Goal: Information Seeking & Learning: Learn about a topic

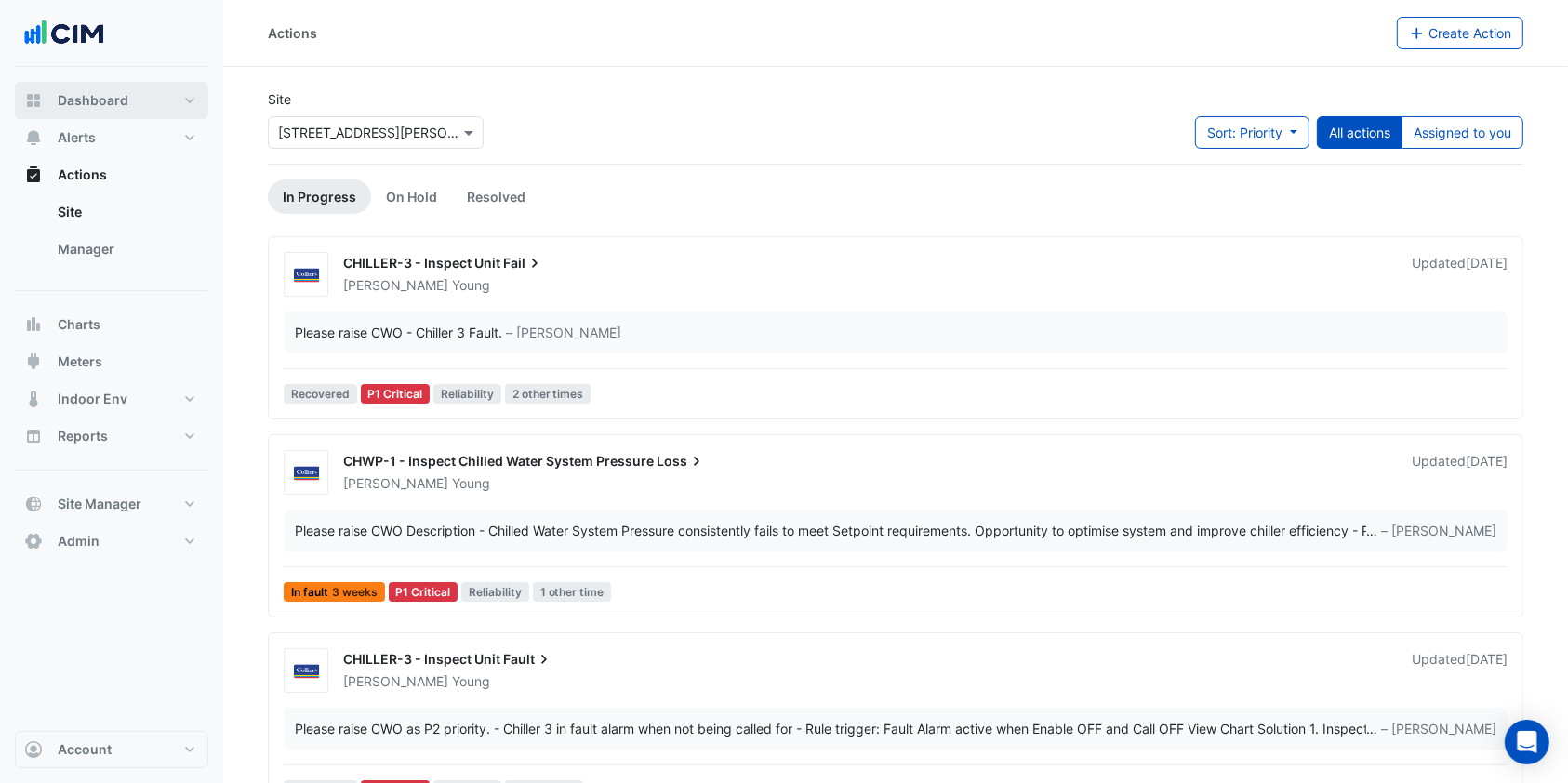
click at [134, 90] on button "Dashboard" at bounding box center [111, 100] width 193 height 37
select select "***"
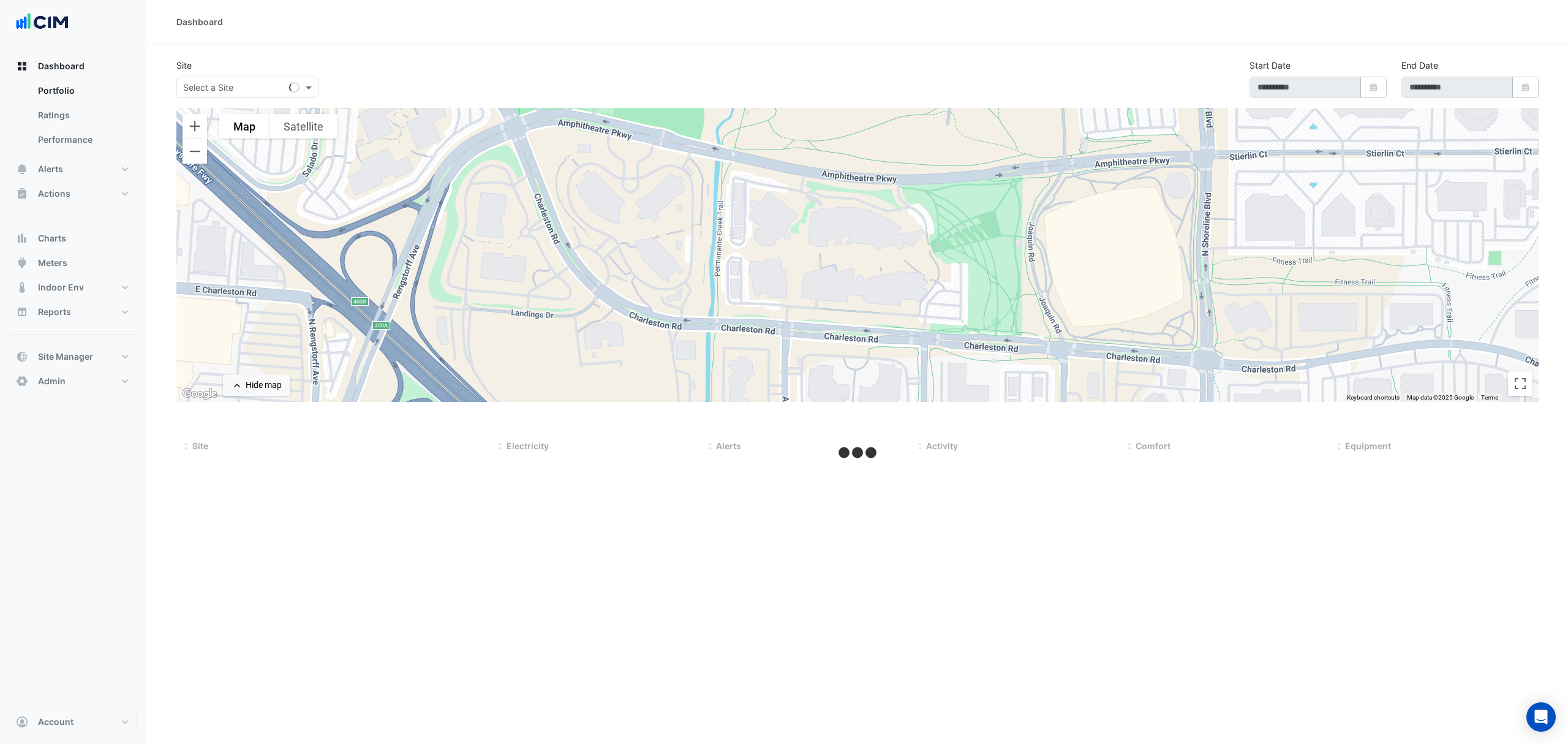
select select "***"
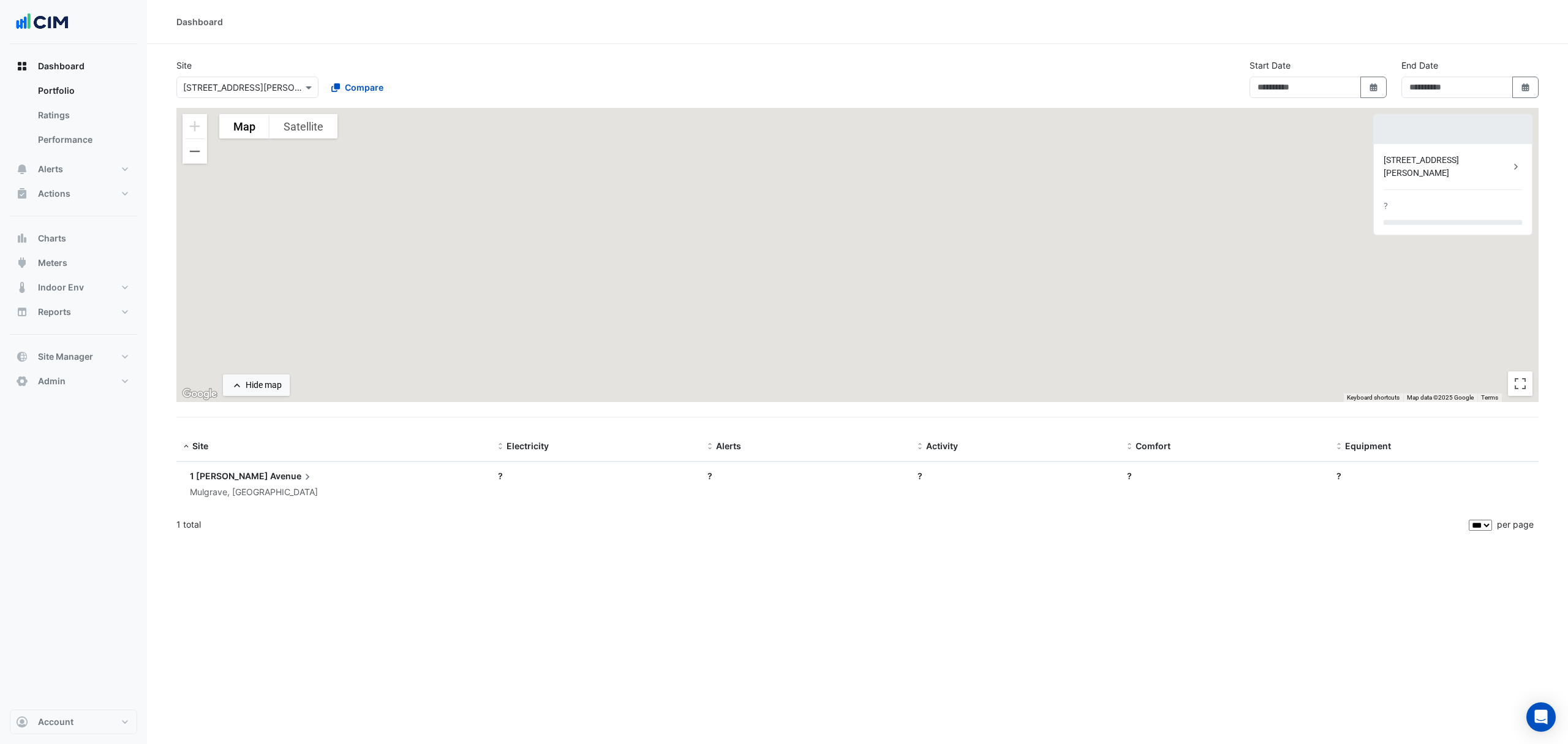
type input "**********"
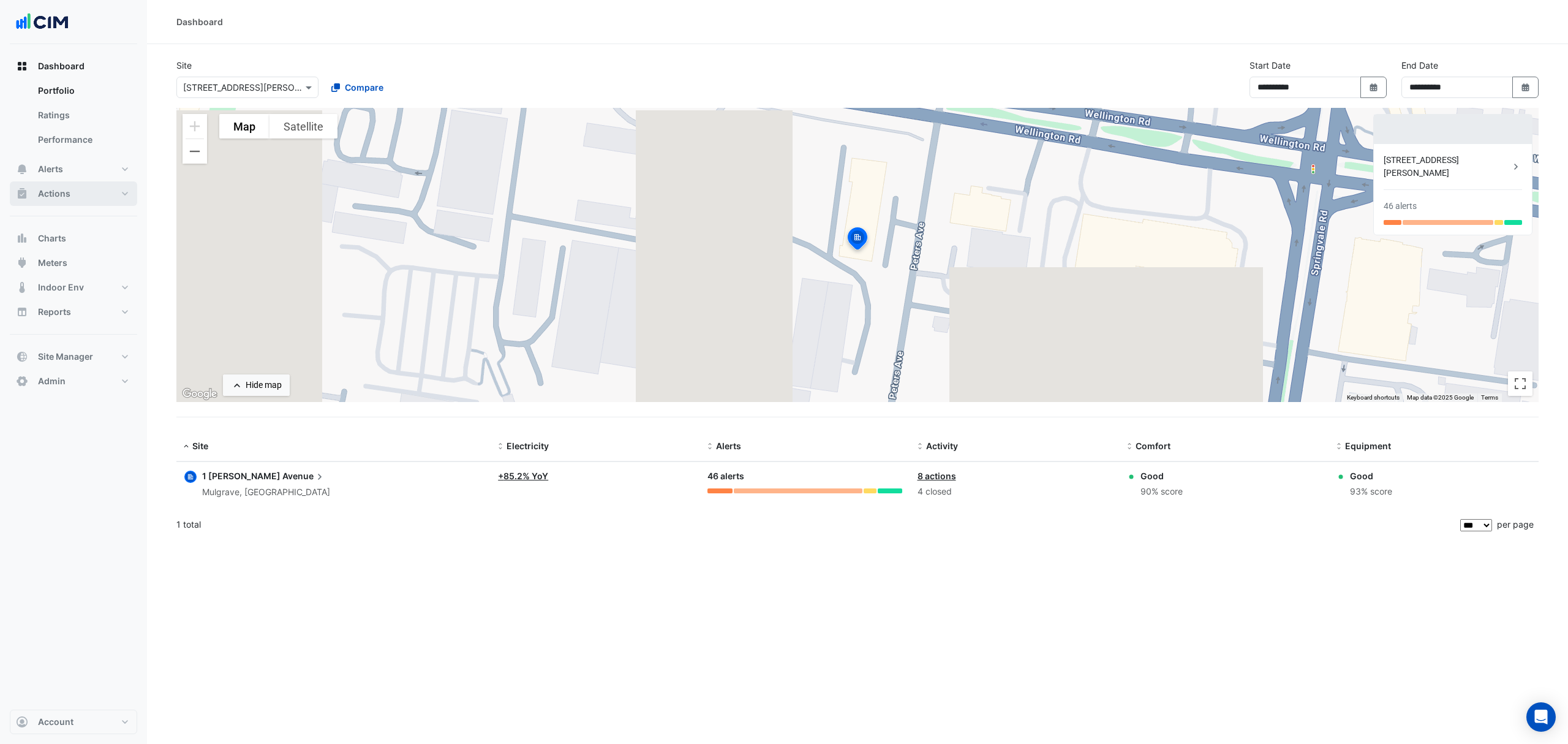
click at [86, 201] on button "Actions" at bounding box center [73, 193] width 127 height 24
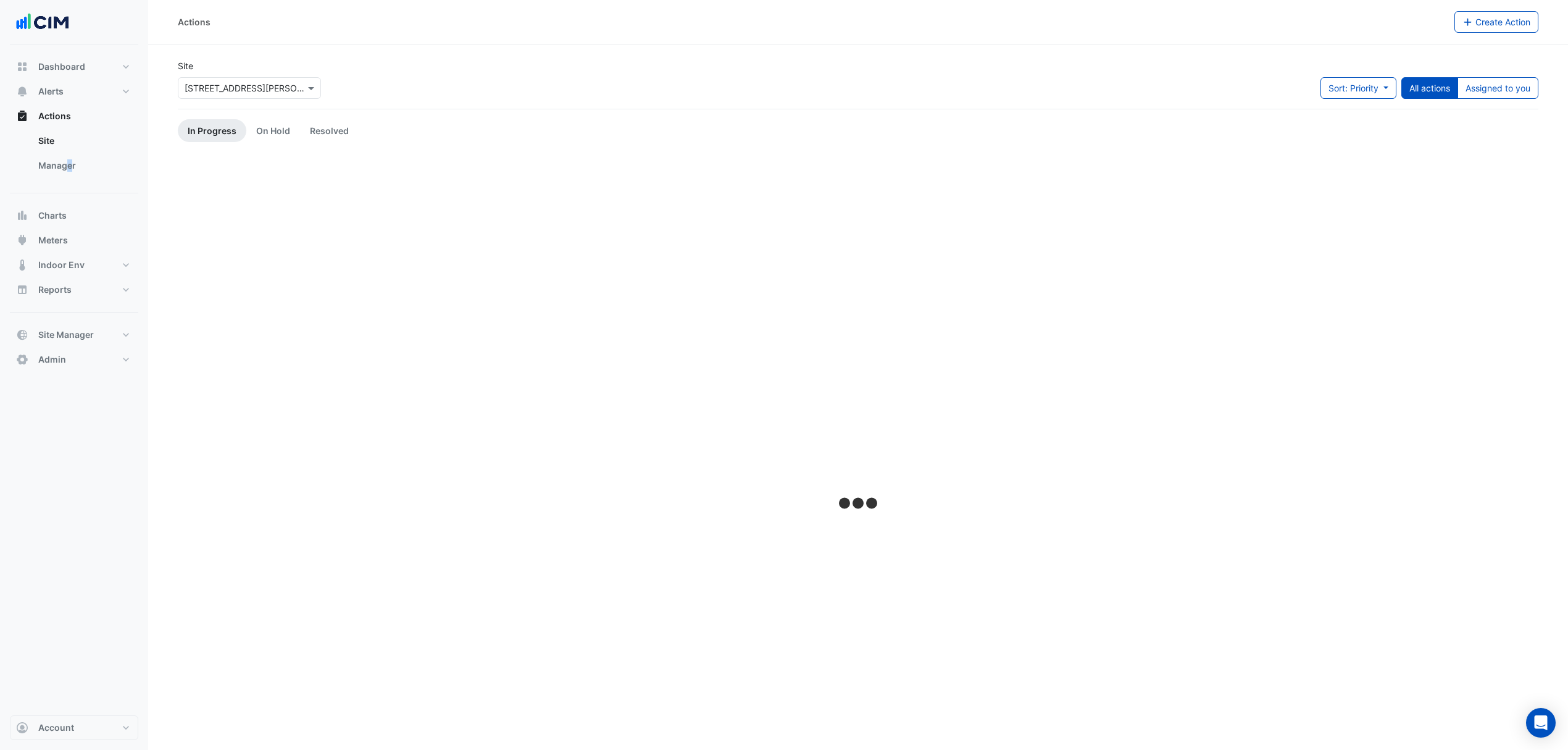
drag, startPoint x: 69, startPoint y: 164, endPoint x: 121, endPoint y: 159, distance: 52.2
click at [70, 164] on link "Manager" at bounding box center [83, 165] width 110 height 25
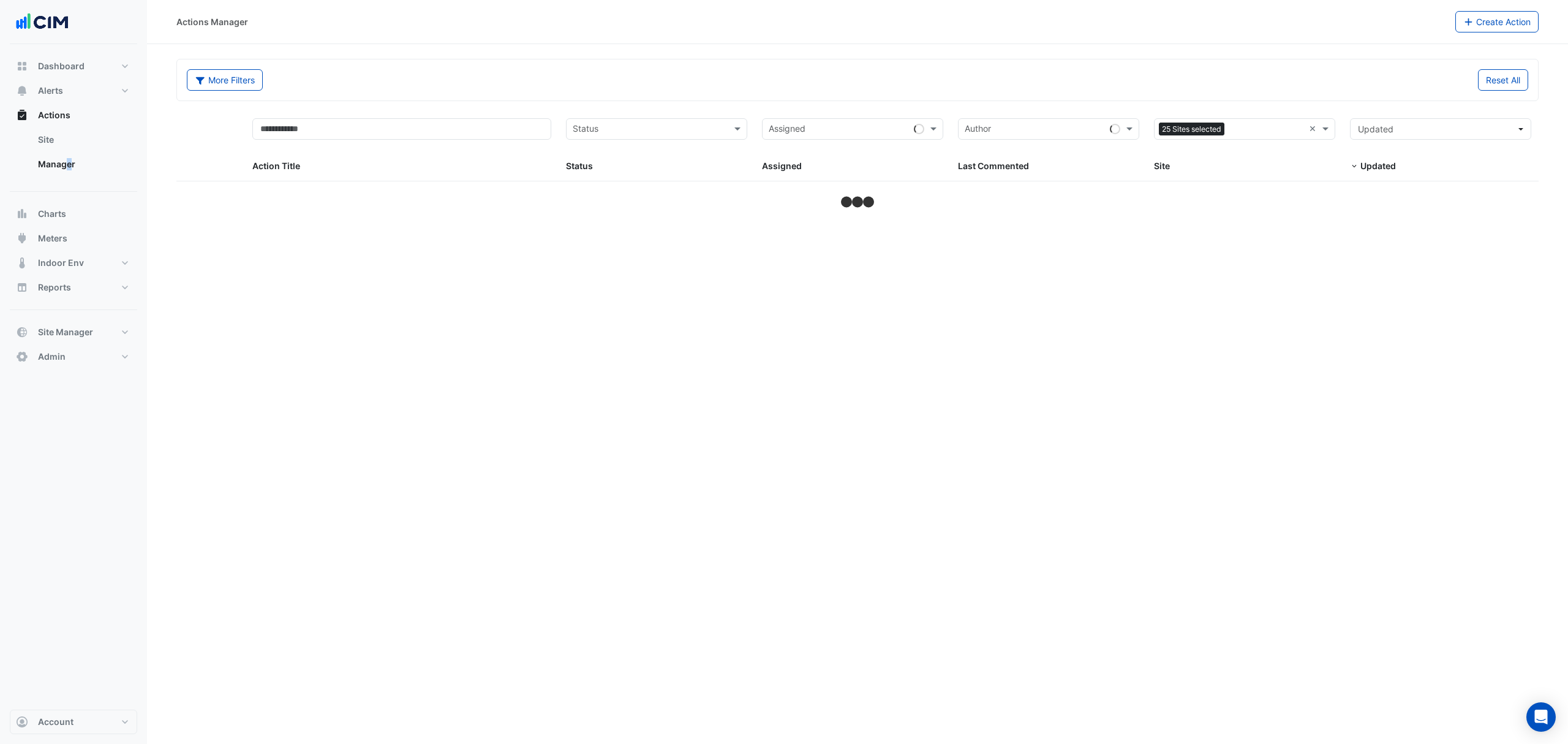
click at [1183, 127] on span "25 Sites selected" at bounding box center [1191, 129] width 66 height 13
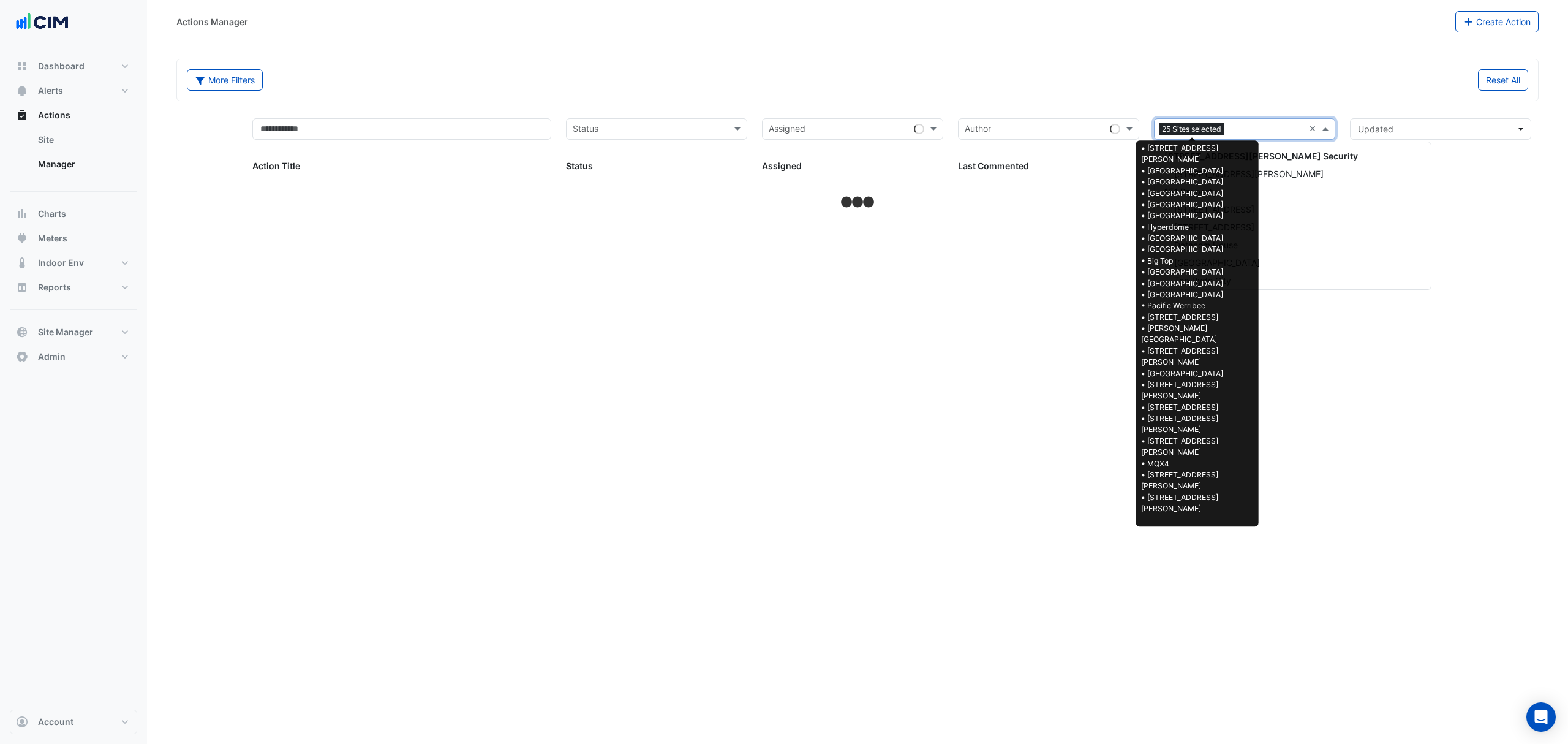
scroll to position [5905, 0]
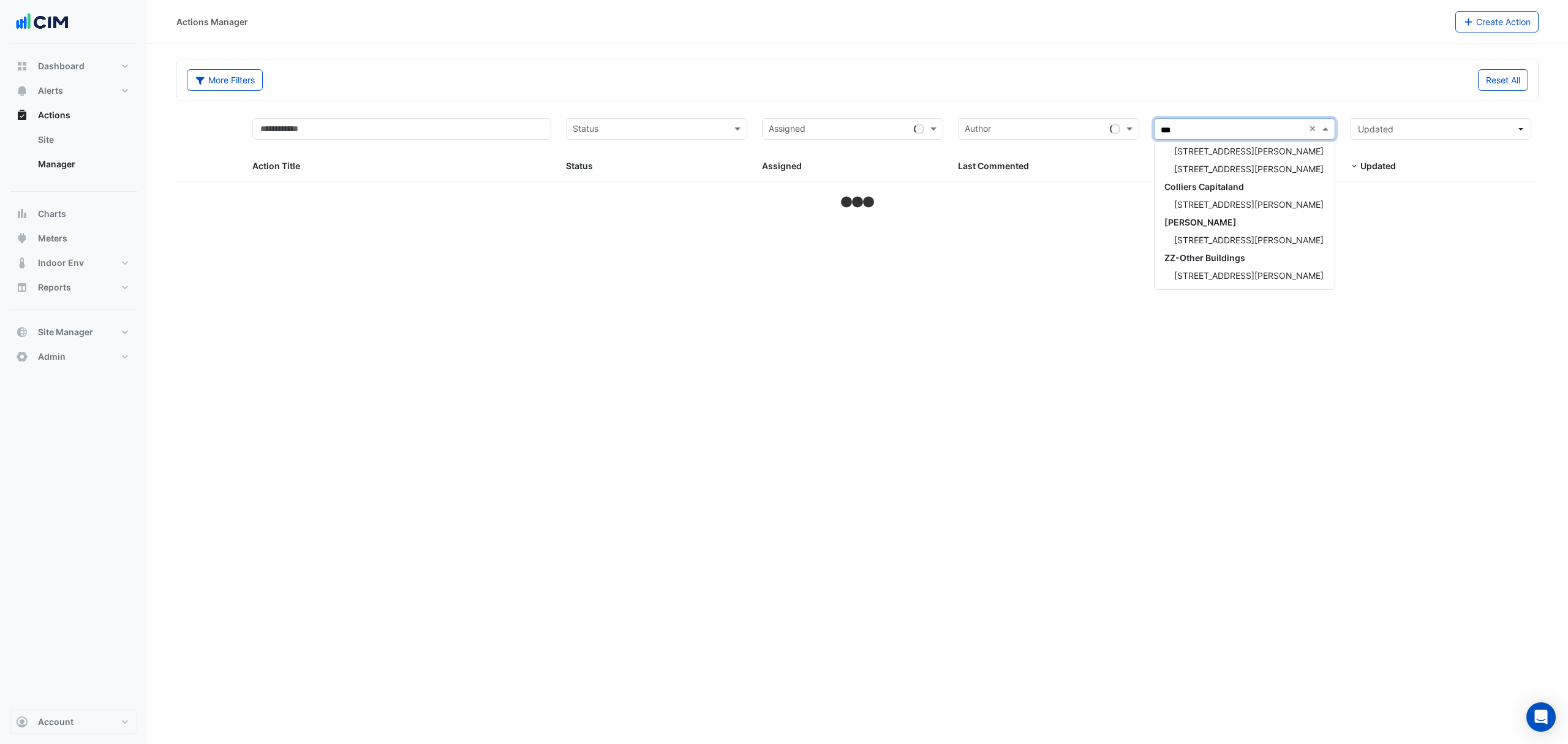
scroll to position [23, 0]
type input "***"
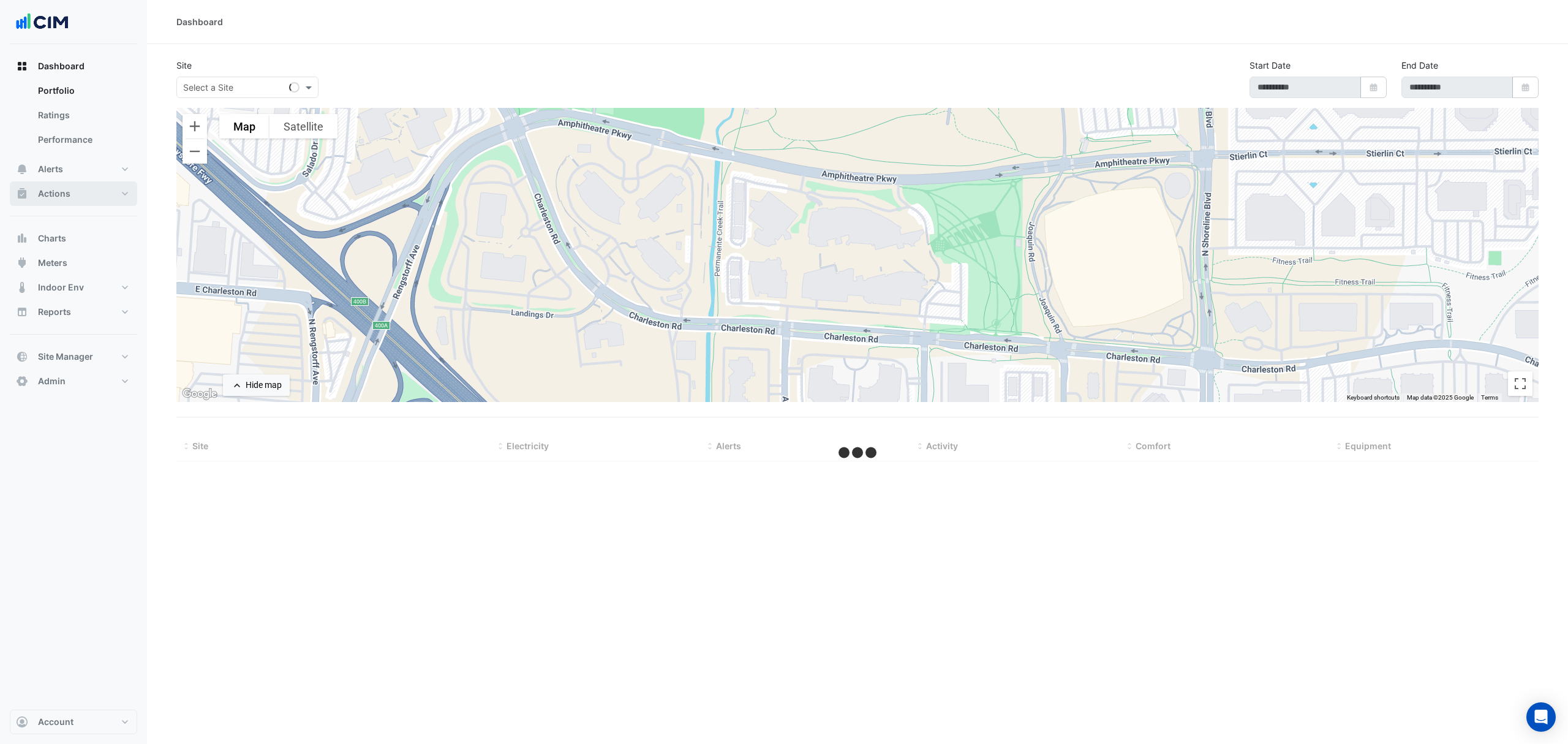
click at [82, 196] on button "Actions" at bounding box center [73, 193] width 127 height 24
click at [80, 161] on link "Manager" at bounding box center [83, 164] width 109 height 24
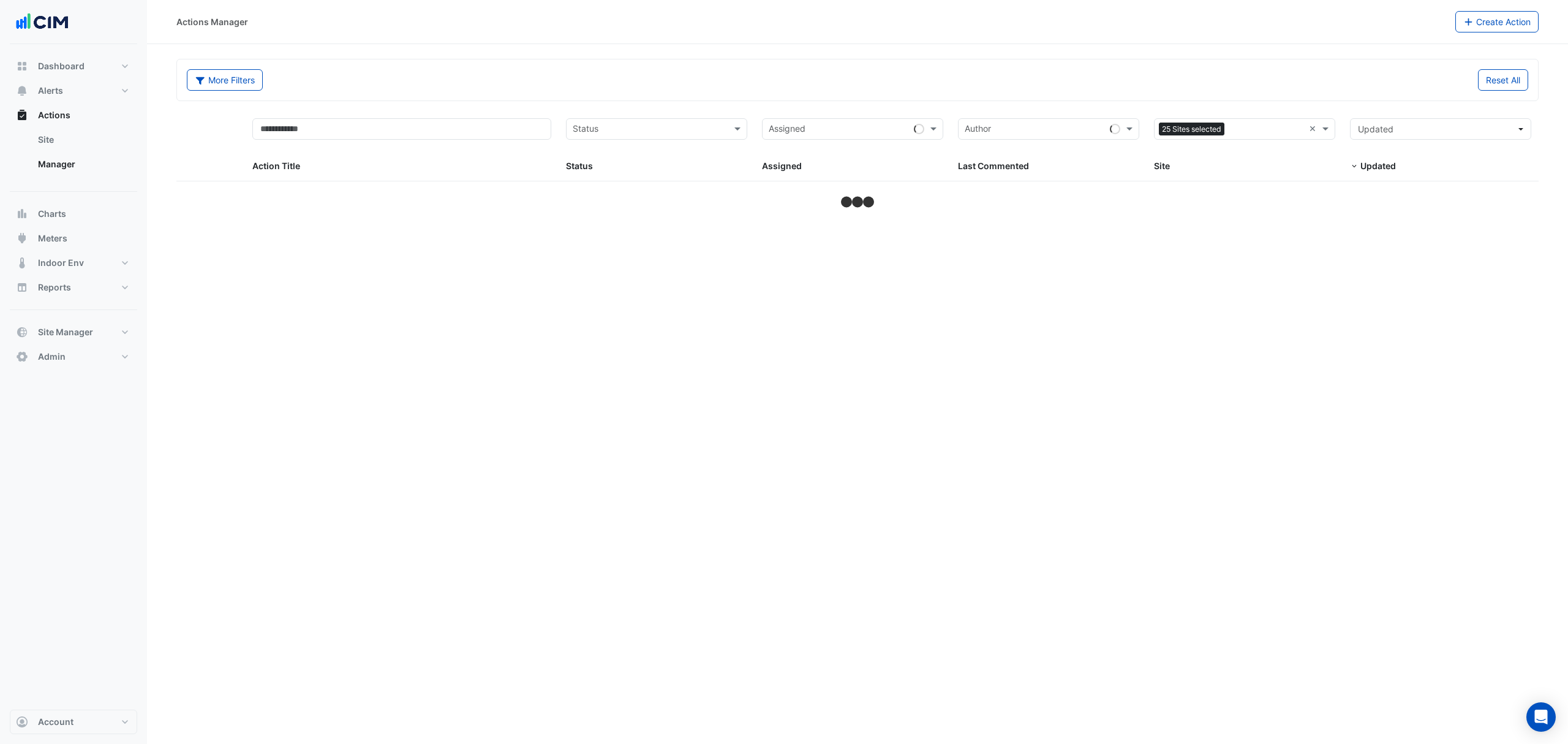
select select "***"
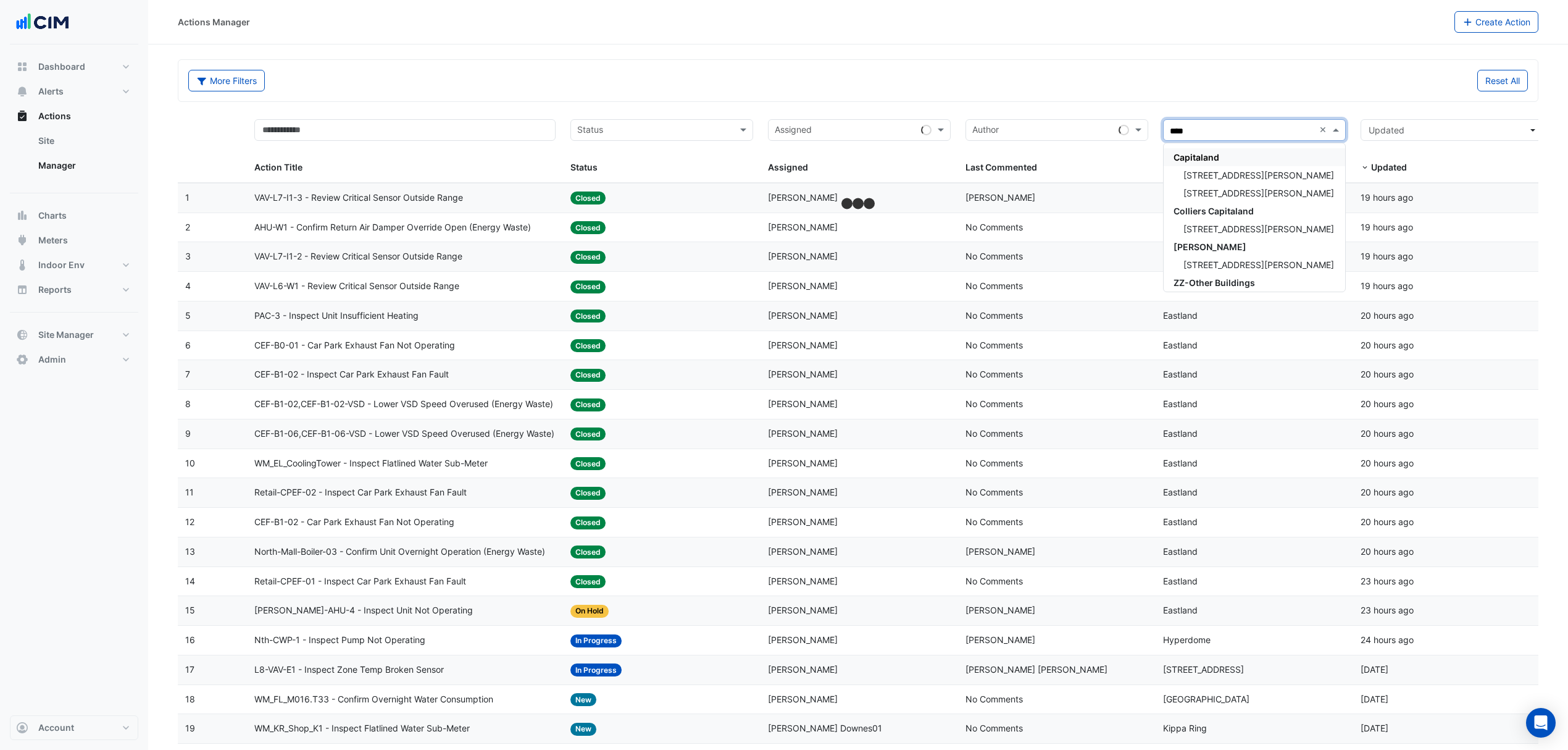
type input "*****"
click at [1220, 171] on span "100 Wickham St" at bounding box center [1259, 175] width 150 height 11
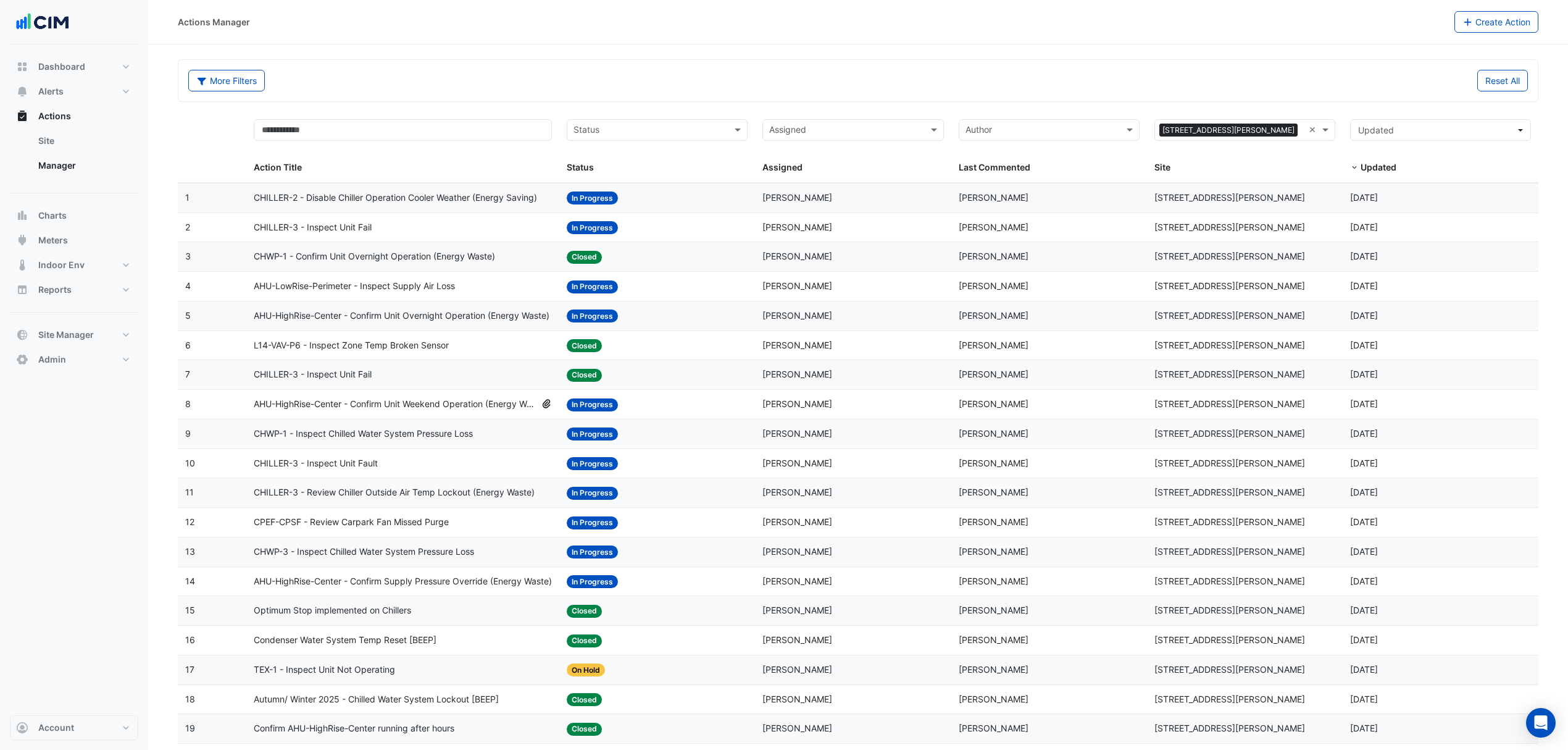
click at [392, 314] on span "AHU-HighRise-Center - Confirm Unit Overnight Operation (Energy Waste)" at bounding box center [401, 316] width 296 height 14
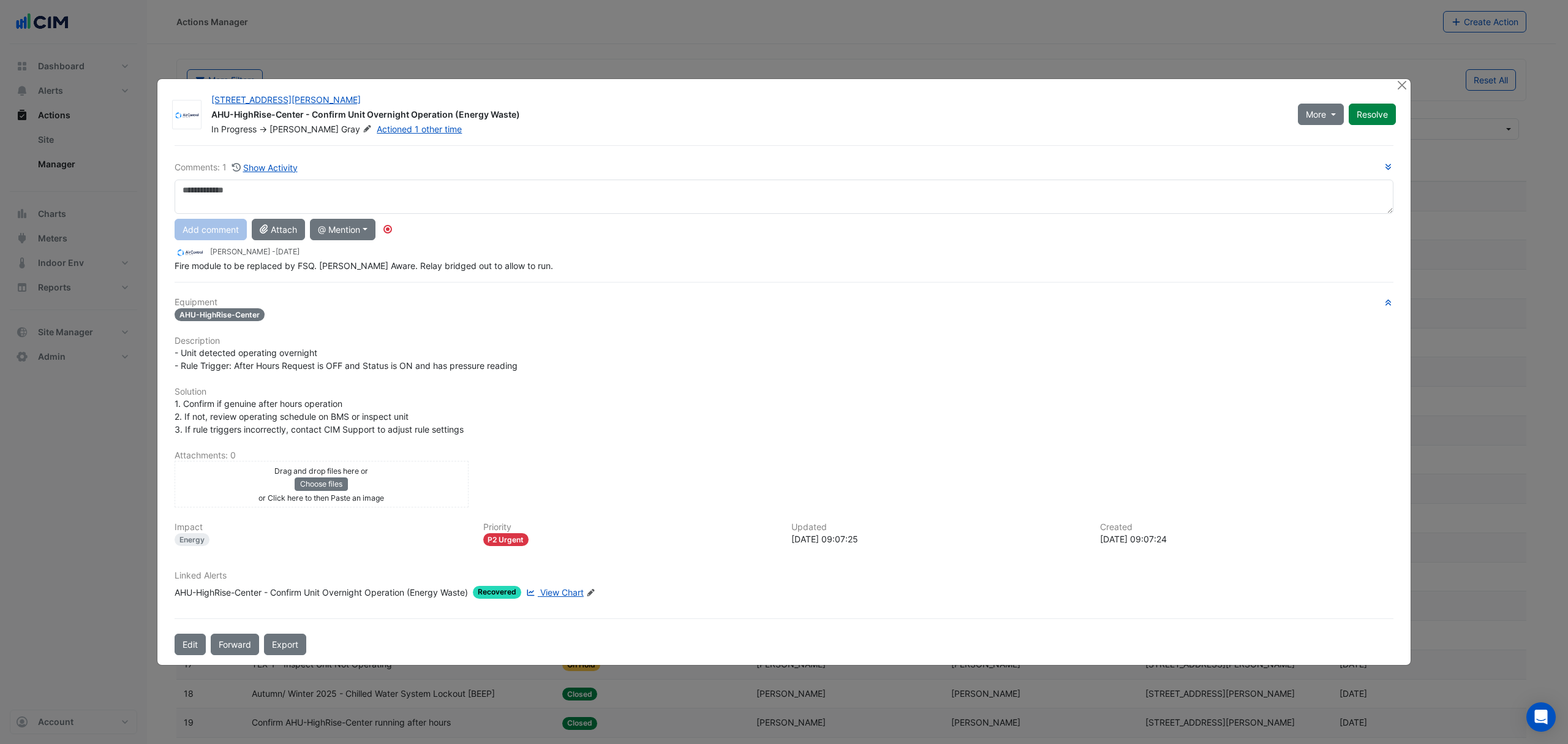
click at [557, 588] on span "View Chart" at bounding box center [562, 592] width 43 height 11
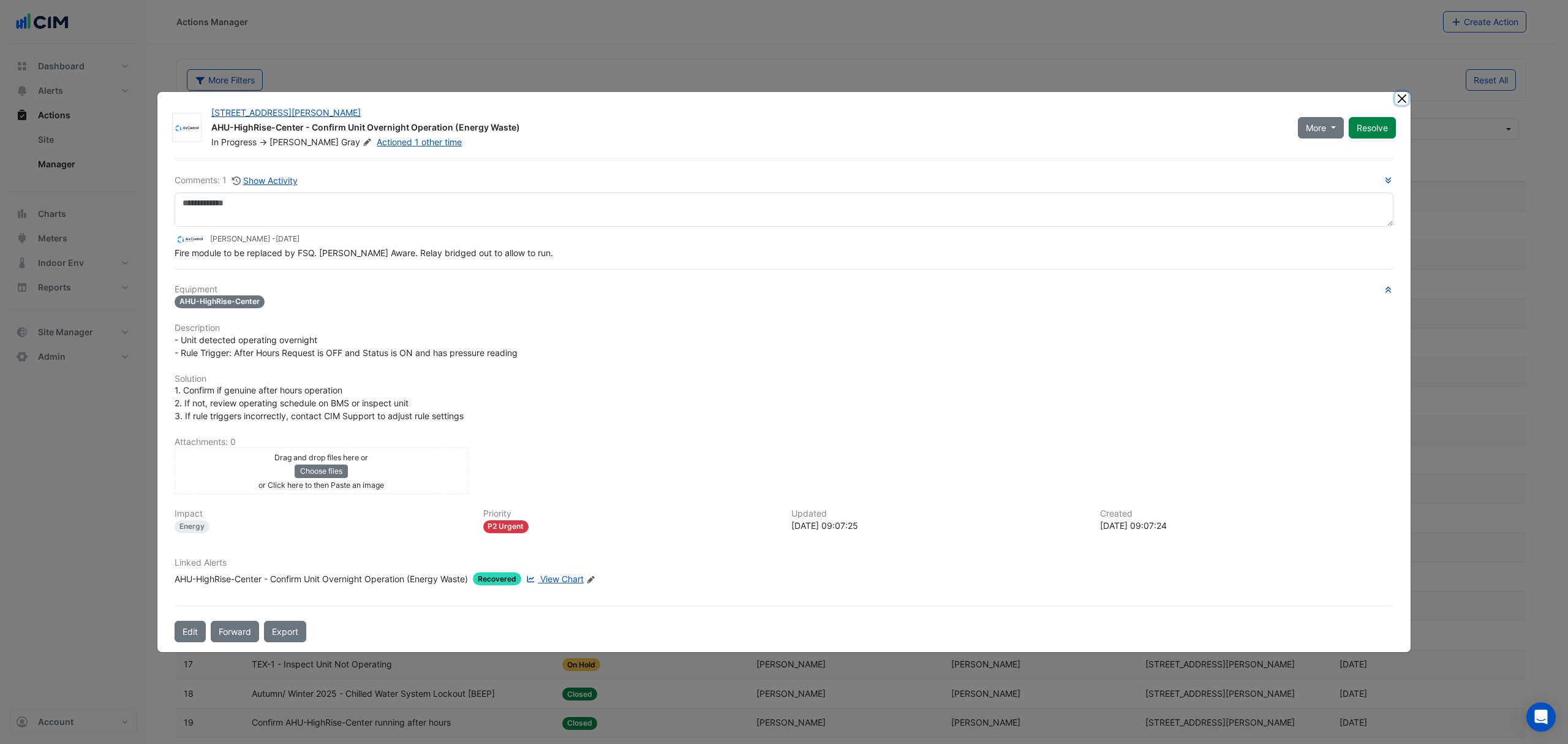
click at [1404, 99] on button "Close" at bounding box center [1401, 98] width 13 height 13
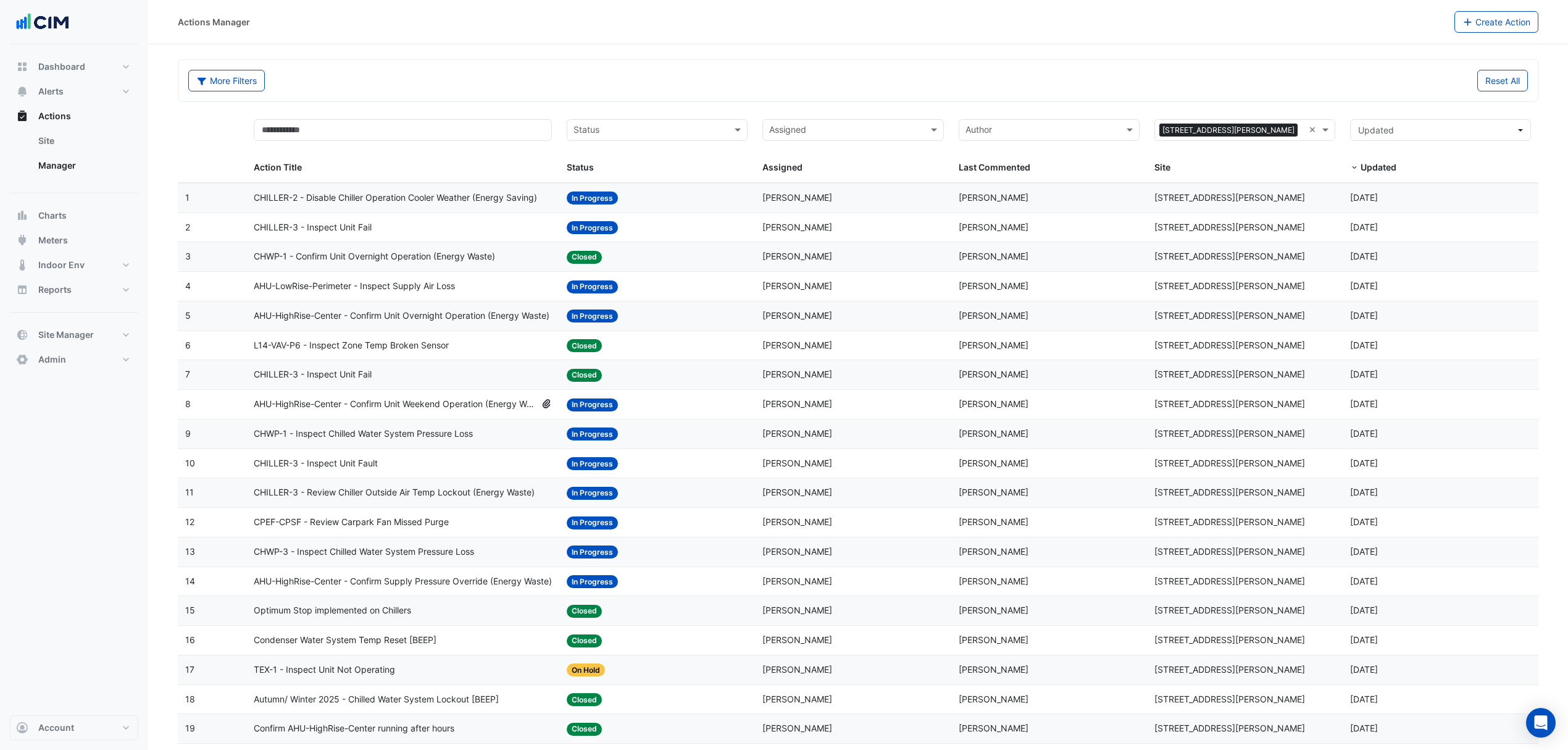
click at [648, 136] on input "text" at bounding box center [650, 131] width 153 height 14
click at [624, 171] on div "In Progress" at bounding box center [657, 175] width 179 height 18
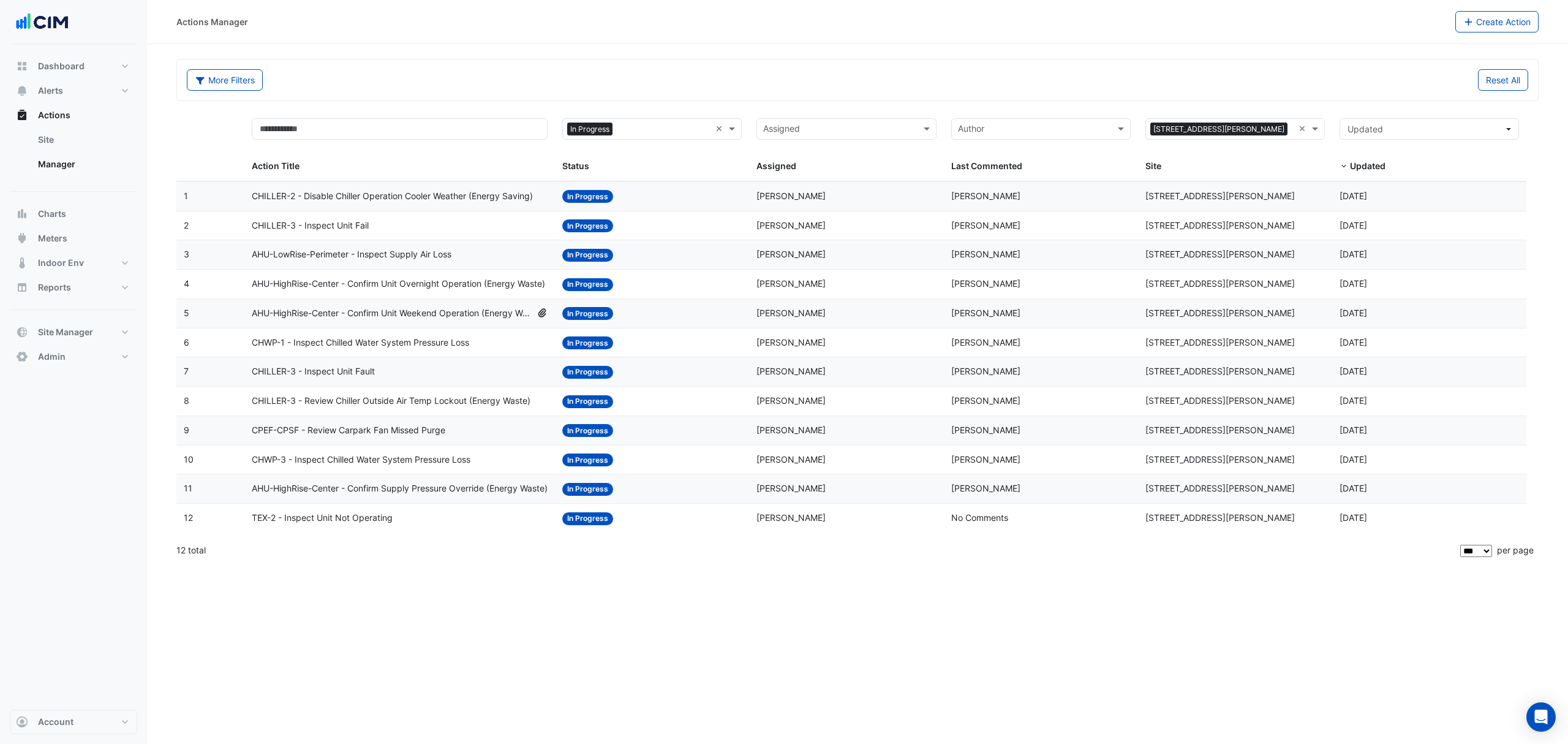
click at [395, 494] on span "AHU-HighRise-Center - Confirm Supply Pressure Override (Energy Waste)" at bounding box center [399, 489] width 296 height 14
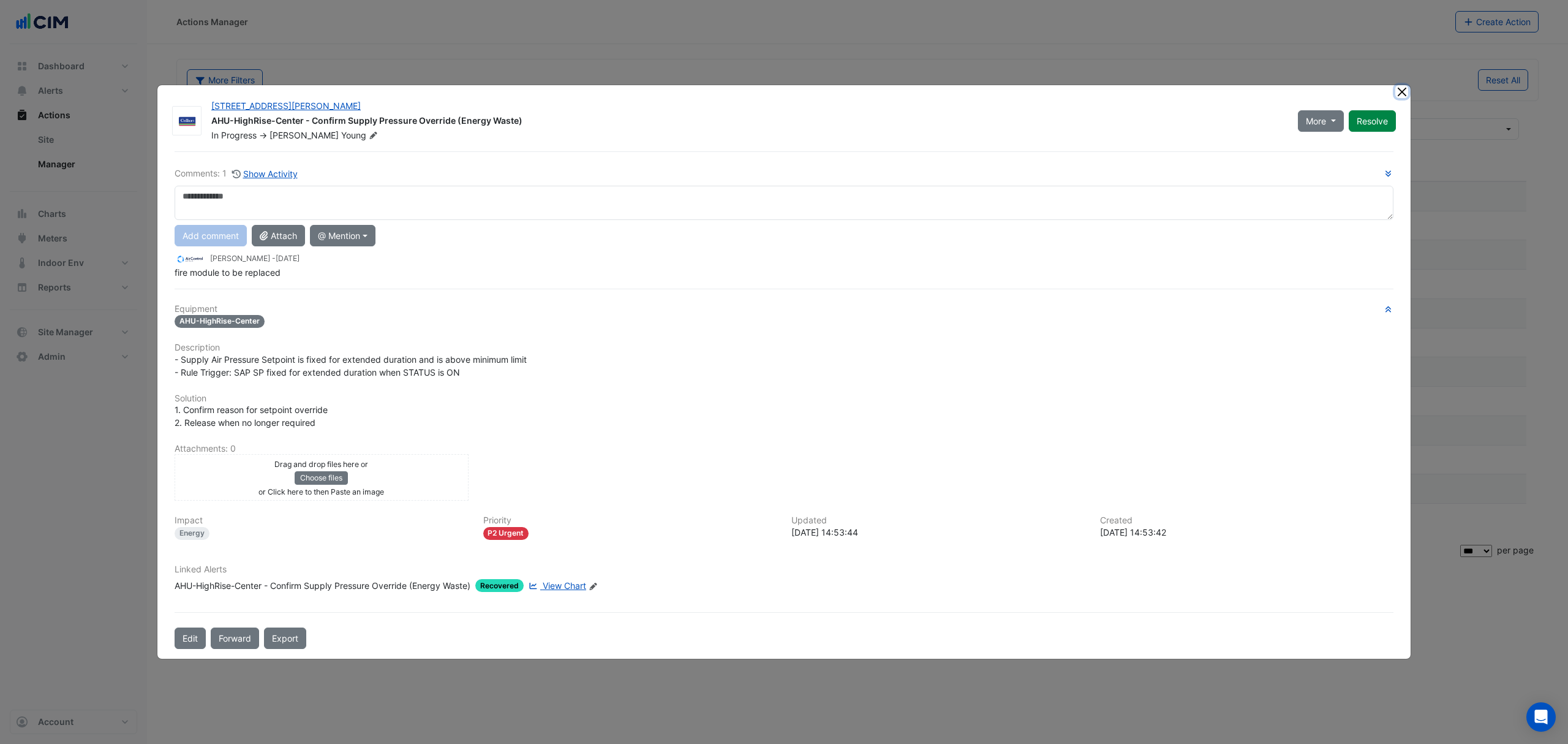
click at [1402, 89] on button "Close" at bounding box center [1401, 92] width 13 height 13
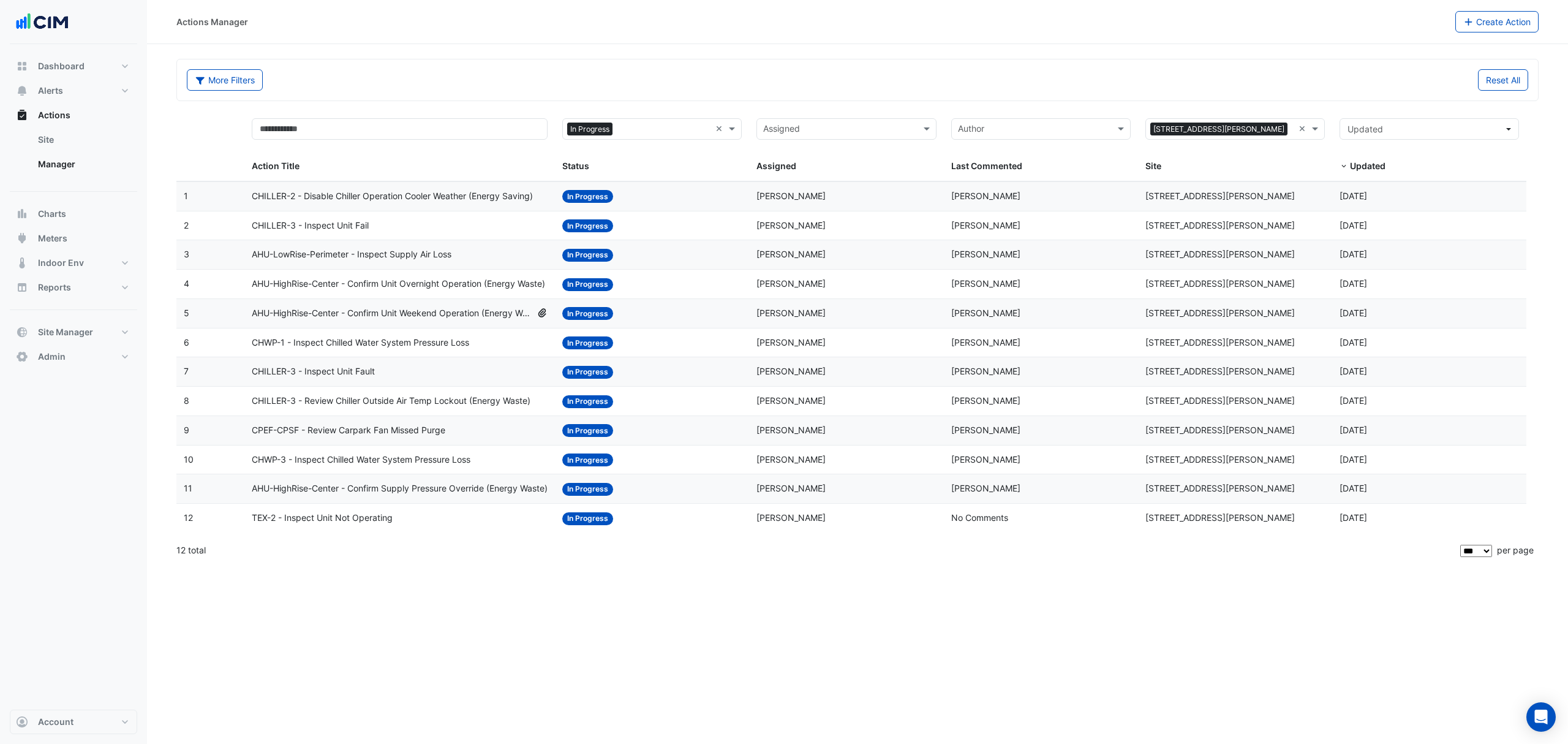
click at [333, 524] on span "TEX-2 - Inspect Unit Not Operating" at bounding box center [322, 518] width 141 height 14
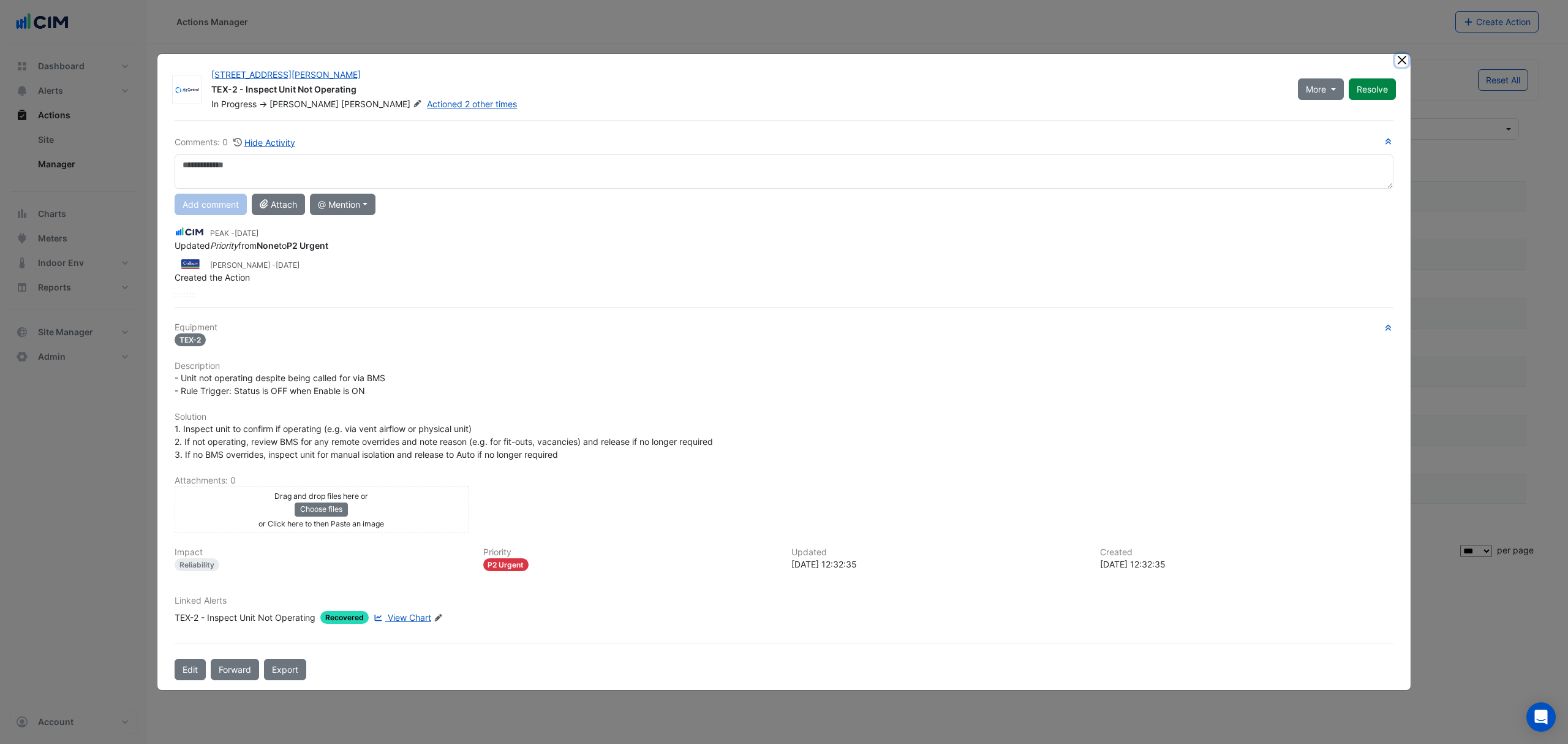
click at [1405, 60] on button "Close" at bounding box center [1401, 60] width 13 height 13
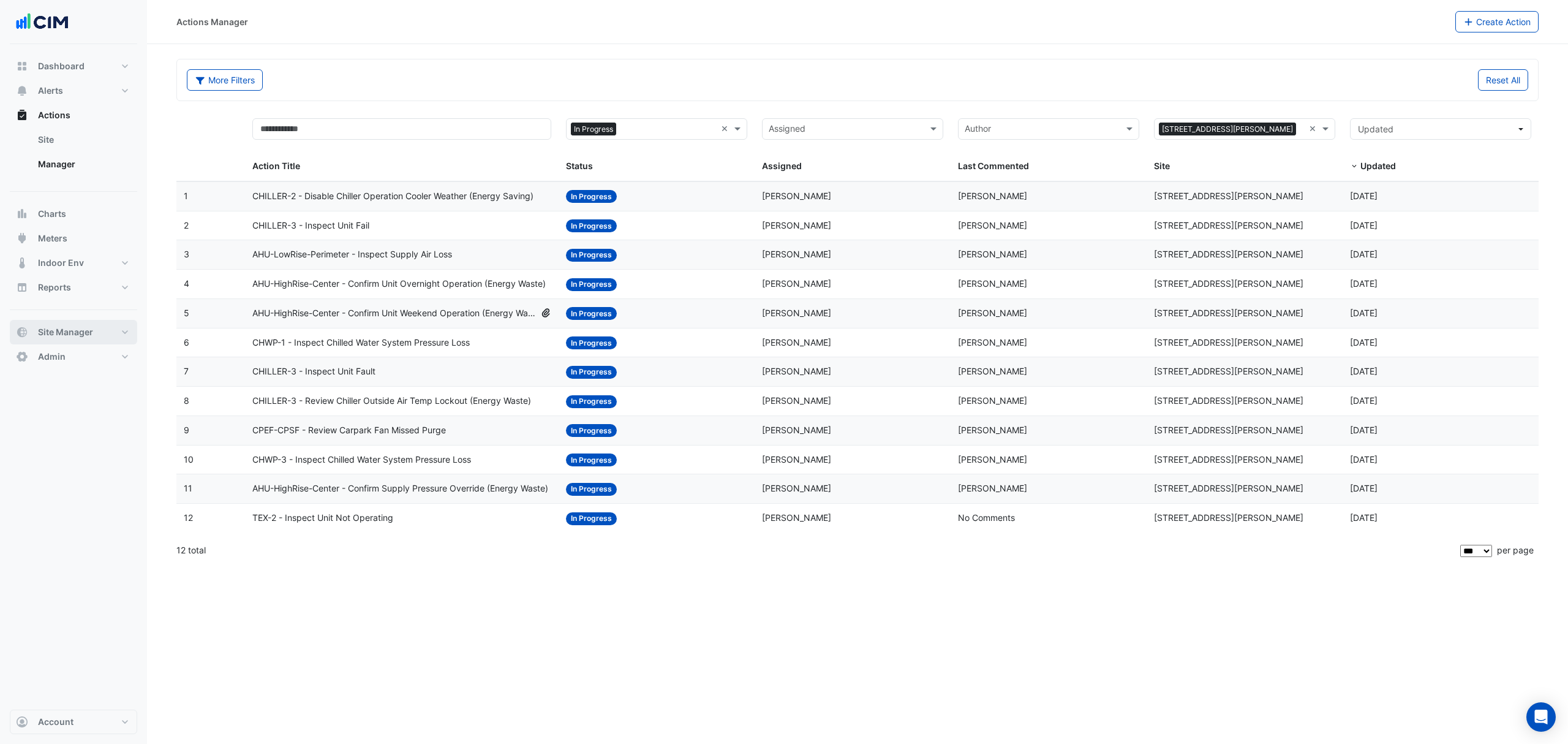
click at [109, 322] on button "Site Manager" at bounding box center [73, 332] width 127 height 24
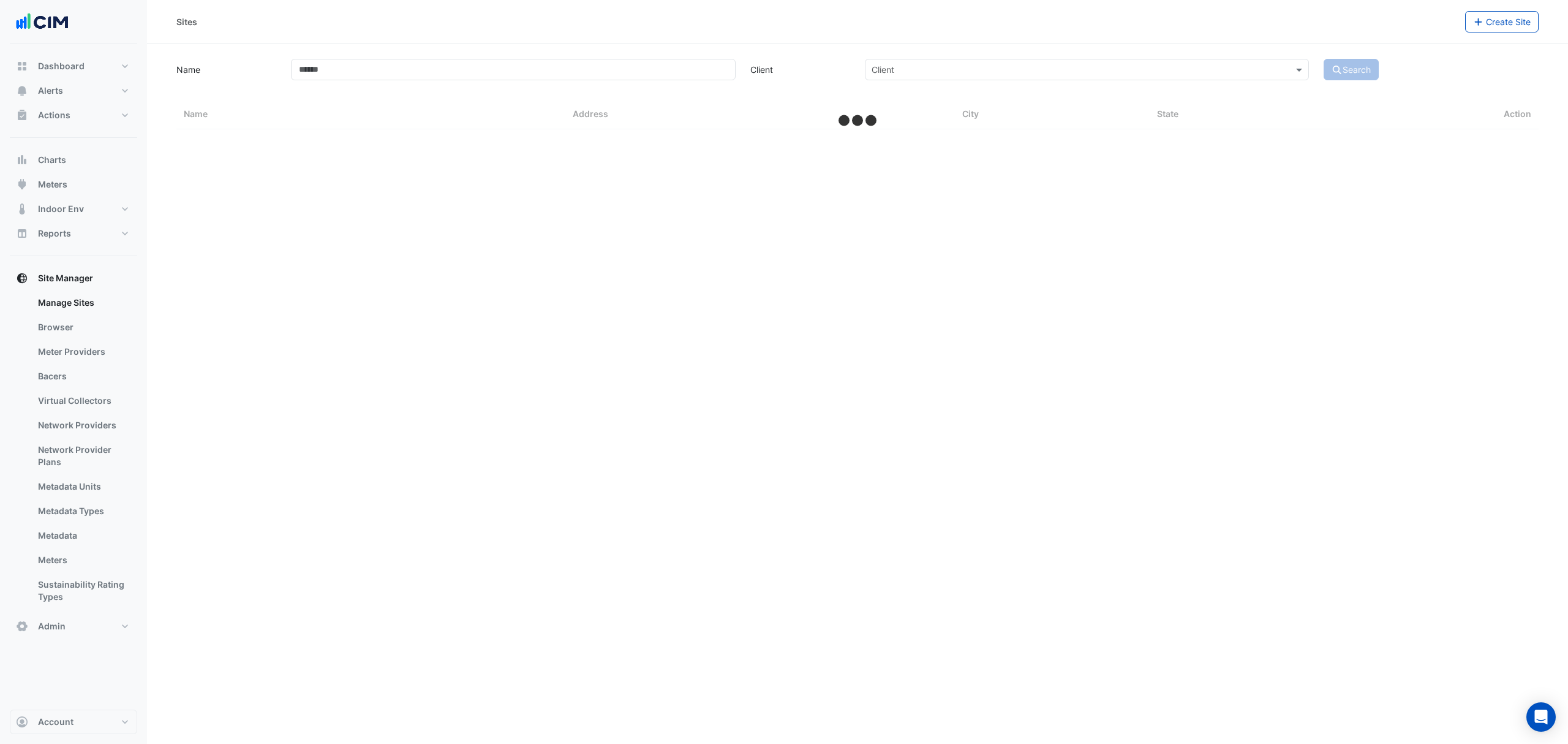
select select "***"
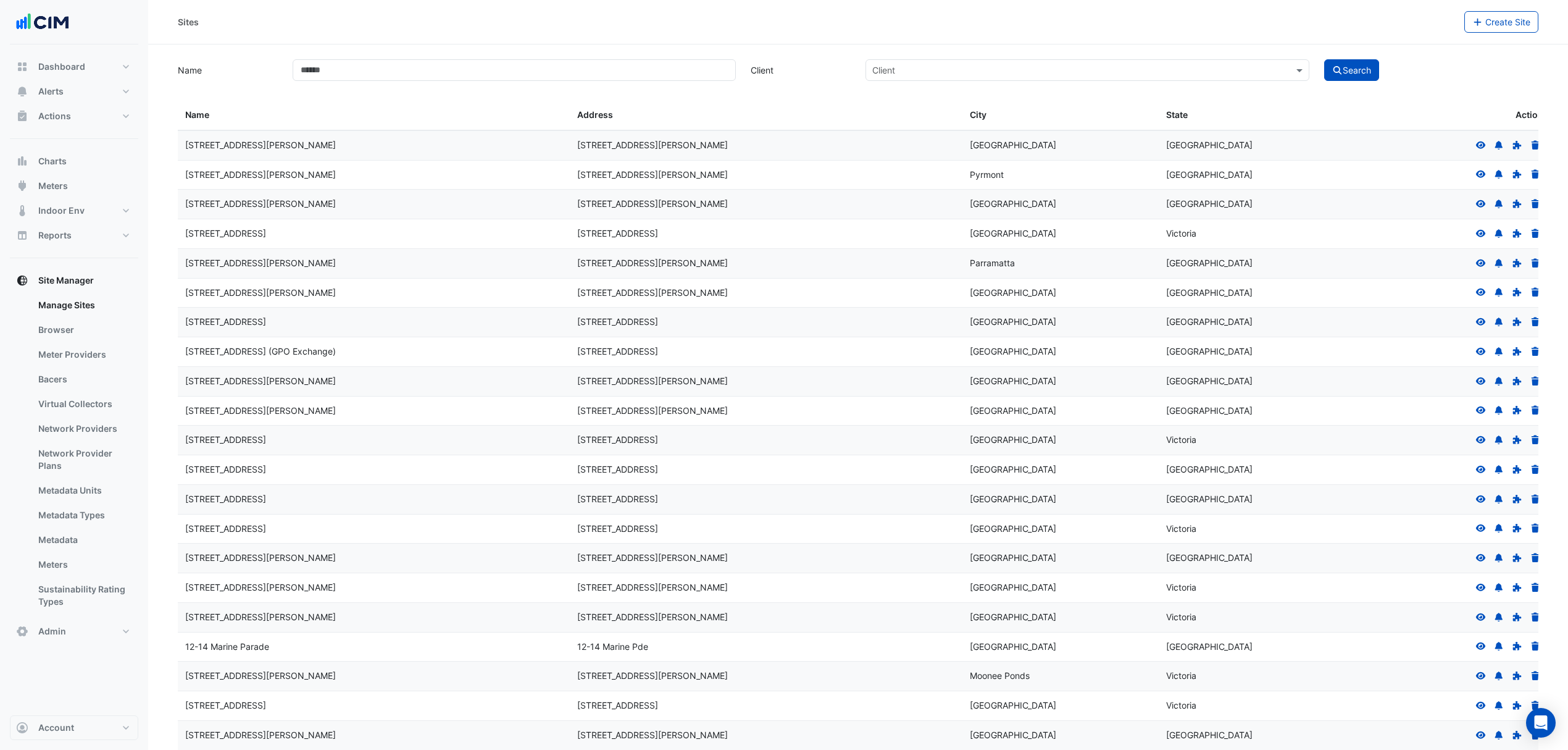
click at [80, 307] on link "Manage Sites" at bounding box center [83, 305] width 110 height 25
click at [308, 80] on input "Name" at bounding box center [514, 70] width 444 height 22
click at [334, 71] on input "Name" at bounding box center [514, 70] width 444 height 22
type input "**********"
click at [1364, 66] on button "Search" at bounding box center [1352, 70] width 56 height 22
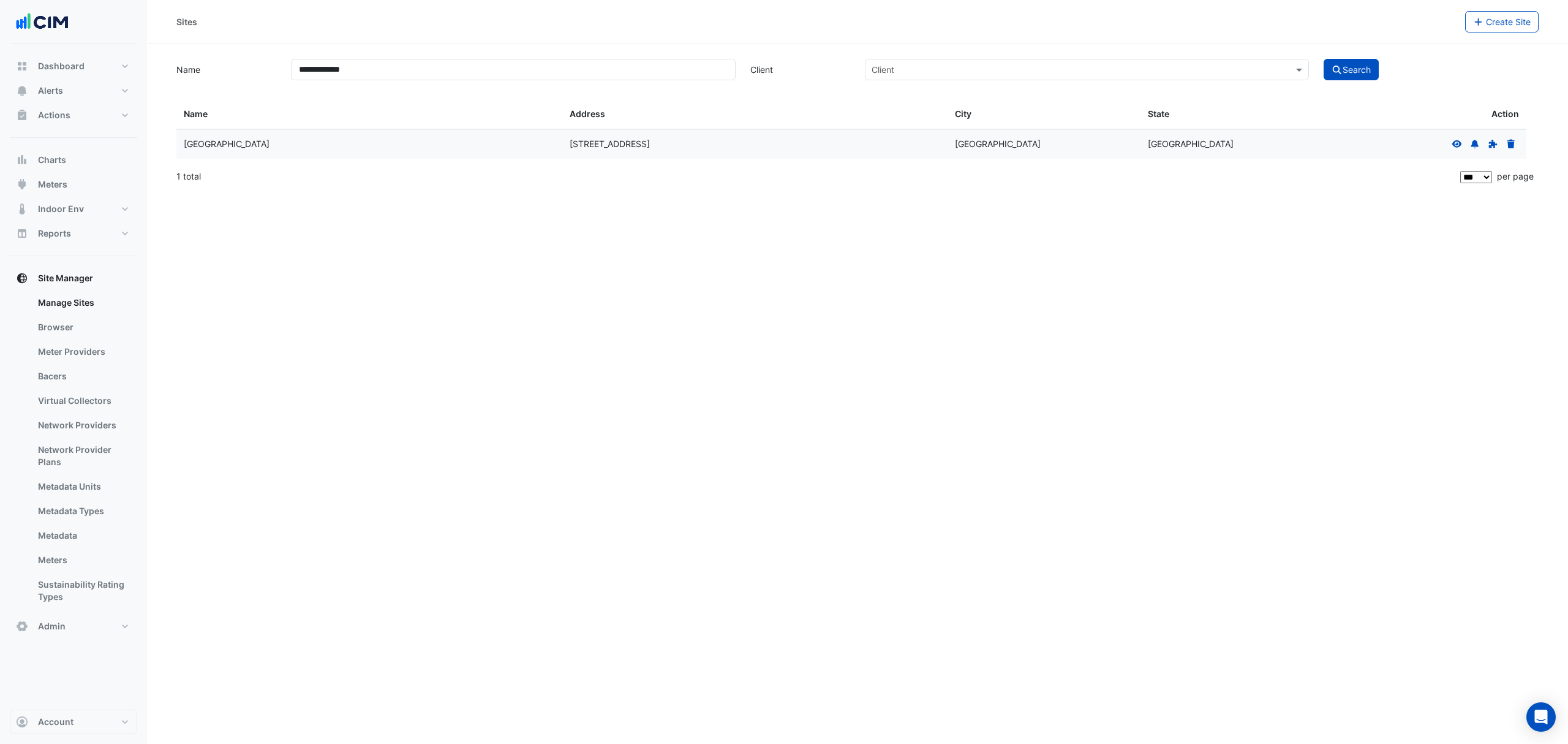
click at [1458, 148] on icon at bounding box center [1457, 144] width 11 height 9
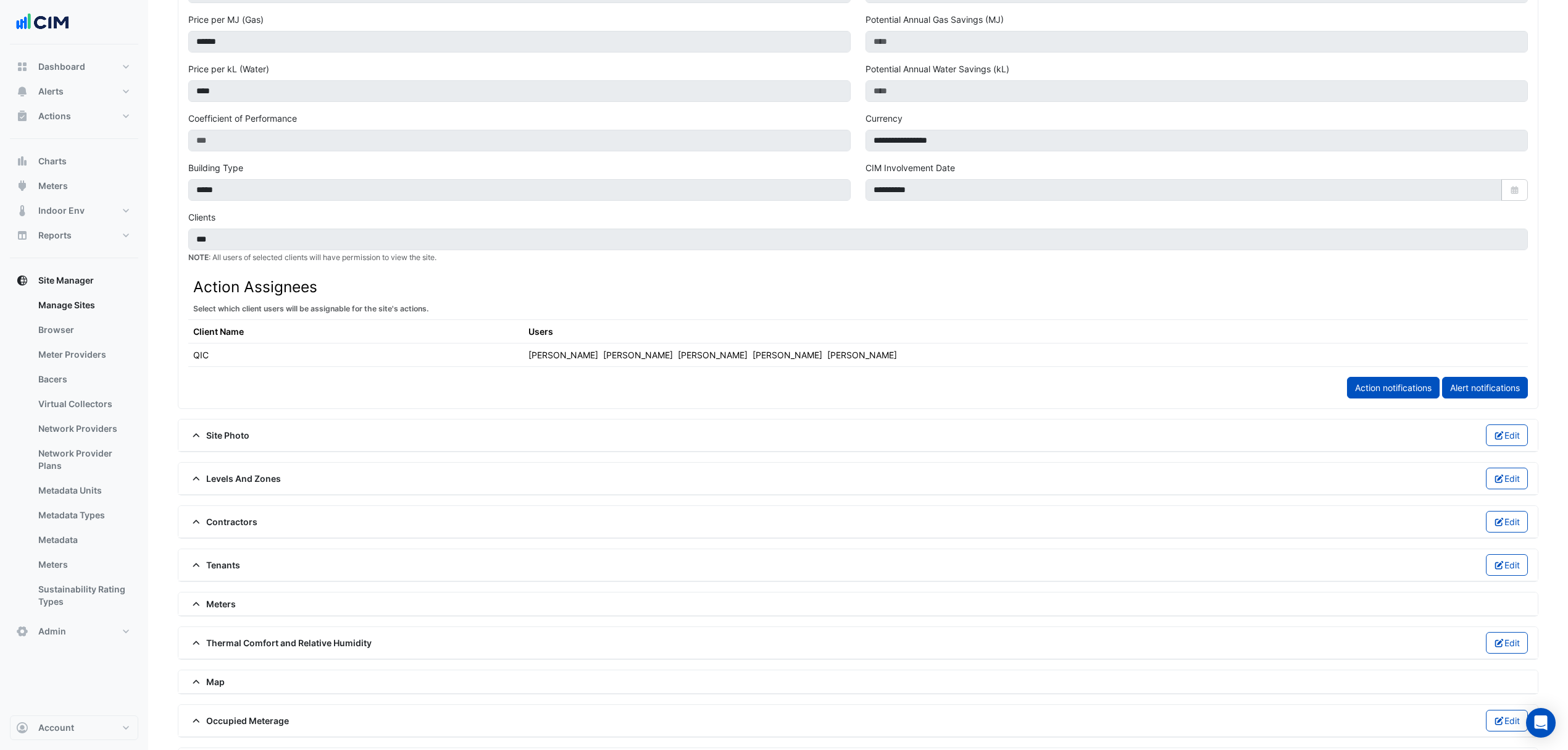
scroll to position [412, 0]
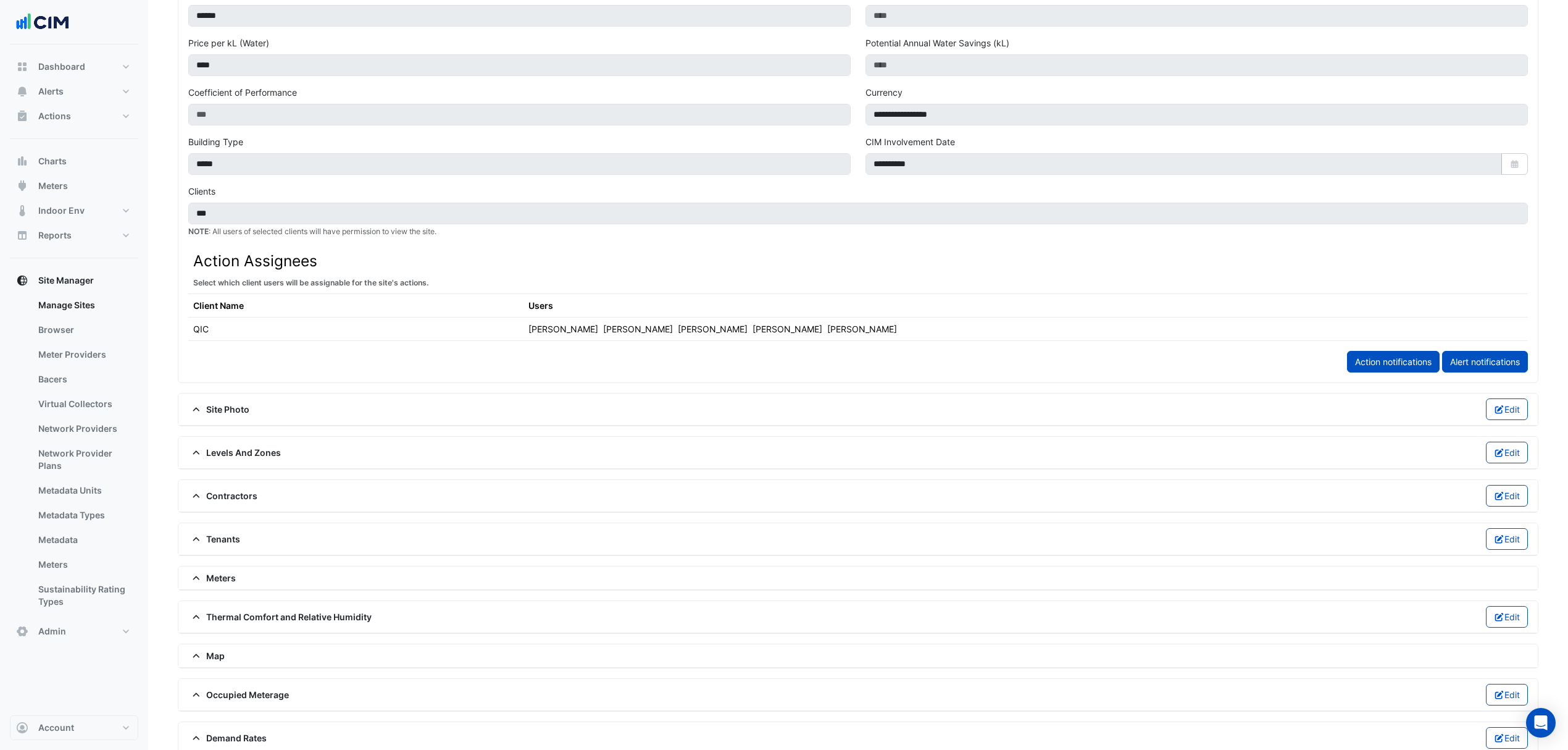
click at [232, 584] on span "Meters" at bounding box center [212, 578] width 47 height 13
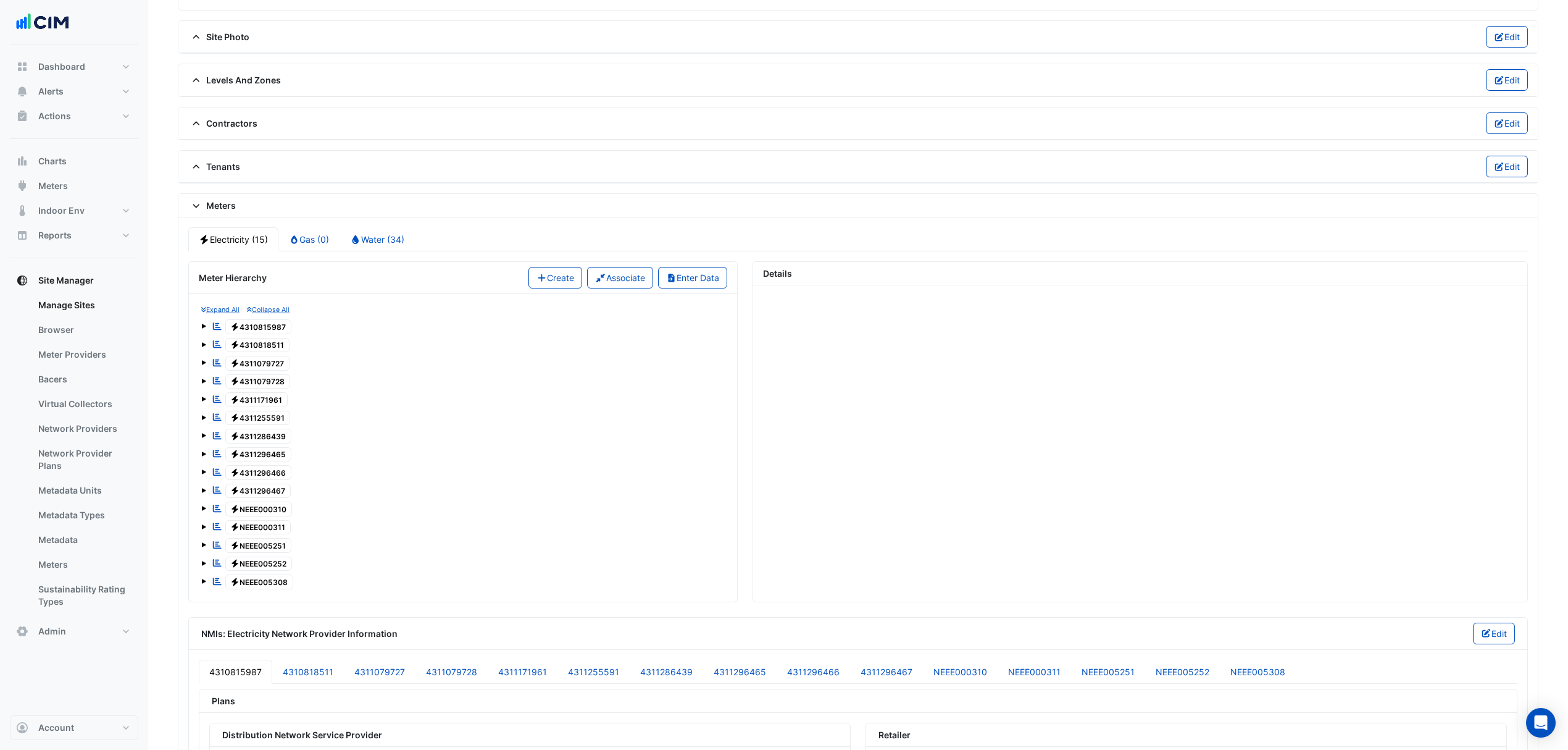
scroll to position [823, 0]
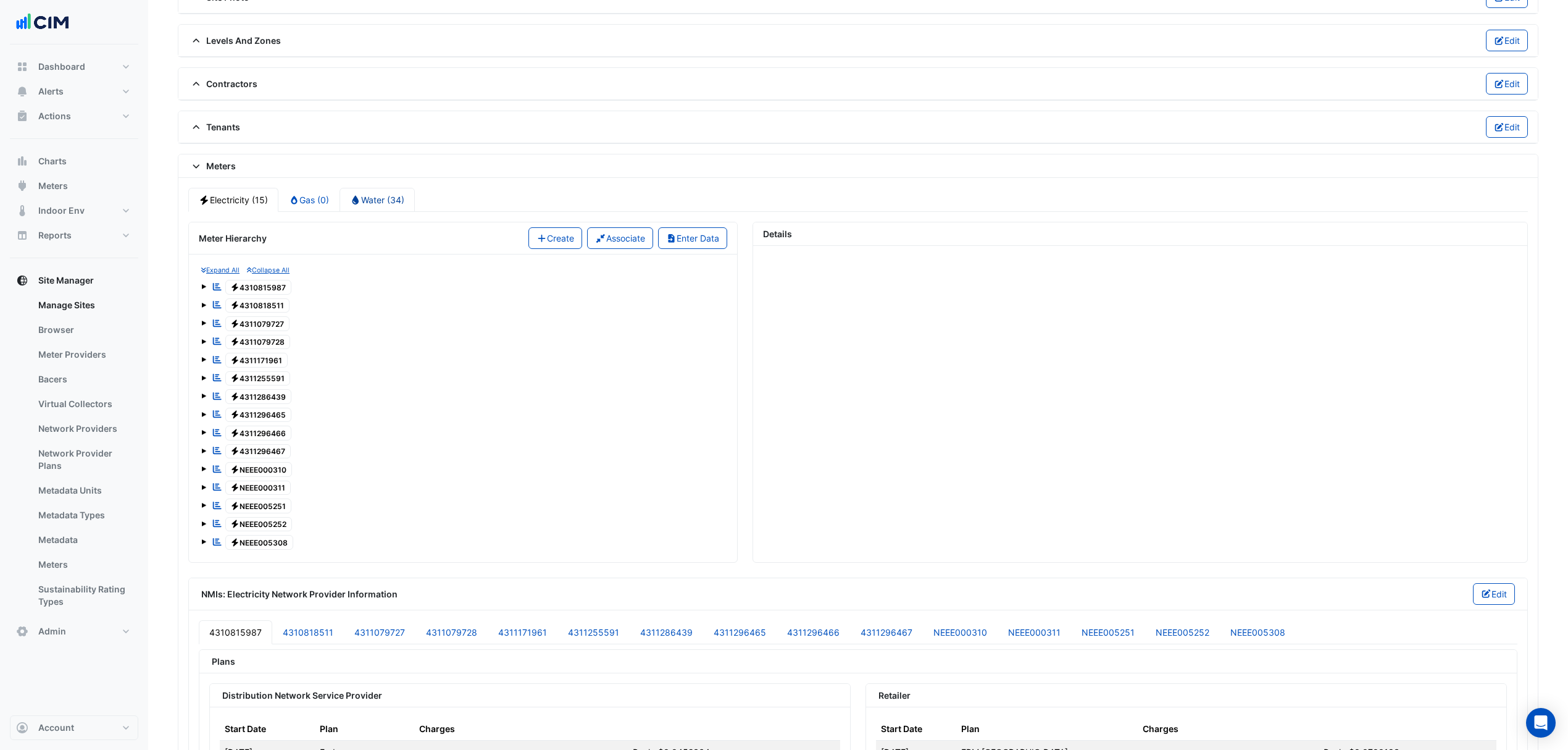
click at [361, 204] on icon at bounding box center [356, 200] width 11 height 9
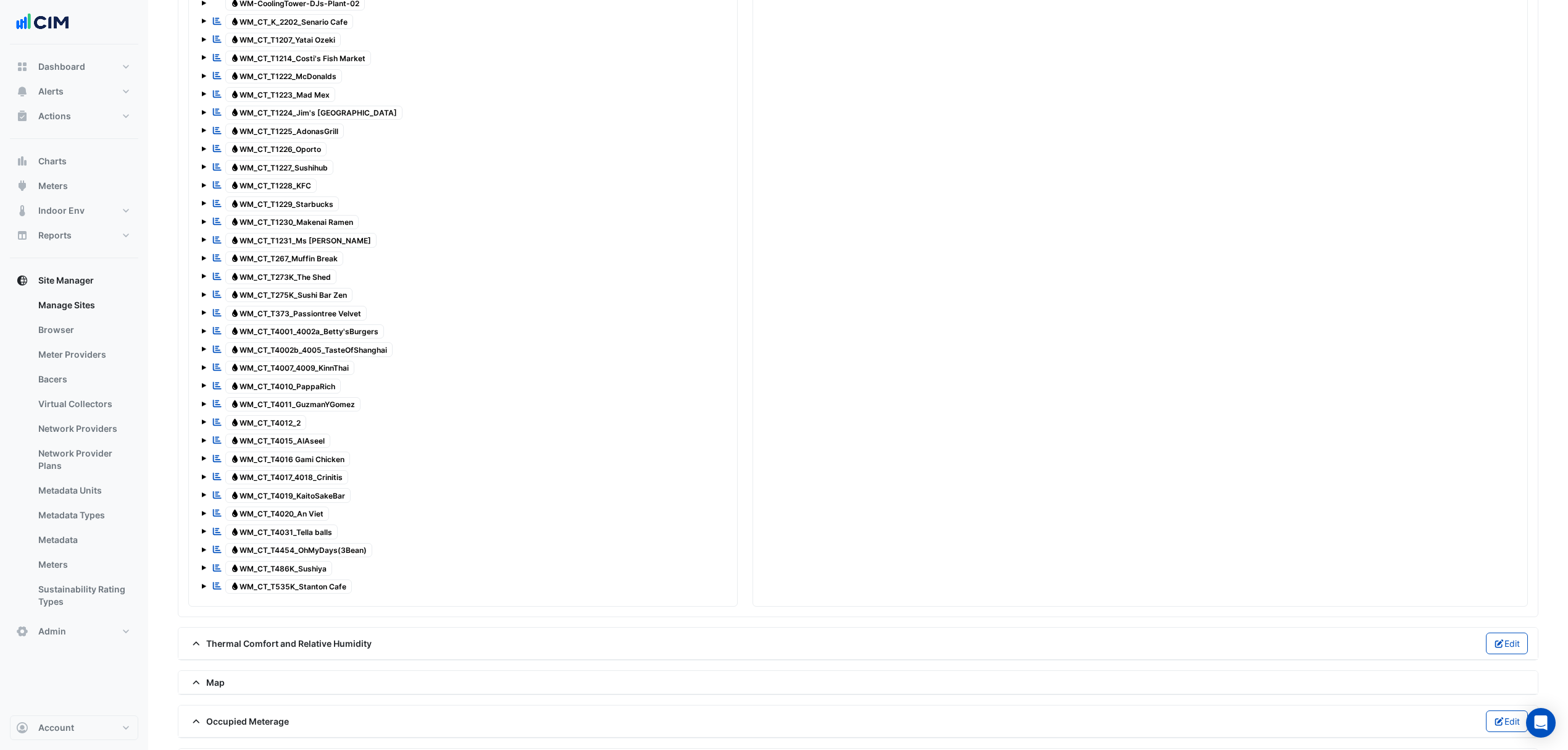
scroll to position [1153, 0]
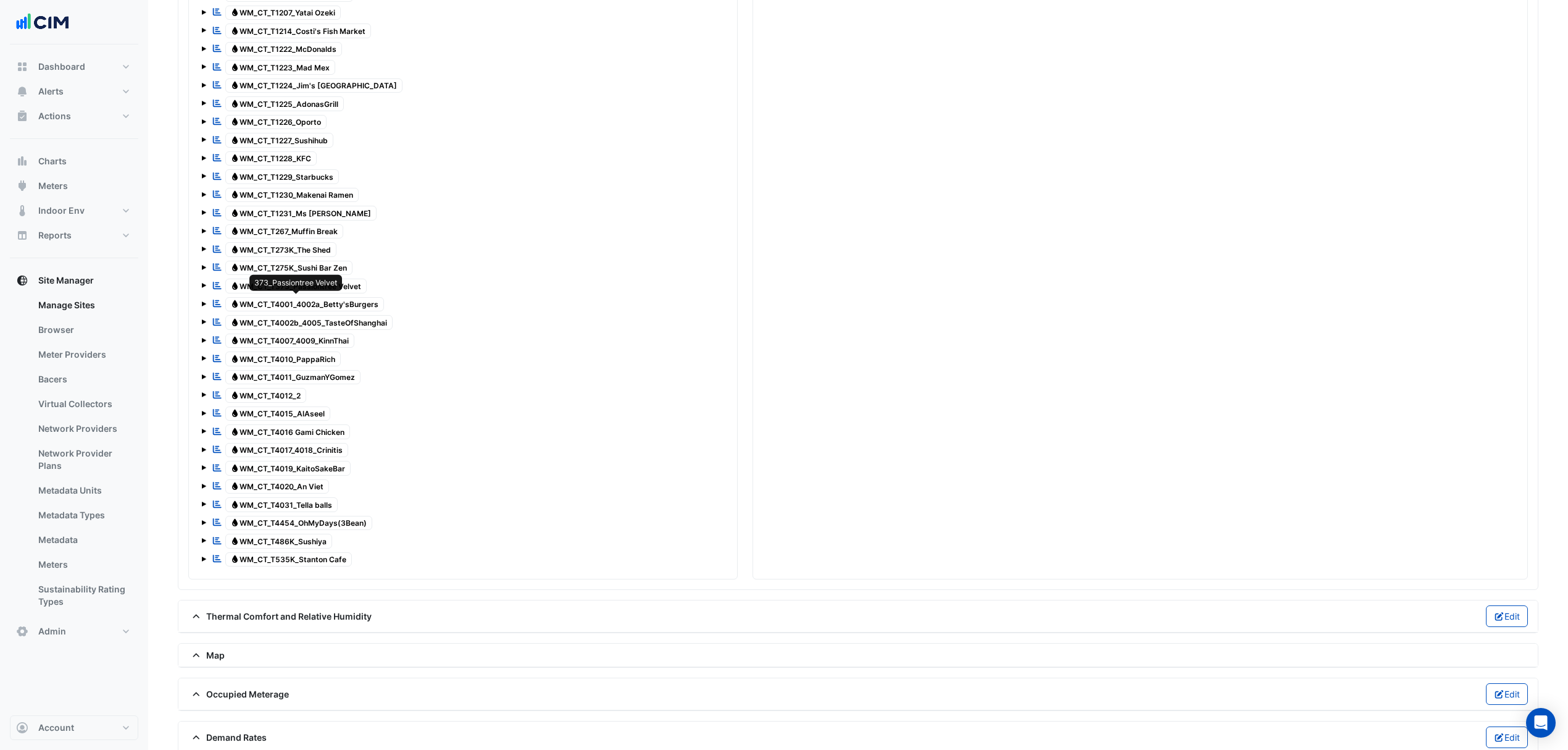
click at [344, 293] on span "Water WM_CT_T373_Passiontree Velvet" at bounding box center [296, 286] width 142 height 15
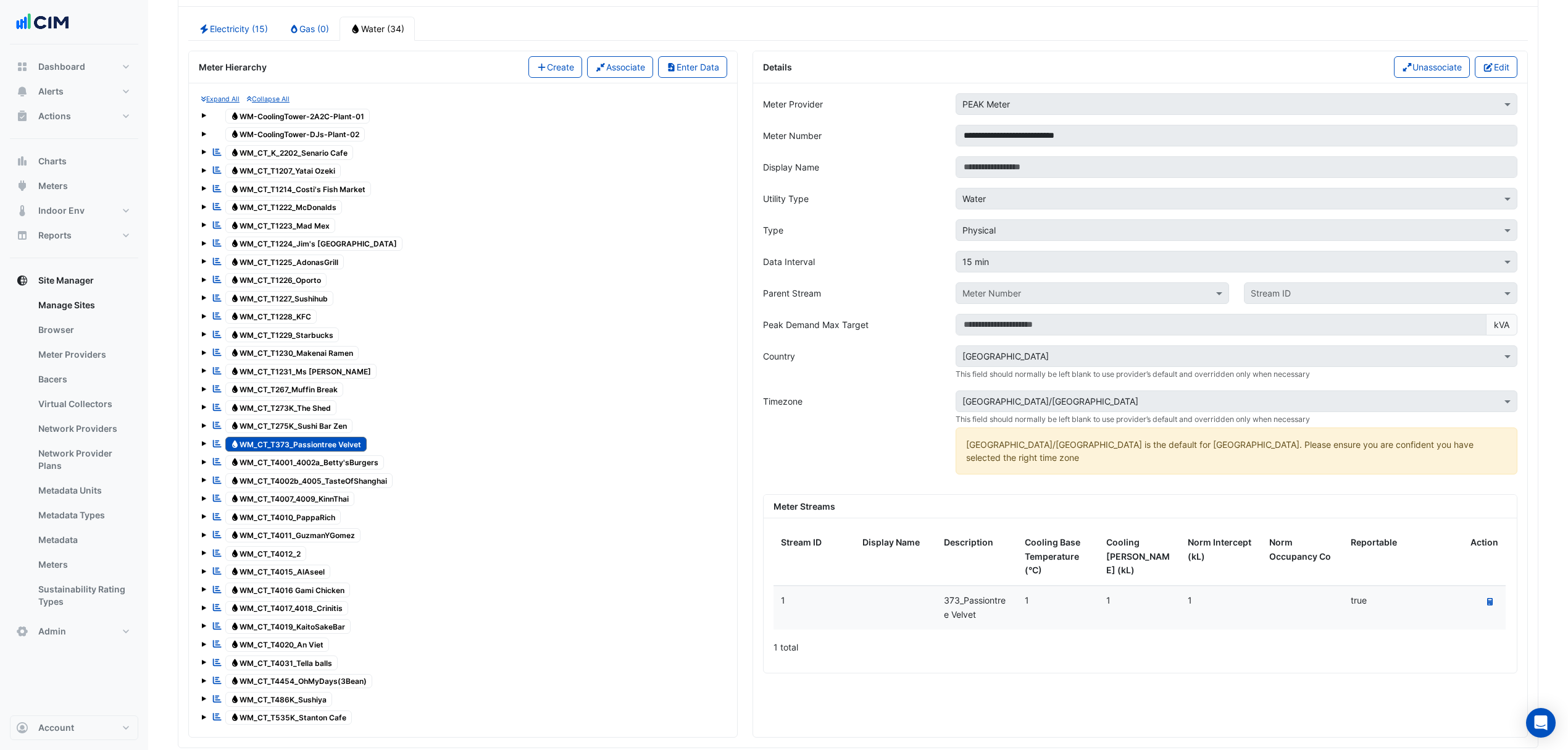
scroll to position [988, 0]
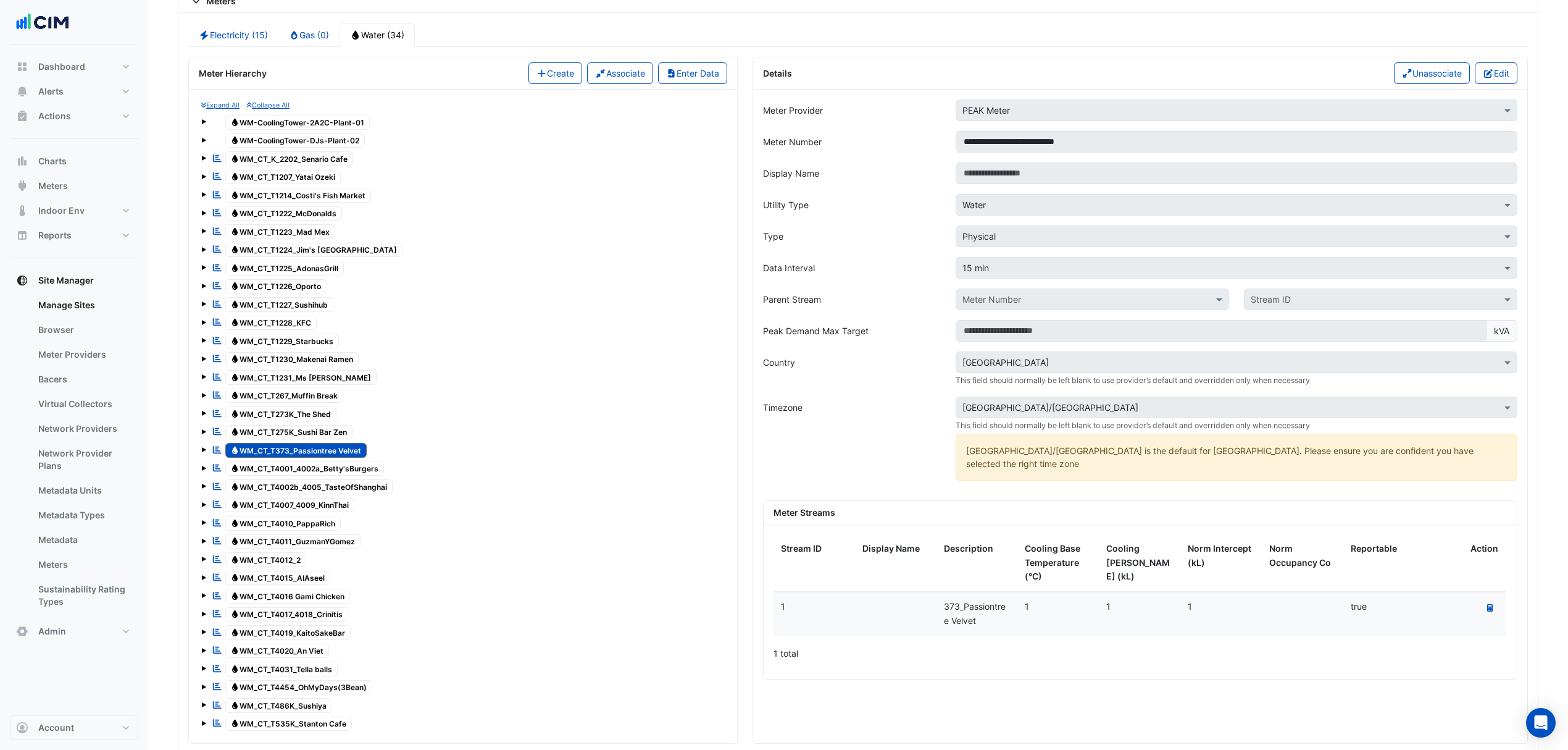
click at [1510, 83] on button "Edit" at bounding box center [1496, 73] width 42 height 22
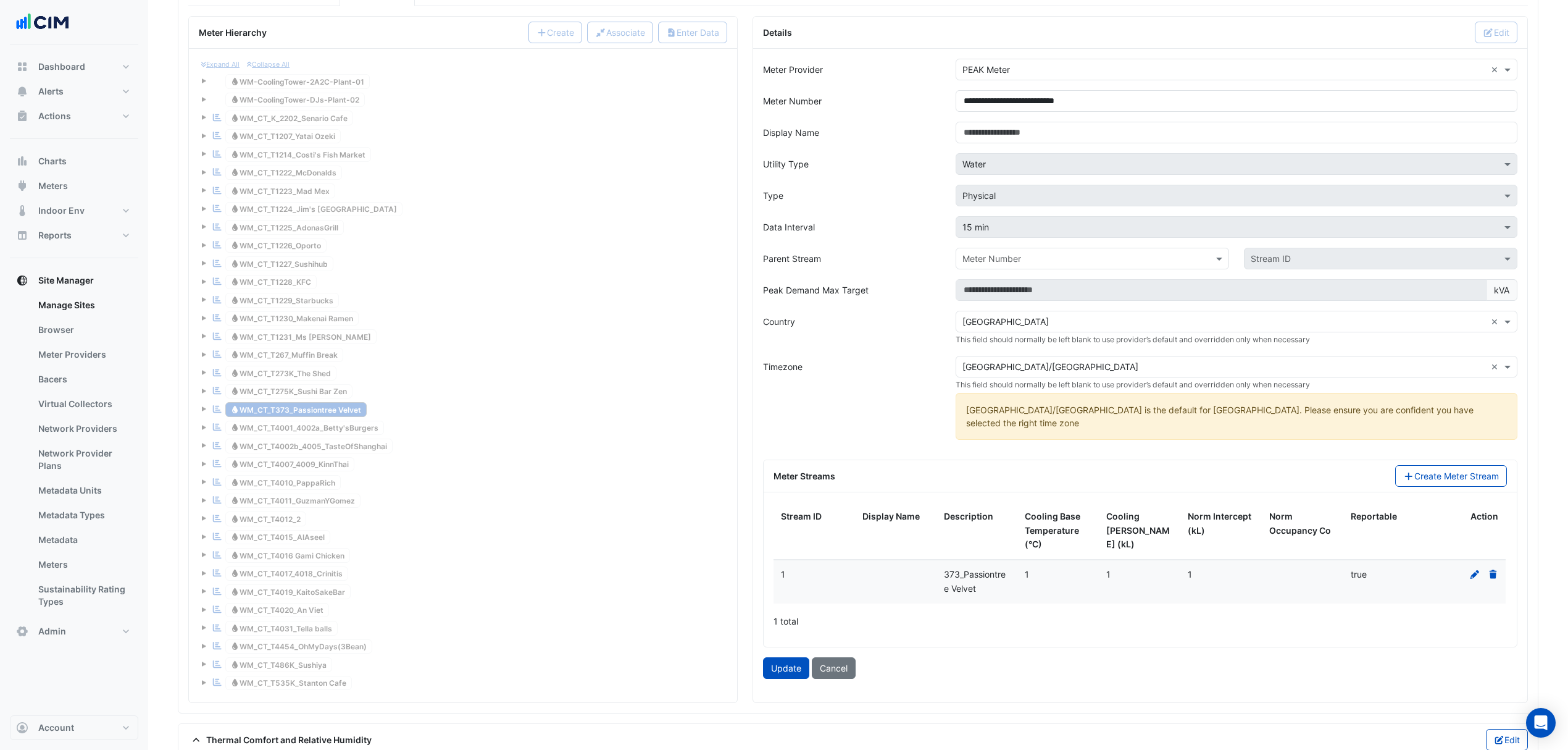
scroll to position [1071, 0]
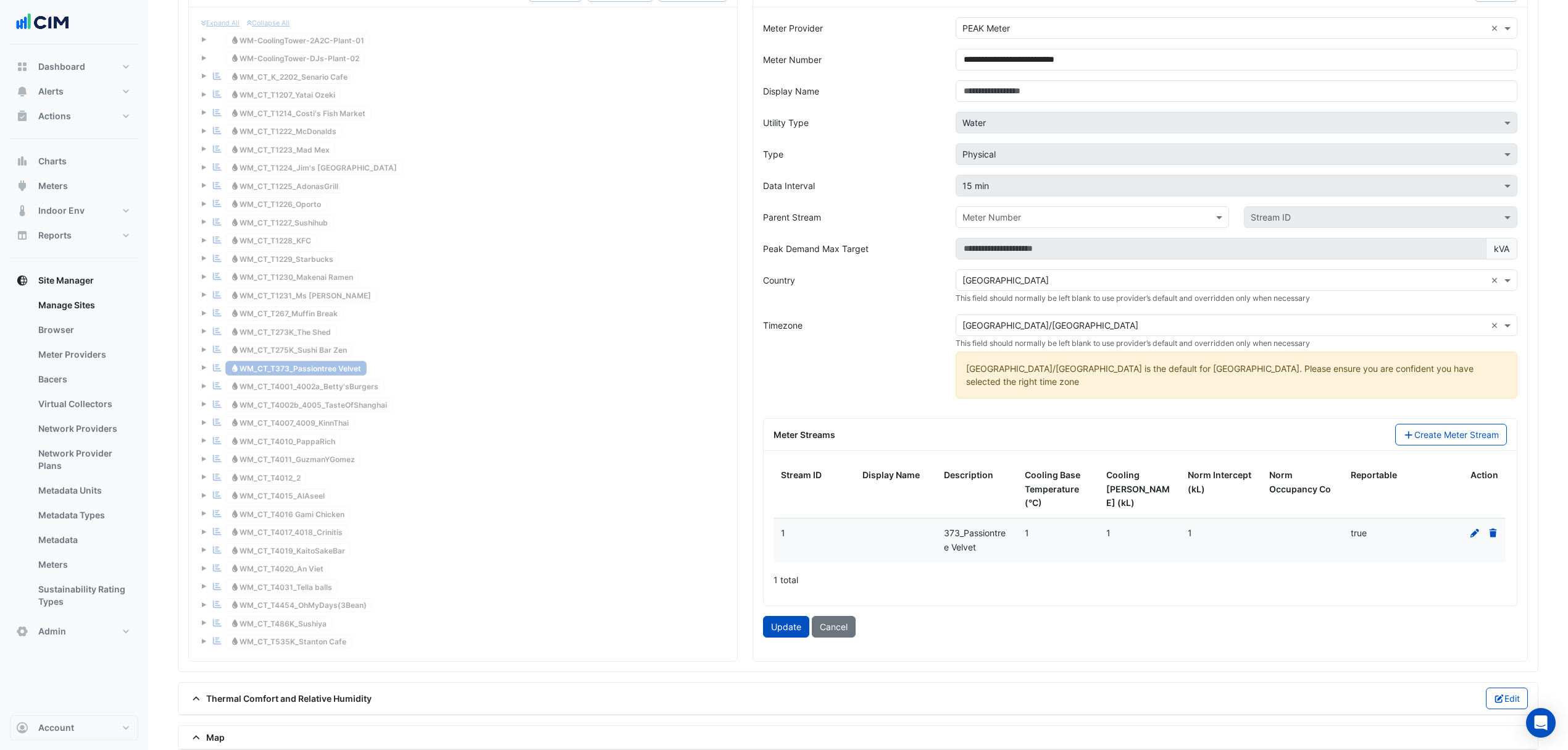
click at [1473, 535] on icon at bounding box center [1475, 533] width 9 height 9
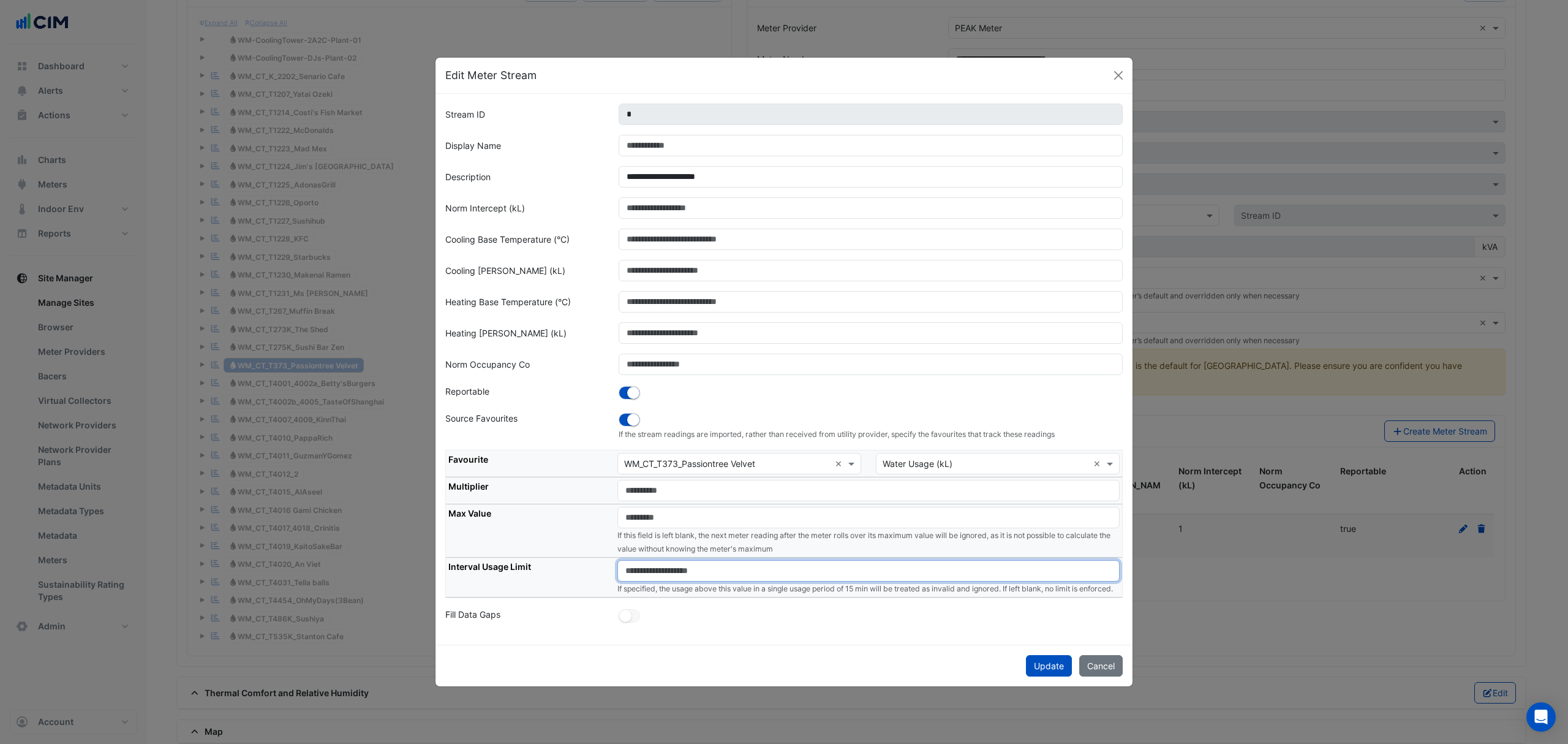
click at [681, 568] on input "number" at bounding box center [868, 571] width 502 height 21
click at [670, 560] on input "number" at bounding box center [868, 571] width 502 height 21
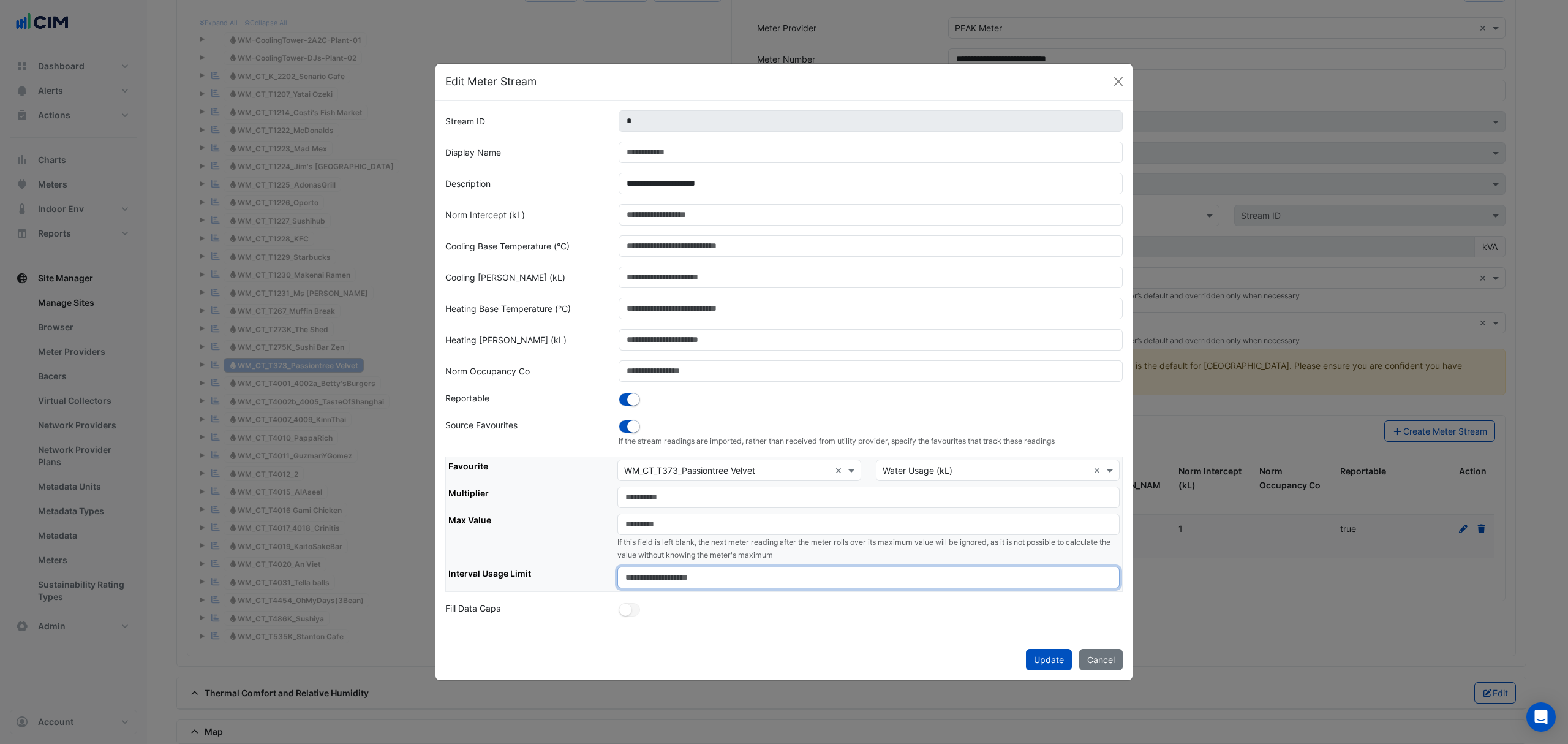
type input "*"
type input "**"
click at [1040, 661] on button "Update" at bounding box center [1048, 659] width 46 height 21
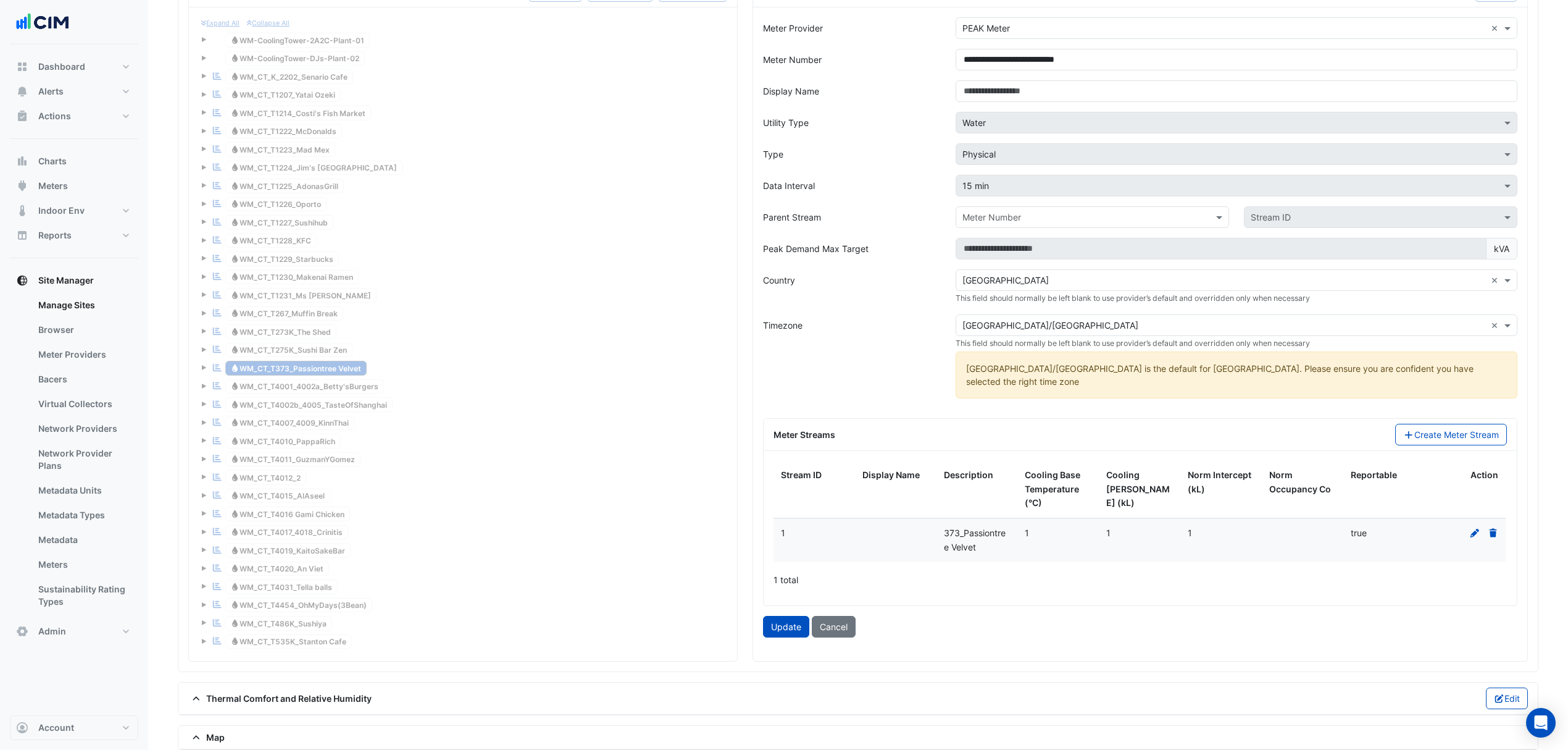
click at [774, 634] on button "Update" at bounding box center [786, 627] width 46 height 22
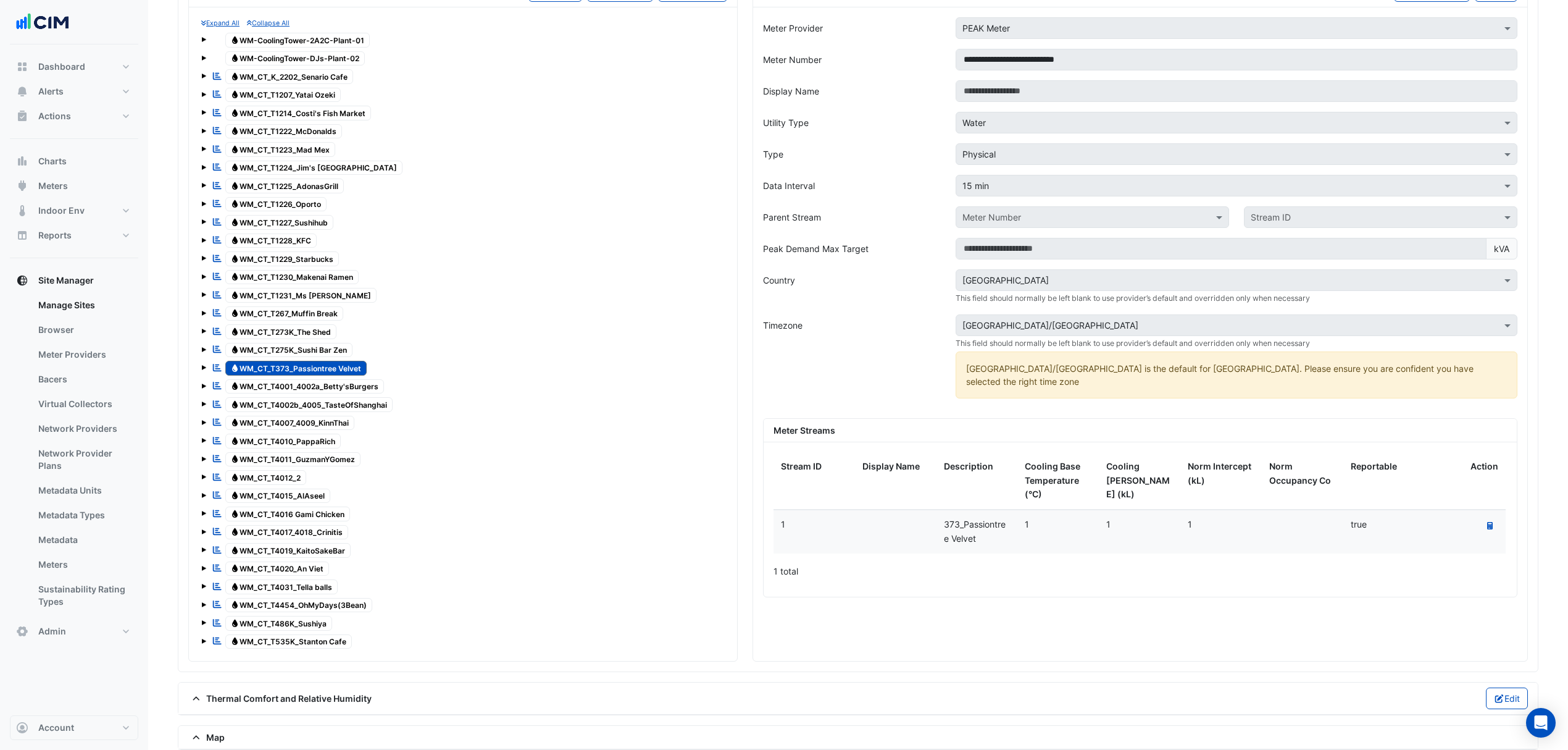
click at [1492, 524] on icon at bounding box center [1490, 526] width 6 height 8
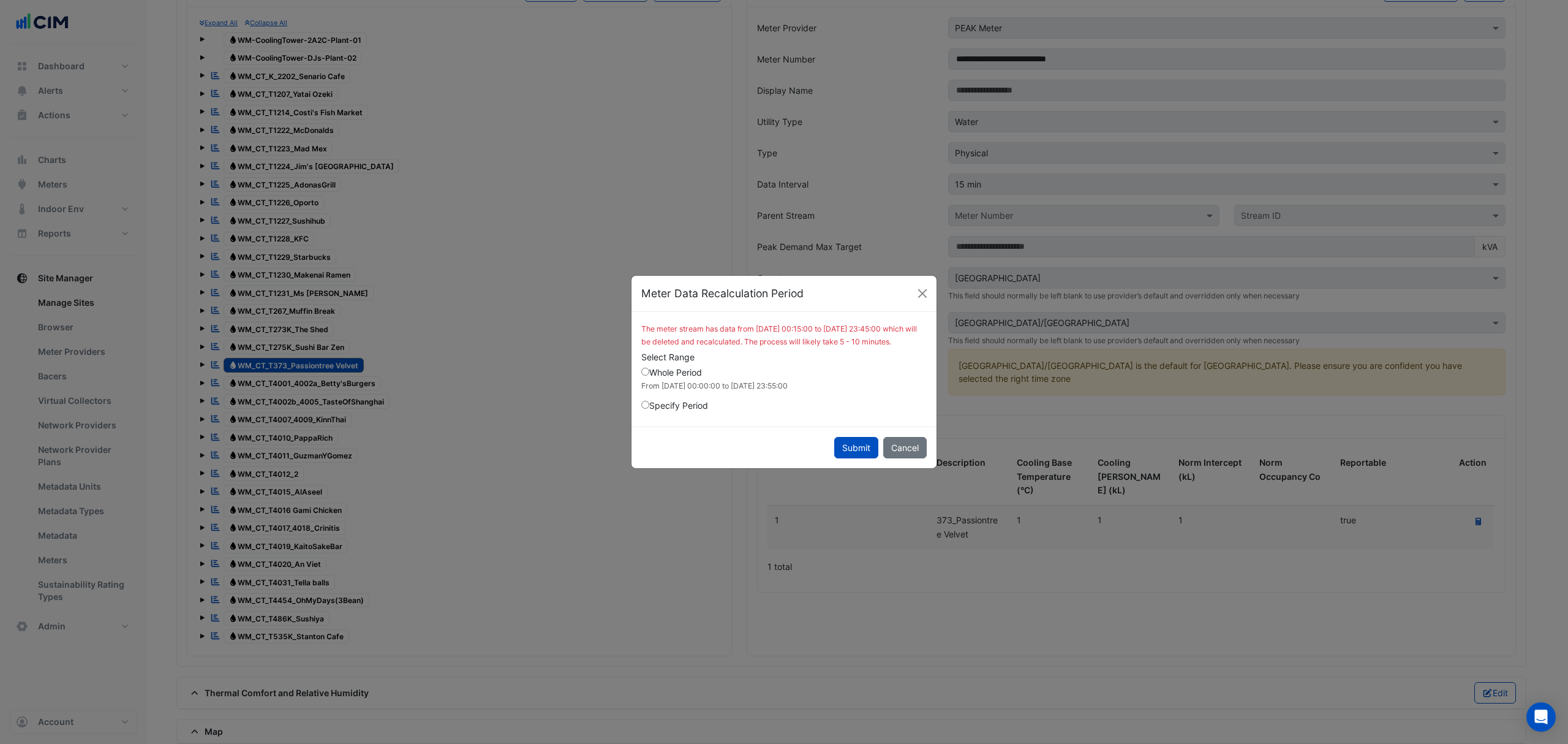
click at [858, 452] on button "Submit" at bounding box center [856, 447] width 44 height 21
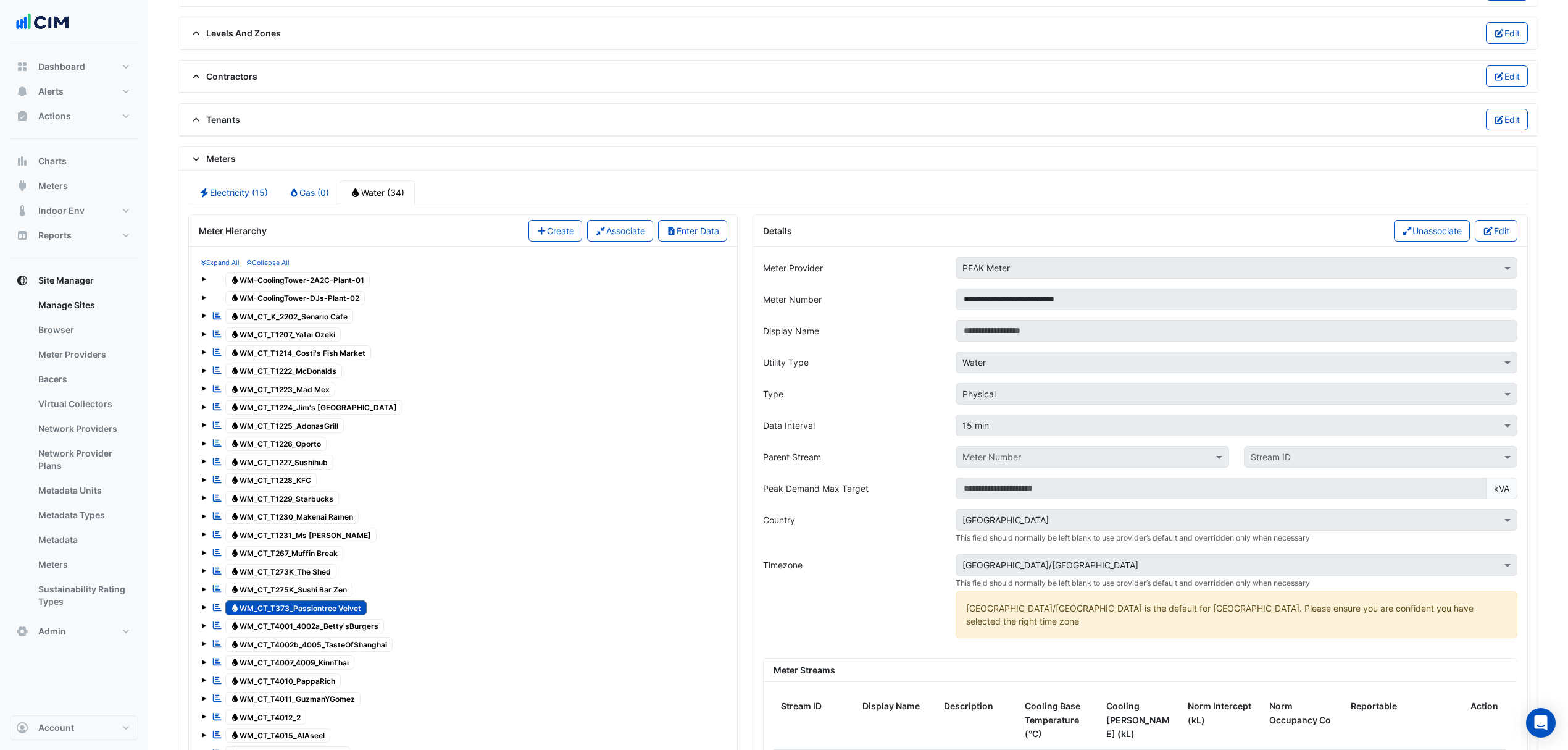
scroll to position [823, 0]
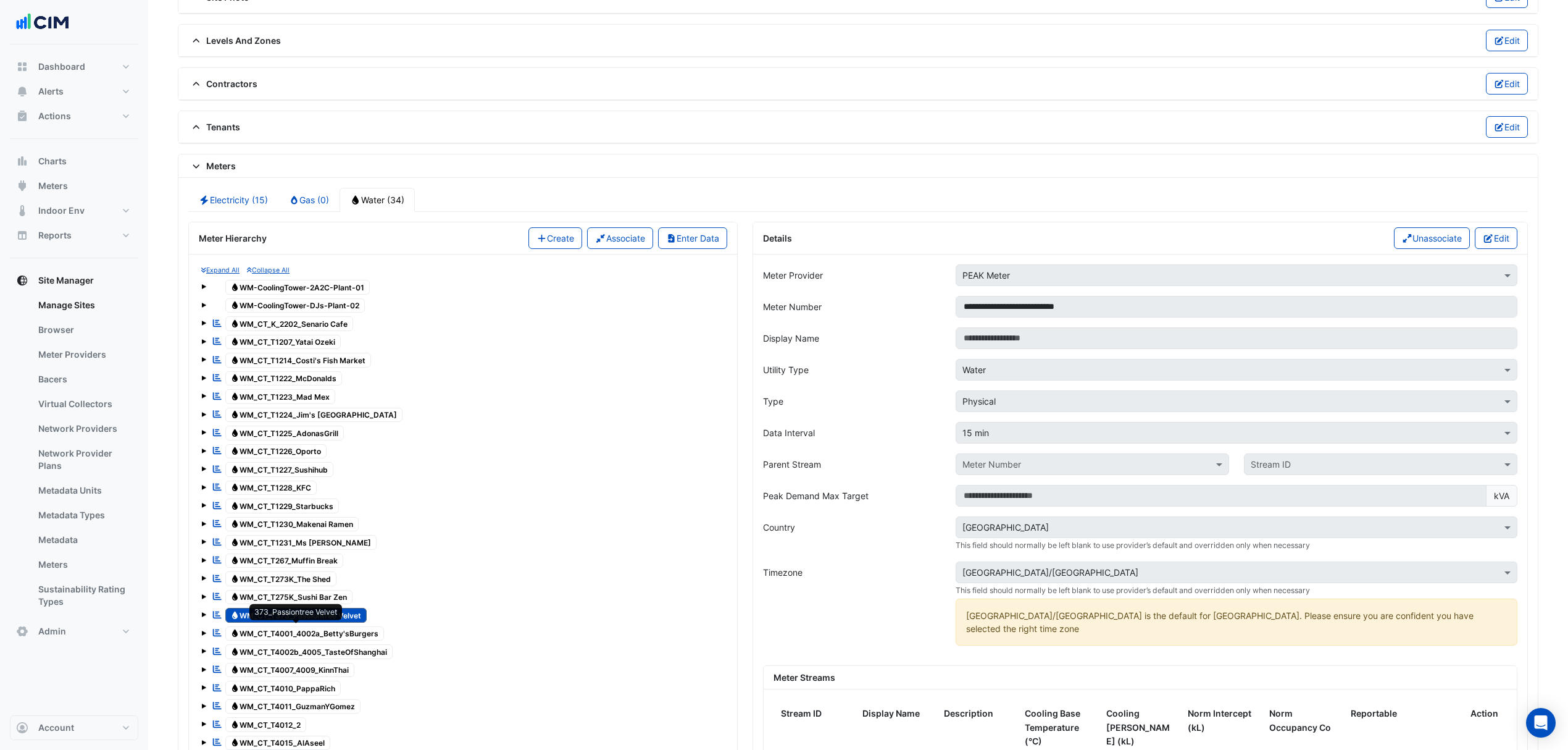
drag, startPoint x: 238, startPoint y: 629, endPoint x: 360, endPoint y: 625, distance: 122.1
click at [355, 623] on span "Water WM_CT_T373_Passiontree Velvet" at bounding box center [296, 615] width 142 height 15
click at [940, 317] on div "**********" at bounding box center [1140, 307] width 769 height 22
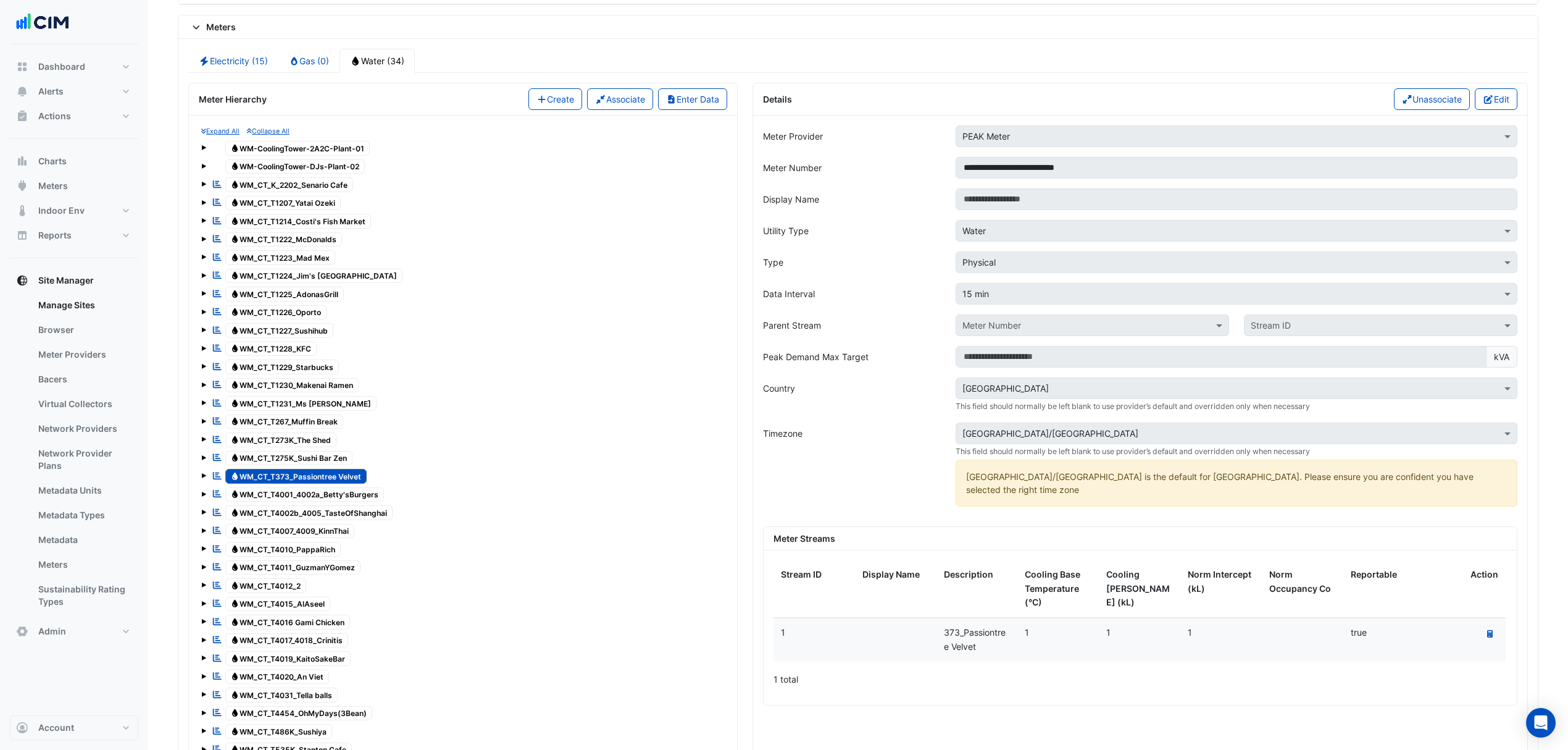
scroll to position [988, 0]
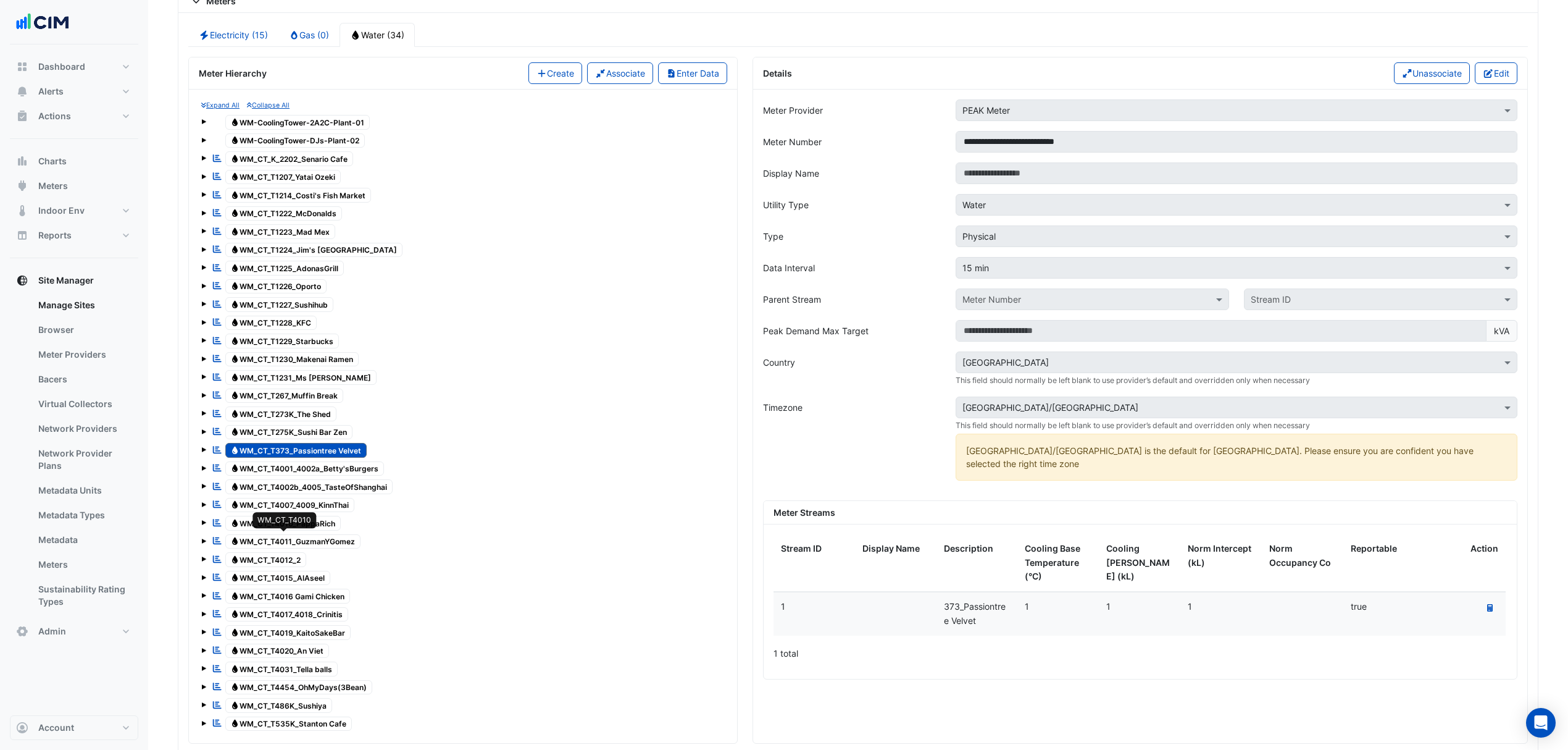
click at [310, 531] on span "Water WM_CT_T4010_PappaRich" at bounding box center [284, 523] width 116 height 15
click at [77, 114] on button "Actions" at bounding box center [74, 116] width 128 height 25
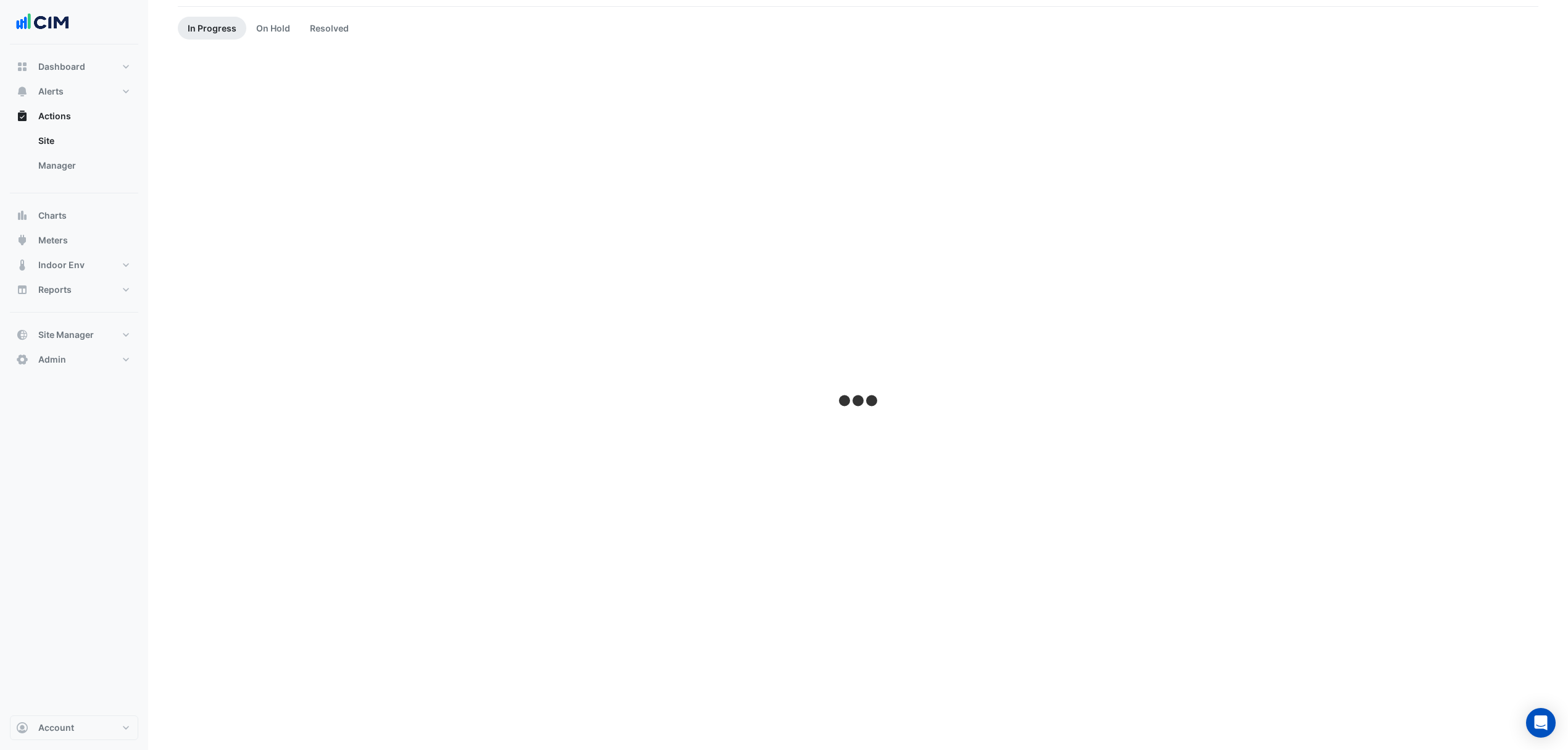
scroll to position [102, 0]
click at [43, 164] on link "Manager" at bounding box center [83, 165] width 110 height 25
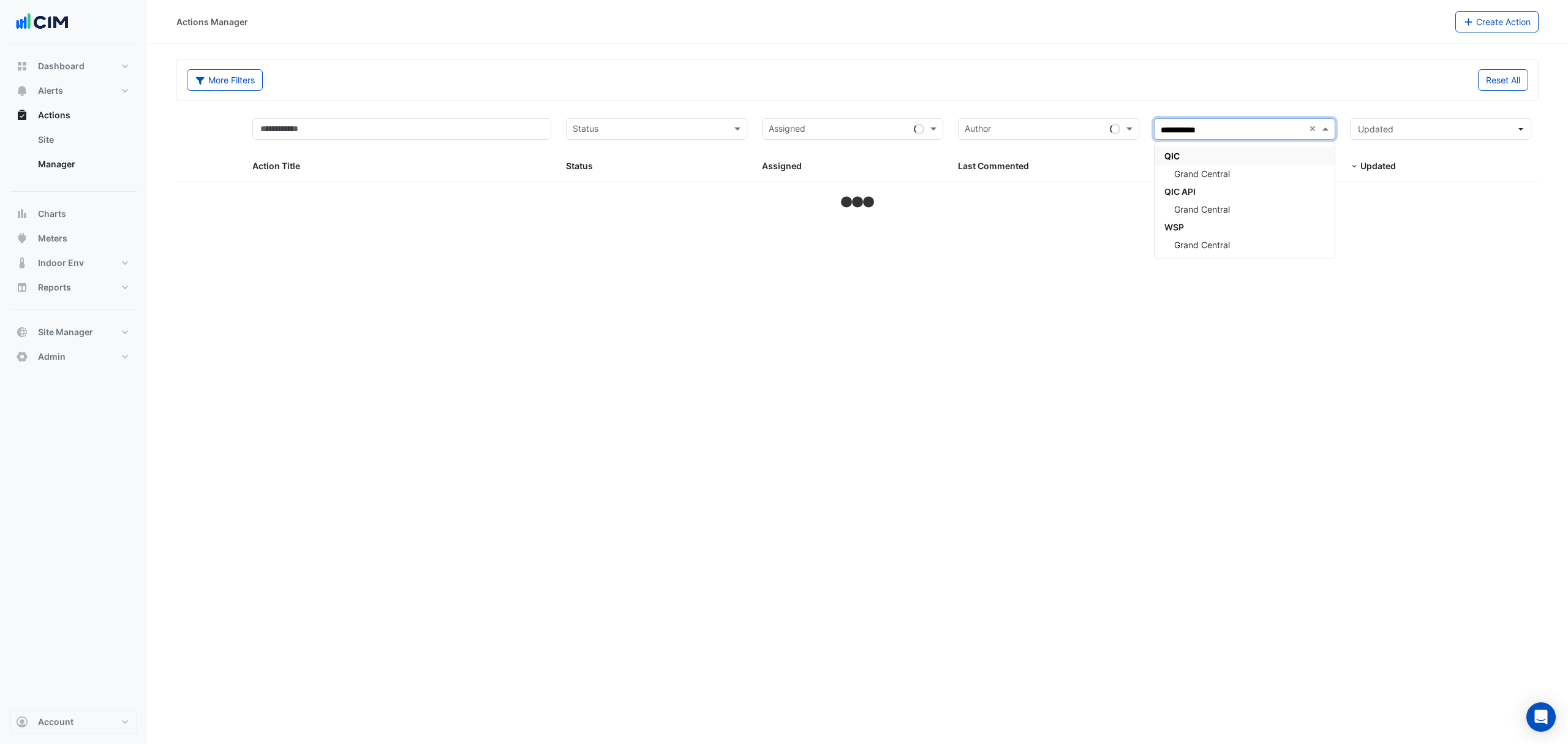
type input "**********"
drag, startPoint x: 1193, startPoint y: 183, endPoint x: 1199, endPoint y: 167, distance: 17.1
click at [1199, 167] on div "QIC Grand Central QIC API Grand Central WSP Grand Central" at bounding box center [1244, 200] width 180 height 107
click at [1199, 167] on div "Grand Central" at bounding box center [1244, 174] width 180 height 18
select select "***"
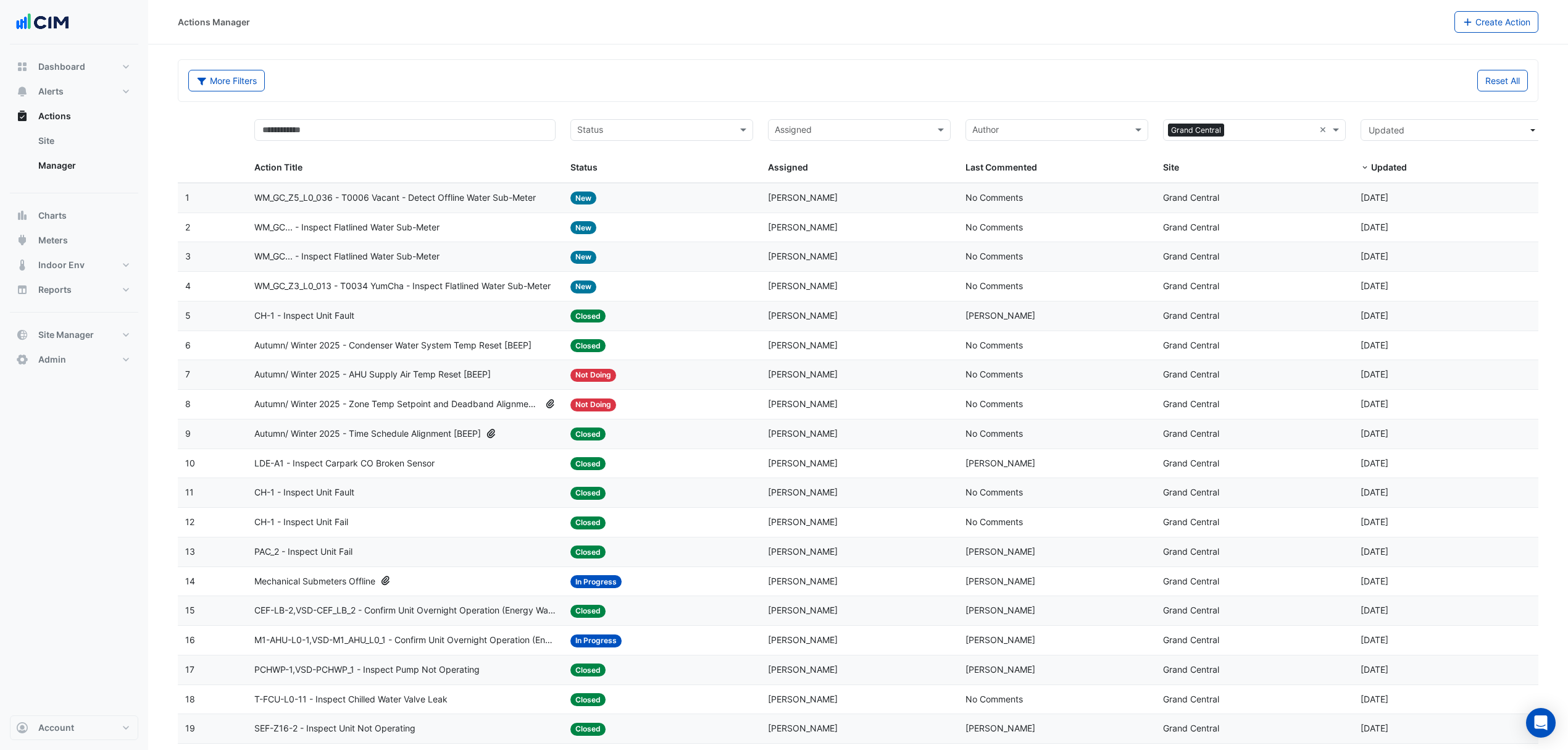
click at [360, 285] on span "WM_GC_Z3_L0_013 - T0034 YumCha - Inspect Flatlined Water Sub-Meter" at bounding box center [402, 286] width 296 height 14
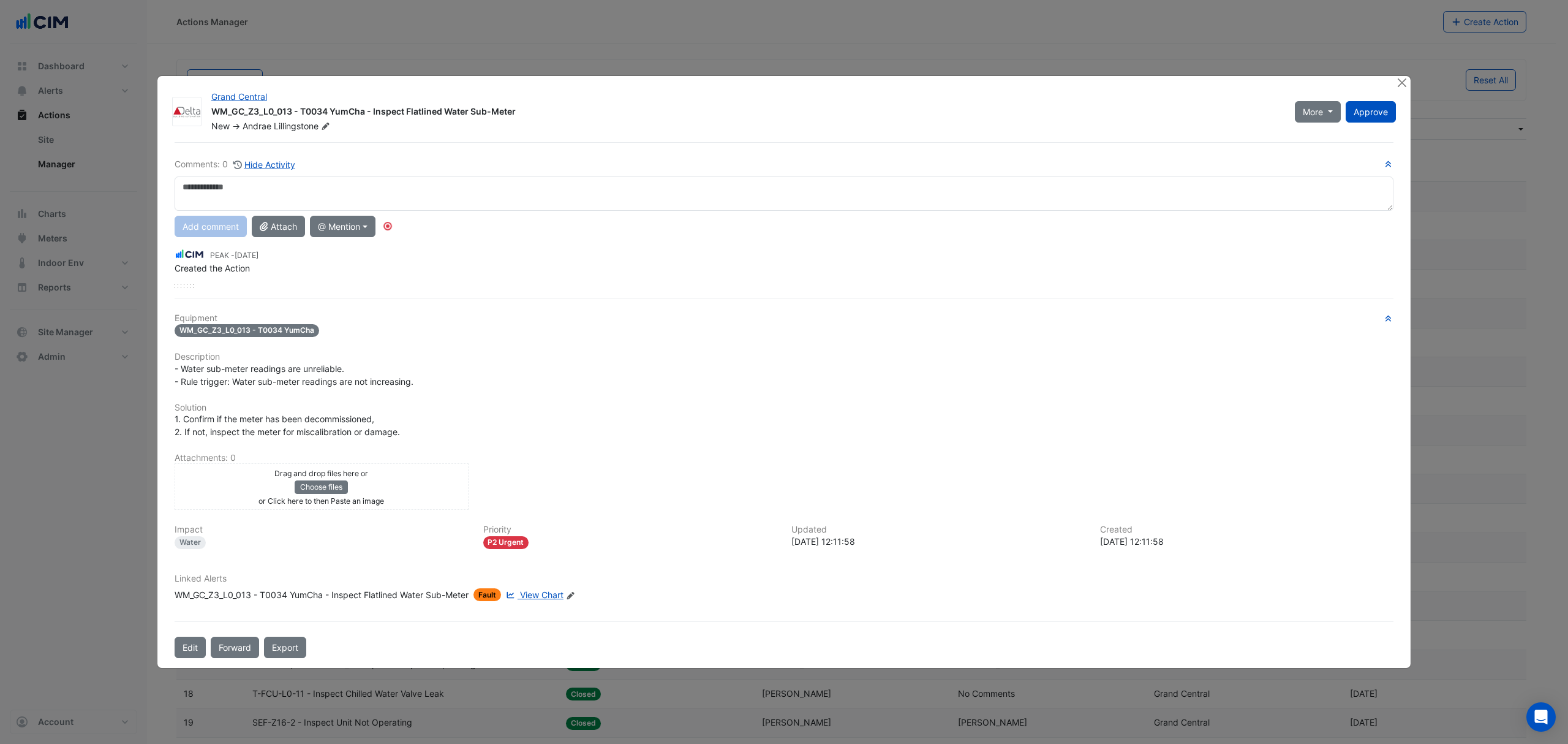
click at [537, 588] on link "View Chart" at bounding box center [534, 595] width 60 height 13
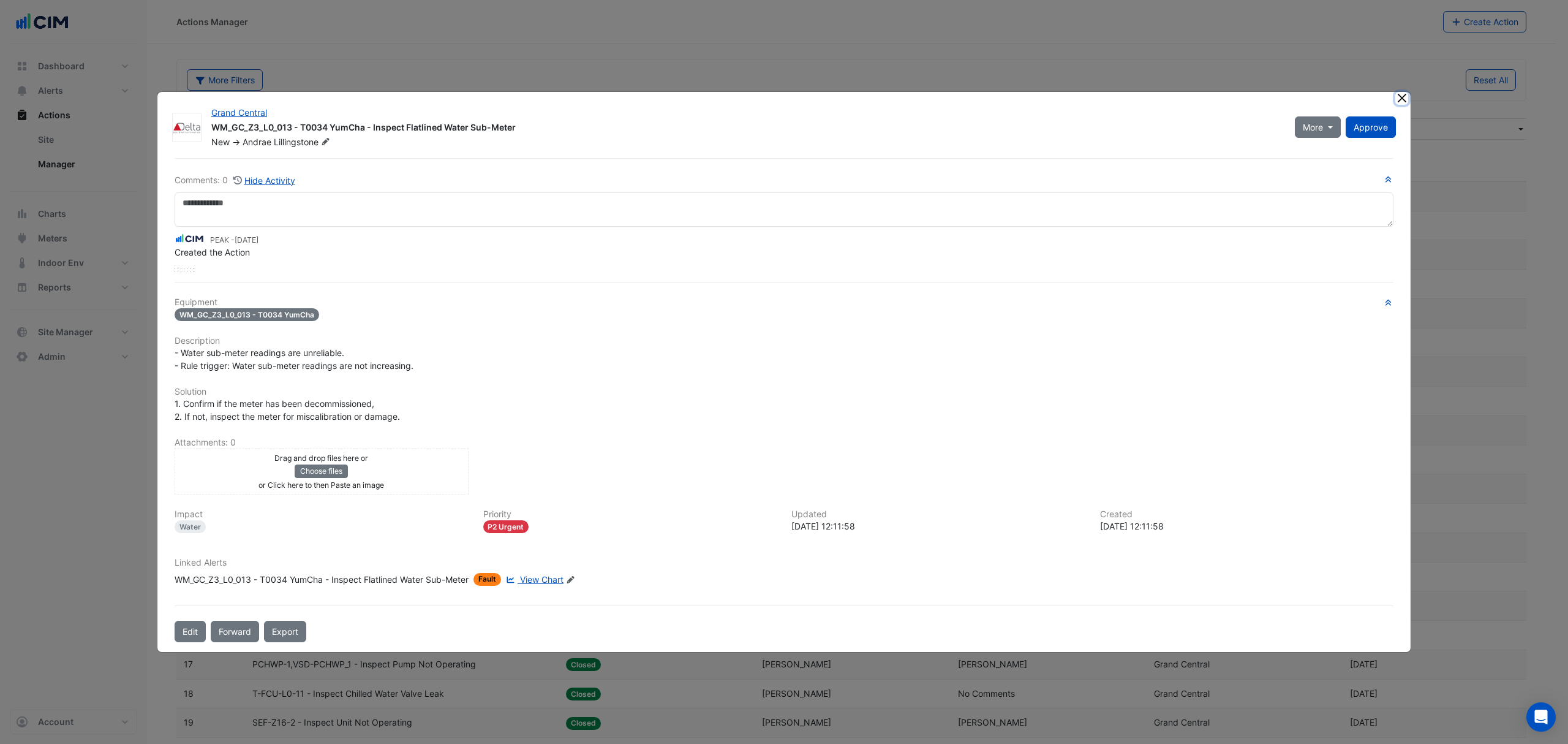
click at [1402, 101] on button "Close" at bounding box center [1401, 98] width 13 height 13
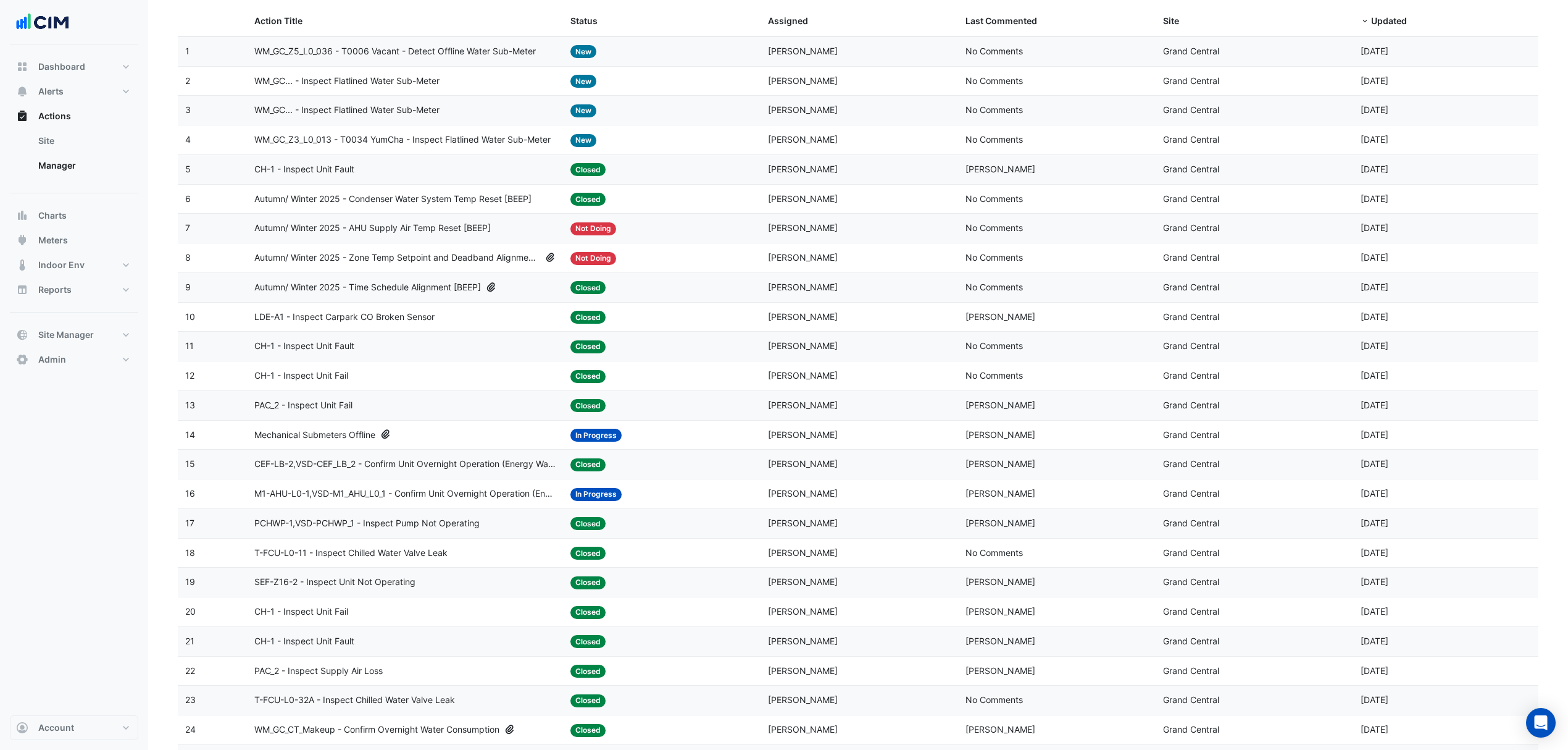
scroll to position [164, 0]
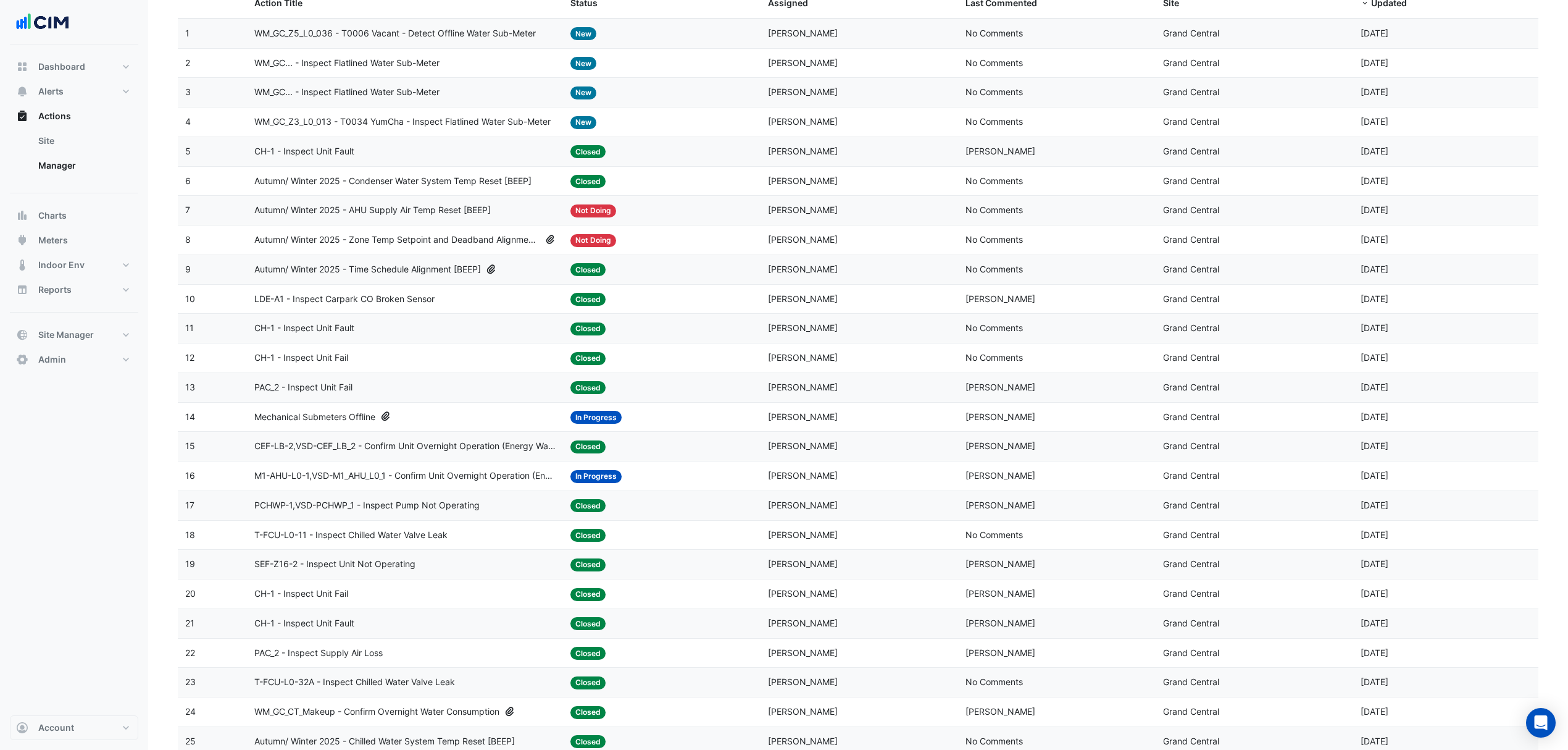
click at [339, 413] on span "Mechanical Submeters Offline" at bounding box center [314, 417] width 121 height 14
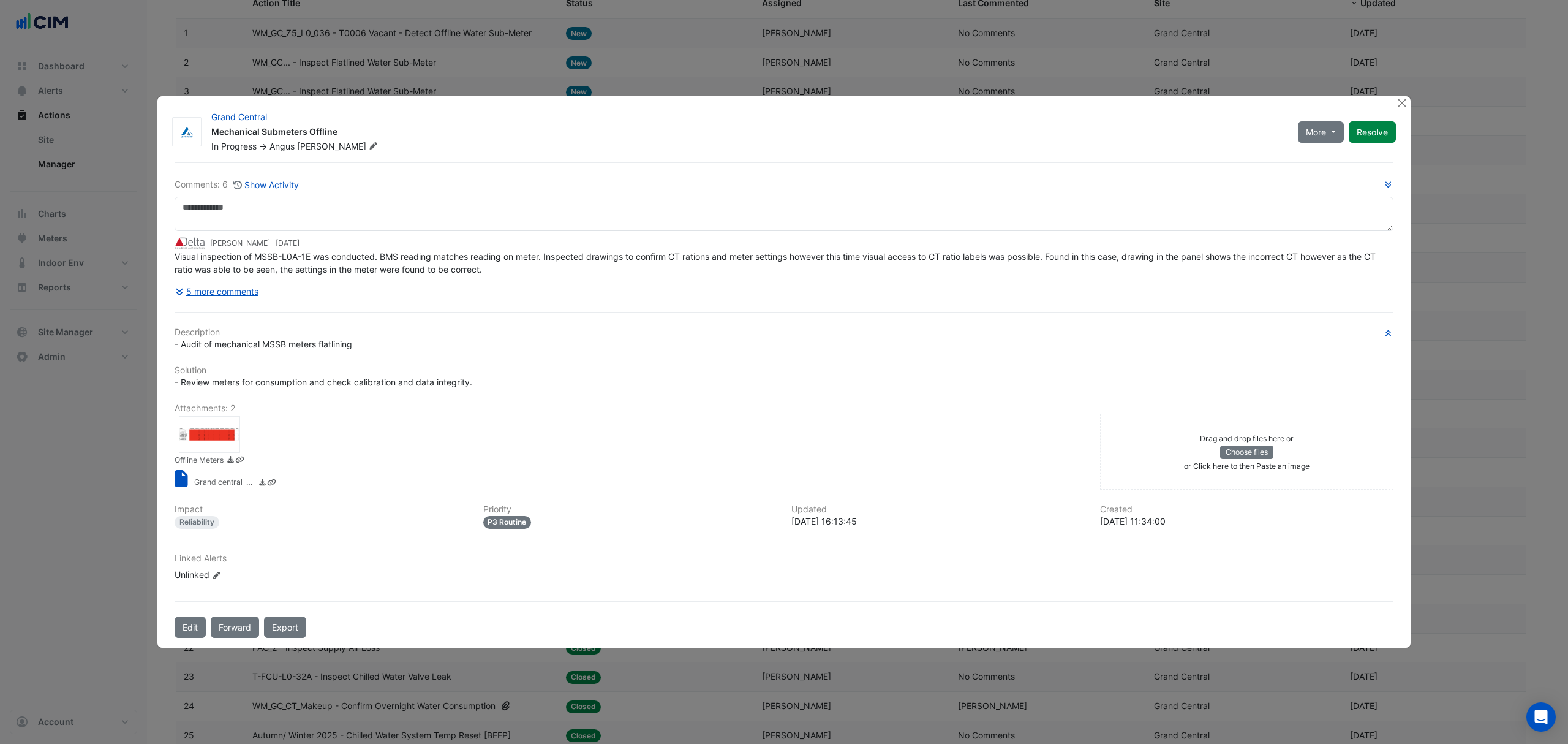
click at [224, 293] on button "5 more comments" at bounding box center [216, 291] width 85 height 21
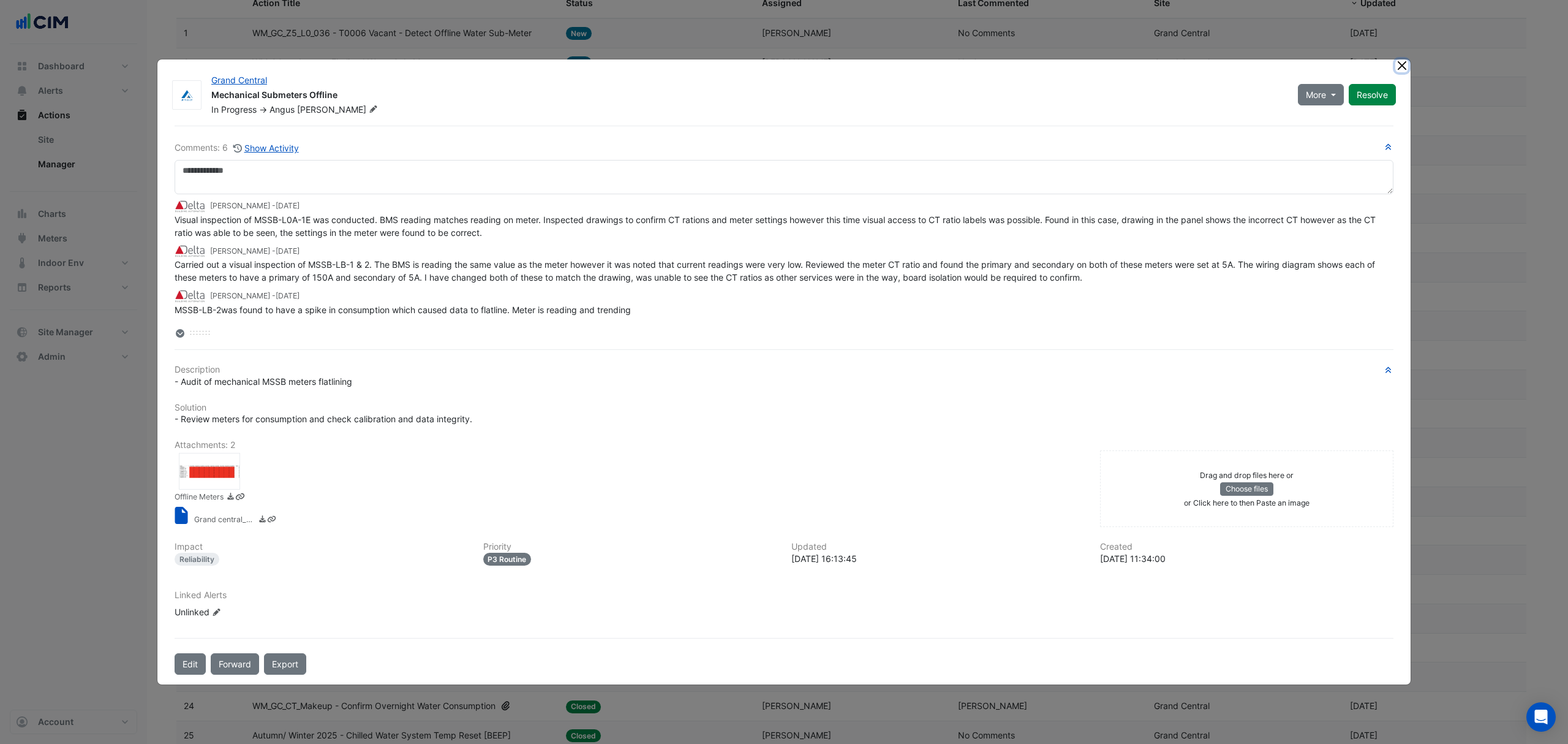
click at [1407, 60] on button "Close" at bounding box center [1401, 66] width 13 height 13
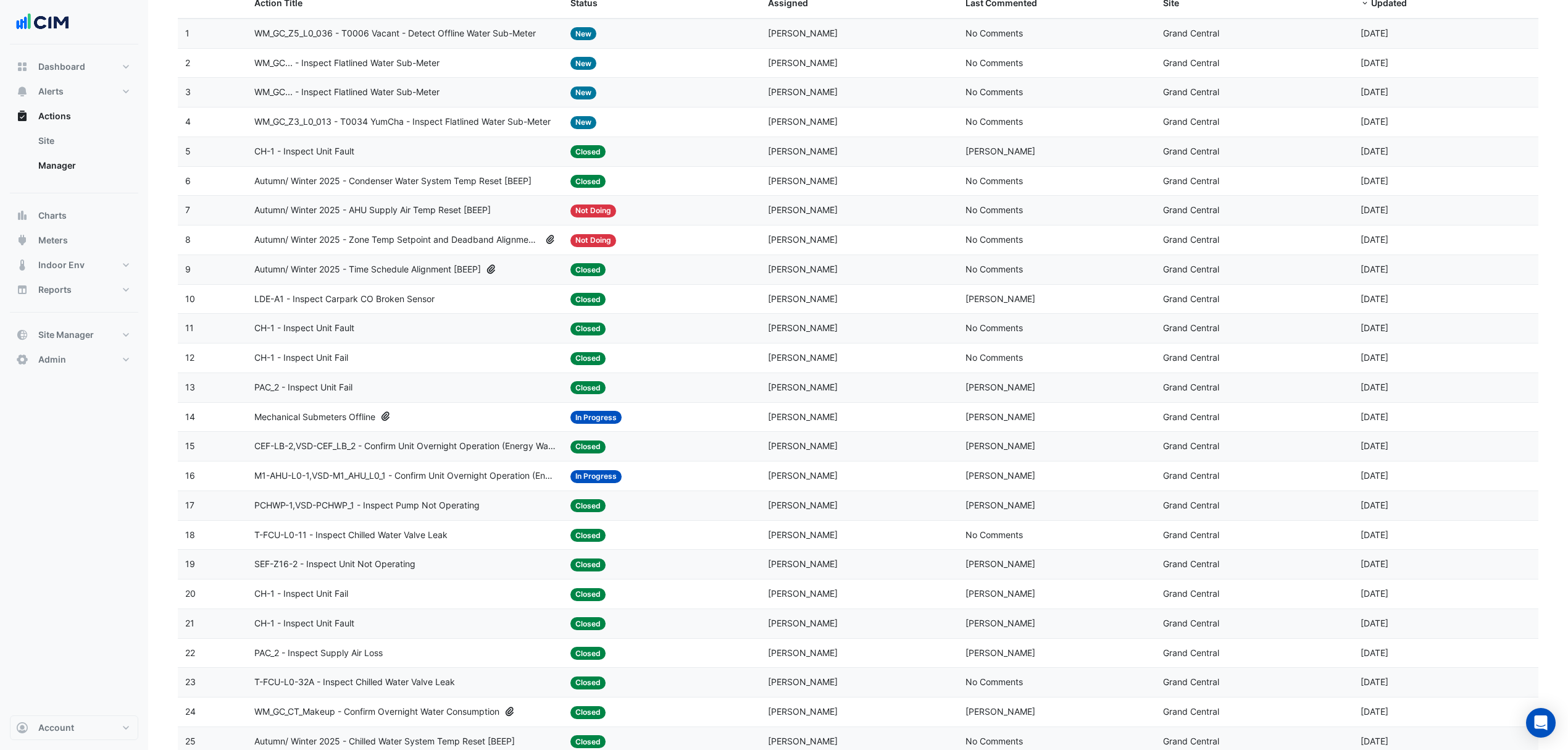
click at [387, 477] on span "M1-AHU-L0-1,VSD-M1_AHU_L0_1 - Confirm Unit Overnight Operation (Energy Waste)" at bounding box center [404, 476] width 301 height 14
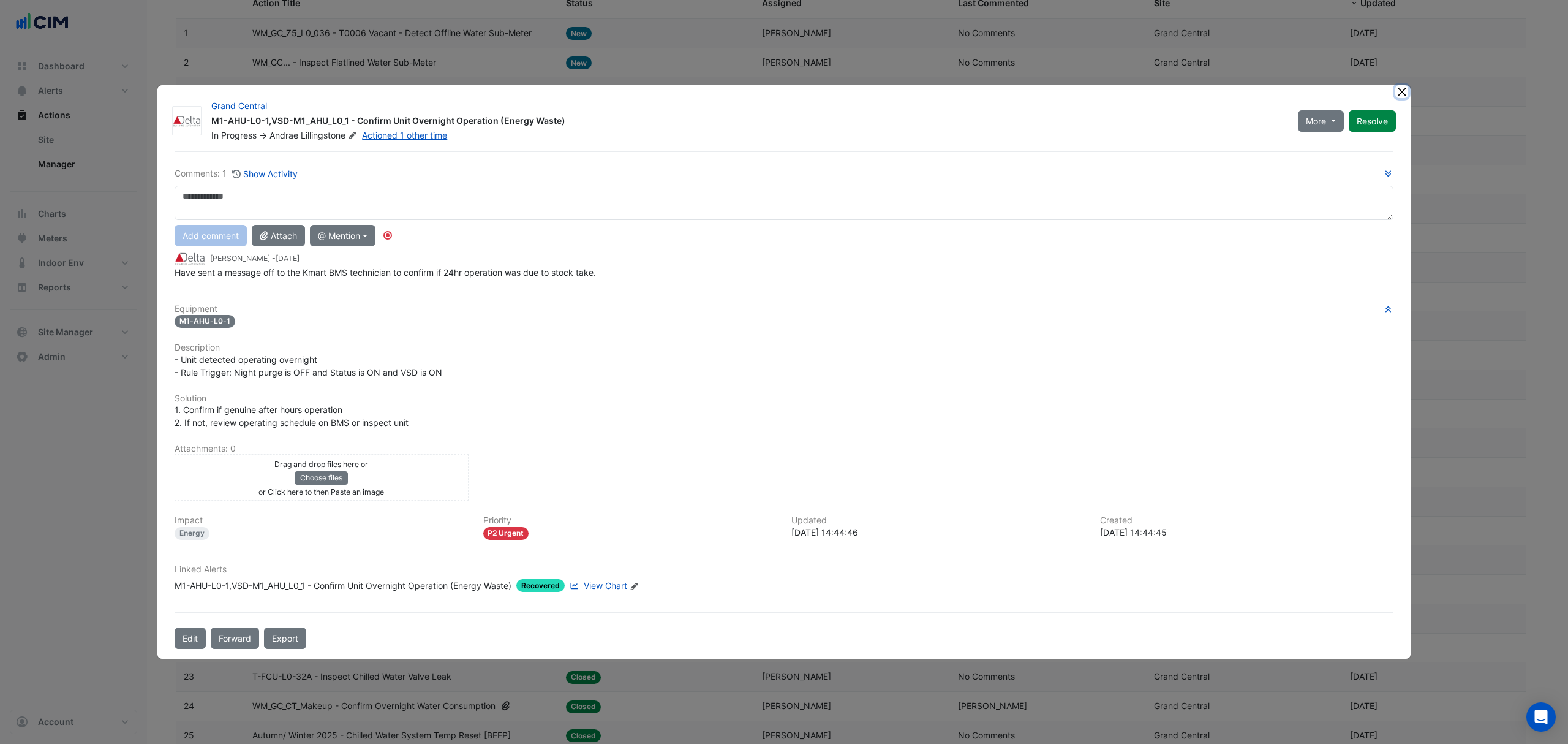
click at [1405, 89] on button "Close" at bounding box center [1401, 92] width 13 height 13
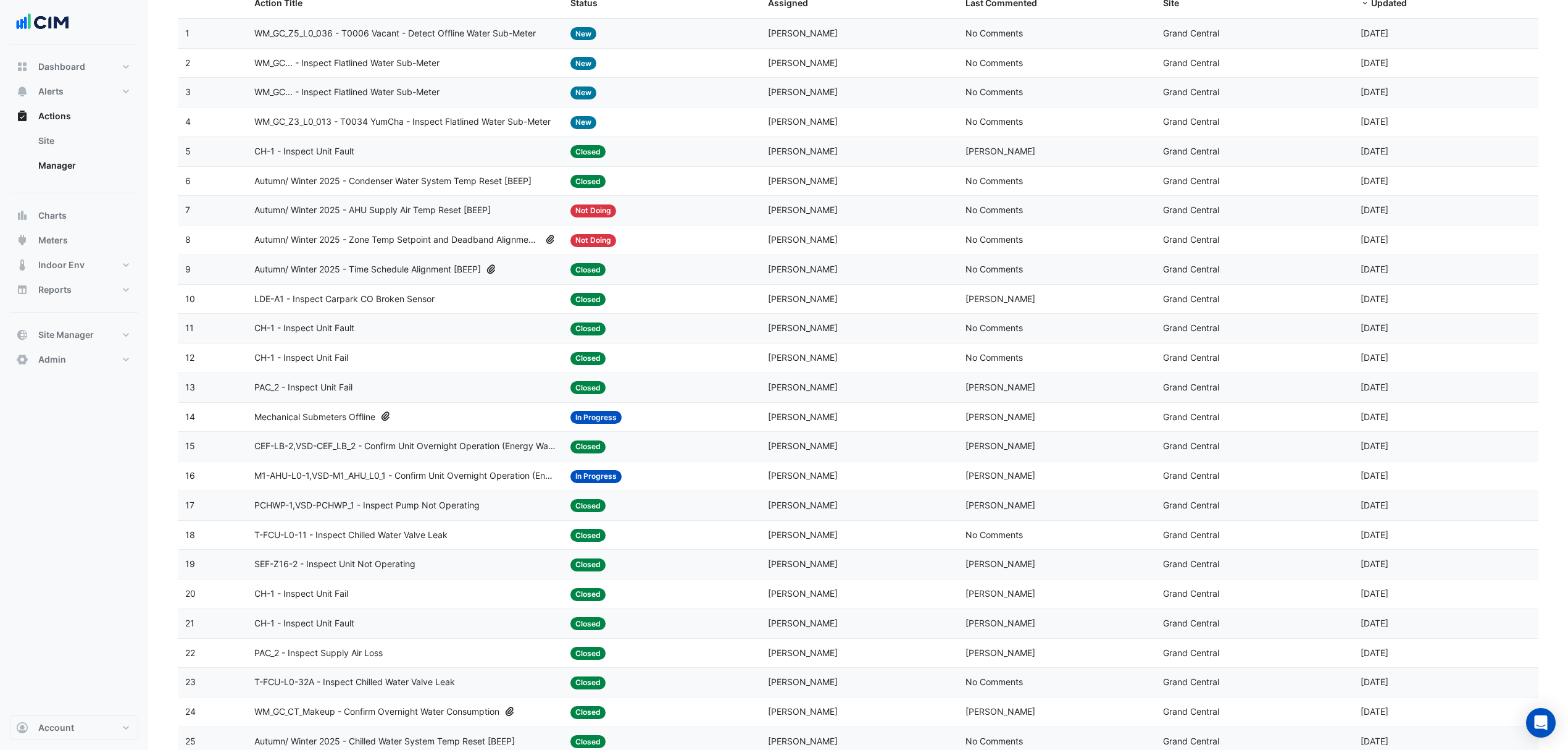
click at [379, 92] on span "WM_GC... - Inspect Flatlined Water Sub-Meter" at bounding box center [346, 92] width 185 height 14
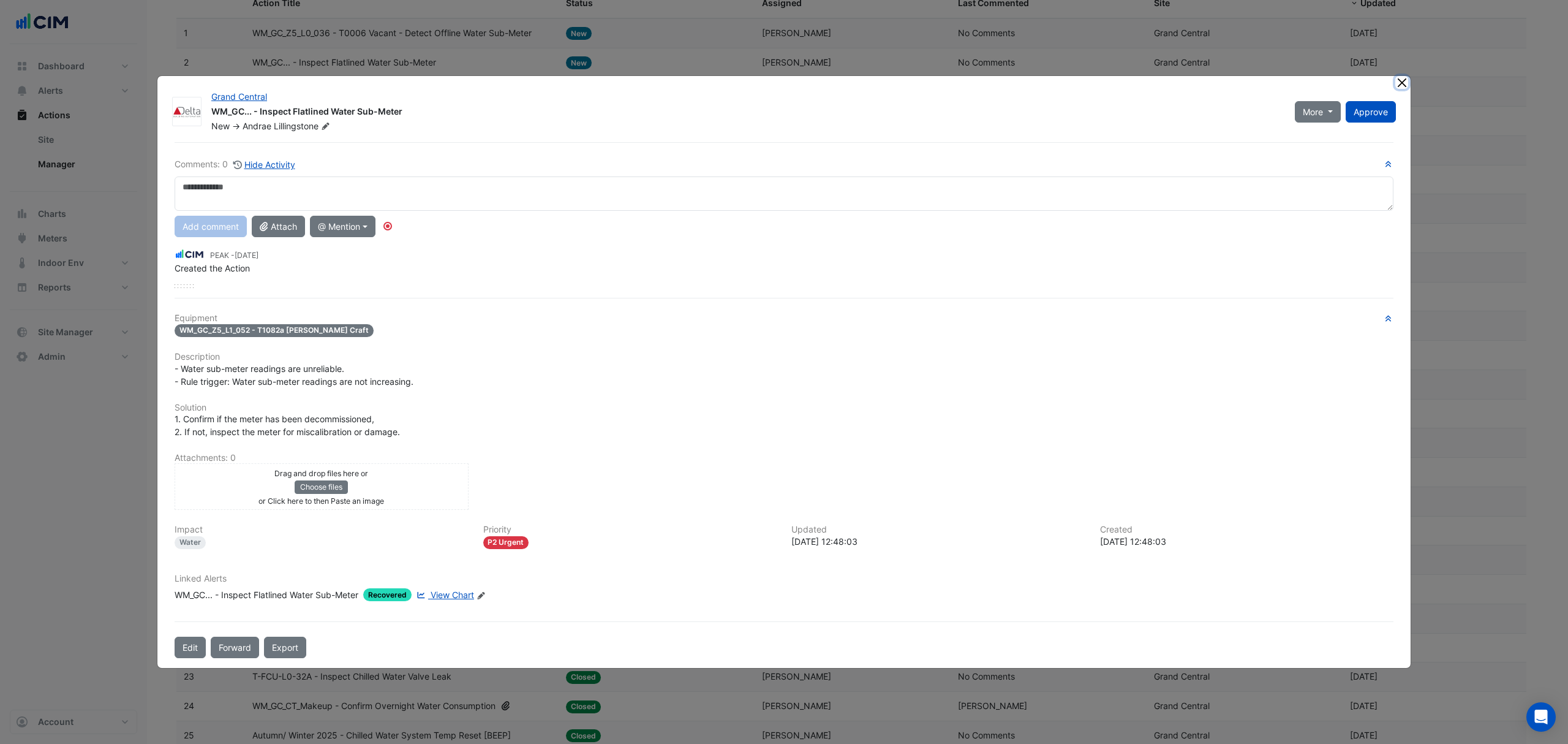
click at [1401, 83] on button "Close" at bounding box center [1401, 82] width 13 height 13
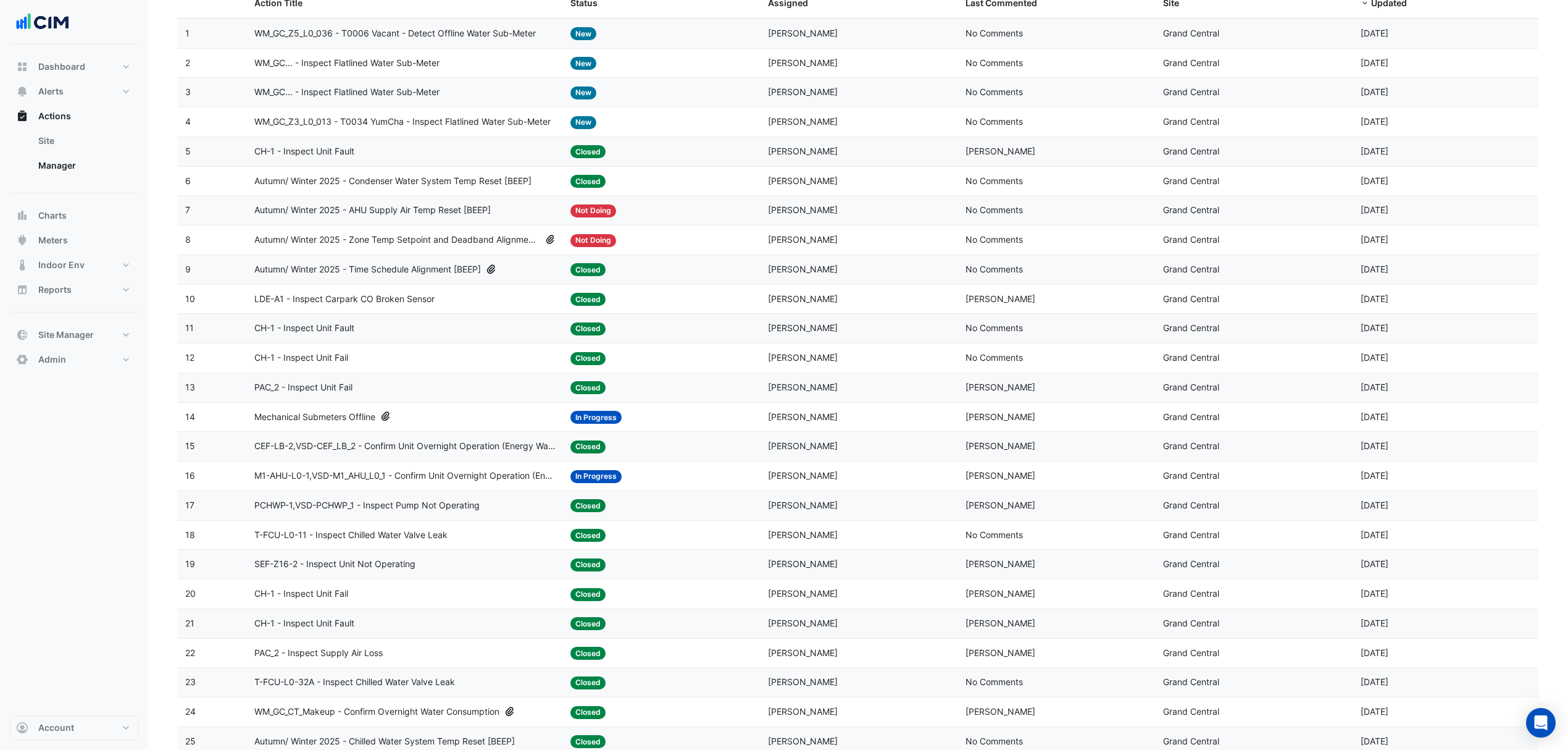
click at [377, 68] on span "WM_GC... - Inspect Flatlined Water Sub-Meter" at bounding box center [346, 63] width 185 height 14
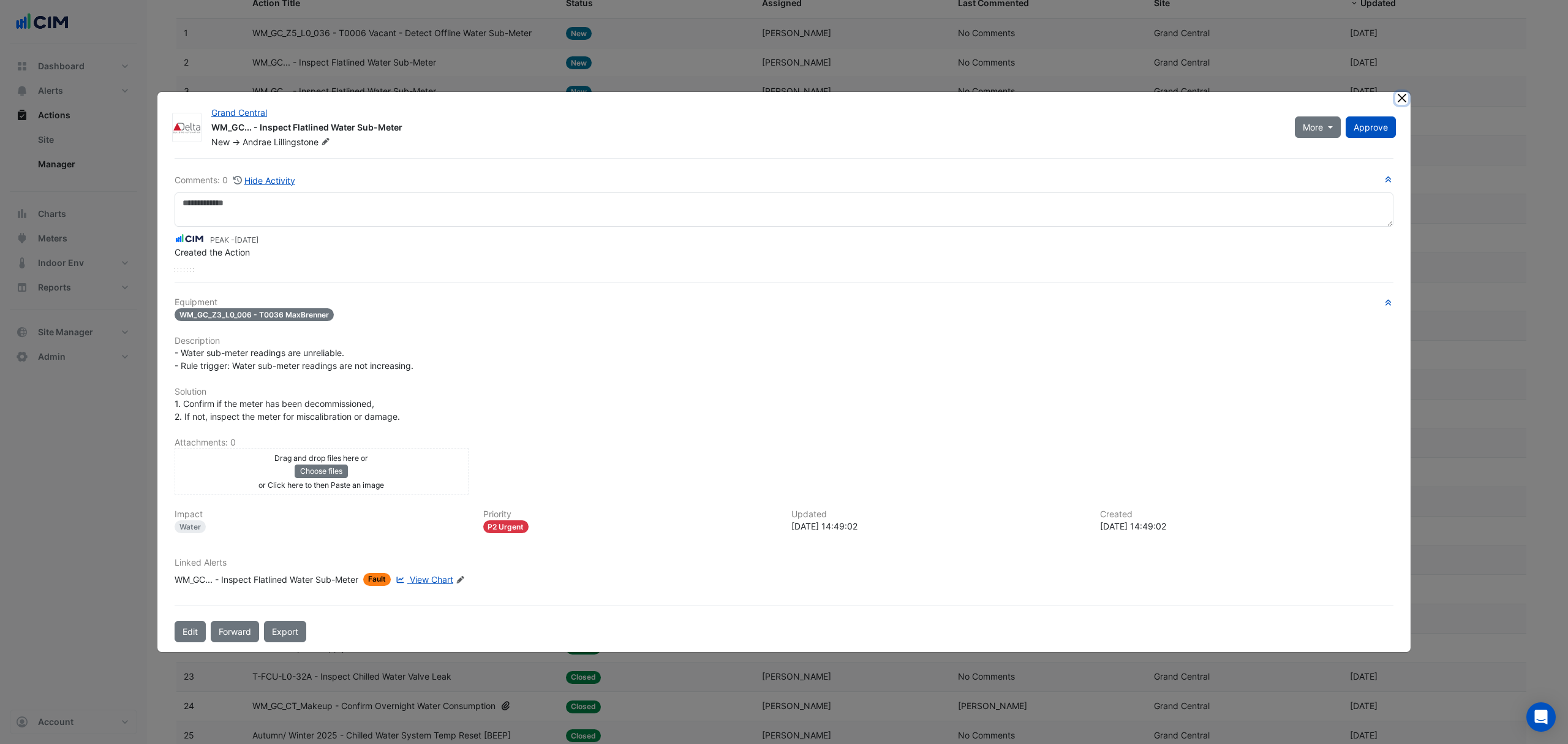
click at [1405, 101] on button "Close" at bounding box center [1401, 98] width 13 height 13
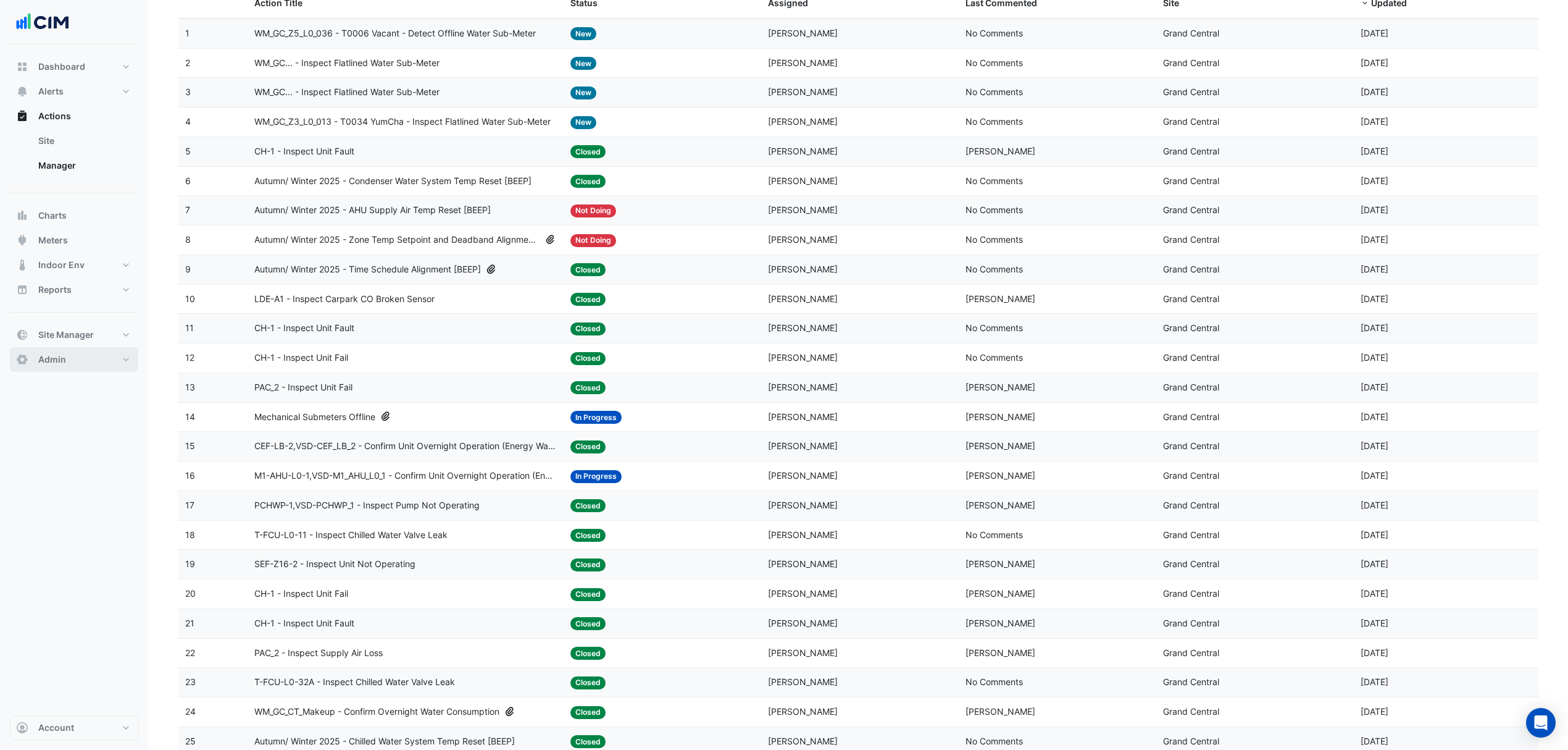
click at [76, 356] on button "Admin" at bounding box center [74, 359] width 128 height 25
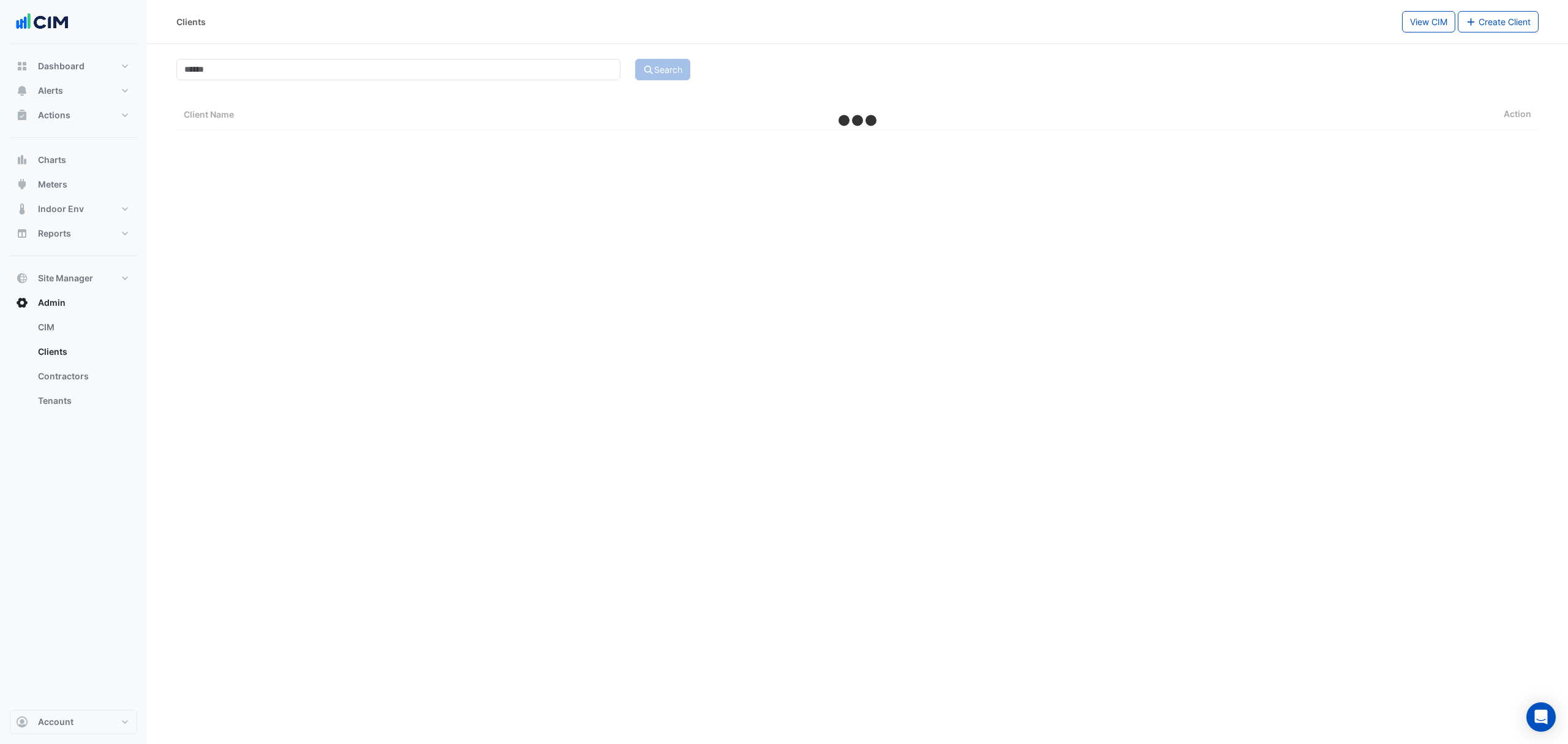
select select "***"
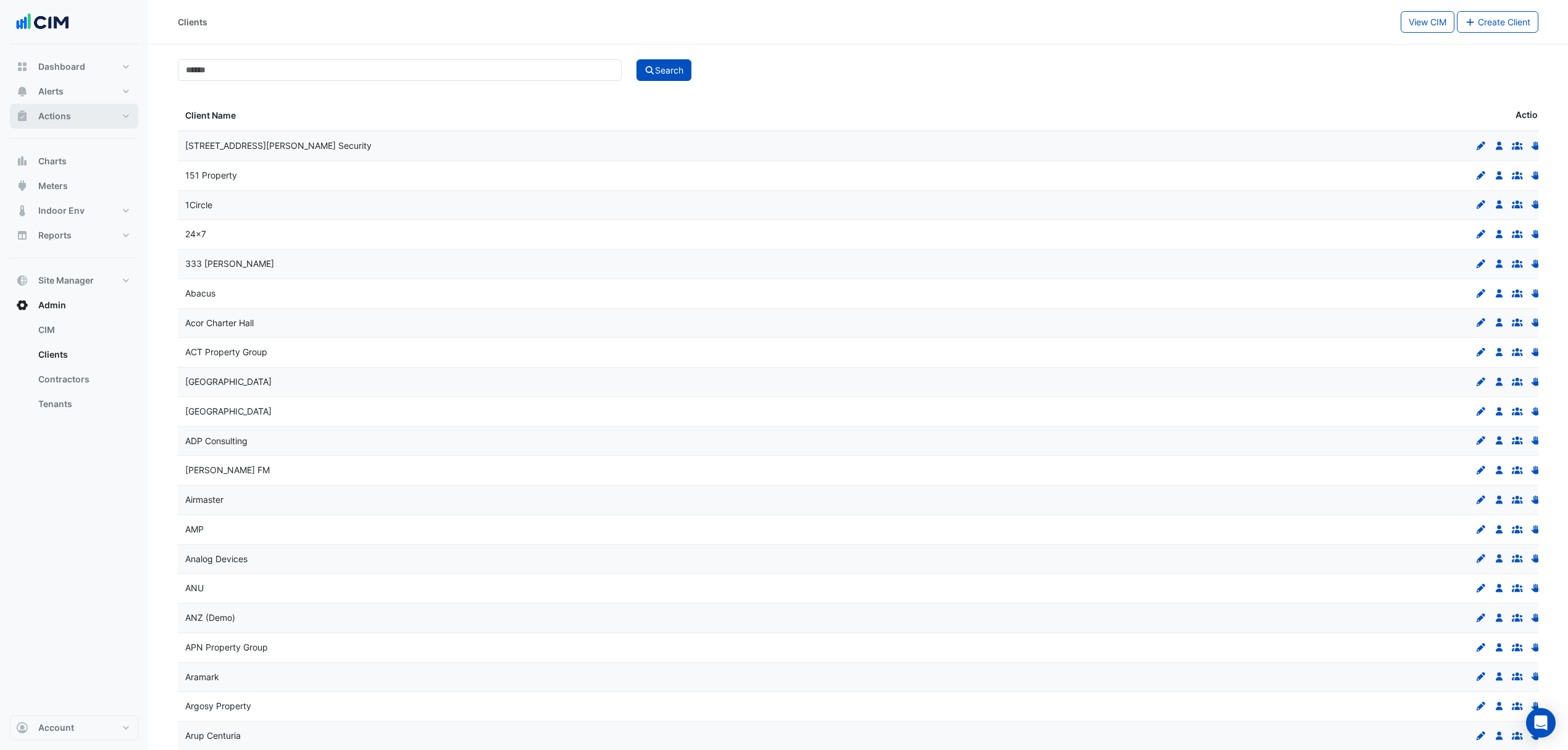
click at [104, 116] on button "Actions" at bounding box center [74, 116] width 128 height 25
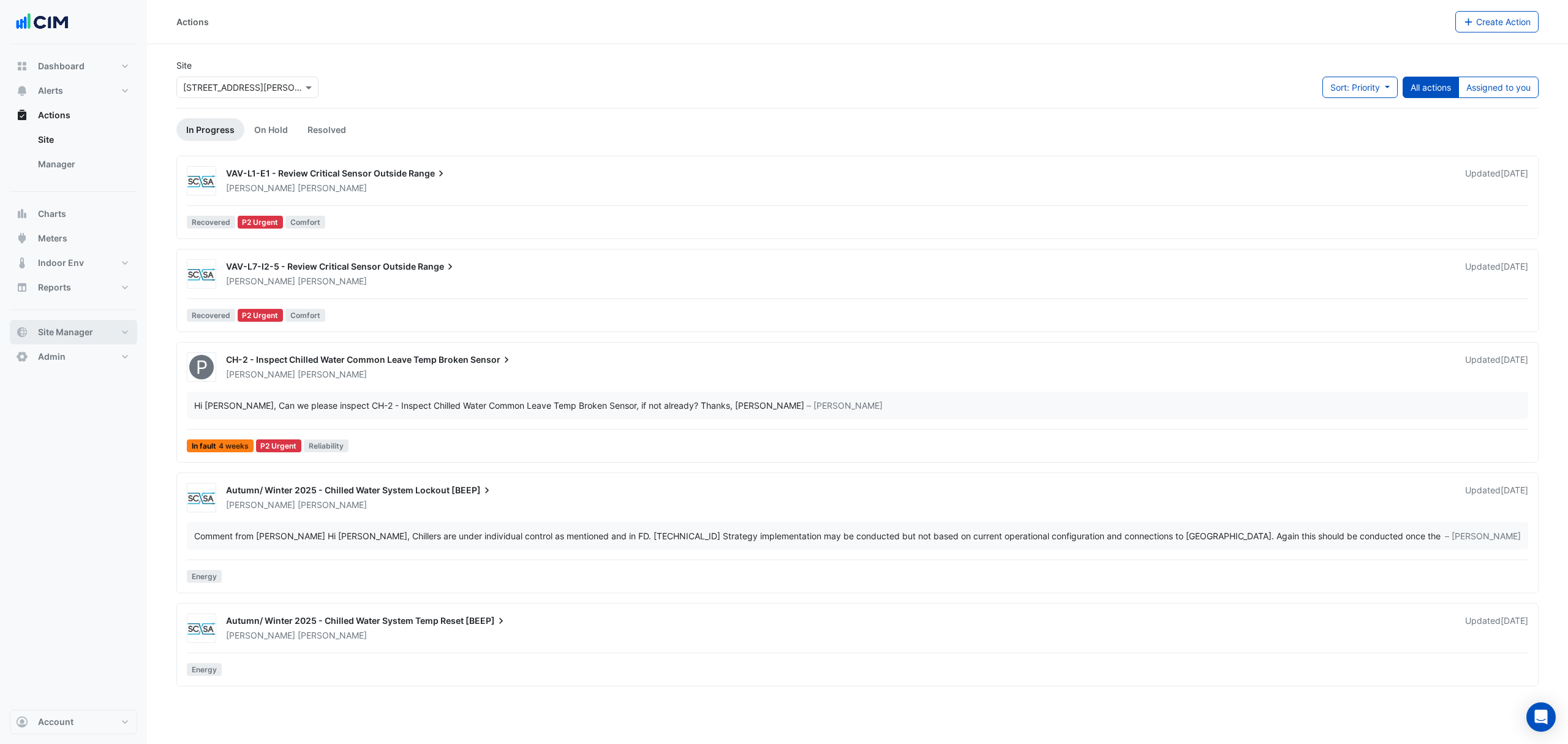
click at [67, 329] on span "Site Manager" at bounding box center [66, 332] width 55 height 13
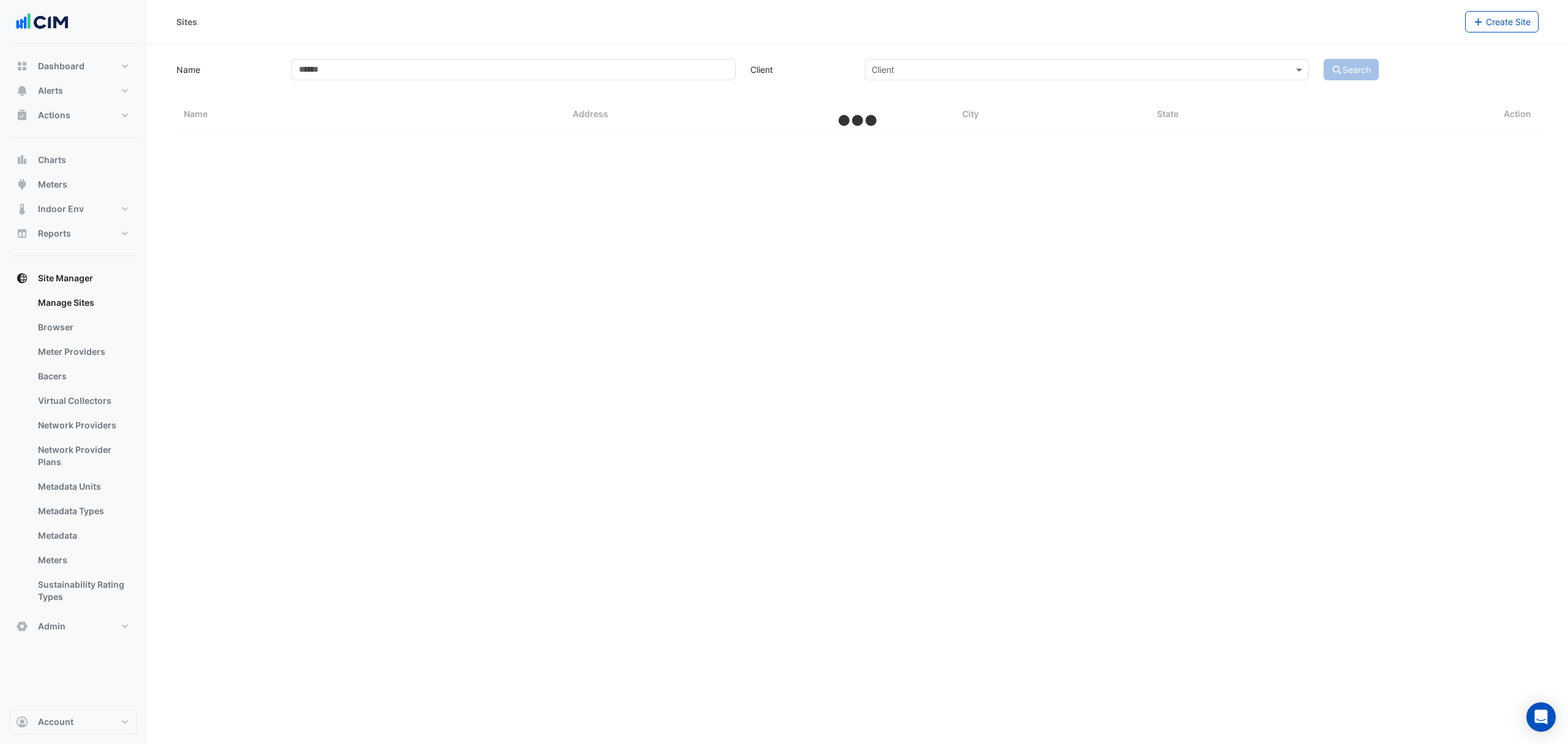
click at [82, 375] on link "Bacers" at bounding box center [83, 376] width 109 height 24
click at [601, 89] on div "Select a Site" at bounding box center [857, 79] width 681 height 21
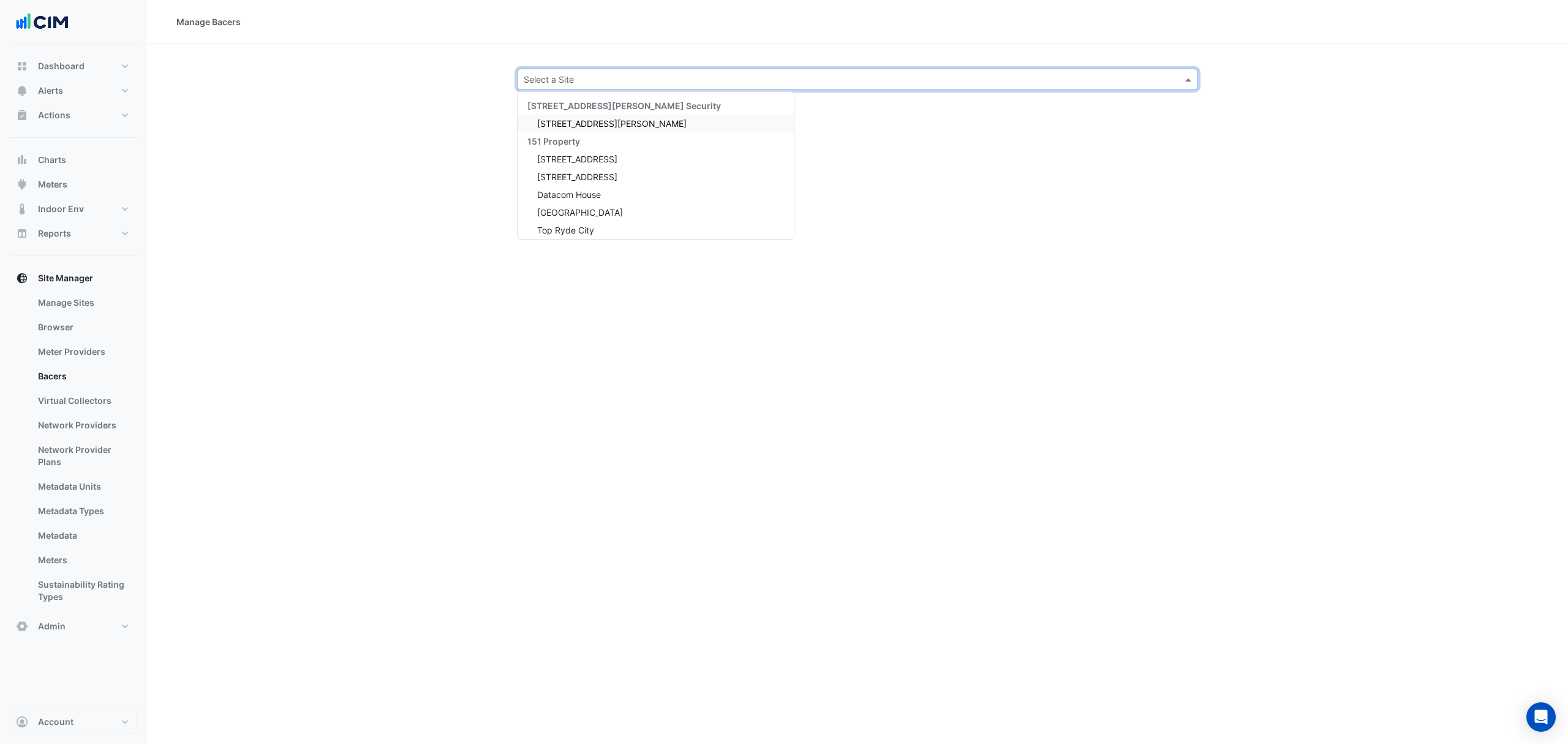
click at [634, 75] on input "text" at bounding box center [845, 80] width 643 height 13
click at [102, 100] on button "Alerts" at bounding box center [73, 90] width 127 height 24
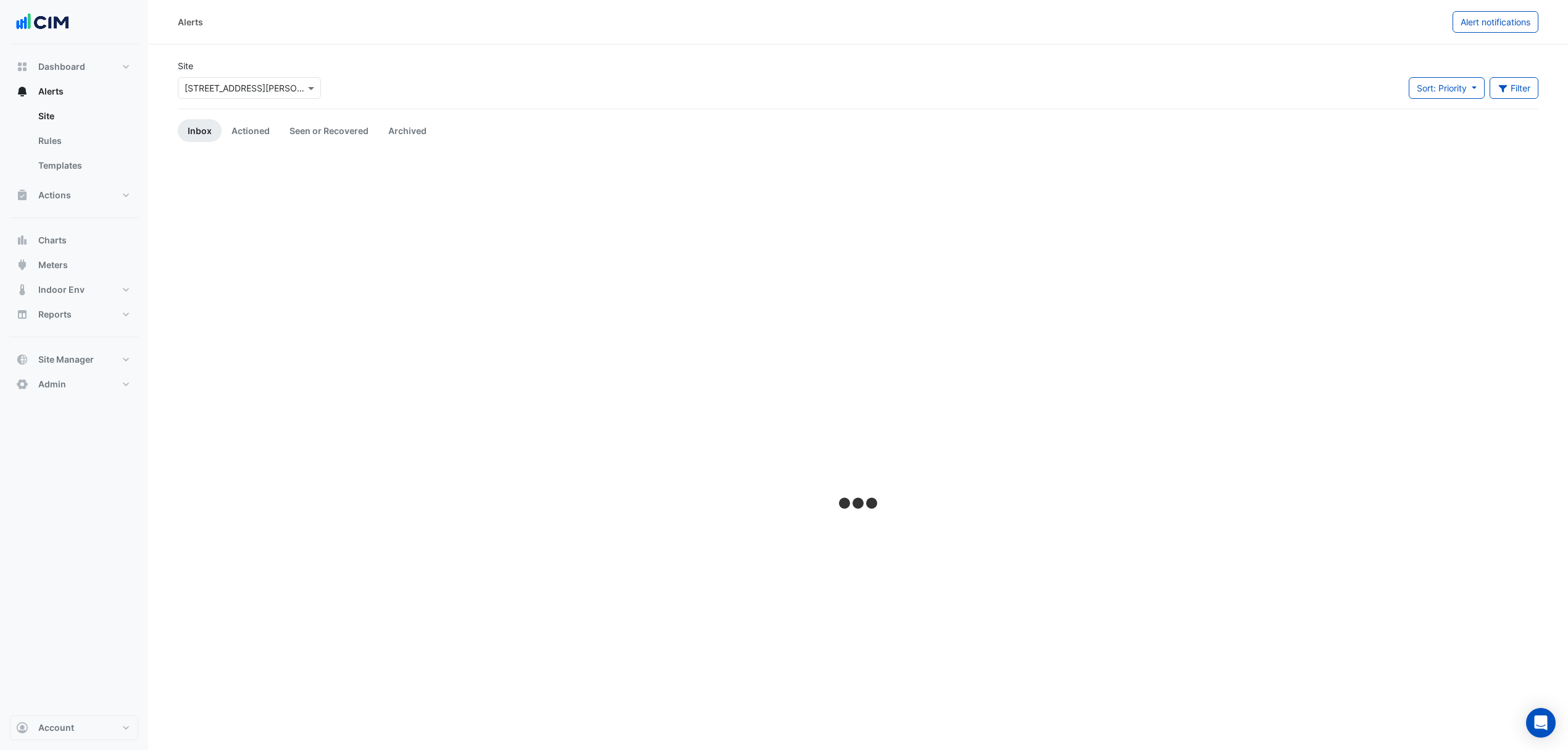
click at [90, 116] on link "Site" at bounding box center [83, 116] width 110 height 25
click at [58, 199] on span "Actions" at bounding box center [55, 195] width 33 height 13
click at [73, 158] on link "Manager" at bounding box center [83, 165] width 110 height 25
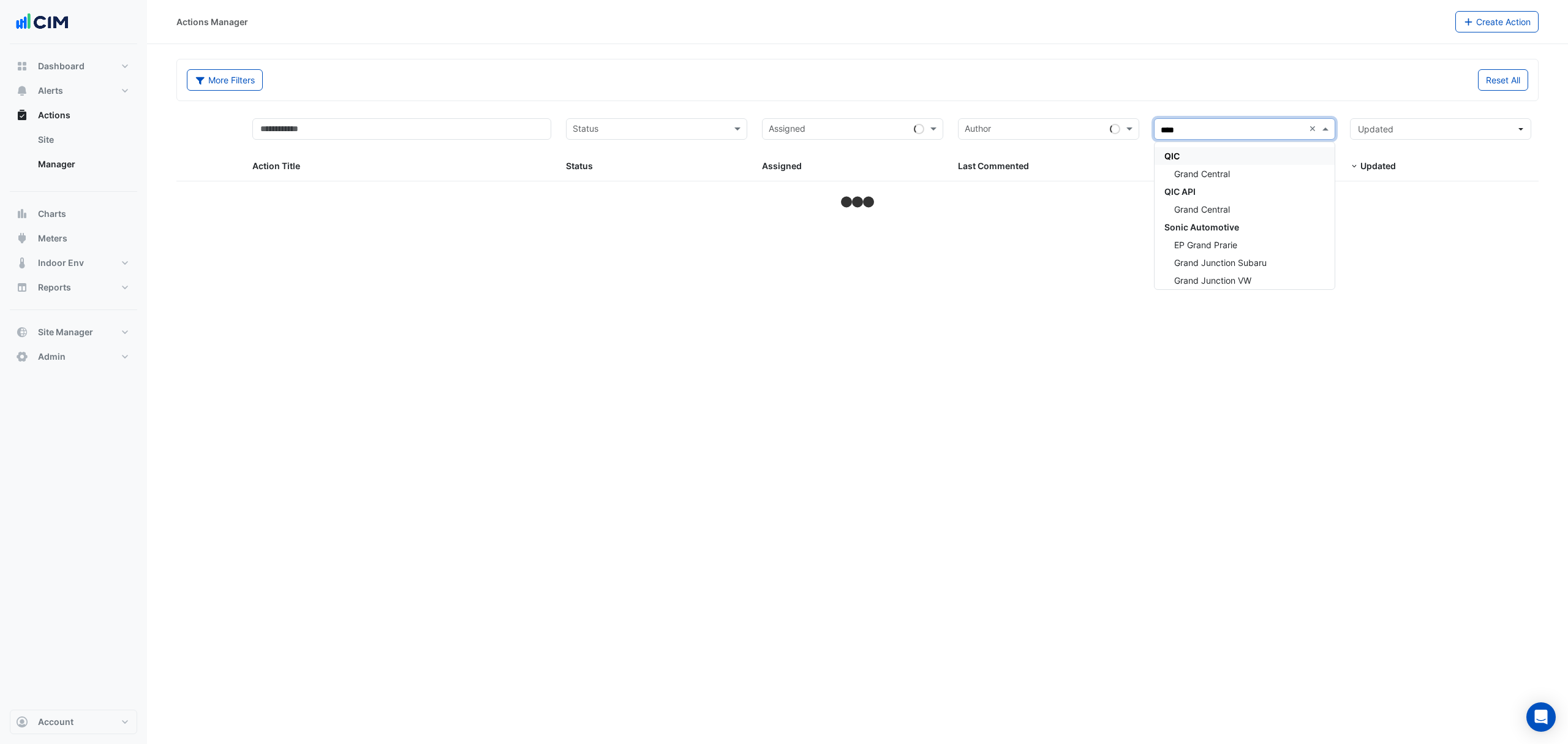
type input "*****"
click at [1213, 167] on div "Grand Central" at bounding box center [1244, 174] width 180 height 18
select select "***"
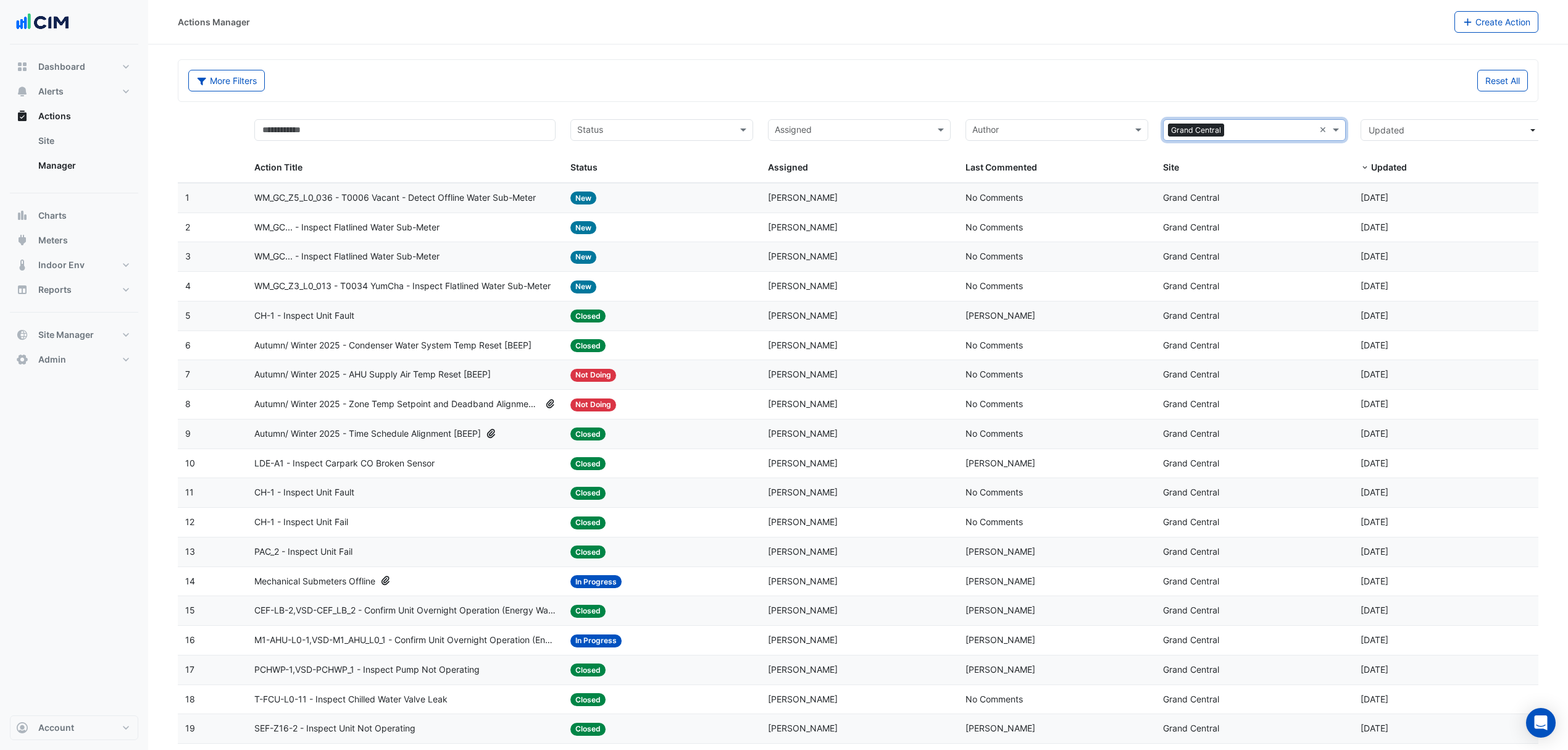
click at [684, 123] on div "Status" at bounding box center [652, 130] width 161 height 20
click at [608, 168] on div "In Progress" at bounding box center [662, 175] width 181 height 18
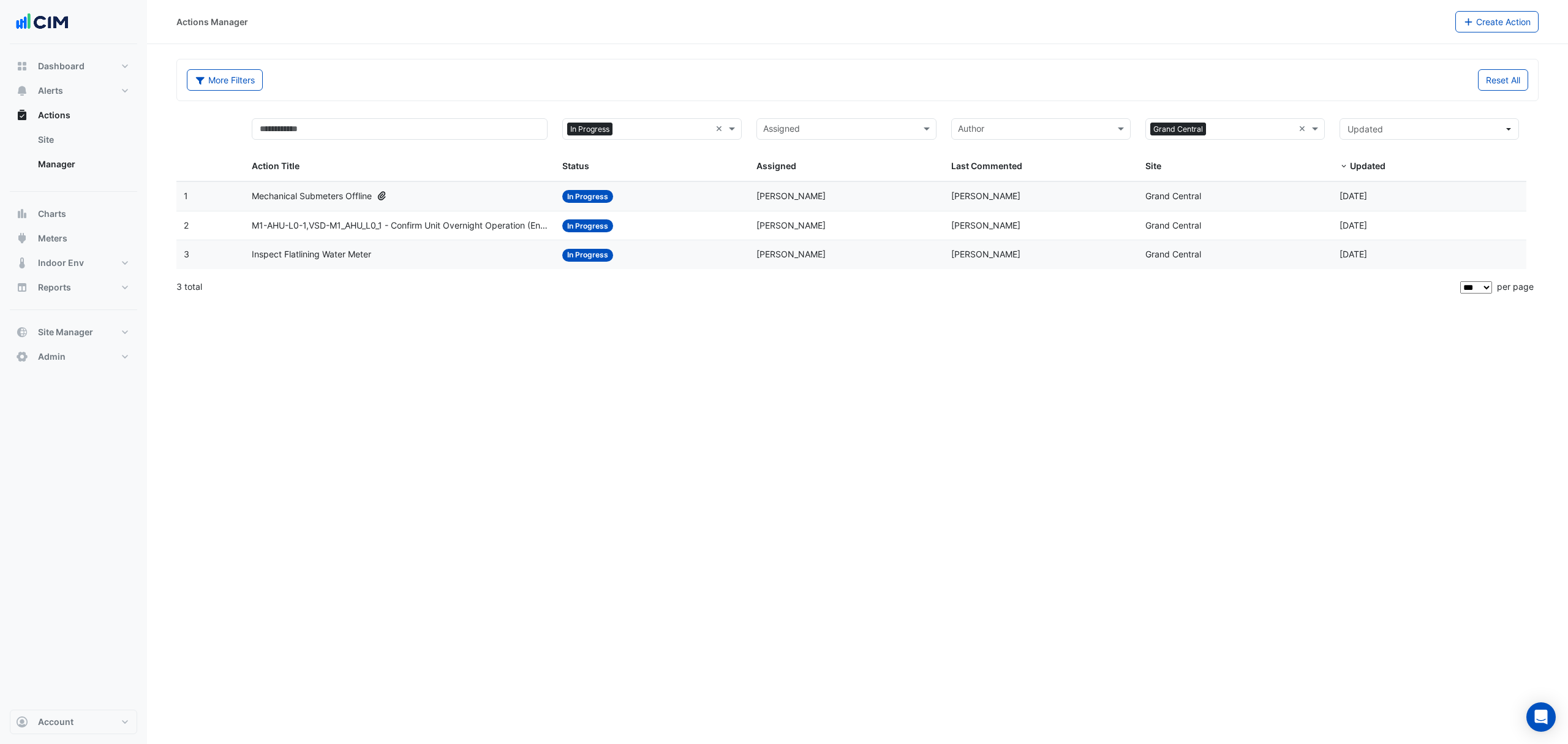
click at [419, 219] on datatable-body-cell "Action Title: M1-AHU-L0-1,VSD-M1_AHU_L0_1 - Confirm Unit Overnight Operation (E…" at bounding box center [399, 226] width 310 height 29
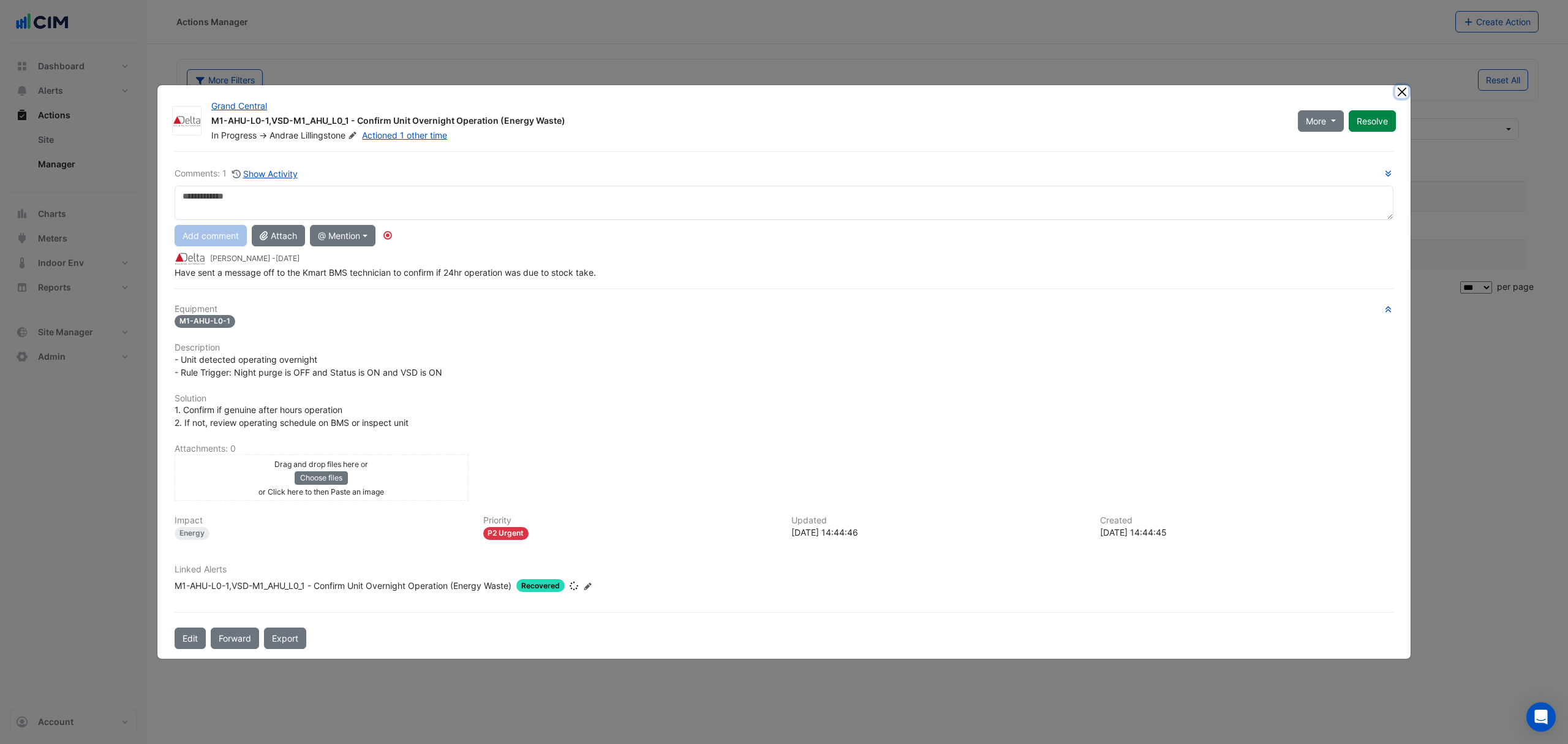
click at [1401, 92] on button "Close" at bounding box center [1401, 92] width 13 height 13
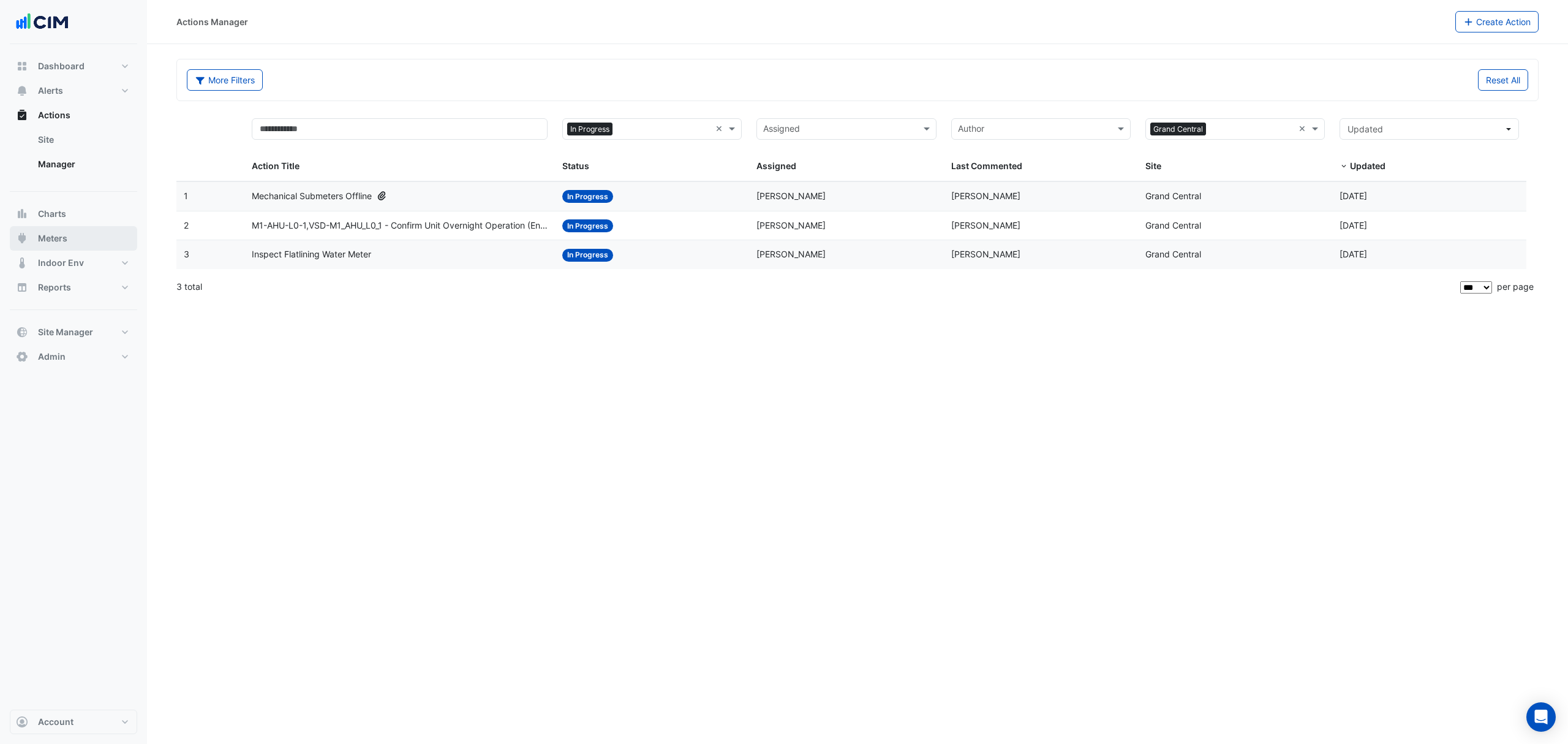
click at [37, 235] on button "Meters" at bounding box center [73, 238] width 127 height 24
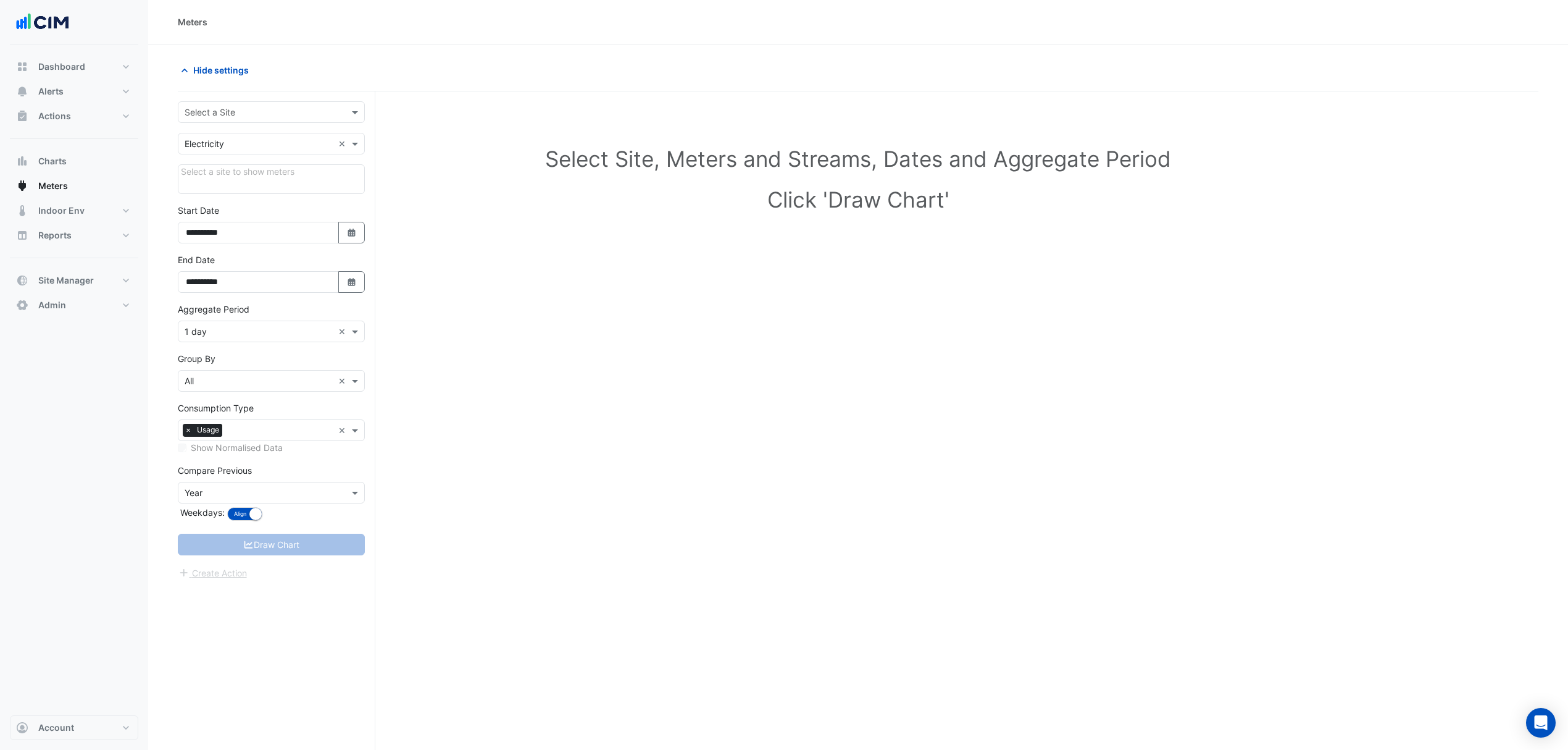
click at [270, 120] on div "Select a Site" at bounding box center [271, 112] width 187 height 22
type input "*****"
click at [277, 159] on div "Grand Central" at bounding box center [271, 157] width 186 height 18
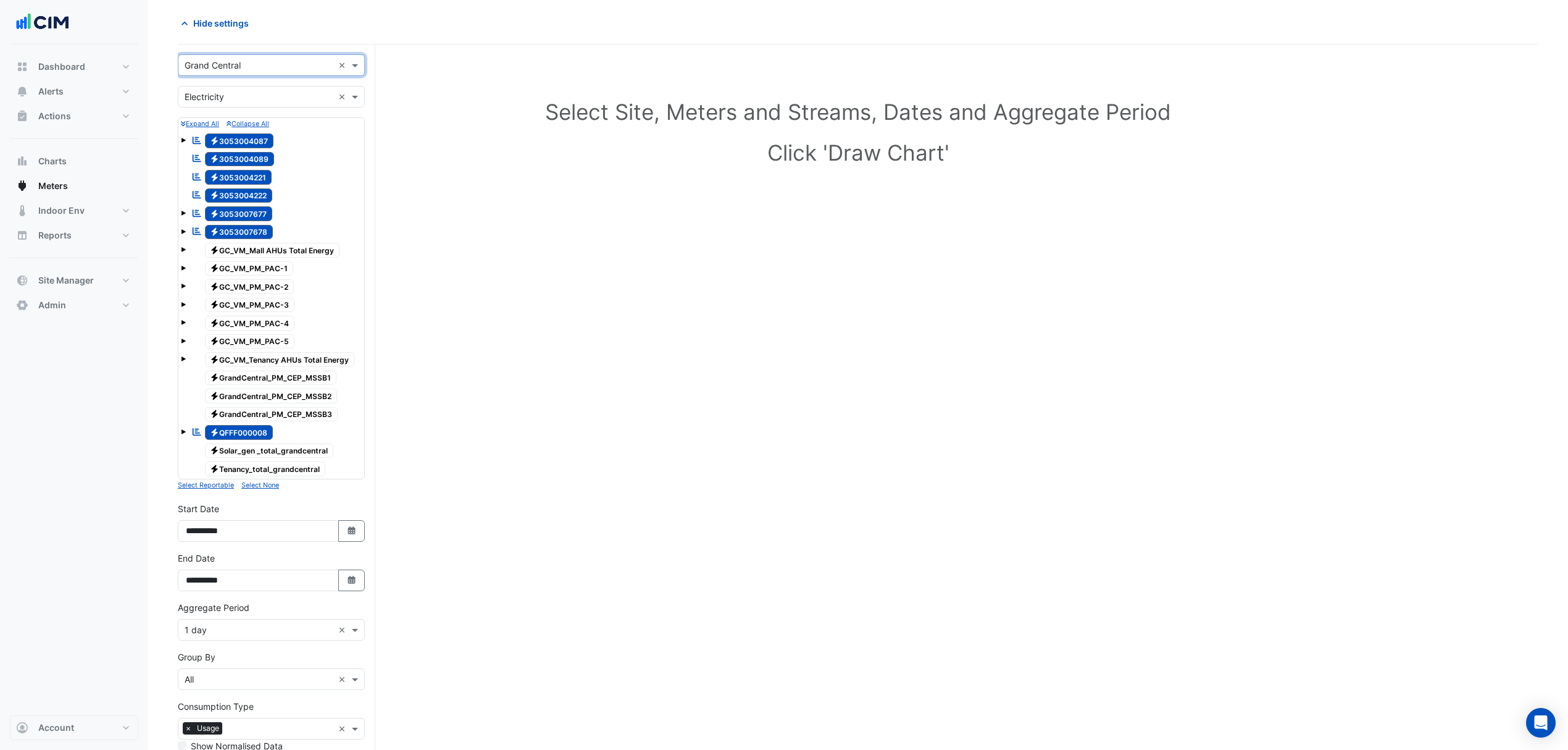
scroll to position [190, 0]
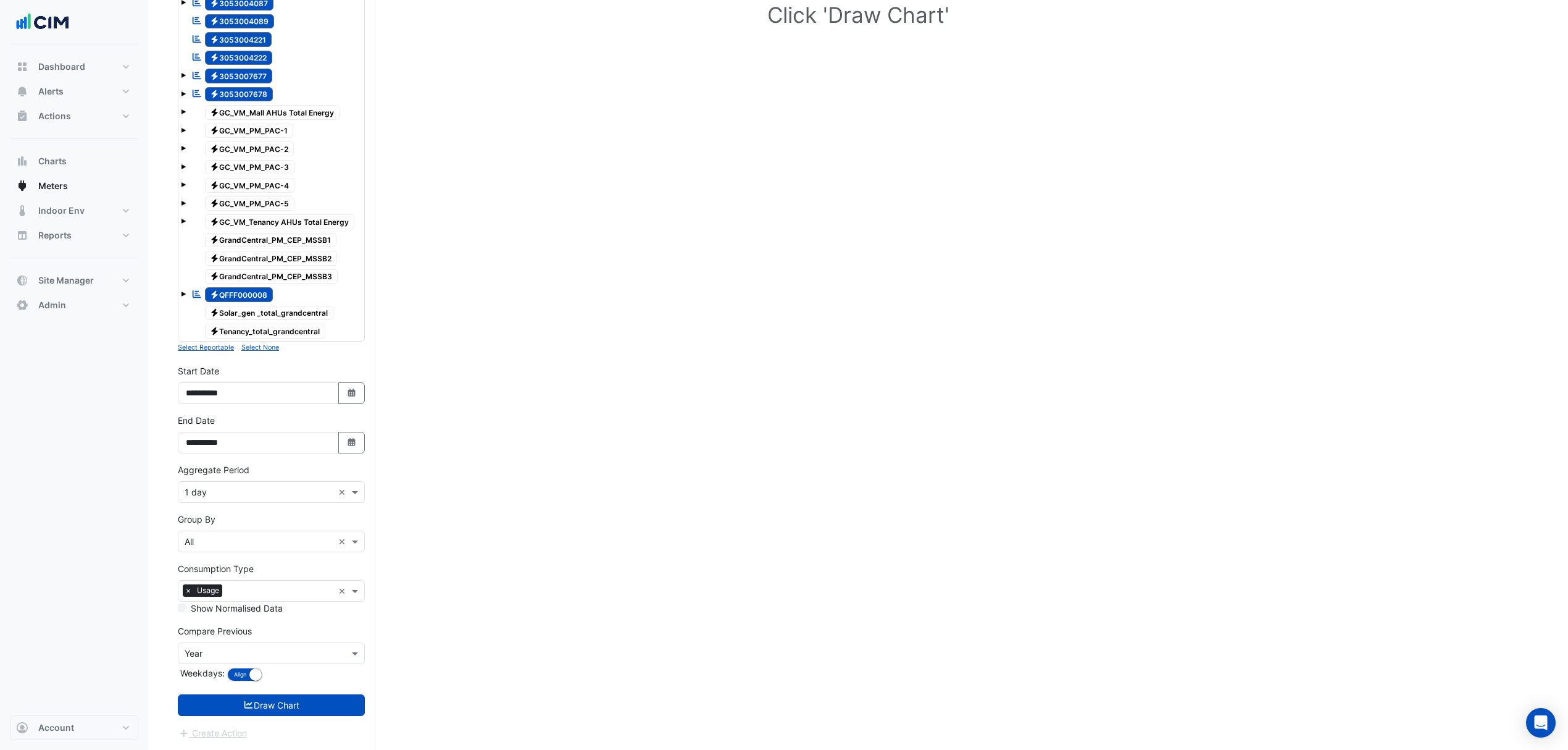
click at [286, 713] on button "Draw Chart" at bounding box center [271, 705] width 187 height 22
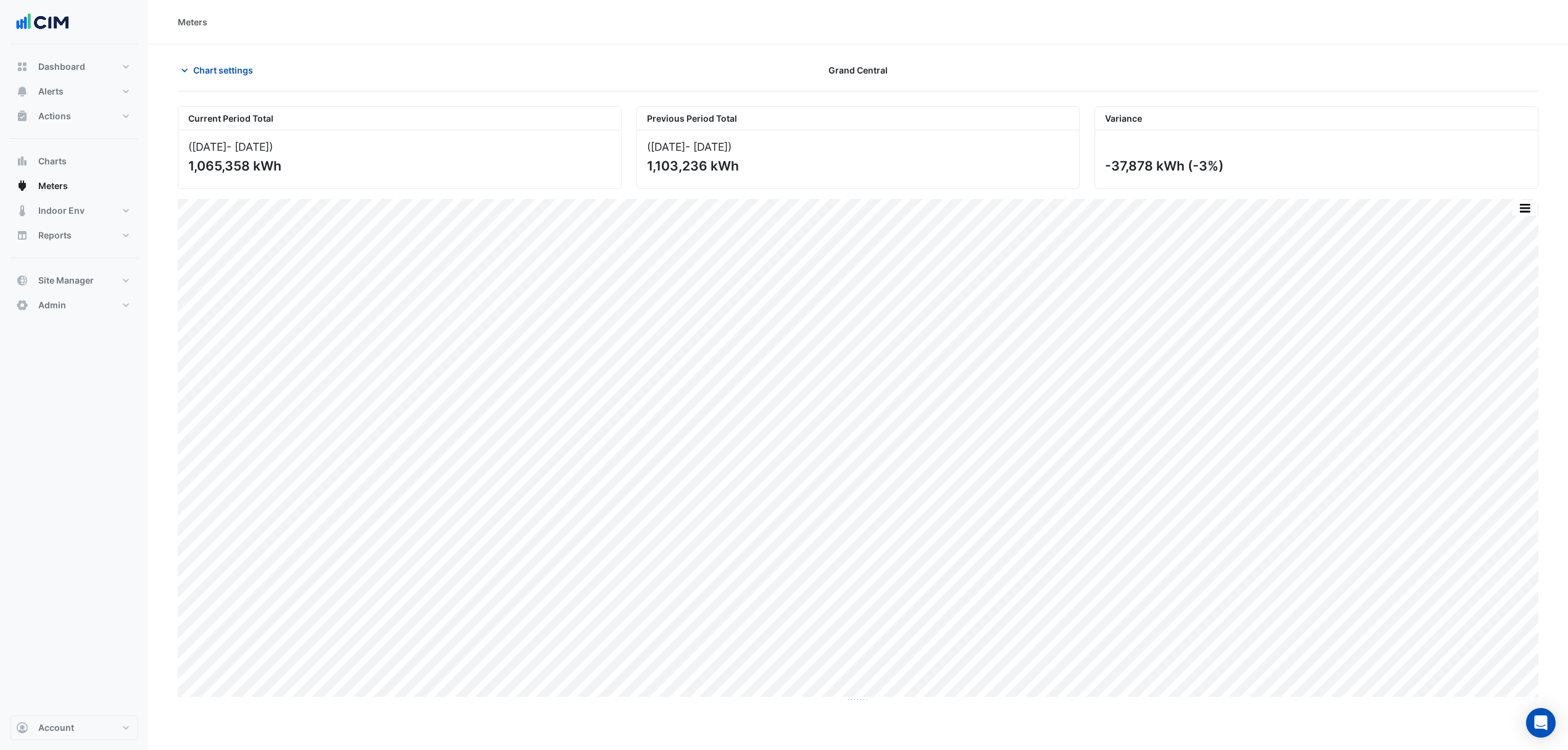
click at [181, 69] on icon "button" at bounding box center [185, 71] width 13 height 13
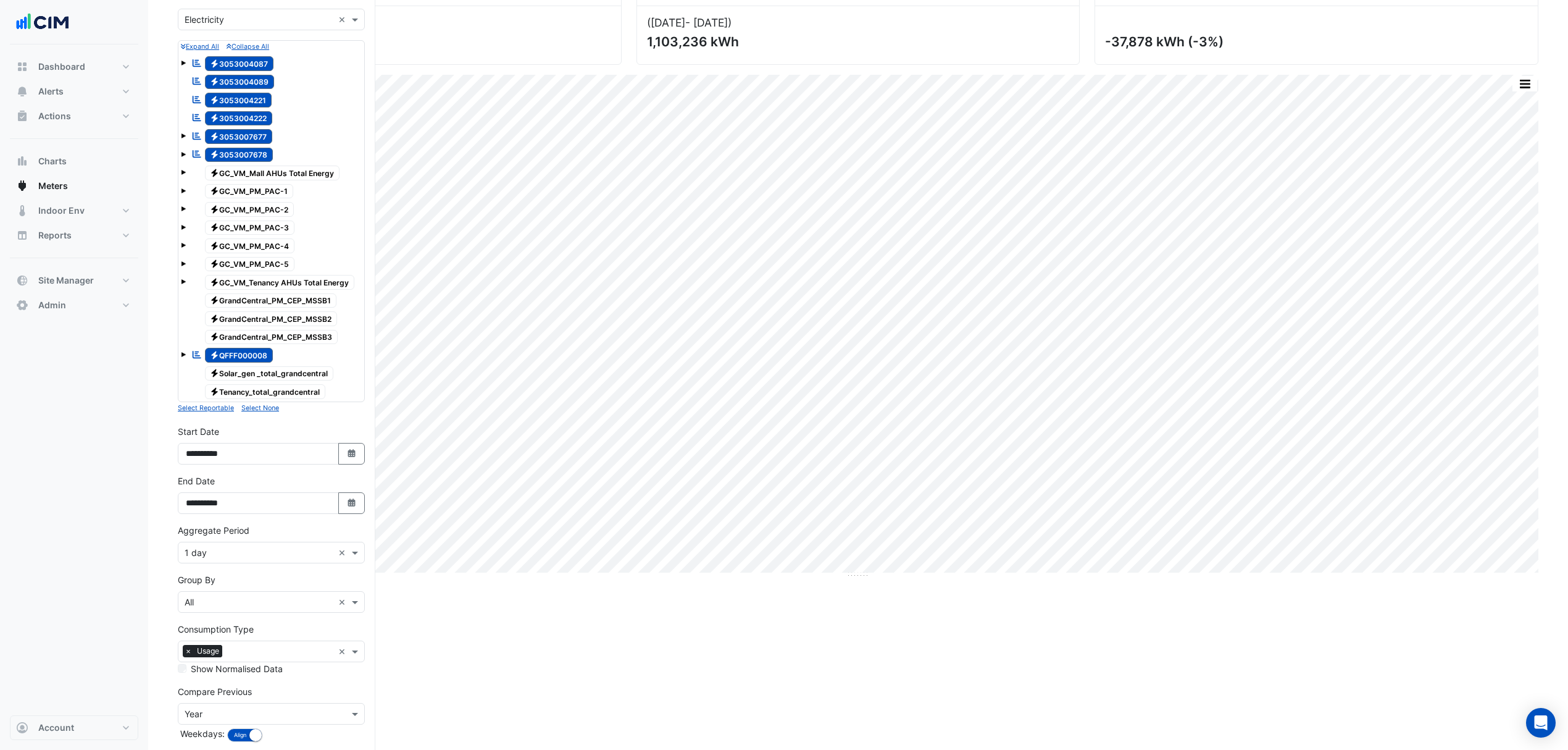
scroll to position [164, 0]
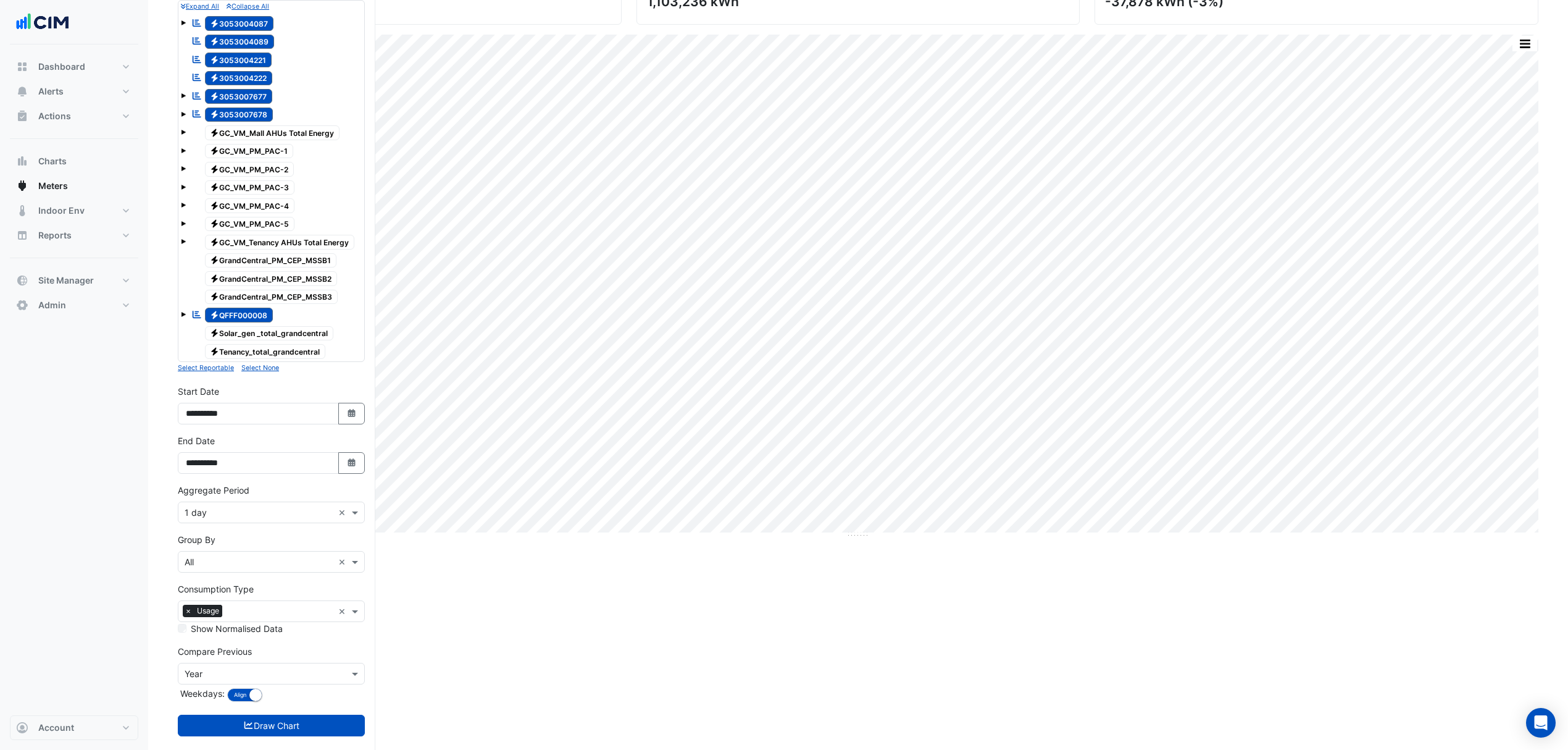
click at [349, 417] on icon "Select Date" at bounding box center [352, 414] width 11 height 9
select select "*"
select select "****"
click at [198, 250] on span "Previous month" at bounding box center [198, 254] width 9 height 9
select select "*"
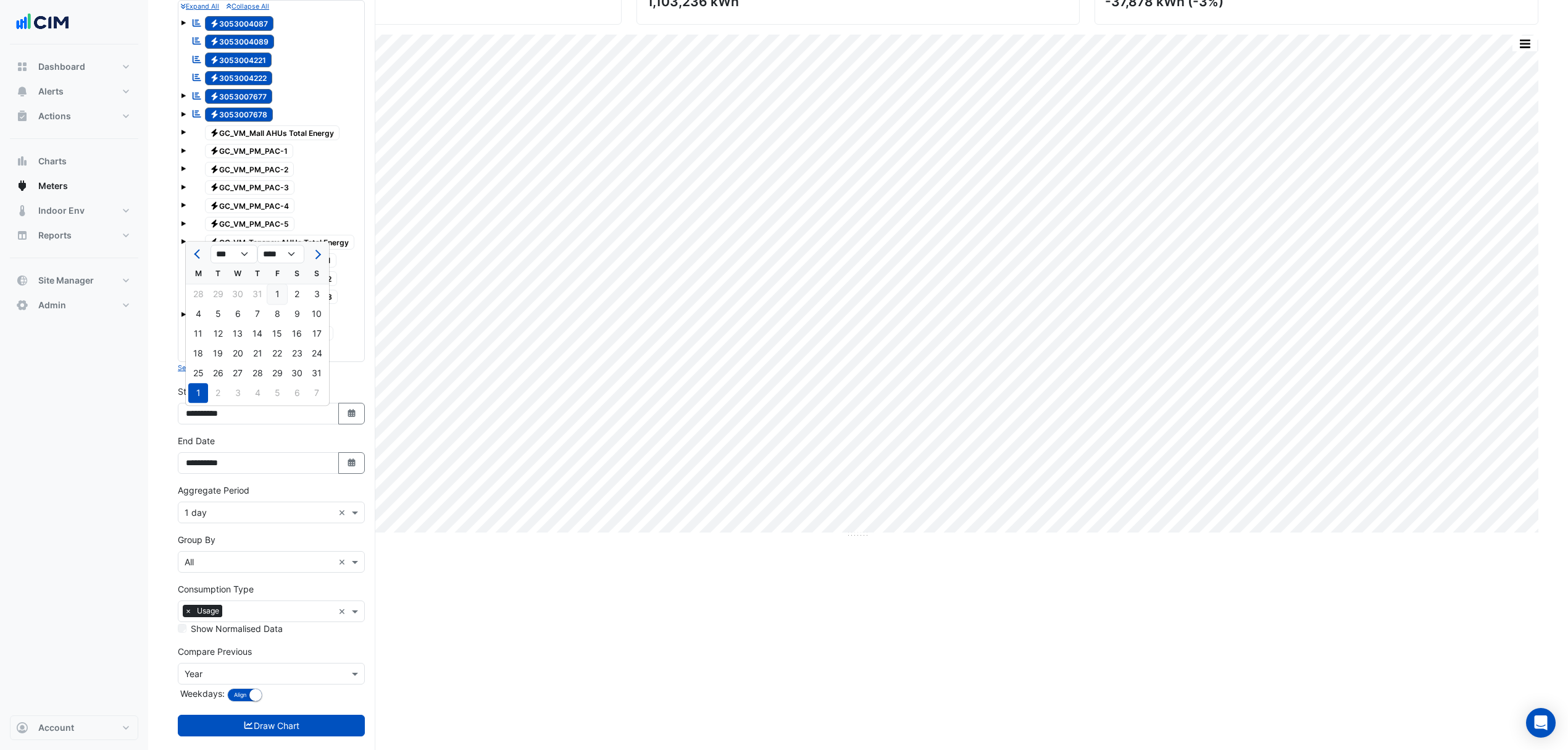
click at [274, 285] on div "1" at bounding box center [277, 293] width 20 height 20
type input "**********"
click at [346, 467] on icon "Select Date" at bounding box center [352, 463] width 11 height 9
click at [200, 300] on span "Previous month" at bounding box center [198, 304] width 9 height 9
select select "*"
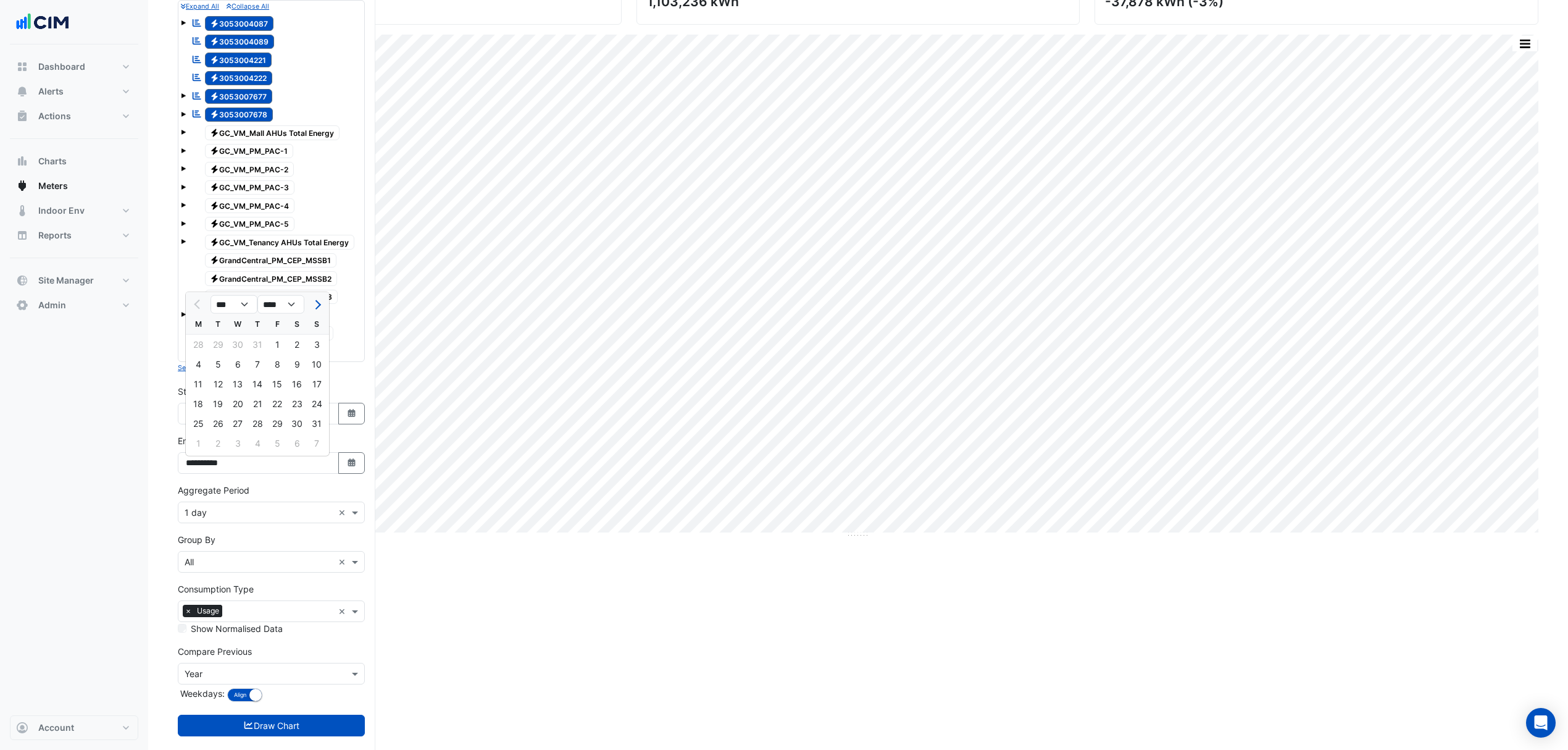
click at [314, 418] on div "31" at bounding box center [316, 423] width 20 height 20
type input "**********"
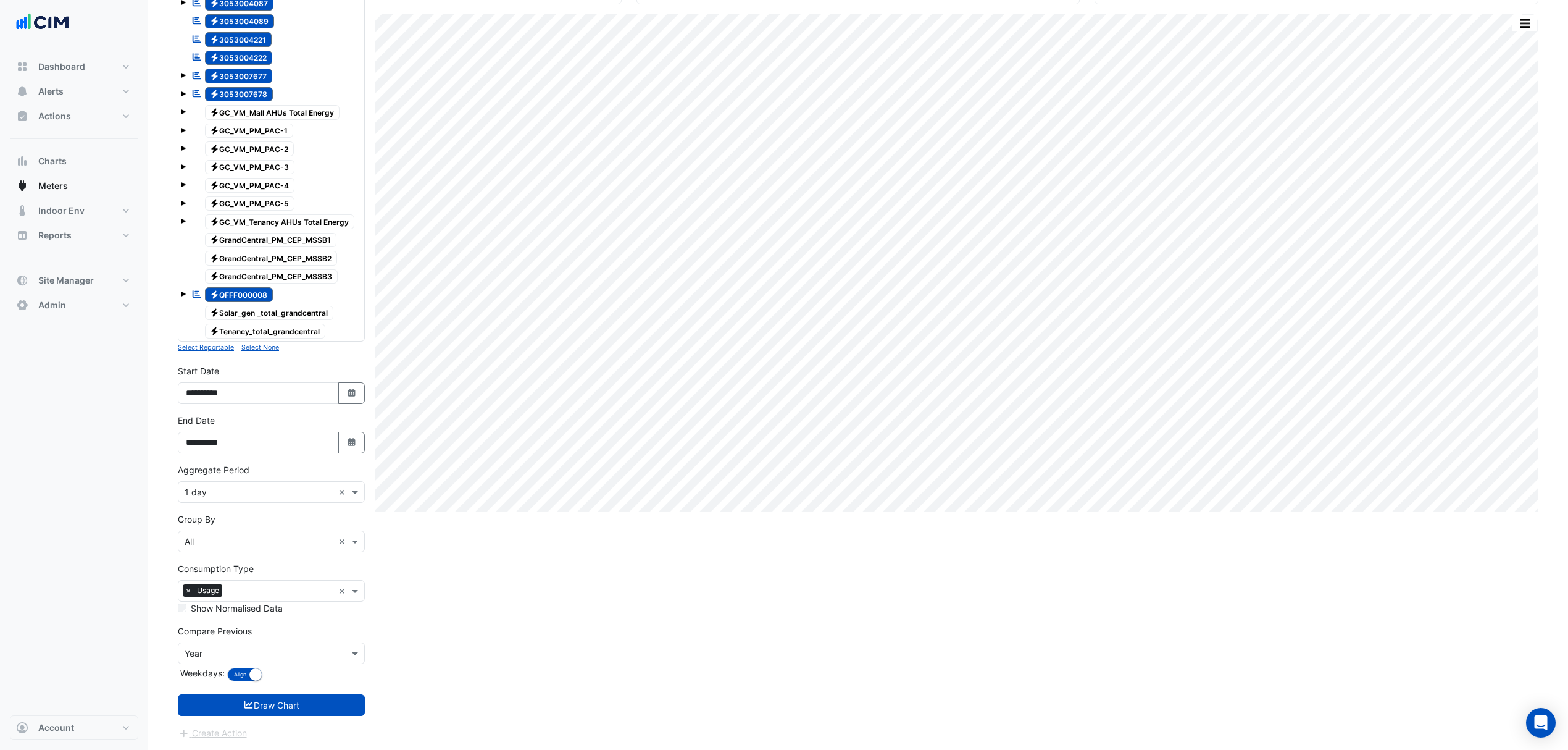
scroll to position [190, 0]
click at [286, 711] on button "Draw Chart" at bounding box center [271, 705] width 187 height 22
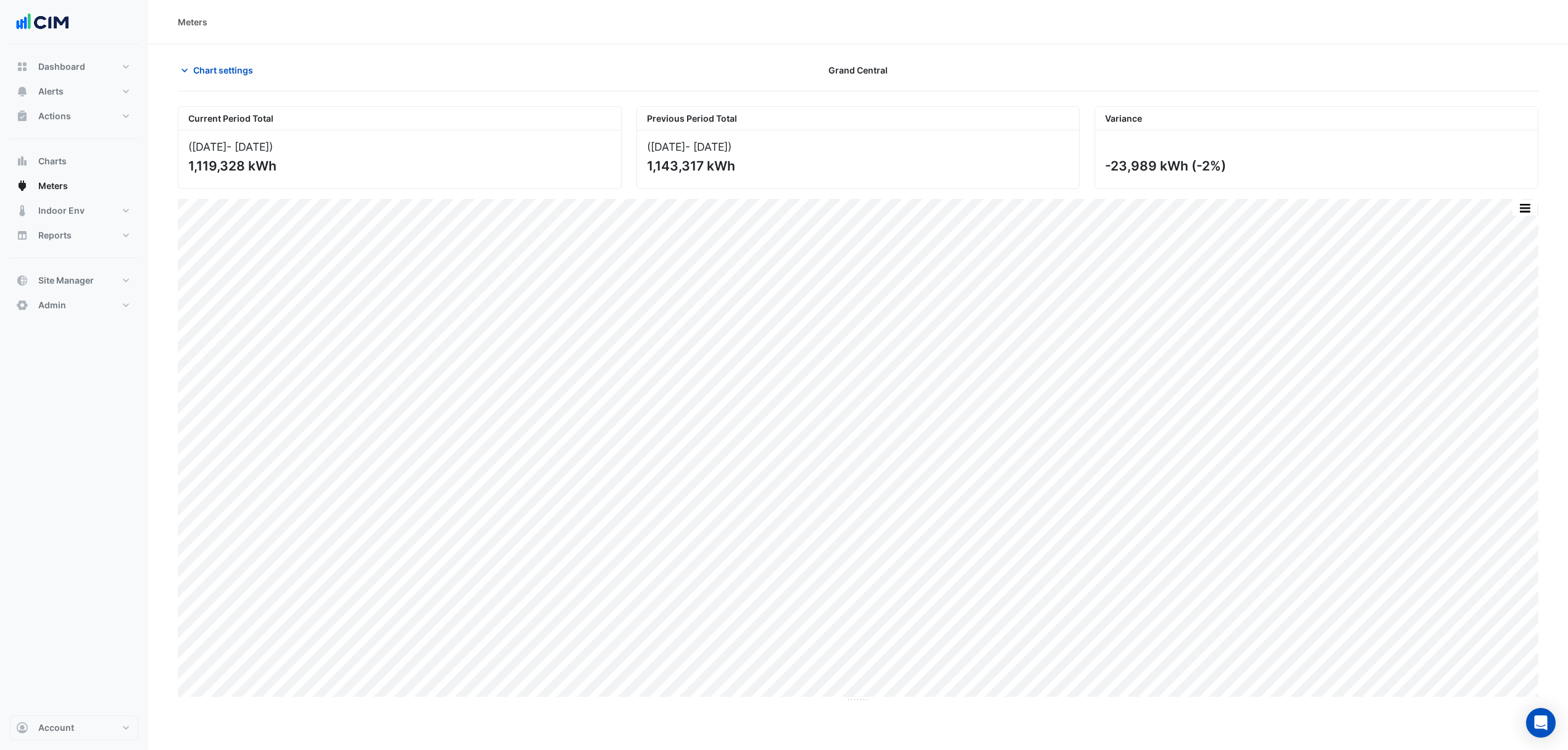
click at [208, 71] on span "Chart settings" at bounding box center [223, 70] width 60 height 13
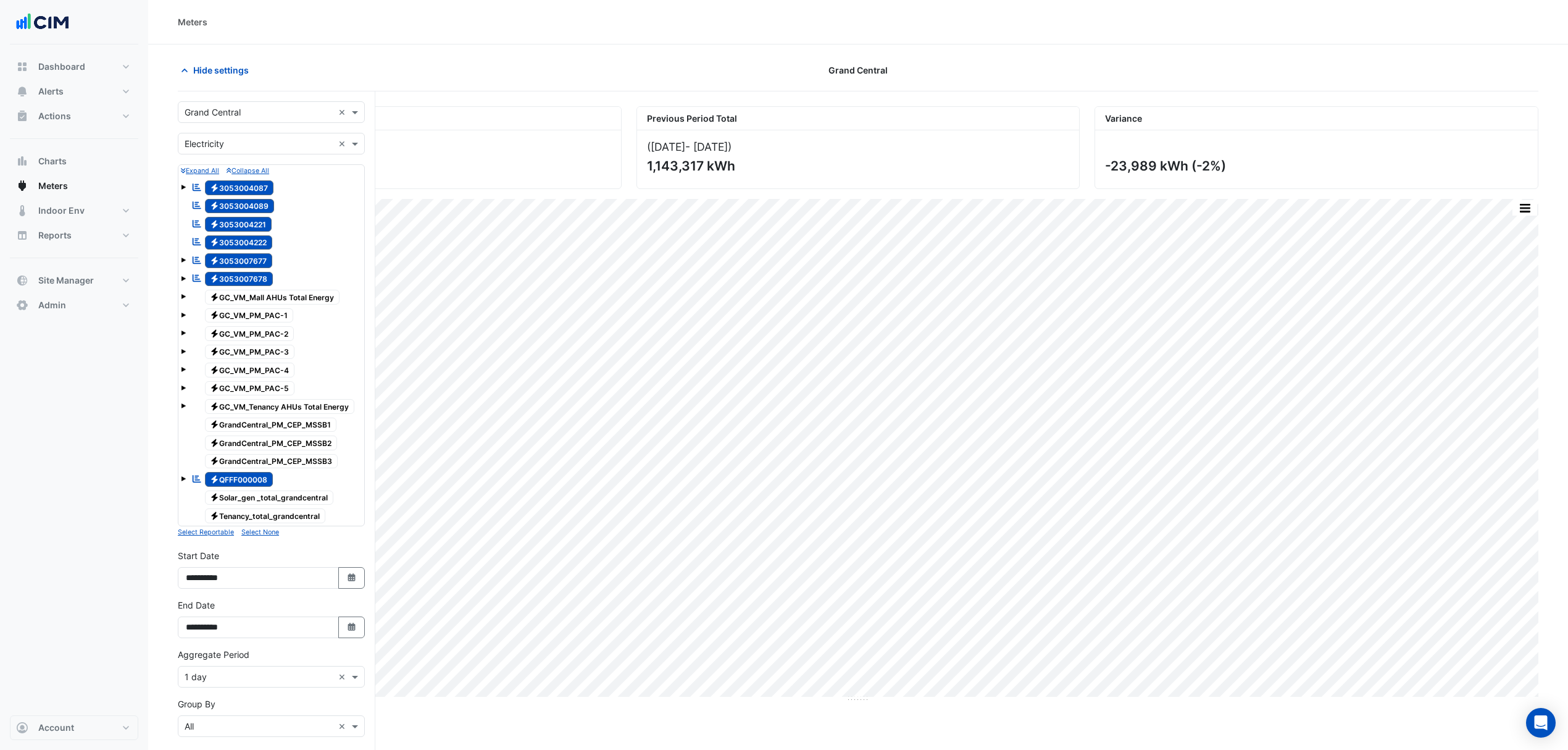
click at [280, 521] on span "Electricity Tenancy_total_grandcentral" at bounding box center [265, 515] width 121 height 15
click at [265, 530] on button "Select None" at bounding box center [260, 532] width 38 height 11
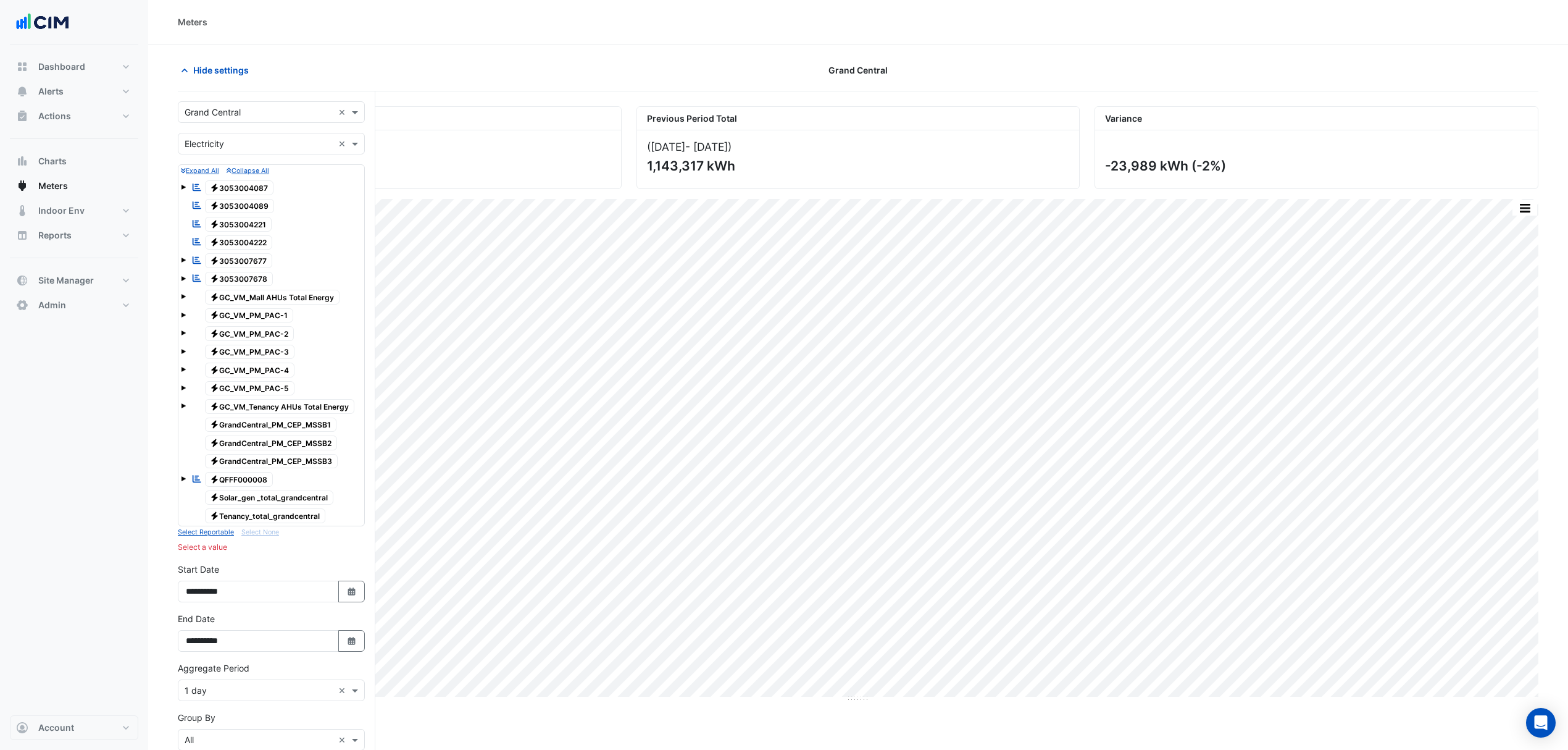
click at [265, 290] on div "Electricity GC_VM_Mall AHUs Total Energy" at bounding box center [265, 297] width 154 height 17
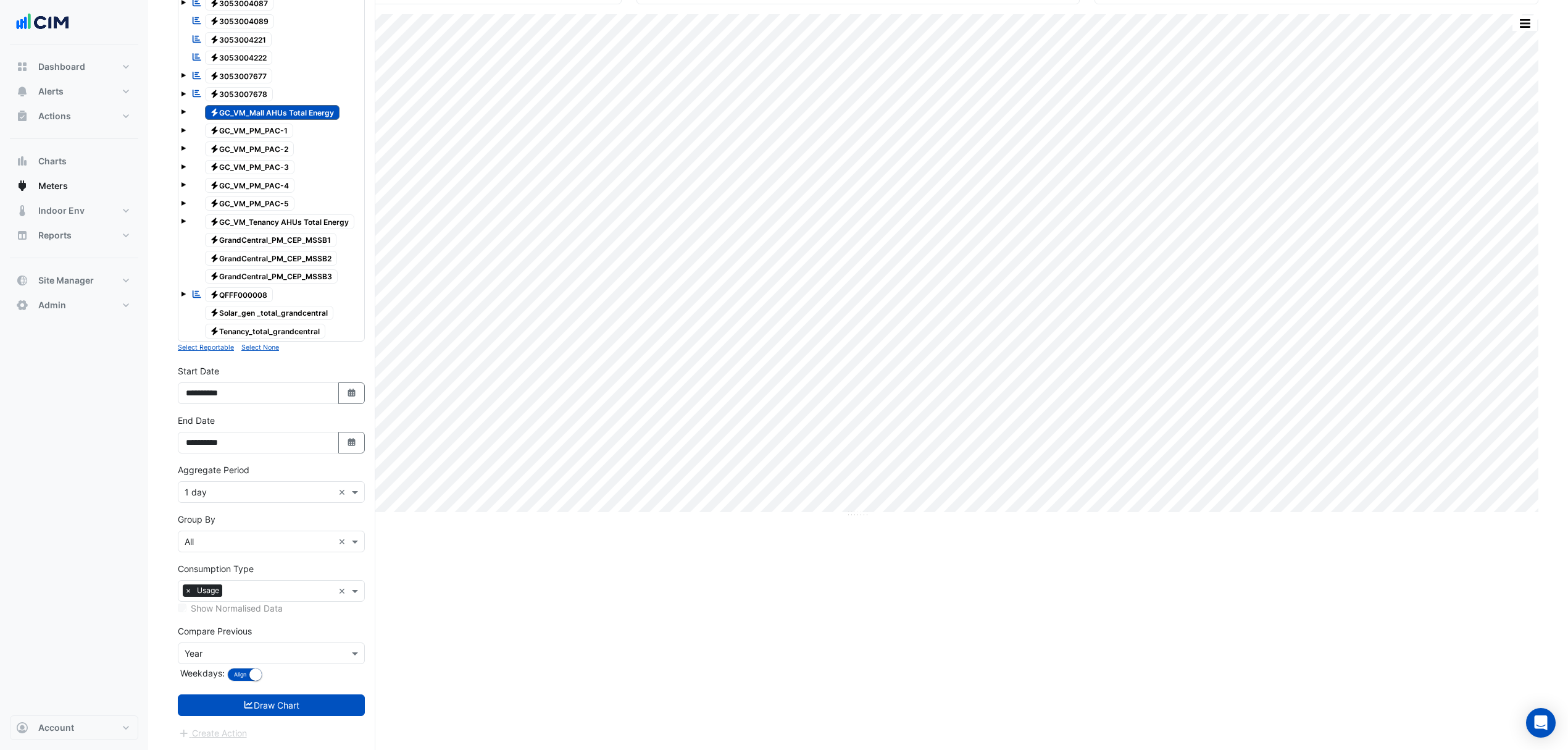
scroll to position [190, 0]
click at [268, 703] on button "Draw Chart" at bounding box center [271, 705] width 187 height 22
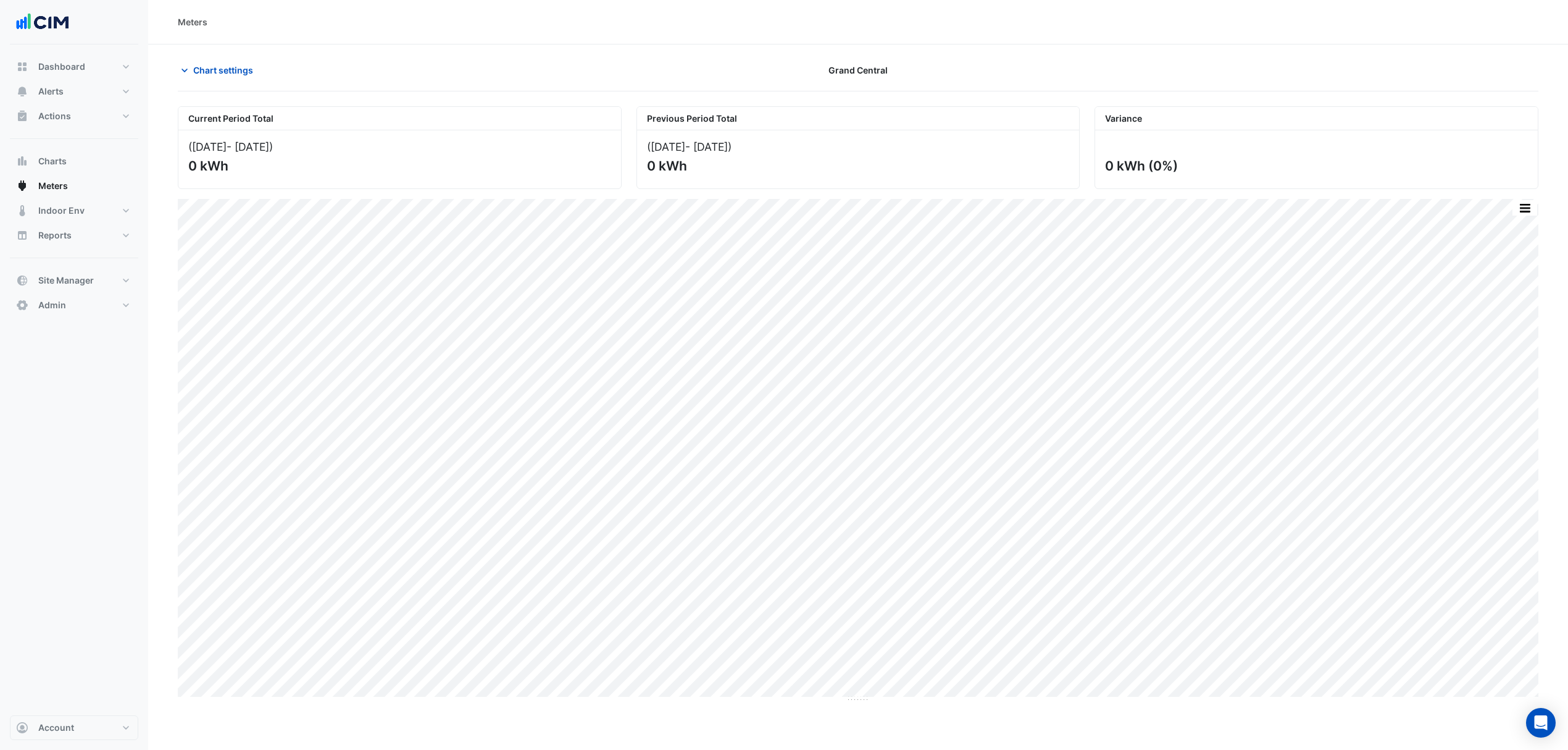
click at [202, 69] on span "Chart settings" at bounding box center [223, 70] width 60 height 13
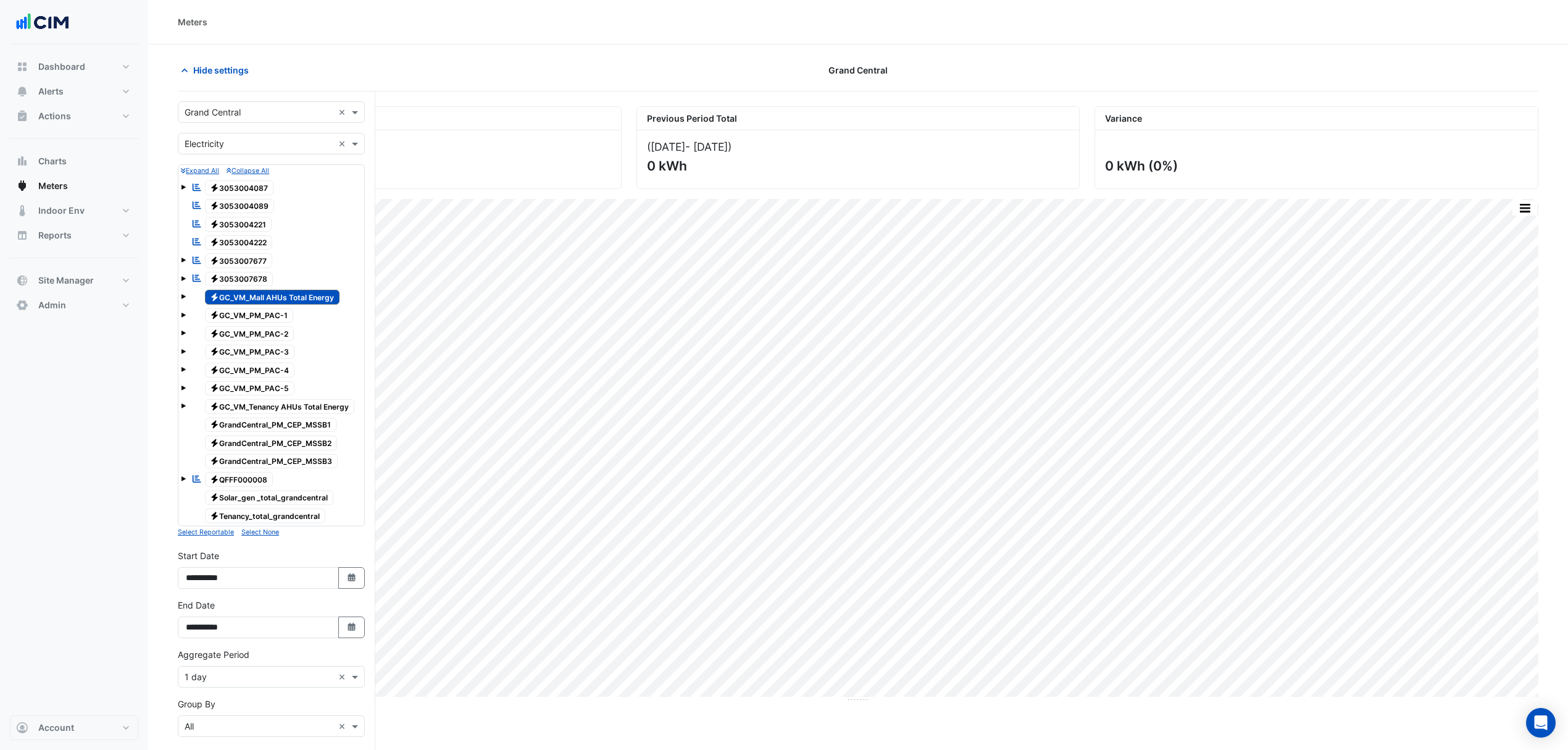
click at [251, 305] on span "Electricity GC_VM_Mall AHUs Total Energy" at bounding box center [272, 297] width 135 height 15
click at [218, 534] on small "Select Reportable" at bounding box center [205, 532] width 56 height 8
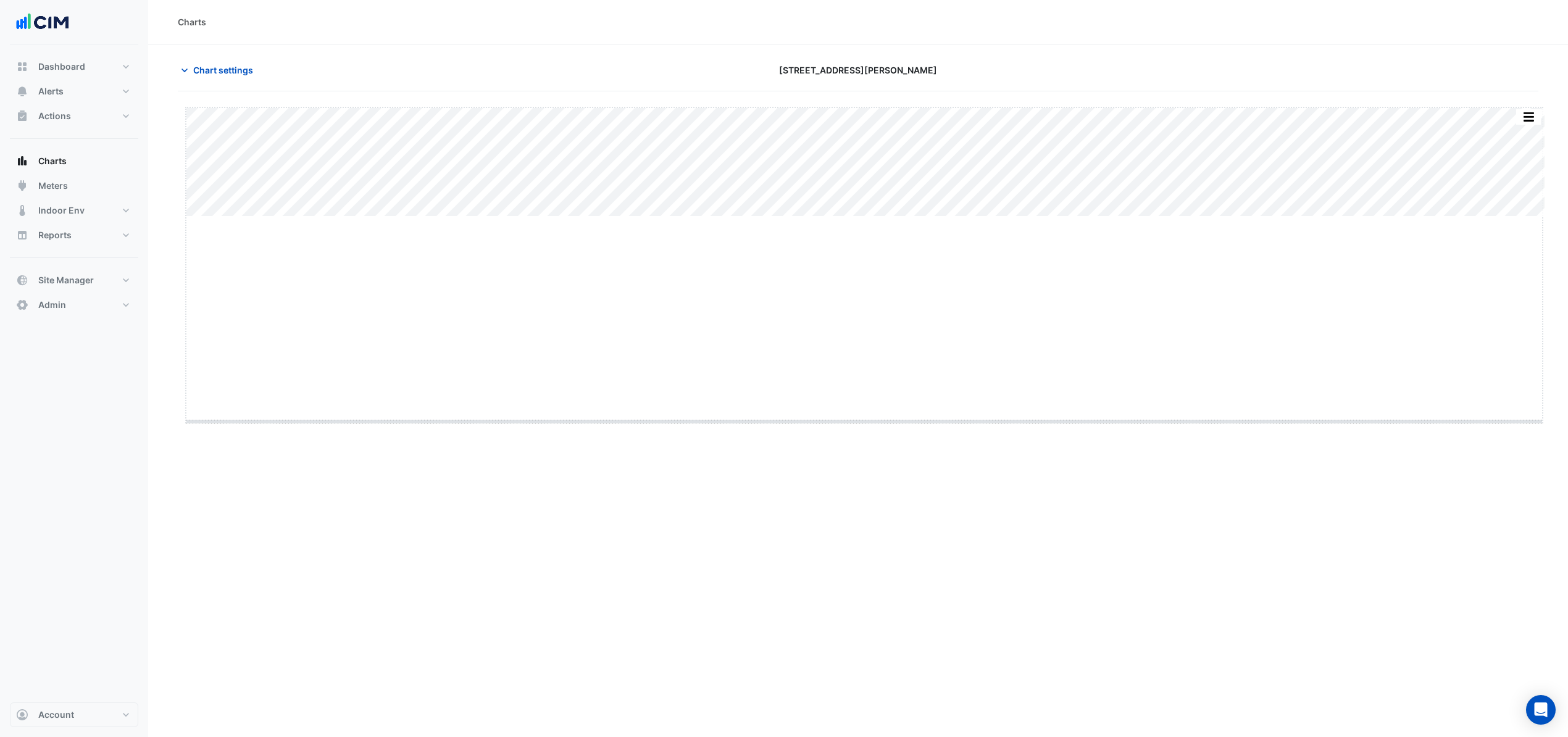
drag, startPoint x: 863, startPoint y: 218, endPoint x: 841, endPoint y: 423, distance: 206.2
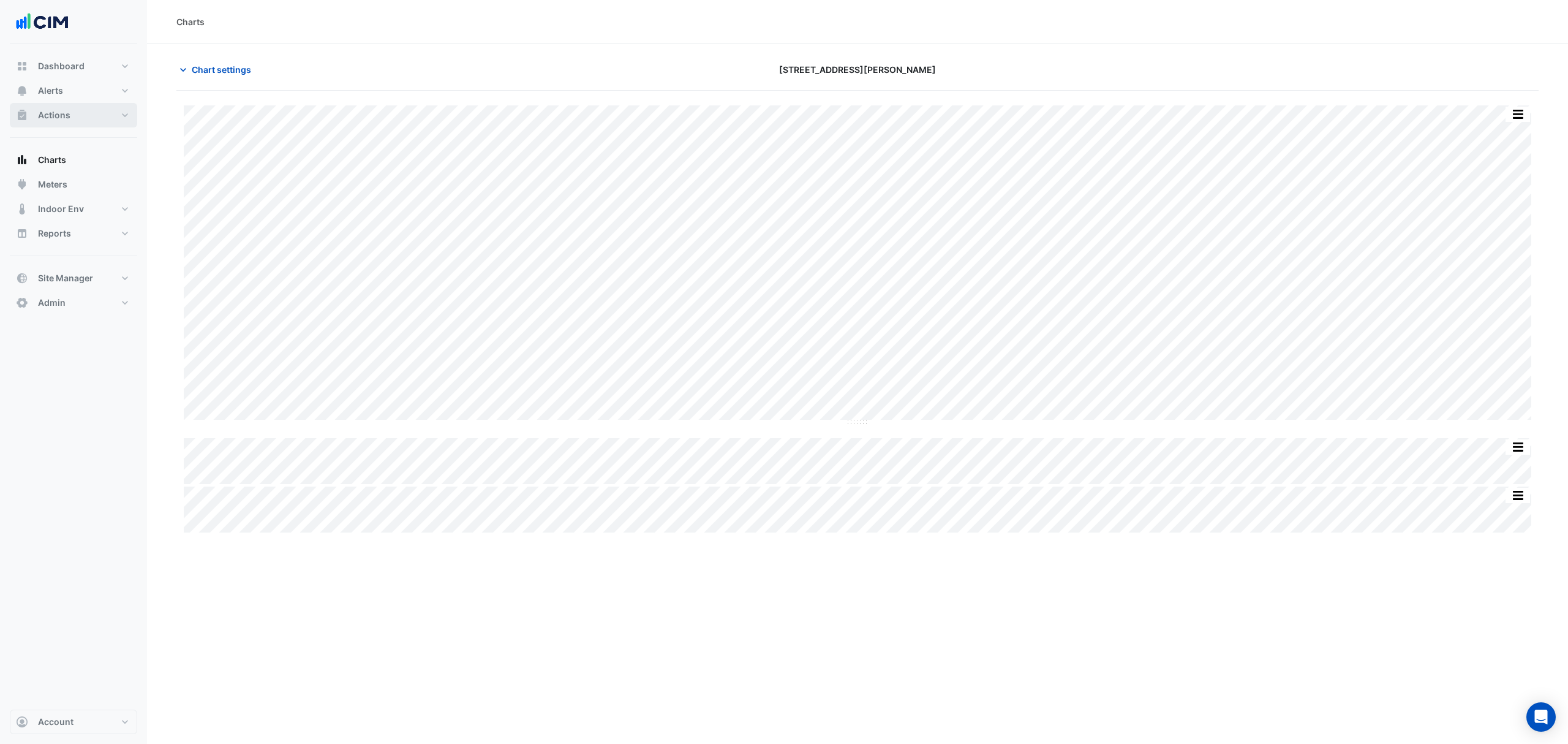
click at [84, 119] on button "Actions" at bounding box center [73, 115] width 127 height 24
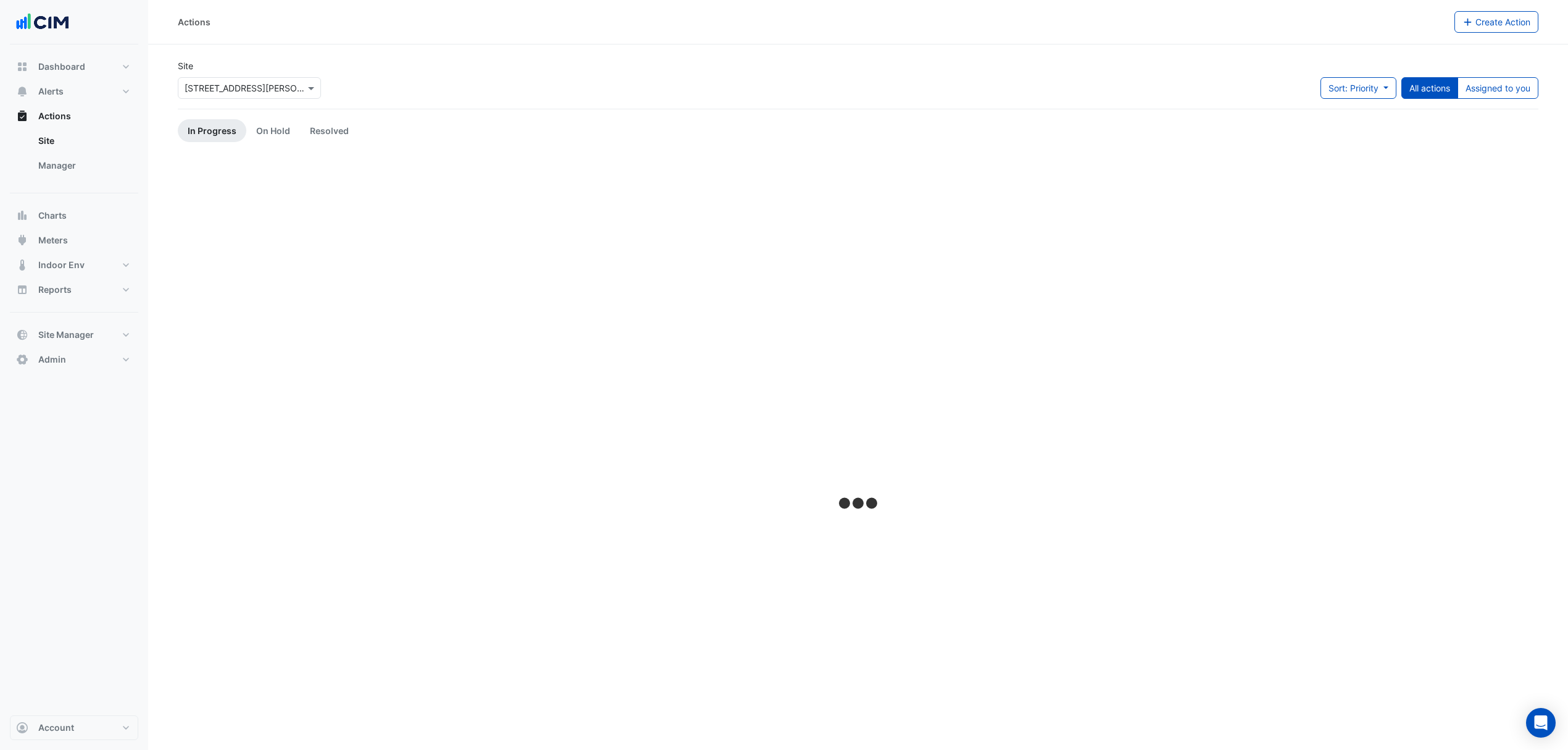
click at [269, 70] on div "Site × [STREET_ADDRESS][PERSON_NAME]" at bounding box center [249, 79] width 143 height 40
click at [255, 82] on input "text" at bounding box center [237, 89] width 105 height 13
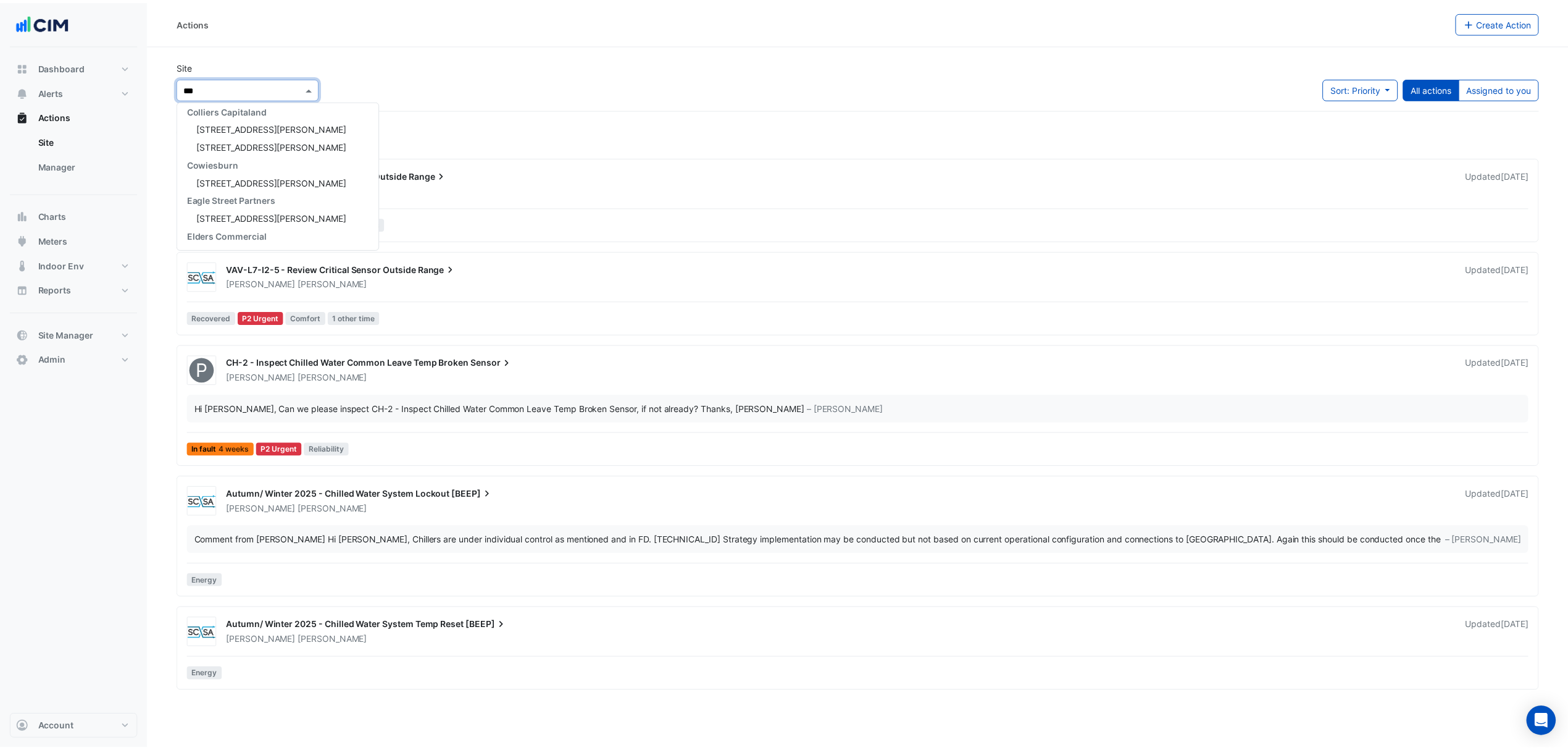
scroll to position [23, 0]
type input "***"
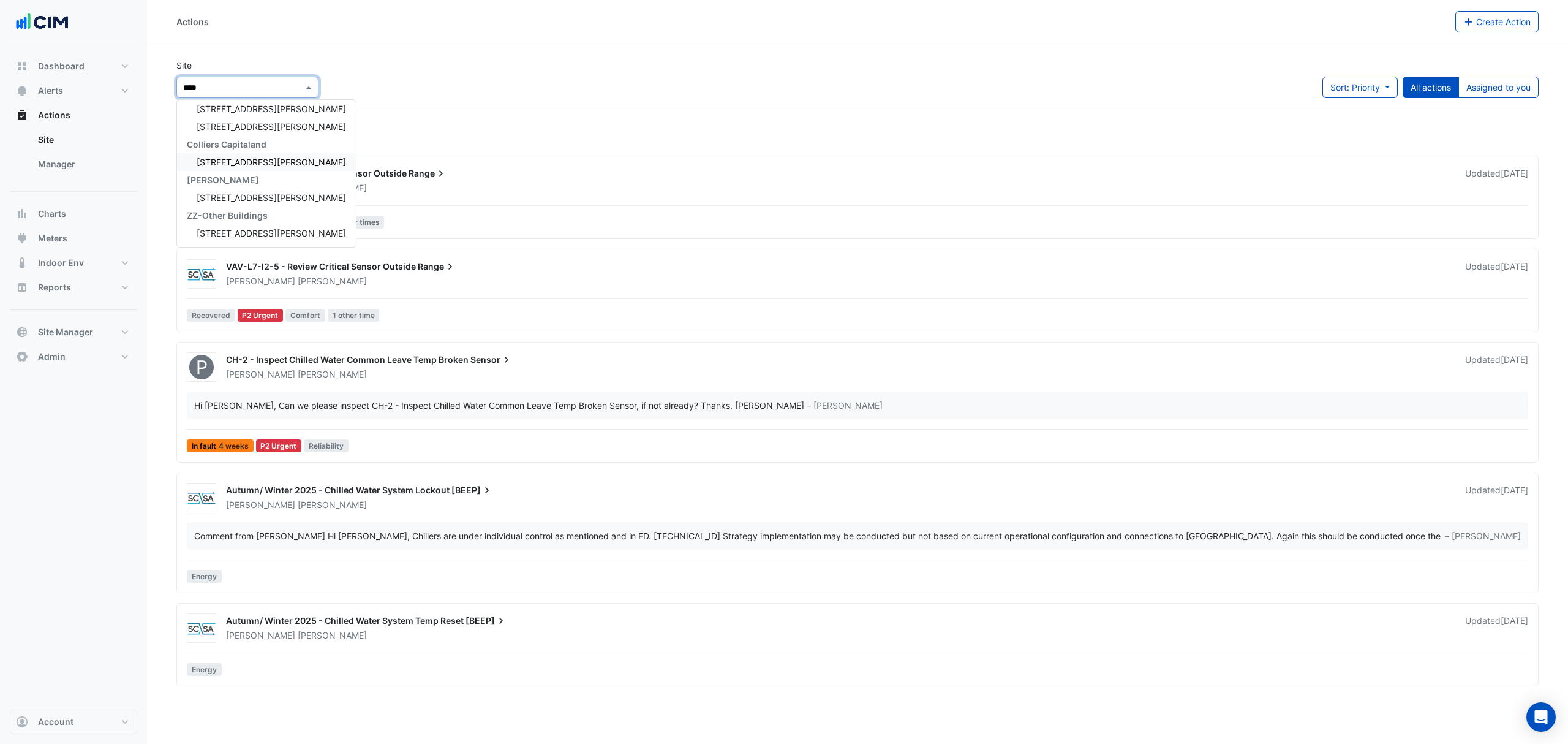
click at [224, 136] on div "Colliers Capitaland" at bounding box center [266, 144] width 179 height 18
click at [225, 130] on span "100 Wickham St" at bounding box center [271, 126] width 149 height 11
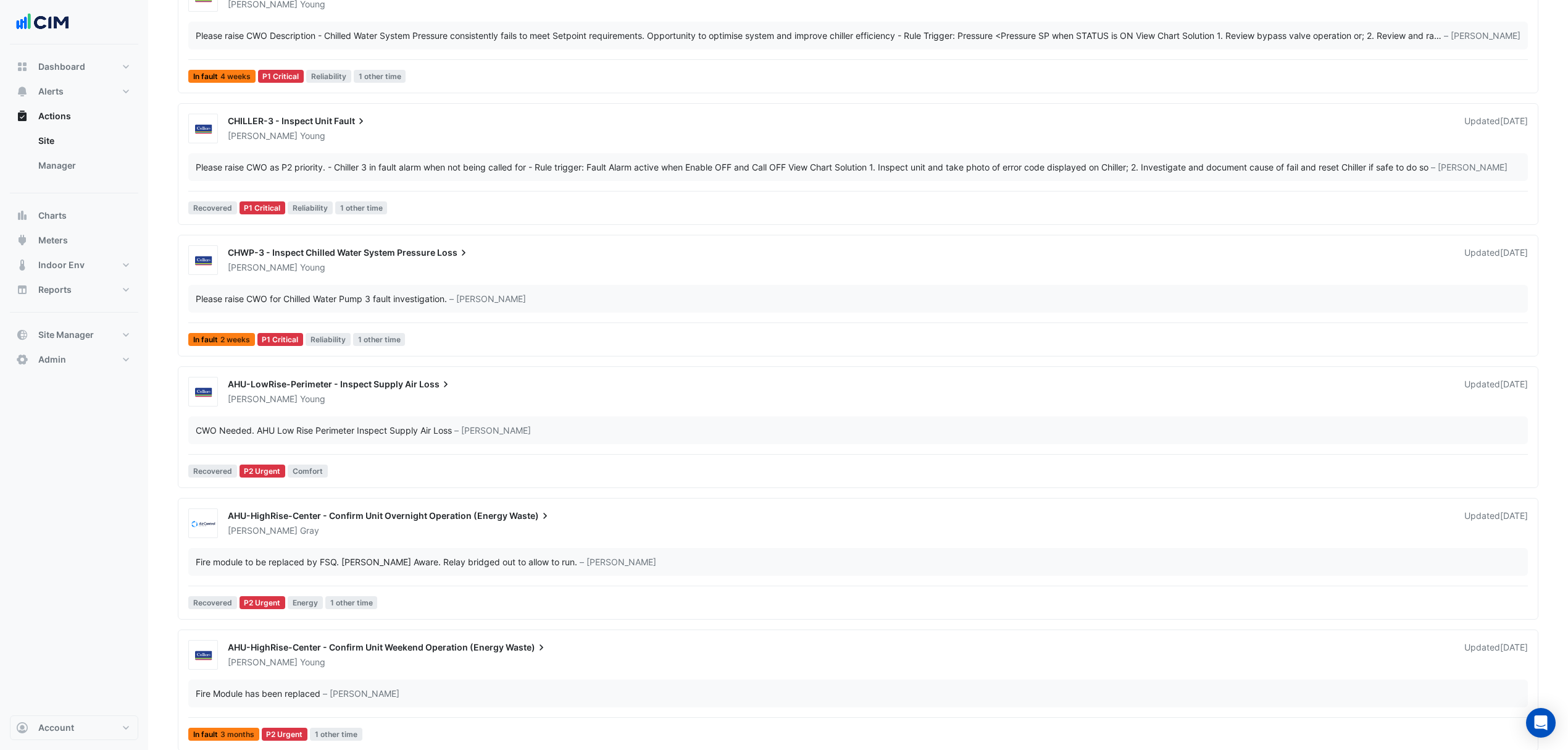
scroll to position [329, 0]
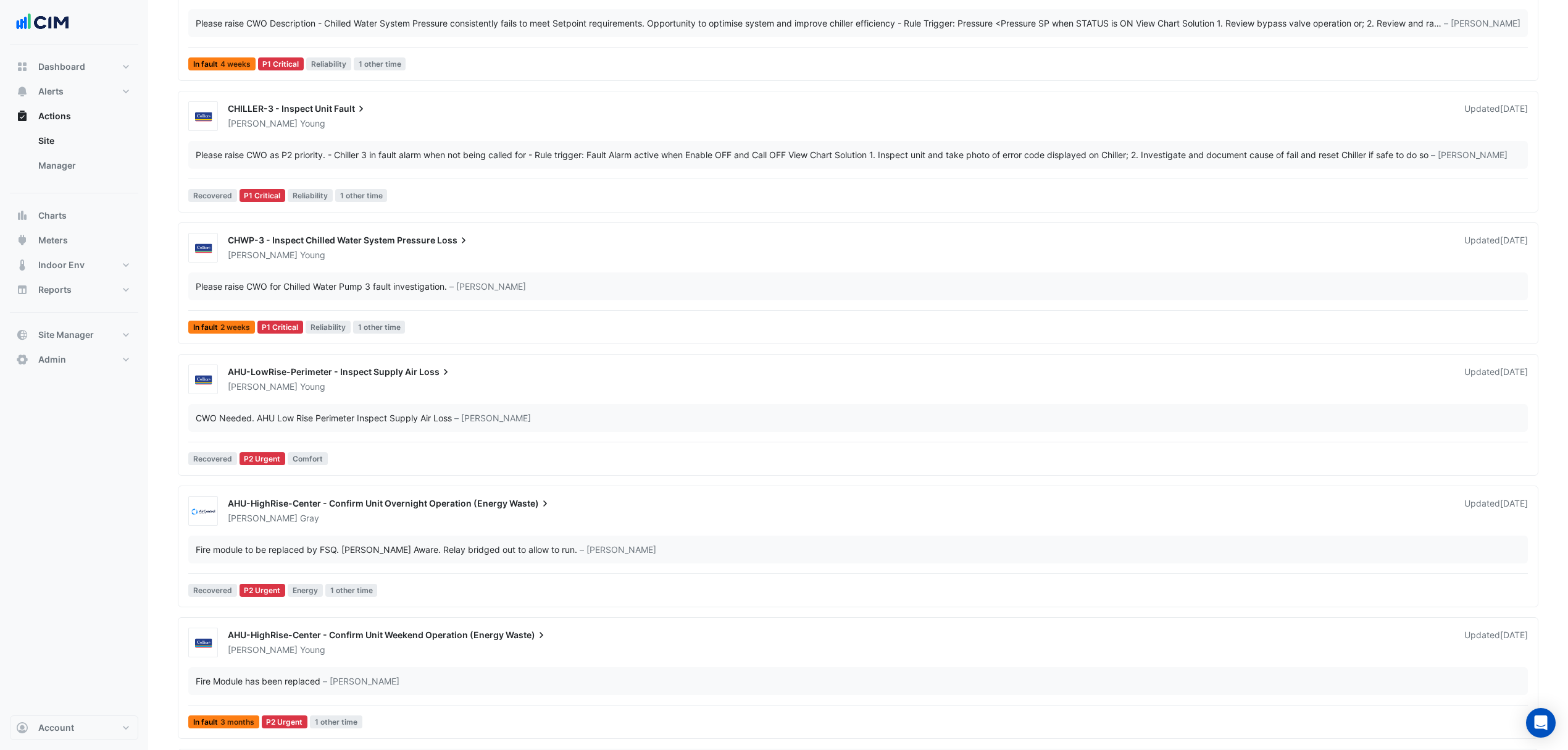
click at [330, 503] on span "AHU-HighRise-Center - Confirm Unit Overnight Operation (Energy" at bounding box center [367, 503] width 280 height 11
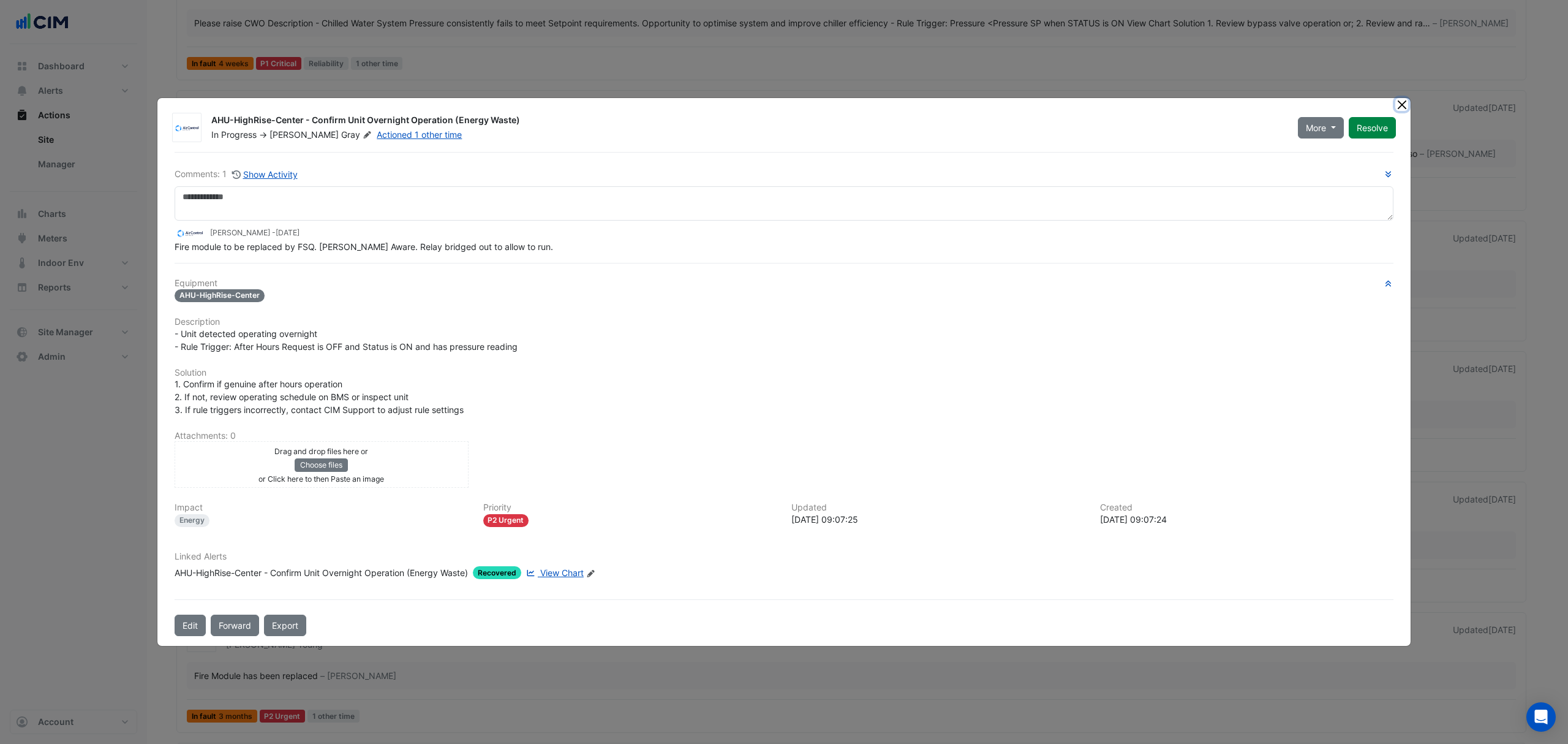
click at [1397, 100] on button "Close" at bounding box center [1401, 104] width 13 height 13
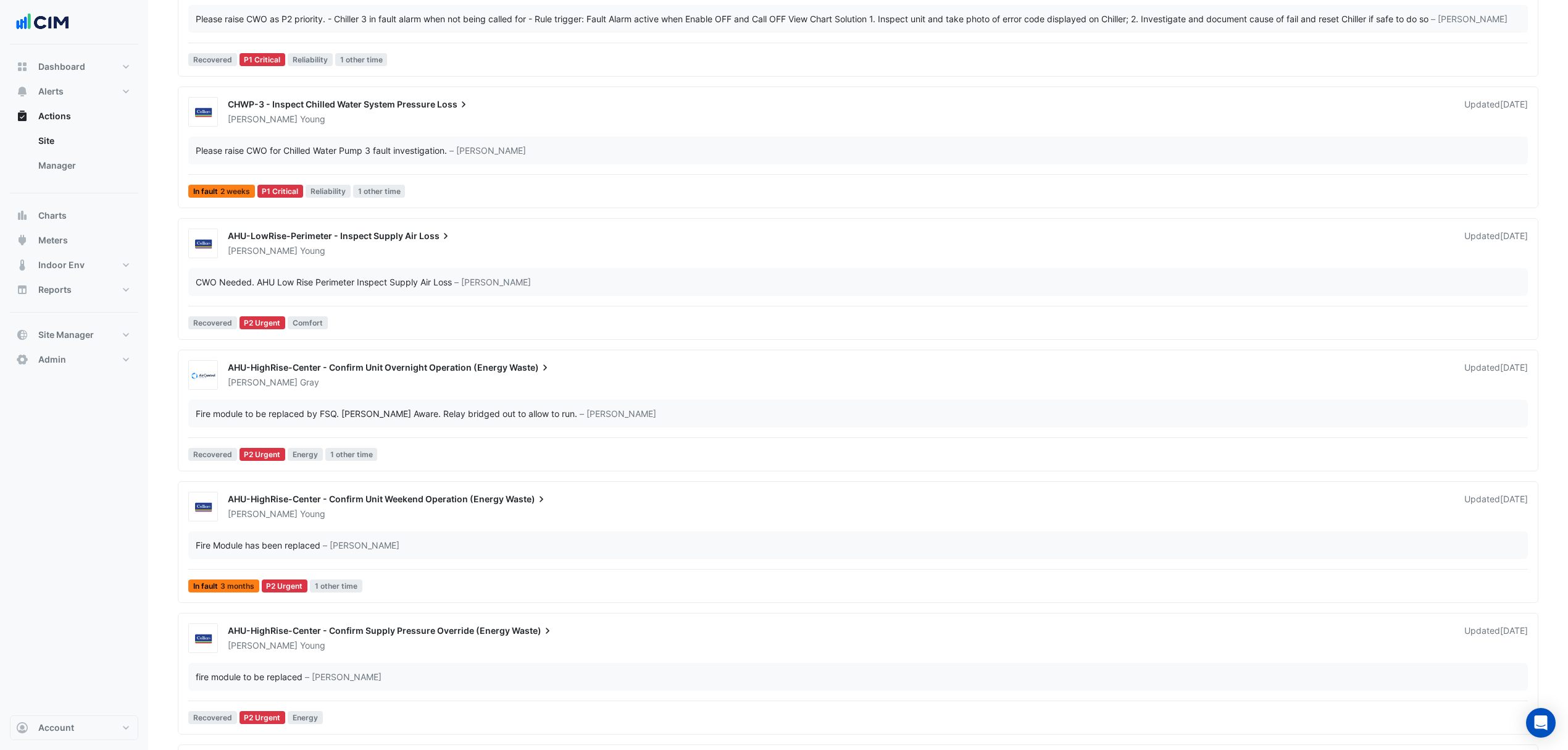
scroll to position [494, 0]
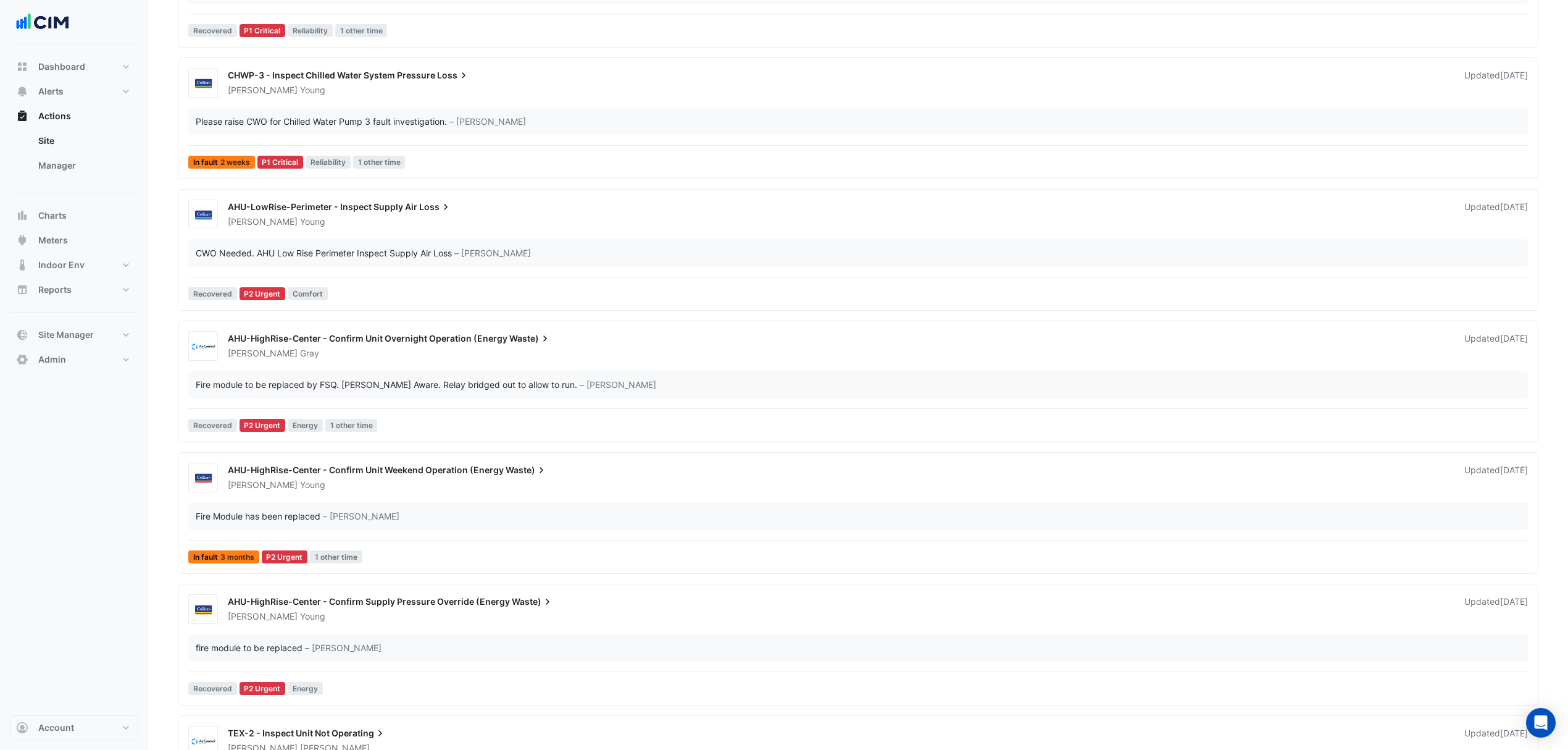
click at [67, 162] on link "Manager" at bounding box center [83, 165] width 110 height 25
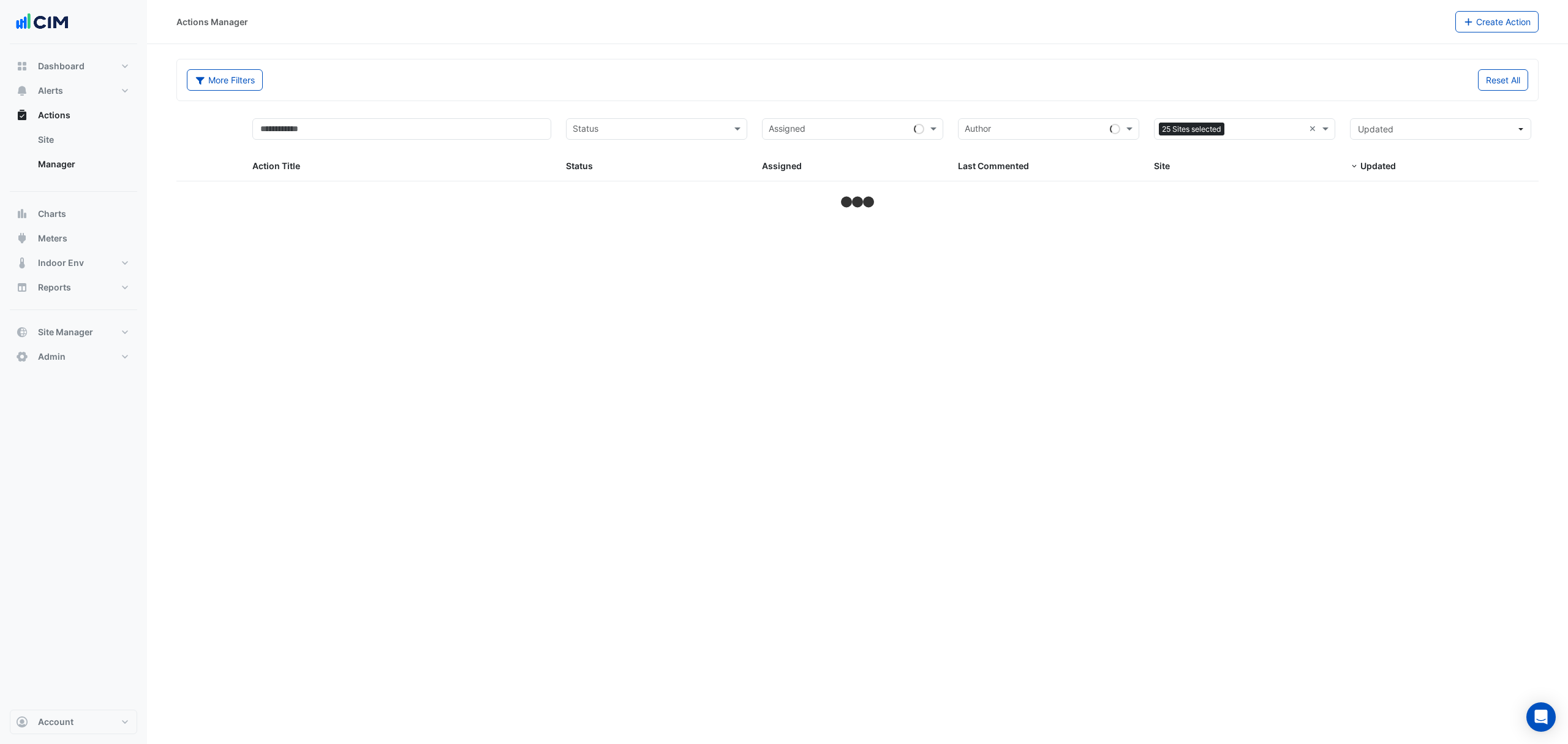
select select "***"
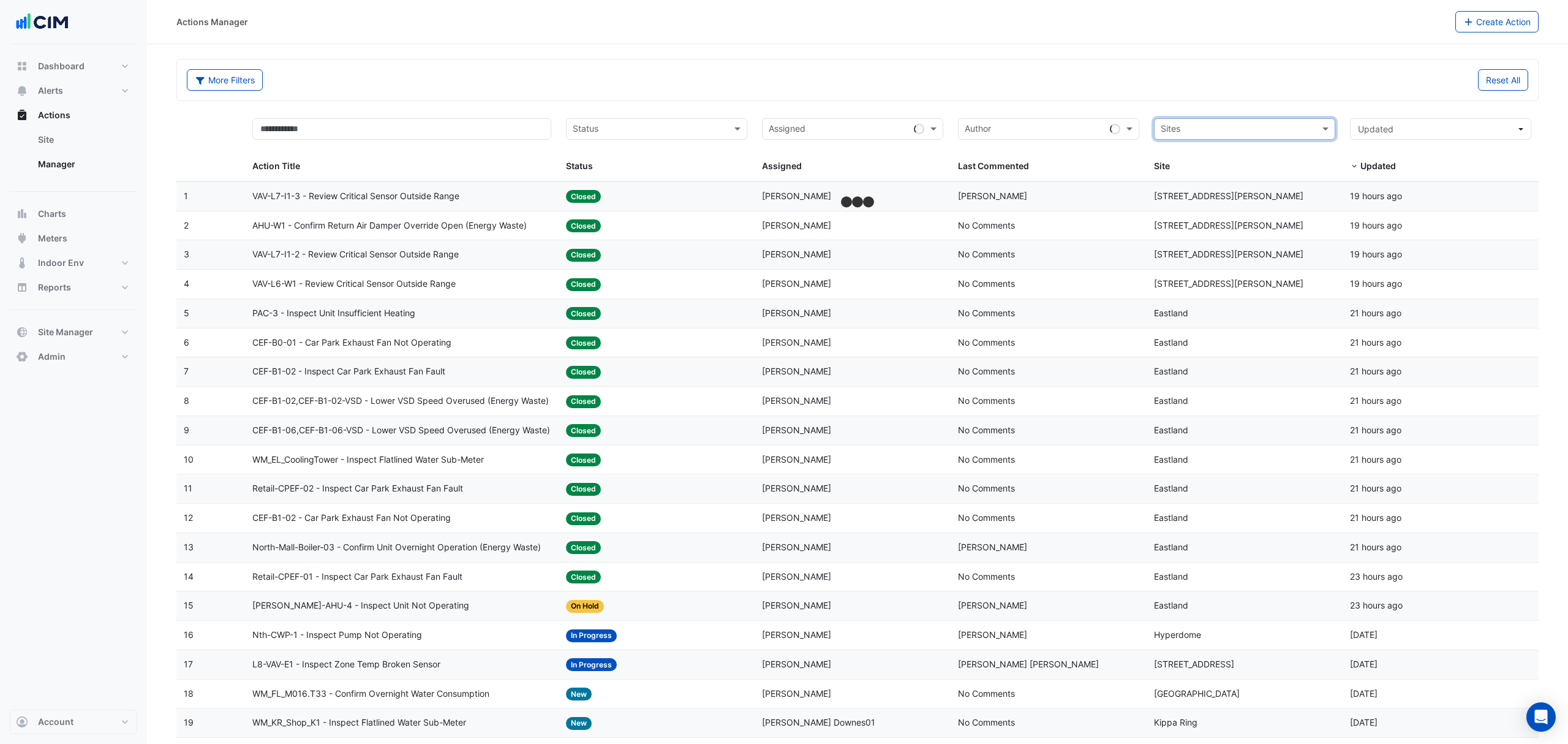
click at [885, 130] on input "text" at bounding box center [839, 130] width 140 height 14
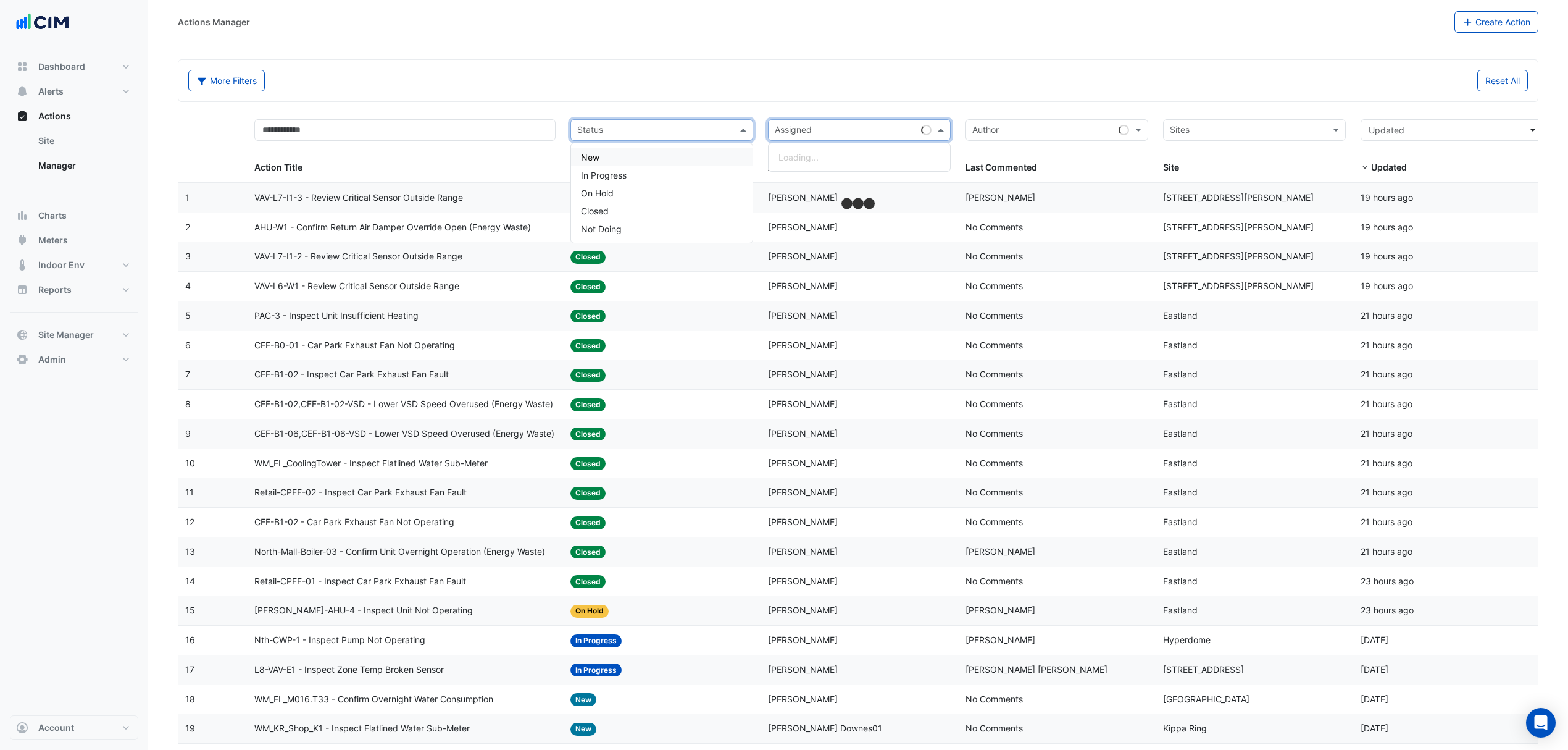
click at [698, 140] on div at bounding box center [653, 132] width 157 height 16
click at [865, 40] on div "Actions Manager Create Action" at bounding box center [858, 22] width 1420 height 44
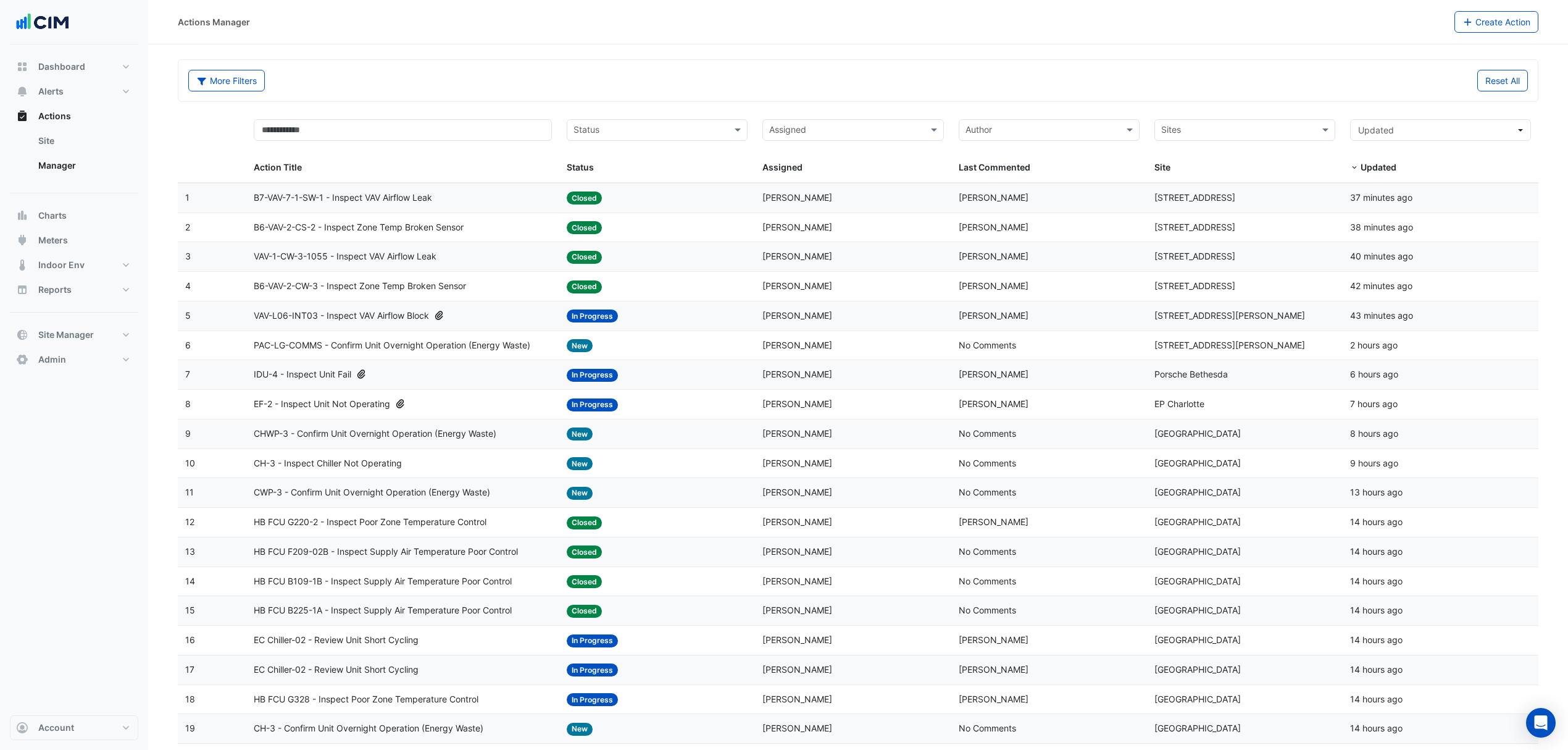
click at [801, 137] on input "text" at bounding box center [846, 131] width 153 height 14
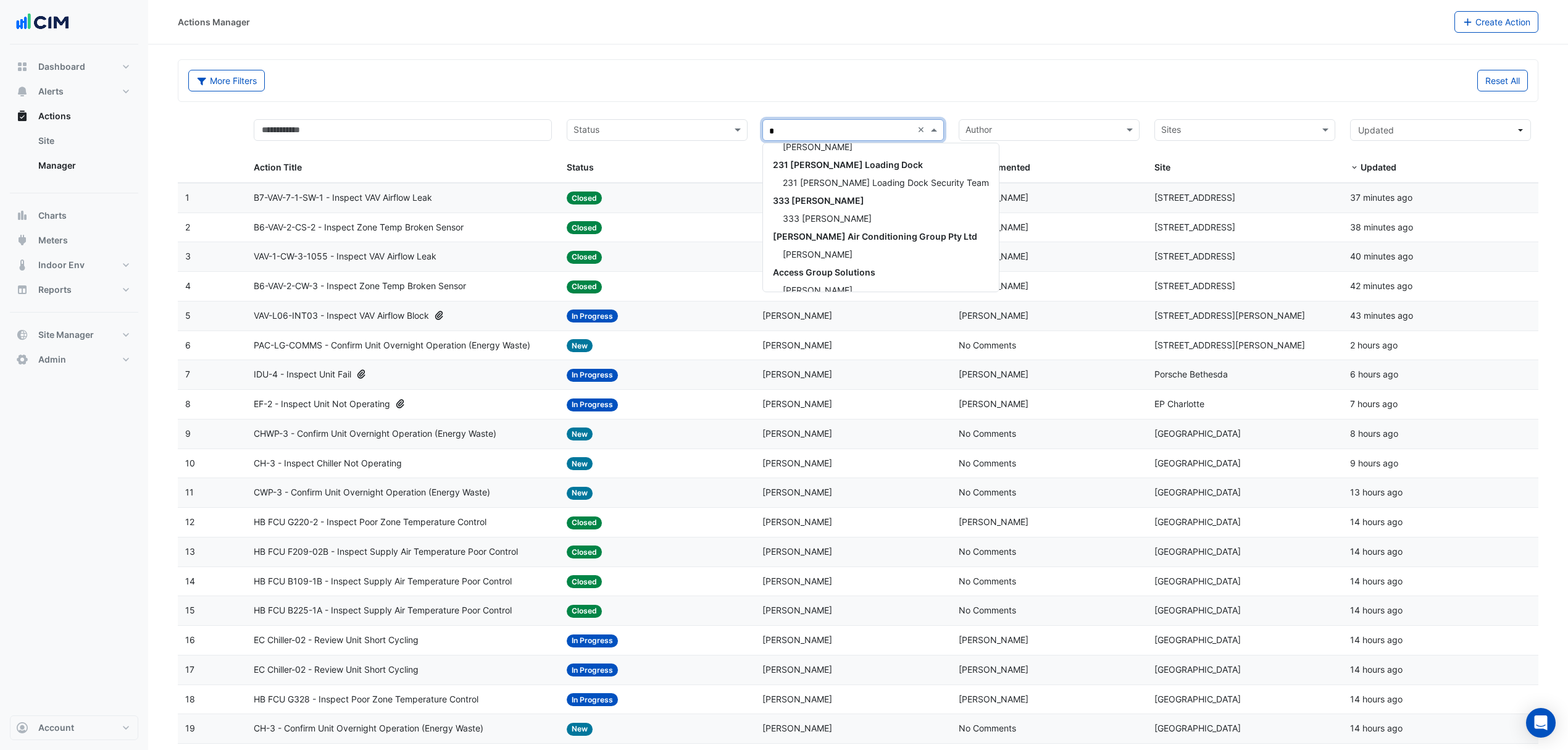
scroll to position [11, 0]
type input "***"
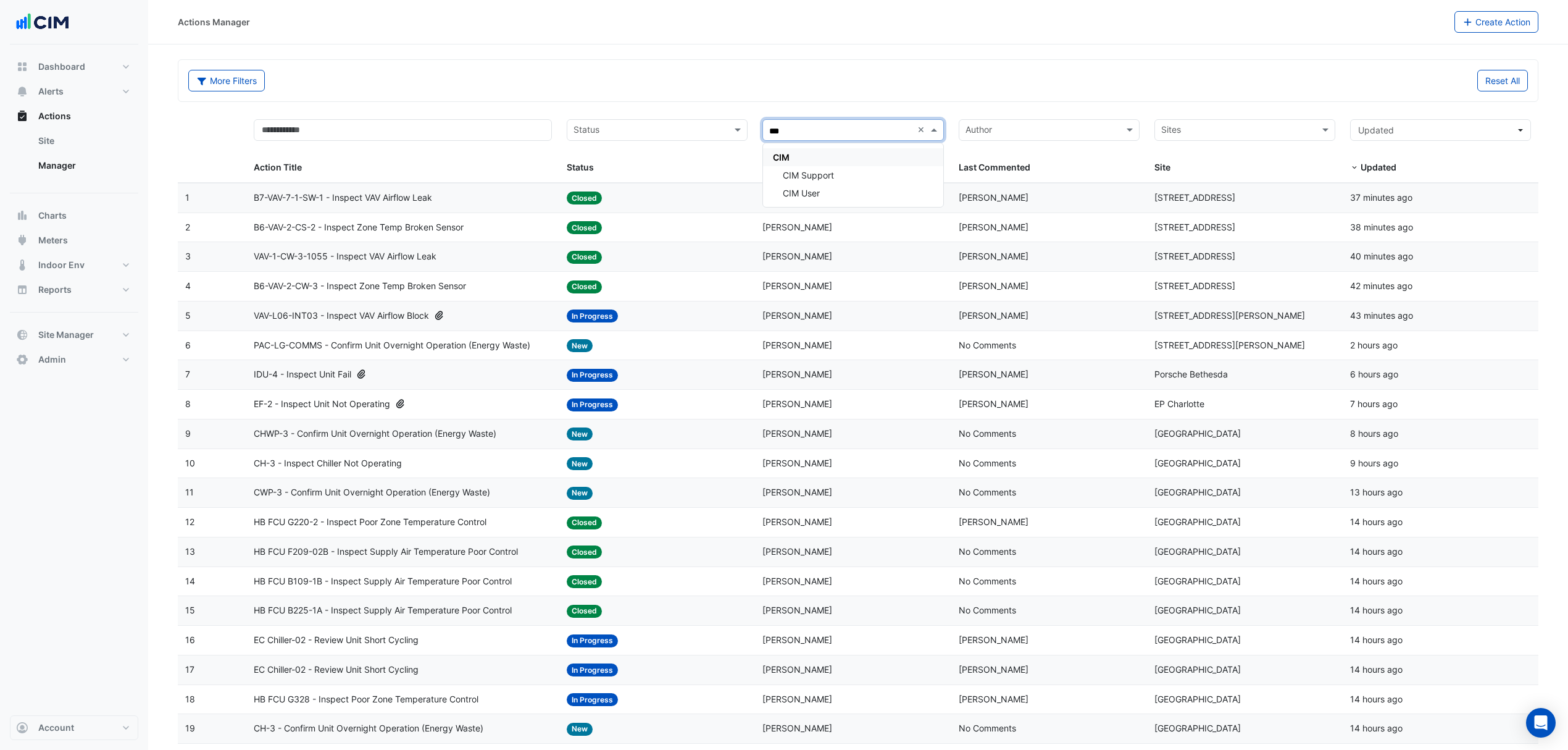
scroll to position [0, 0]
click at [809, 173] on span "CIM Support" at bounding box center [808, 175] width 51 height 11
type input "*****"
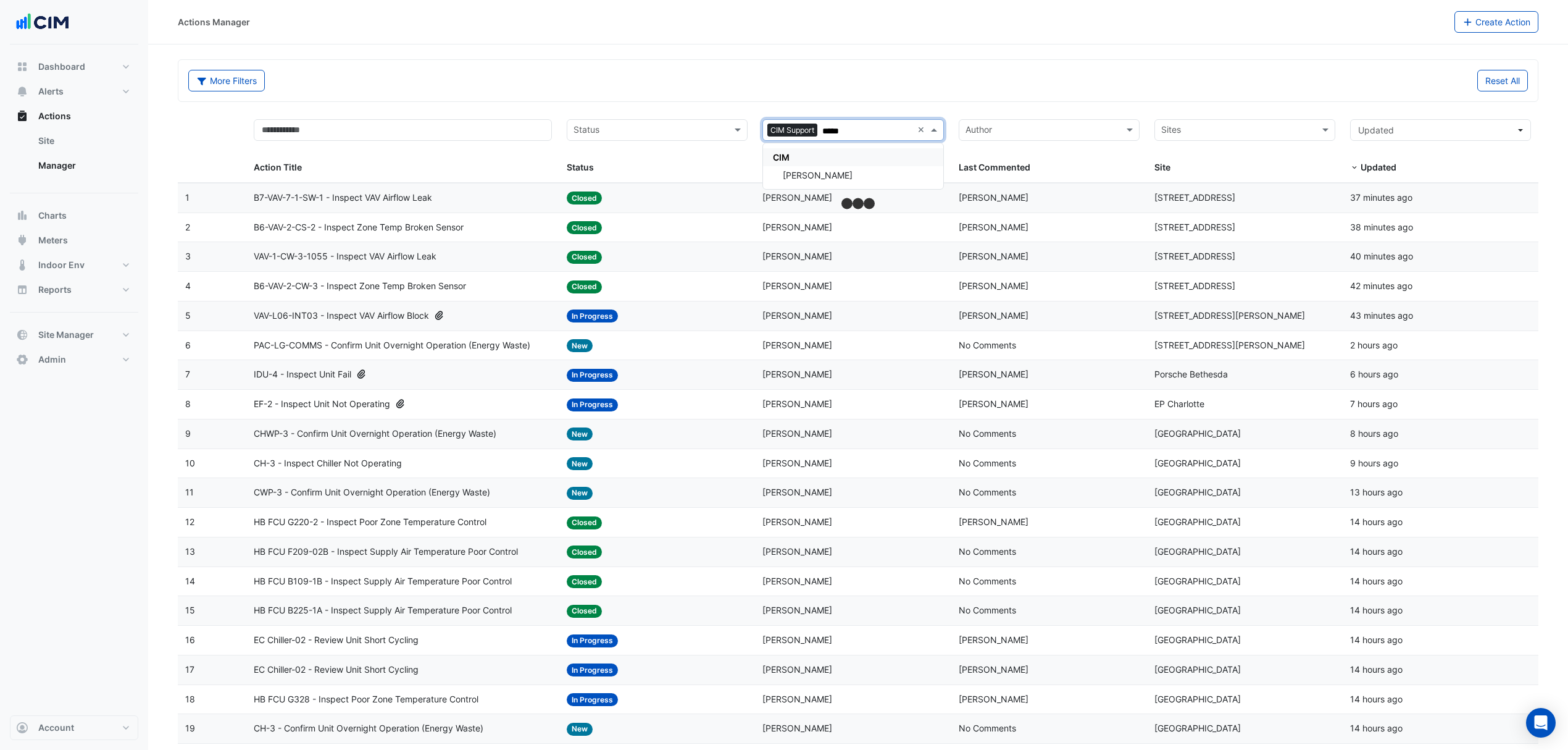
click at [809, 173] on span "Shafayet Ali" at bounding box center [818, 175] width 70 height 11
click at [695, 126] on input "text" at bounding box center [650, 131] width 153 height 14
click at [629, 176] on div "In Progress" at bounding box center [657, 175] width 179 height 18
click at [694, 136] on input "text" at bounding box center [669, 131] width 94 height 14
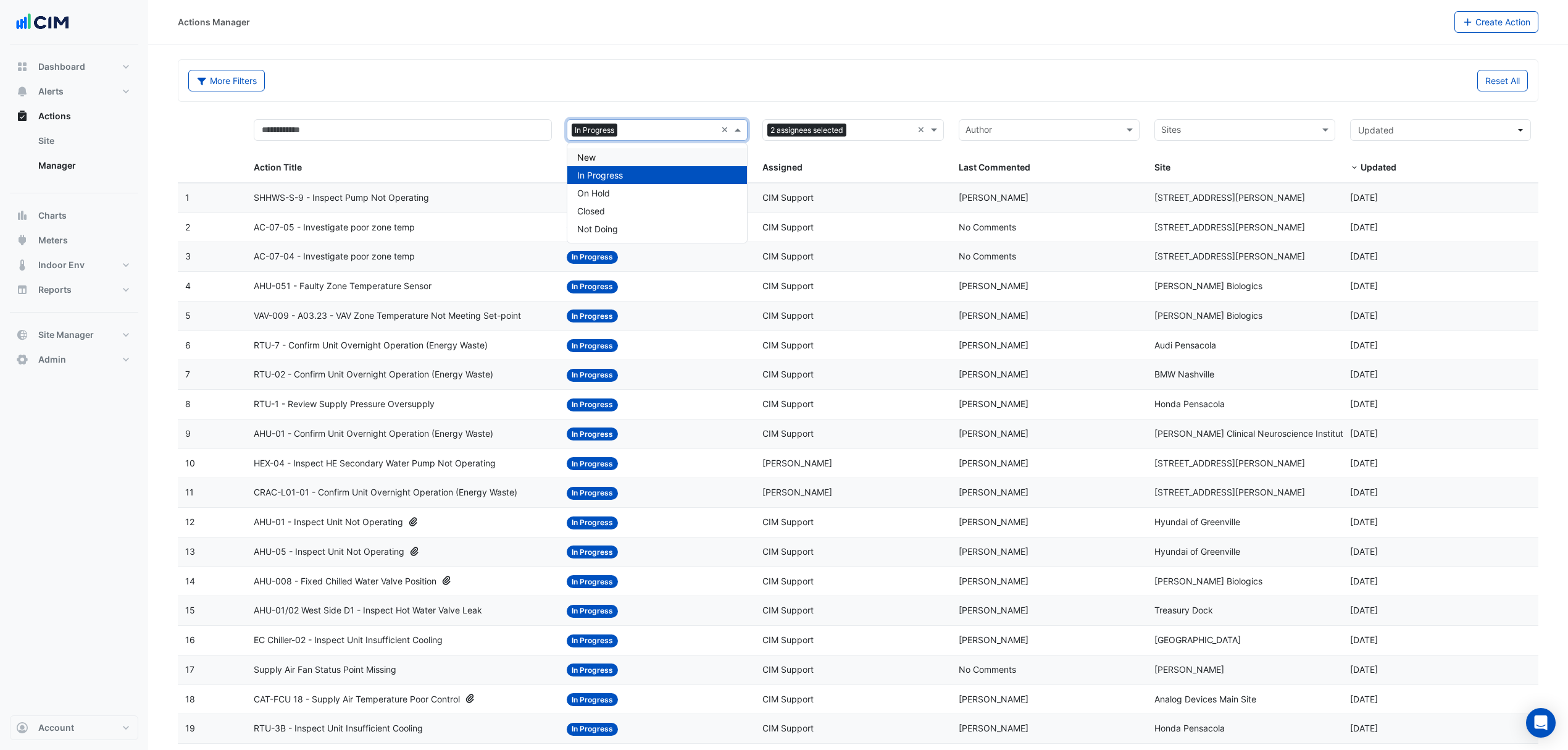
click at [604, 156] on div "New" at bounding box center [657, 157] width 179 height 18
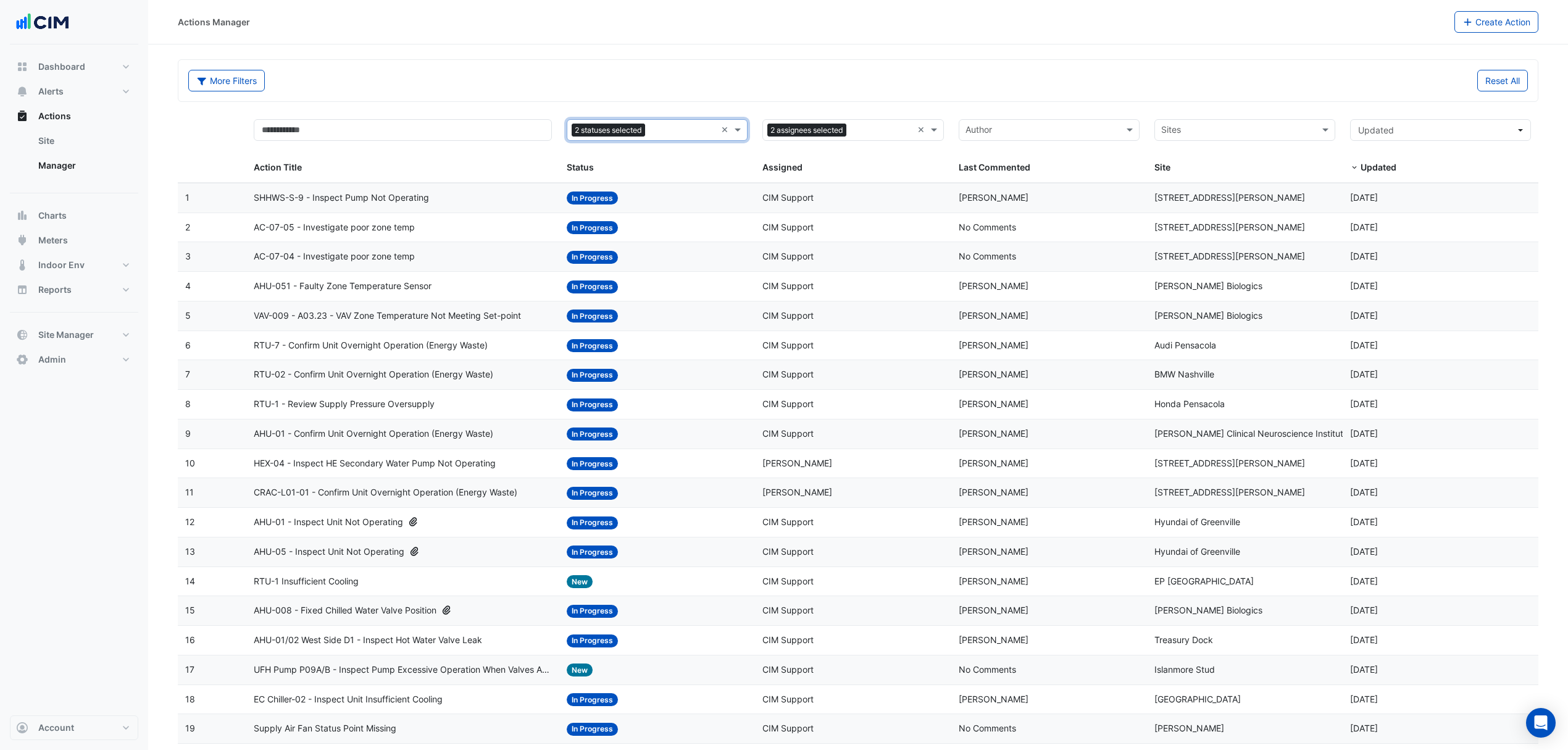
scroll to position [82, 0]
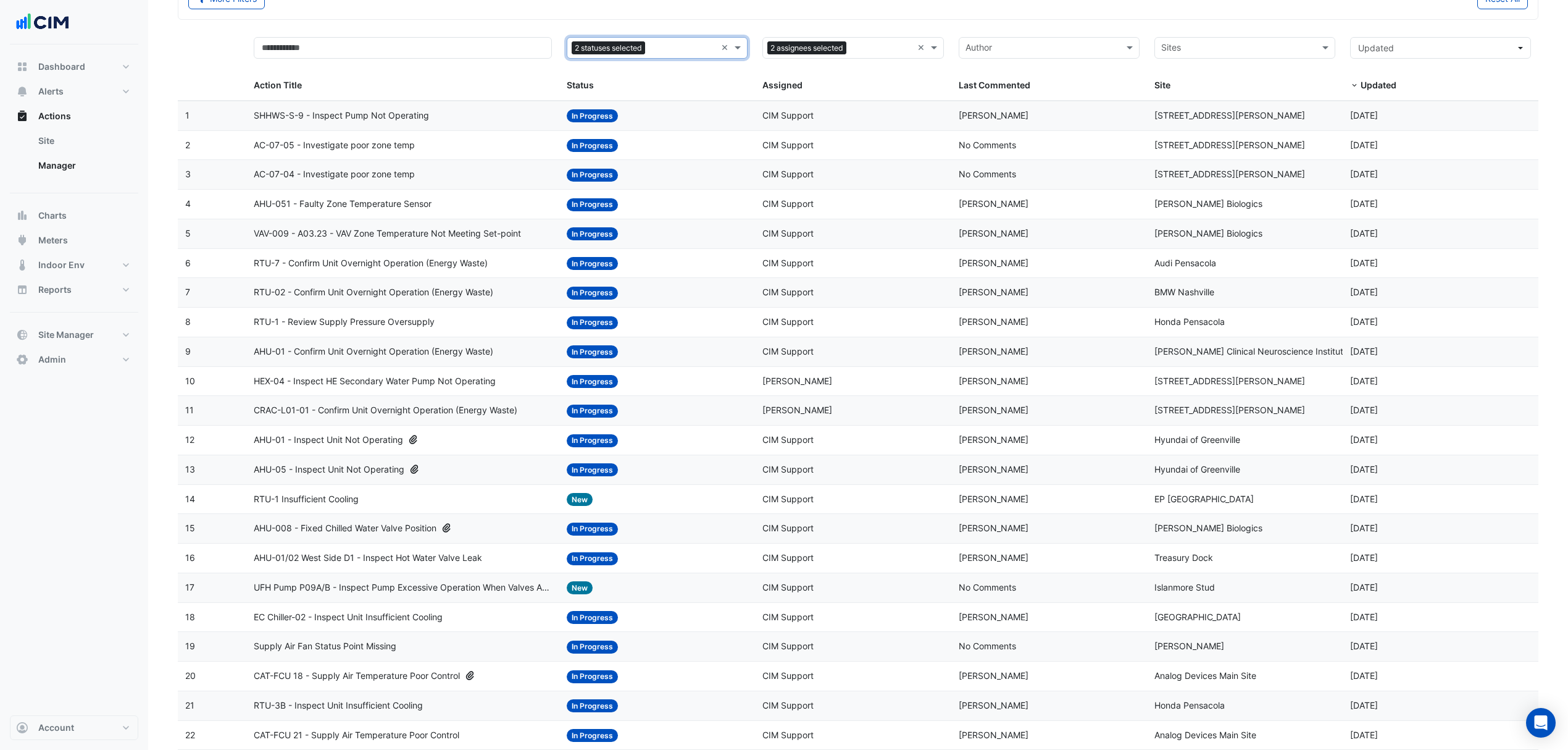
click at [373, 405] on datatable-body-cell "Action Title: CRAC-L01-01 - Confirm Unit Overnight Operation (Energy Waste)" at bounding box center [403, 410] width 313 height 29
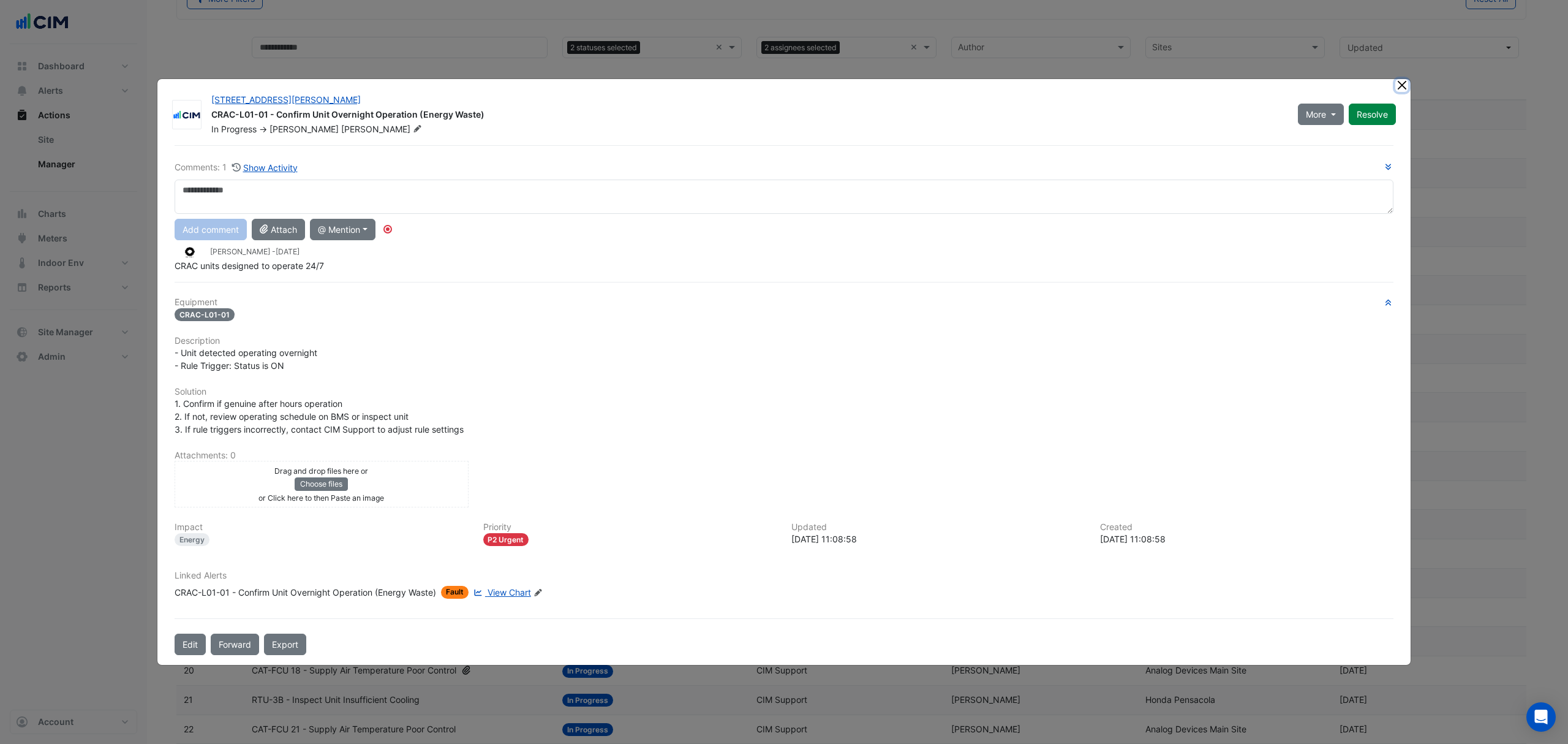
click at [1401, 82] on button "Close" at bounding box center [1401, 85] width 13 height 13
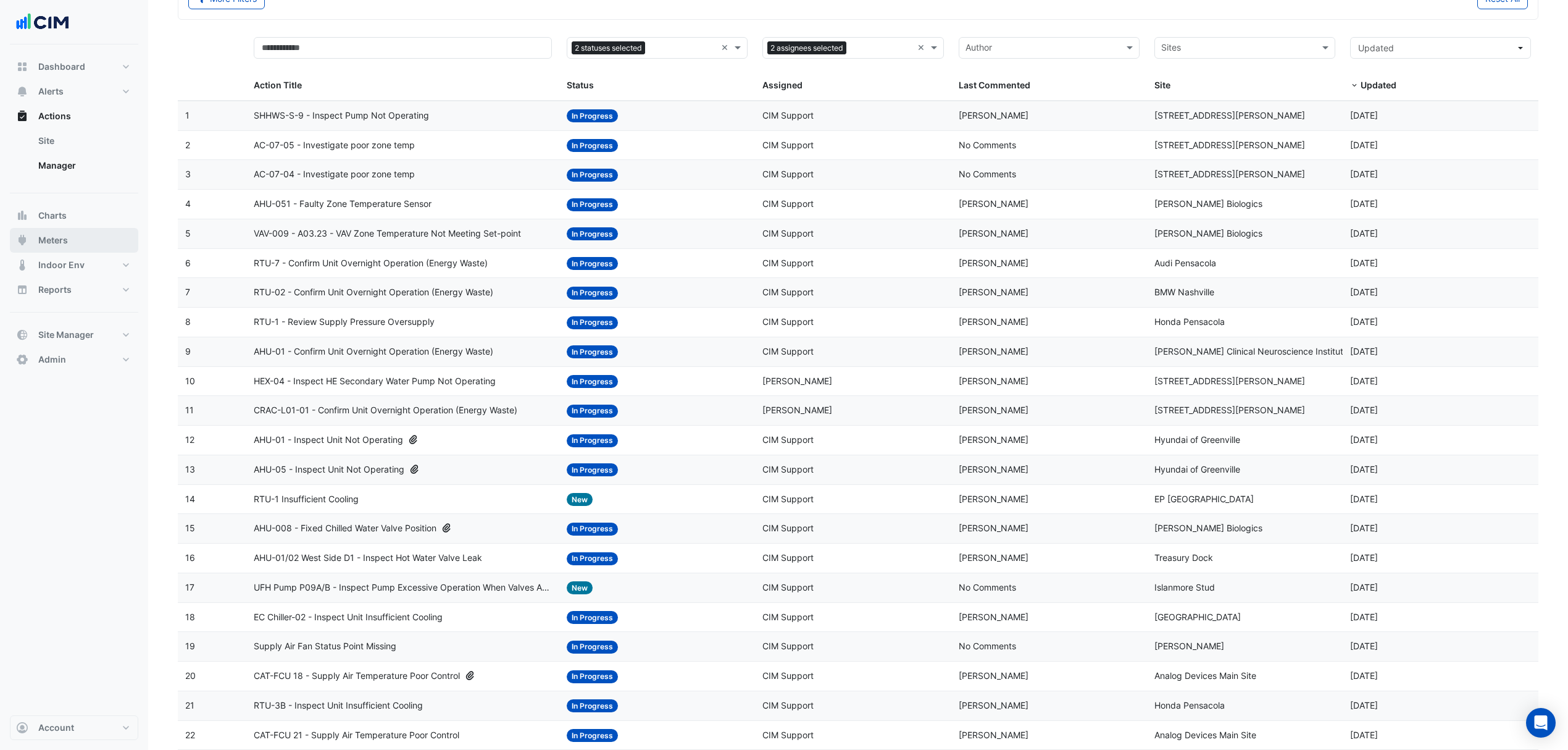
click at [51, 245] on span "Meters" at bounding box center [53, 240] width 30 height 13
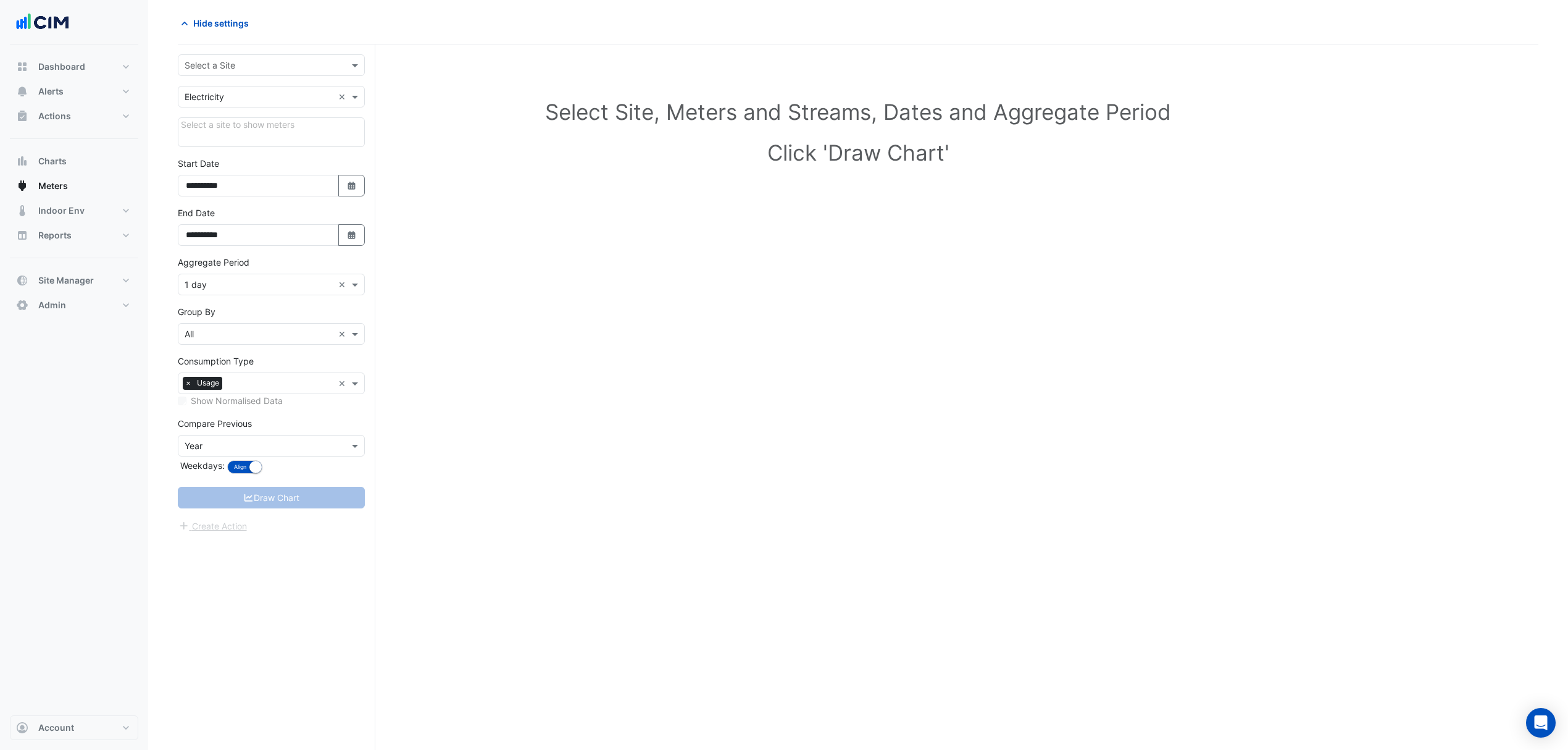
scroll to position [47, 0]
click at [274, 52] on div "**********" at bounding box center [276, 397] width 198 height 706
click at [259, 59] on input "text" at bounding box center [258, 66] width 149 height 13
type input "**********"
click at [237, 120] on div "QIC Castle Towers" at bounding box center [271, 101] width 186 height 46
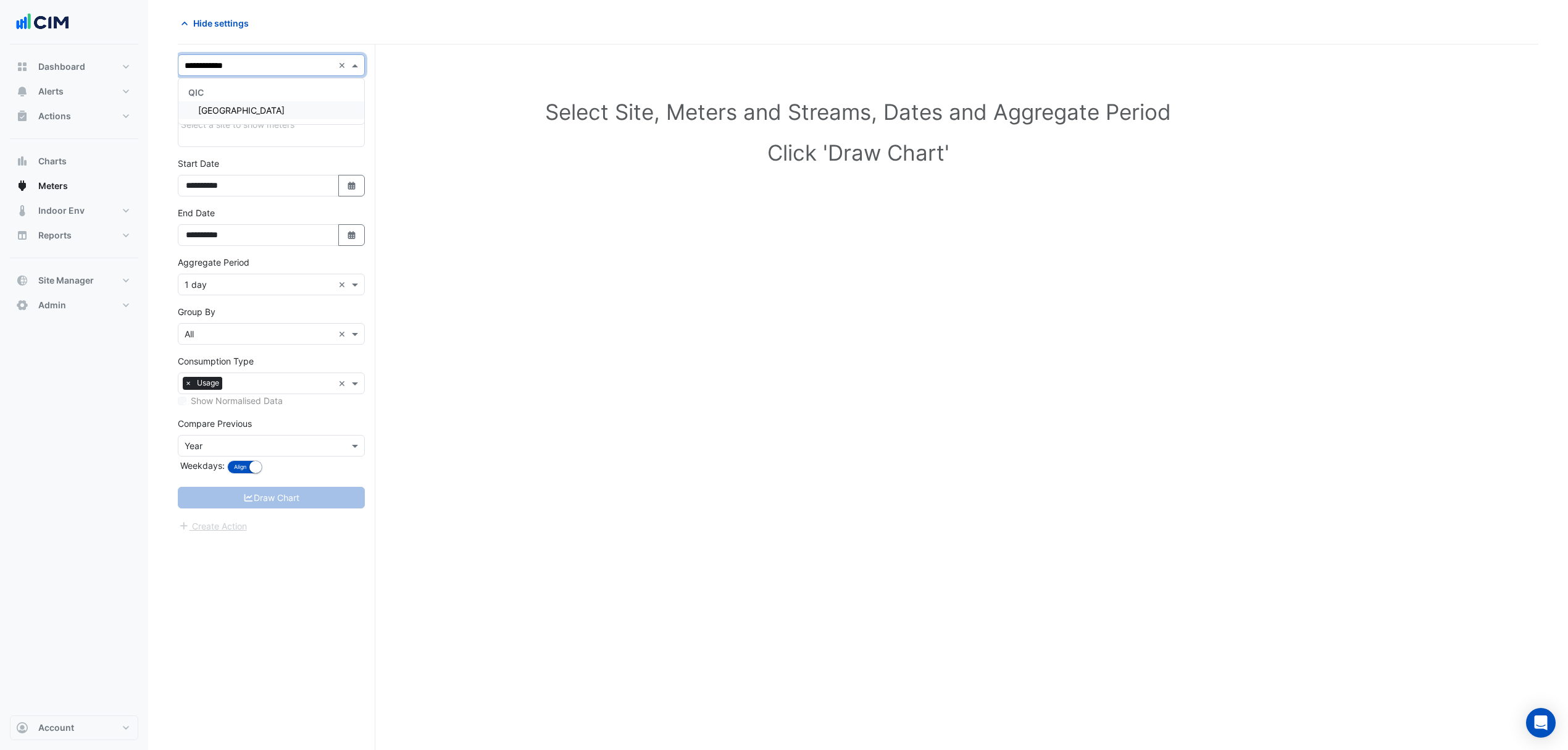
click at [237, 112] on span "[GEOGRAPHIC_DATA]" at bounding box center [241, 110] width 87 height 11
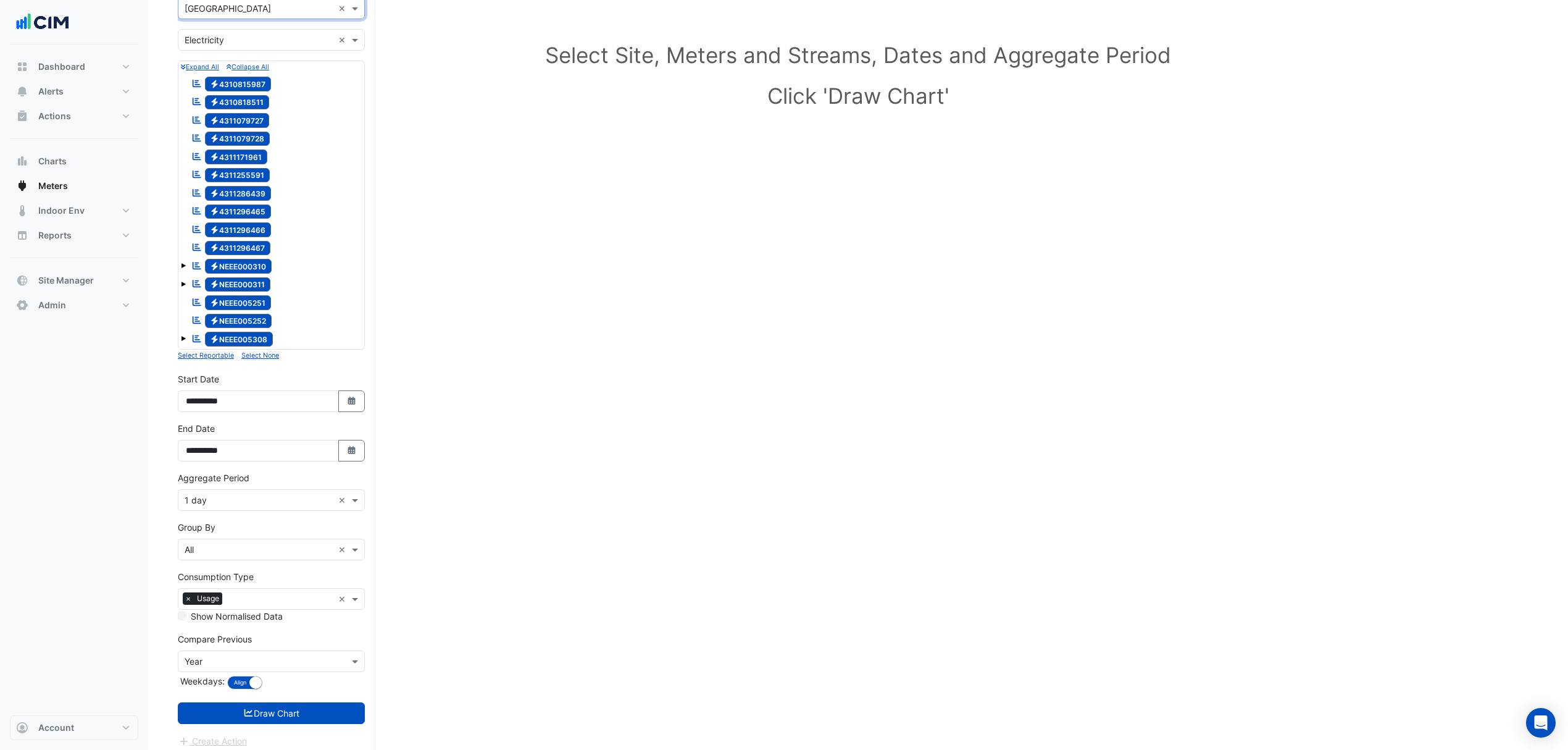
scroll to position [117, 0]
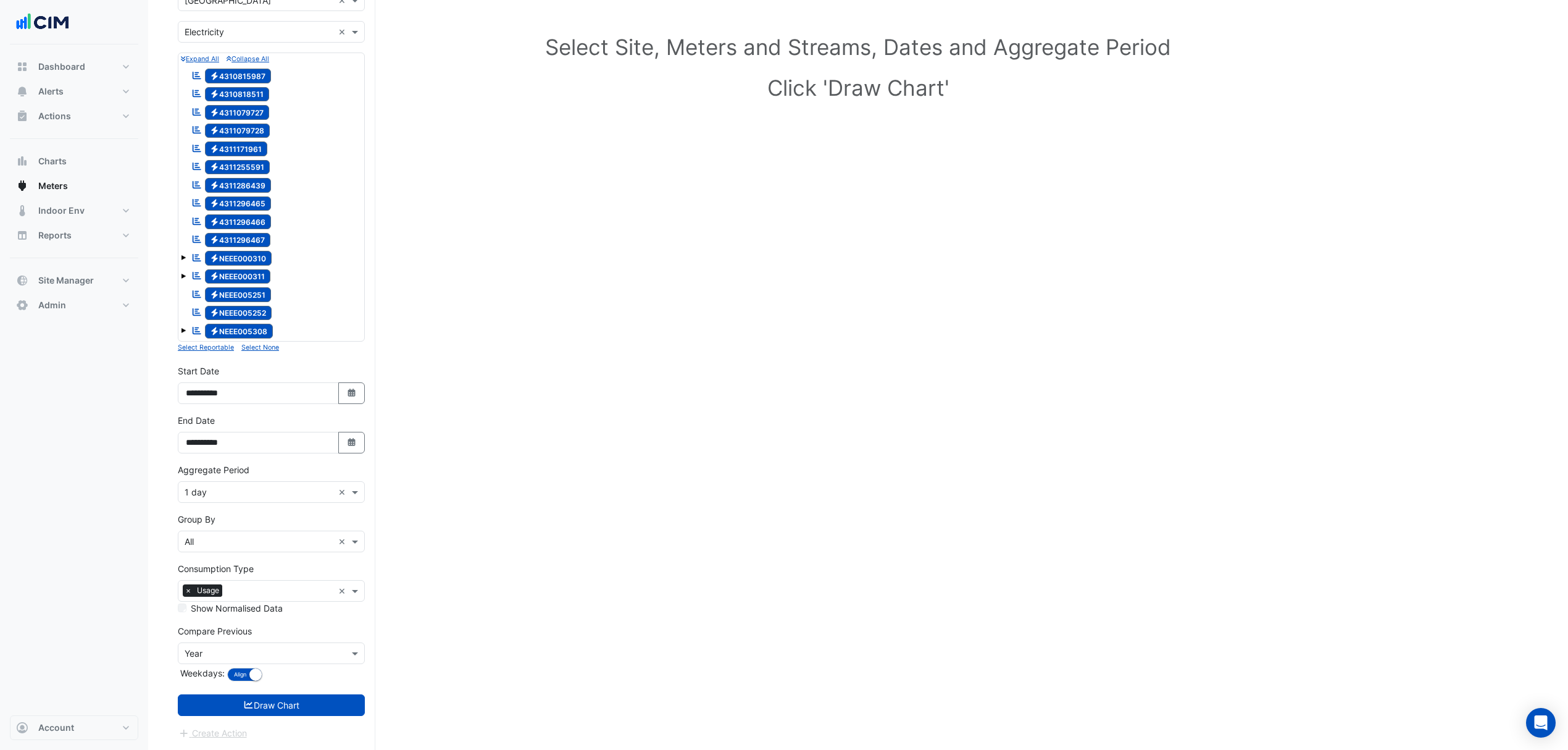
click at [343, 393] on button "Select Date" at bounding box center [351, 393] width 27 height 22
select select "*"
select select "****"
click at [458, 241] on div "Select Site, Meters and Streams, Dates and Aggregate Period Click 'Draw Chart'" at bounding box center [858, 372] width 1361 height 756
click at [359, 393] on button "Select Date" at bounding box center [351, 393] width 27 height 22
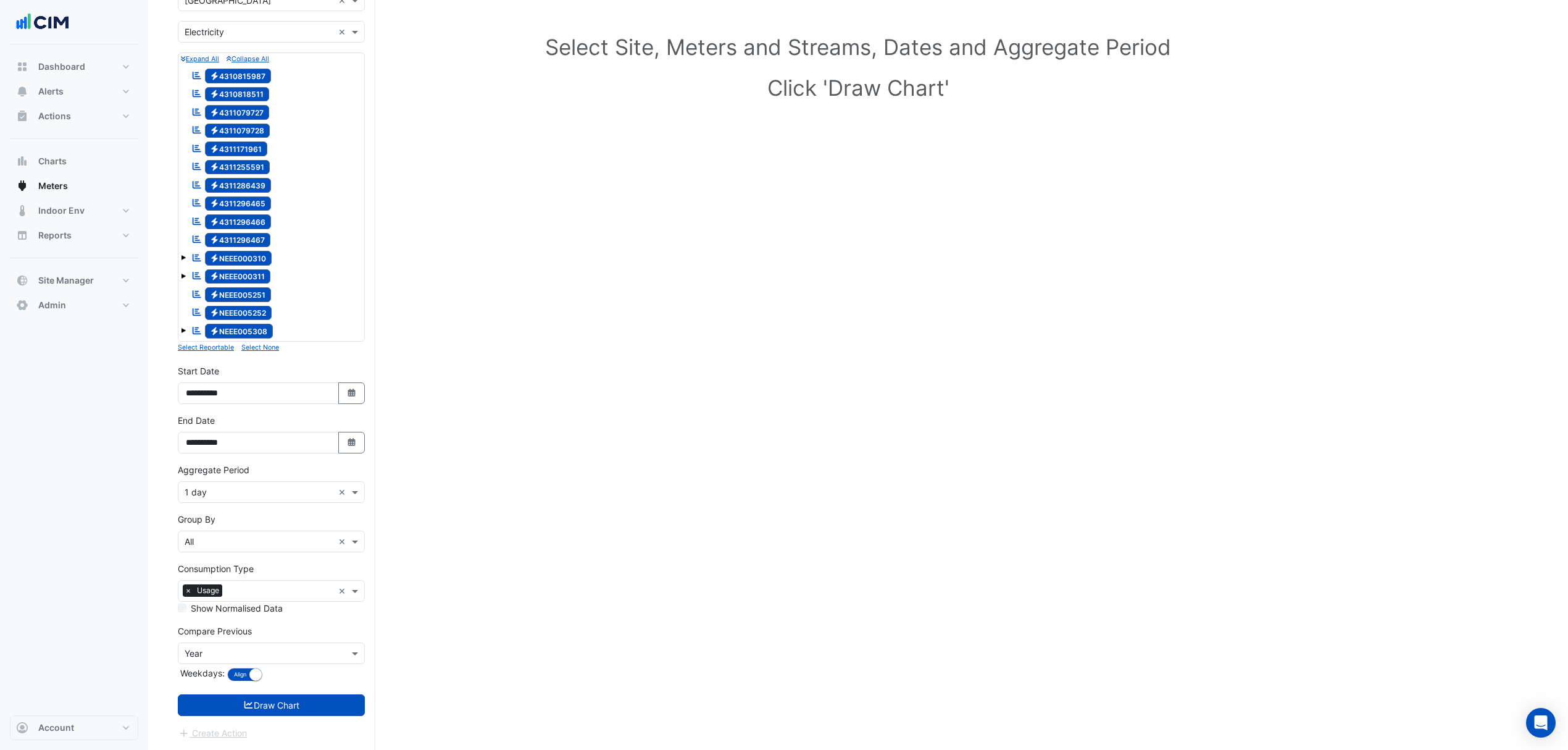
select select "*"
select select "****"
click at [243, 287] on div "10" at bounding box center [237, 293] width 20 height 20
type input "**********"
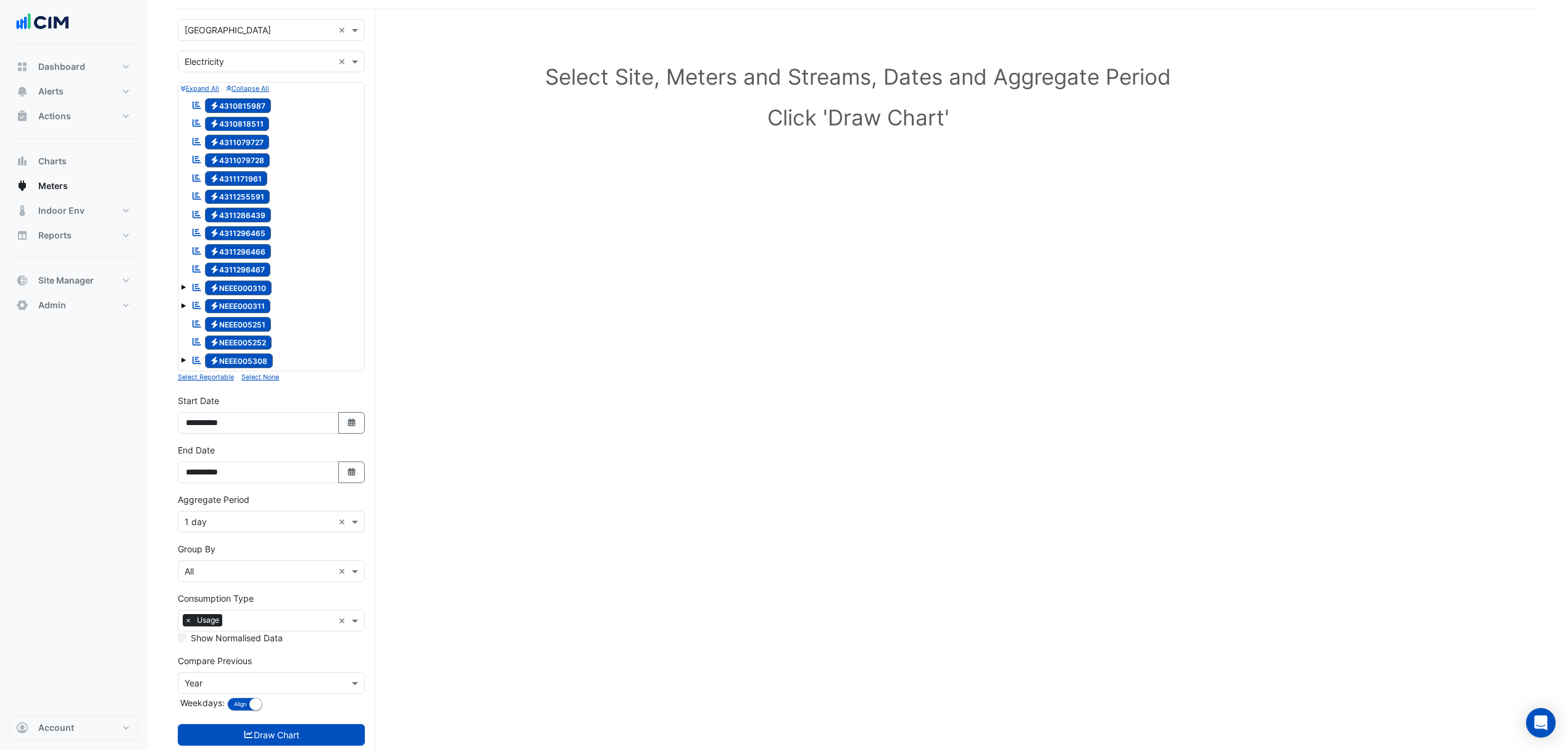
click at [262, 25] on input "text" at bounding box center [258, 30] width 149 height 13
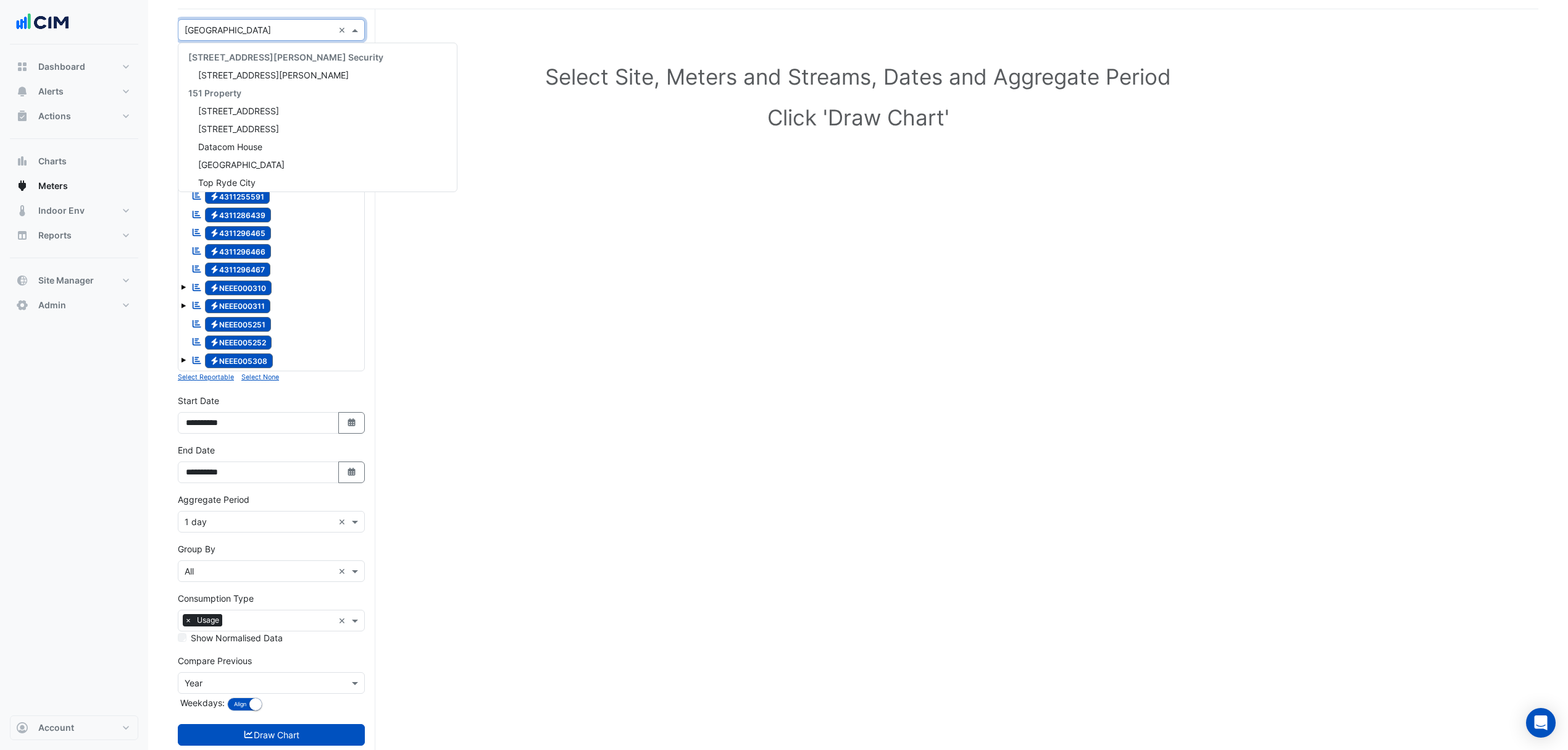
scroll to position [16808, 0]
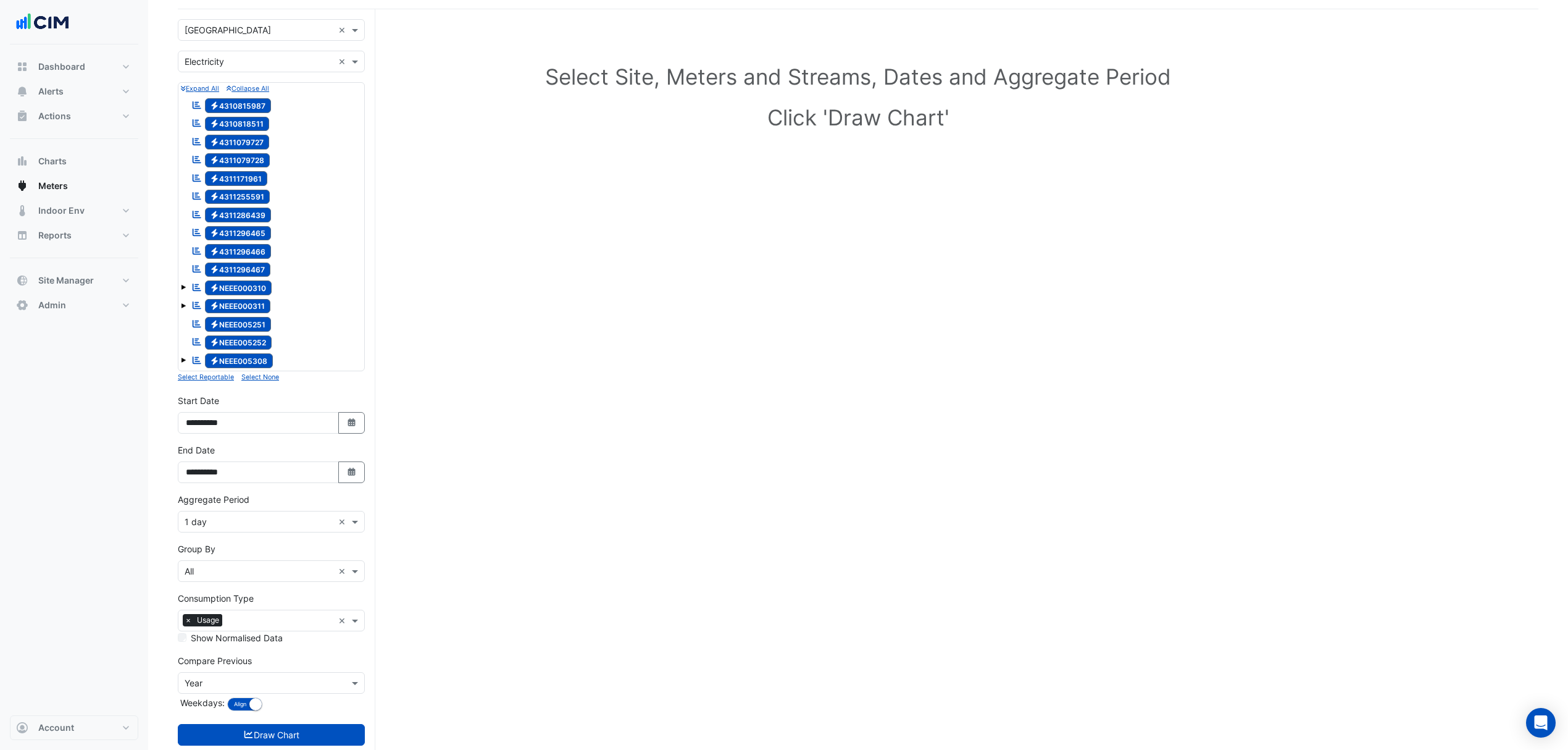
click at [248, 61] on input "text" at bounding box center [258, 62] width 149 height 13
click at [216, 120] on div "Water" at bounding box center [271, 125] width 186 height 18
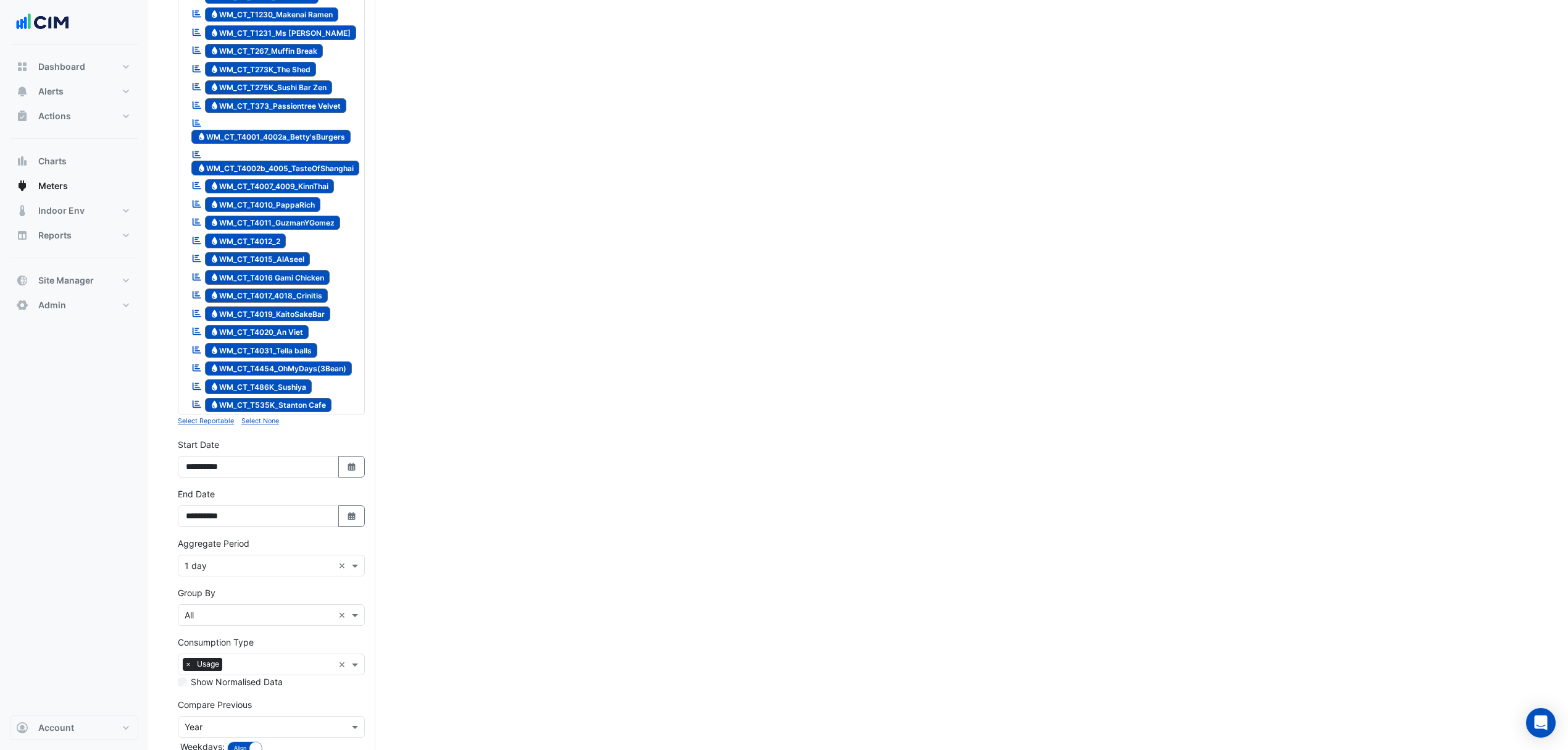
scroll to position [341, 0]
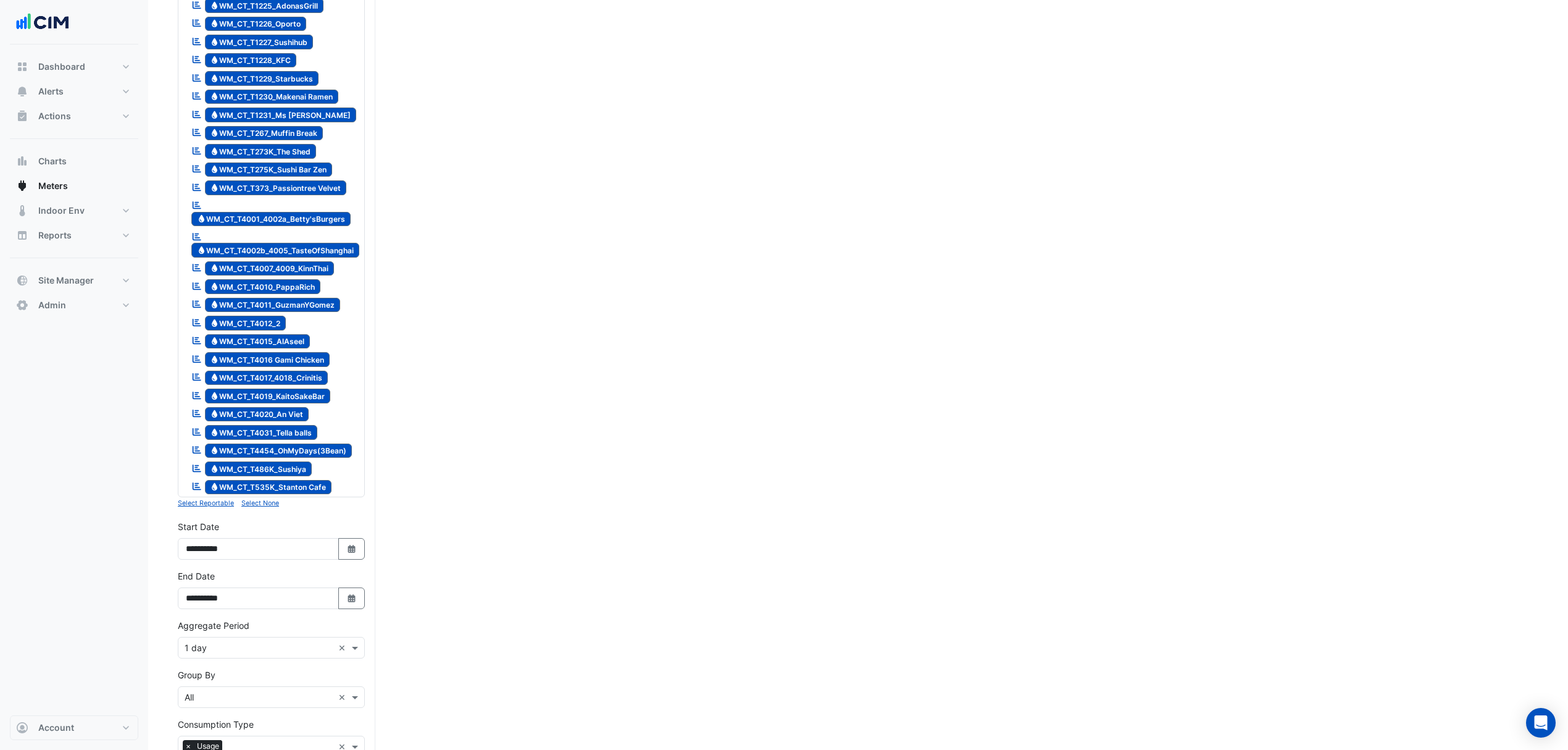
click at [349, 560] on button "Select Date" at bounding box center [351, 549] width 27 height 22
select select "*"
select select "****"
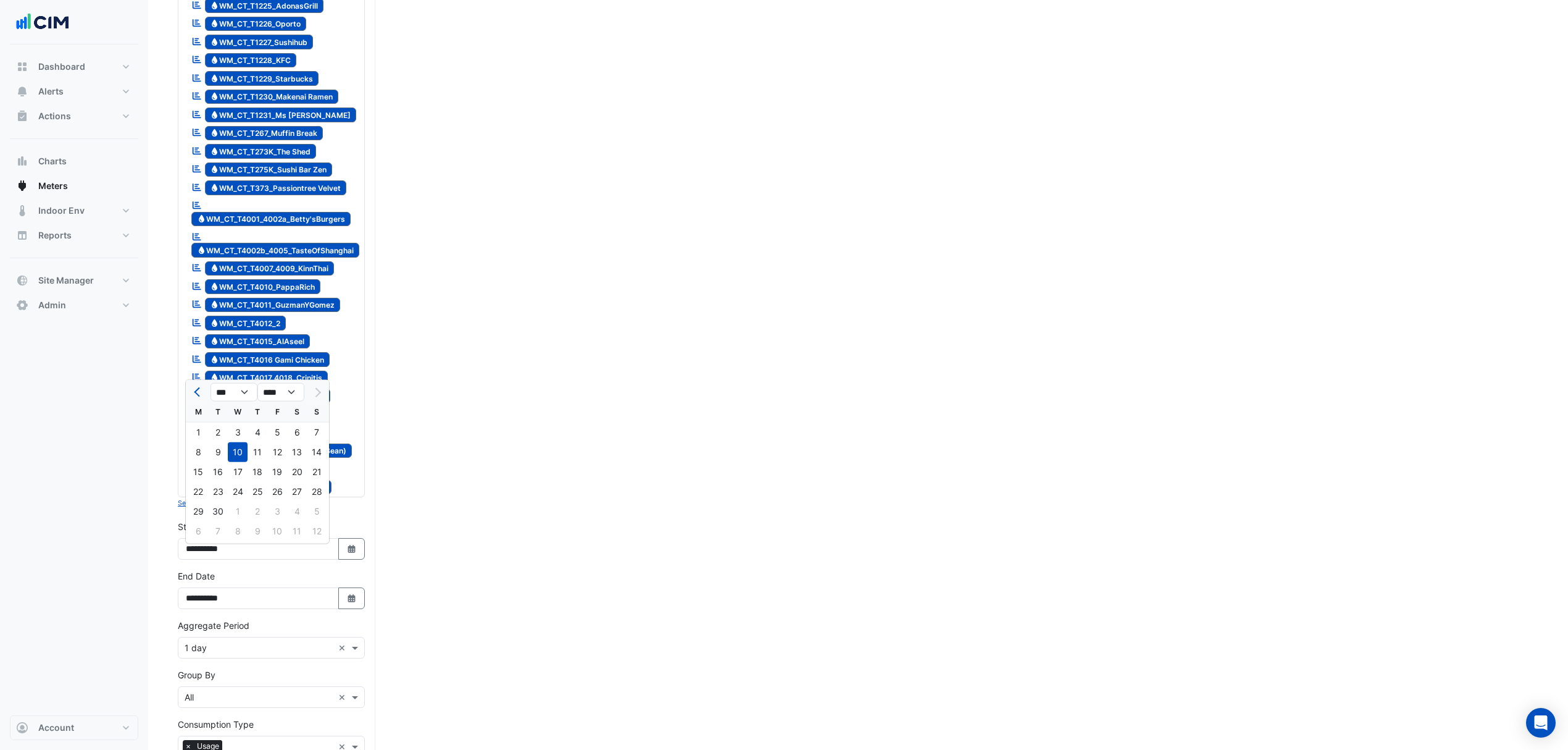
click at [361, 603] on button "Select Date" at bounding box center [351, 598] width 27 height 22
click at [257, 495] on div "11" at bounding box center [257, 502] width 20 height 20
type input "**********"
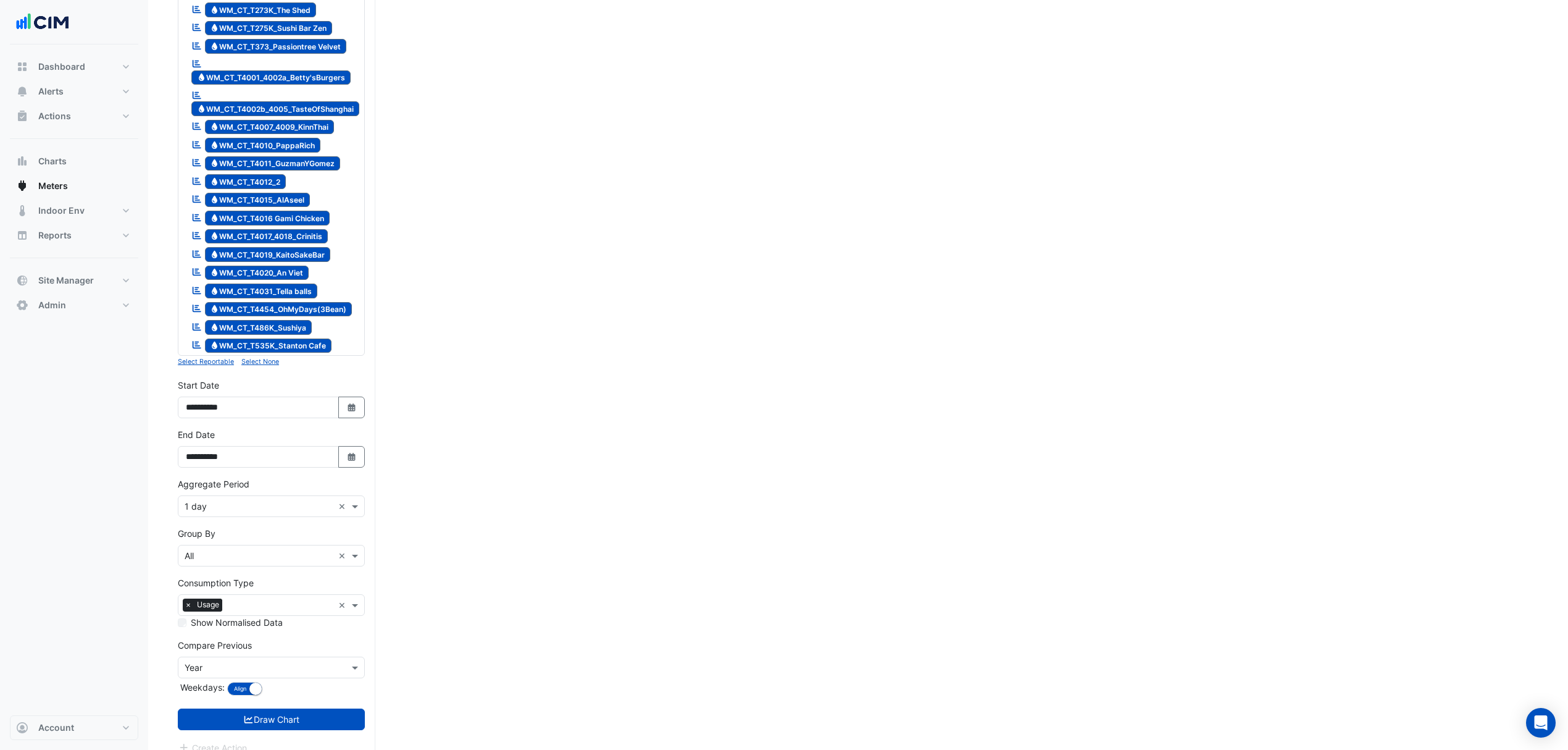
scroll to position [505, 0]
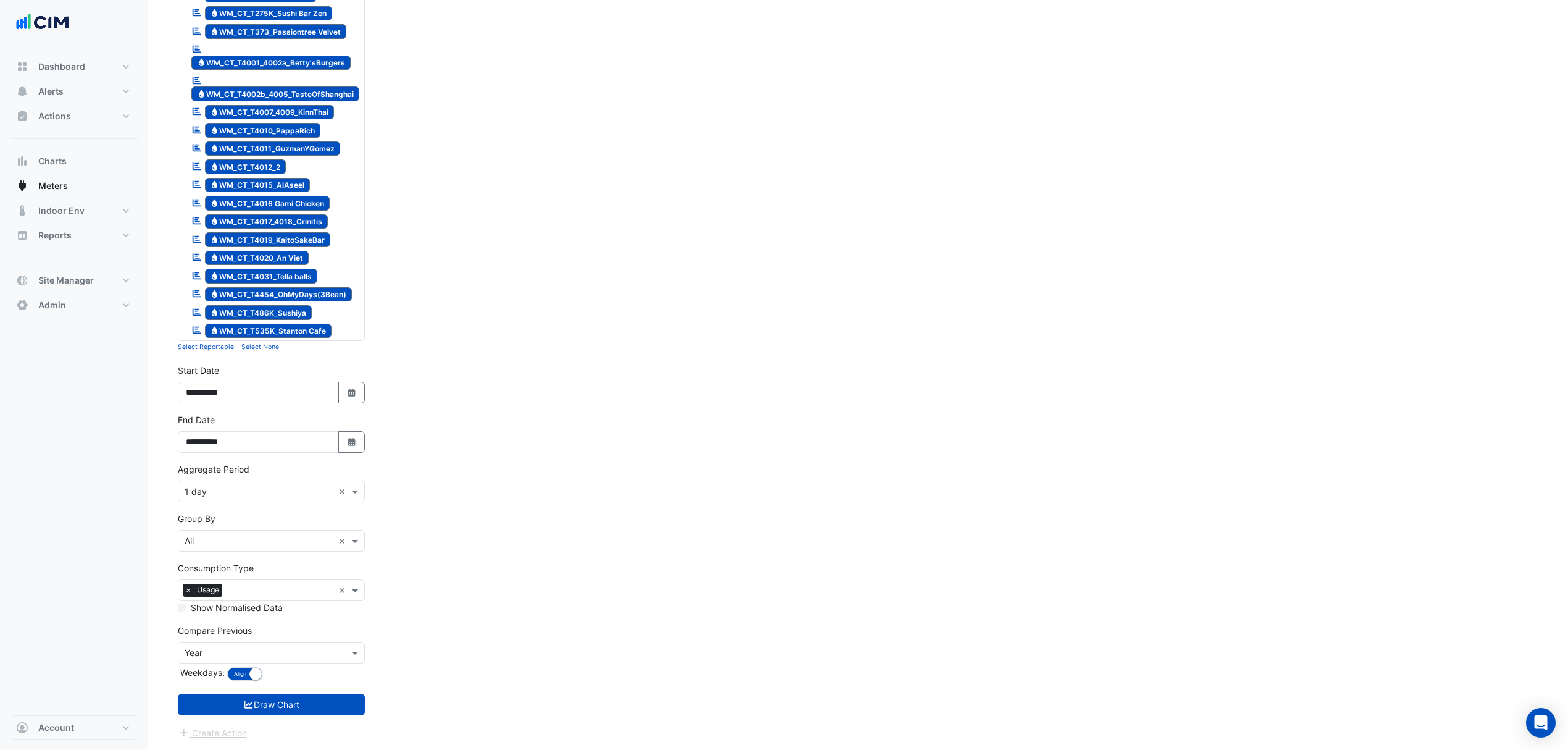
click at [234, 702] on button "Draw Chart" at bounding box center [271, 704] width 187 height 22
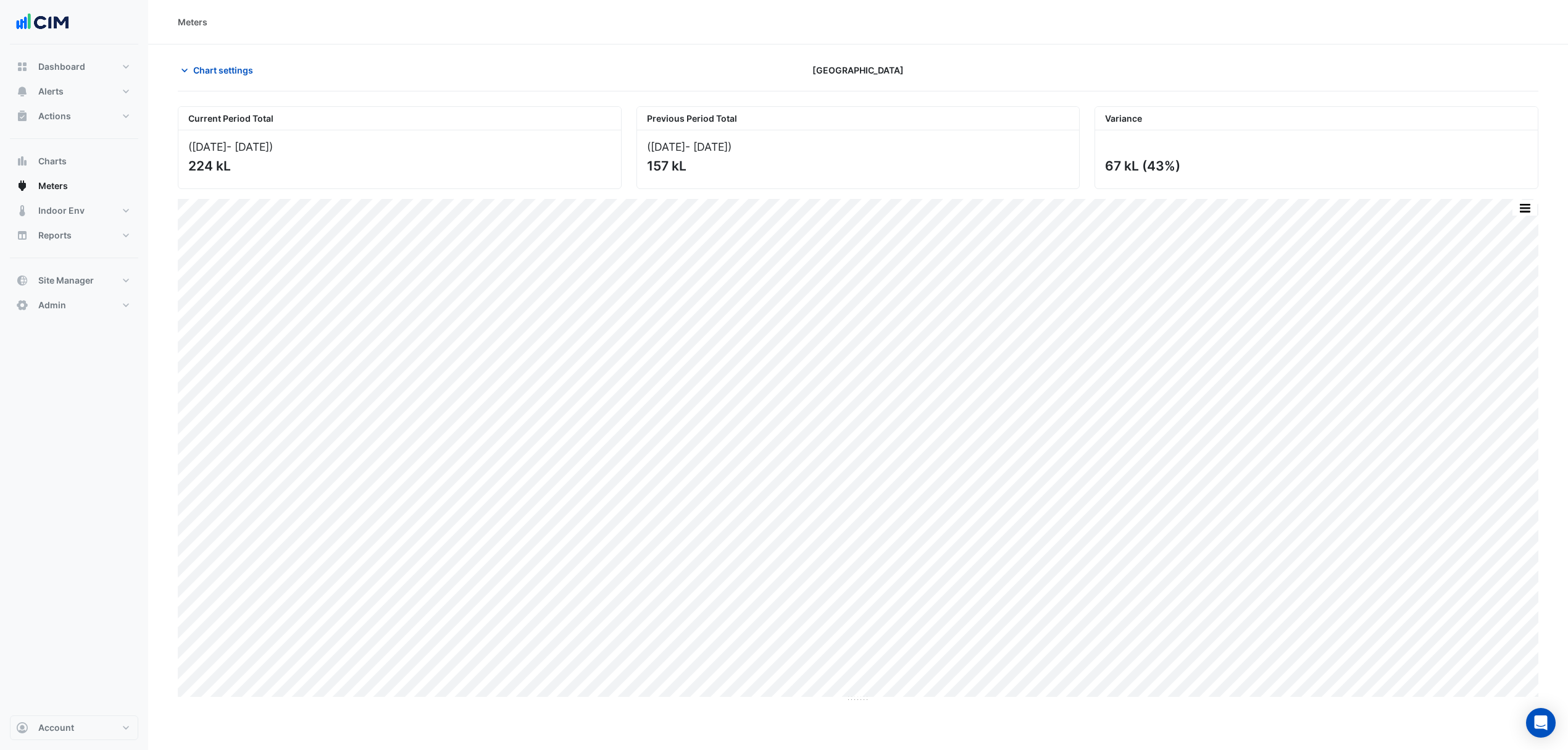
click at [202, 73] on span "Chart settings" at bounding box center [223, 70] width 60 height 13
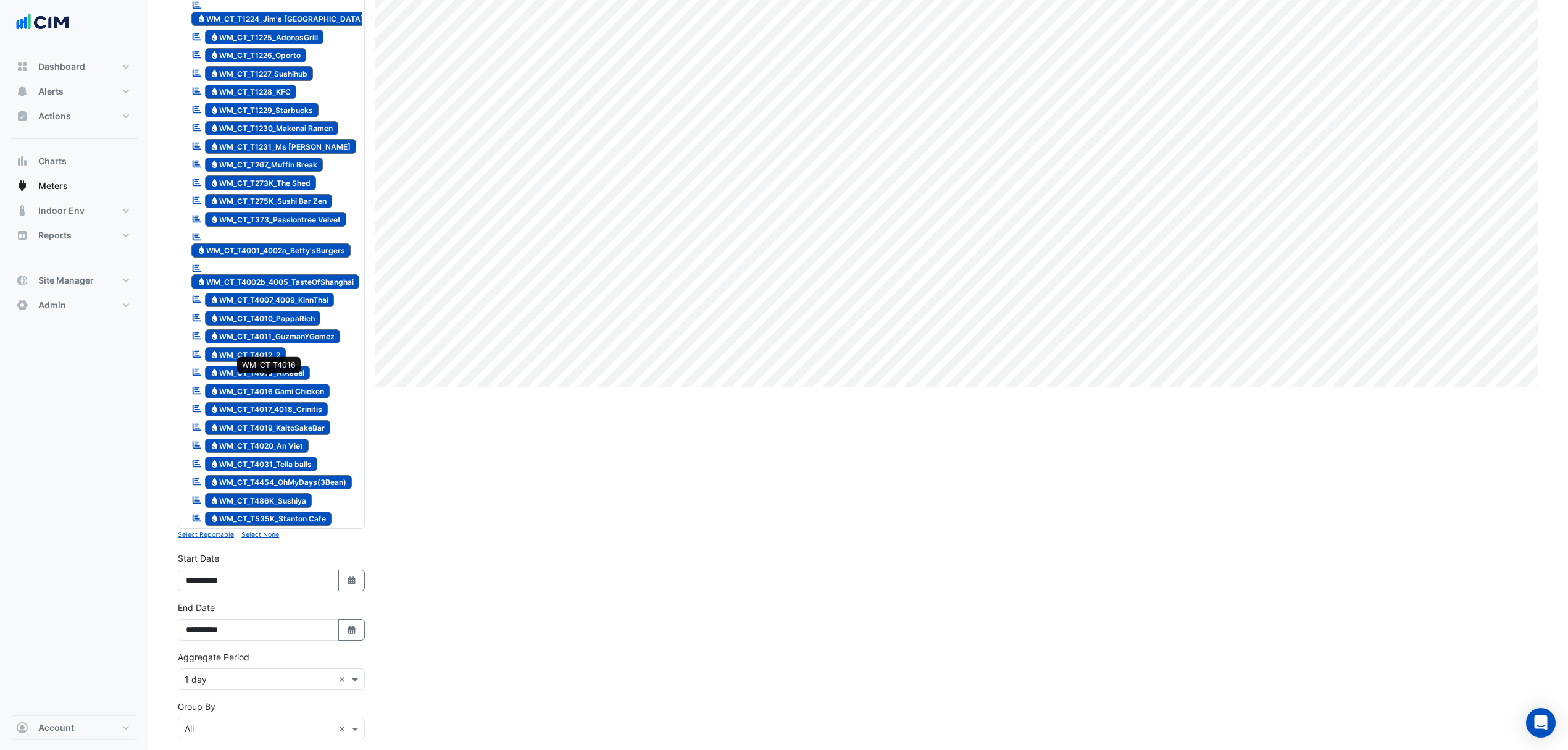
scroll to position [412, 0]
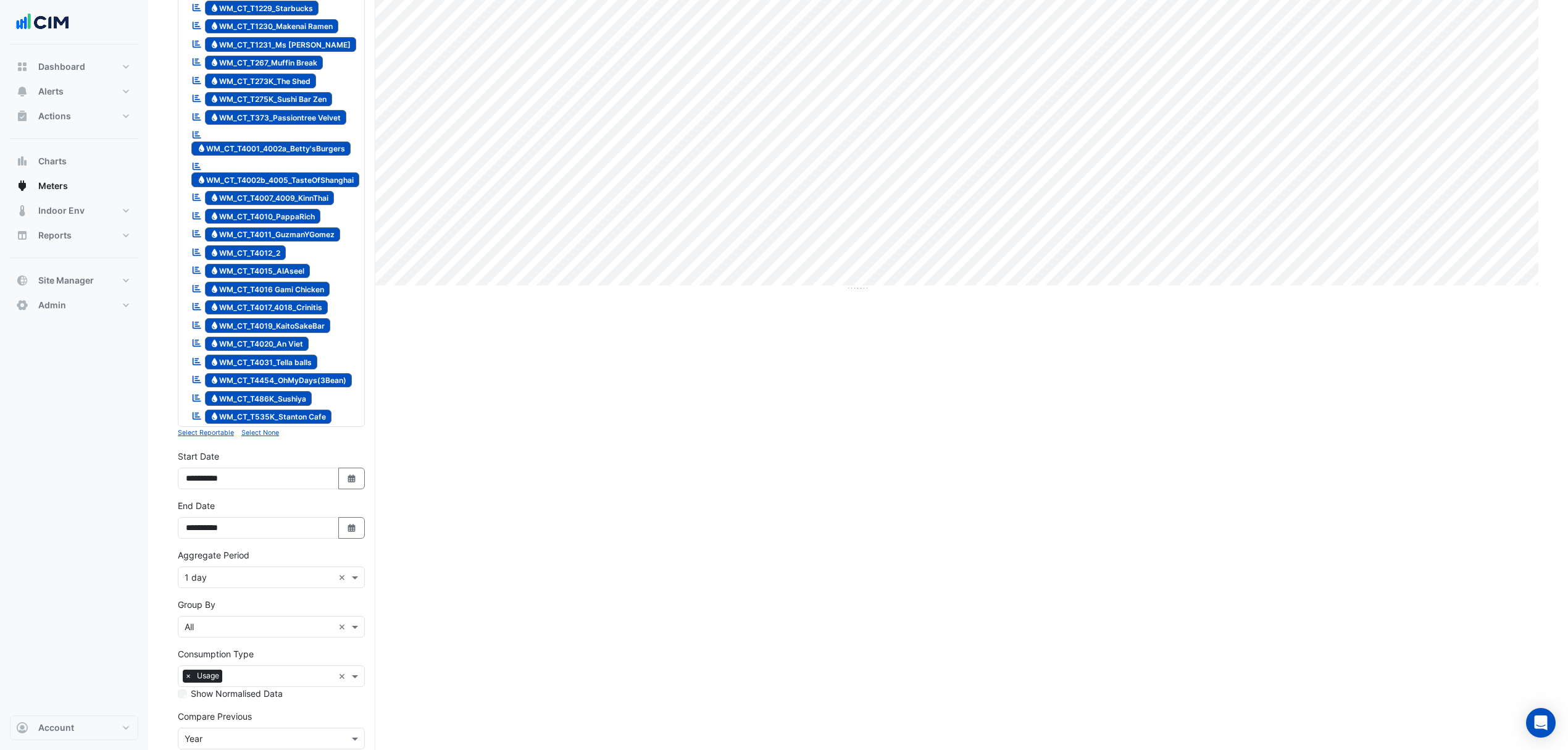
click at [351, 482] on icon "button" at bounding box center [351, 478] width 8 height 8
select select "*"
select select "****"
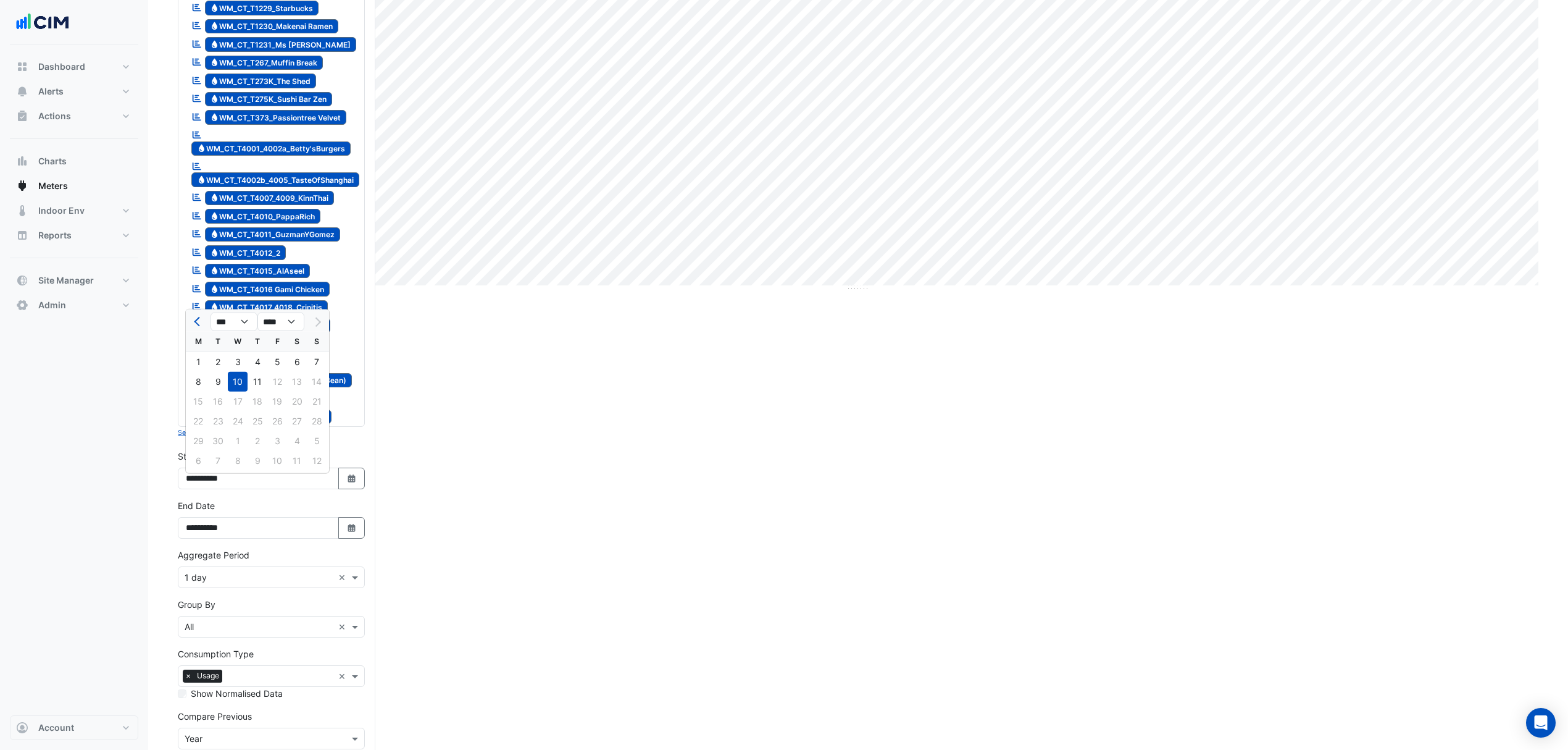
click at [213, 381] on div "9" at bounding box center [217, 381] width 20 height 20
type input "**********"
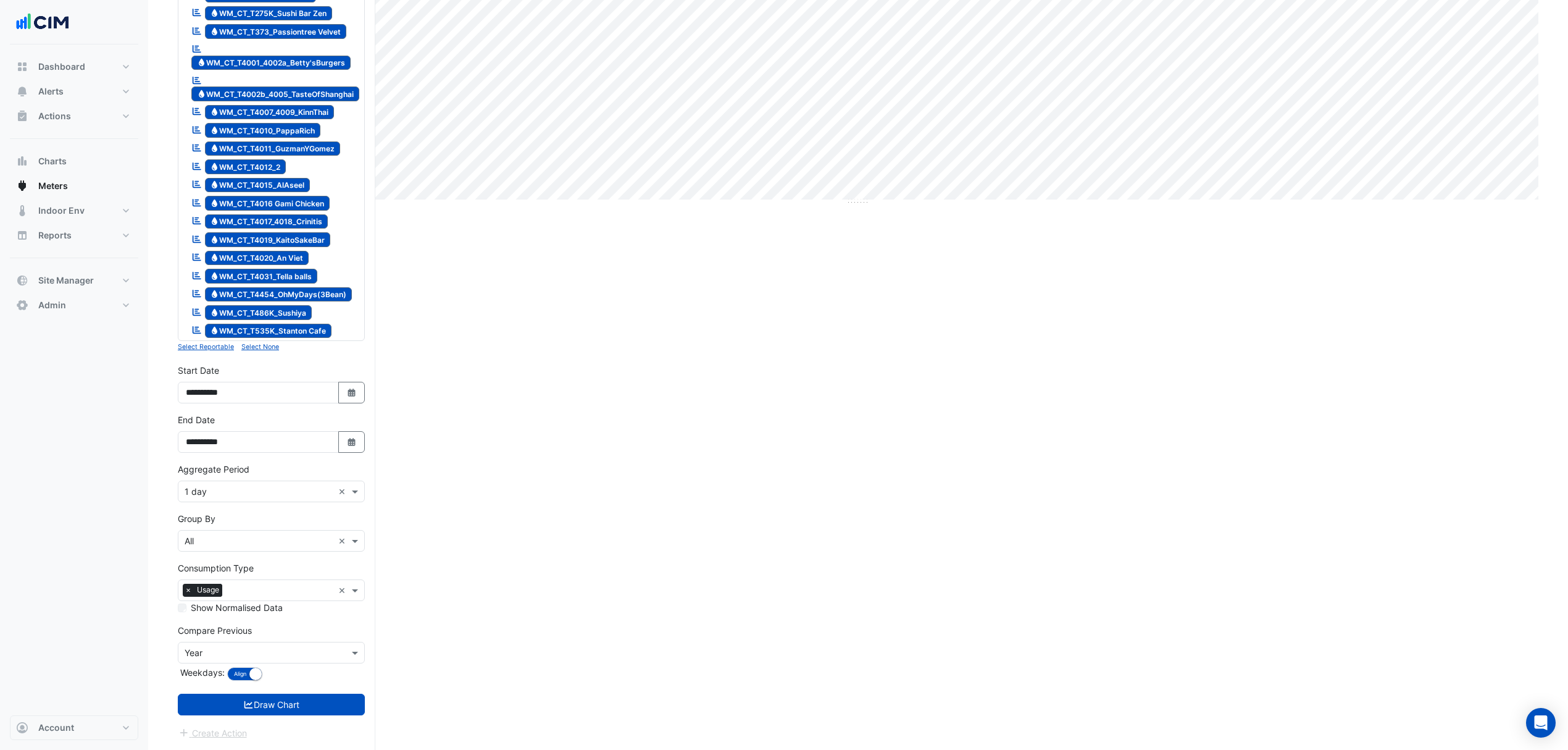
click at [268, 706] on button "Draw Chart" at bounding box center [271, 704] width 187 height 22
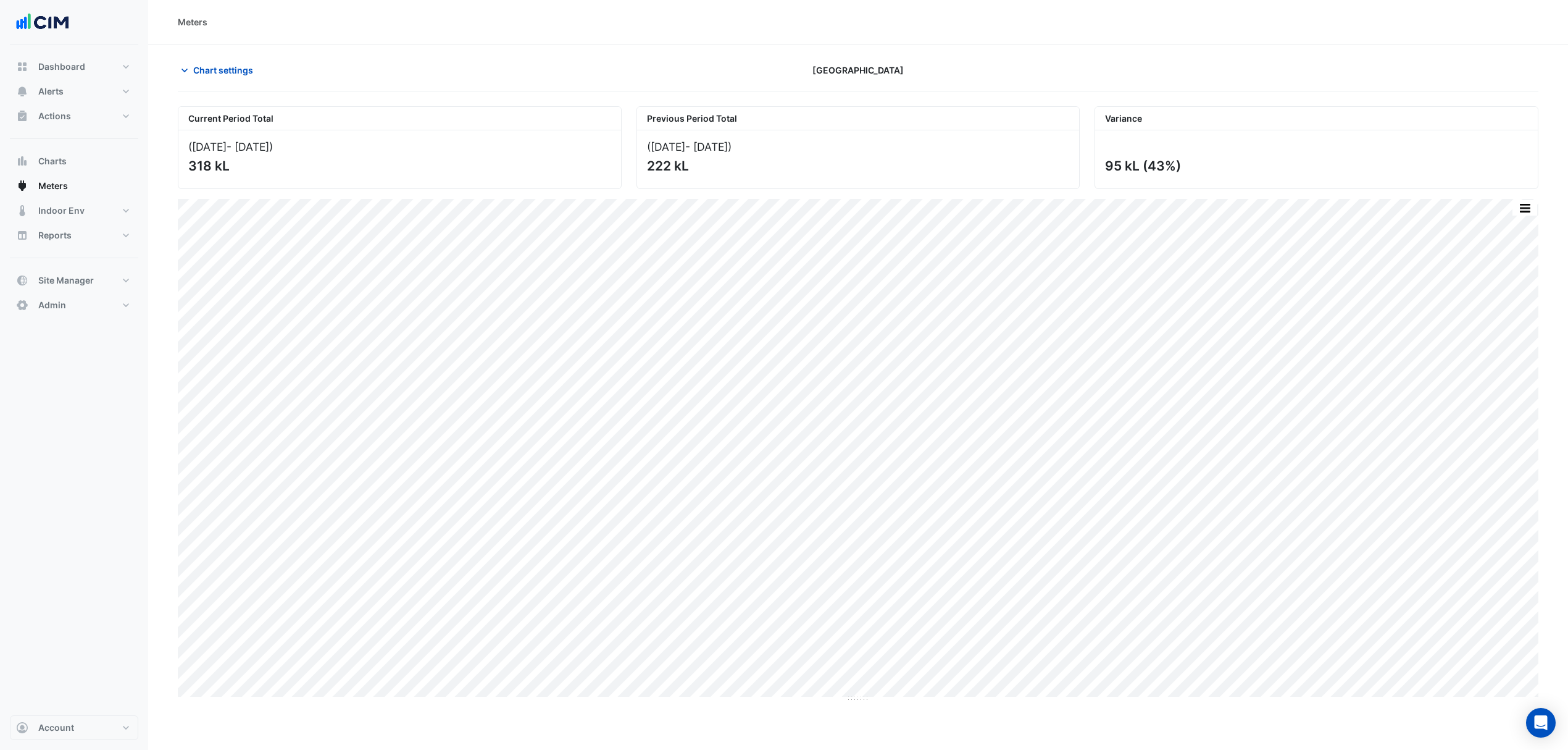
click at [242, 70] on span "Chart settings" at bounding box center [223, 70] width 60 height 13
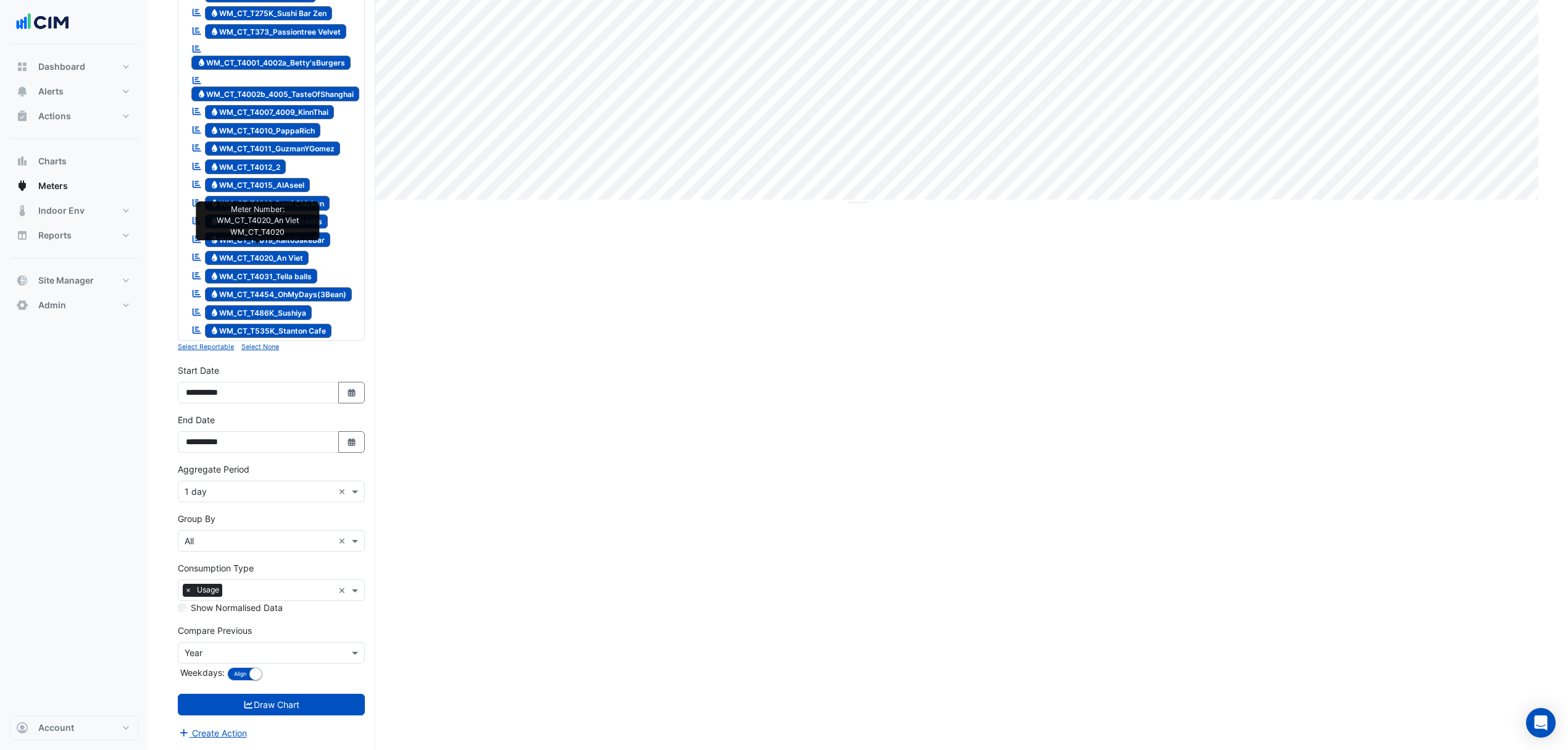
scroll to position [505, 0]
click at [344, 379] on div "**********" at bounding box center [271, 383] width 187 height 40
click at [351, 384] on button "Select Date" at bounding box center [351, 393] width 27 height 22
select select "*"
select select "****"
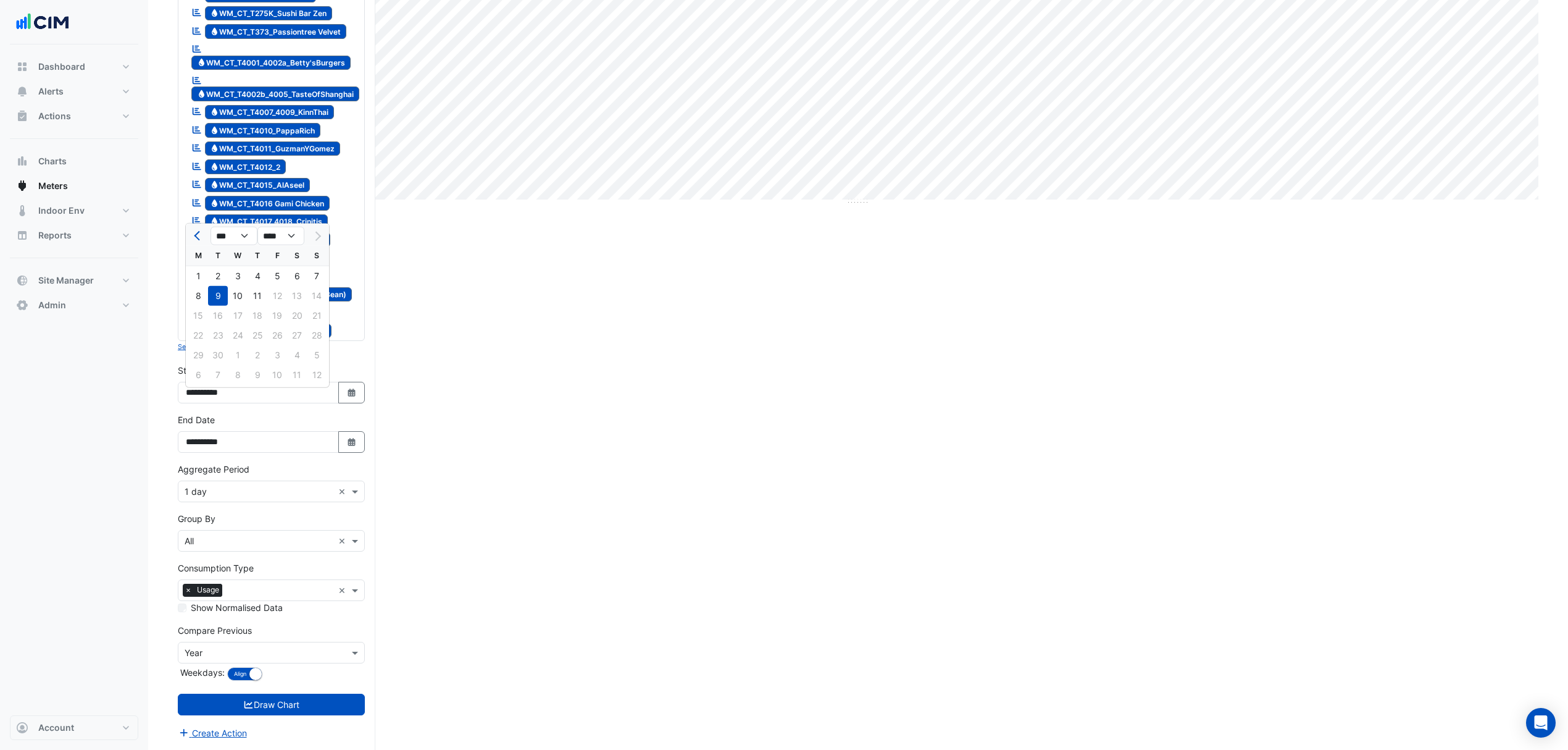
click at [199, 226] on button "Previous month" at bounding box center [198, 236] width 15 height 20
click at [322, 226] on button "Next month" at bounding box center [316, 236] width 15 height 20
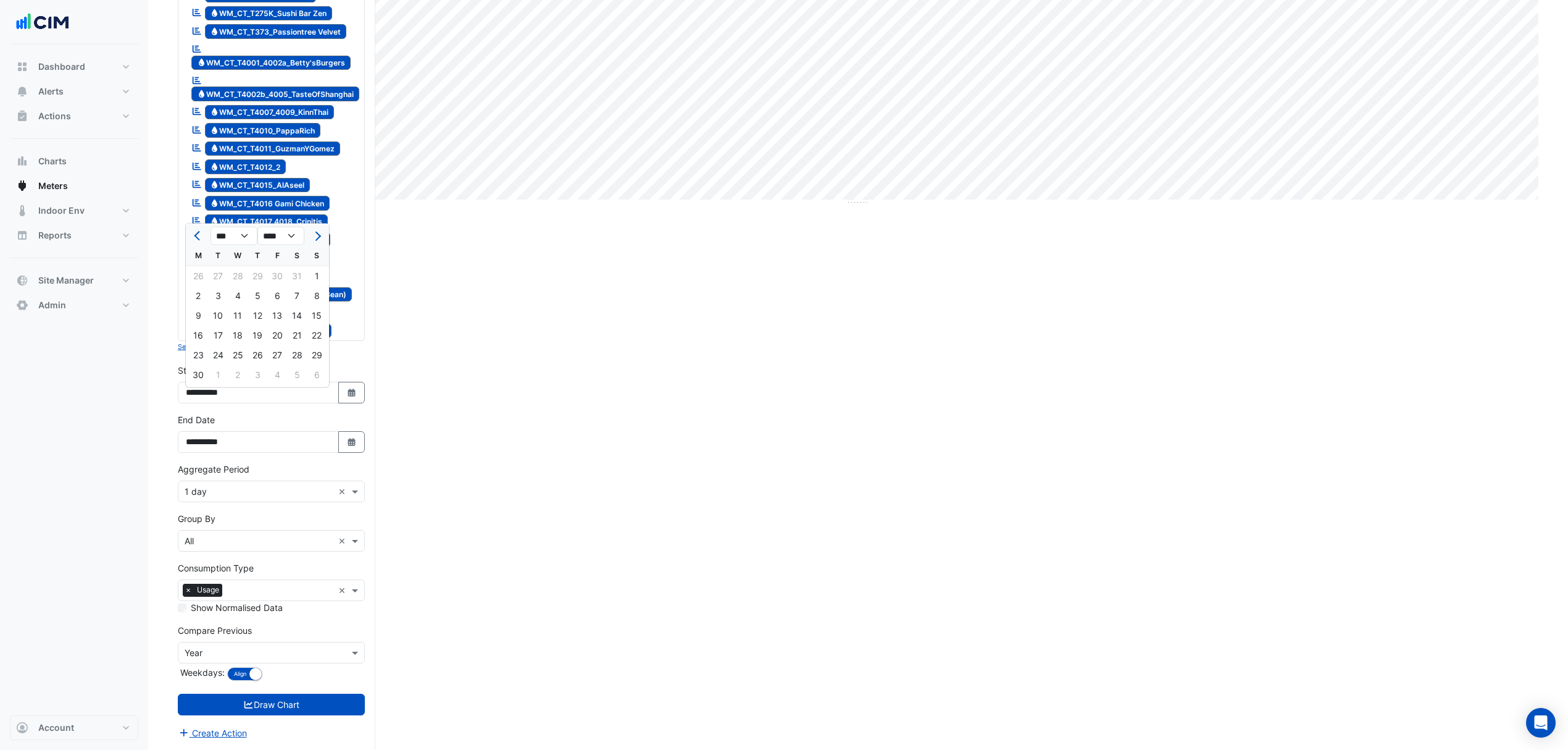
select select "*"
click at [270, 268] on div "1" at bounding box center [277, 276] width 20 height 20
type input "**********"
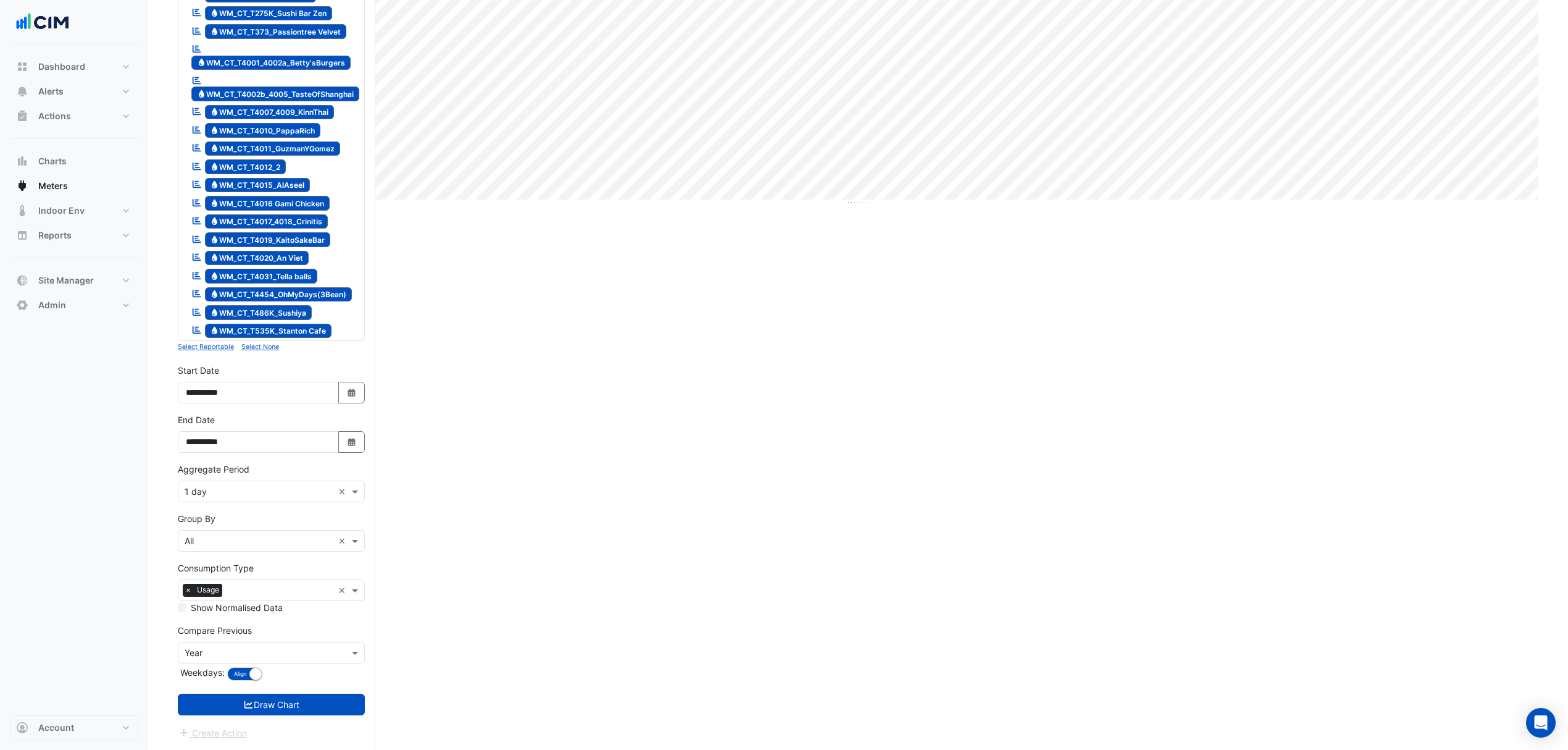
click at [285, 697] on button "Draw Chart" at bounding box center [271, 704] width 187 height 22
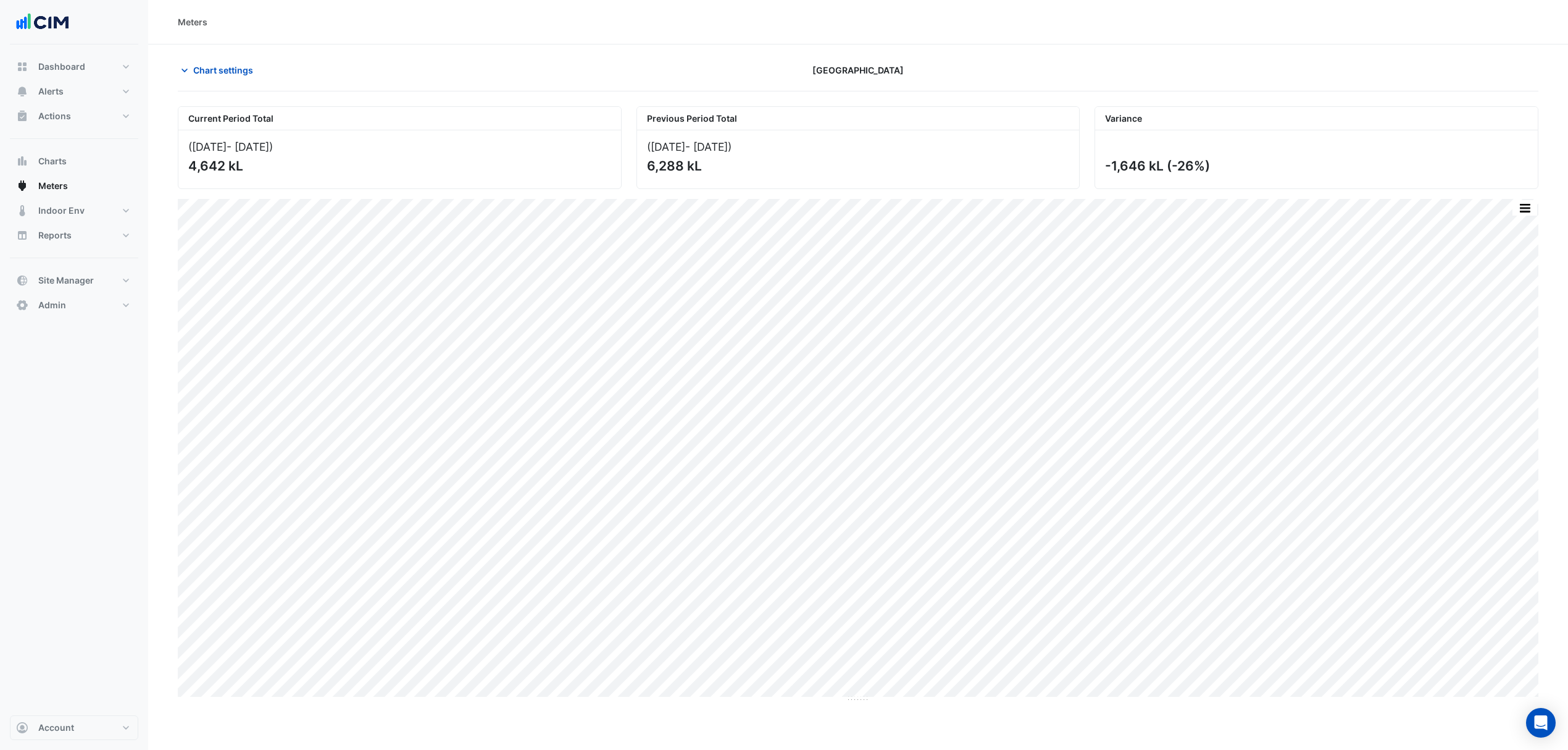
click at [234, 70] on span "Chart settings" at bounding box center [223, 70] width 60 height 13
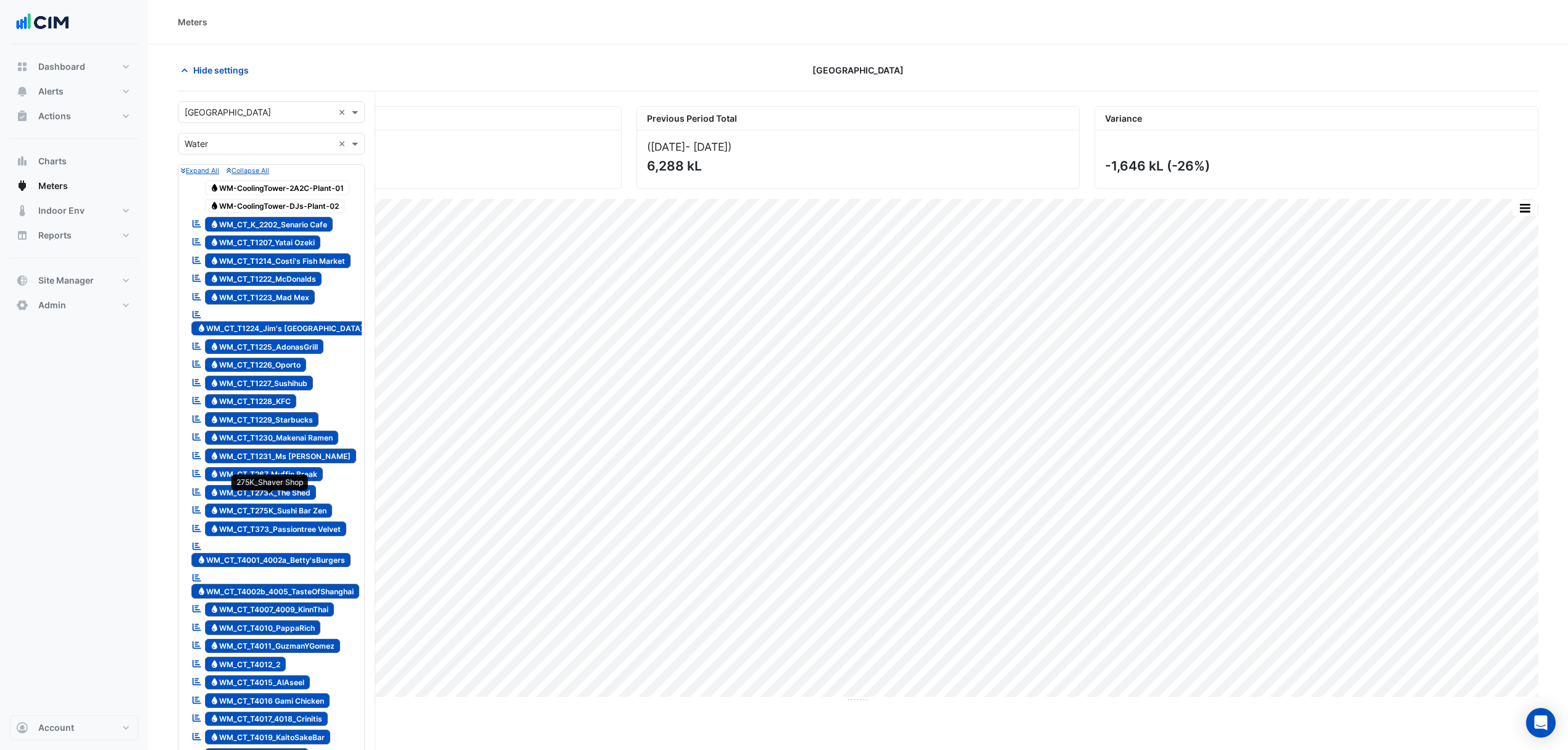
scroll to position [505, 0]
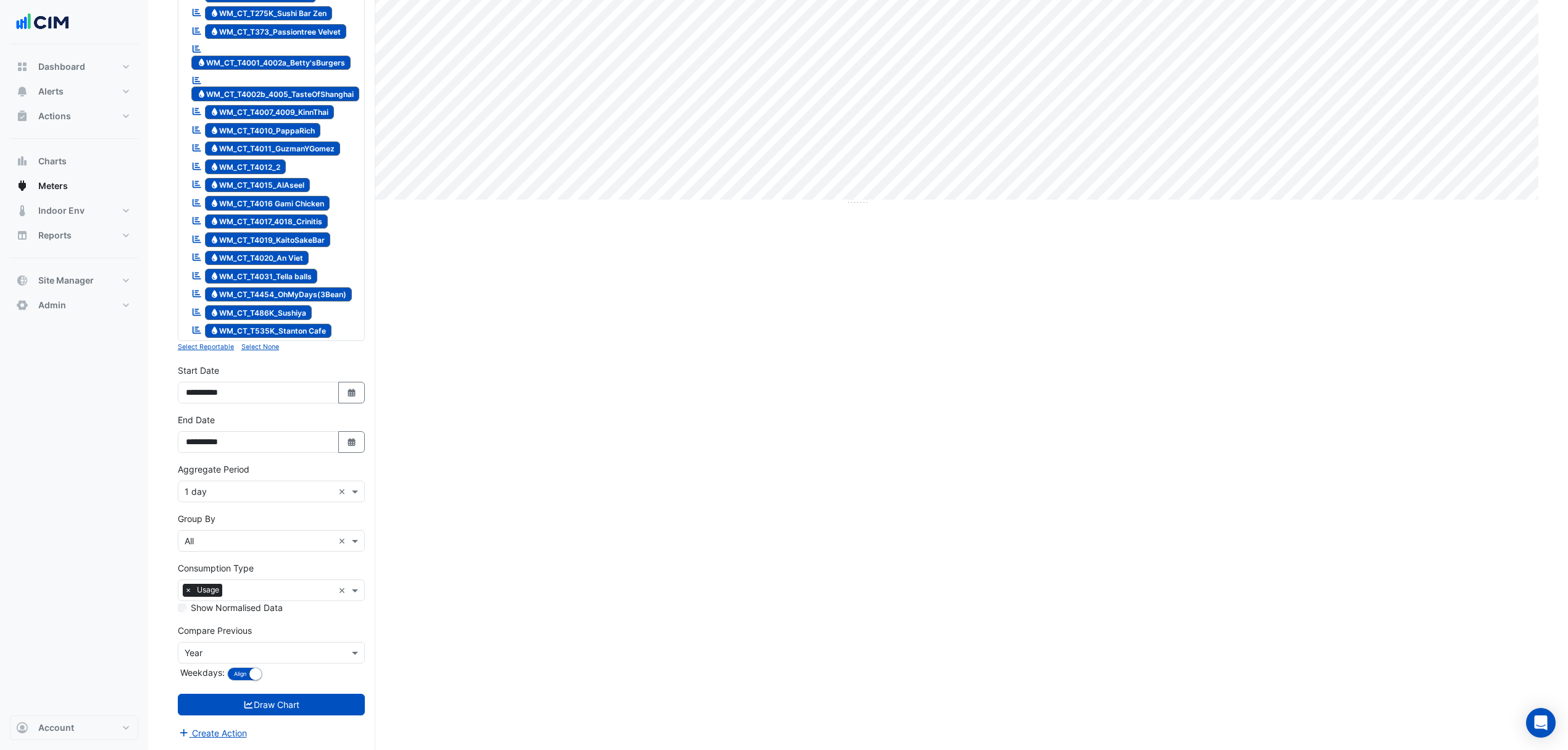
click at [225, 539] on input "text" at bounding box center [258, 541] width 149 height 13
click at [204, 588] on span "Meter" at bounding box center [200, 593] width 23 height 11
click at [240, 695] on button "Draw Chart" at bounding box center [271, 704] width 187 height 22
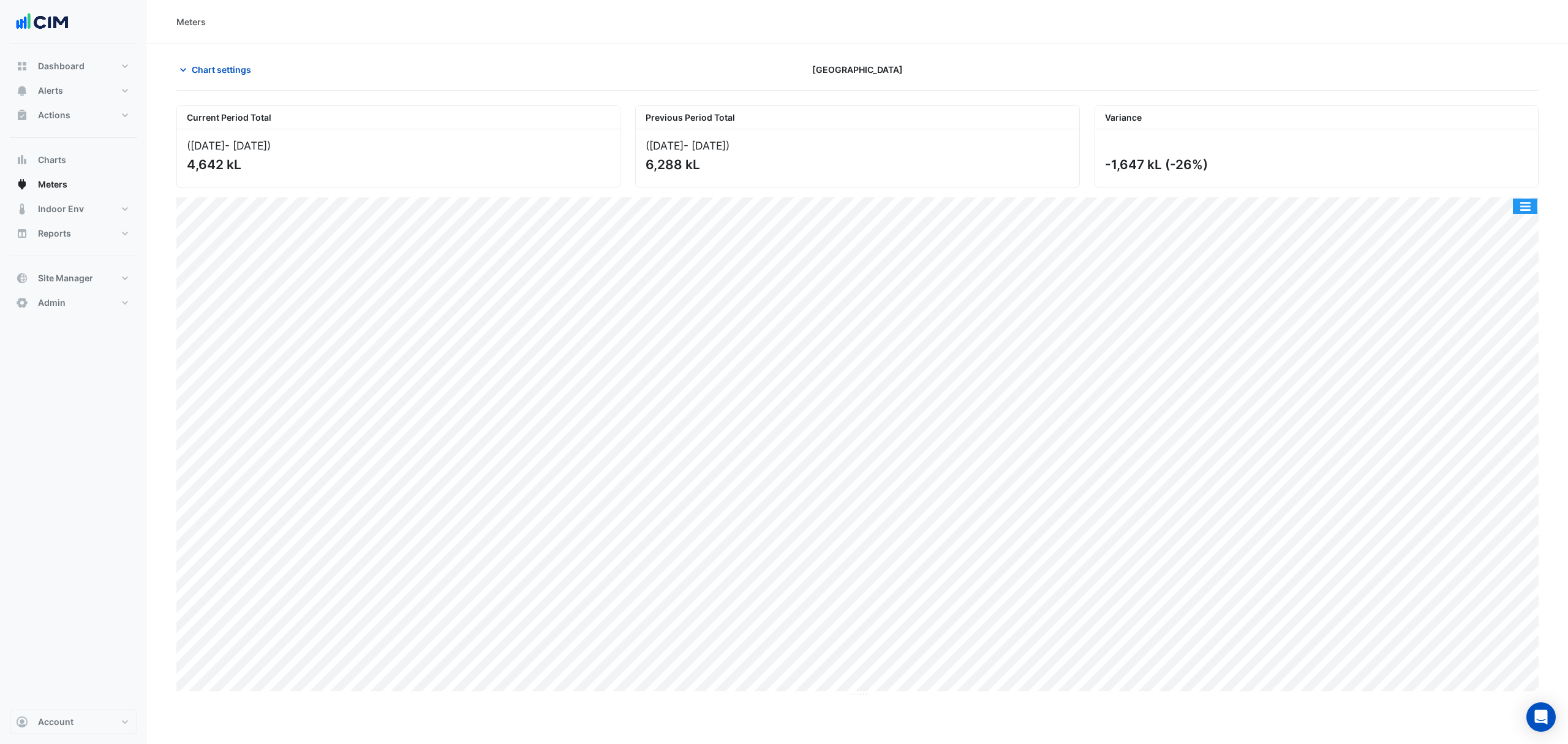
click at [1527, 206] on button "button" at bounding box center [1525, 206] width 24 height 15
click at [1512, 225] on div "Split by Meter" at bounding box center [1500, 228] width 73 height 22
click at [218, 66] on span "Chart settings" at bounding box center [221, 70] width 60 height 13
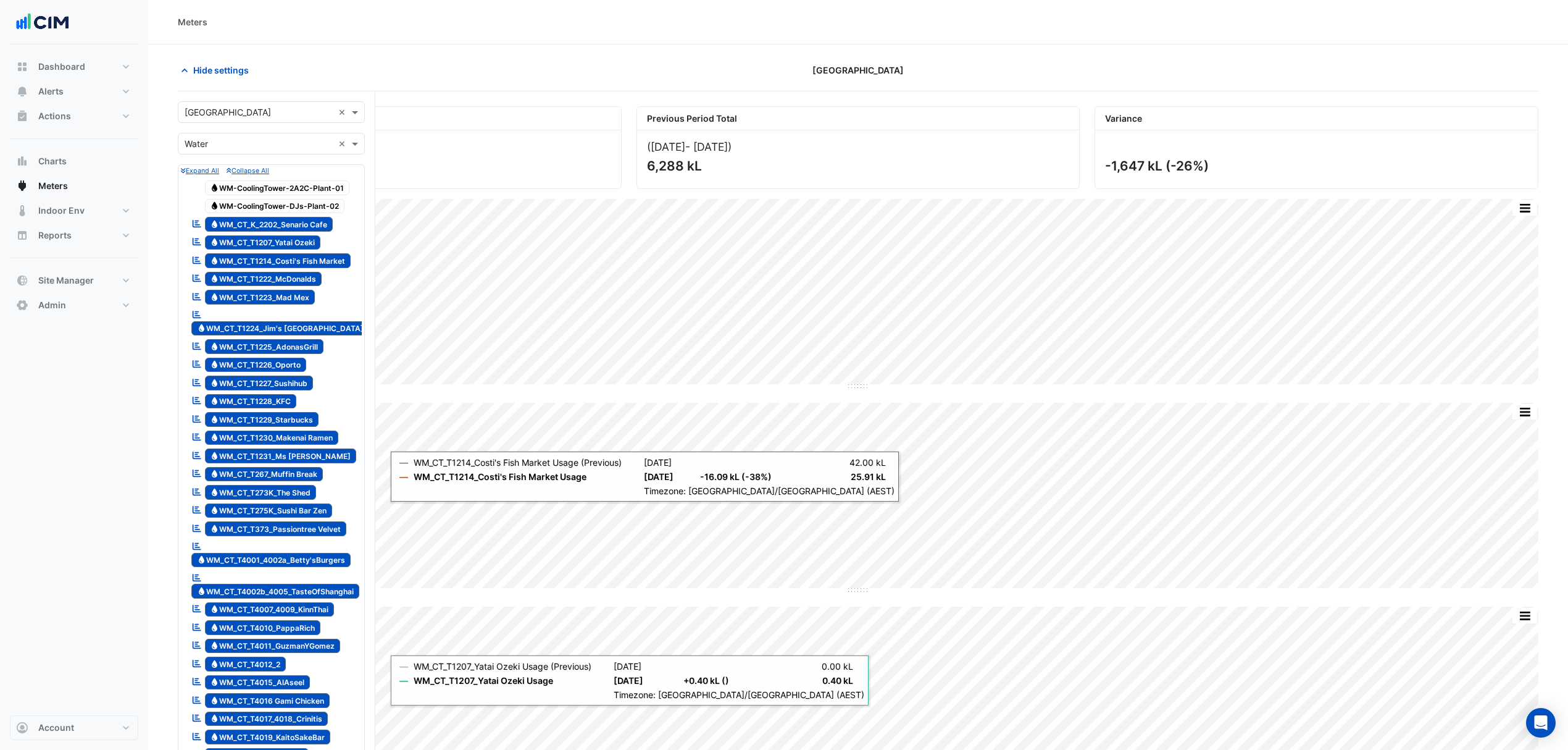
drag, startPoint x: 208, startPoint y: 65, endPoint x: 221, endPoint y: 63, distance: 13.2
click at [208, 65] on span "Hide settings" at bounding box center [221, 70] width 56 height 13
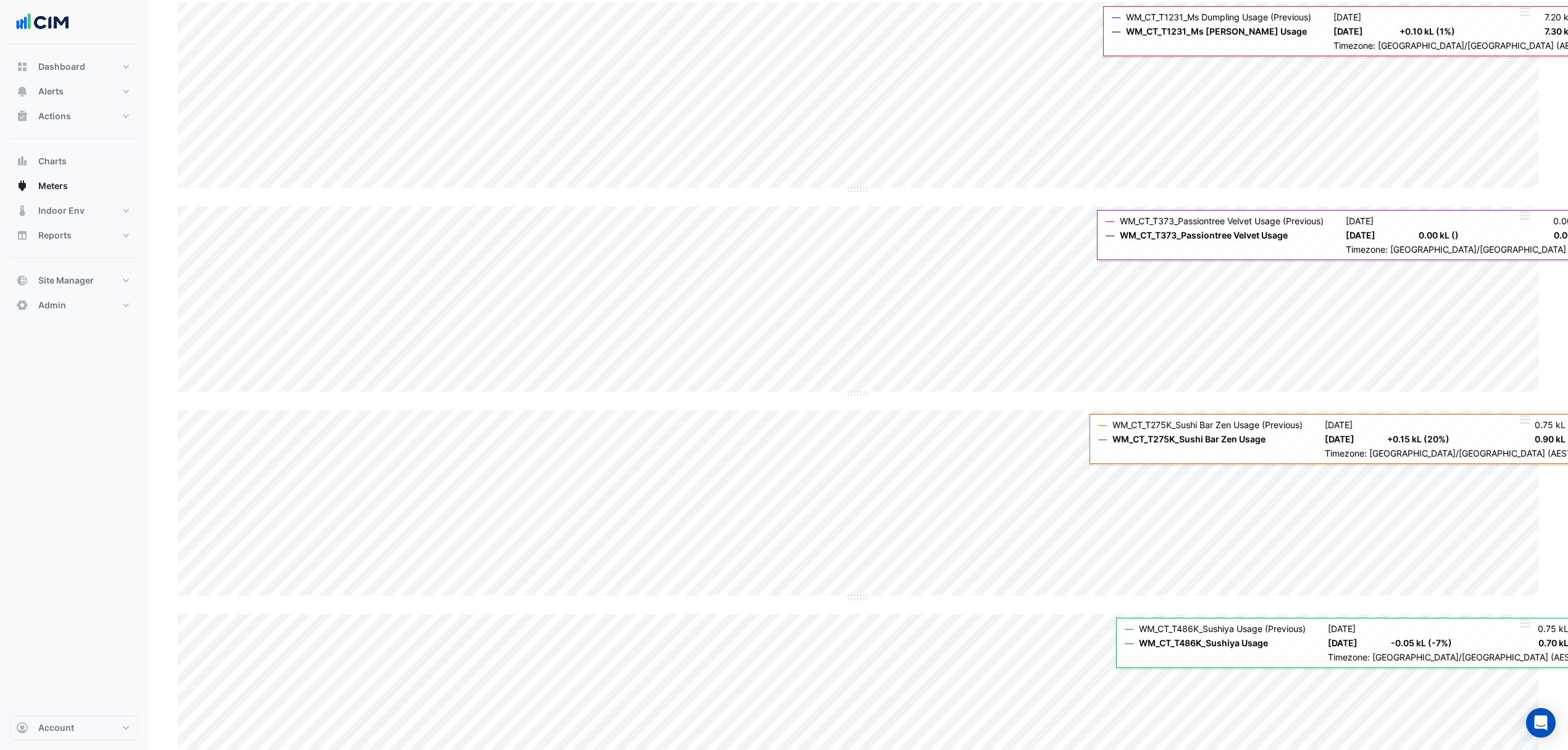
scroll to position [1819, 0]
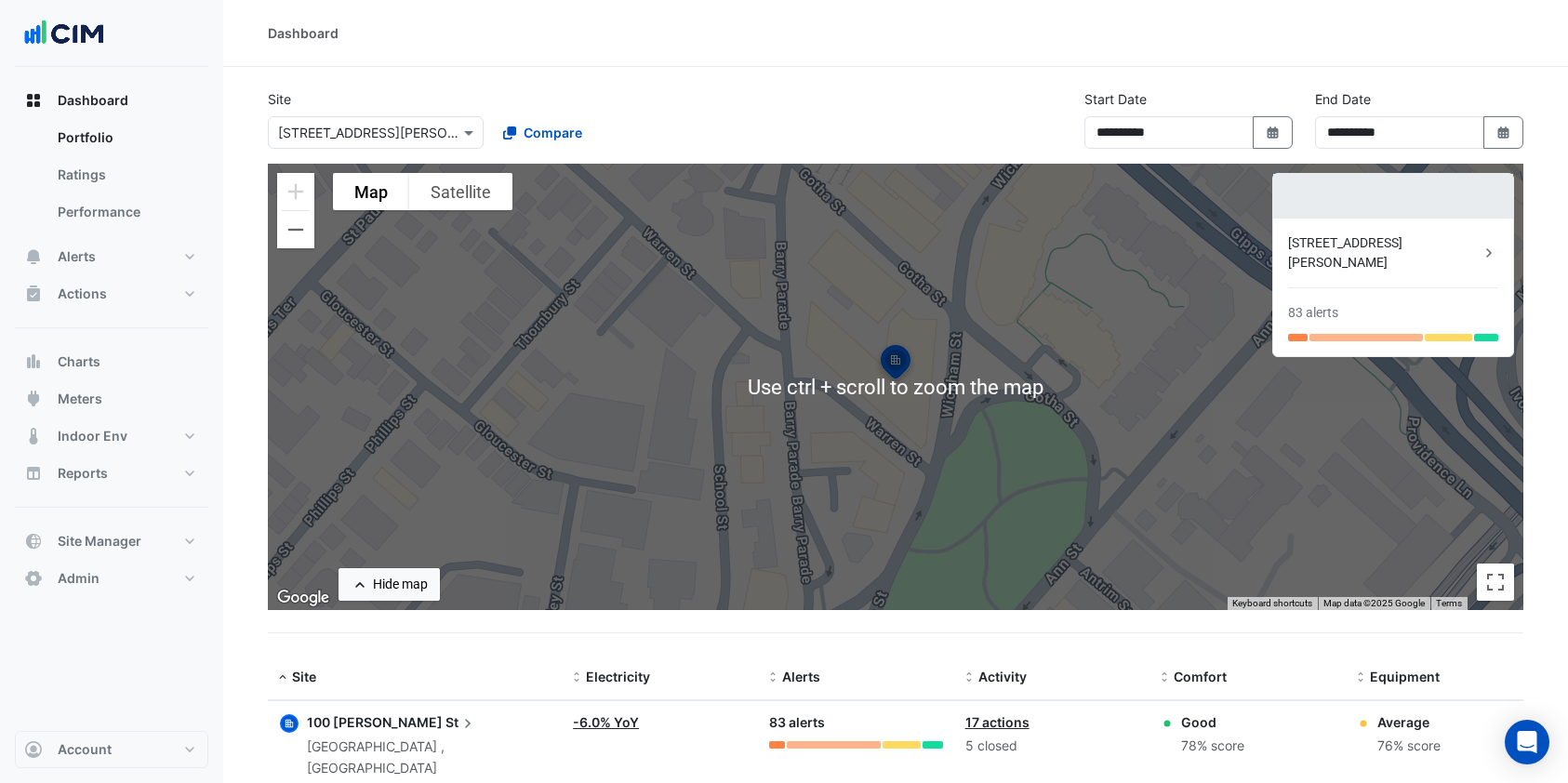
select select "***"
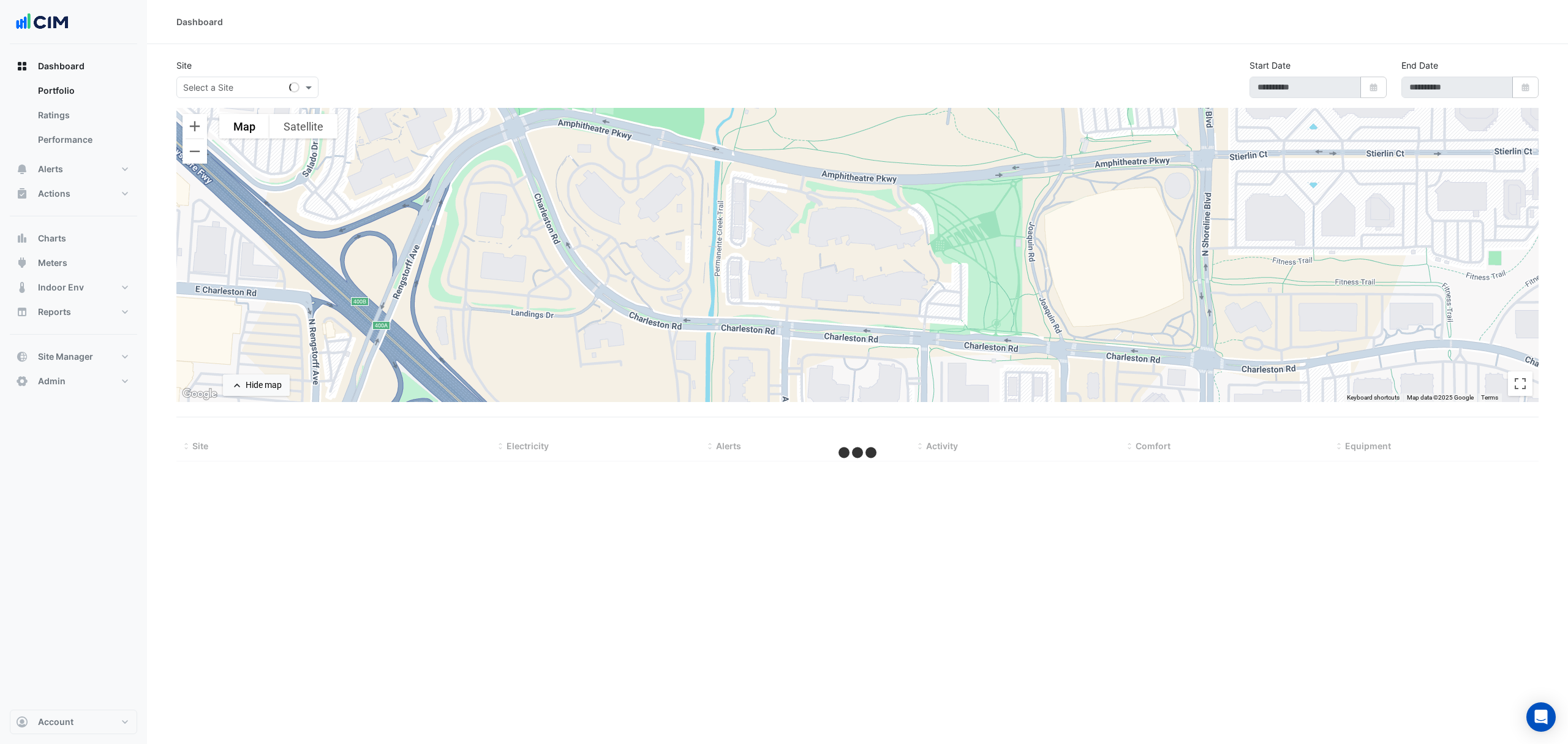
select select "***"
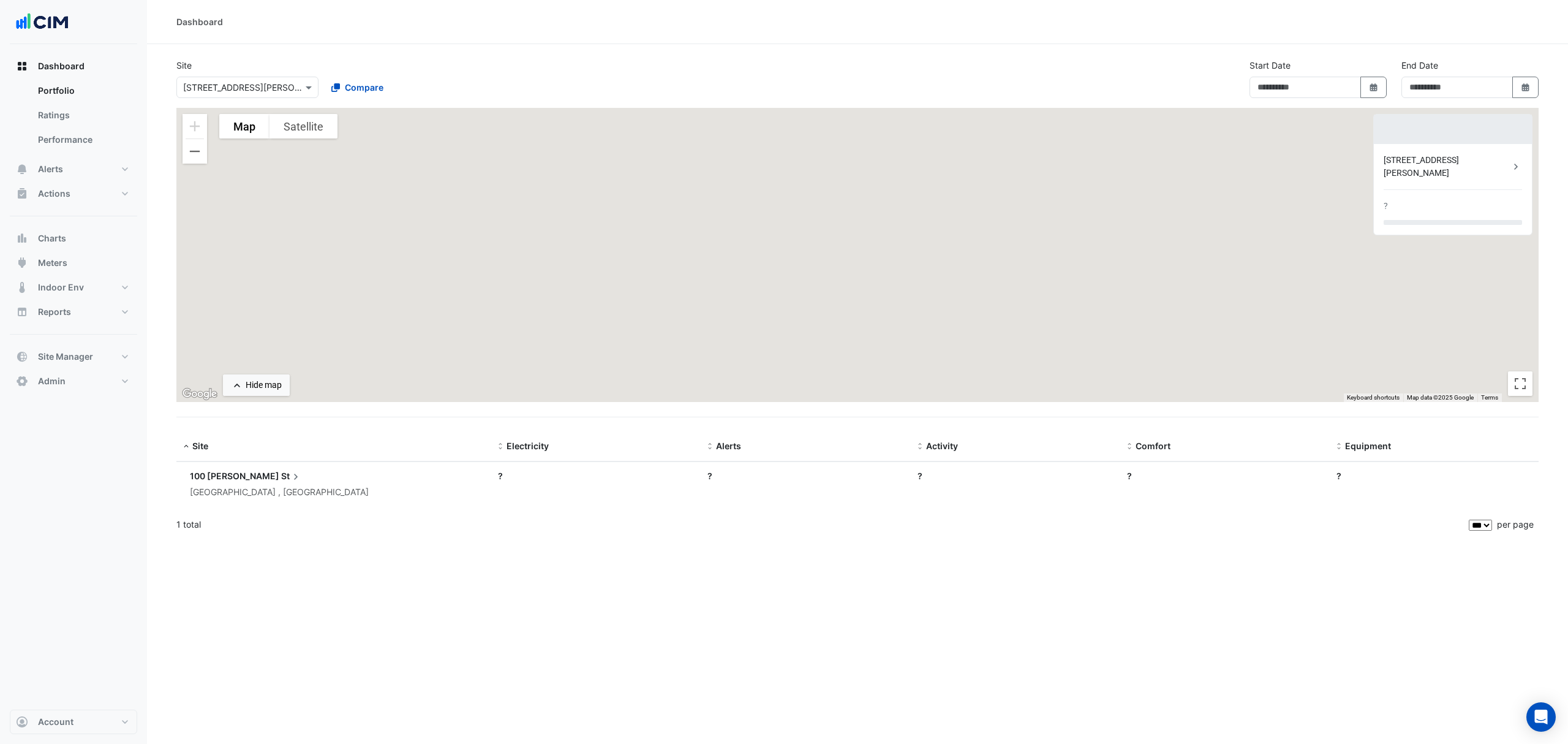
type input "**********"
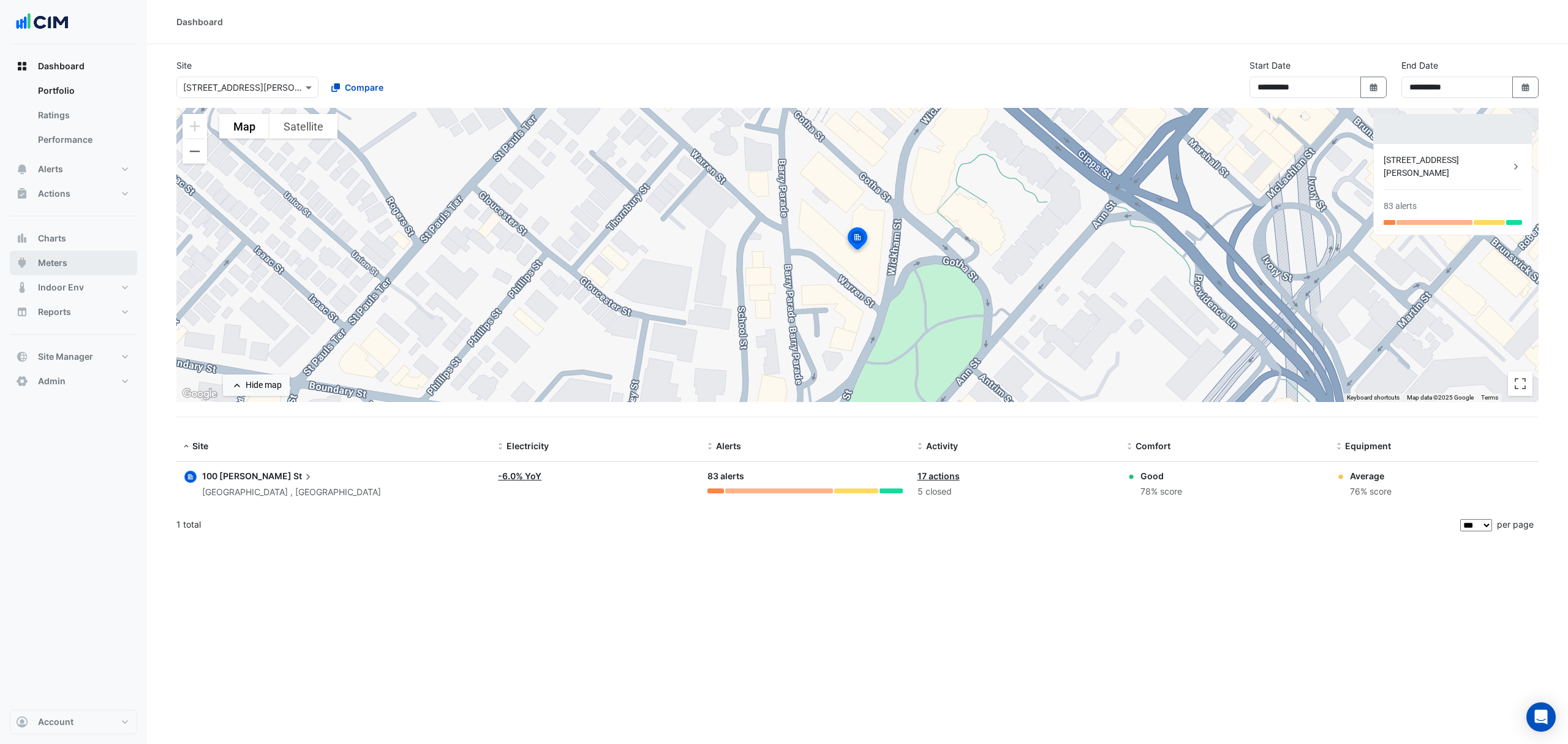
click at [64, 265] on span "Meters" at bounding box center [53, 263] width 29 height 13
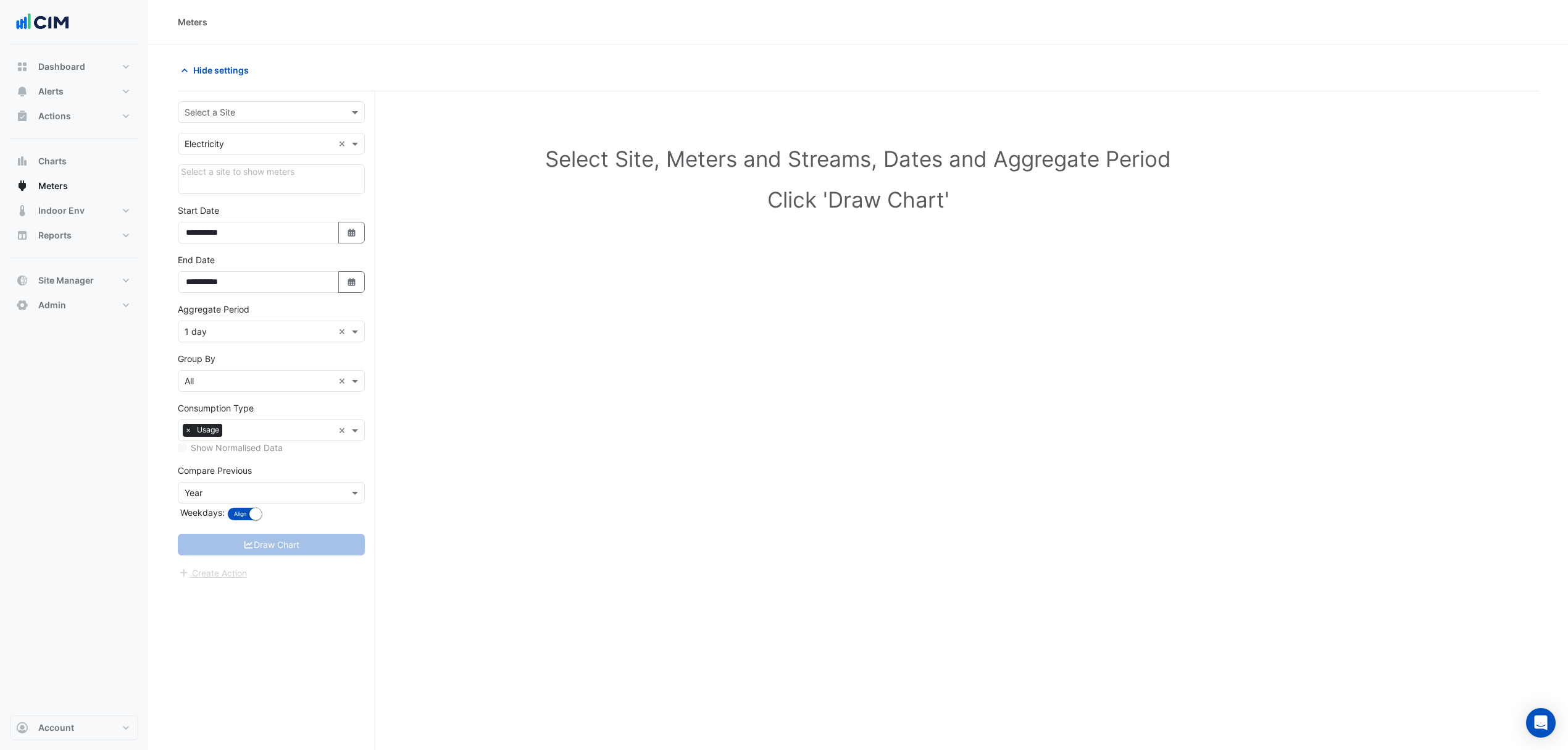
click at [267, 112] on input "text" at bounding box center [258, 113] width 149 height 13
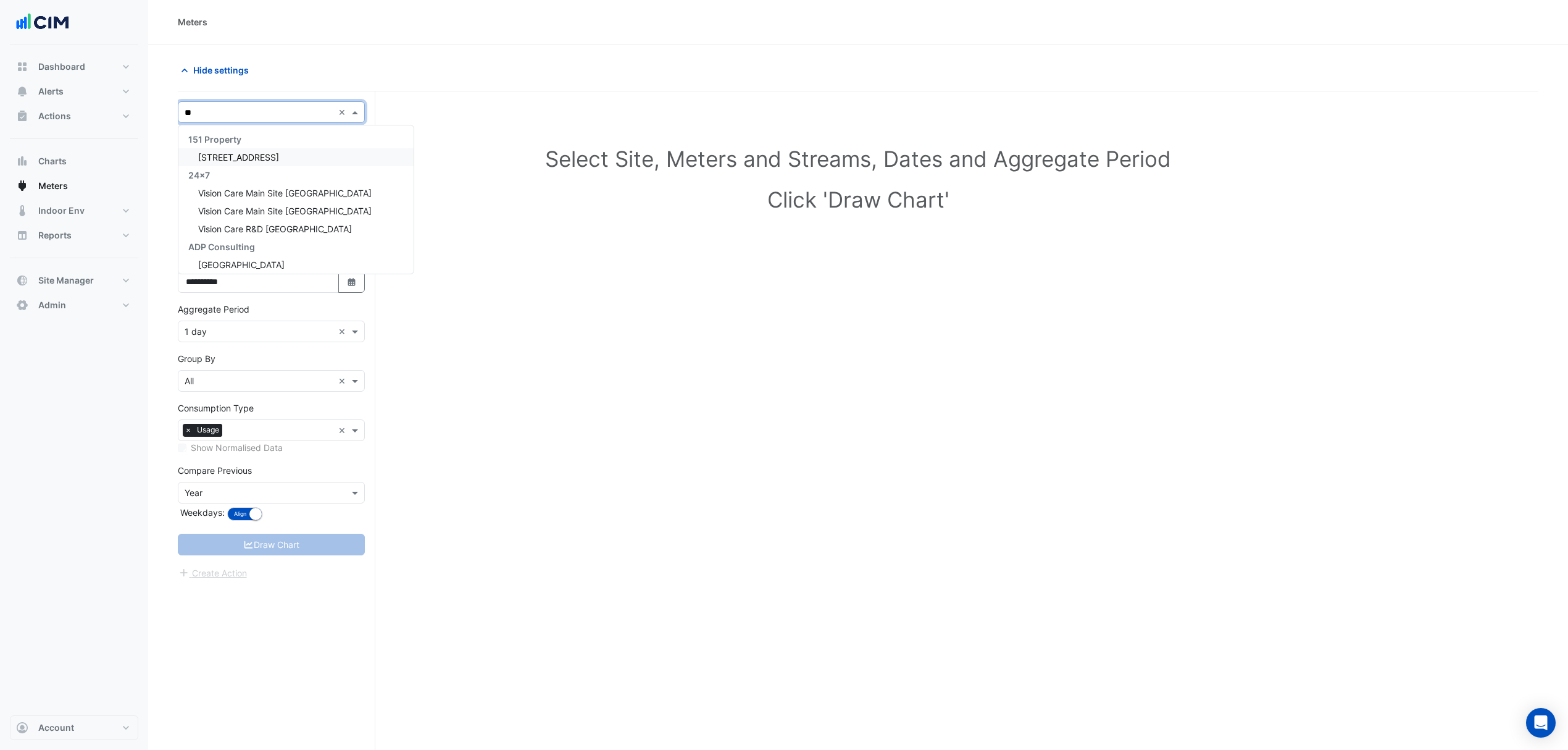
type input "*"
type input "**********"
click at [235, 151] on div "[GEOGRAPHIC_DATA]" at bounding box center [271, 157] width 186 height 18
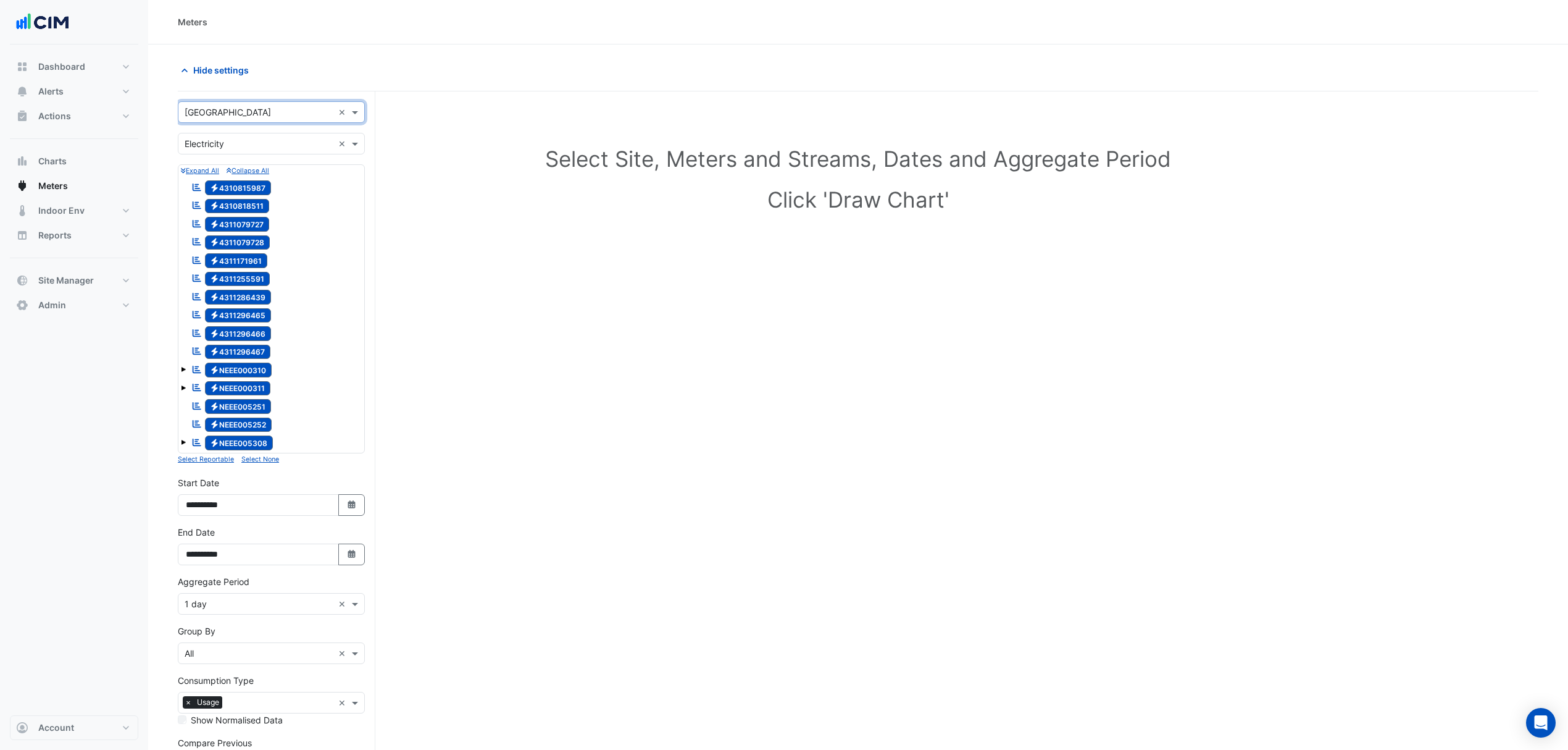
click at [282, 138] on input "text" at bounding box center [258, 144] width 149 height 13
click at [212, 200] on div "Water" at bounding box center [271, 207] width 186 height 18
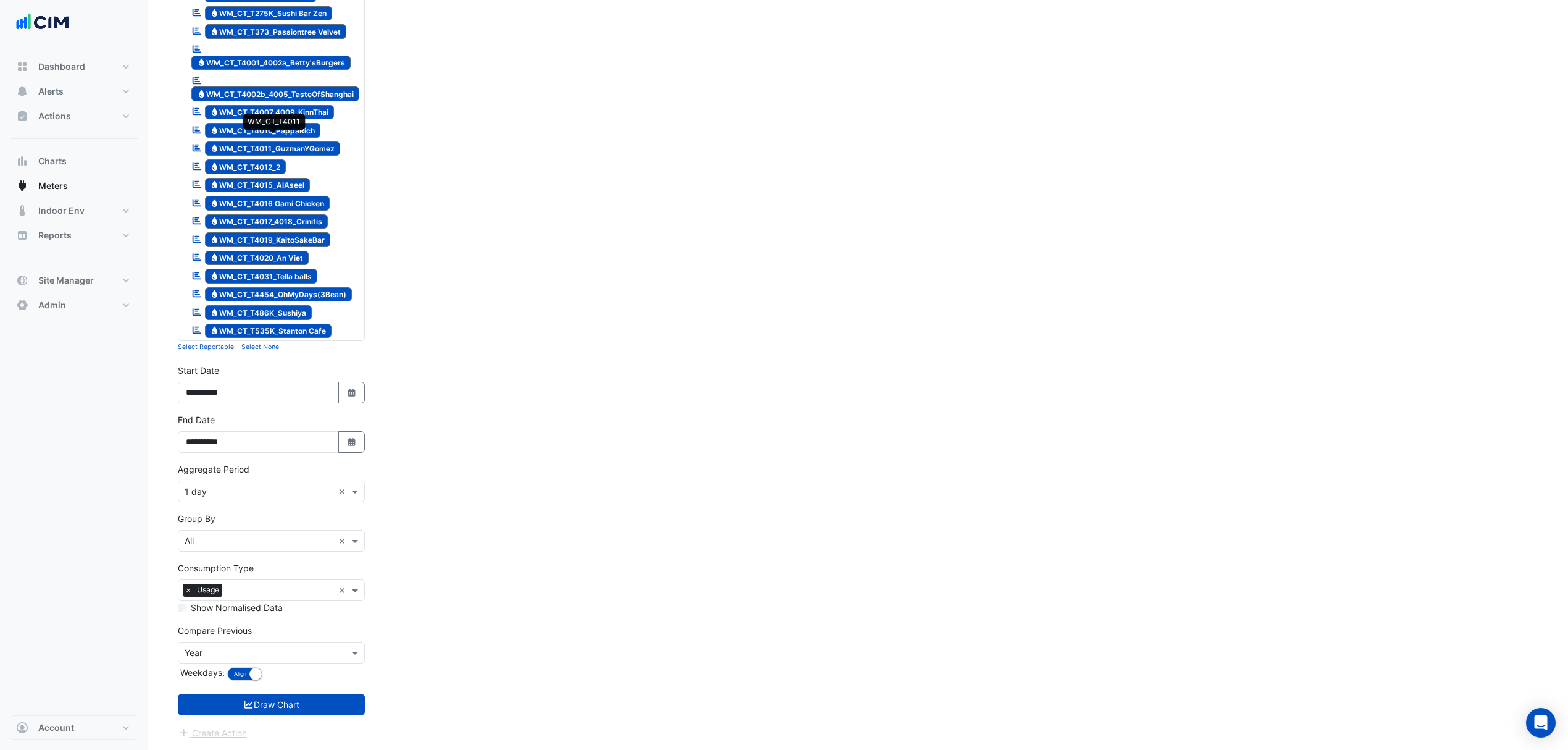
scroll to position [505, 0]
click at [284, 709] on button "Draw Chart" at bounding box center [271, 704] width 187 height 22
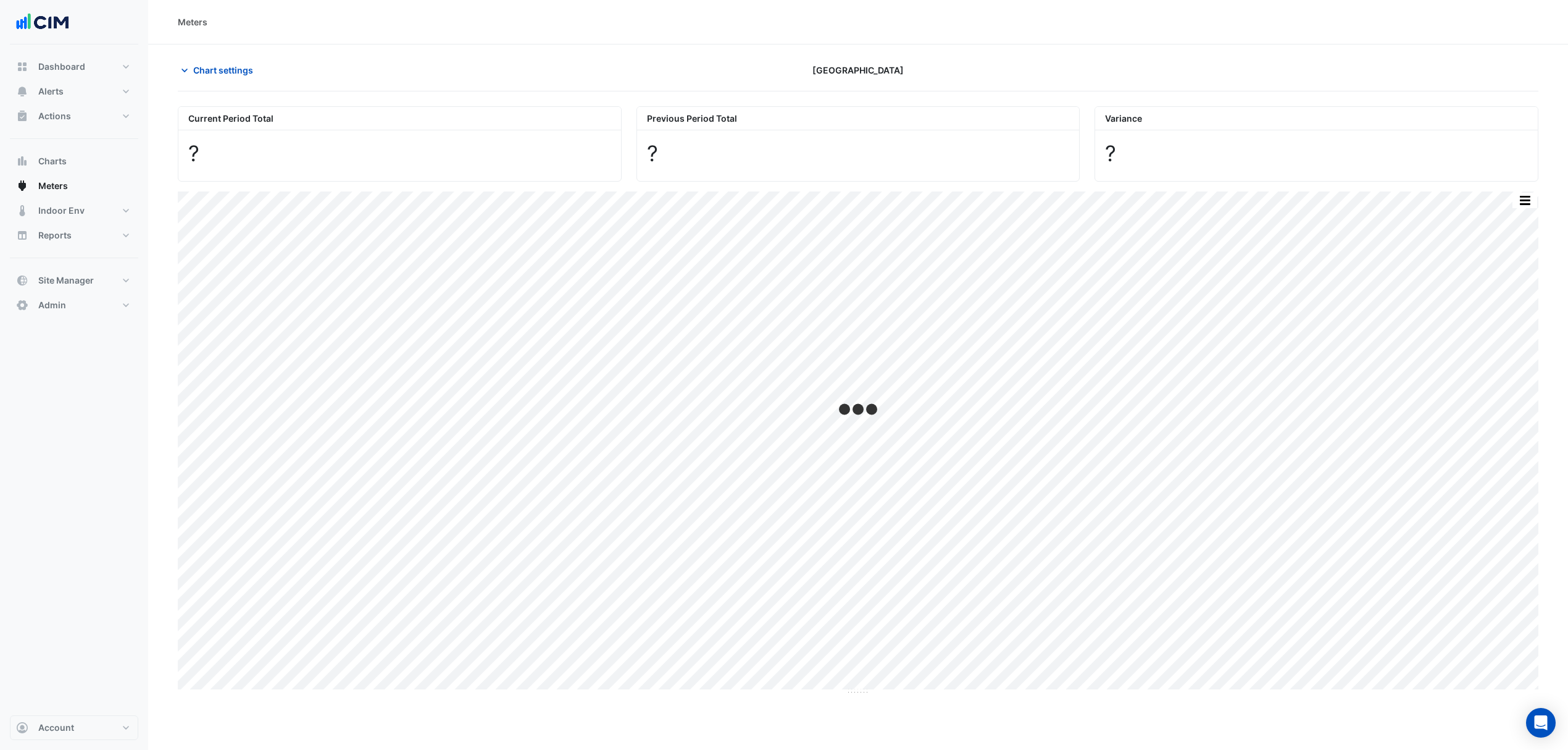
click at [219, 72] on span "Chart settings" at bounding box center [223, 70] width 60 height 13
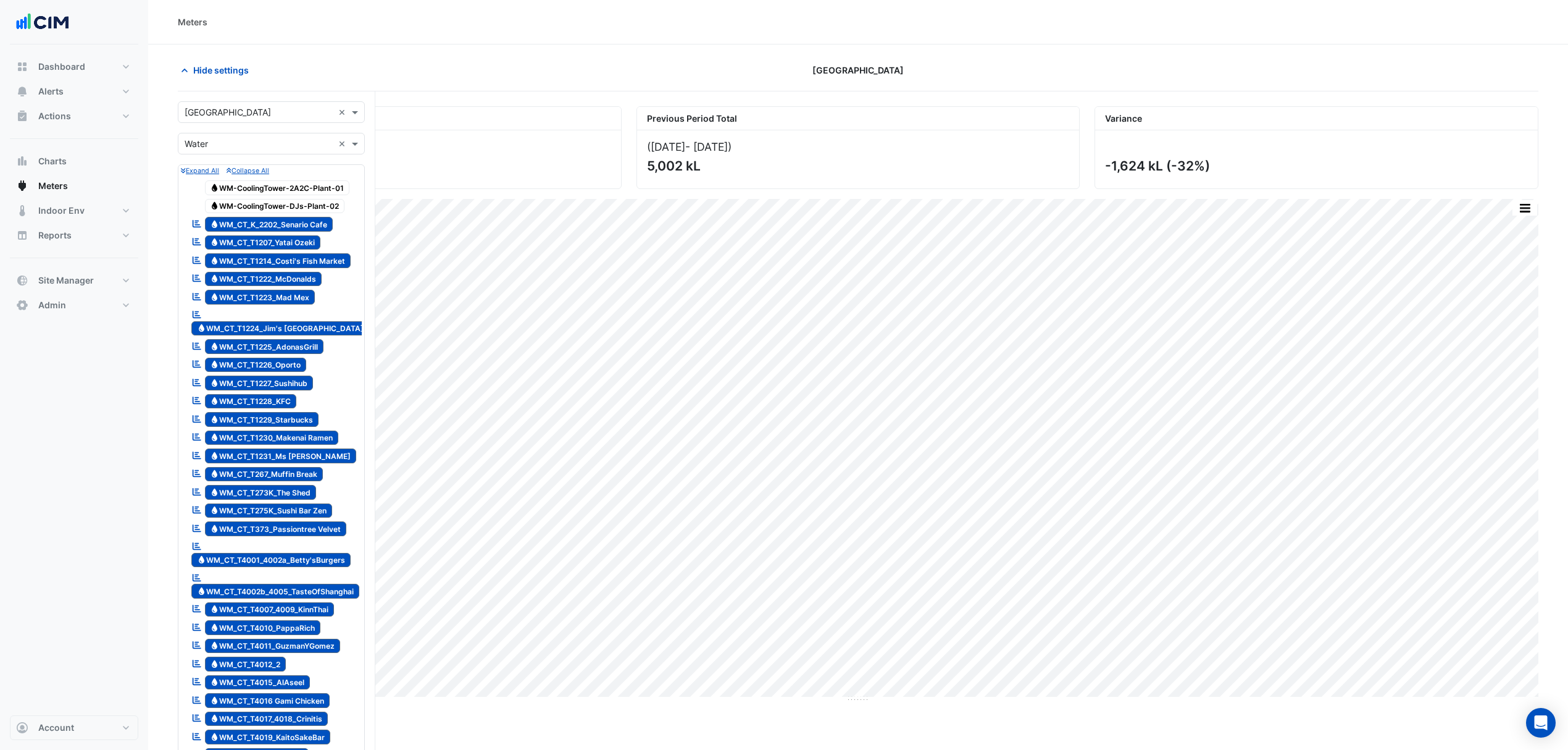
click at [225, 70] on span "Hide settings" at bounding box center [221, 70] width 56 height 13
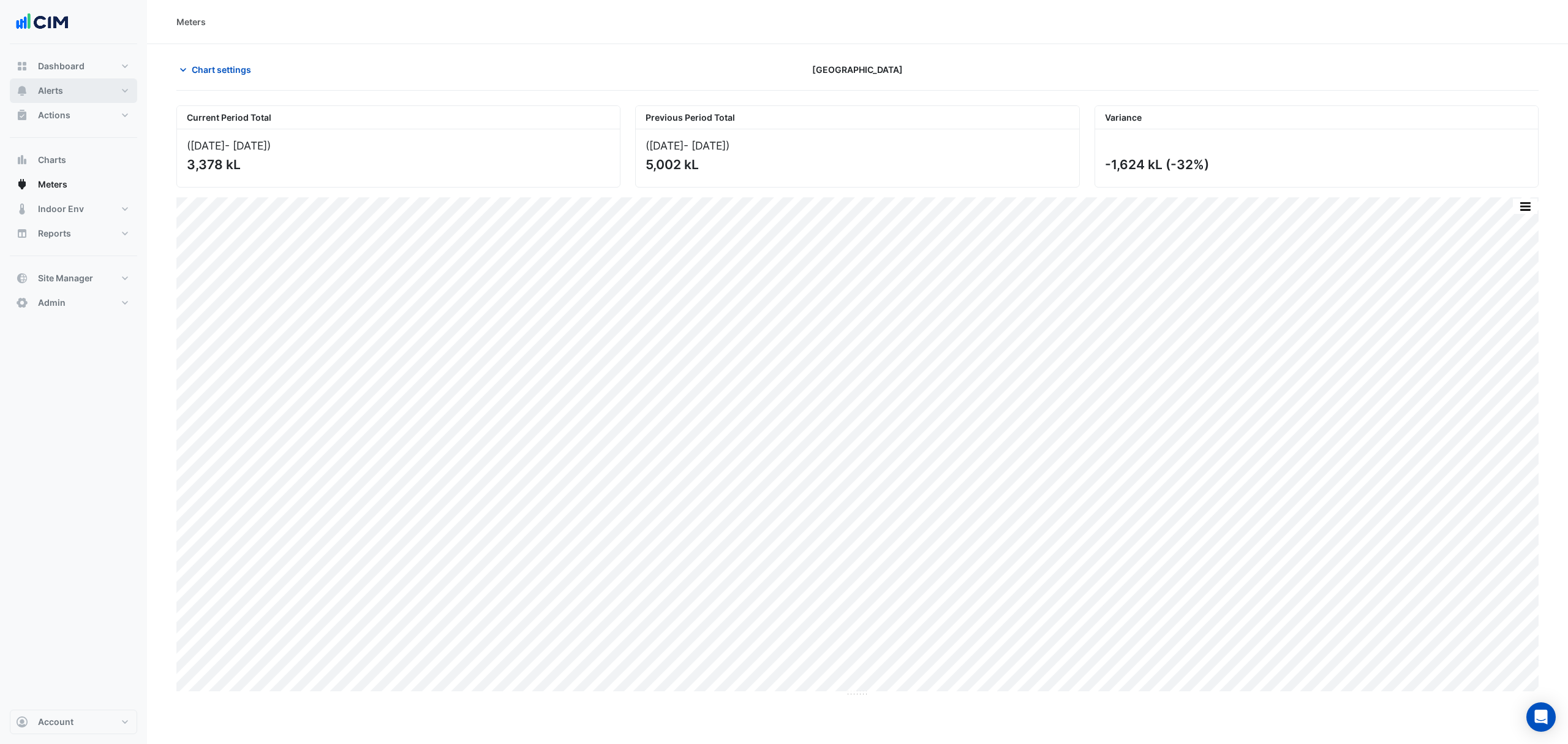
click at [76, 101] on button "Alerts" at bounding box center [73, 90] width 127 height 24
click at [197, 66] on span "Chart settings" at bounding box center [221, 70] width 60 height 13
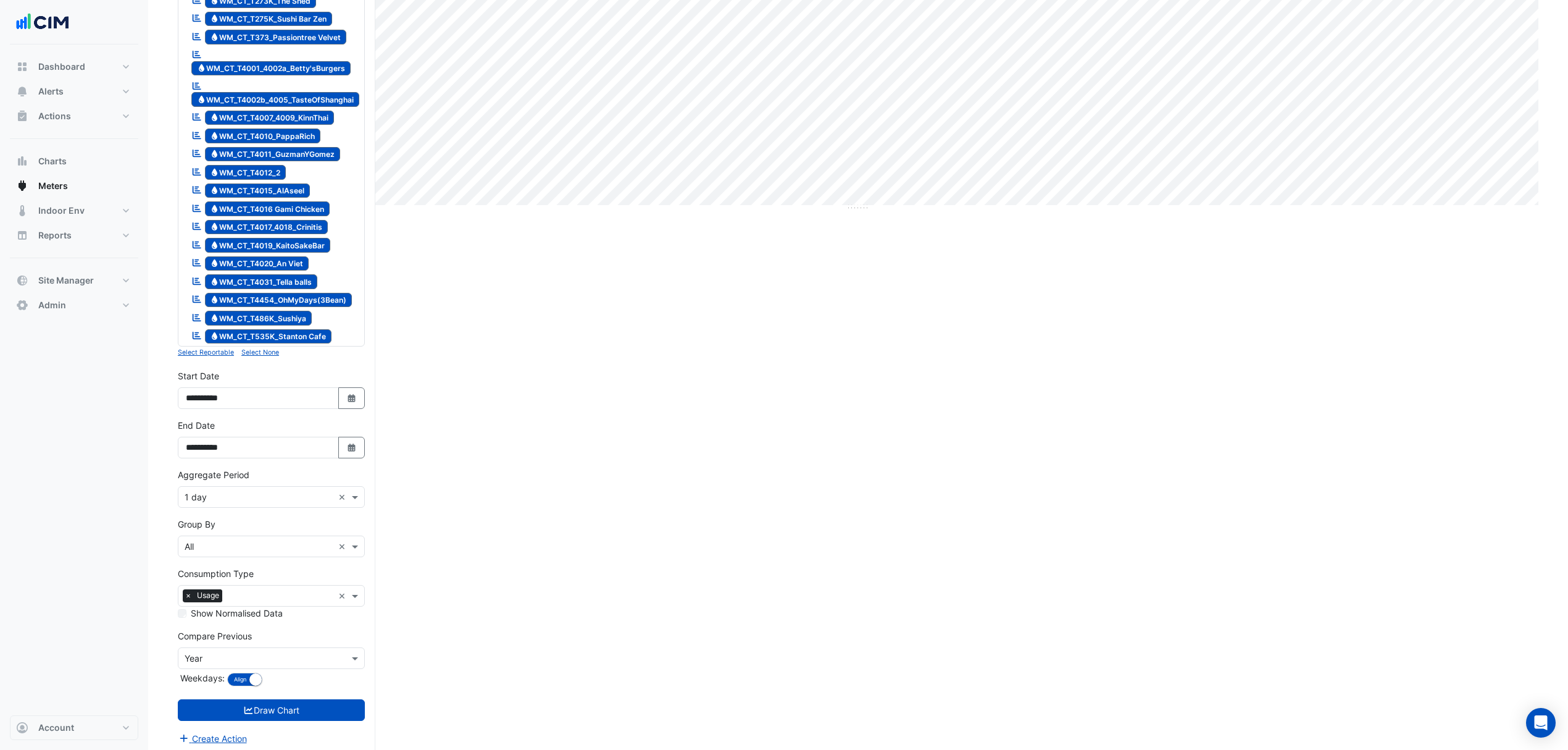
scroll to position [494, 0]
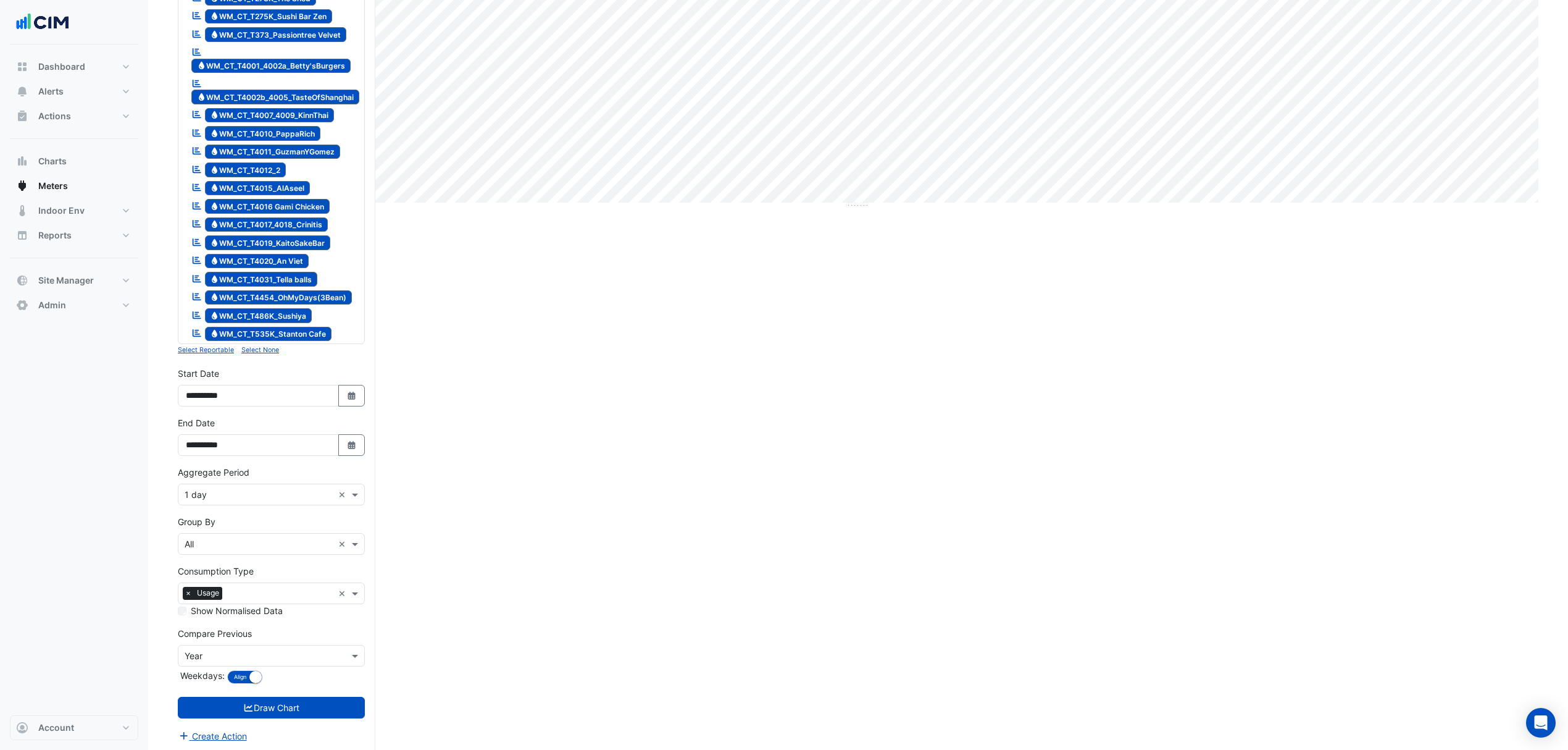
click at [250, 551] on input "text" at bounding box center [258, 544] width 149 height 13
click at [195, 592] on span "Meter" at bounding box center [200, 596] width 23 height 11
click at [233, 711] on button "Draw Chart" at bounding box center [271, 708] width 187 height 22
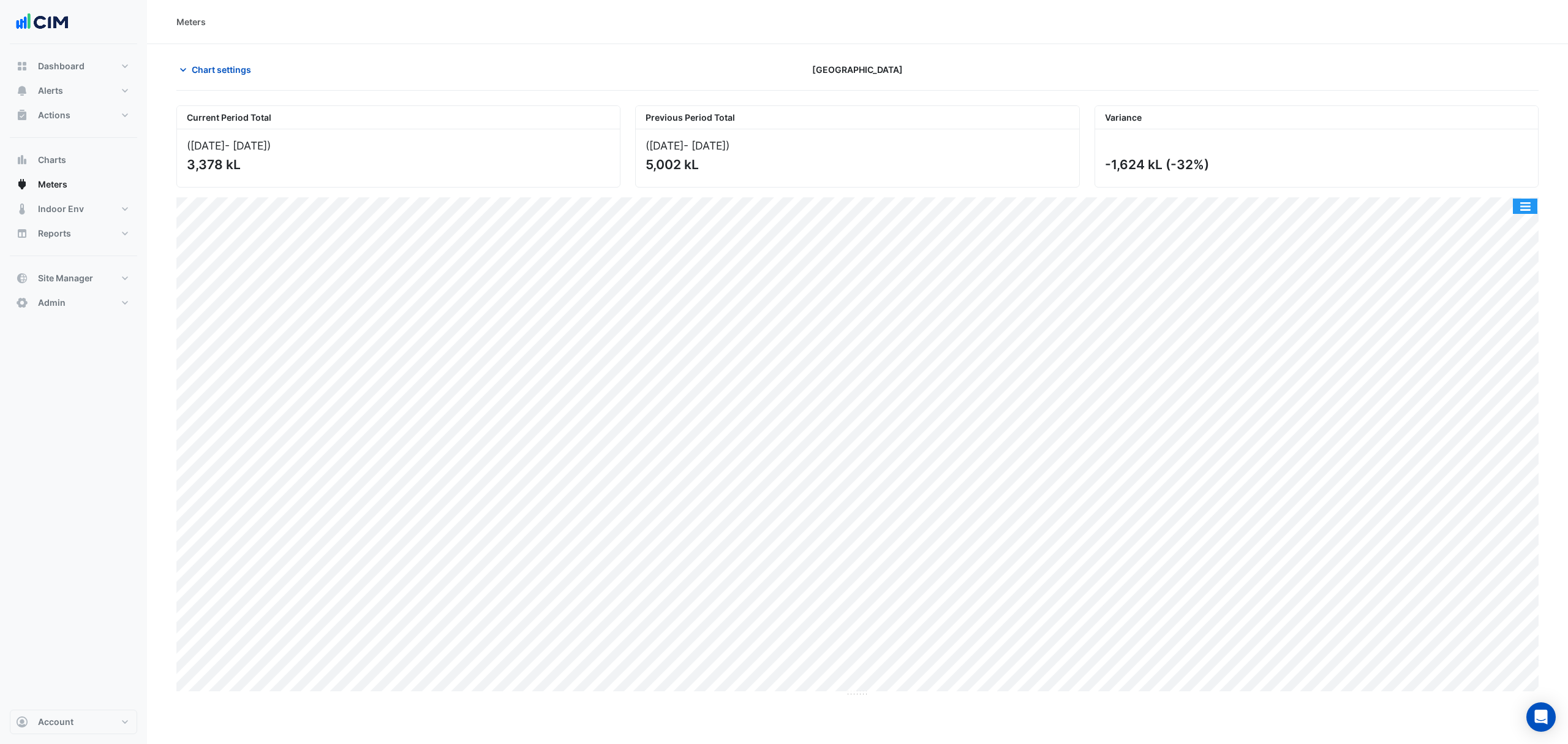
click at [1527, 205] on button "button" at bounding box center [1525, 206] width 24 height 15
click at [1508, 226] on div "Split by Meter" at bounding box center [1500, 228] width 73 height 22
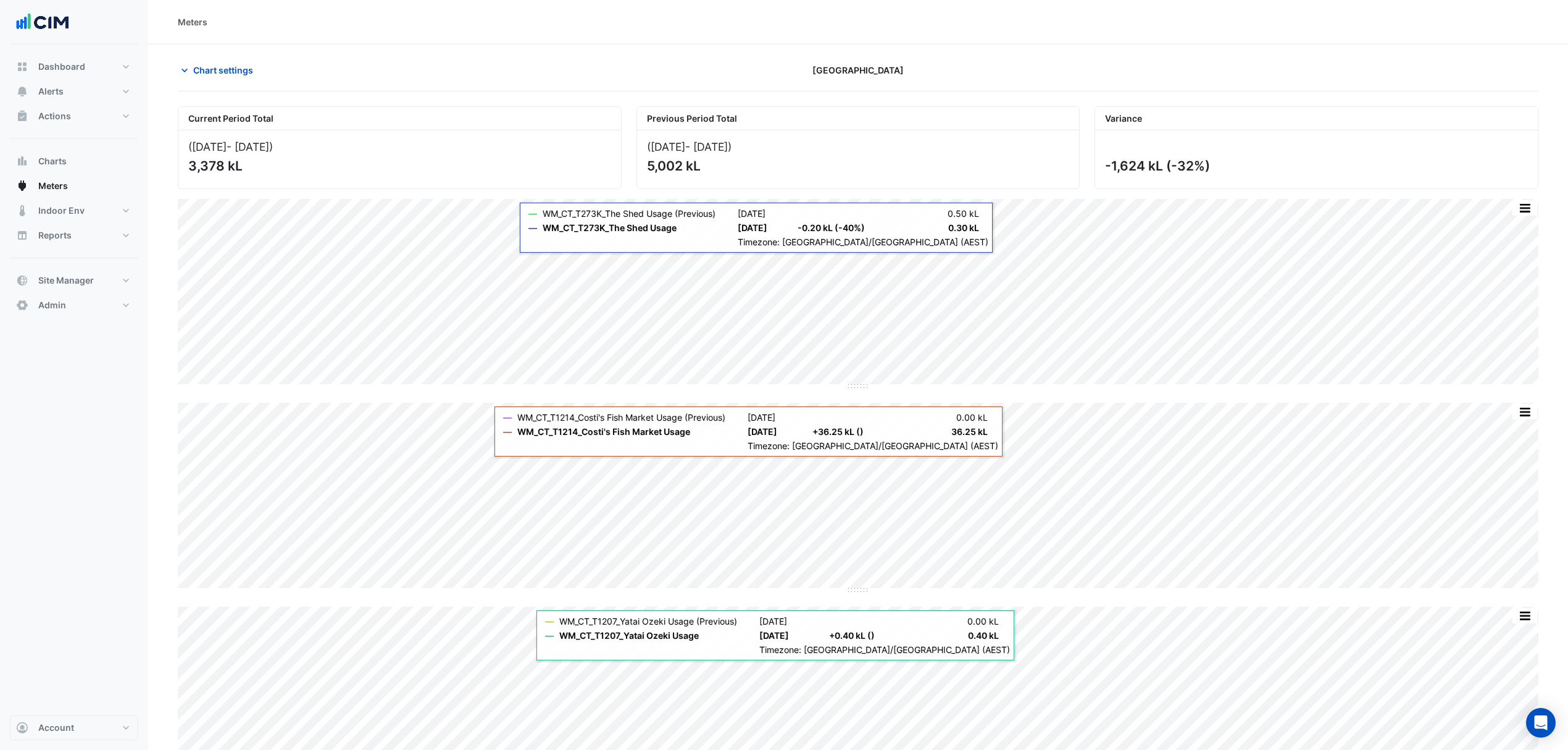
click at [184, 70] on icon "button" at bounding box center [185, 71] width 13 height 13
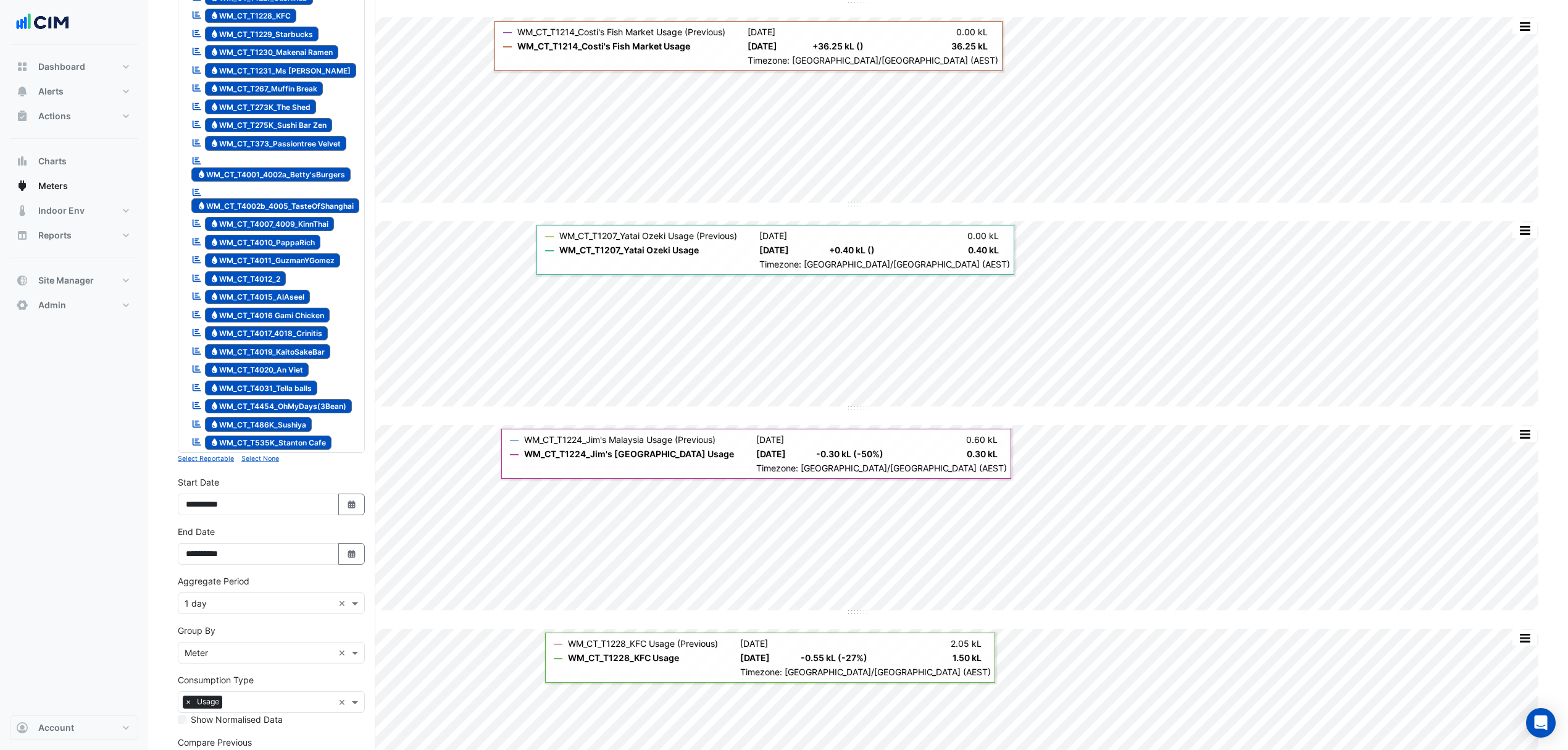
scroll to position [412, 0]
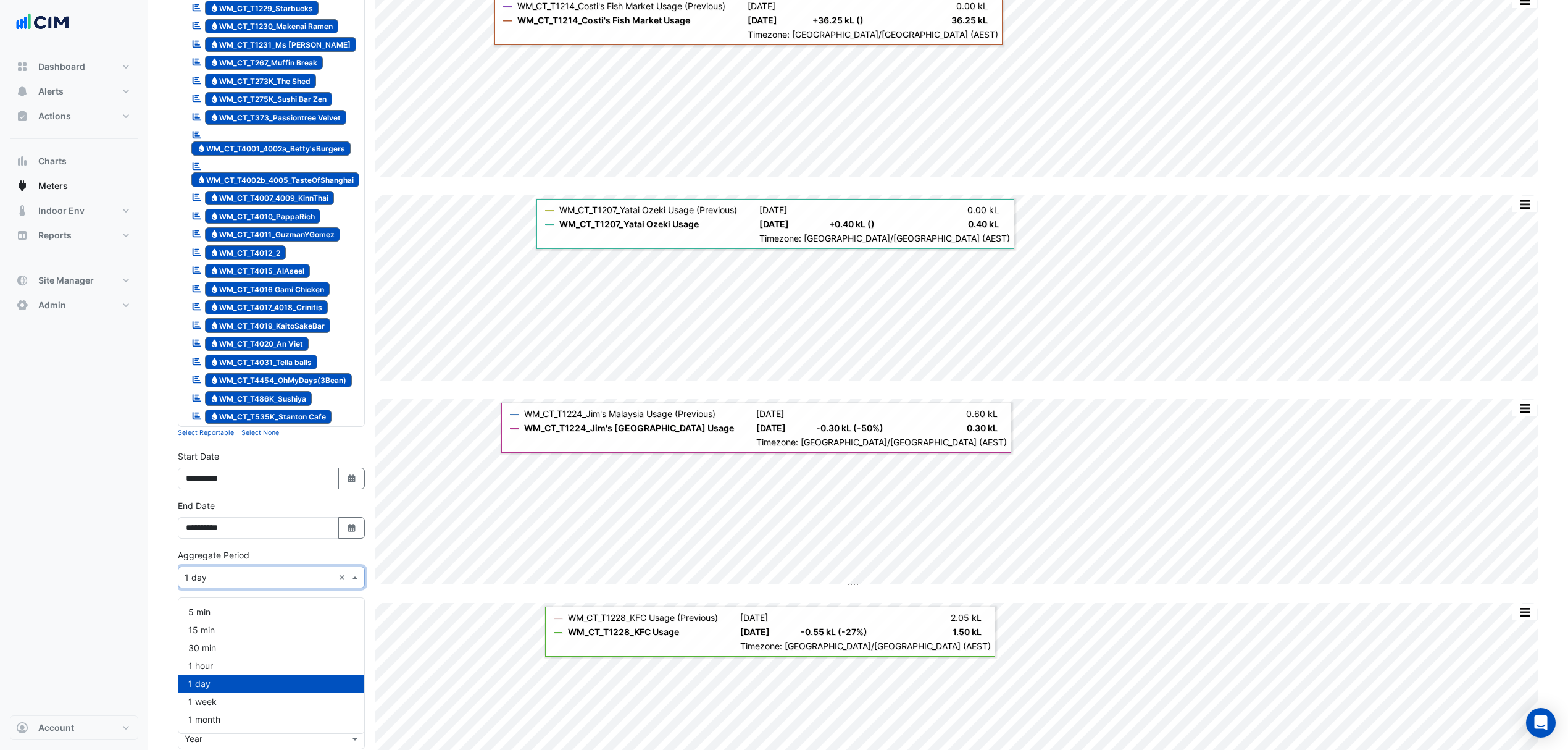
click at [217, 584] on input "text" at bounding box center [258, 578] width 149 height 13
click at [202, 668] on span "1 hour" at bounding box center [200, 665] width 25 height 11
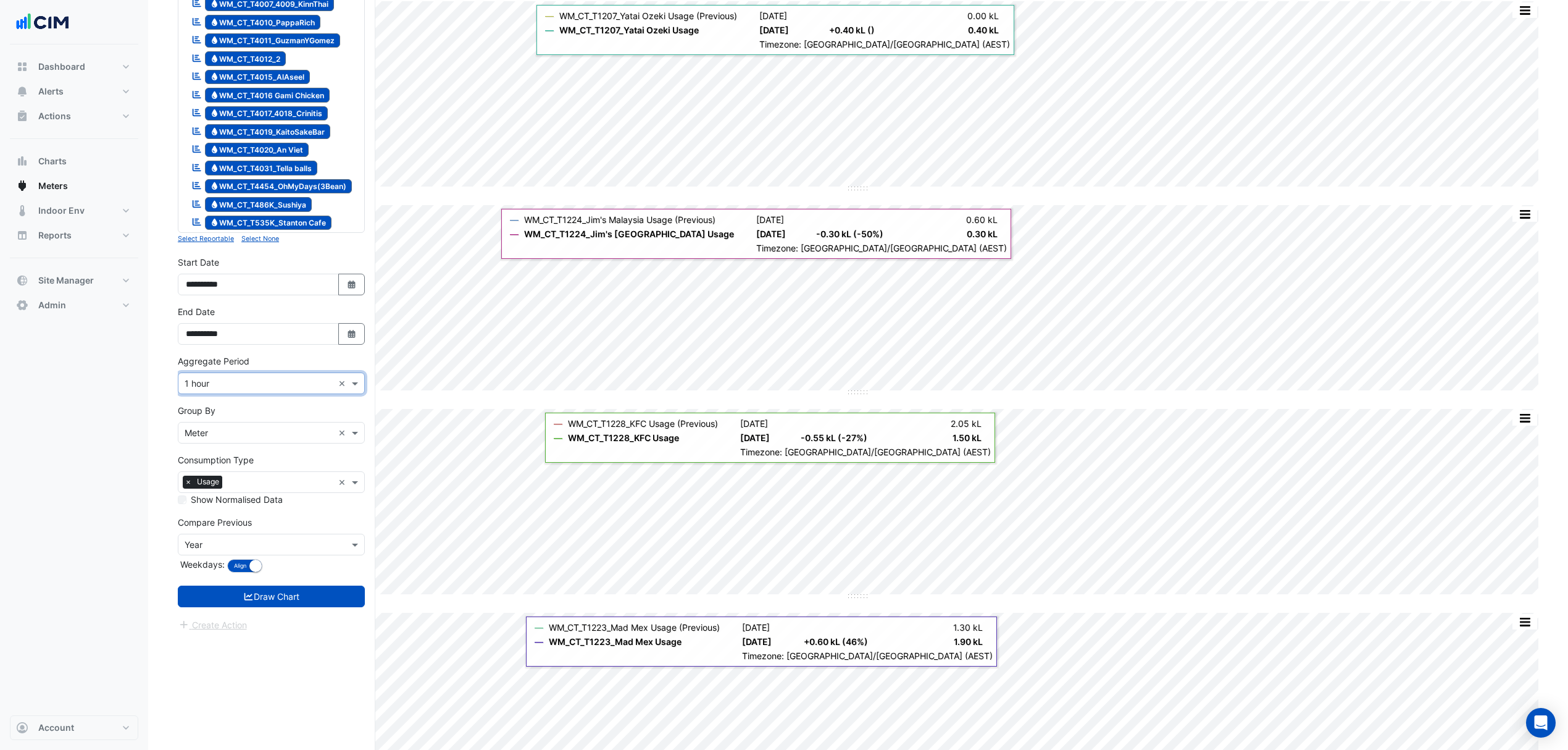
scroll to position [658, 0]
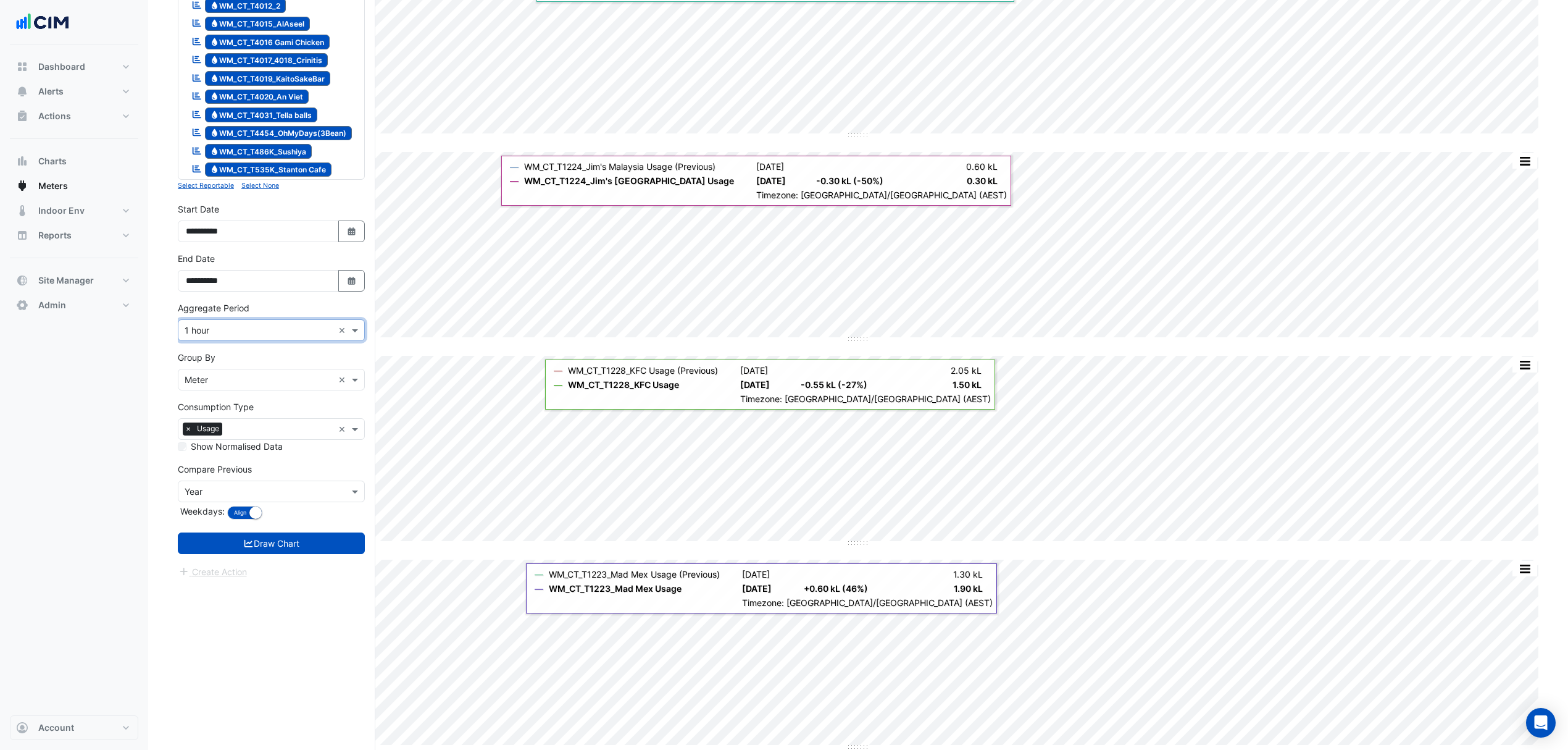
click at [267, 537] on form "× Castle Towers × × Water × Expand All Collapse All Water WM-CoolingTower-2A2C-…" at bounding box center [271, 11] width 187 height 1136
click at [265, 547] on button "Draw Chart" at bounding box center [271, 543] width 187 height 22
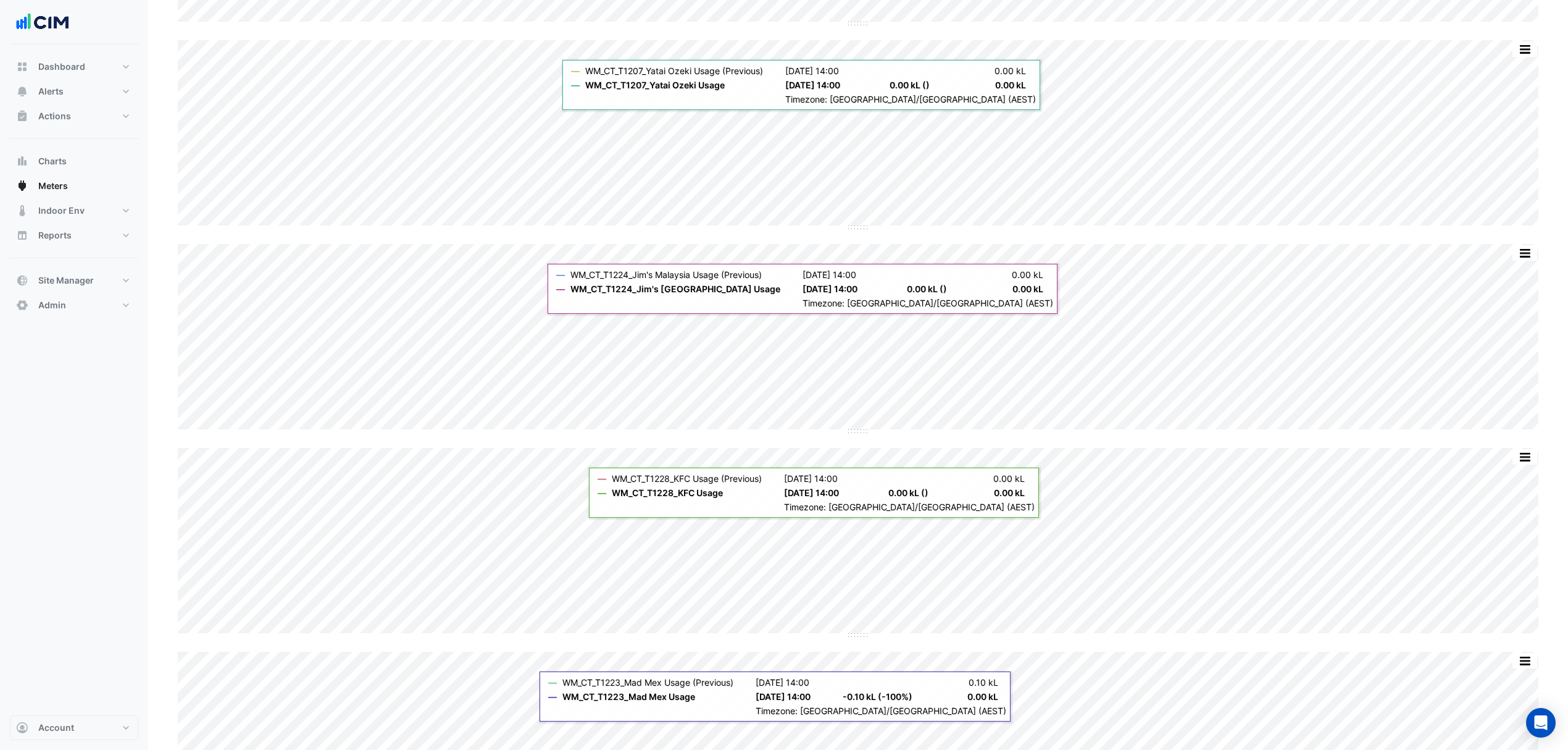
scroll to position [576, 0]
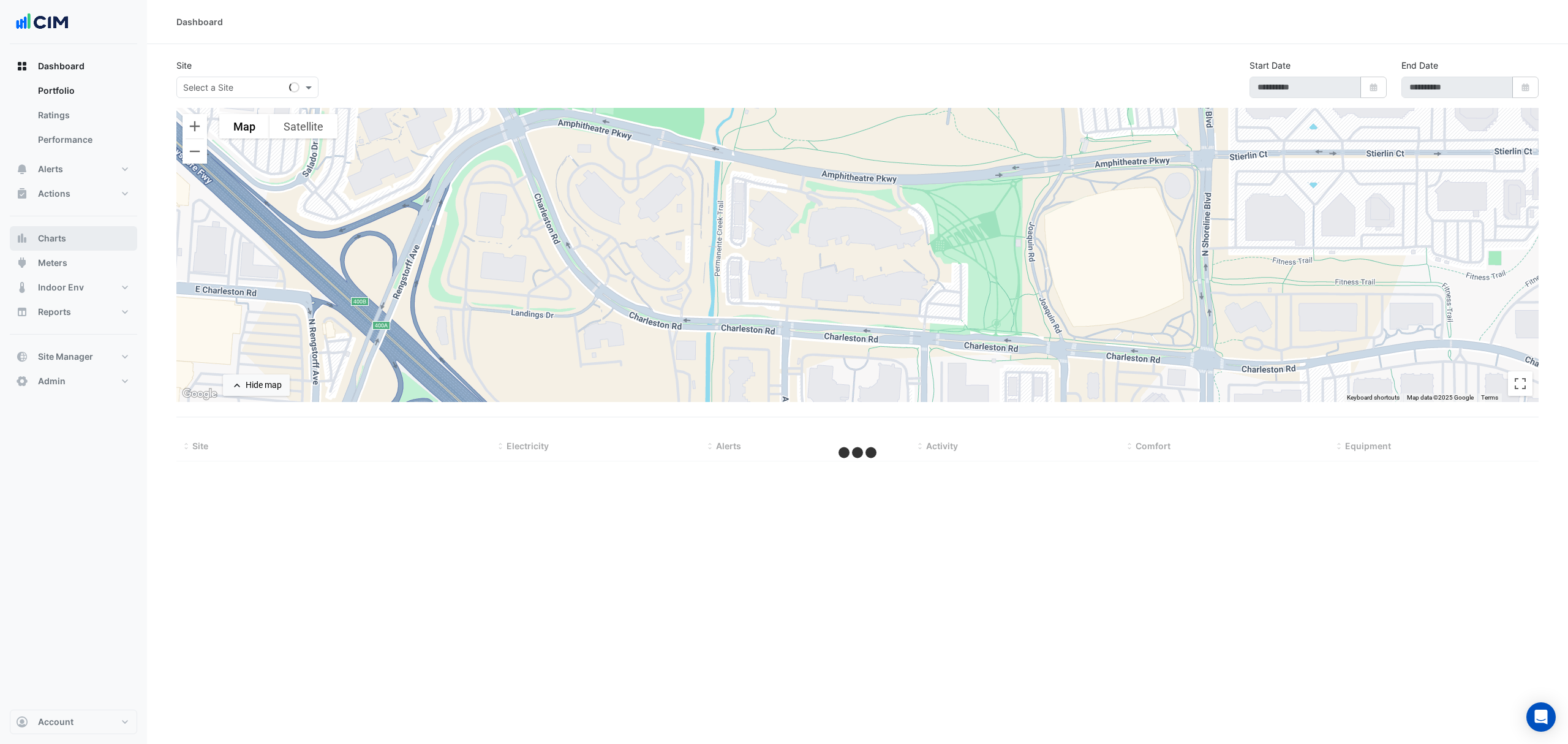
click at [72, 236] on button "Charts" at bounding box center [73, 238] width 127 height 24
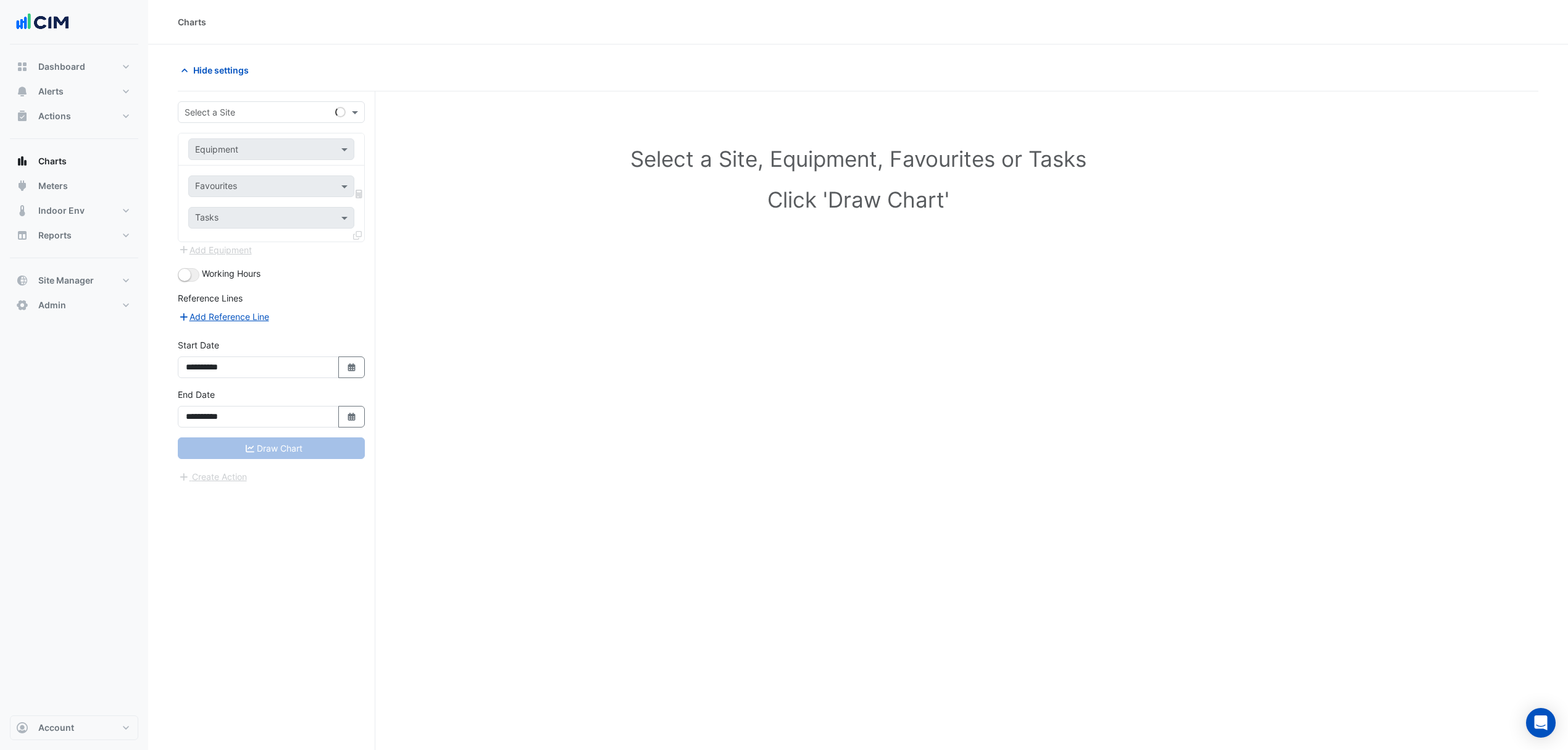
click at [247, 109] on input "text" at bounding box center [258, 113] width 149 height 13
type input "**********"
click at [243, 149] on div "[GEOGRAPHIC_DATA]" at bounding box center [271, 157] width 186 height 18
click at [344, 147] on span at bounding box center [346, 149] width 15 height 13
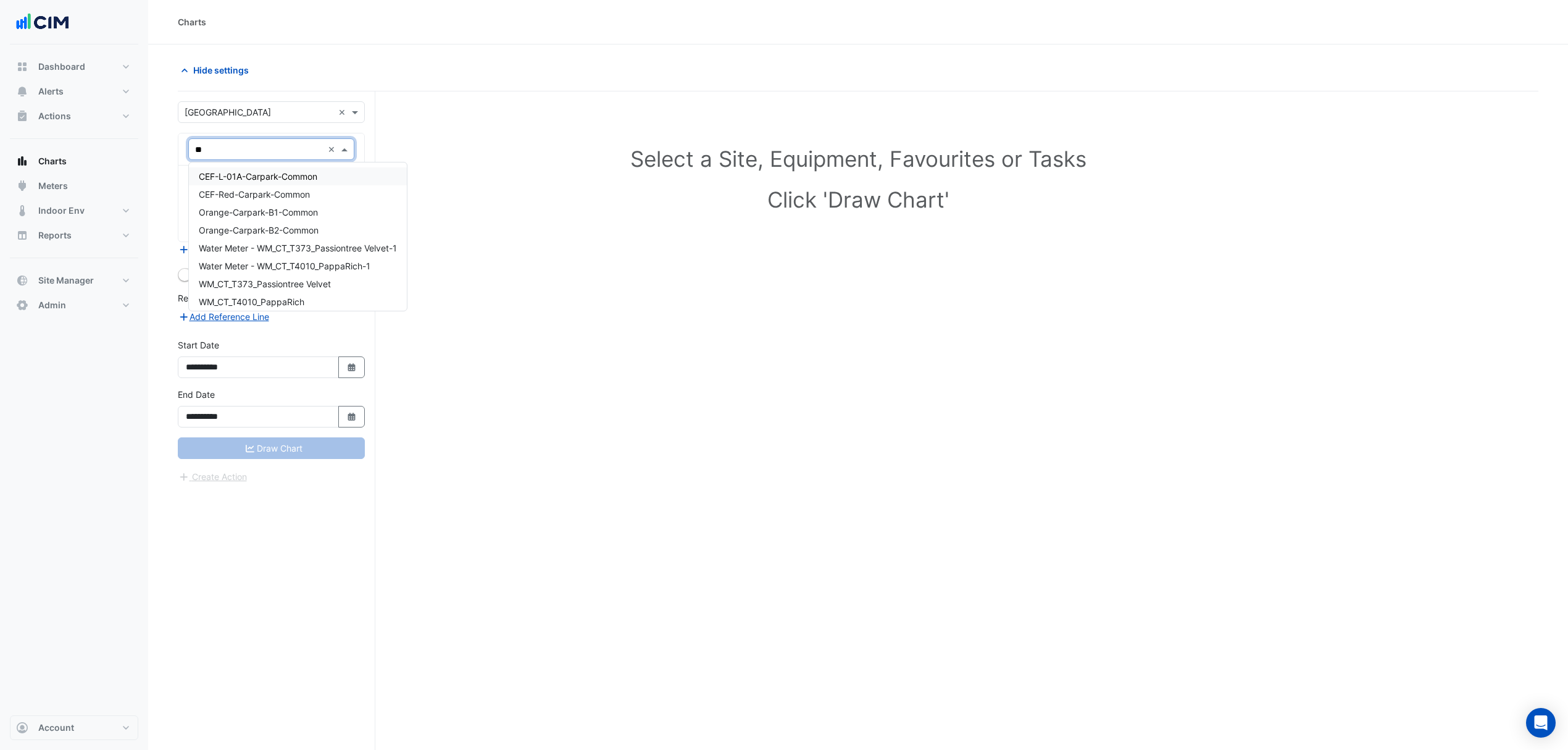
type input "*"
type input "**"
drag, startPoint x: 294, startPoint y: 292, endPoint x: 288, endPoint y: 300, distance: 10.0
click at [288, 300] on div "CEF-L-01A-Carpark-Common CEF-Red-Carpark-Common Orange-Carpark-B1-Common Orange…" at bounding box center [298, 239] width 218 height 144
click at [288, 300] on span "WM_CT_T4010_PappaRich" at bounding box center [252, 302] width 106 height 11
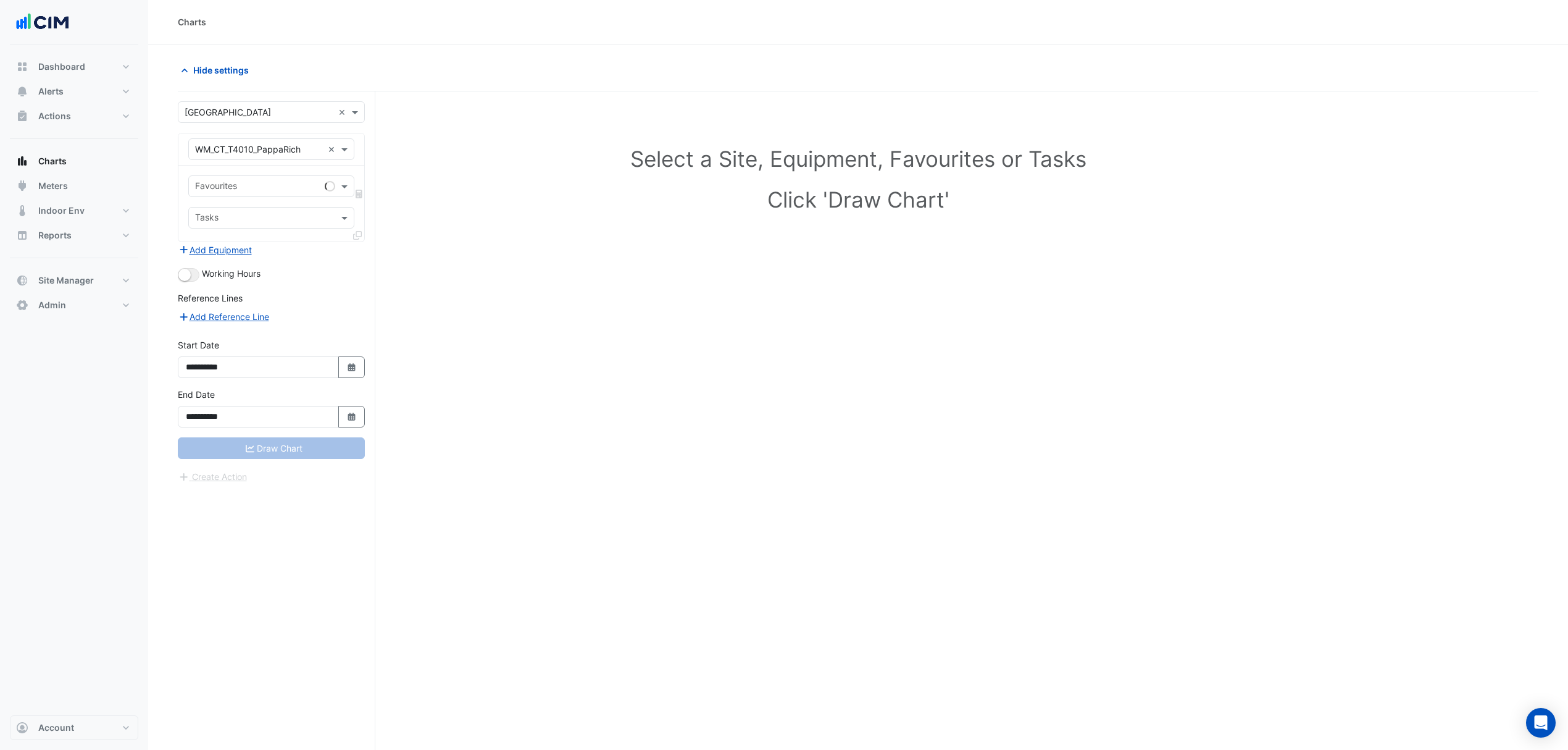
click at [351, 377] on button "Select Date" at bounding box center [351, 367] width 27 height 22
select select "*"
select select "****"
click at [203, 246] on div "1" at bounding box center [198, 245] width 20 height 20
type input "**********"
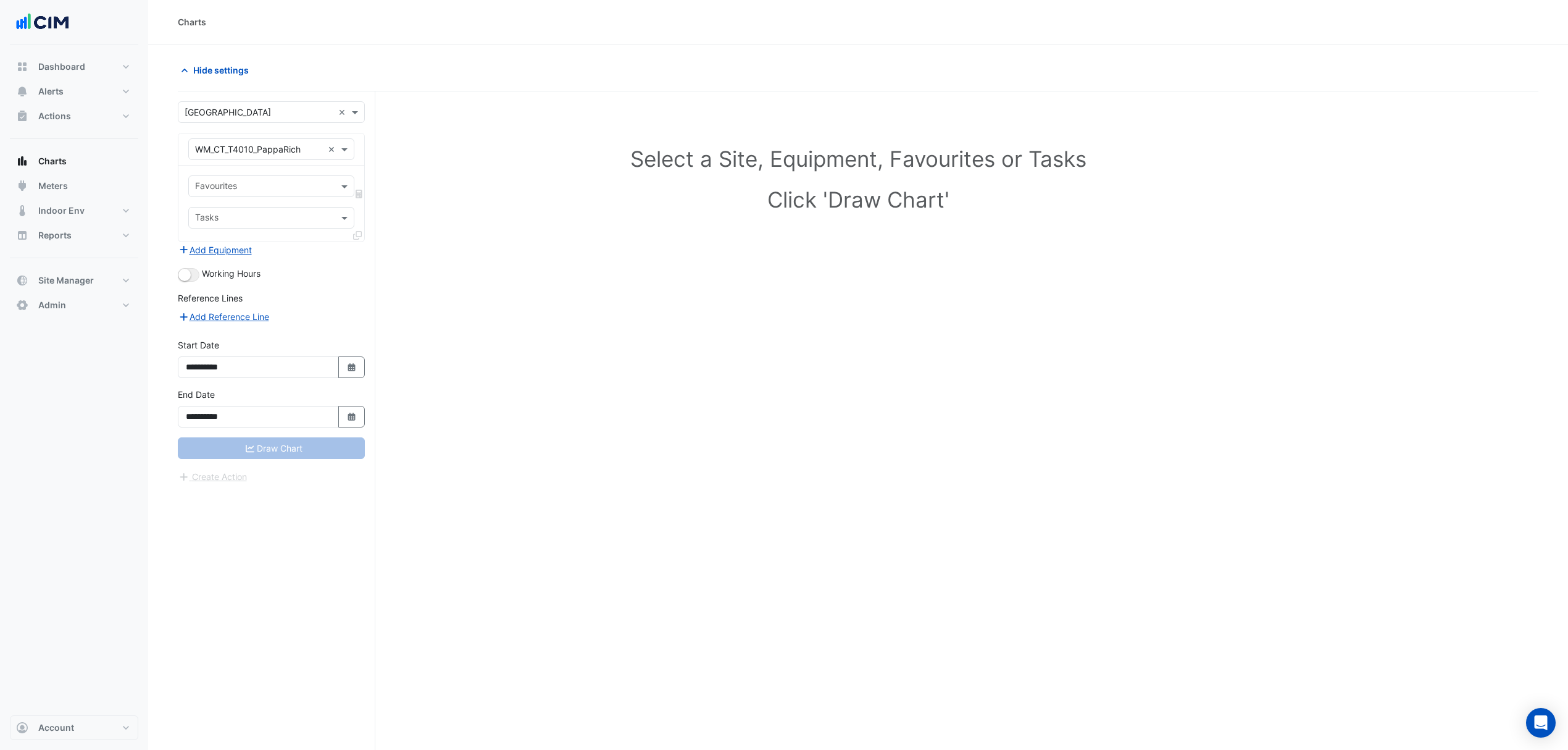
click at [232, 194] on input "text" at bounding box center [264, 187] width 138 height 13
click at [238, 221] on div "Water Usage (kL) - Plantroom, Plantroom" at bounding box center [281, 214] width 185 height 18
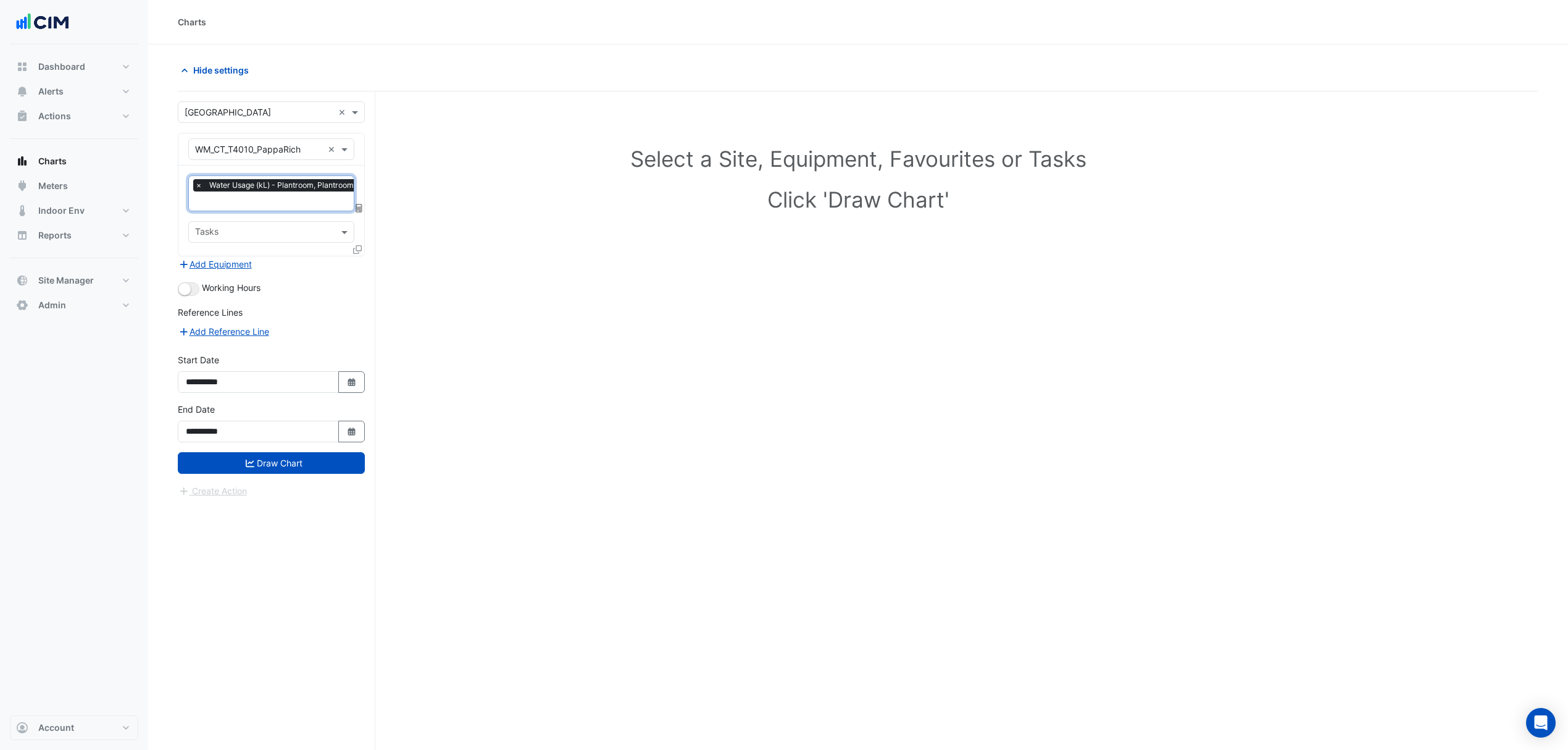
click at [252, 462] on icon "submit" at bounding box center [250, 463] width 9 height 8
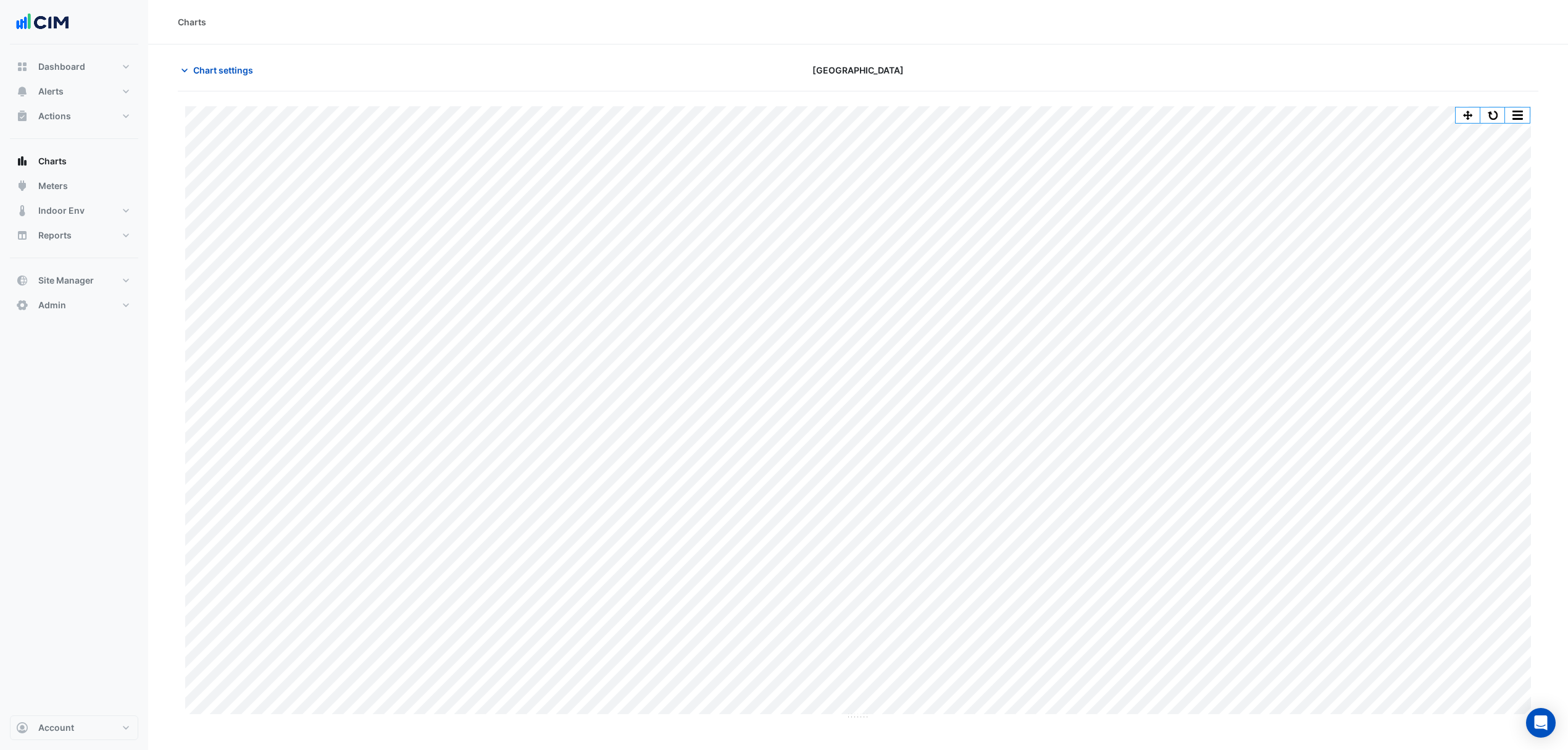
click at [229, 63] on button "Chart settings" at bounding box center [219, 70] width 83 height 22
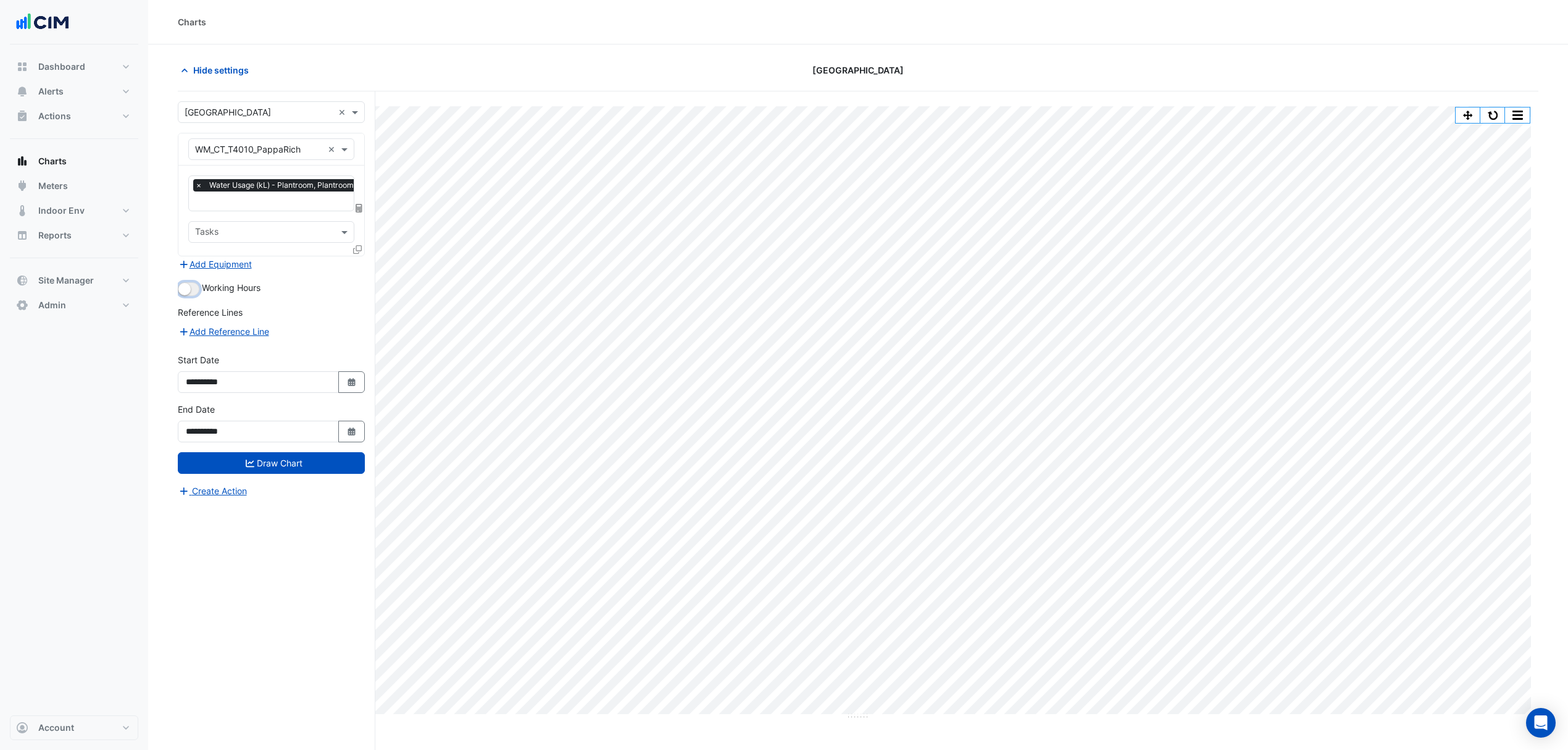
click at [196, 290] on button "button" at bounding box center [188, 288] width 21 height 13
click at [257, 473] on button "Draw Chart" at bounding box center [271, 463] width 187 height 22
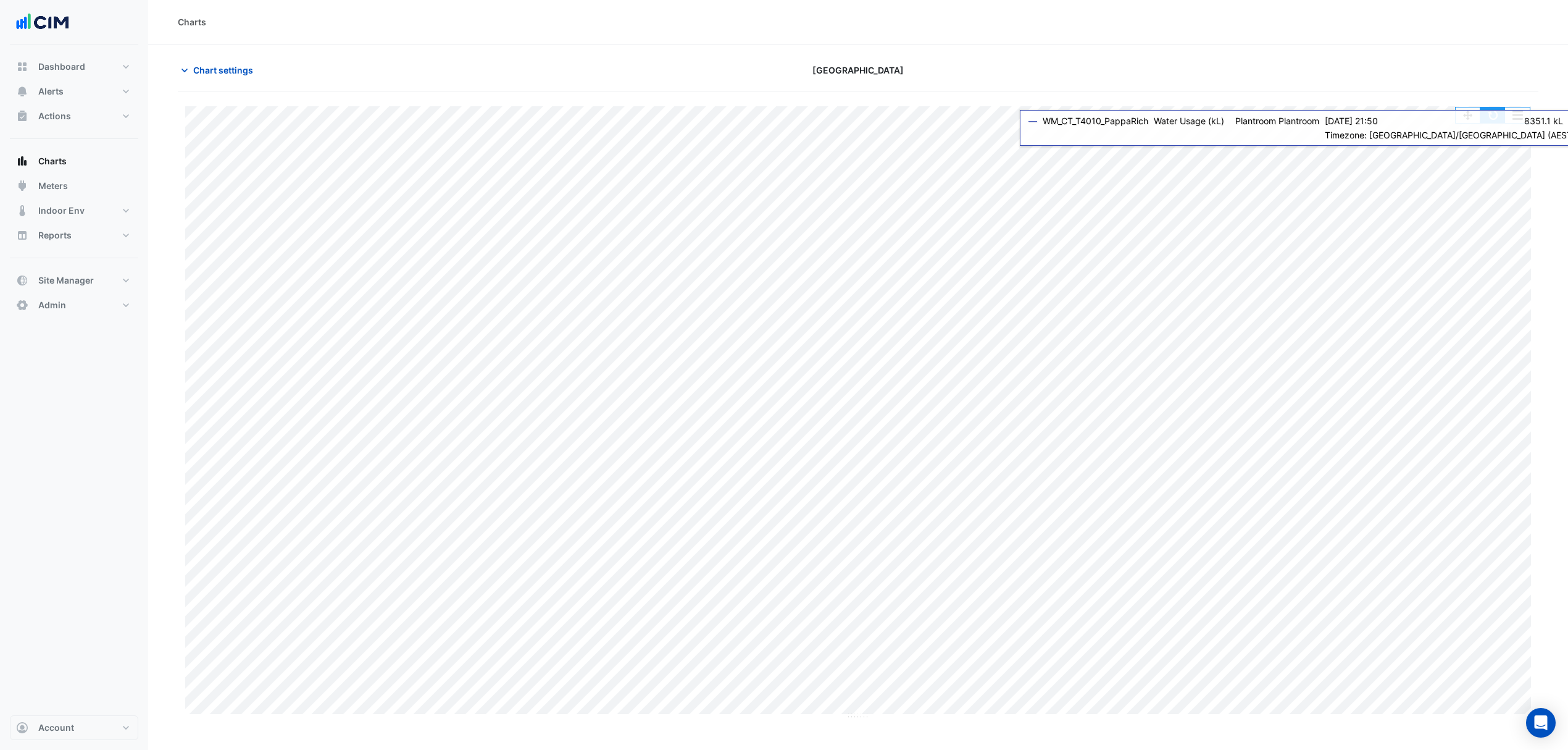
click at [1492, 117] on button "button" at bounding box center [1492, 115] width 25 height 15
click at [1495, 116] on button "button" at bounding box center [1492, 115] width 25 height 15
click at [1492, 118] on button "button" at bounding box center [1492, 115] width 25 height 15
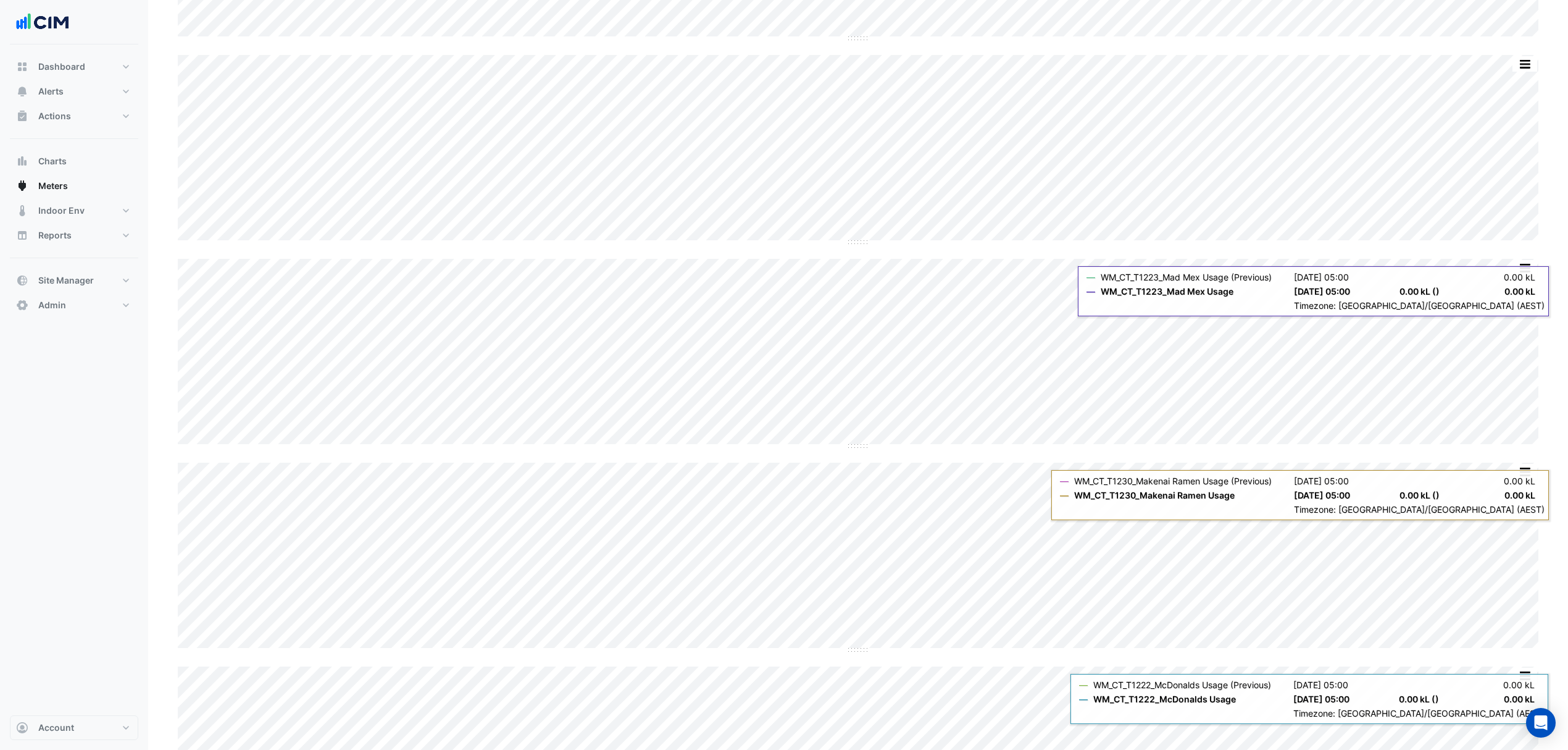
scroll to position [988, 0]
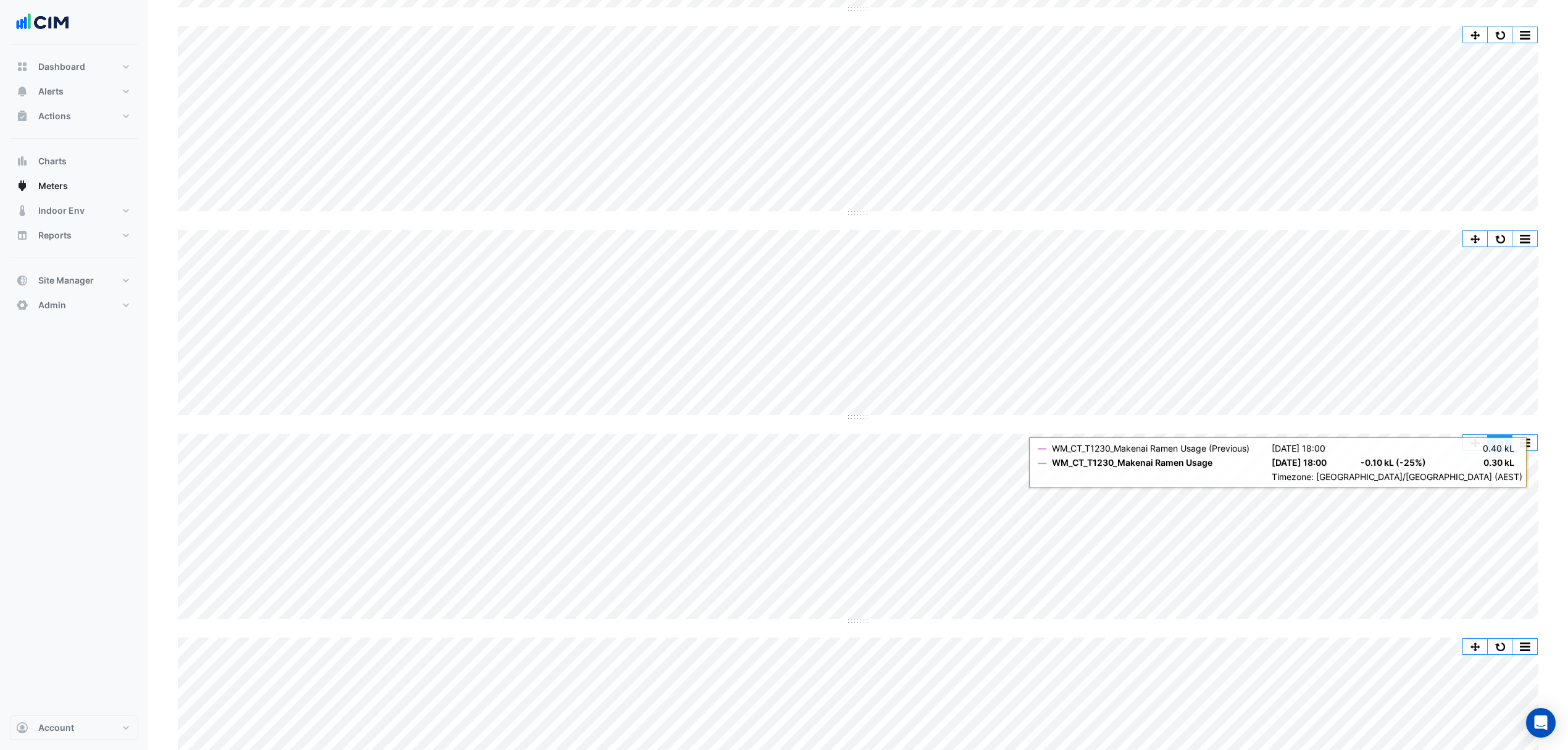
click at [1497, 447] on button "button" at bounding box center [1500, 443] width 25 height 15
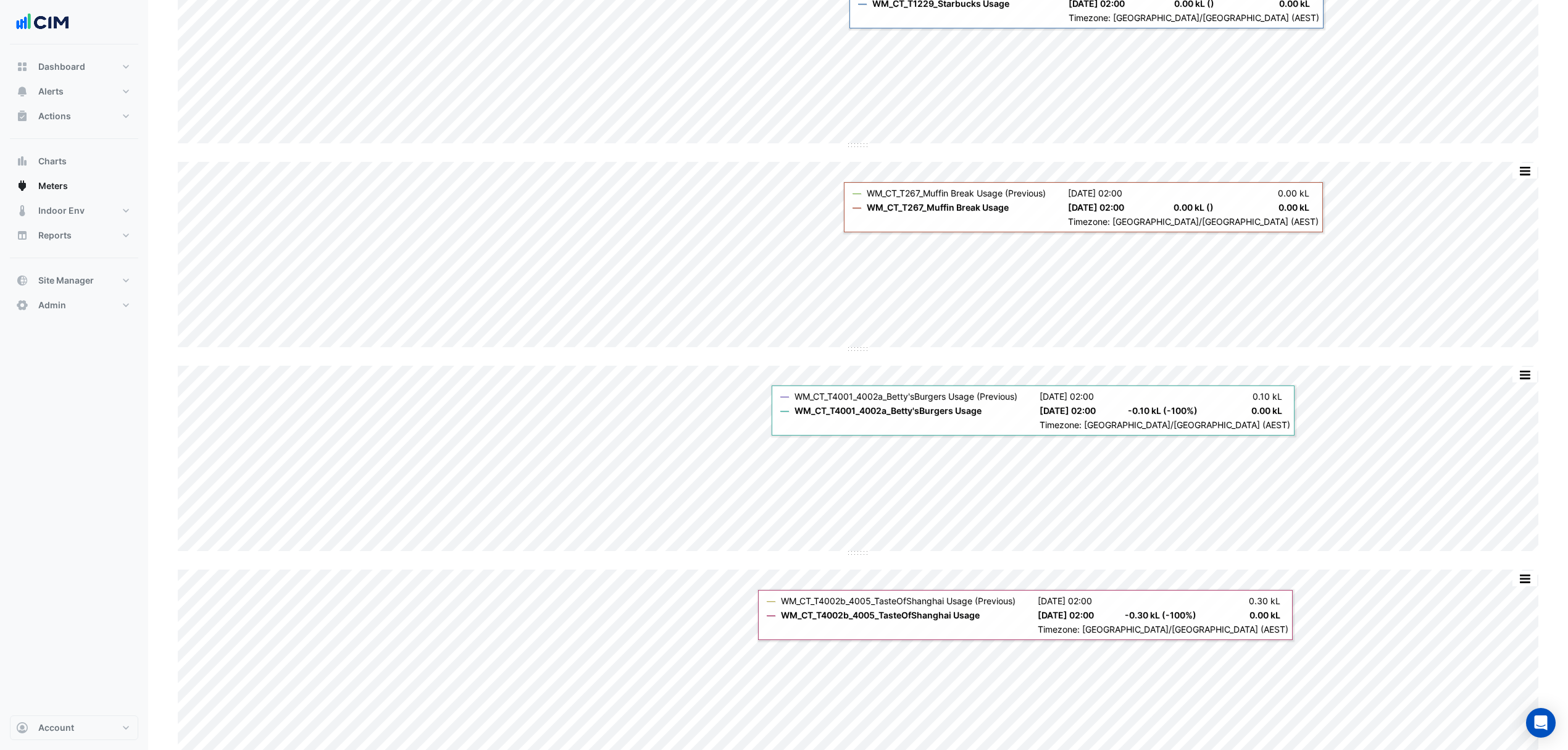
scroll to position [3789, 0]
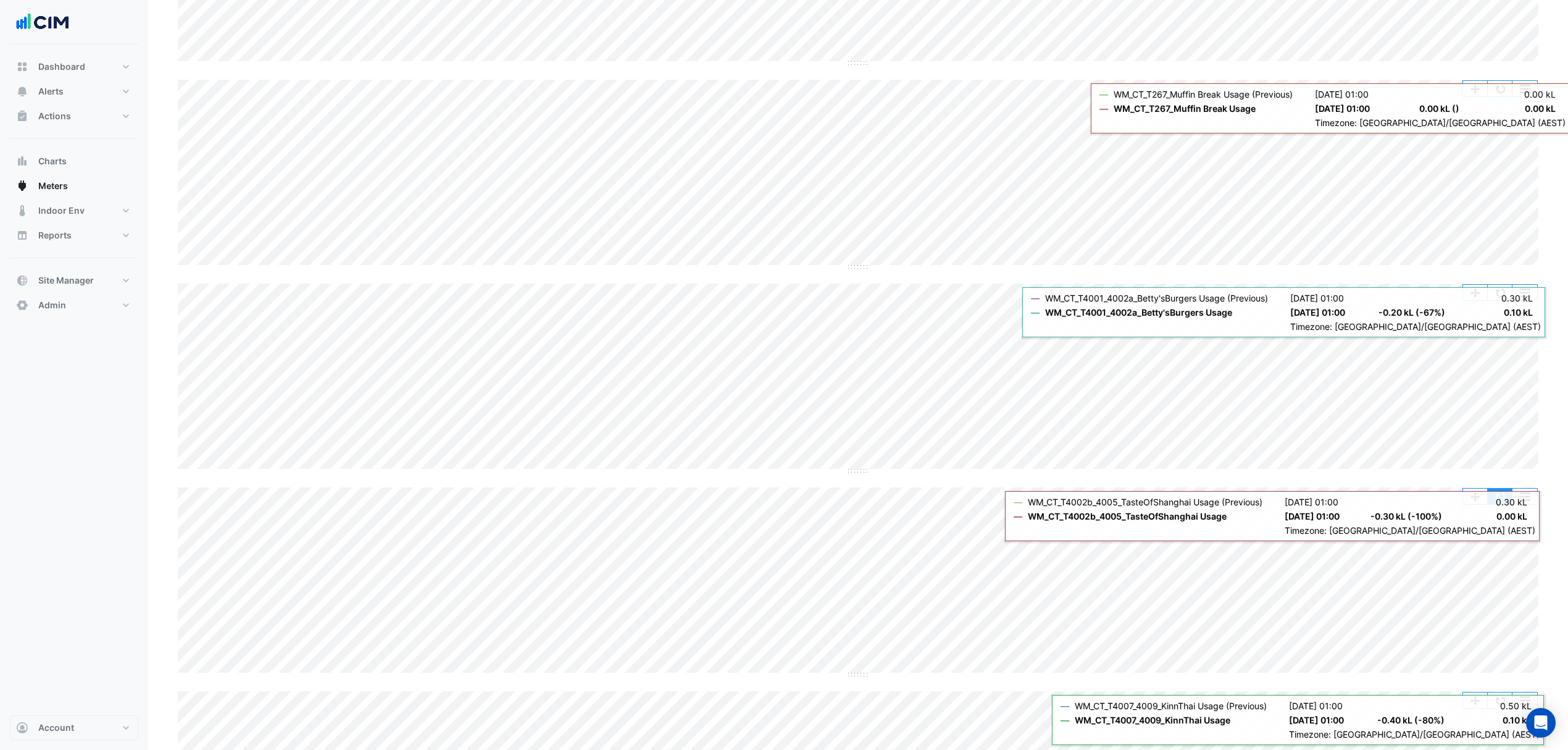
click at [1502, 504] on button "button" at bounding box center [1500, 496] width 25 height 15
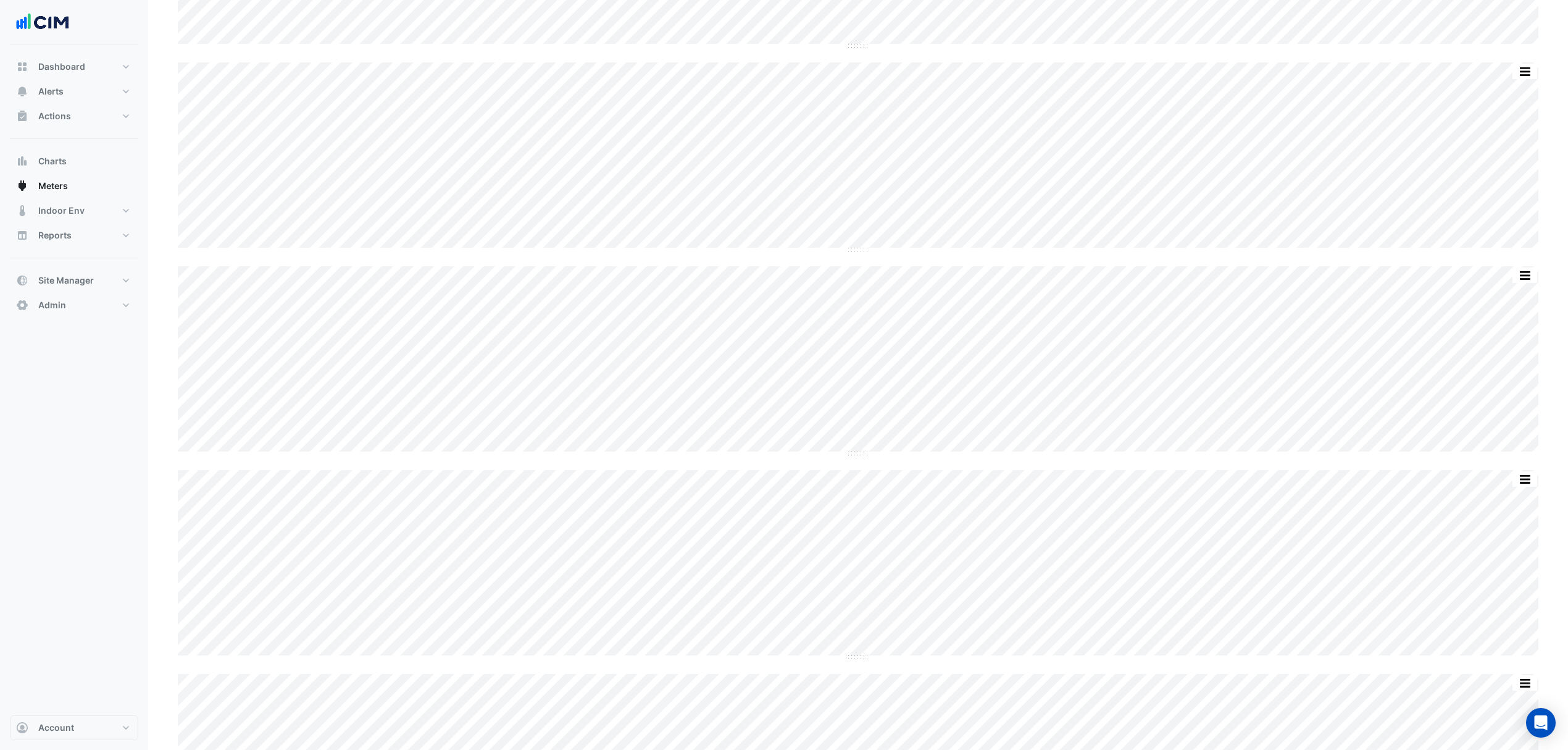
scroll to position [4365, 0]
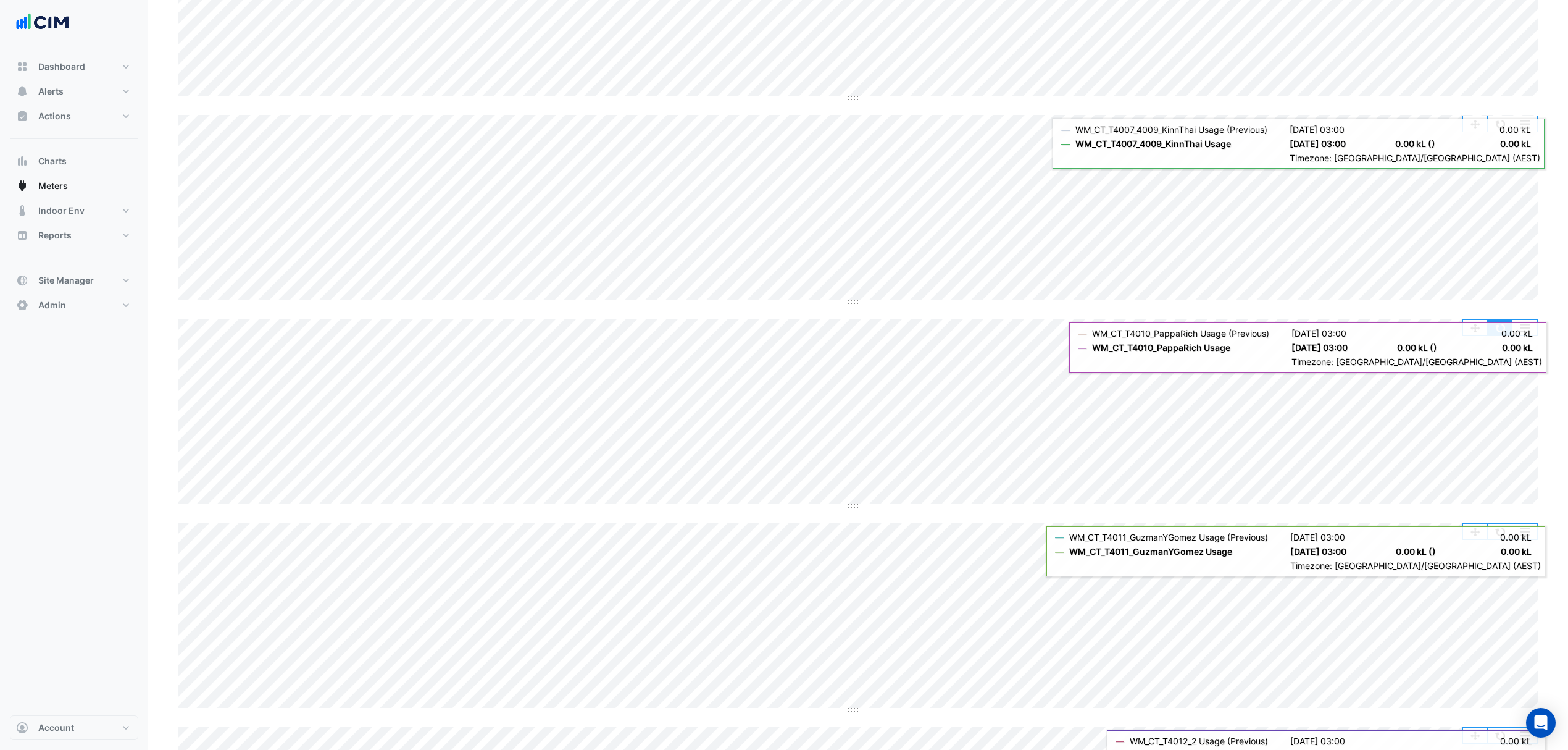
click at [1495, 335] on button "button" at bounding box center [1500, 328] width 25 height 15
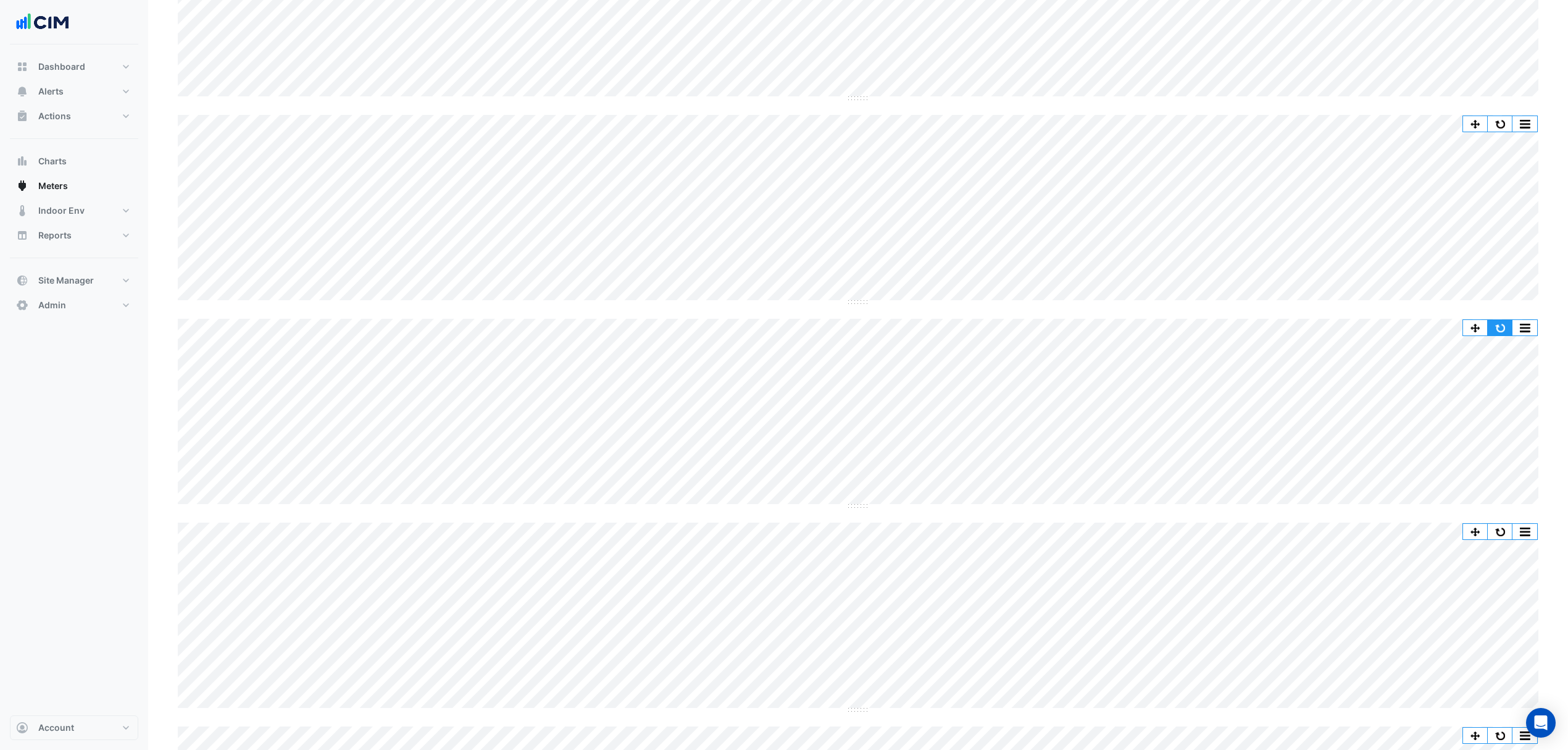
click at [1493, 326] on button "button" at bounding box center [1500, 328] width 25 height 15
click at [1506, 332] on button "button" at bounding box center [1500, 328] width 25 height 15
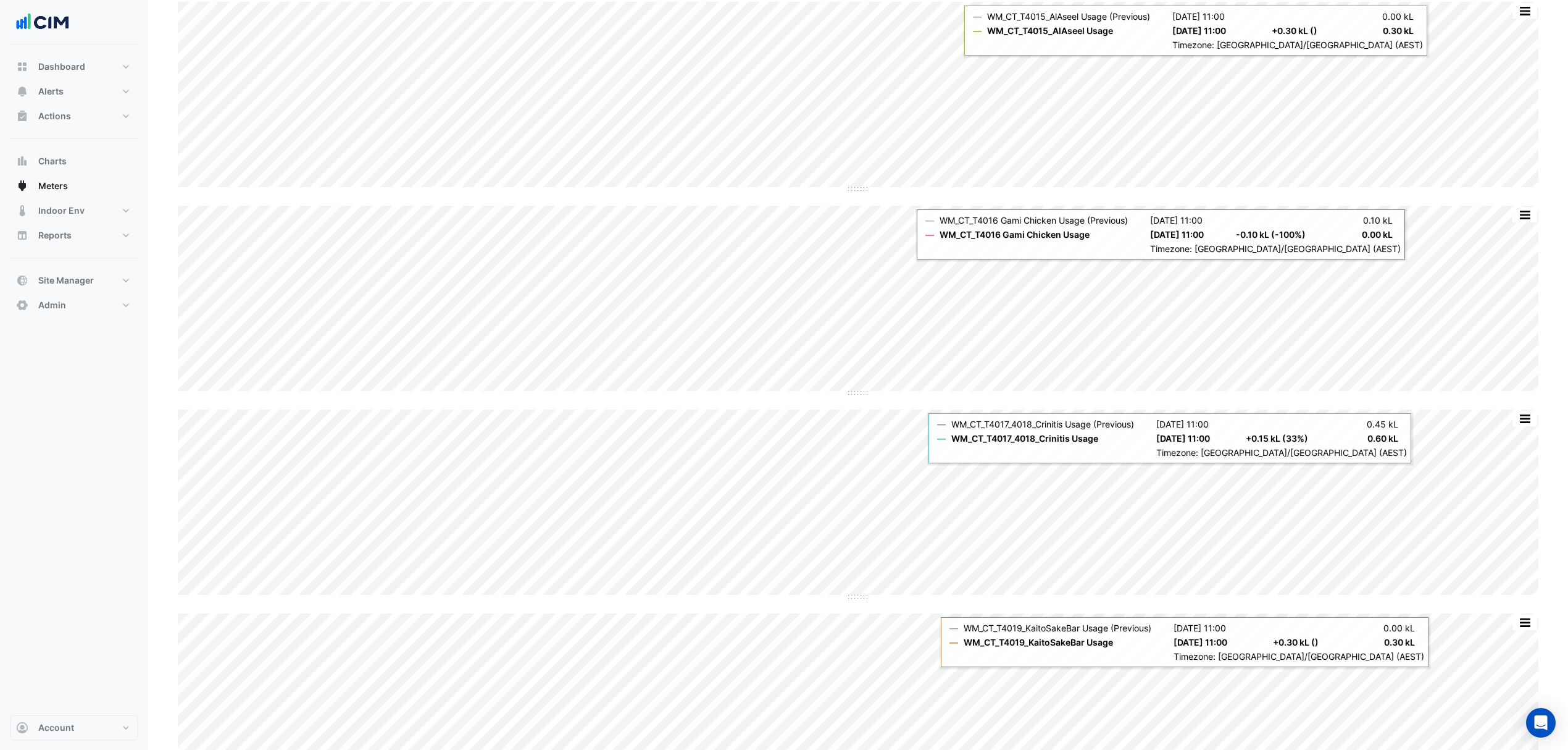
scroll to position [5353, 0]
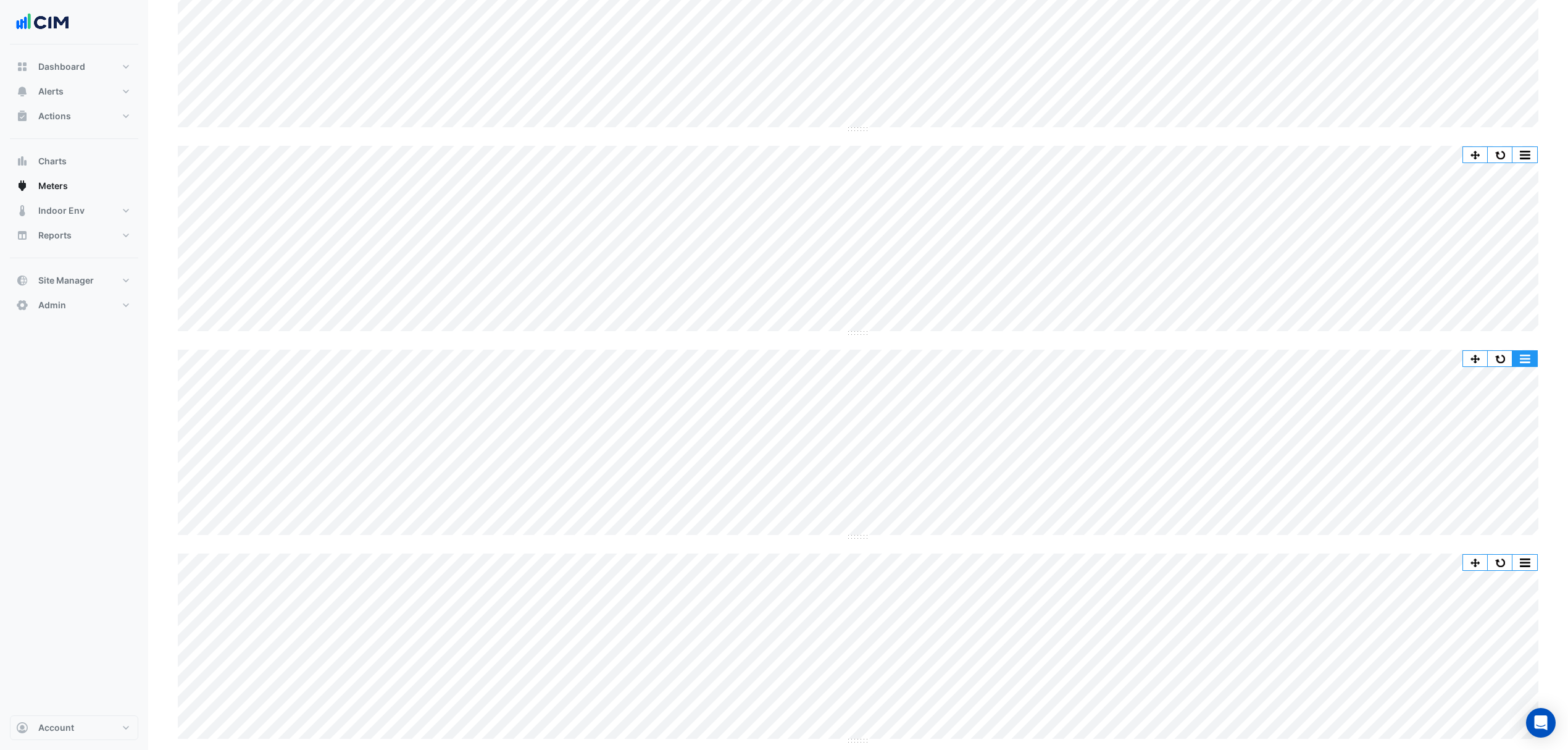
click at [1512, 356] on button "button" at bounding box center [1524, 359] width 25 height 15
click at [1498, 359] on button "button" at bounding box center [1500, 359] width 25 height 15
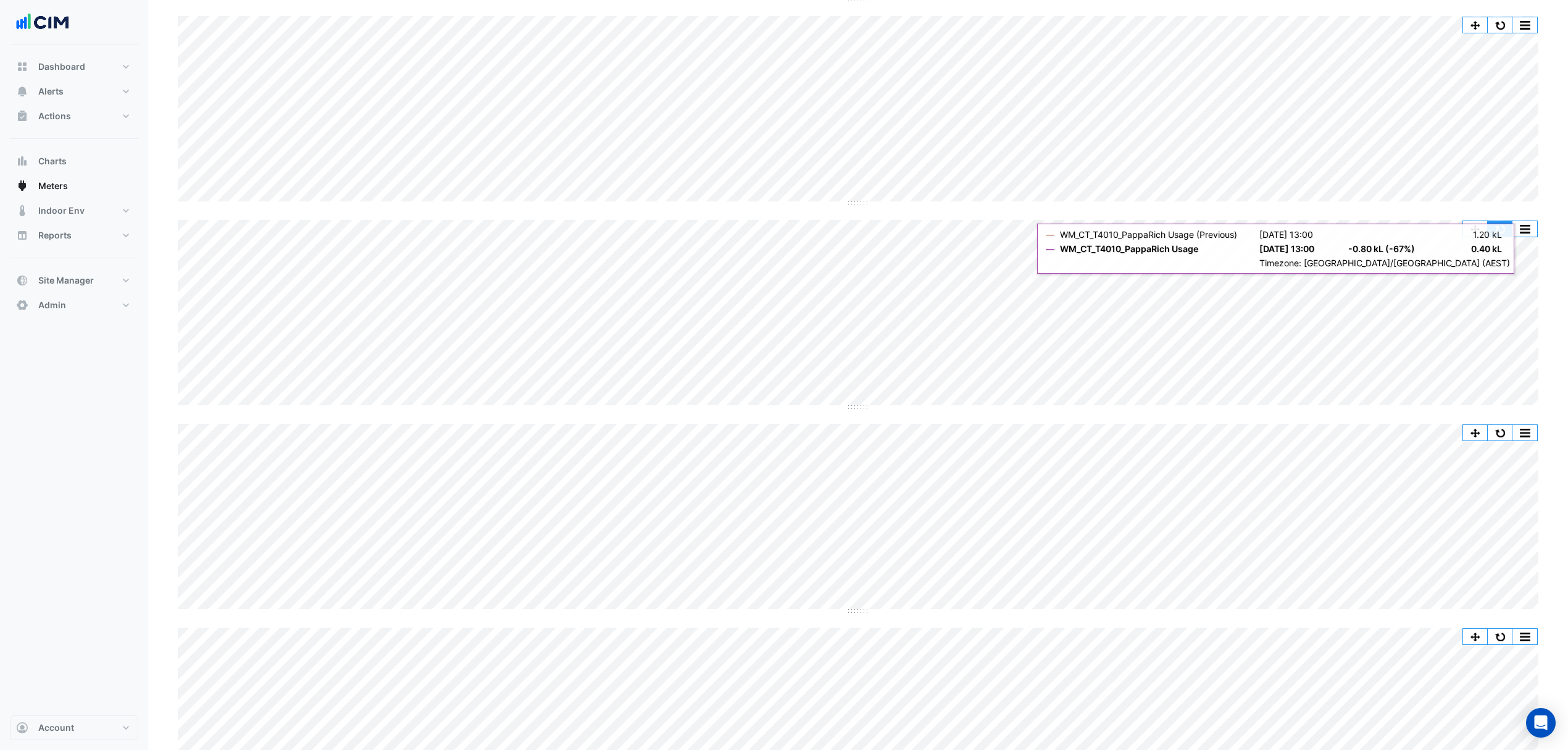
click at [1505, 233] on button "button" at bounding box center [1500, 229] width 25 height 15
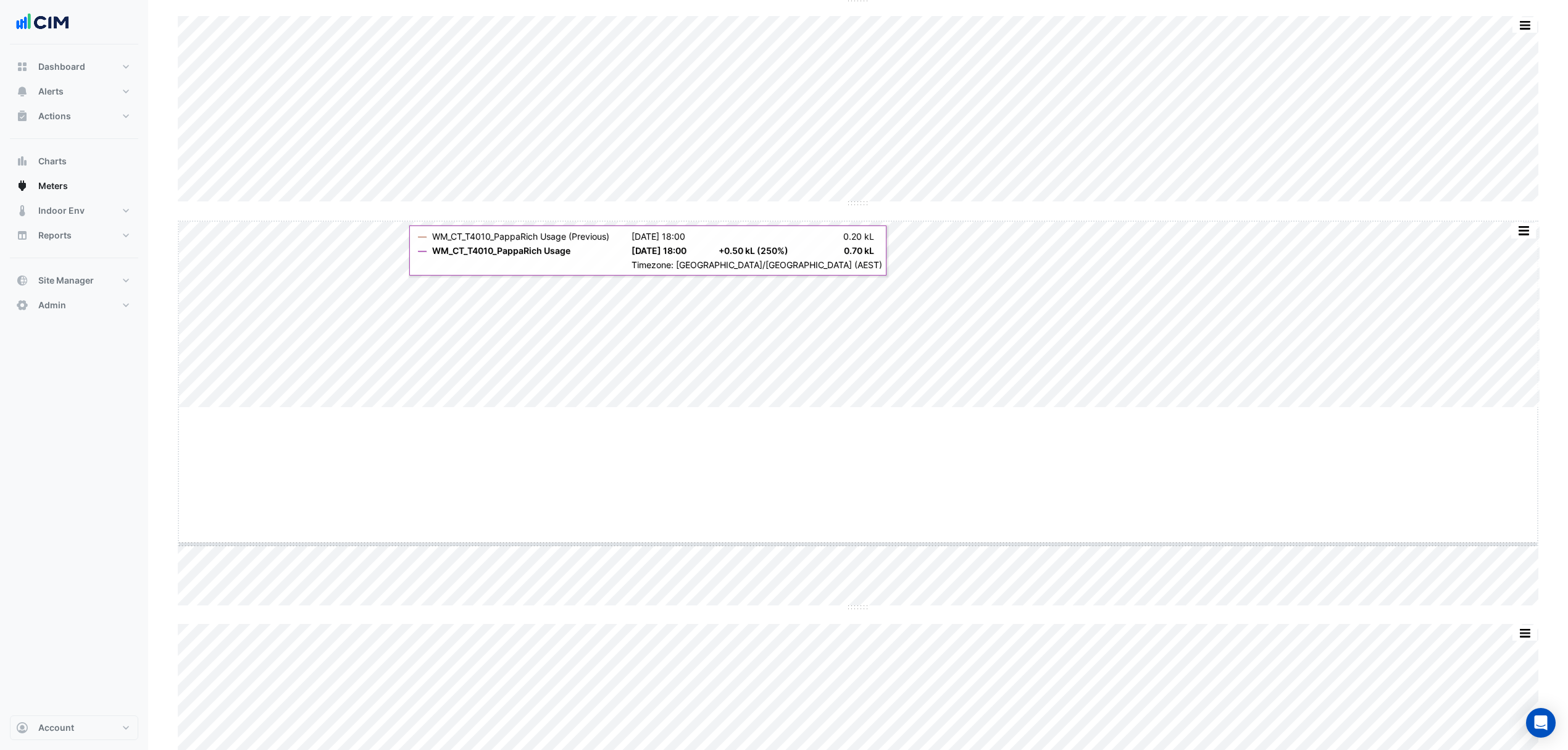
drag, startPoint x: 854, startPoint y: 408, endPoint x: 853, endPoint y: 417, distance: 9.1
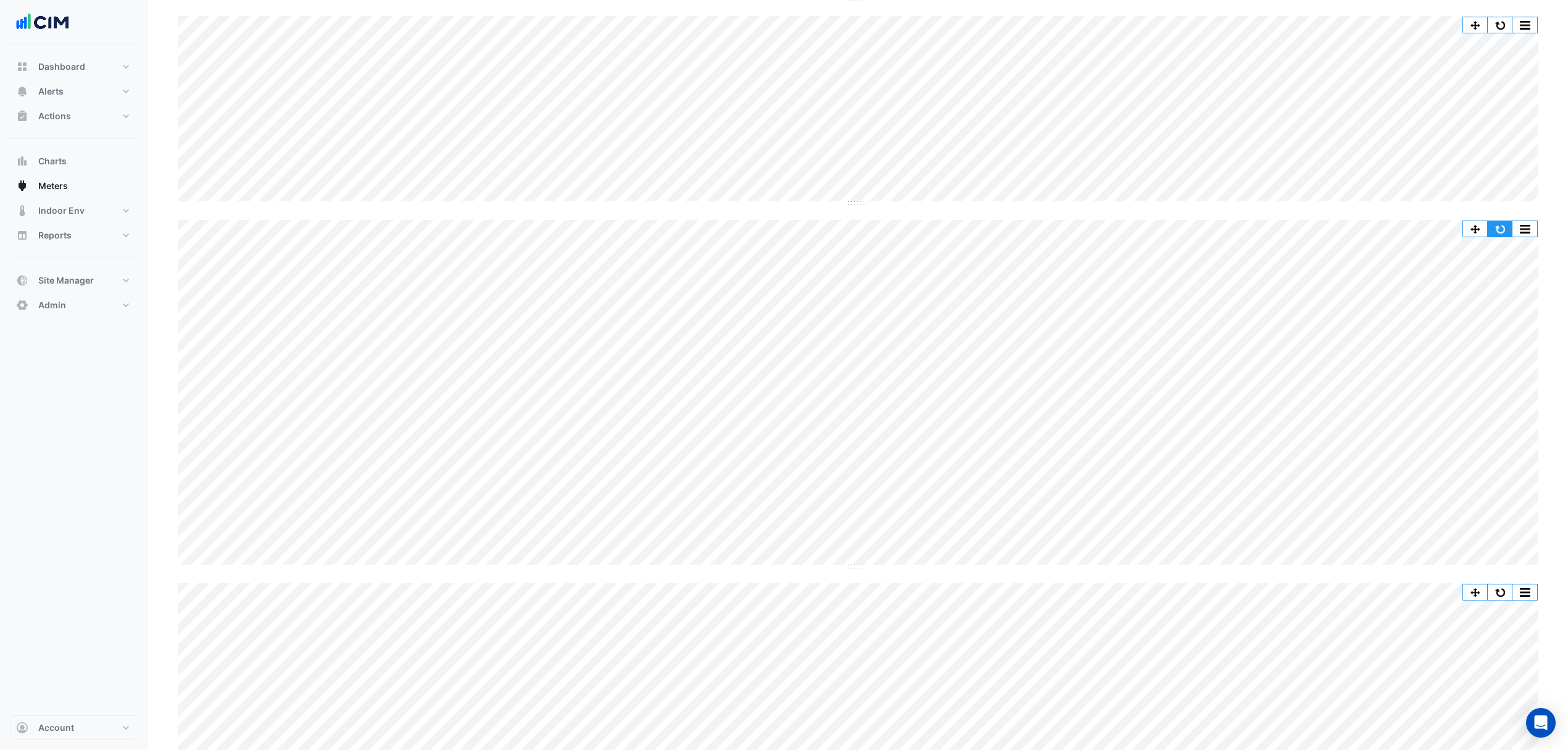
click at [1505, 230] on button "button" at bounding box center [1500, 229] width 25 height 15
drag, startPoint x: 860, startPoint y: 566, endPoint x: 853, endPoint y: 698, distance: 132.2
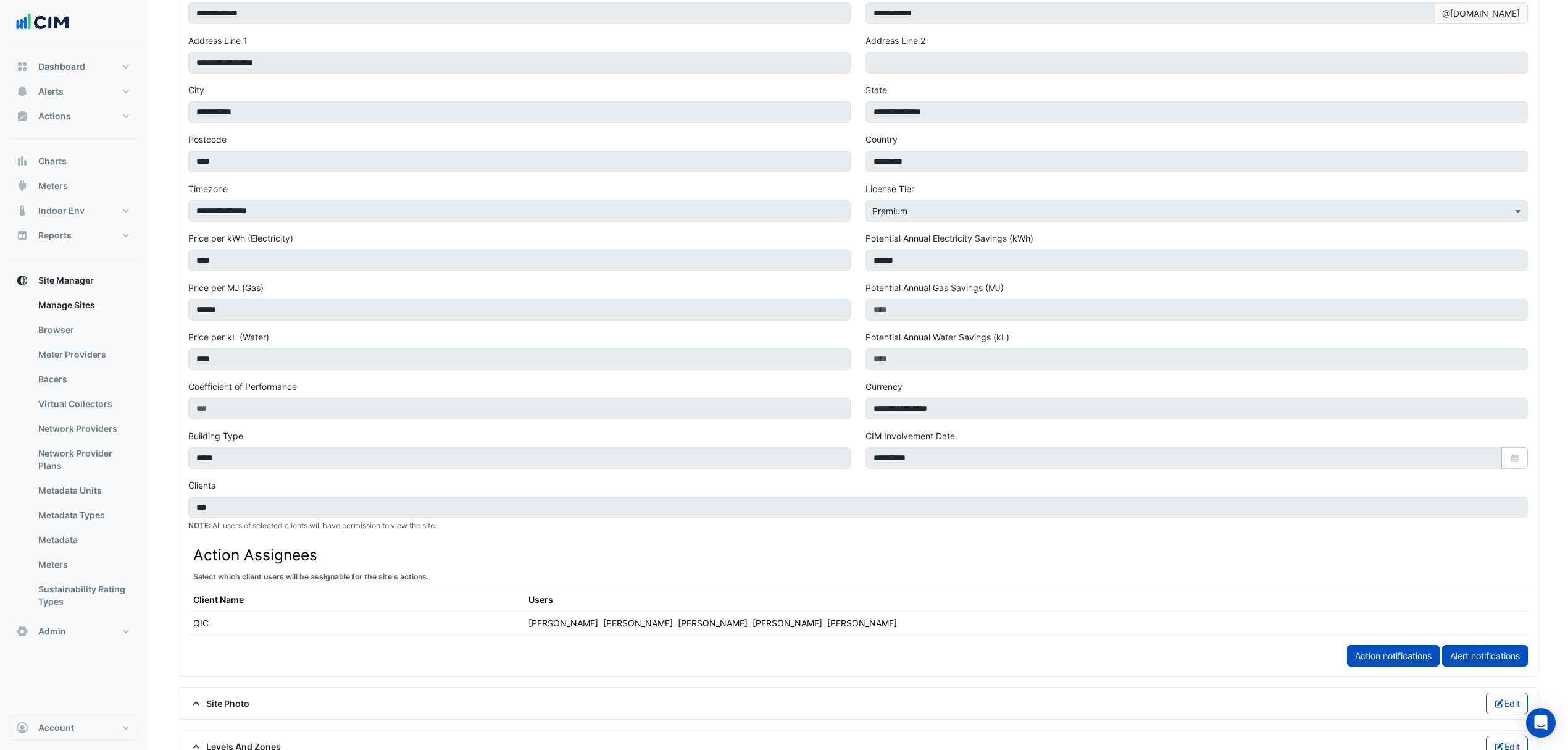
scroll to position [154, 0]
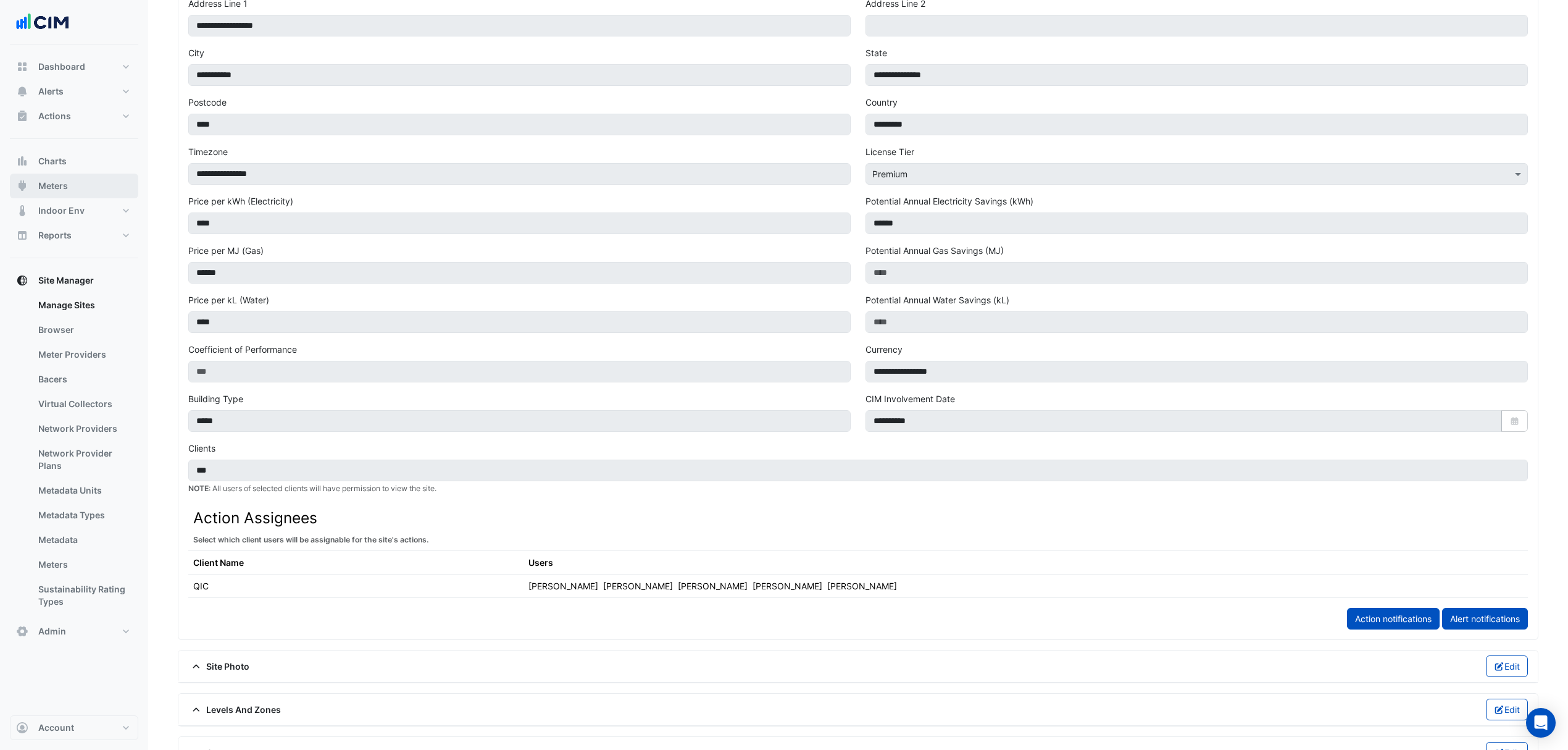
click at [70, 181] on button "Meters" at bounding box center [74, 185] width 128 height 25
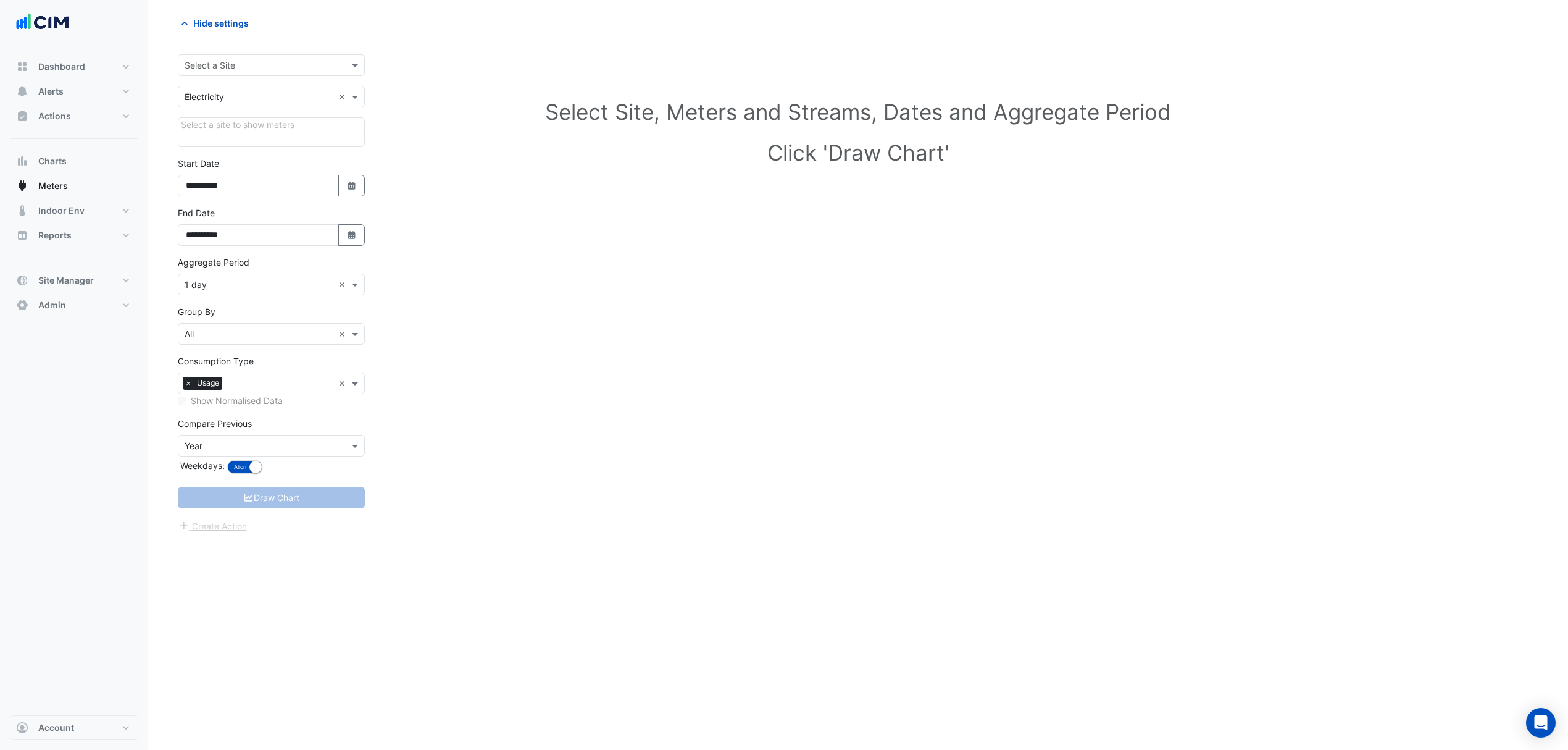
scroll to position [47, 0]
click at [242, 60] on input "text" at bounding box center [258, 66] width 149 height 13
type input "**********"
click at [224, 112] on span "[GEOGRAPHIC_DATA]" at bounding box center [241, 110] width 87 height 11
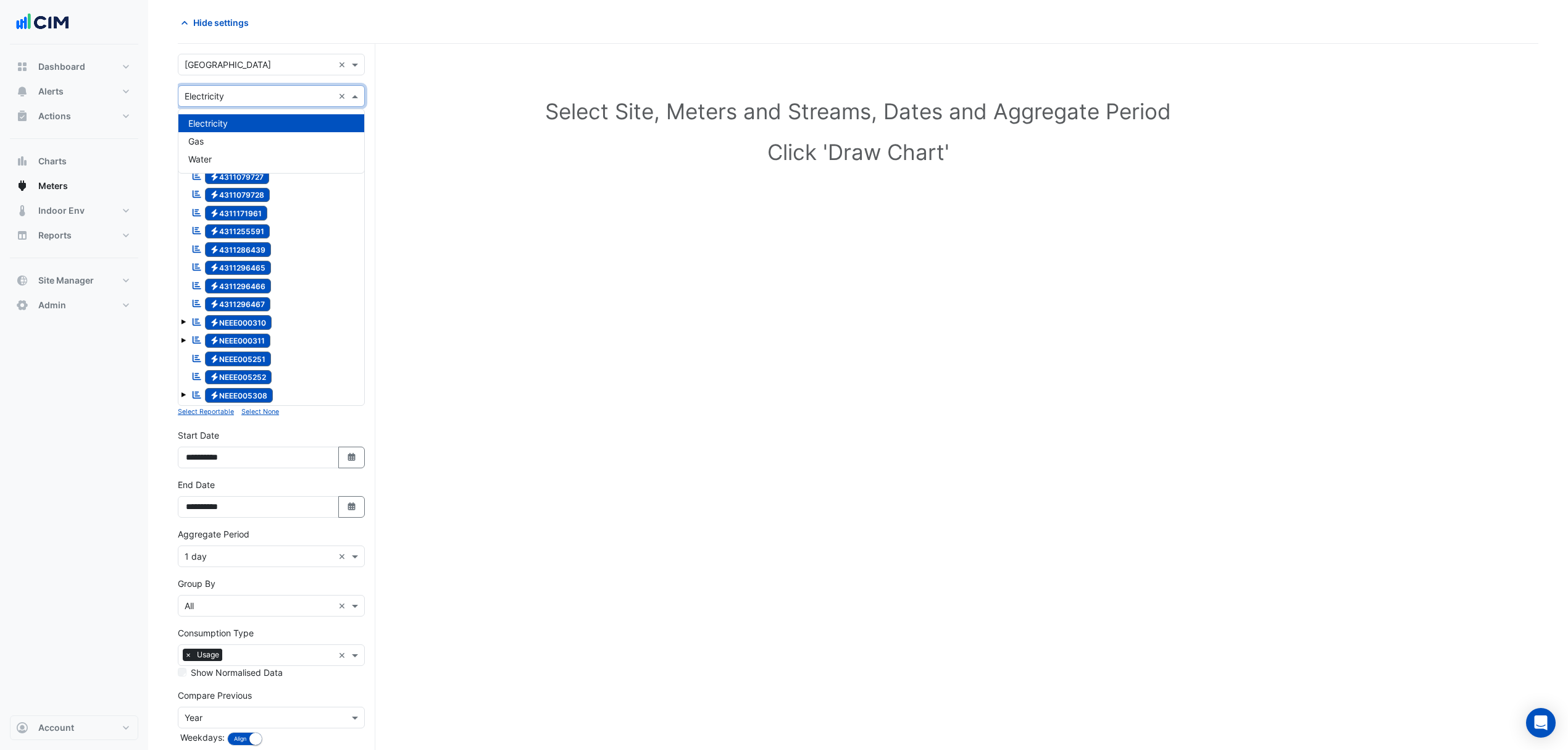
click at [254, 99] on input "text" at bounding box center [258, 97] width 149 height 13
click at [209, 151] on div "Water" at bounding box center [271, 159] width 186 height 18
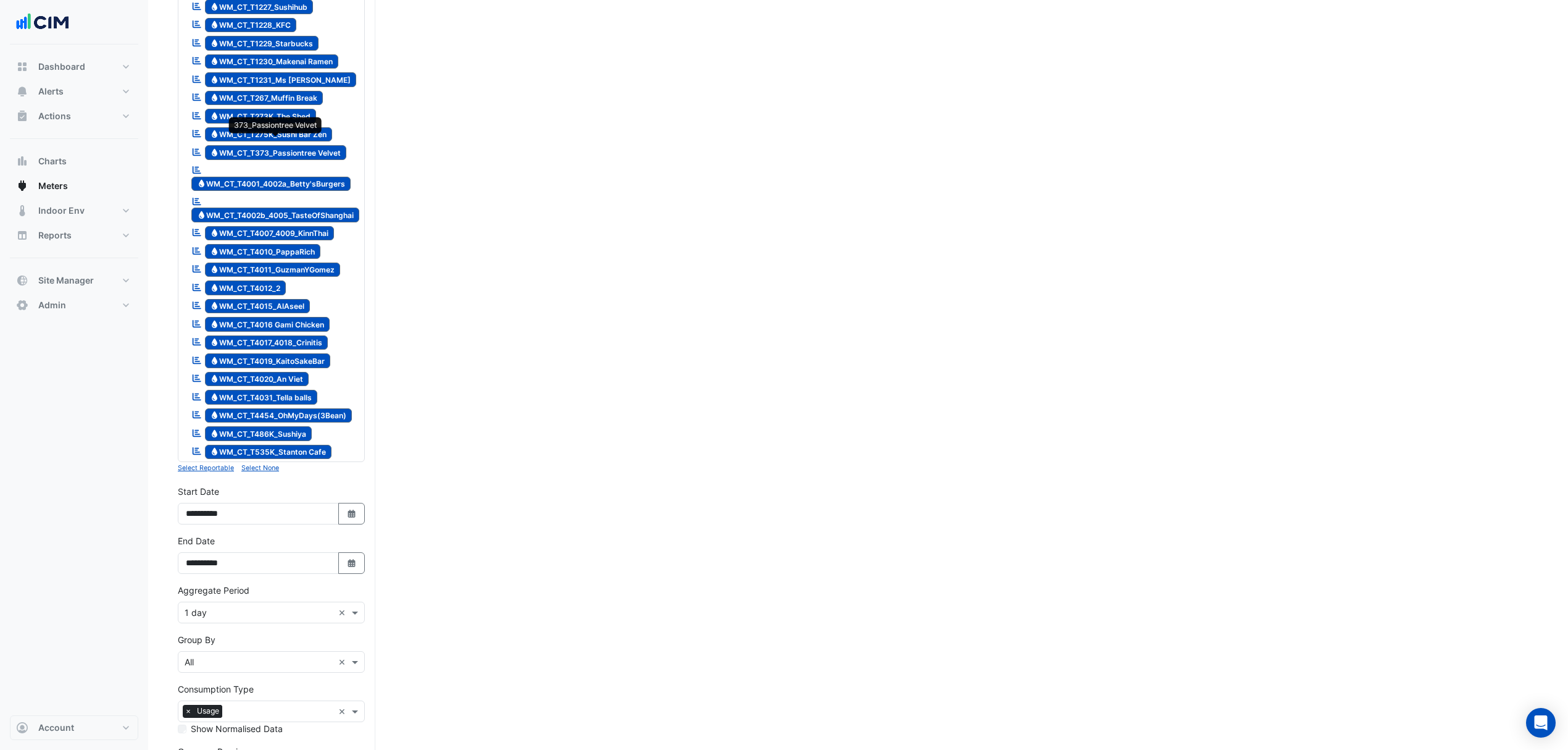
scroll to position [377, 0]
click at [263, 470] on small "Select None" at bounding box center [260, 467] width 38 height 8
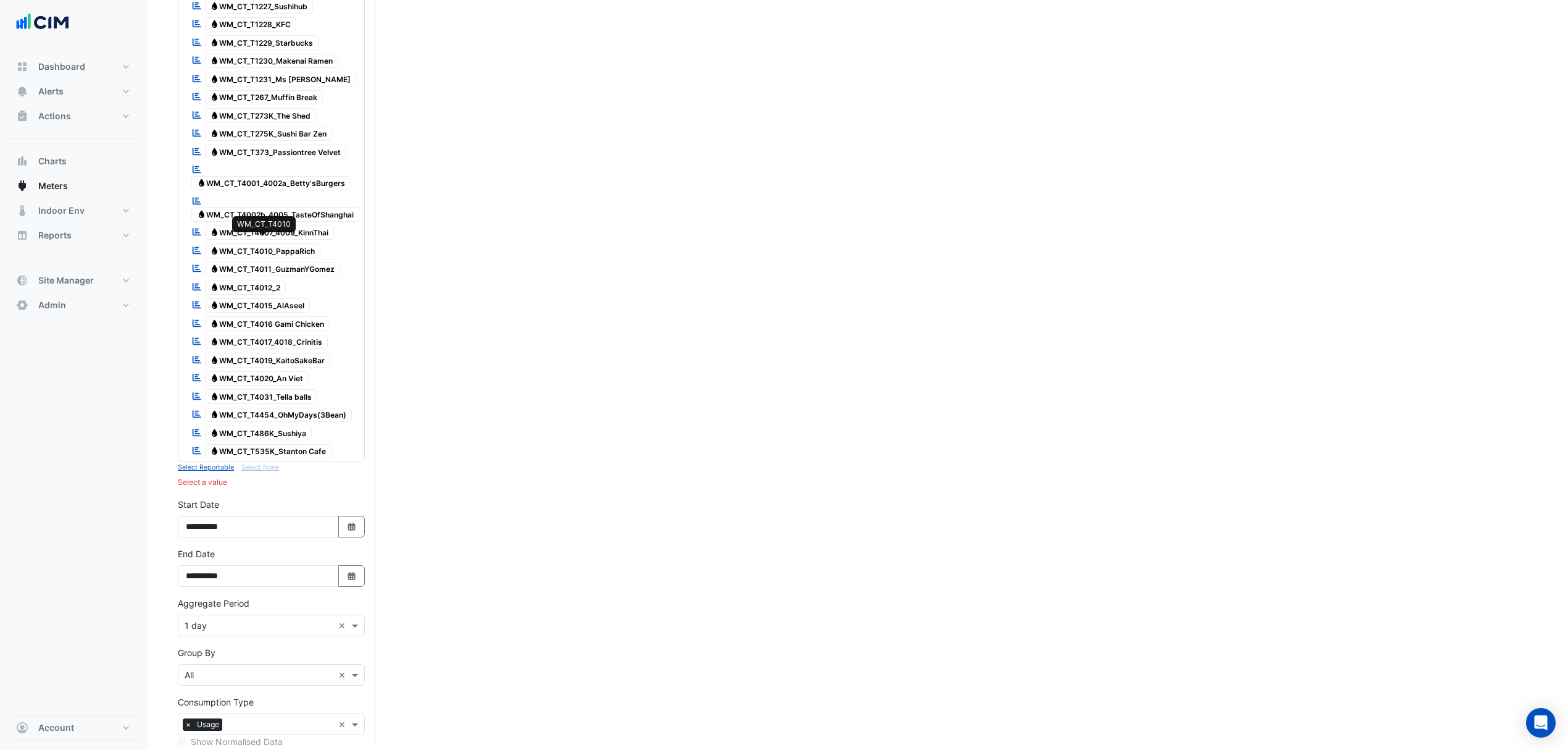
click at [295, 243] on span "Water WM_CT_T4010_PappaRich" at bounding box center [263, 250] width 116 height 15
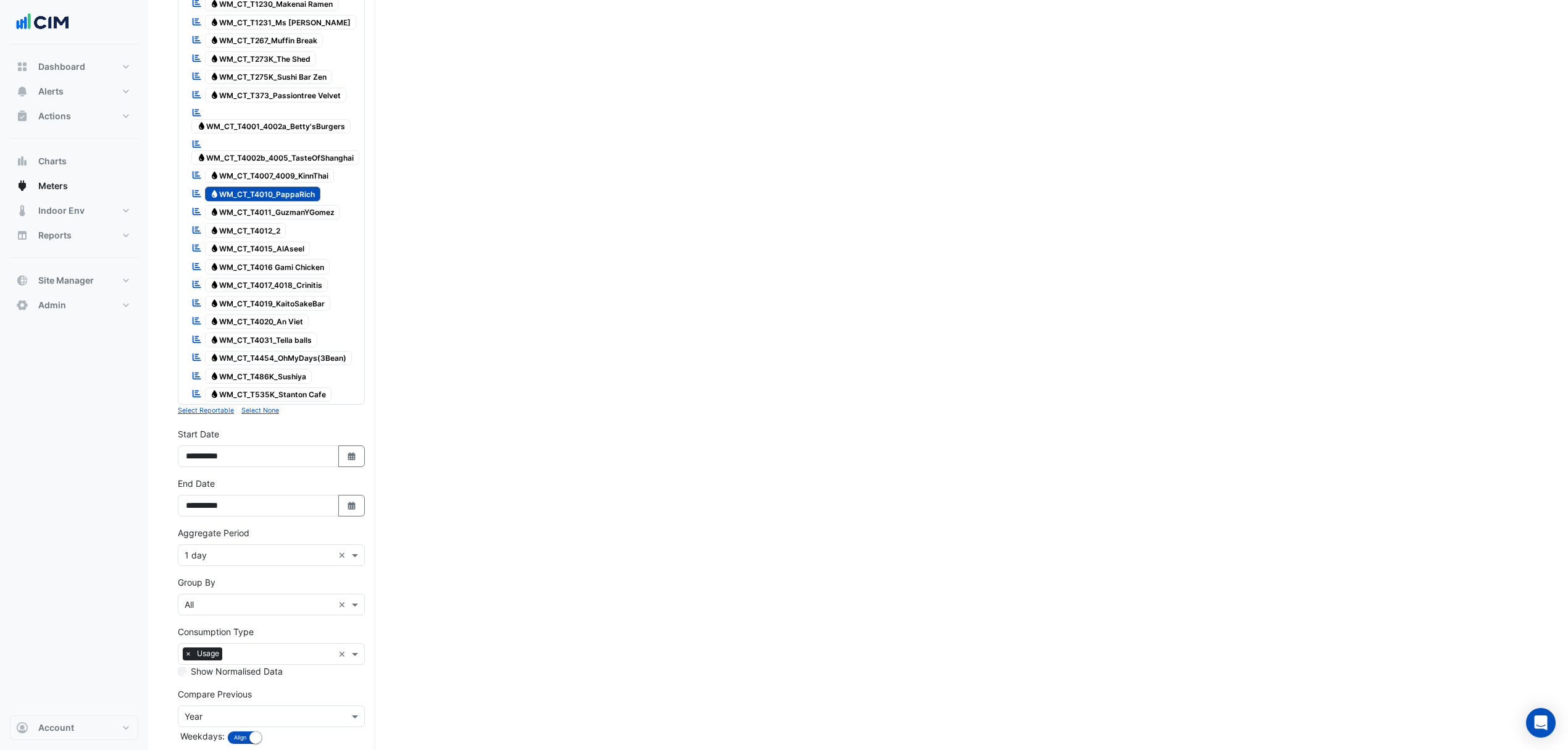
scroll to position [505, 0]
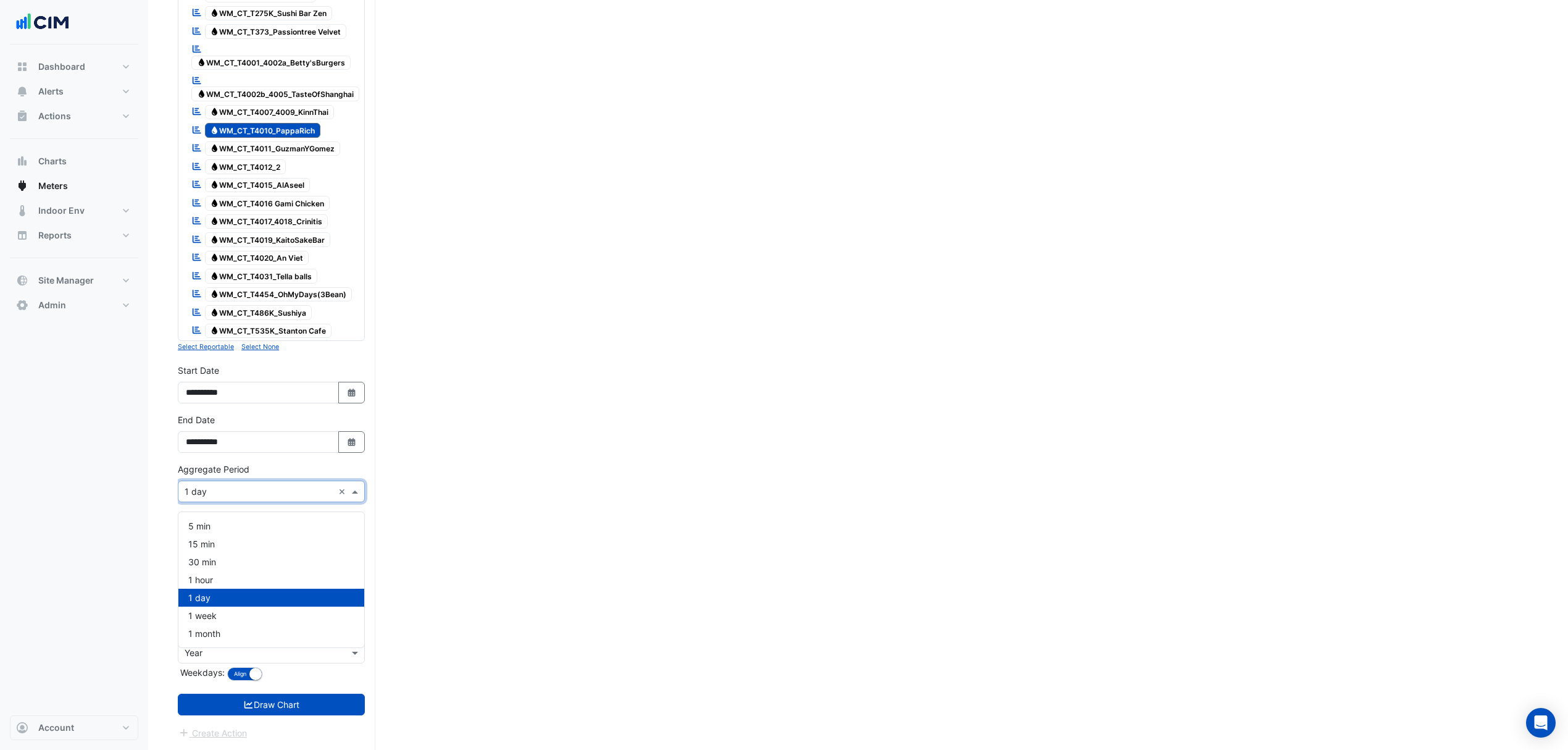
click at [226, 494] on input "text" at bounding box center [258, 492] width 149 height 13
click at [206, 574] on span "1 hour" at bounding box center [200, 579] width 25 height 11
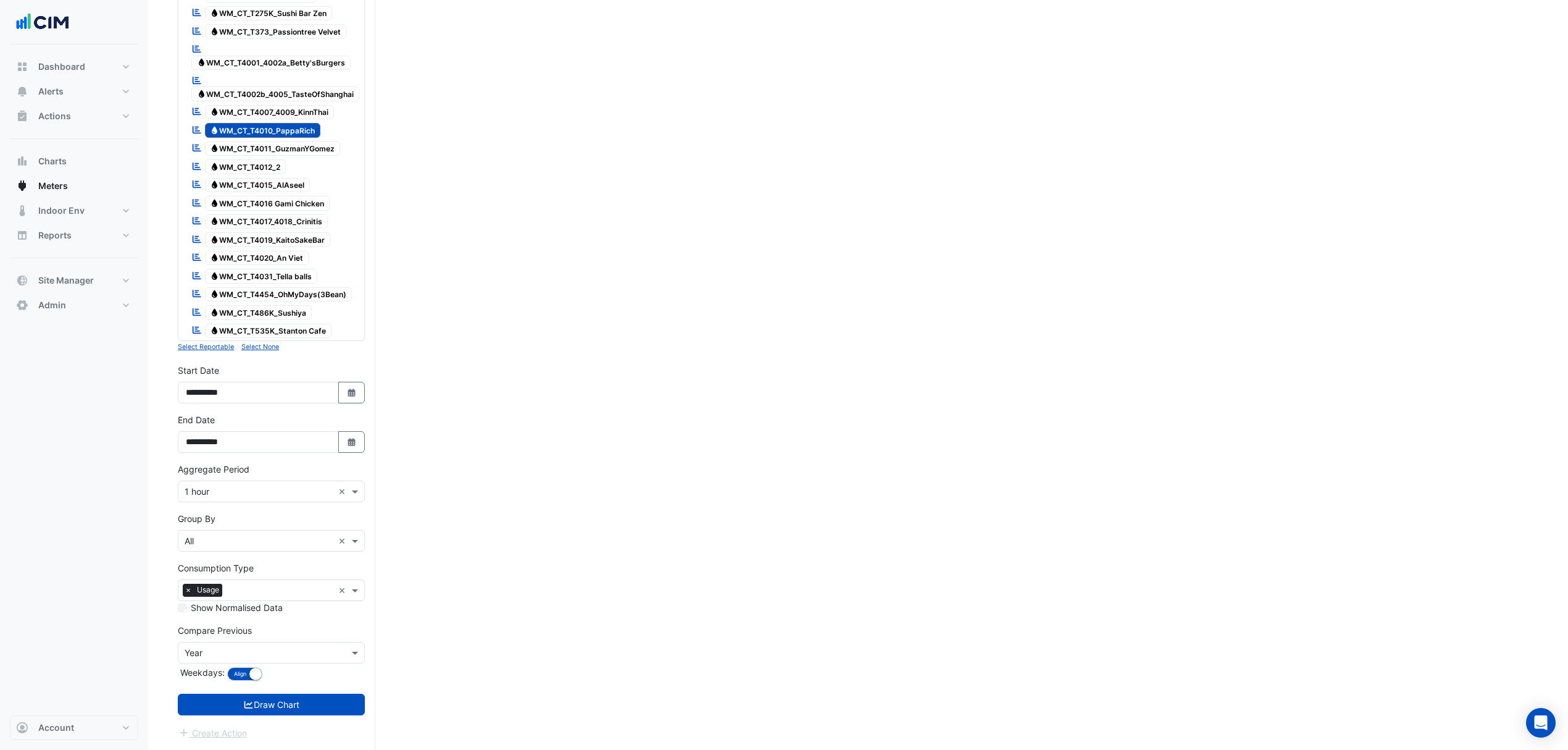
click at [251, 714] on button "Draw Chart" at bounding box center [271, 704] width 187 height 22
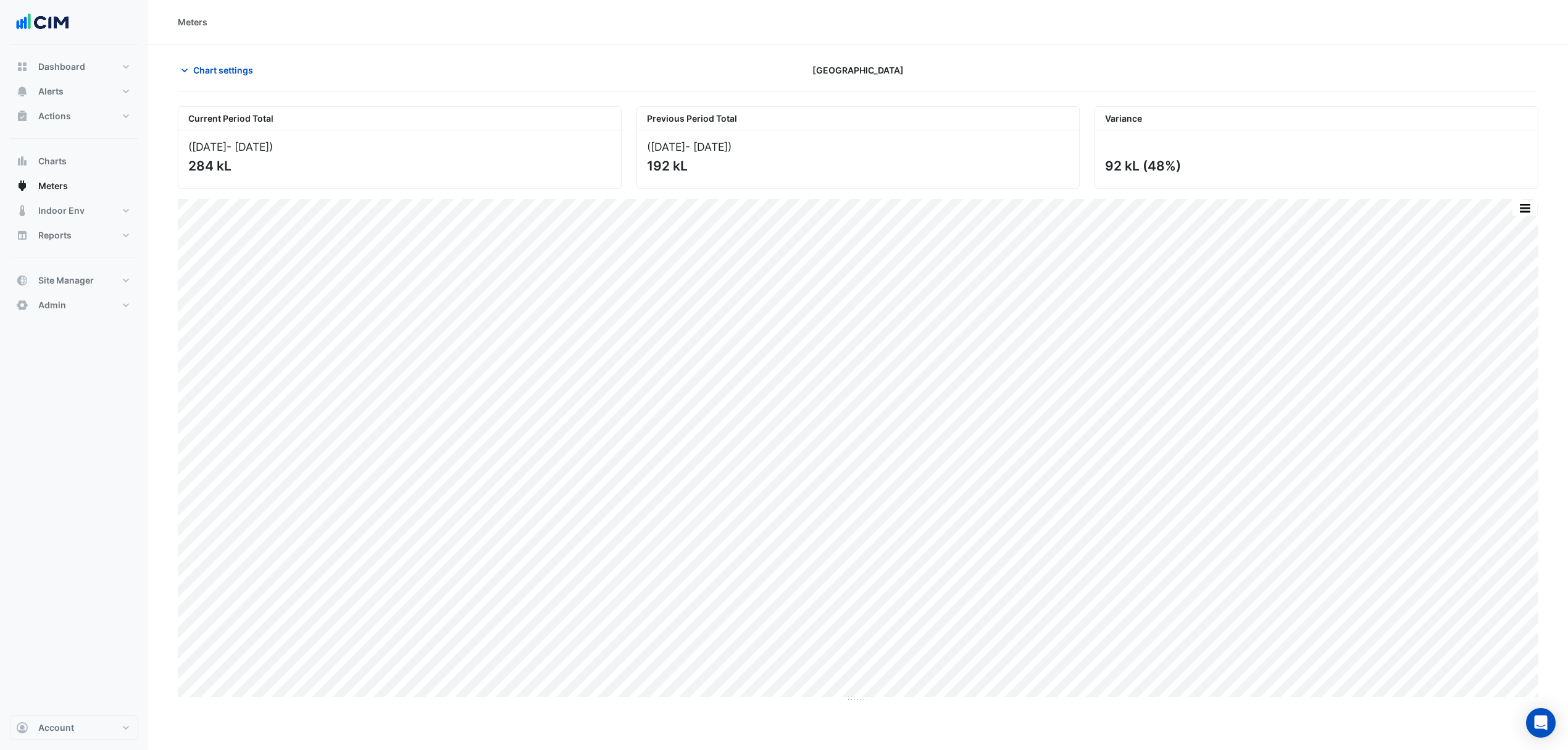
click at [211, 78] on button "Chart settings" at bounding box center [219, 70] width 83 height 22
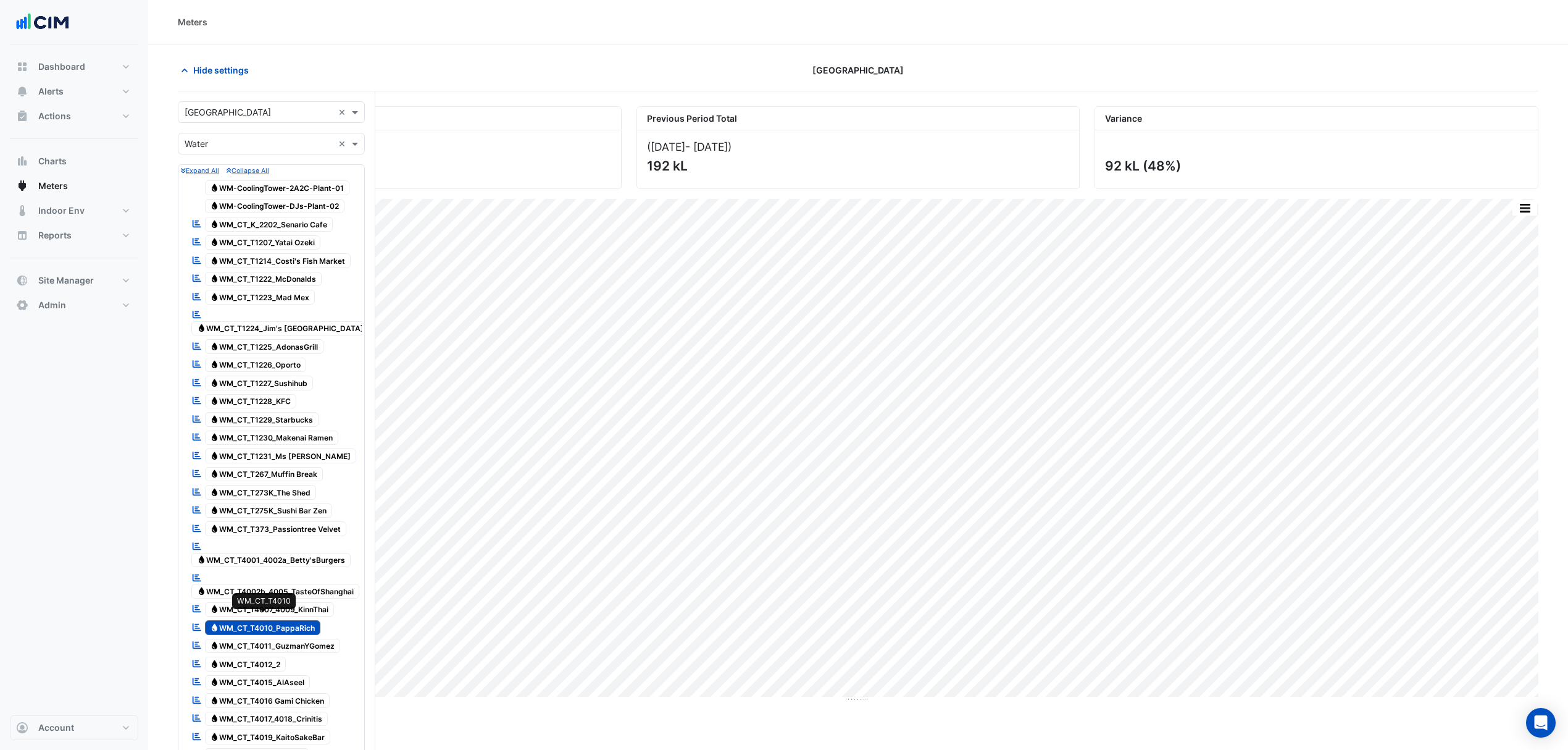
click at [285, 620] on span "Water WM_CT_T4010_PappaRich" at bounding box center [263, 627] width 116 height 15
click at [280, 521] on span "Water WM_CT_T373_Passiontree Velvet" at bounding box center [276, 528] width 142 height 15
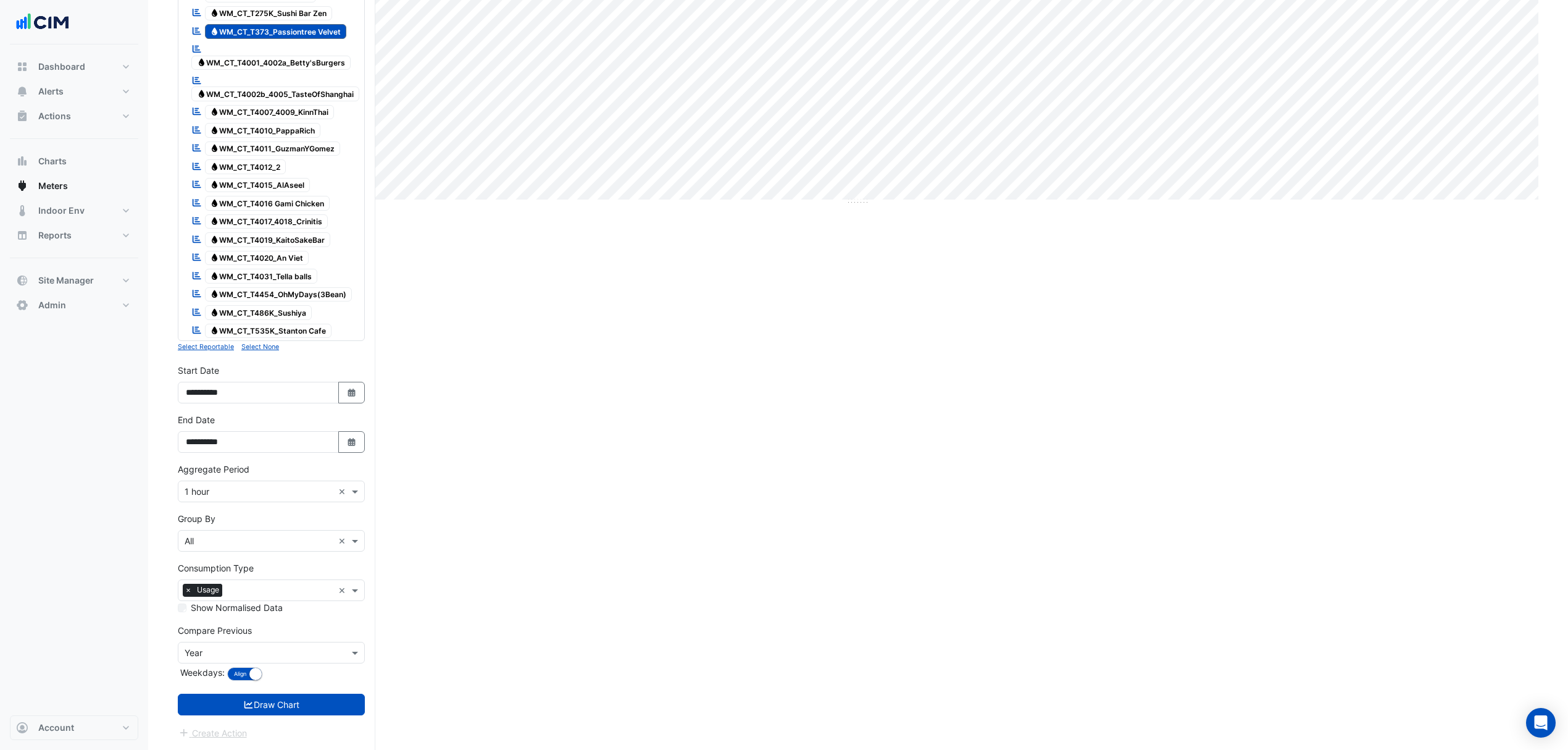
scroll to position [505, 0]
click at [270, 710] on button "Draw Chart" at bounding box center [271, 704] width 187 height 22
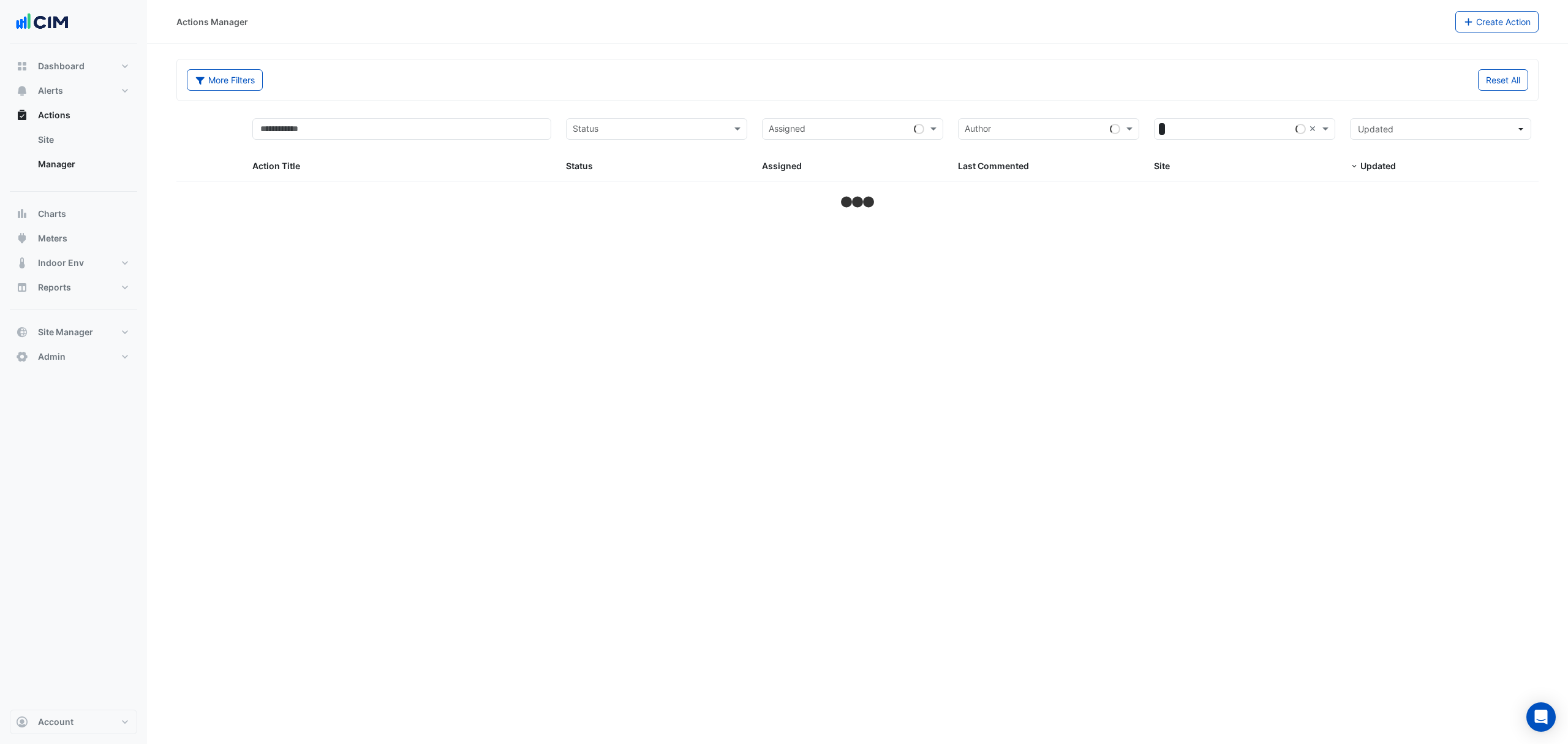
select select "***"
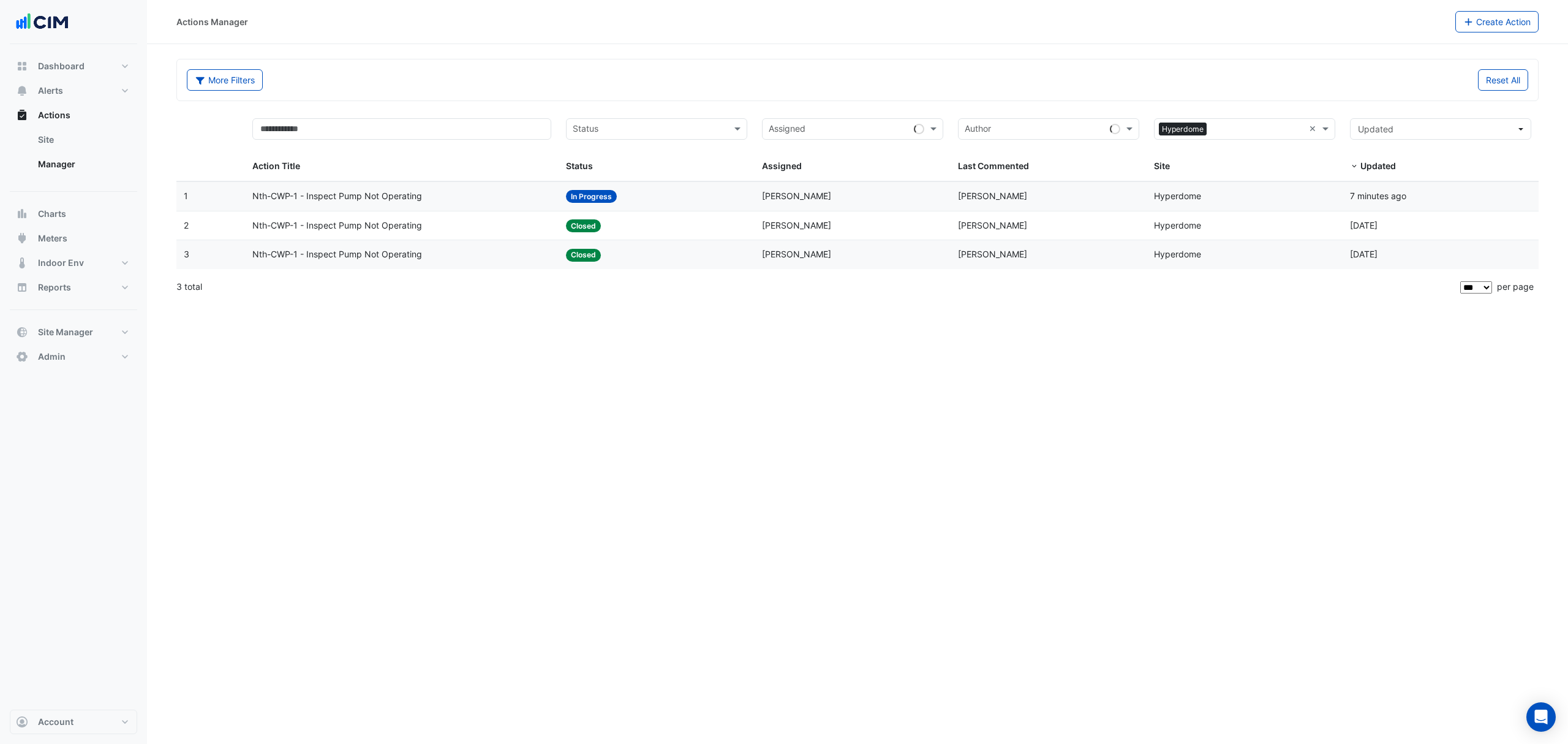
click at [363, 196] on span "Nth-CWP-1 - Inspect Pump Not Operating" at bounding box center [337, 196] width 170 height 14
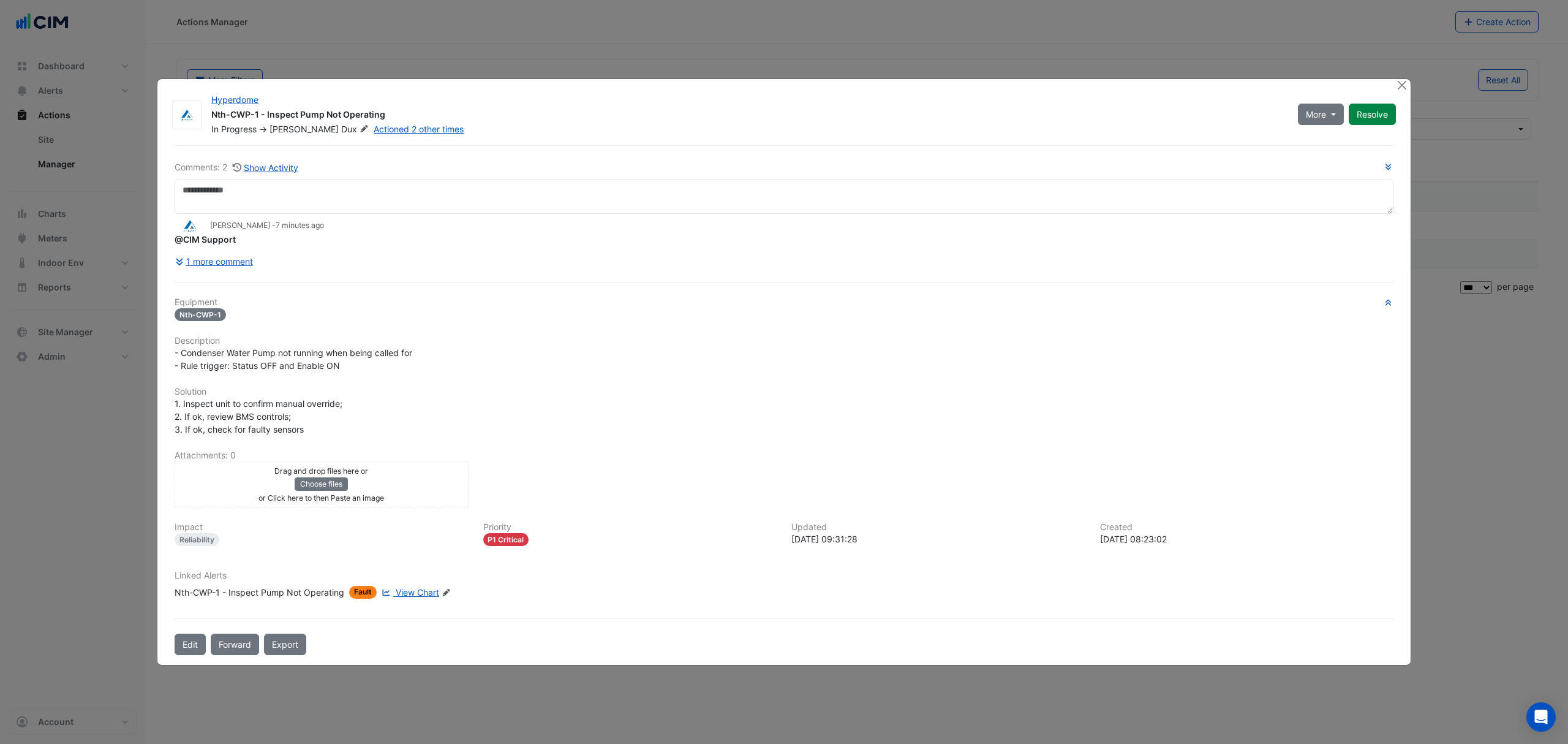
click at [413, 603] on div "Linked Alerts Nth-CWP-1 - Inspect Pump Not Operating Fault View Chart Edit Link…" at bounding box center [784, 589] width 1233 height 38
click at [417, 594] on span "View Chart" at bounding box center [417, 592] width 43 height 11
click at [219, 268] on button "1 more comment" at bounding box center [214, 262] width 79 height 21
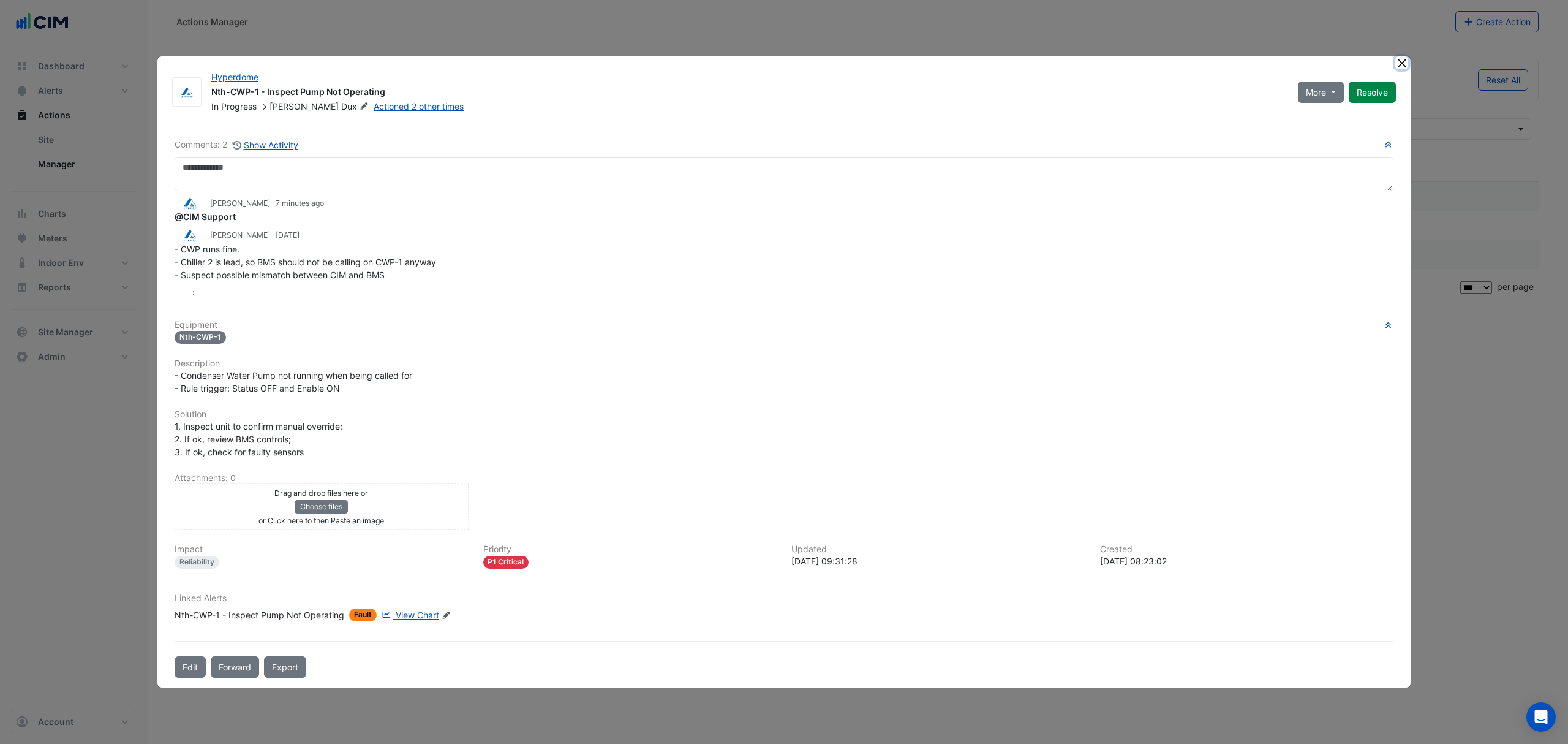
click at [1402, 63] on button "Close" at bounding box center [1401, 63] width 13 height 13
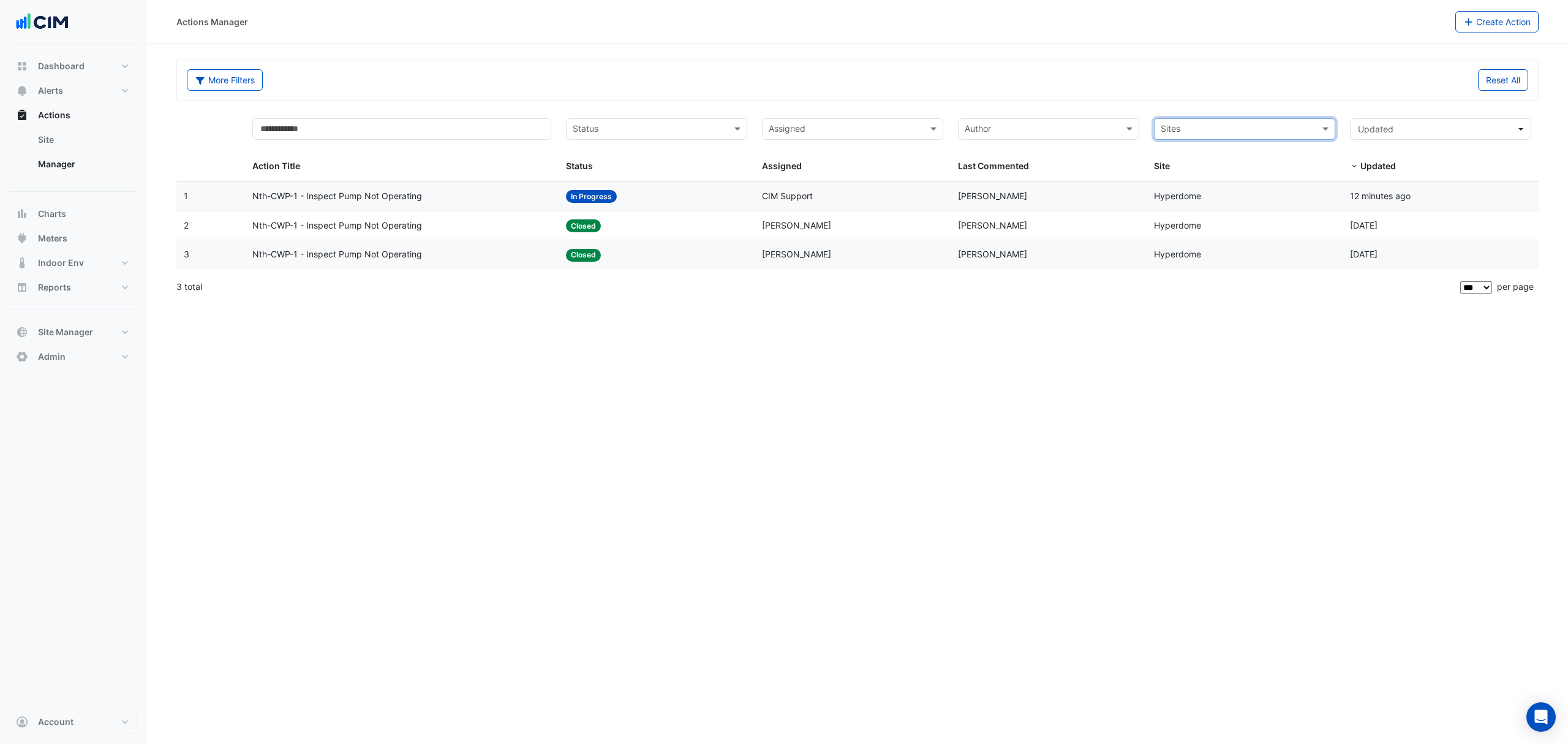
click at [75, 162] on link "Manager" at bounding box center [83, 164] width 109 height 24
click at [1069, 117] on datatable-header-cell "Author Last Commented" at bounding box center [1048, 146] width 196 height 70
click at [1051, 120] on div "Author" at bounding box center [1038, 129] width 160 height 19
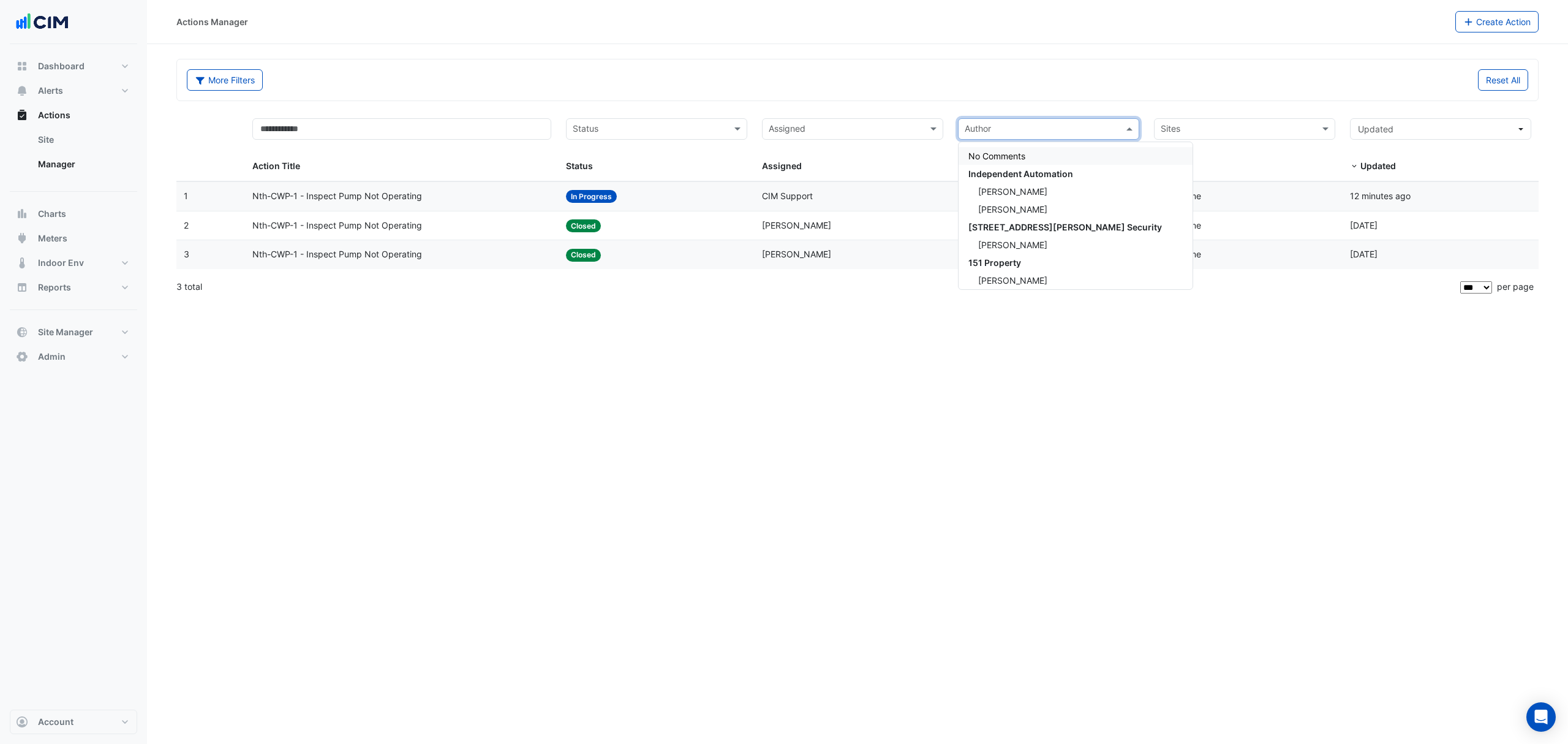
drag, startPoint x: 965, startPoint y: 93, endPoint x: 941, endPoint y: 95, distance: 24.1
click at [959, 93] on div "More Filters Reset All" at bounding box center [857, 82] width 1356 height 26
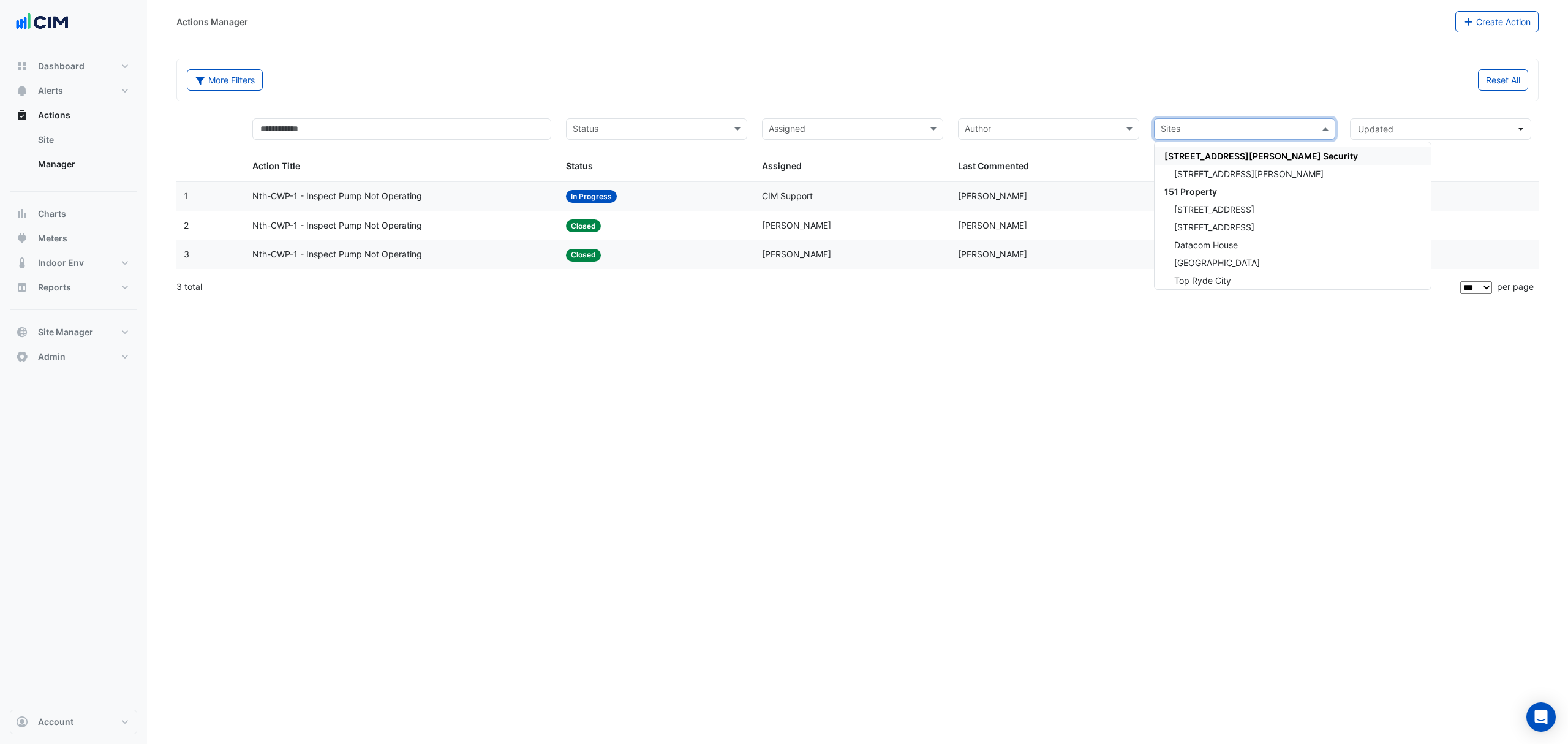
click at [1262, 128] on input "text" at bounding box center [1237, 130] width 154 height 14
type input "****"
click at [1210, 164] on div "QIC" at bounding box center [1244, 156] width 180 height 18
type input "*****"
click at [1245, 171] on div "Grand Central" at bounding box center [1244, 174] width 180 height 18
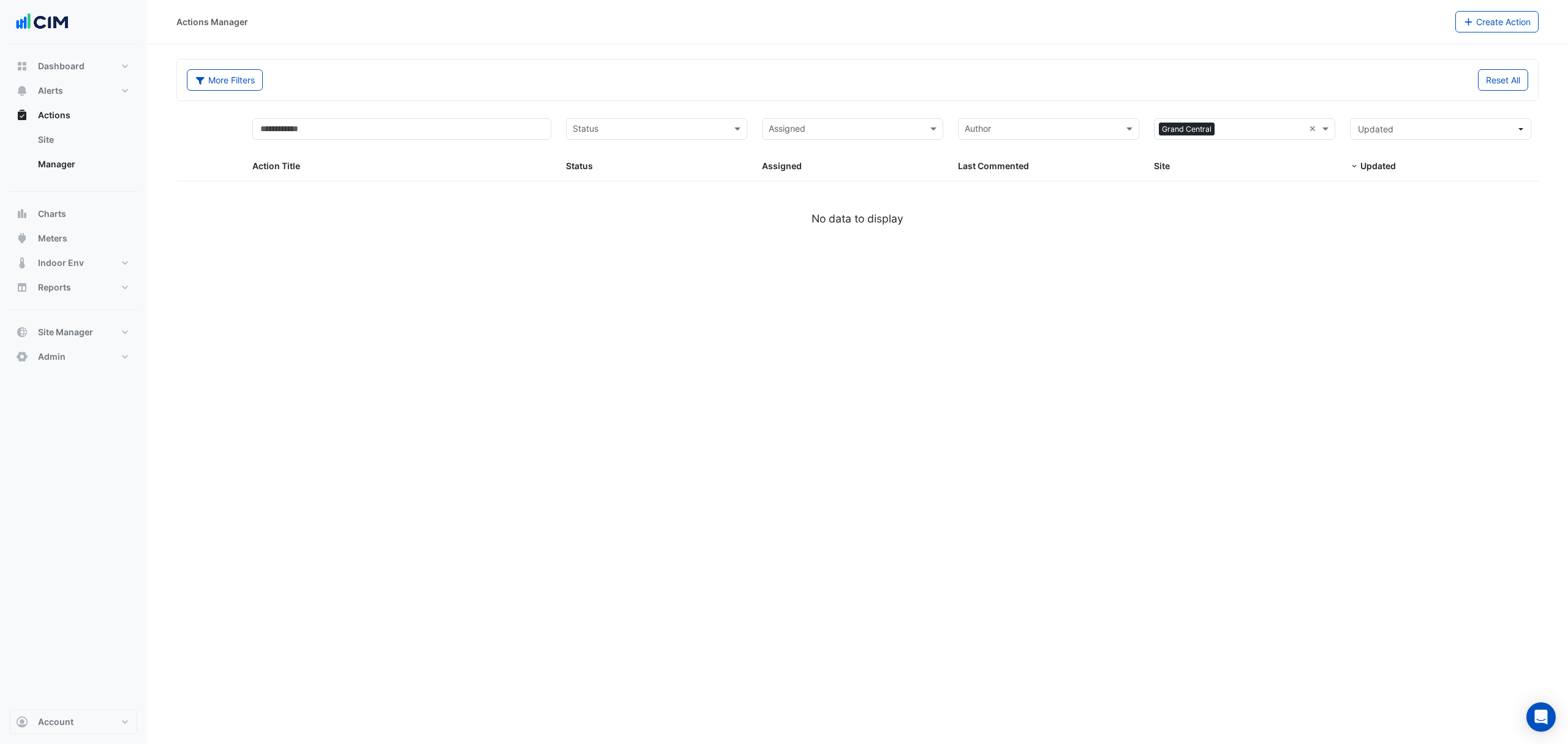
click at [912, 49] on section "More Filters Reset All Status Assigned × Grand Central × Action Title Status St…" at bounding box center [857, 142] width 1421 height 196
click at [1504, 125] on span "Updated" at bounding box center [1437, 129] width 158 height 13
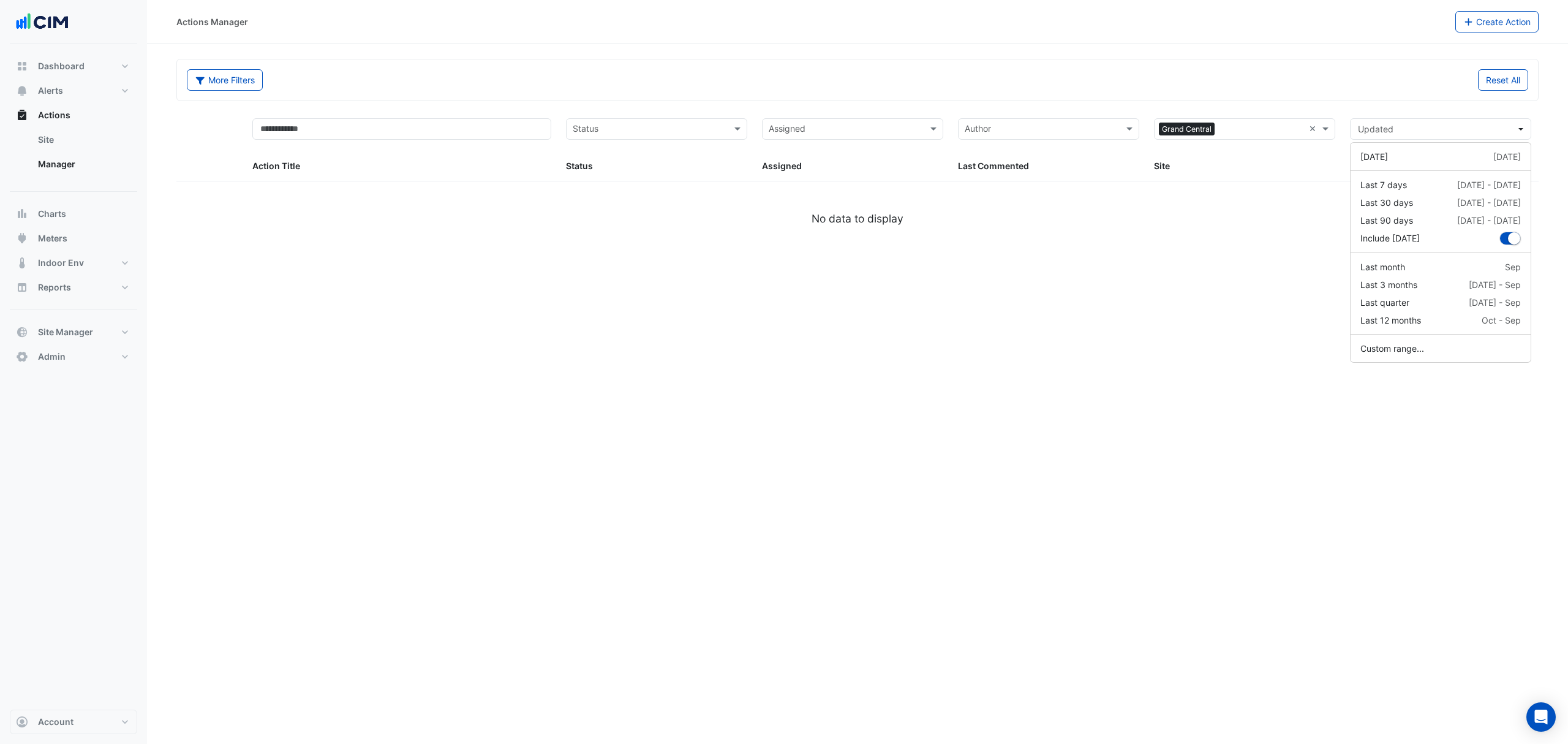
click at [973, 282] on div "Actions Manager Create Action More Filters Reset All Status Assigned × Grand Ce…" at bounding box center [857, 372] width 1421 height 744
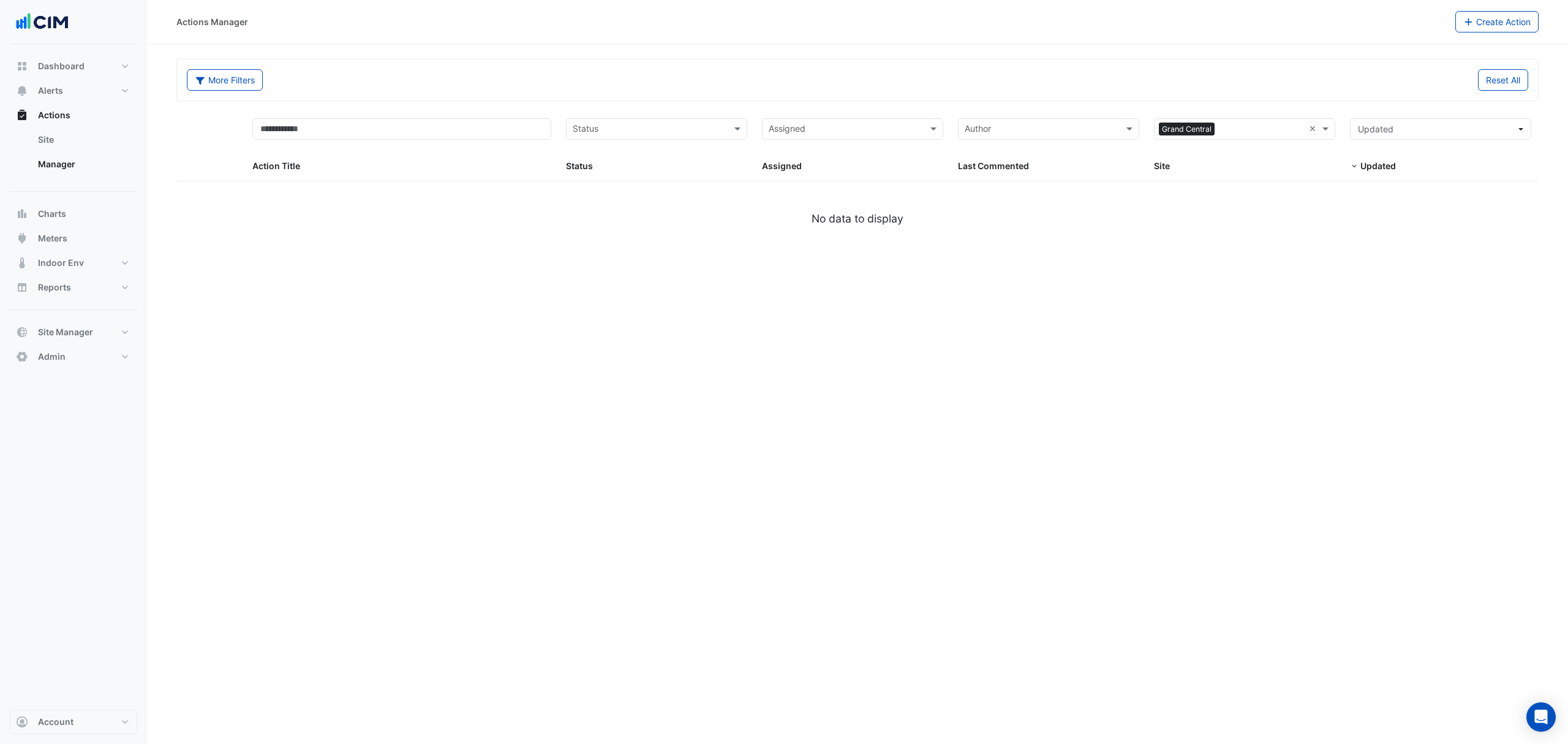
click at [221, 89] on button "More Filters" at bounding box center [224, 80] width 76 height 21
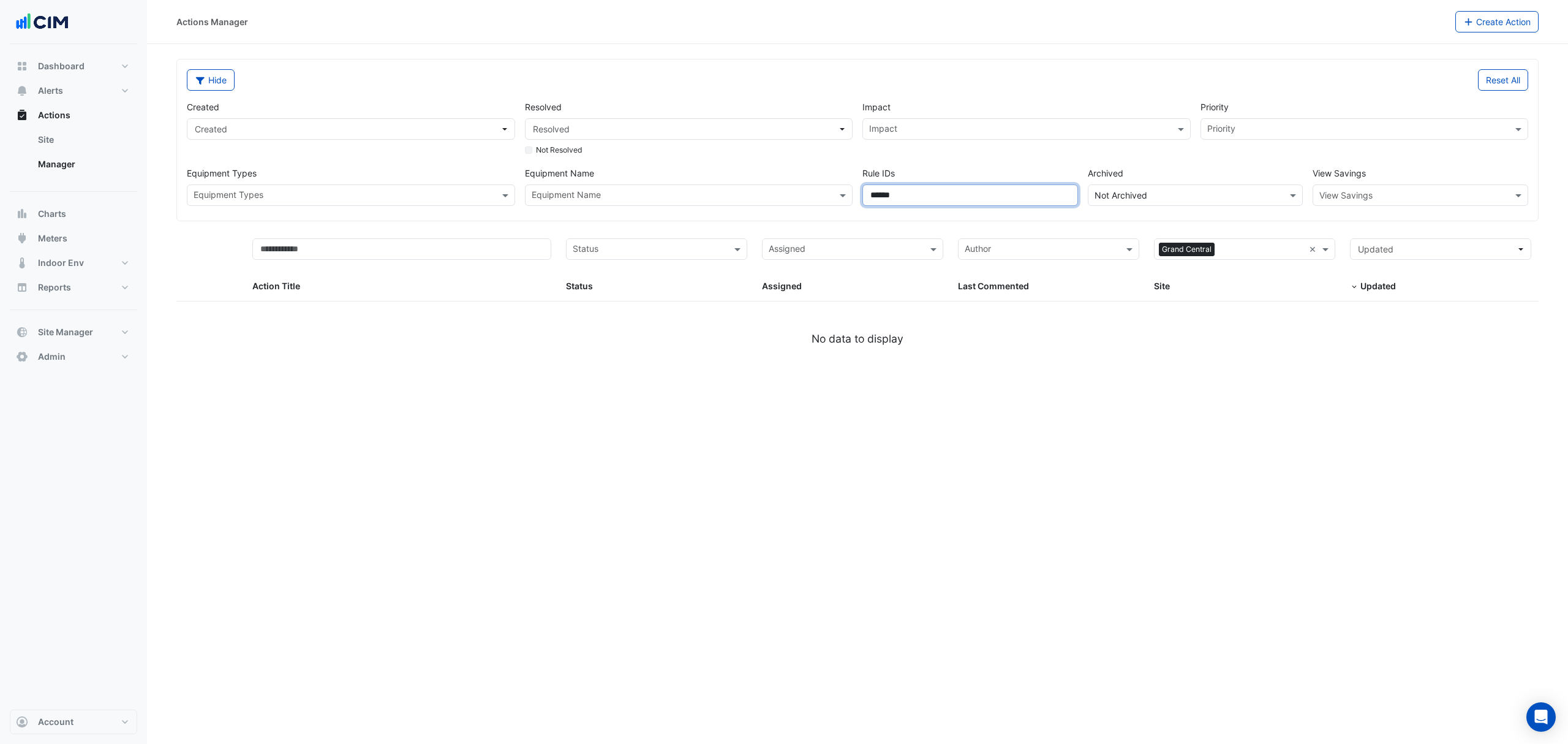
drag, startPoint x: 929, startPoint y: 202, endPoint x: 782, endPoint y: 201, distance: 147.0
click at [782, 201] on div "Created Created Resolved Resolved Not Resolved Impact Impact Priority Priority …" at bounding box center [857, 149] width 1351 height 115
click at [1009, 28] on div "Actions Manager" at bounding box center [816, 22] width 1279 height 21
click at [1120, 201] on input "text" at bounding box center [1183, 196] width 177 height 13
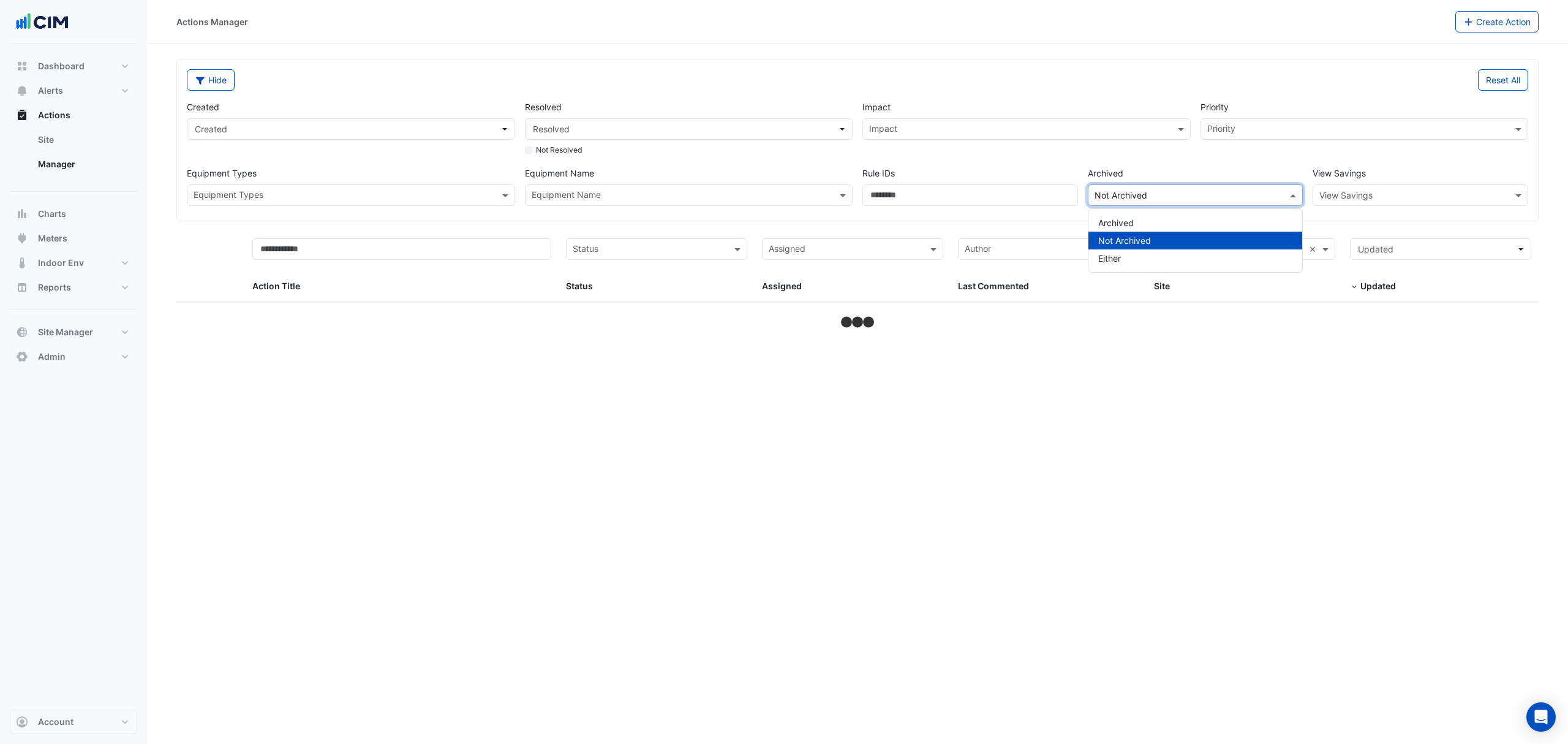
click at [1081, 82] on div "Reset All" at bounding box center [1196, 80] width 678 height 21
select select "***"
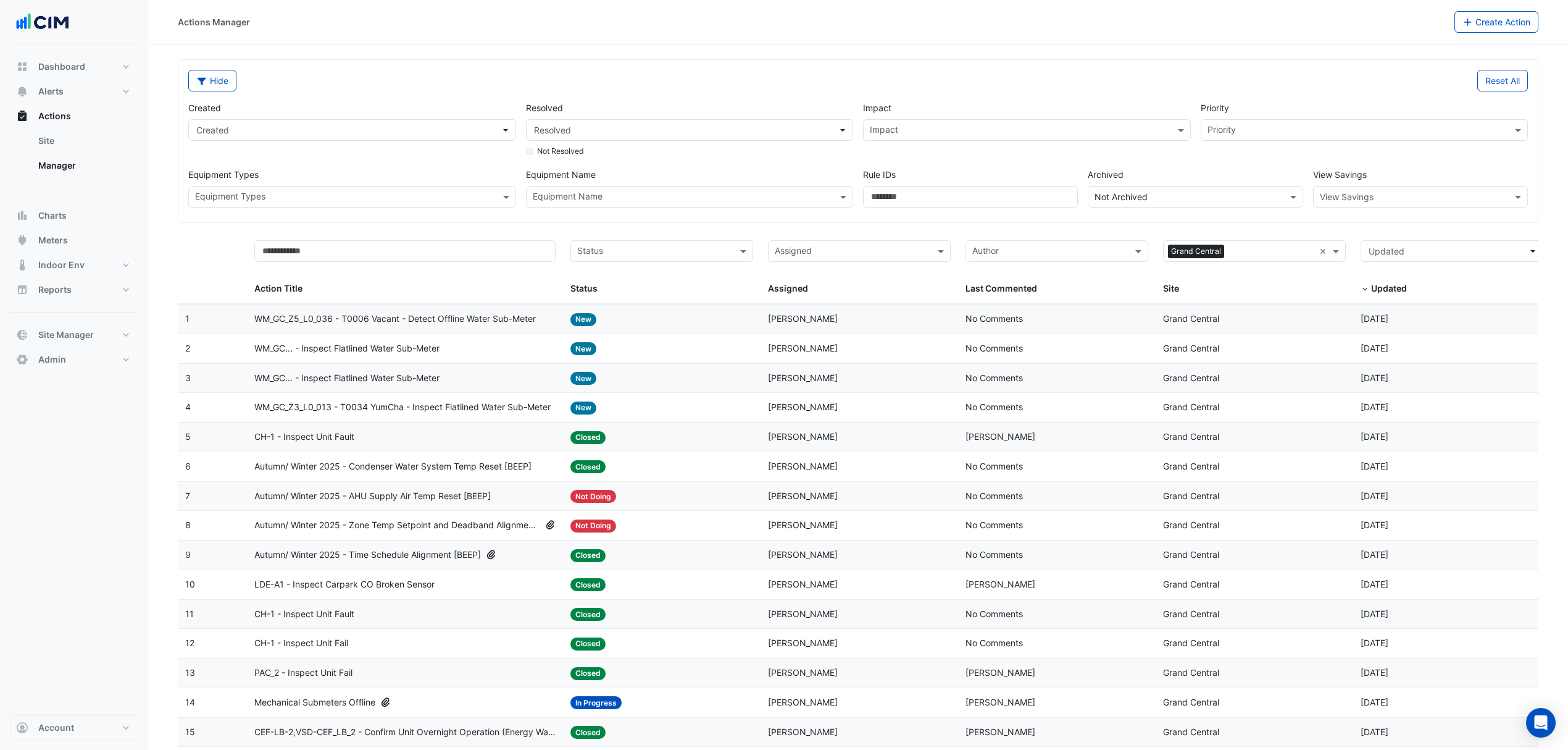
scroll to position [82, 0]
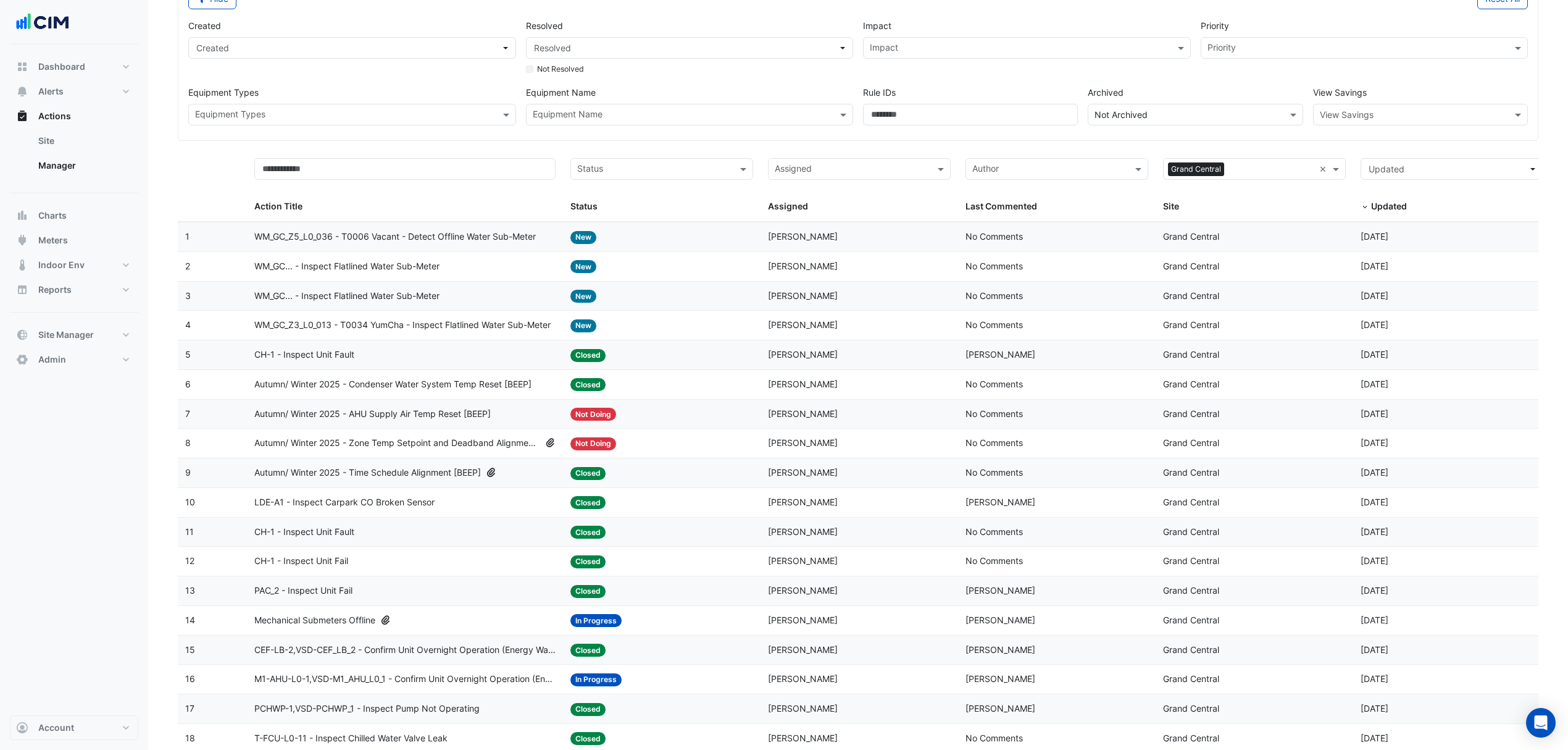
click at [411, 240] on span "WM_GC_Z5_L0_036 - T0006 Vacant - Detect Offline Water Sub-Meter" at bounding box center [394, 237] width 281 height 14
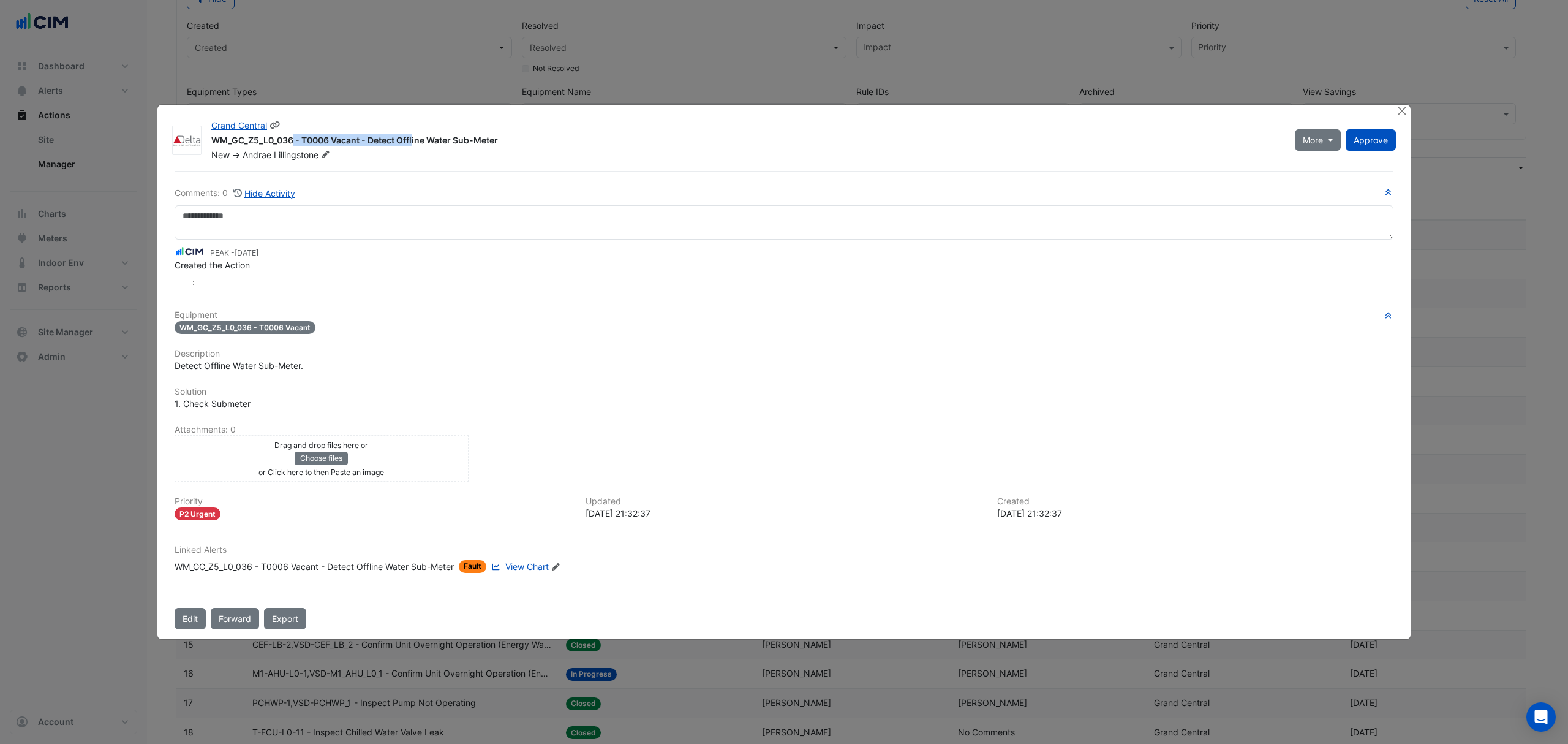
drag, startPoint x: 357, startPoint y: 128, endPoint x: 216, endPoint y: 147, distance: 142.3
click at [214, 147] on div "WM_GC_Z5_L0_036 - T0006 Vacant - Detect Offline Water Sub-Meter" at bounding box center [745, 141] width 1069 height 14
click at [498, 136] on div "WM_GC_Z5_L0_036 - T0006 Vacant - Detect Offline Water Sub-Meter" at bounding box center [745, 141] width 1069 height 14
drag, startPoint x: 502, startPoint y: 137, endPoint x: 212, endPoint y: 138, distance: 290.0
click at [212, 138] on div "WM_GC_Z5_L0_036 - T0006 Vacant - Detect Offline Water Sub-Meter" at bounding box center [745, 141] width 1069 height 14
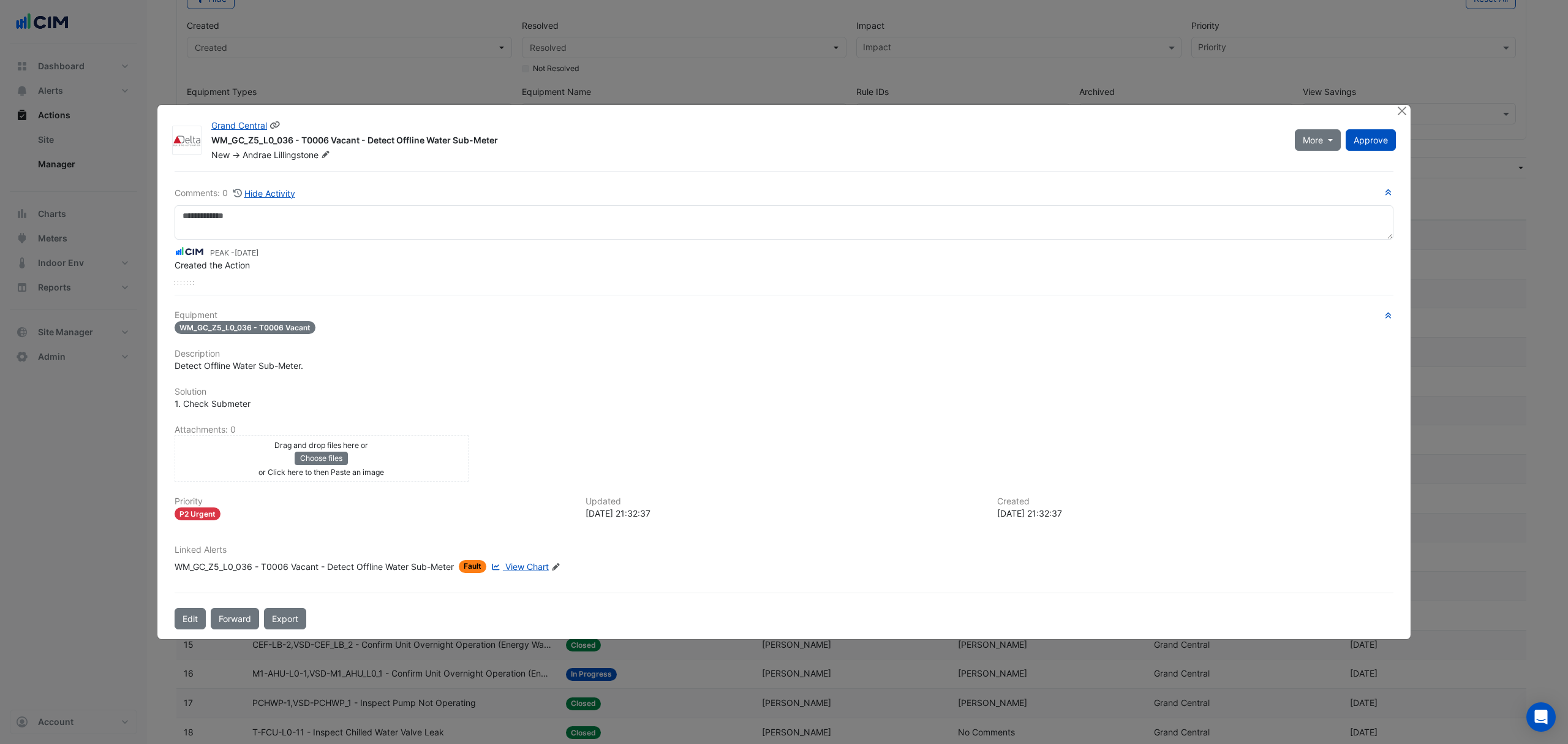
copy div "WM_GC_Z5_L0_036 - T0006 Vacant - Detect Offline Water Sub-Meter"
click at [1399, 109] on button "Close" at bounding box center [1401, 111] width 13 height 13
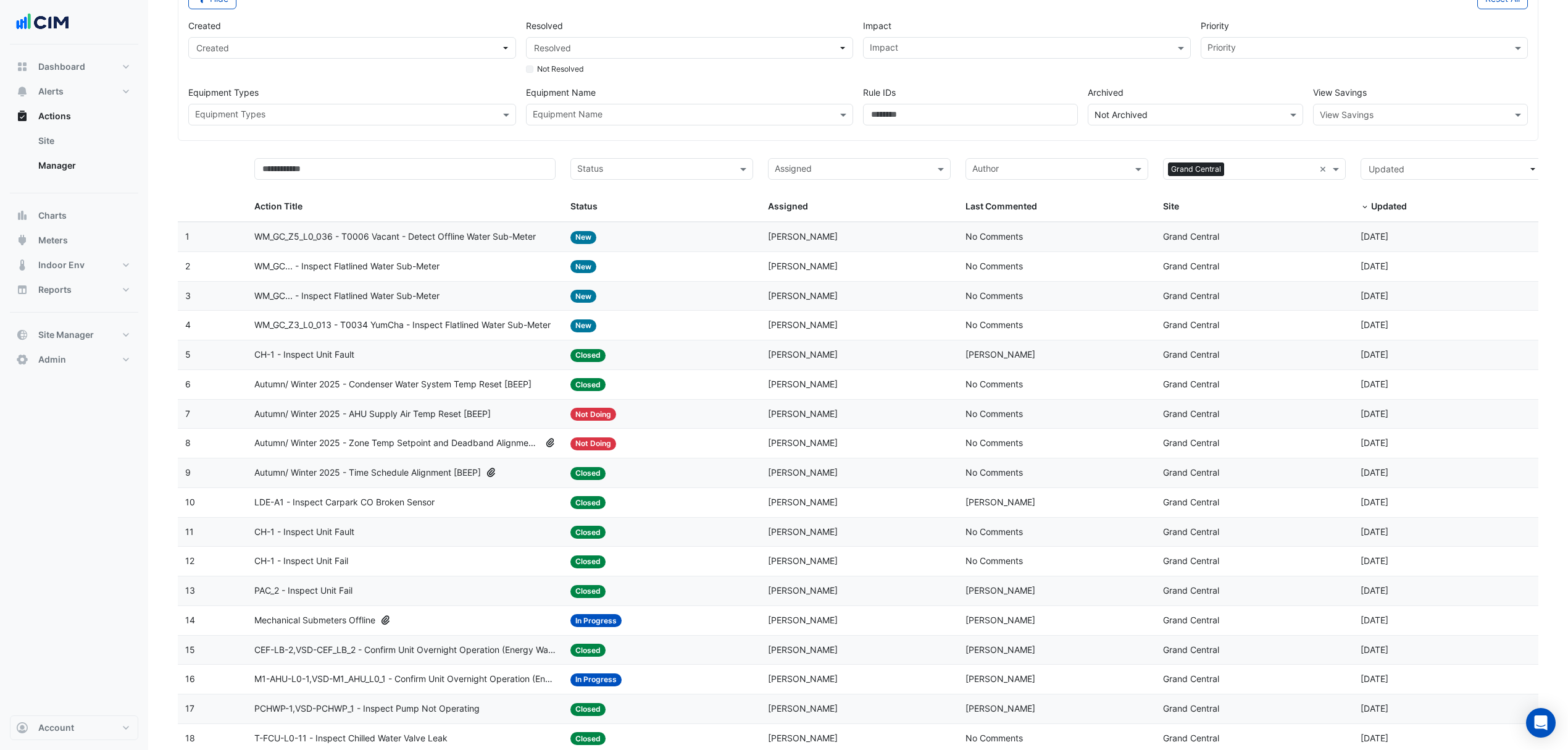
scroll to position [247, 0]
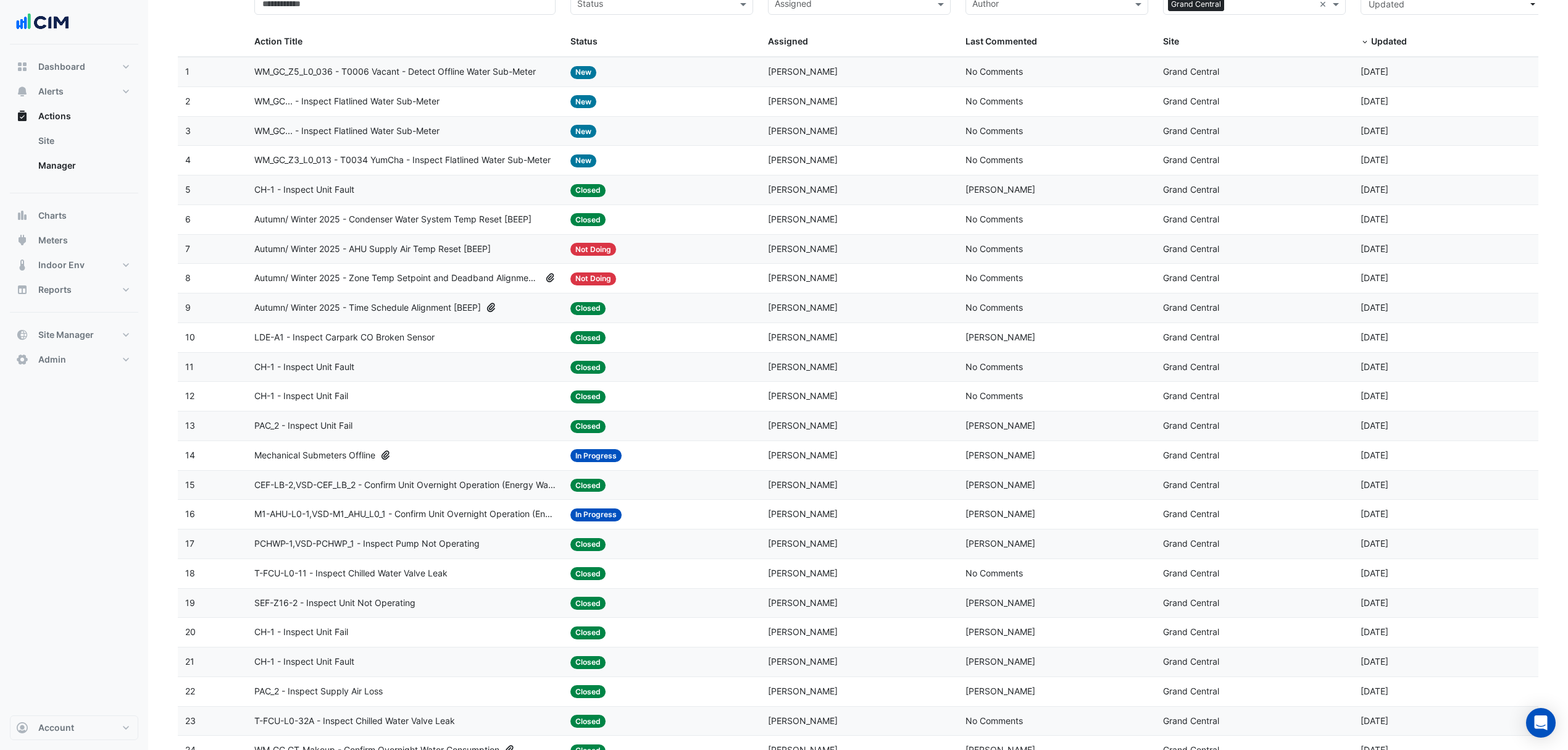
click at [409, 109] on span "WM_GC... - Inspect Flatlined Water Sub-Meter" at bounding box center [346, 101] width 185 height 14
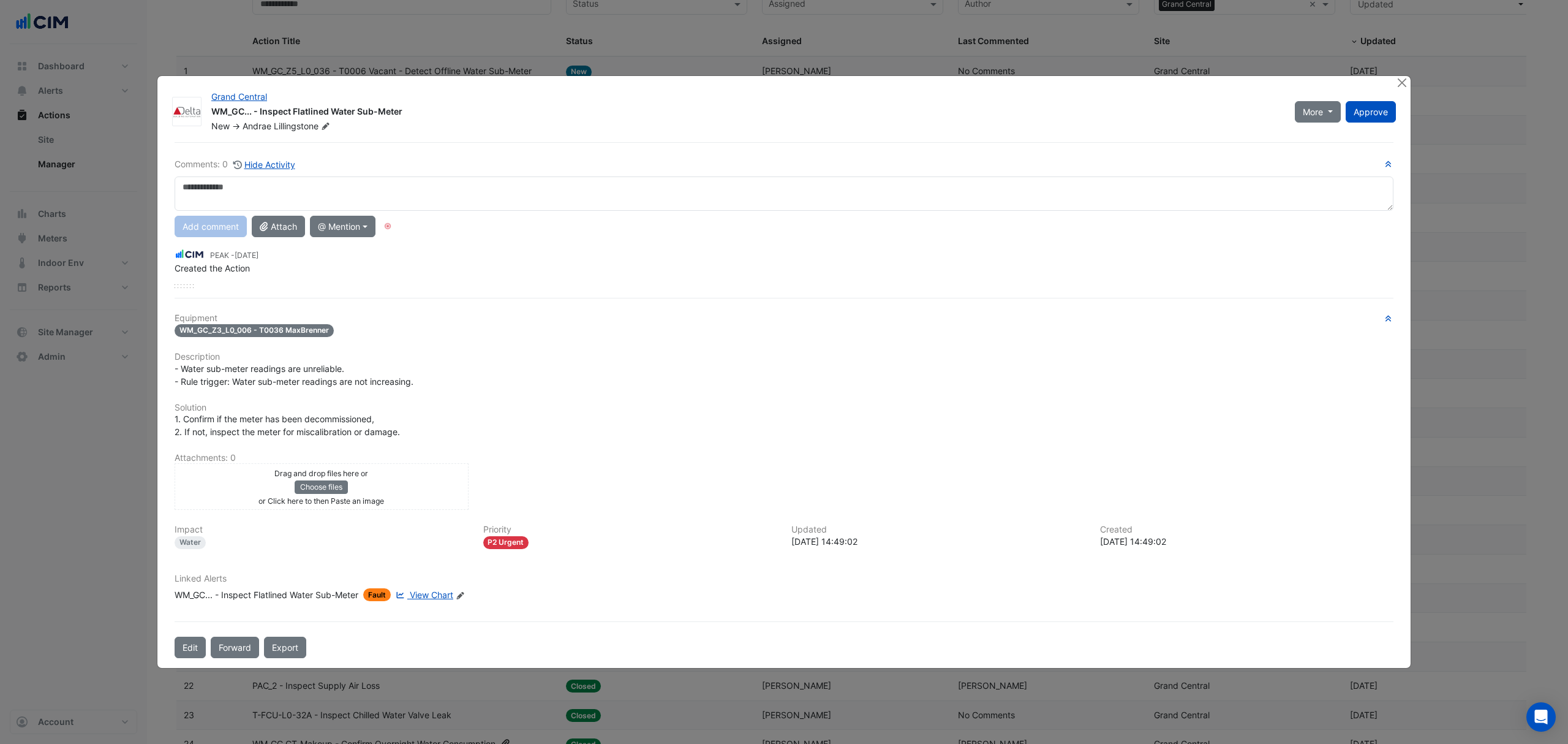
click at [305, 597] on div "WM_GC... - Inspect Flatlined Water Sub-Meter" at bounding box center [266, 595] width 184 height 13
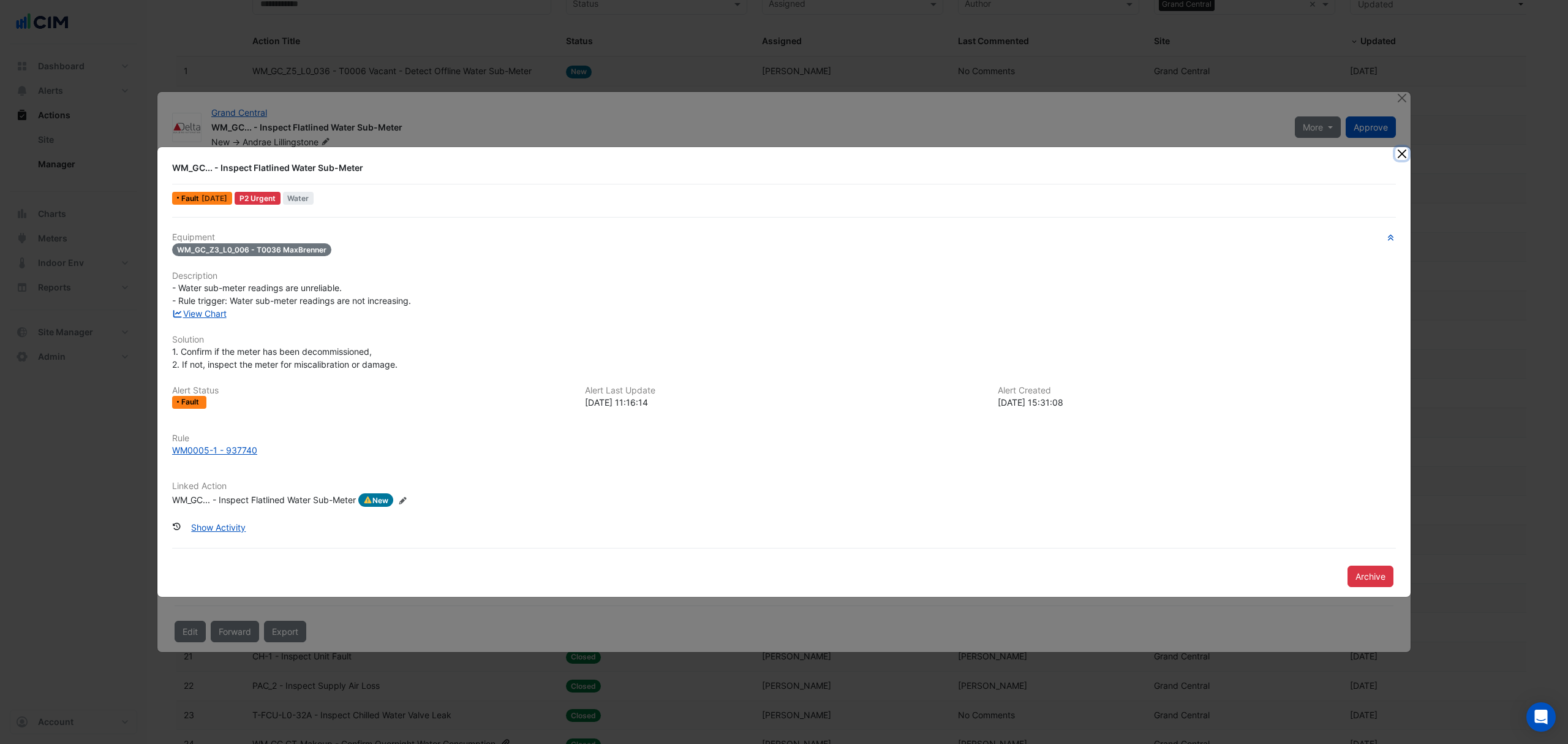
click at [1401, 152] on button "Close" at bounding box center [1401, 153] width 13 height 13
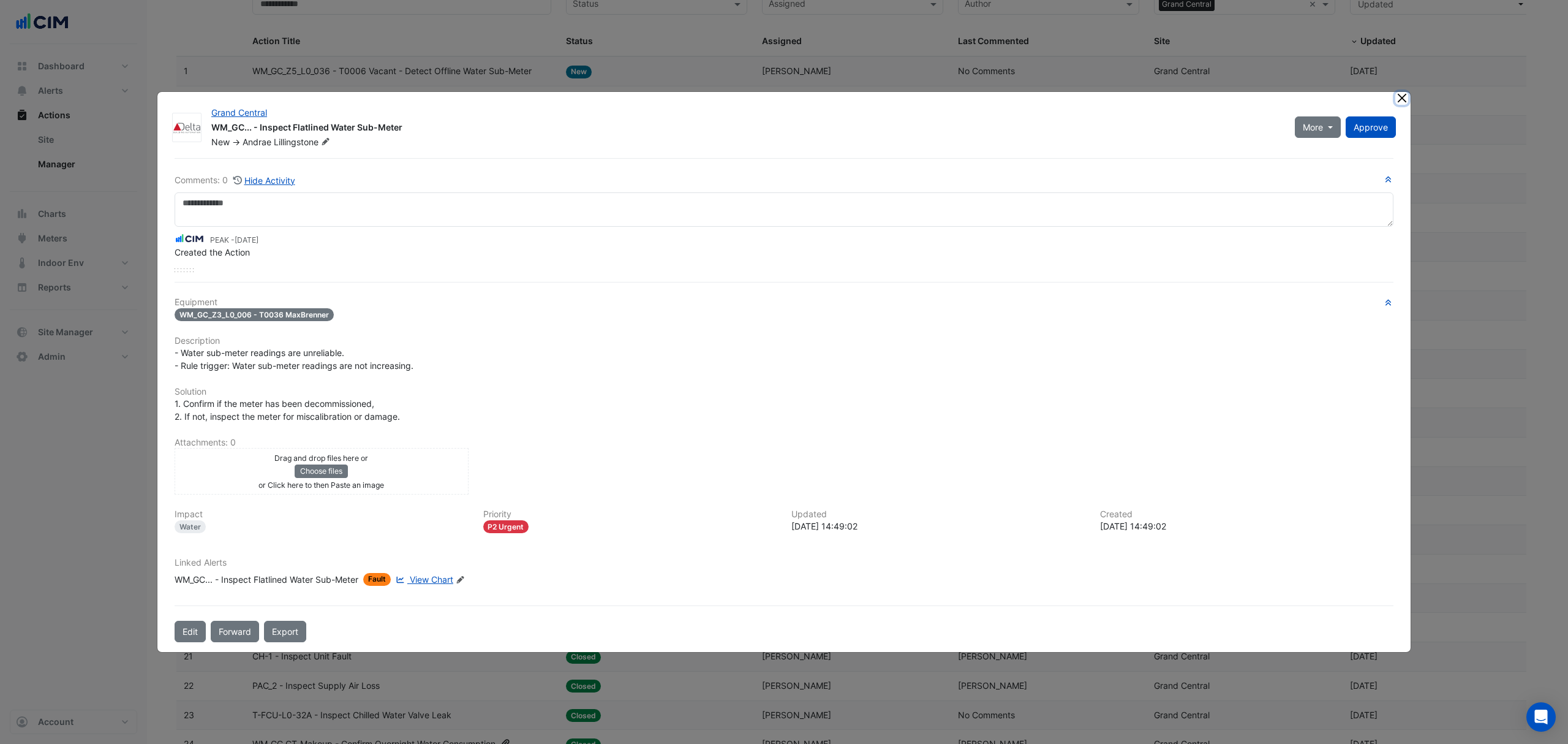
click at [1402, 102] on button "Close" at bounding box center [1401, 98] width 13 height 13
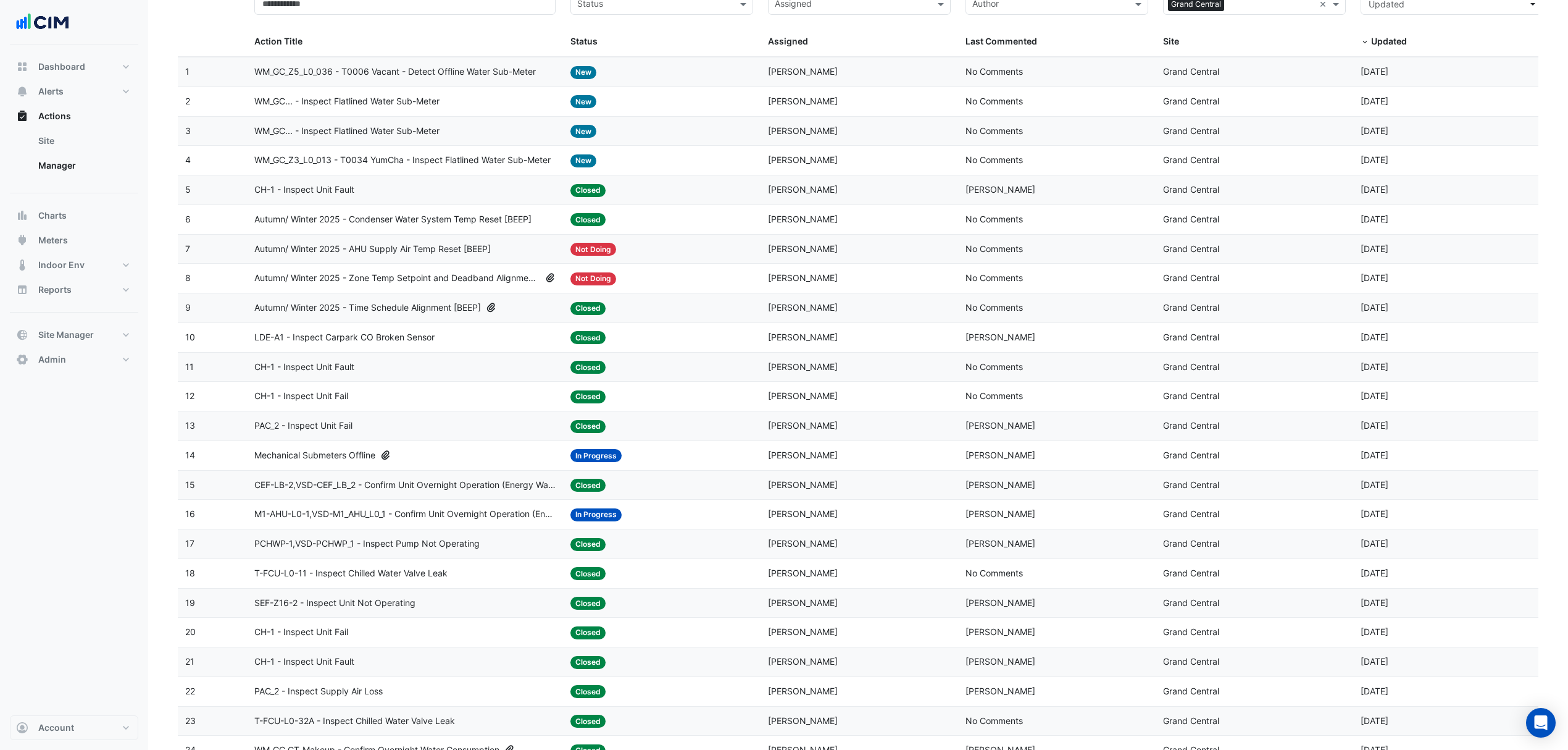
click at [336, 159] on span "WM_GC_Z3_L0_013 - T0034 YumCha - Inspect Flatlined Water Sub-Meter" at bounding box center [402, 160] width 296 height 14
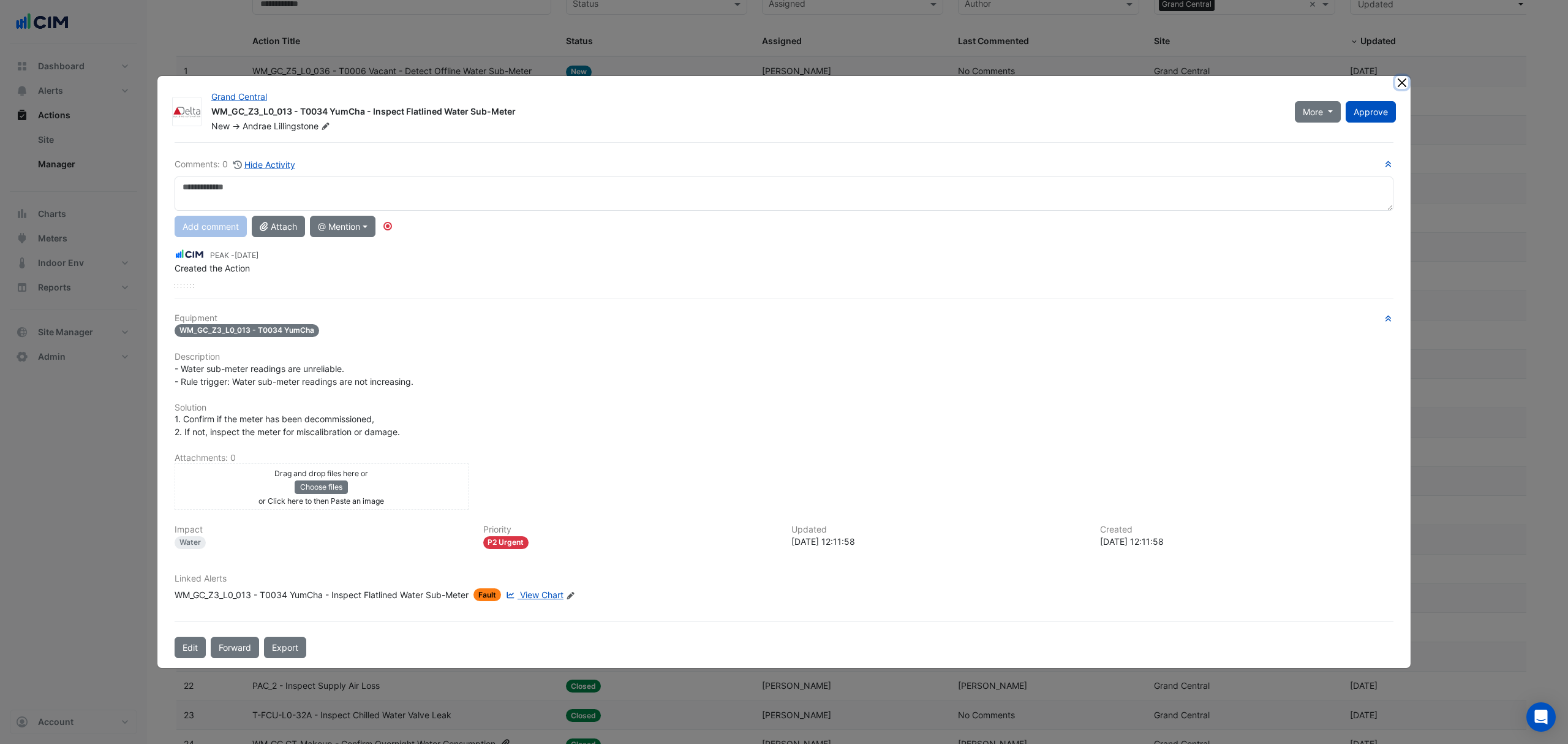
click at [1397, 83] on button "Close" at bounding box center [1401, 82] width 13 height 13
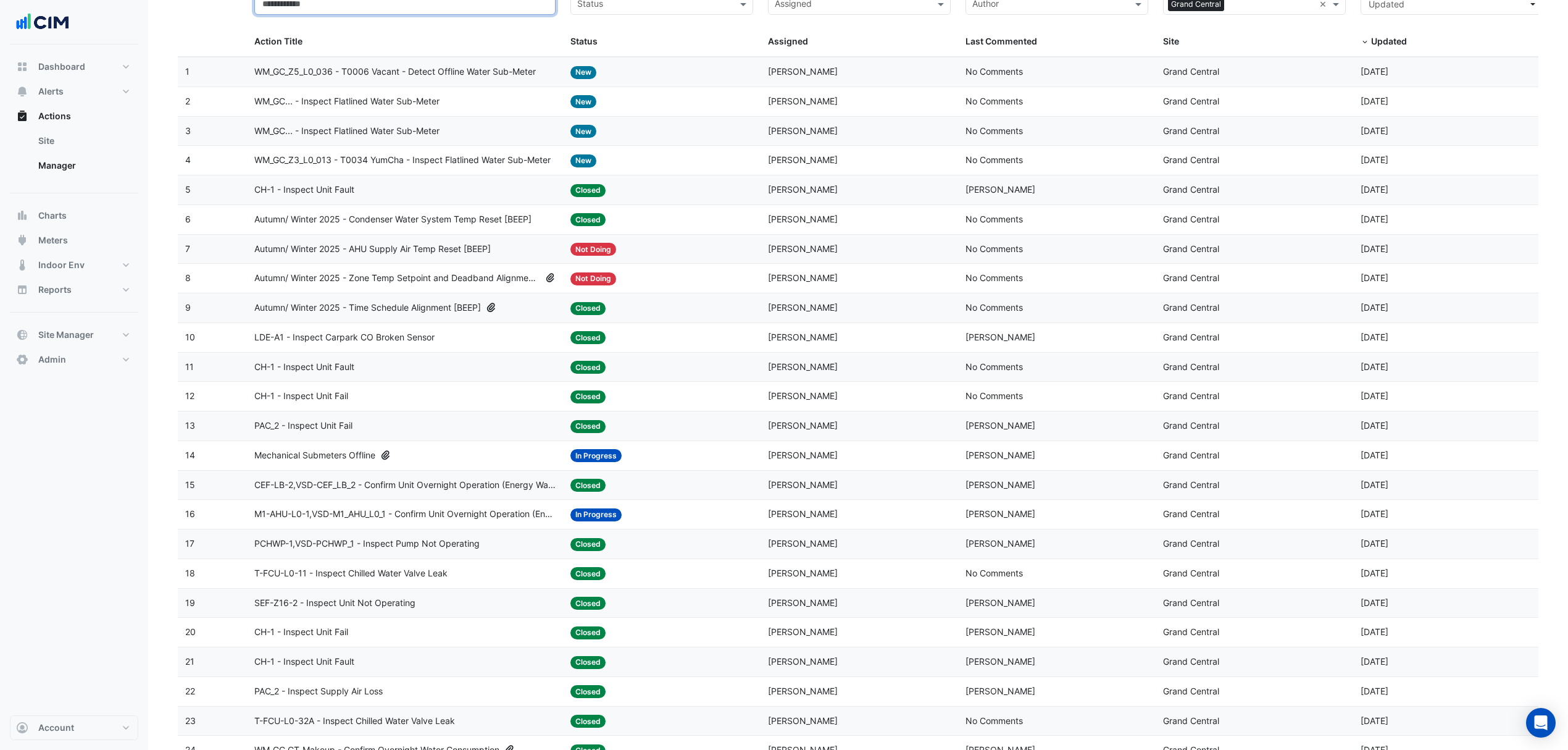
click at [343, 10] on input "text" at bounding box center [404, 4] width 301 height 22
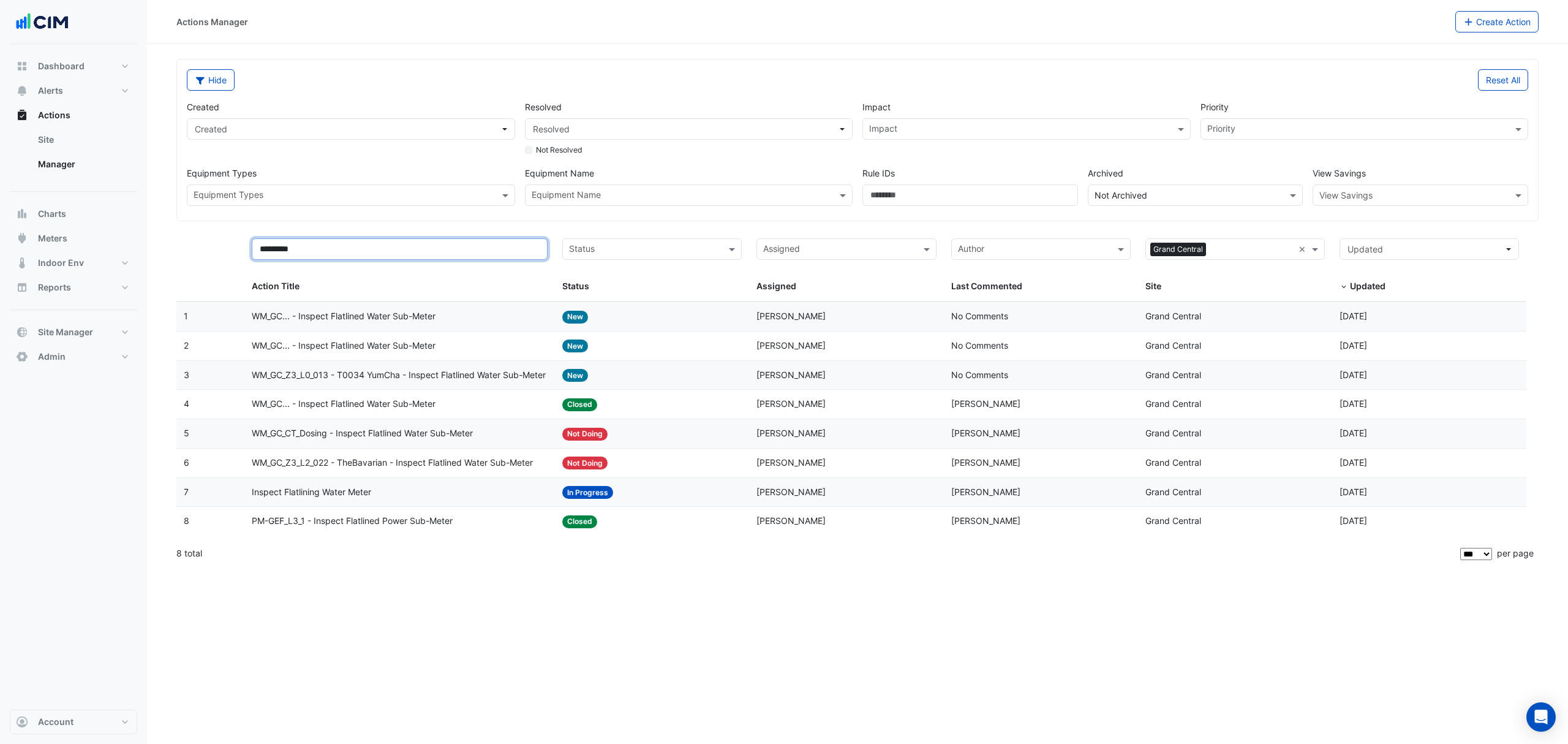
type input "*********"
click at [645, 250] on input "text" at bounding box center [645, 250] width 152 height 14
click at [614, 275] on div "New" at bounding box center [652, 277] width 178 height 18
click at [629, 251] on input "text" at bounding box center [653, 250] width 117 height 14
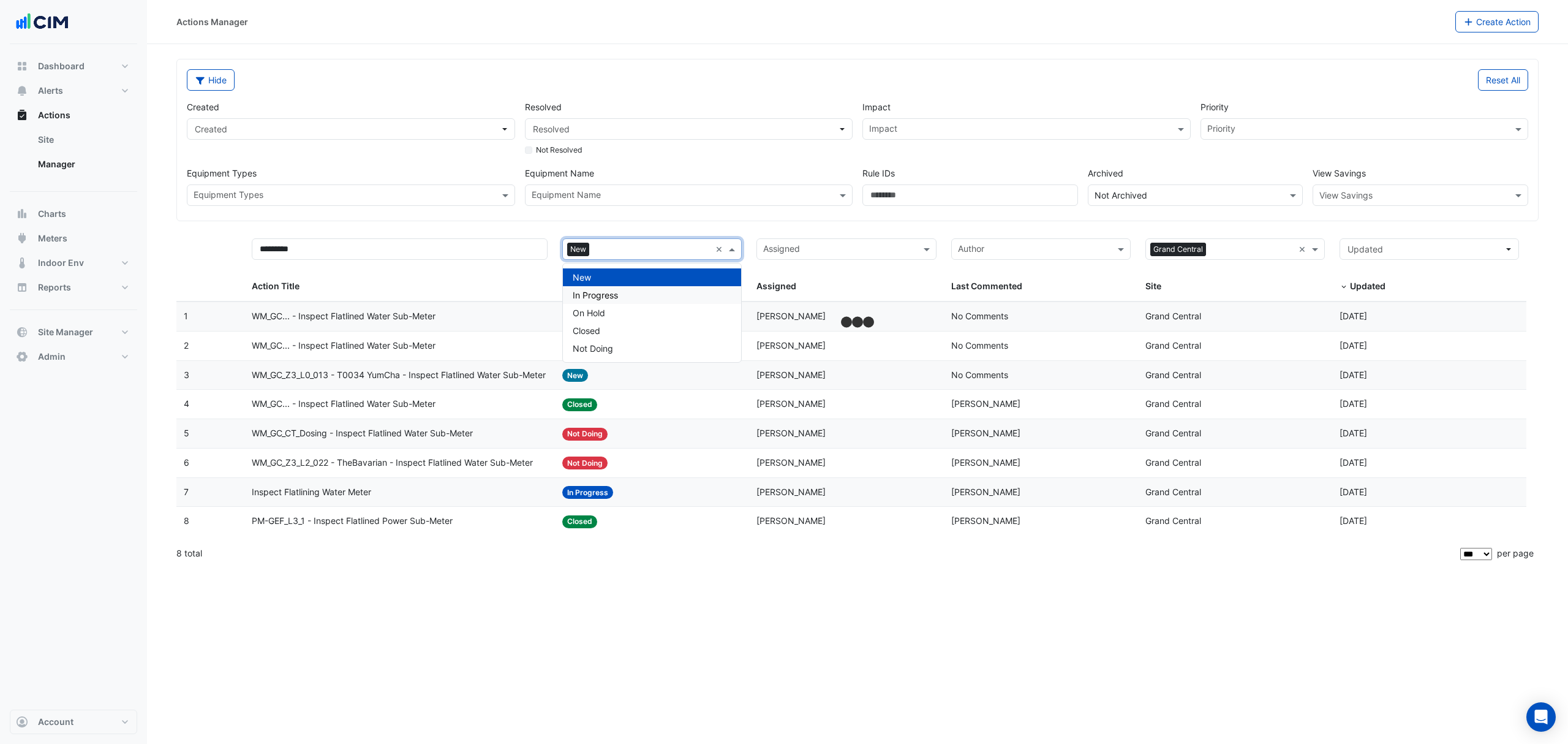
click at [611, 290] on span "In Progress" at bounding box center [595, 295] width 45 height 11
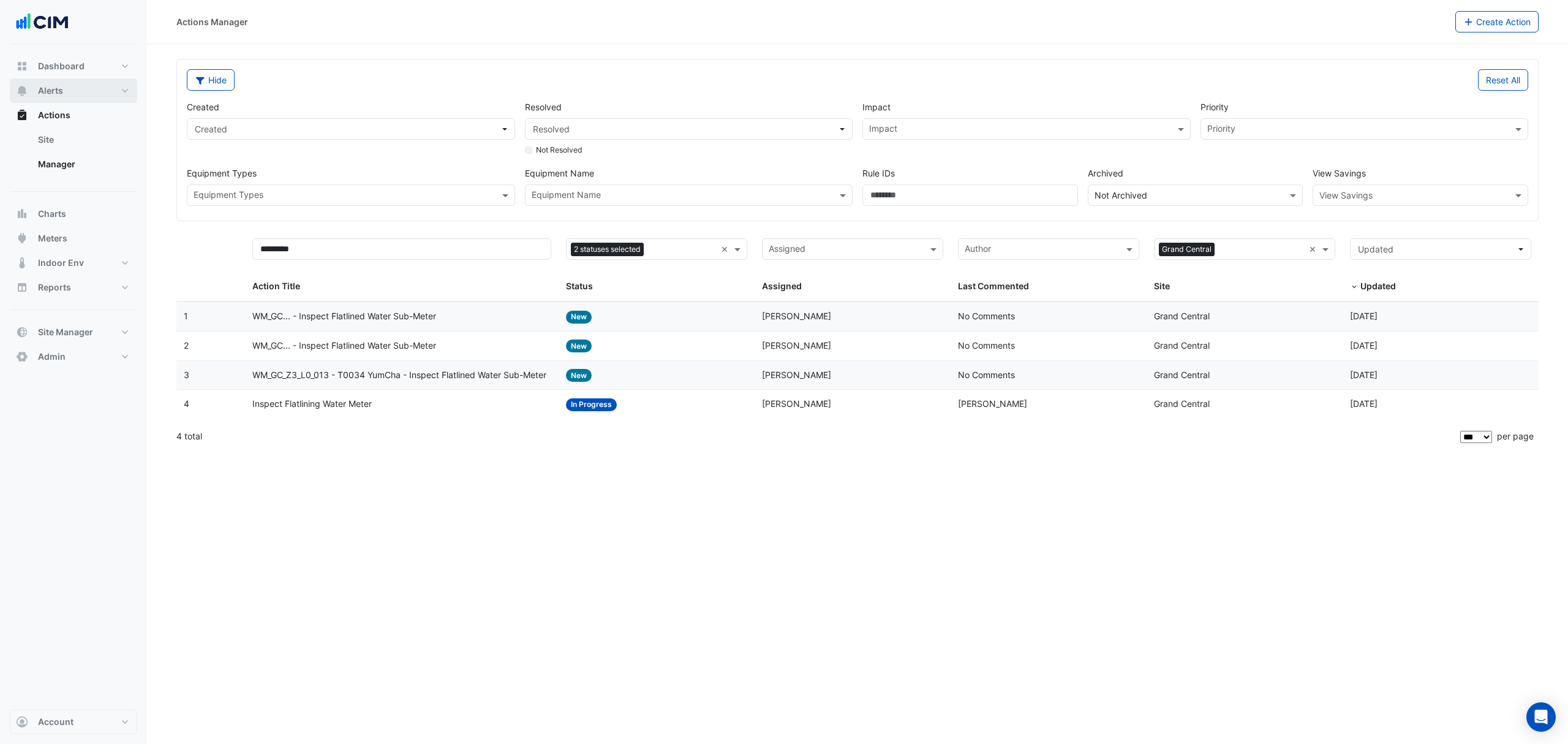
click at [47, 81] on button "Alerts" at bounding box center [73, 90] width 127 height 24
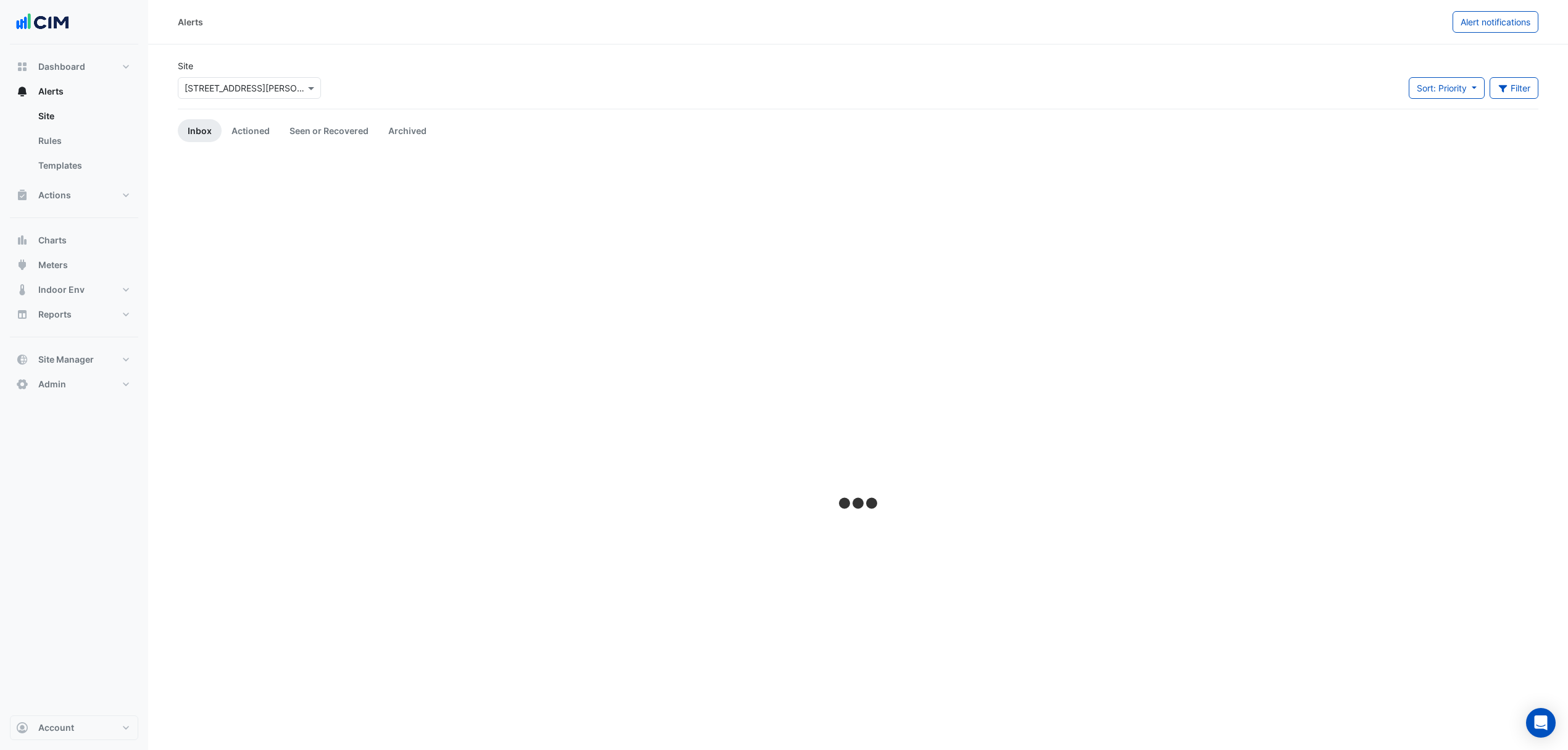
click at [232, 87] on input "text" at bounding box center [237, 89] width 105 height 13
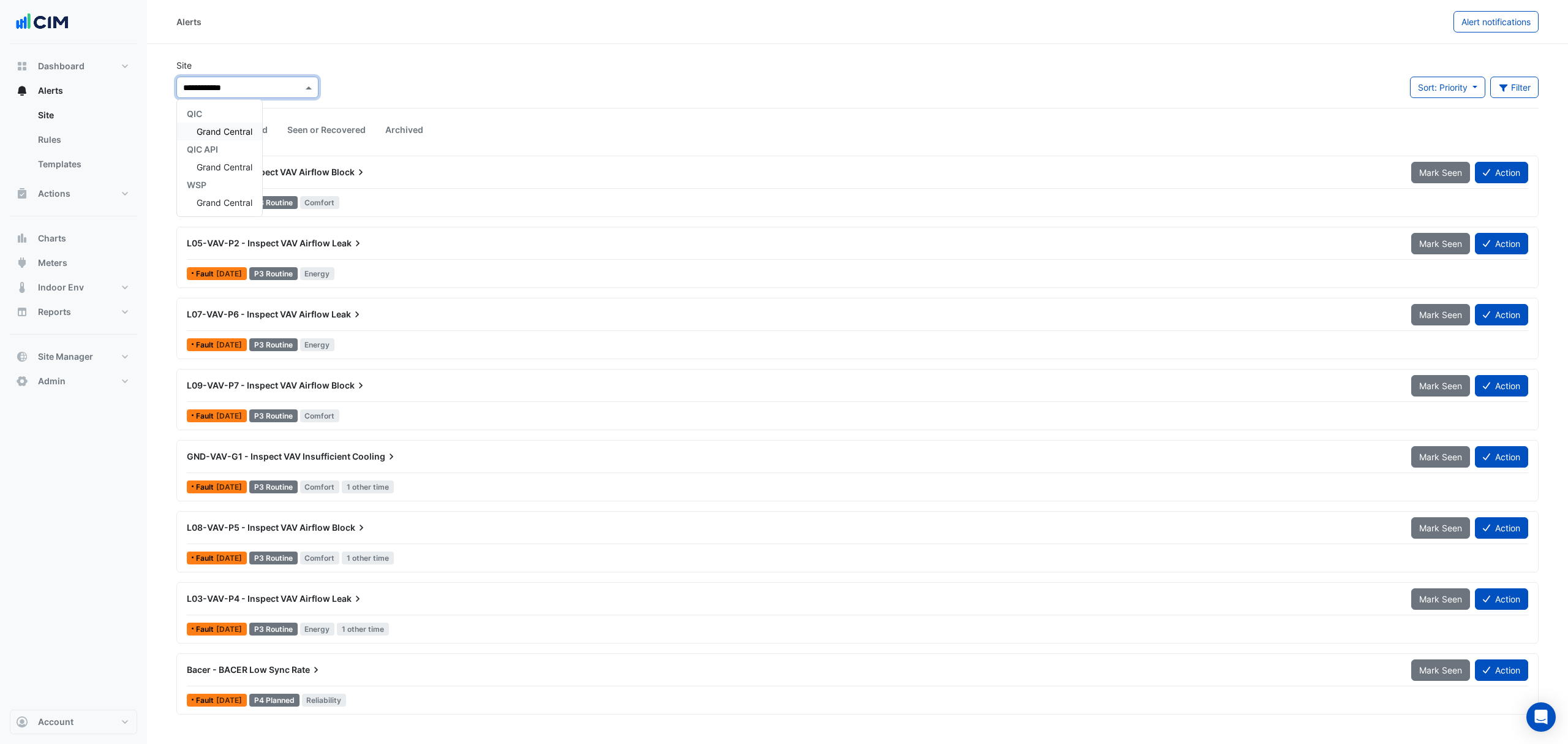
type input "**********"
click at [199, 126] on span "Grand Central" at bounding box center [224, 131] width 56 height 11
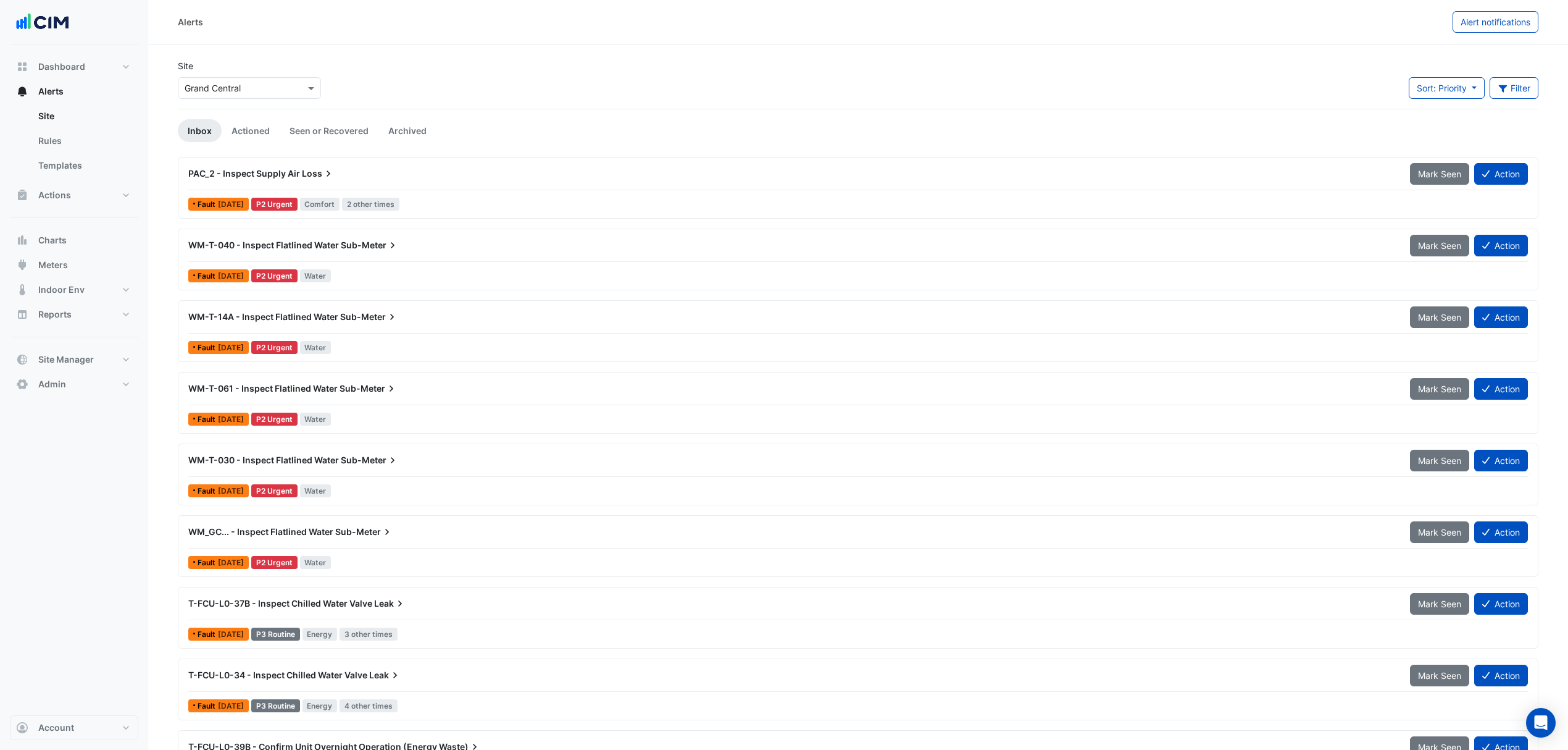
click at [284, 171] on span "PAC_2 - Inspect Supply Air" at bounding box center [244, 173] width 112 height 11
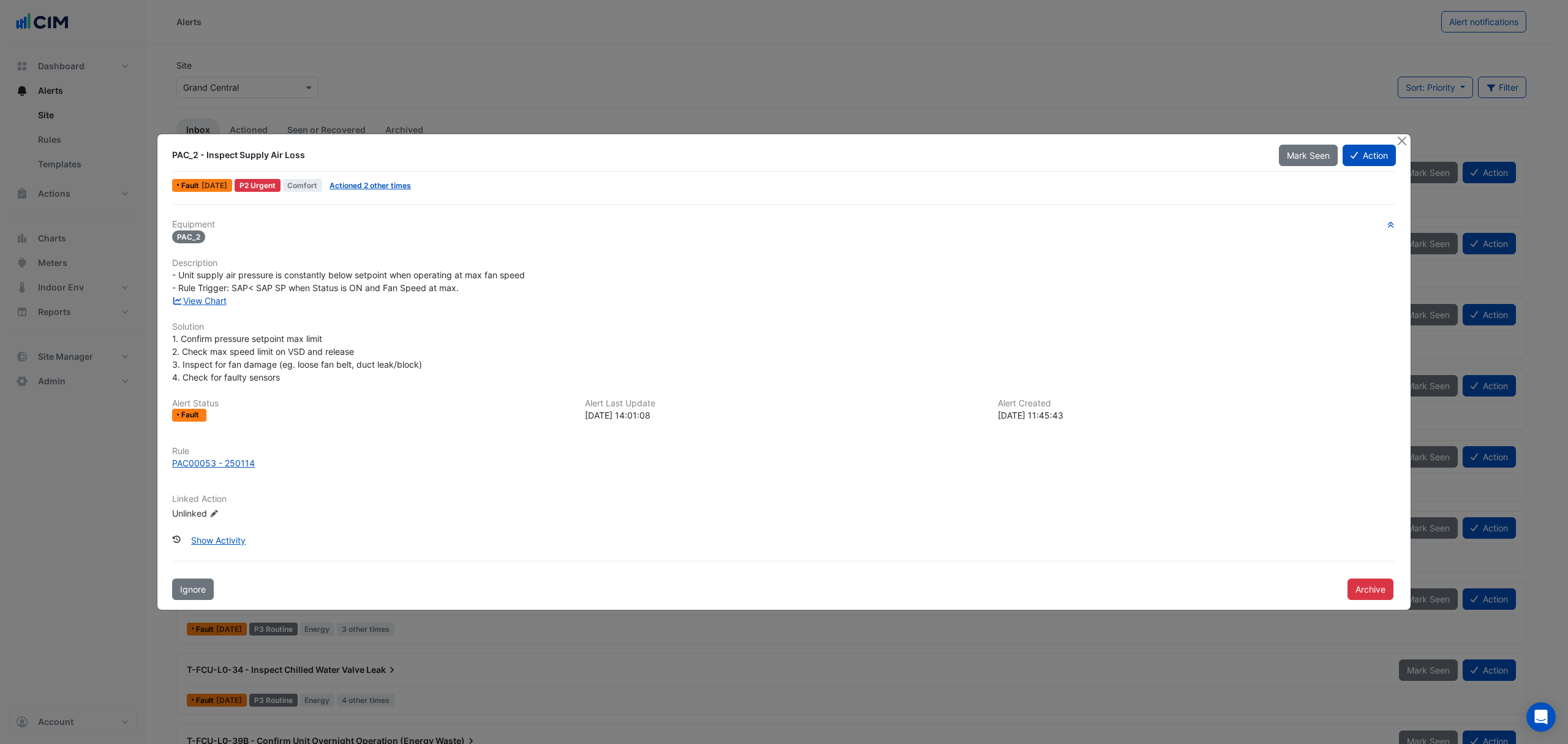
click at [216, 302] on link "View Chart" at bounding box center [199, 300] width 55 height 11
click at [1407, 135] on button "Close" at bounding box center [1401, 141] width 13 height 13
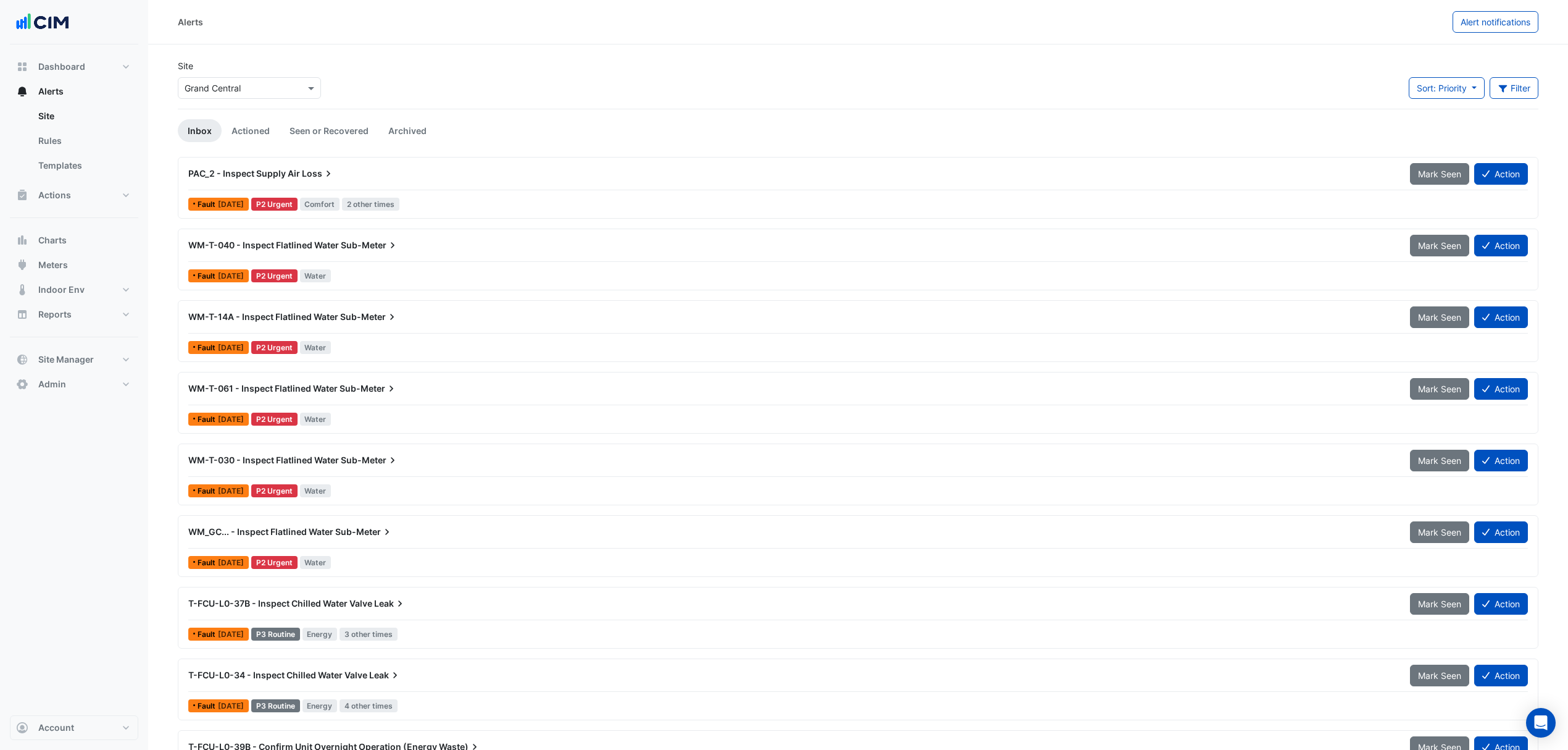
click at [331, 322] on span "WM-T-14A - Inspect Flatlined Water" at bounding box center [263, 316] width 150 height 11
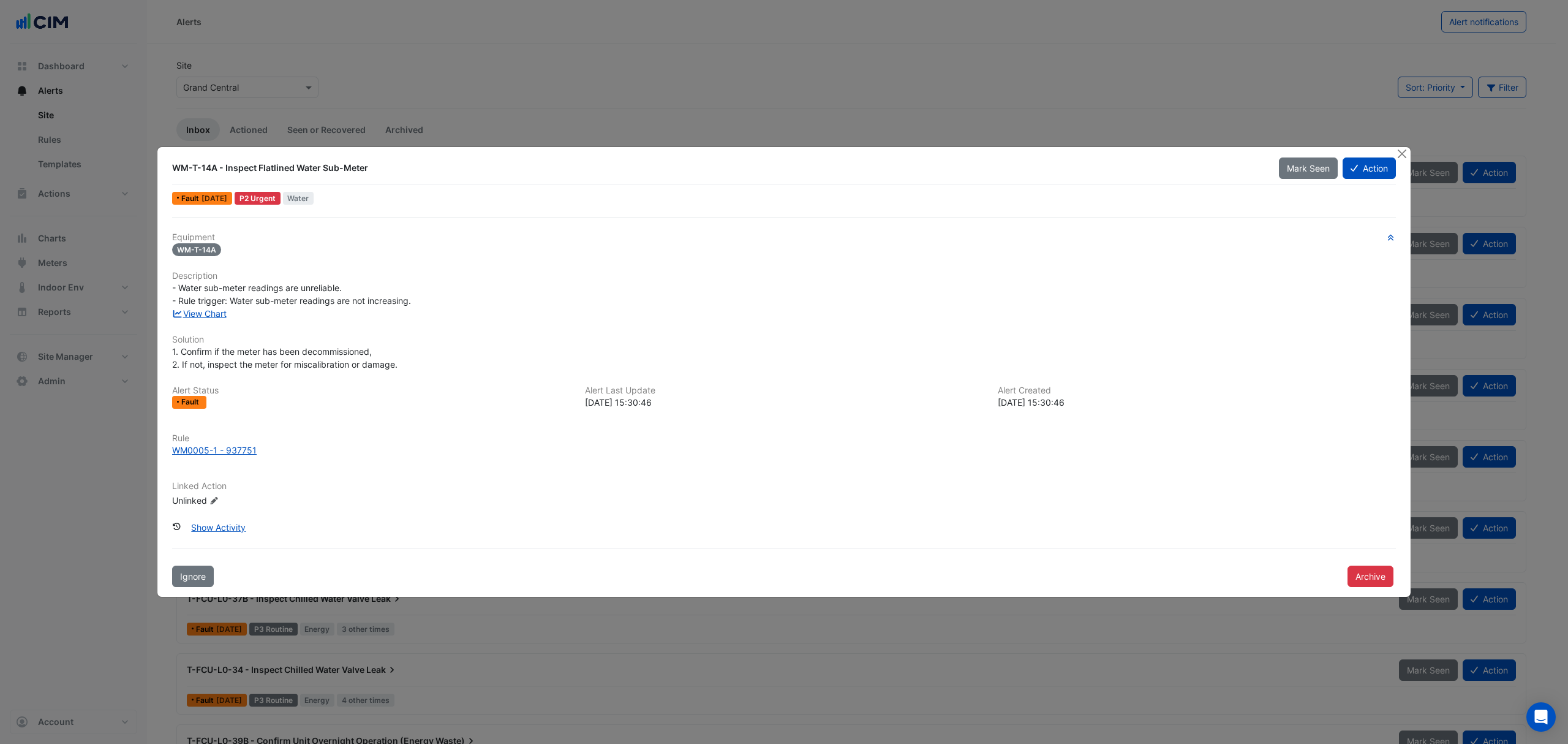
click at [1397, 147] on button "Close" at bounding box center [1401, 153] width 13 height 13
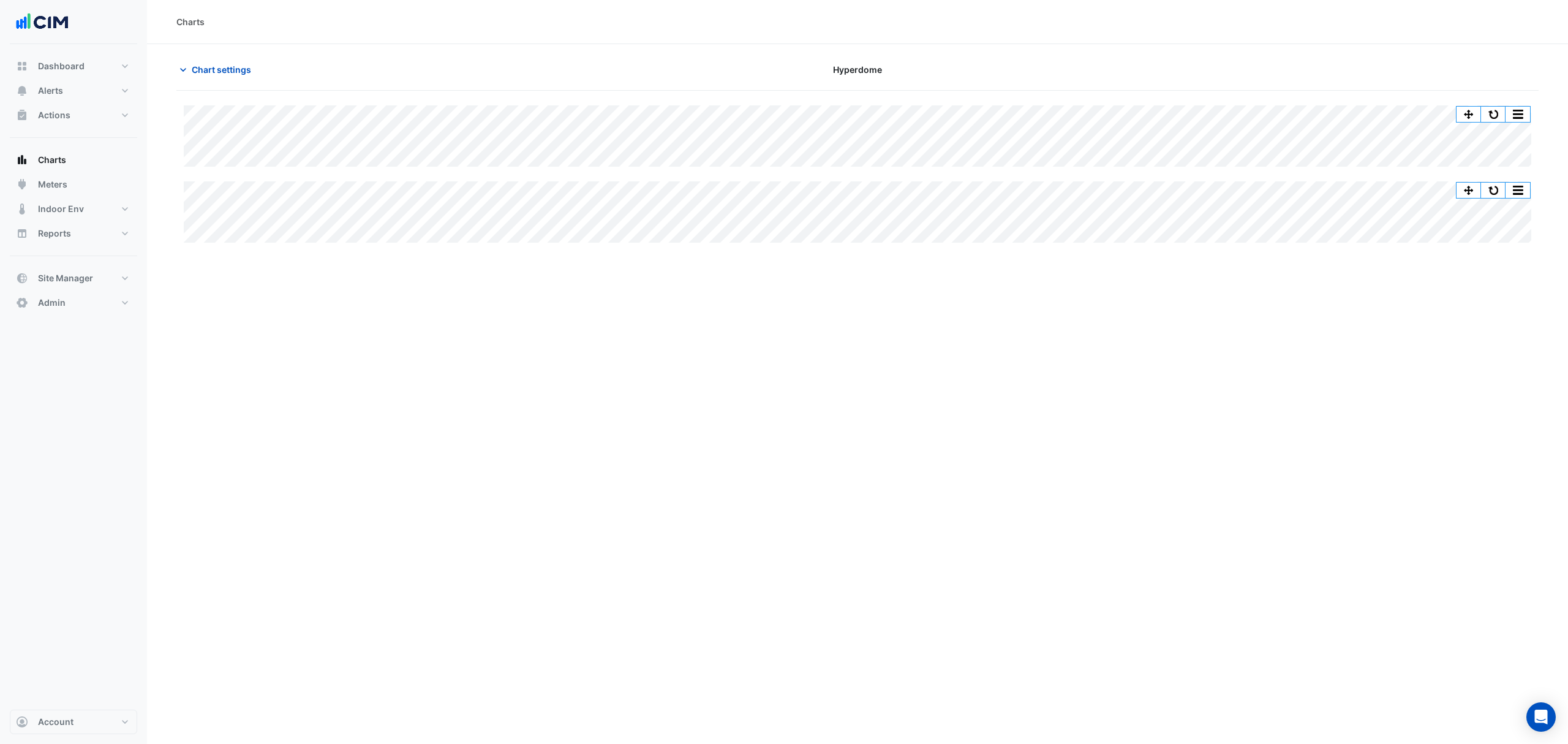
click at [213, 68] on span "Chart settings" at bounding box center [221, 70] width 60 height 13
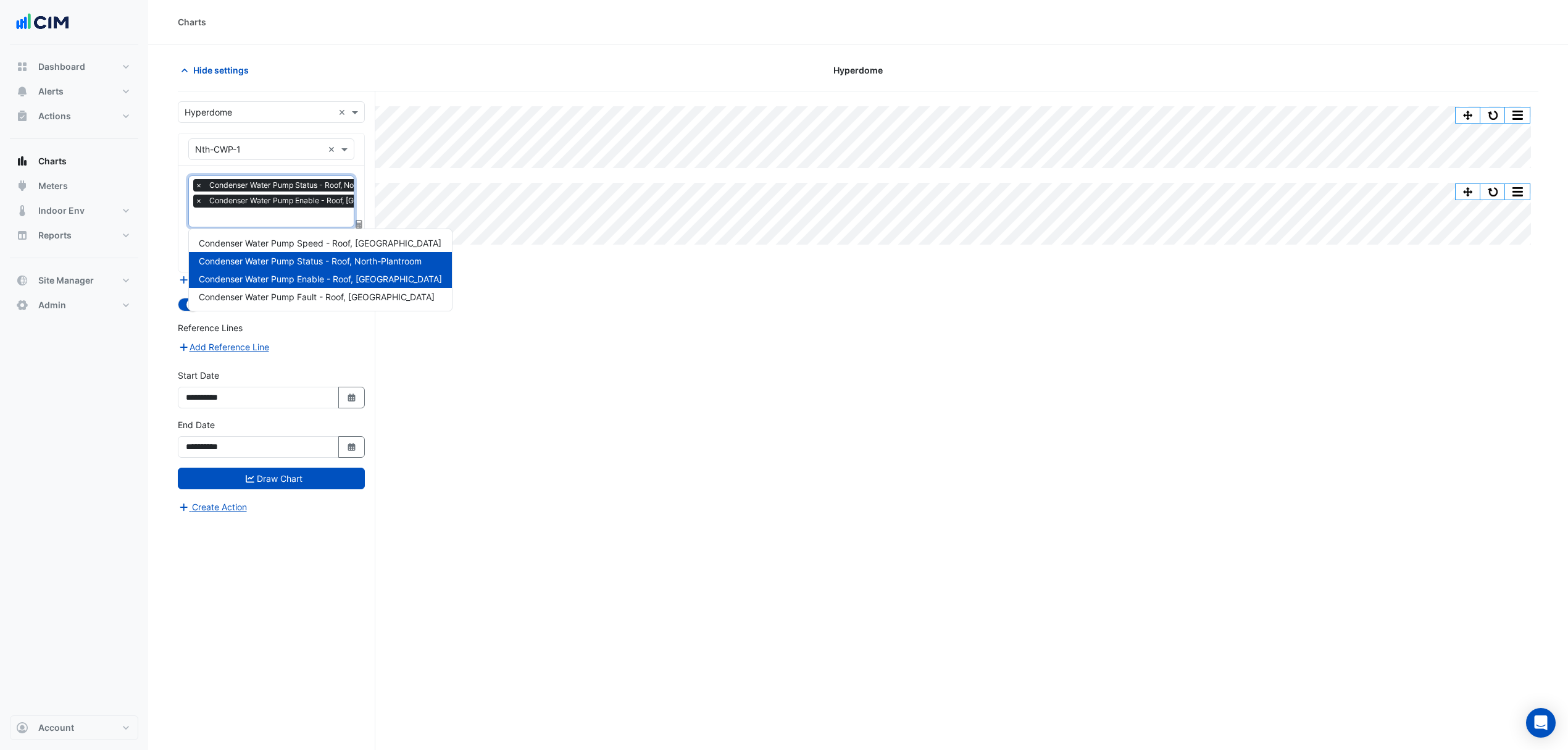
click at [255, 223] on input "text" at bounding box center [312, 218] width 233 height 13
click at [520, 305] on div "Split All Split None Print Save as JPEG Save as PNG Pivot Data Table Export CSV…" at bounding box center [858, 445] width 1361 height 706
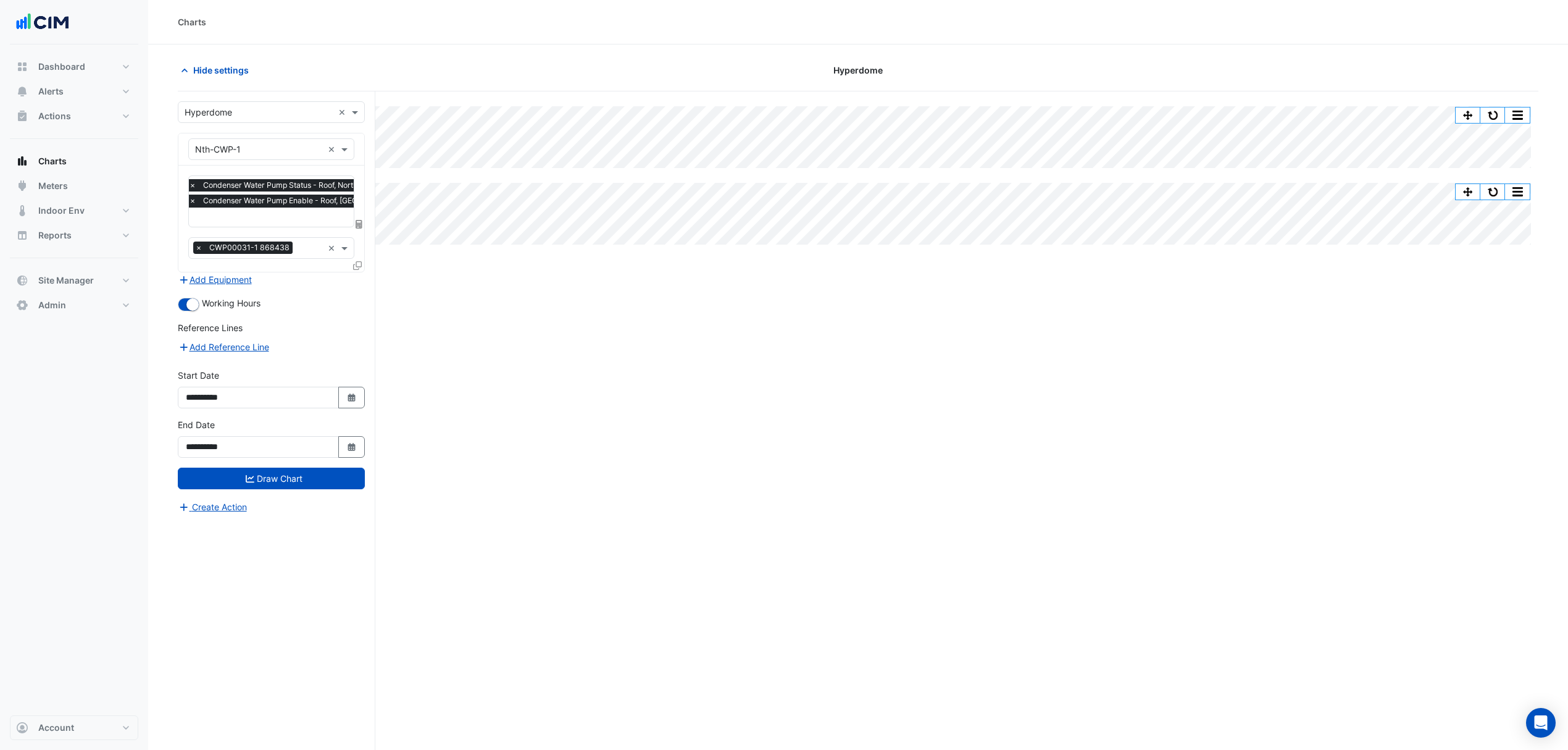
click at [233, 282] on button "Add Equipment" at bounding box center [215, 280] width 75 height 14
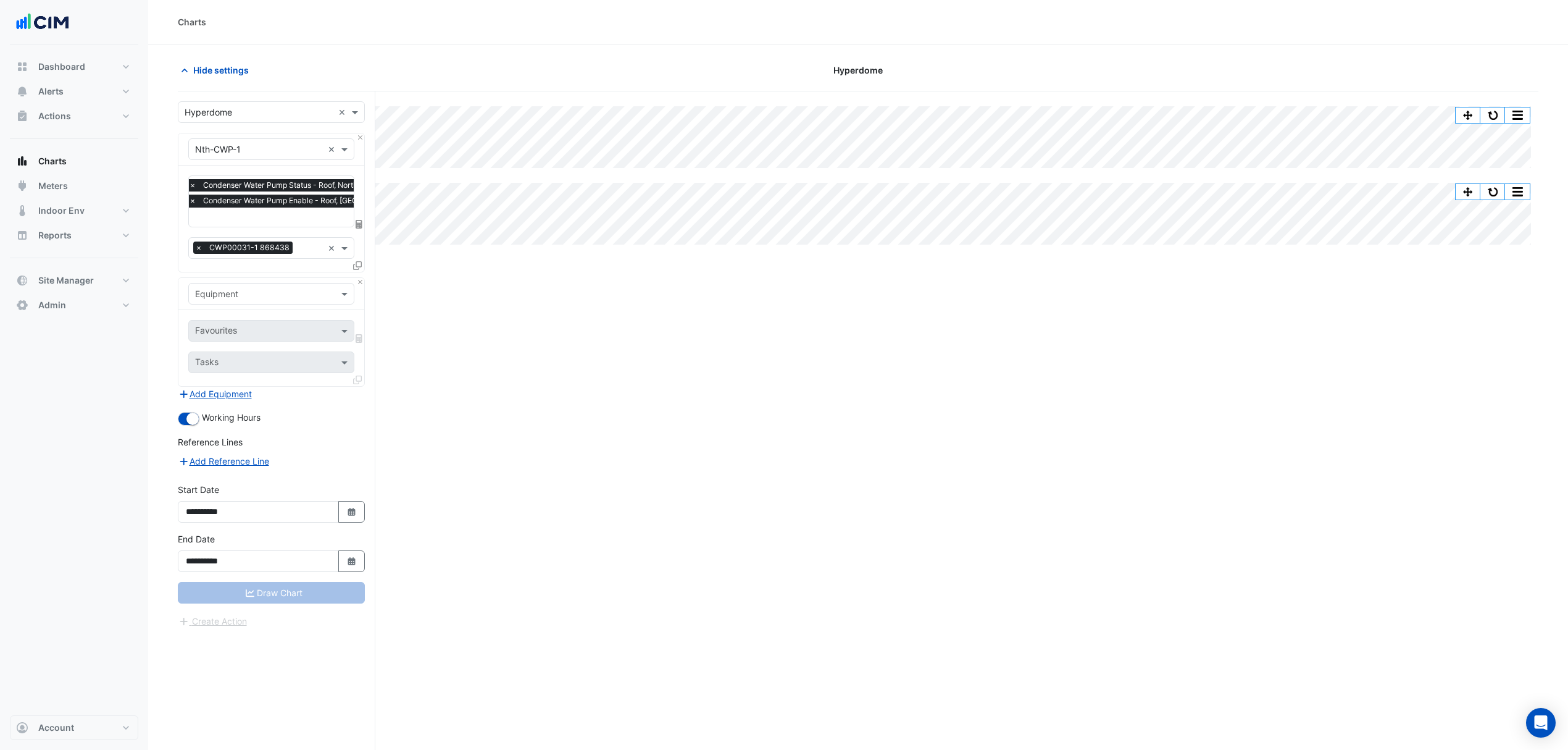
click at [233, 298] on input "text" at bounding box center [259, 294] width 128 height 13
type input "***"
click at [221, 316] on span "Nth-CH-1" at bounding box center [219, 321] width 39 height 11
click at [245, 326] on input "text" at bounding box center [257, 332] width 125 height 13
click at [280, 326] on input "text" at bounding box center [257, 332] width 125 height 13
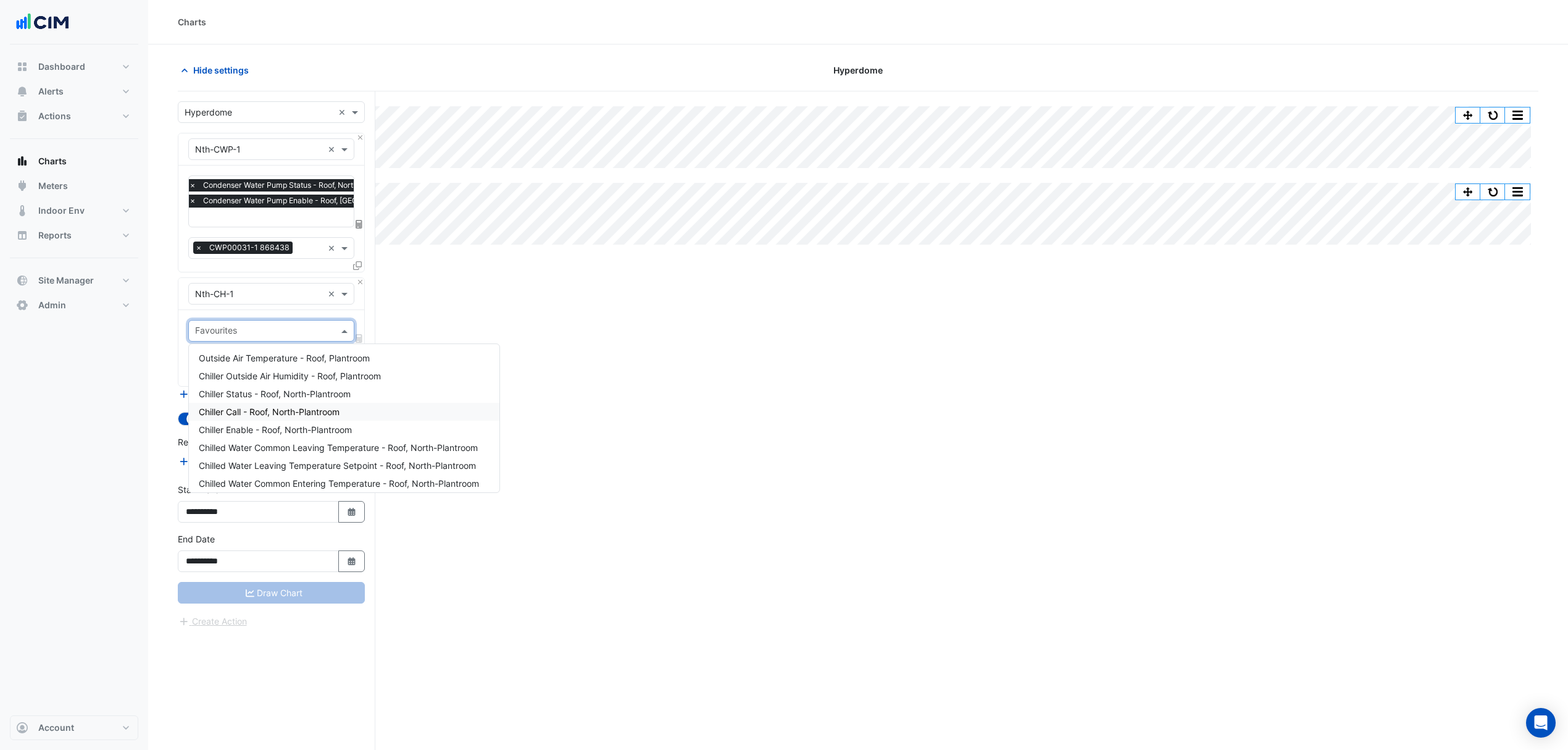
click at [241, 401] on div "Chiller Status - Roof, North-Plantroom" at bounding box center [344, 394] width 310 height 18
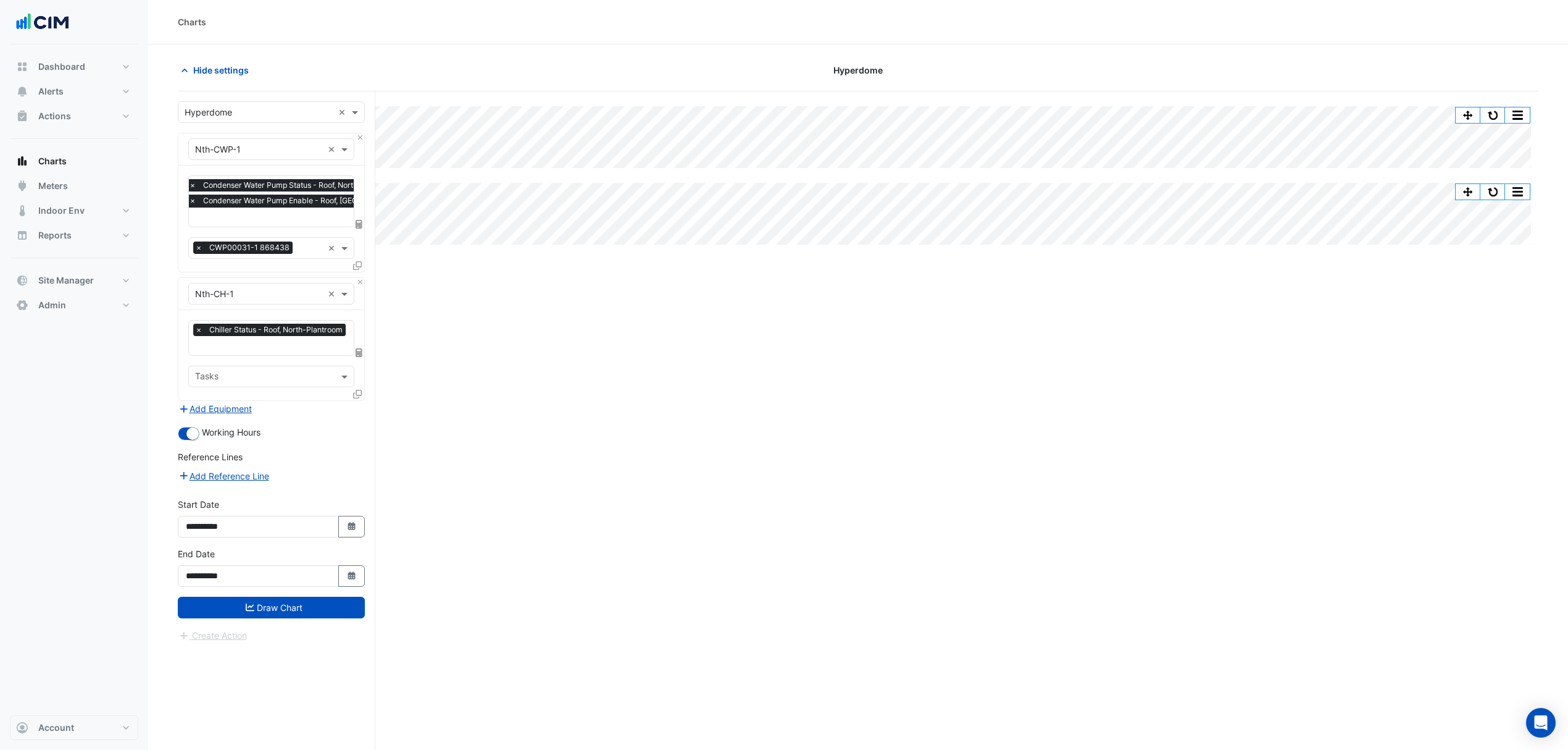
click at [231, 608] on button "Draw Chart" at bounding box center [271, 608] width 187 height 22
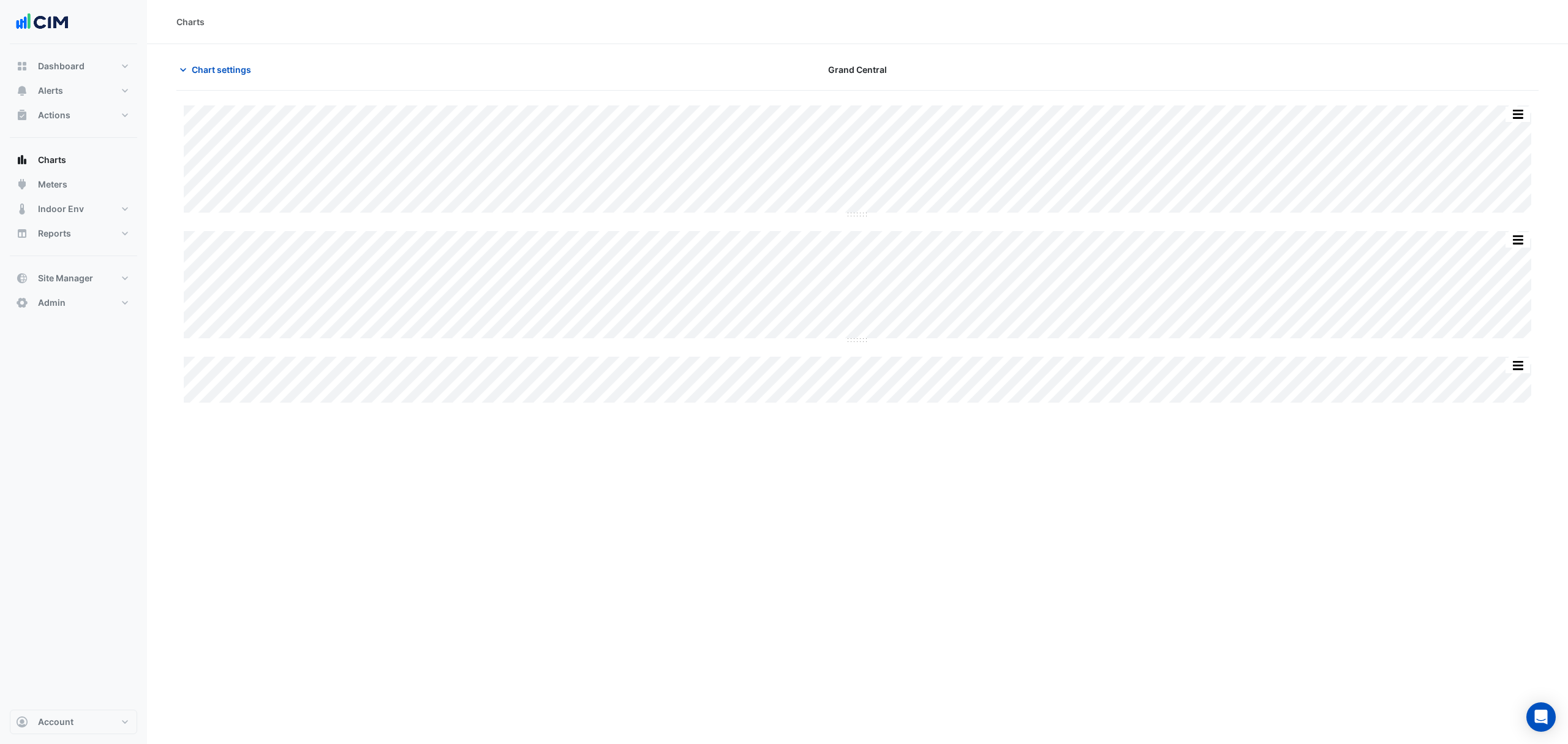
click at [197, 64] on span "Chart settings" at bounding box center [221, 70] width 60 height 13
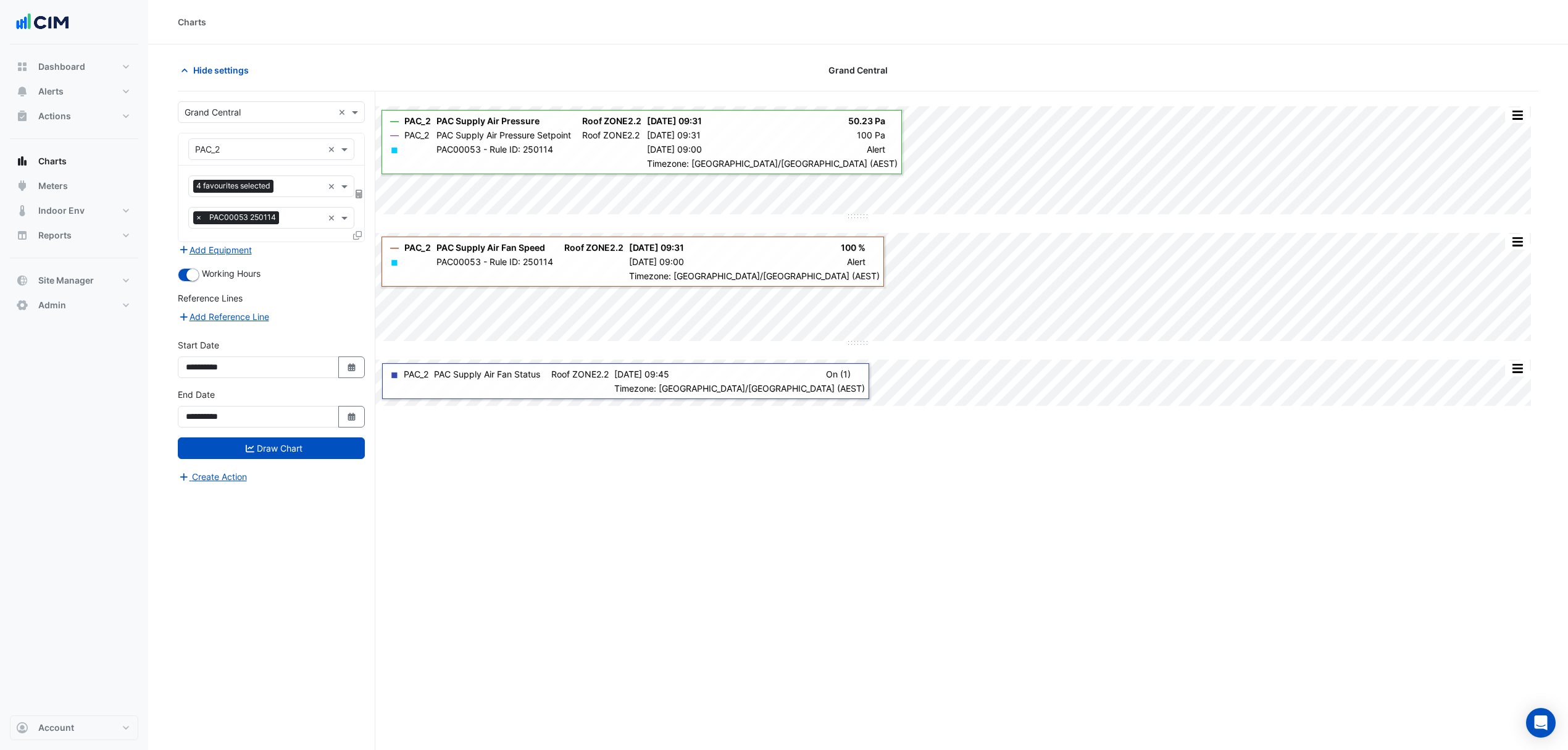
click at [346, 371] on icon "Select Date" at bounding box center [352, 367] width 11 height 9
select select "*"
select select "****"
click at [197, 207] on button "Previous month" at bounding box center [198, 205] width 15 height 20
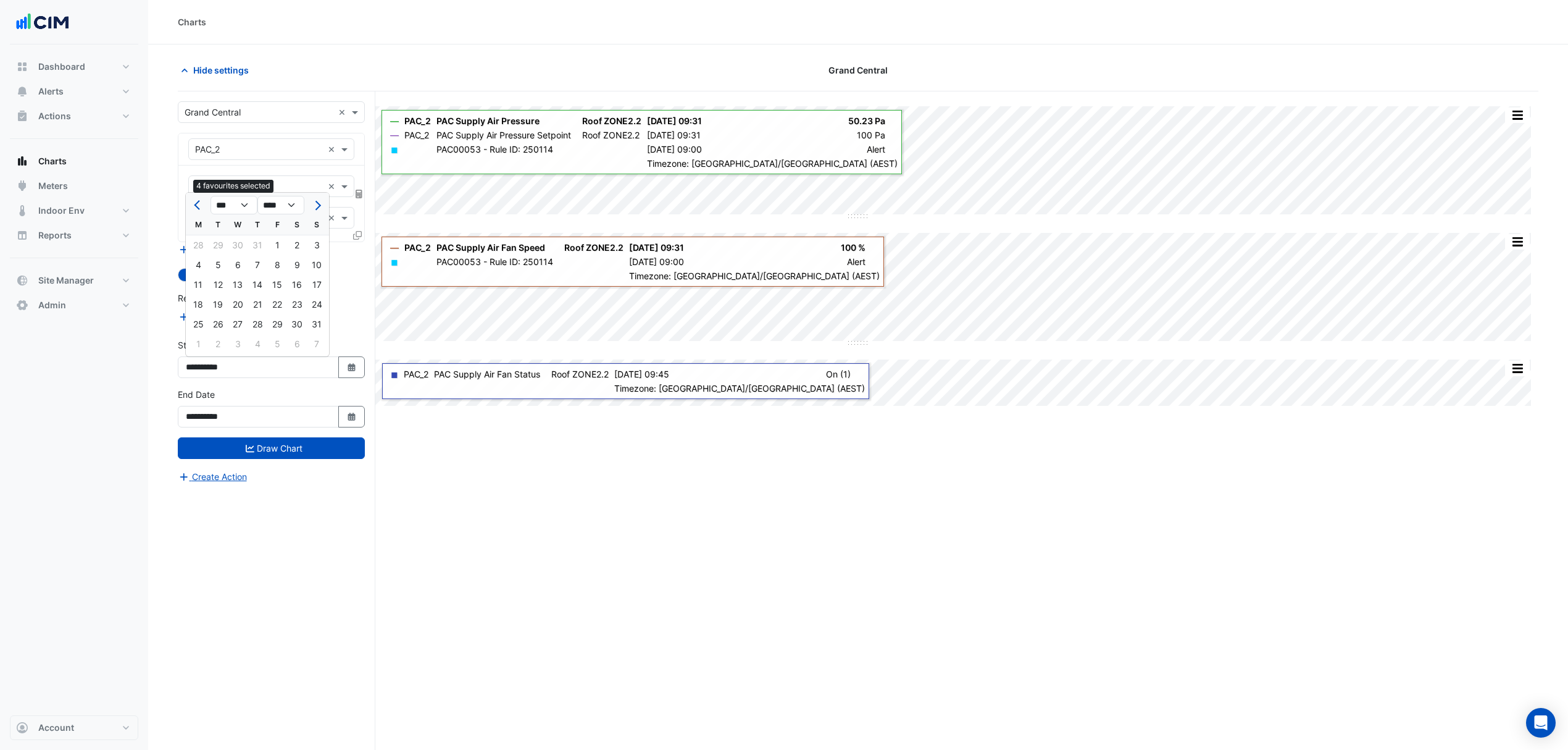
select select "*"
click at [222, 245] on div "1" at bounding box center [217, 245] width 20 height 20
type input "**********"
click at [269, 456] on button "Draw Chart" at bounding box center [271, 448] width 187 height 22
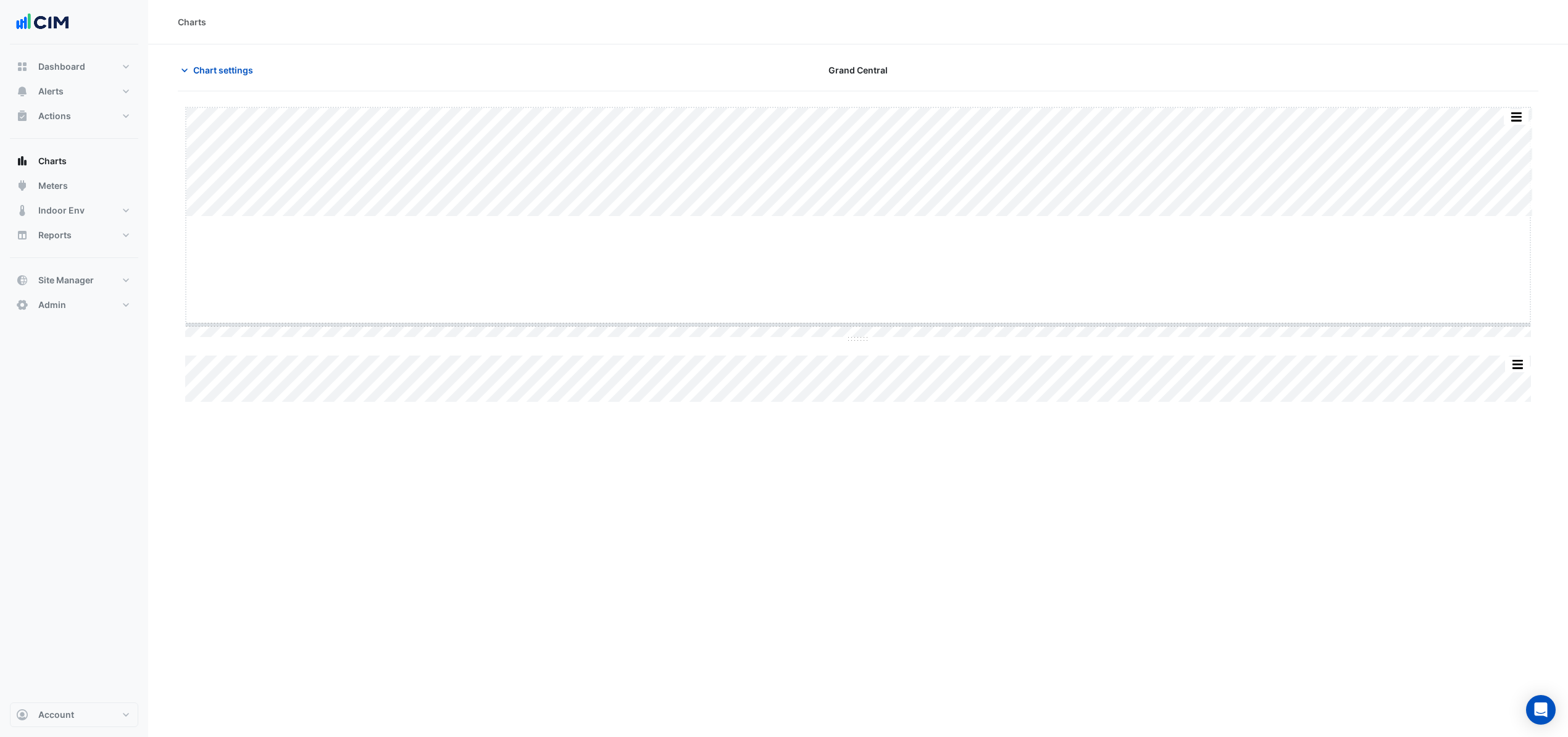
drag, startPoint x: 854, startPoint y: 218, endPoint x: 855, endPoint y: 228, distance: 10.0
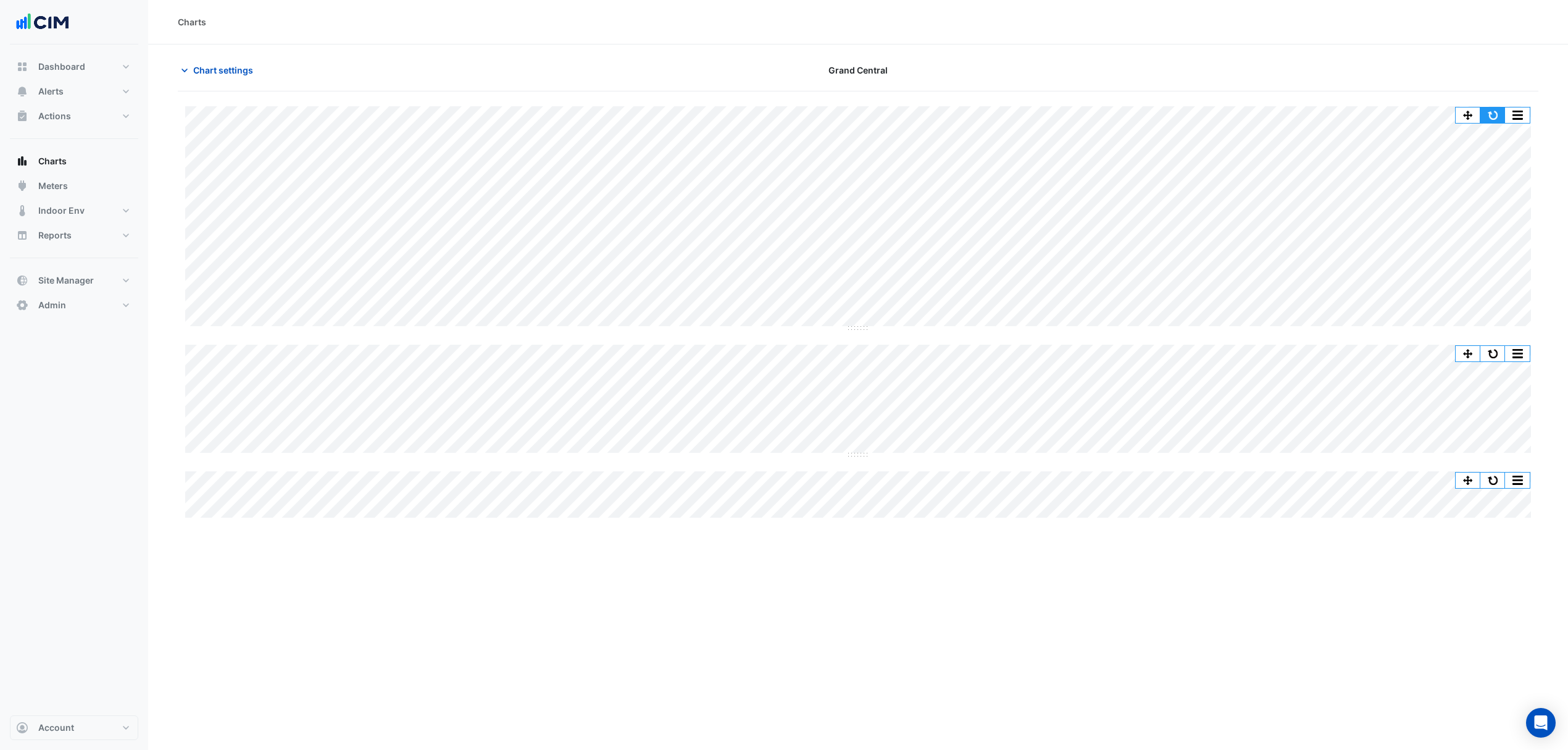
click at [1488, 114] on button "button" at bounding box center [1492, 115] width 25 height 15
click at [216, 67] on span "Chart settings" at bounding box center [223, 70] width 60 height 13
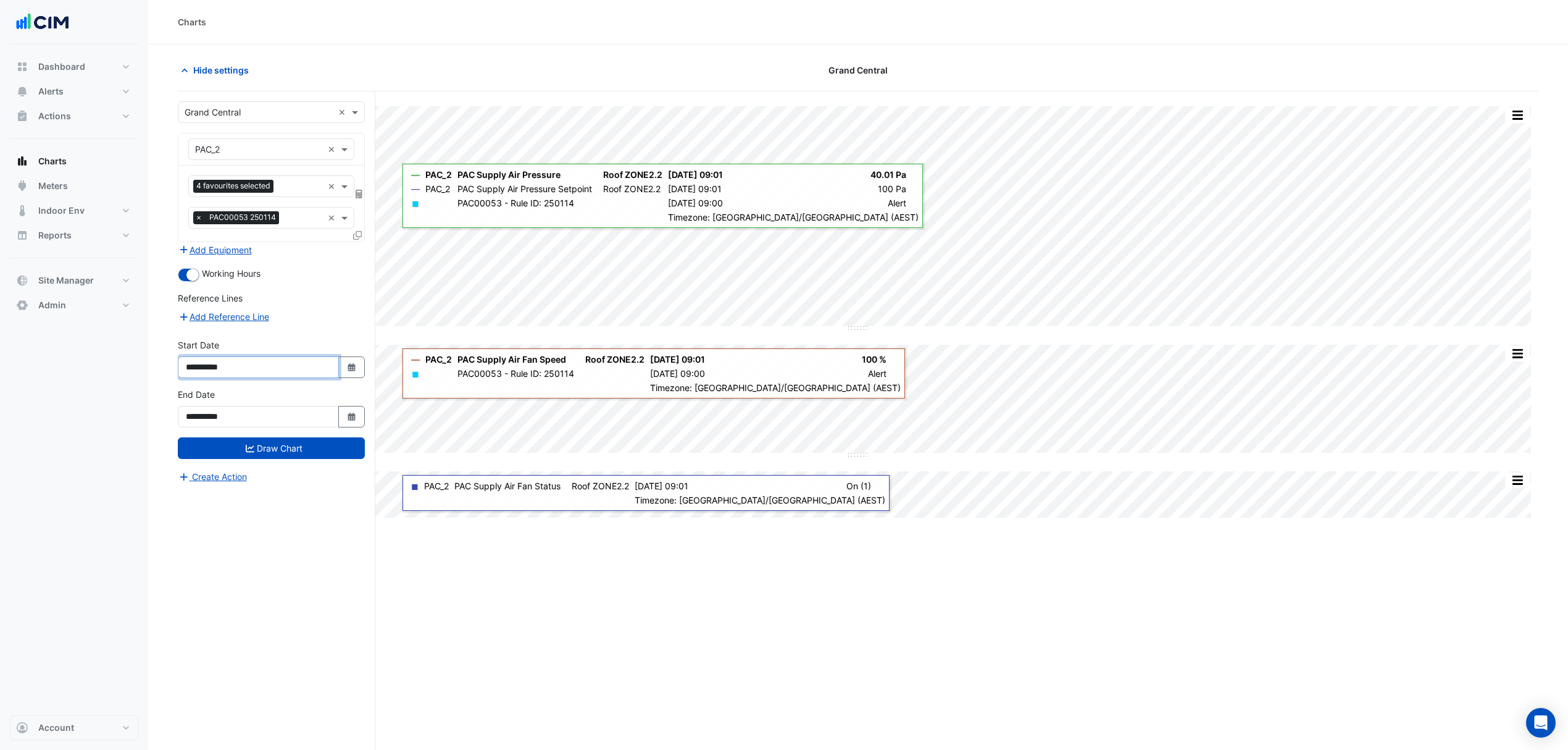
click at [332, 360] on input "**********" at bounding box center [258, 367] width 161 height 22
click at [352, 361] on button "Select Date" at bounding box center [351, 367] width 27 height 22
select select "*"
select select "****"
click at [200, 205] on span "Previous month" at bounding box center [198, 205] width 9 height 9
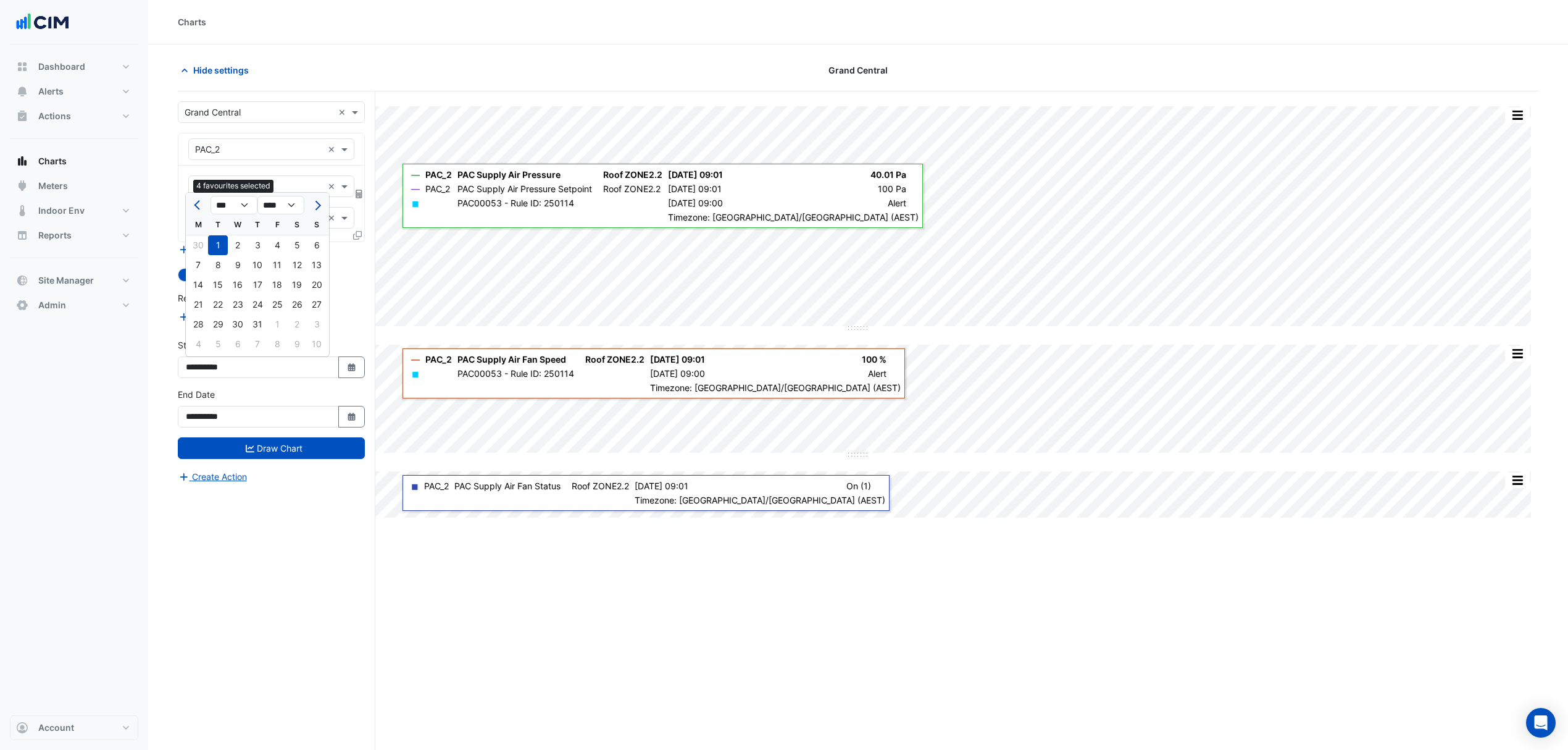
click at [200, 205] on span "Previous month" at bounding box center [198, 205] width 9 height 9
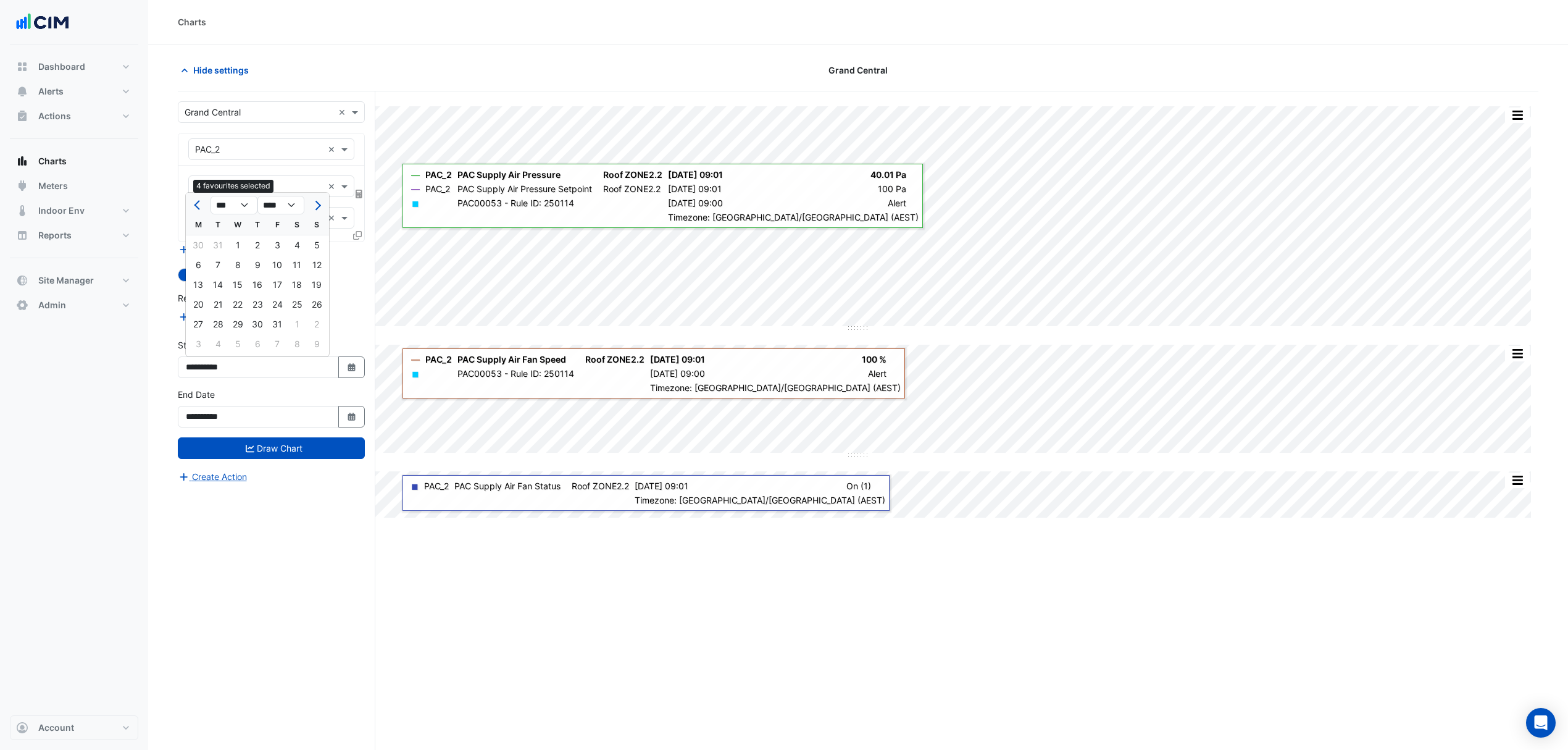
click at [200, 205] on span "Previous month" at bounding box center [198, 205] width 9 height 9
select select "**"
select select "****"
click at [320, 240] on div "1" at bounding box center [316, 245] width 20 height 20
type input "**********"
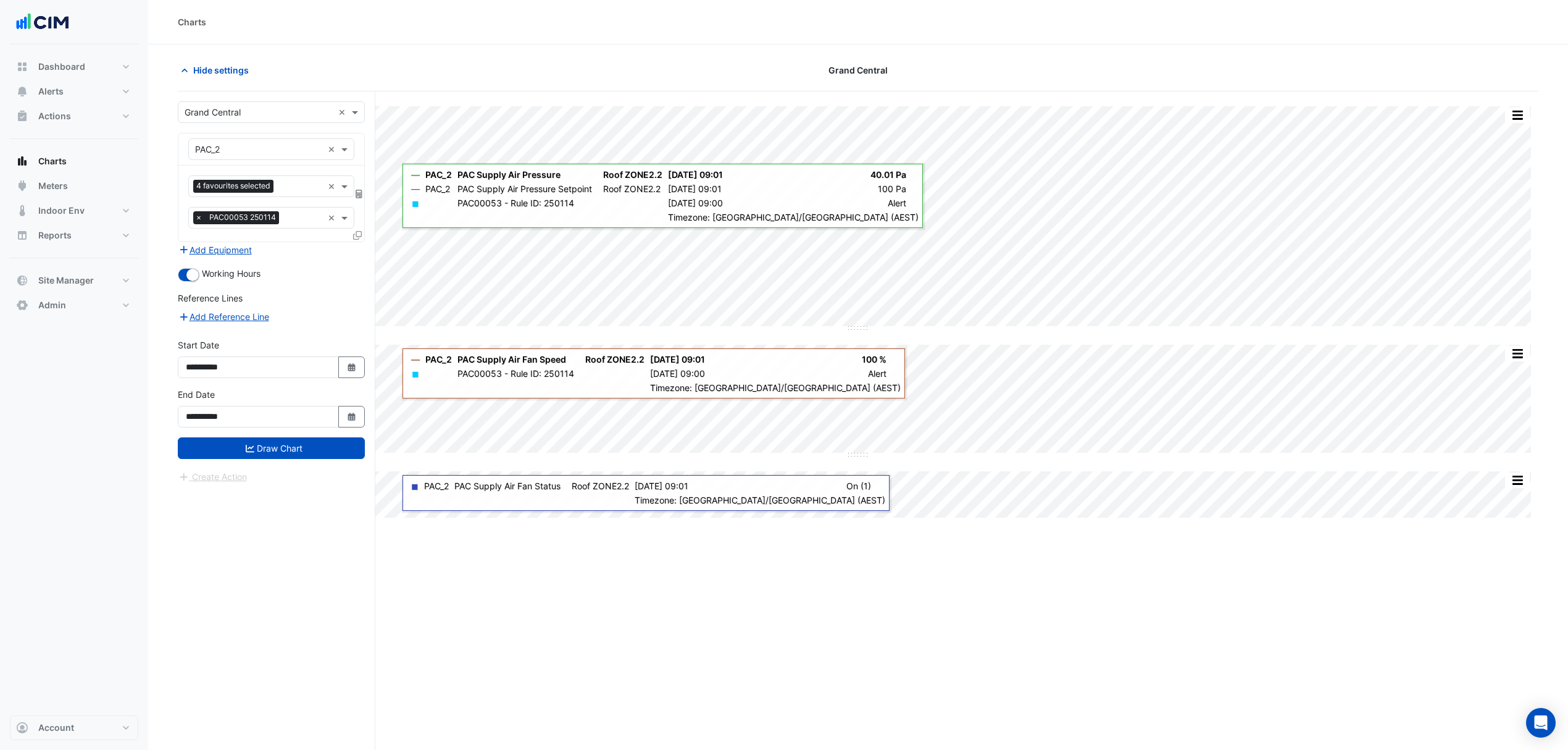
click at [292, 450] on button "Draw Chart" at bounding box center [271, 448] width 187 height 22
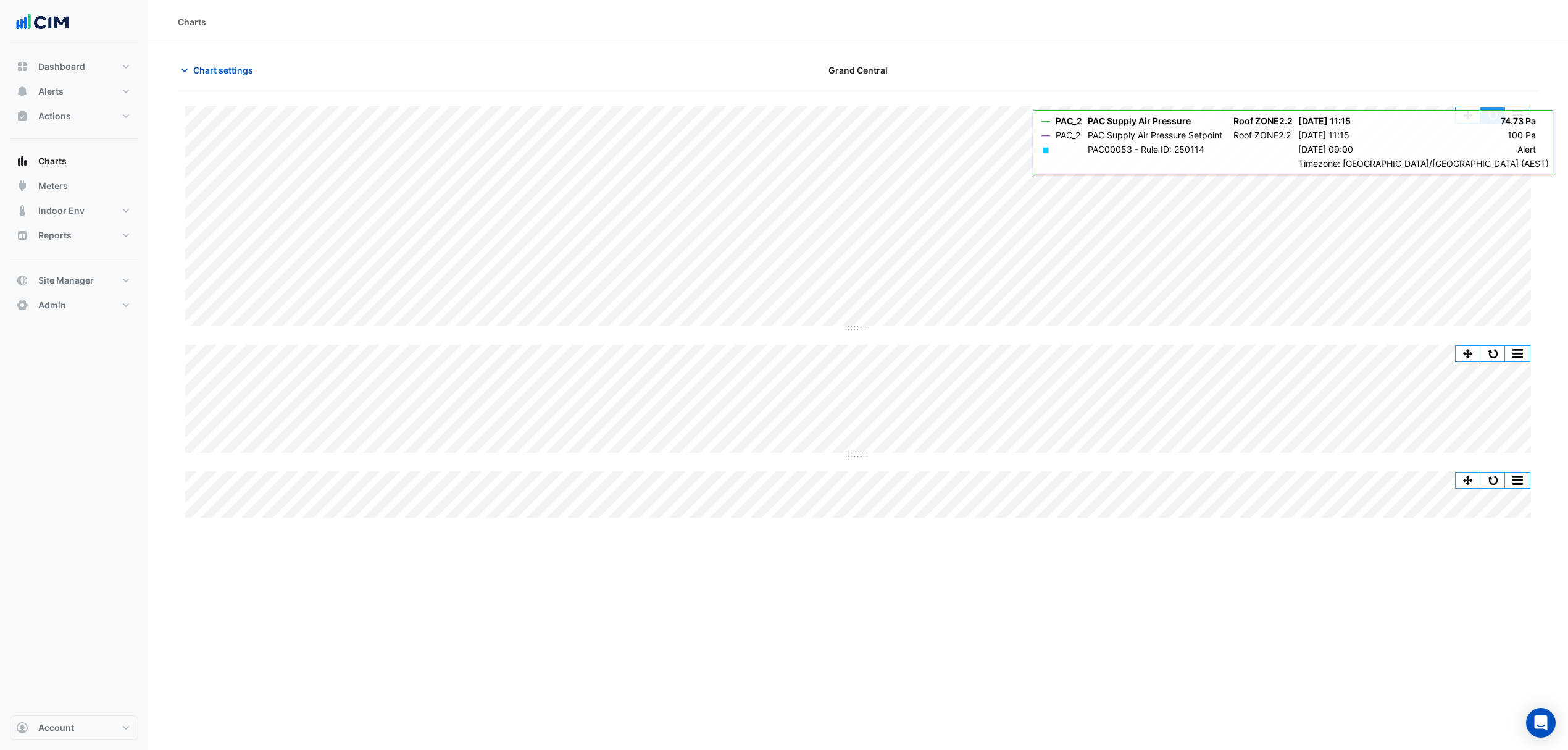
click at [1492, 115] on button "button" at bounding box center [1492, 115] width 25 height 15
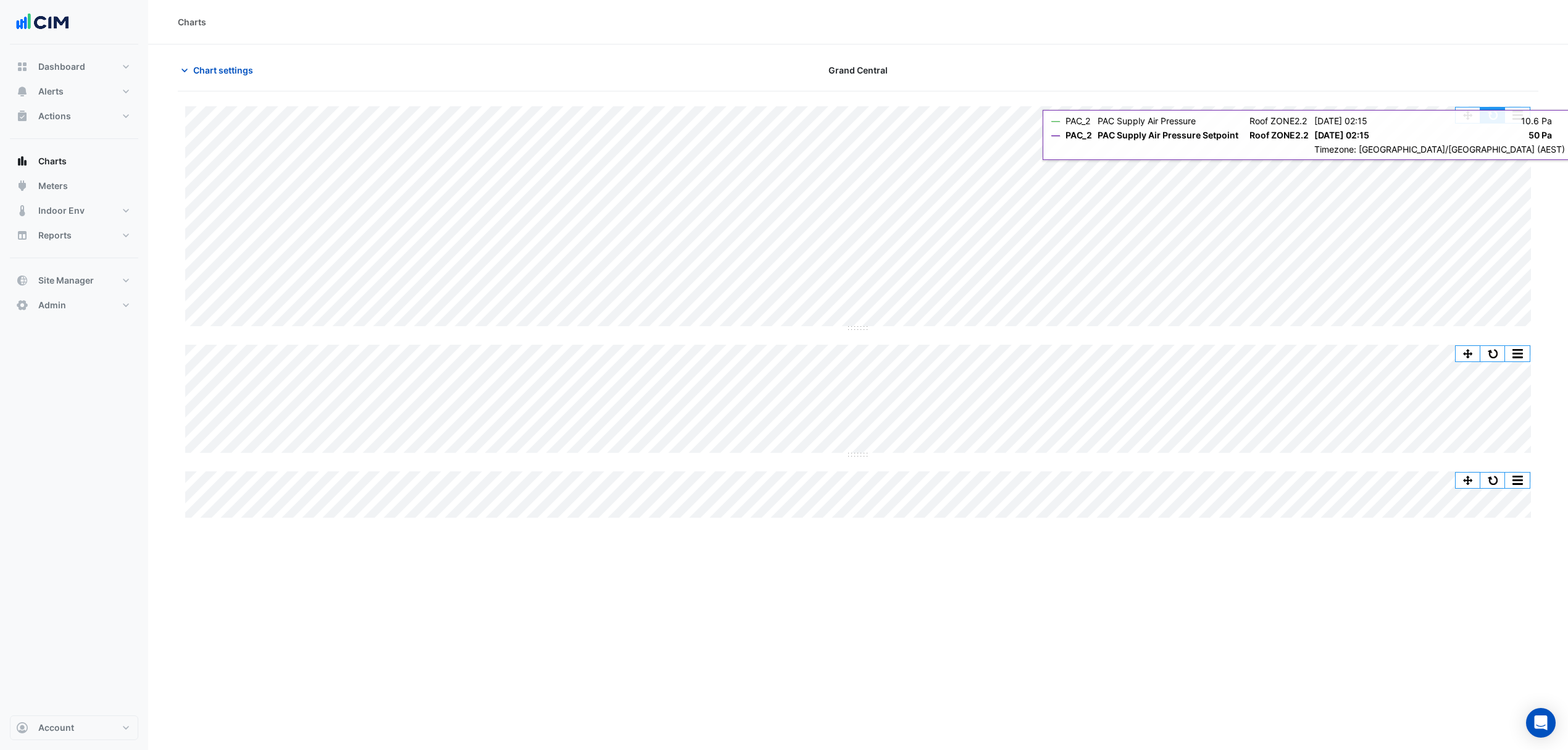
click at [1497, 111] on button "button" at bounding box center [1492, 115] width 25 height 15
